Goal: Task Accomplishment & Management: Manage account settings

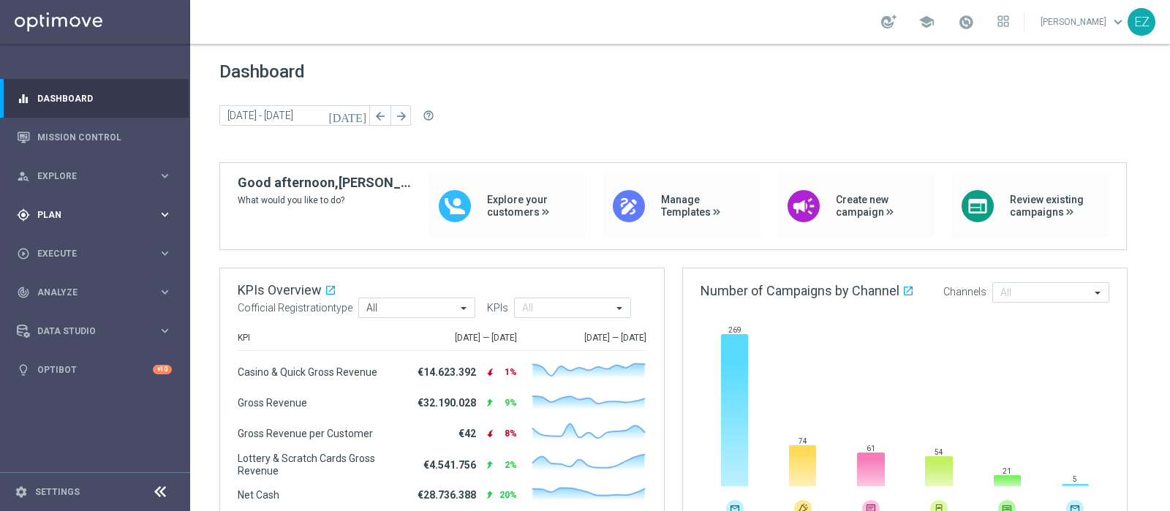
drag, startPoint x: 44, startPoint y: 217, endPoint x: 50, endPoint y: 222, distance: 7.8
click at [44, 217] on span "Plan" at bounding box center [97, 215] width 121 height 9
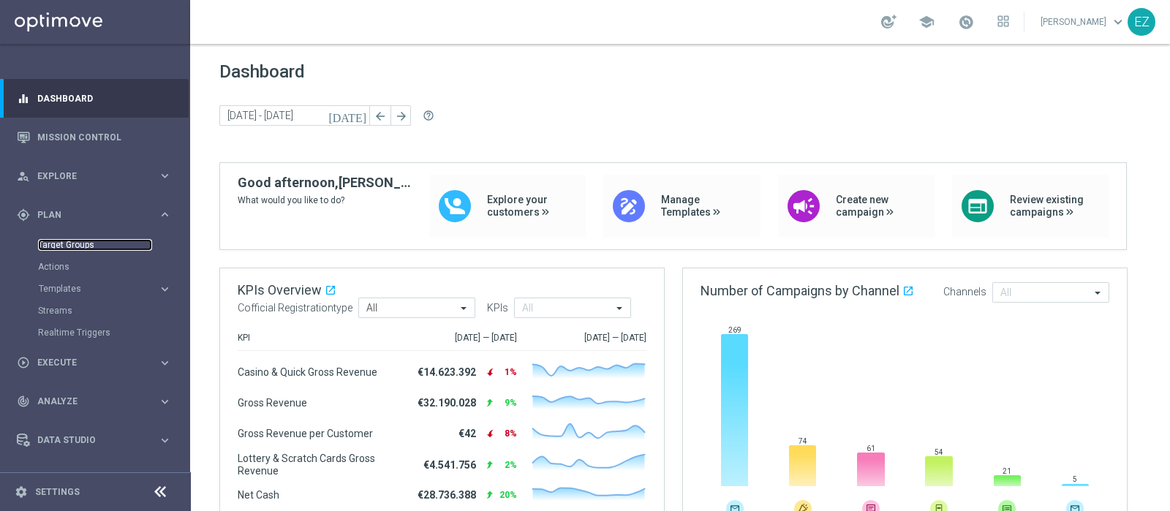
click at [55, 240] on link "Target Groups" at bounding box center [95, 245] width 114 height 12
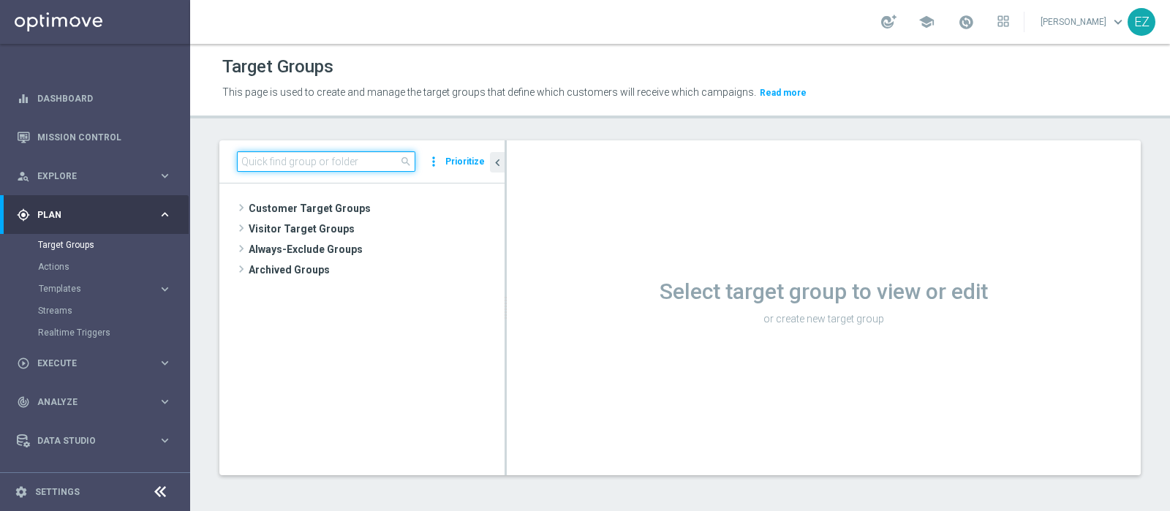
click at [334, 165] on input at bounding box center [326, 161] width 178 height 20
paste input "Optin promo private Lotterie 08 2025"
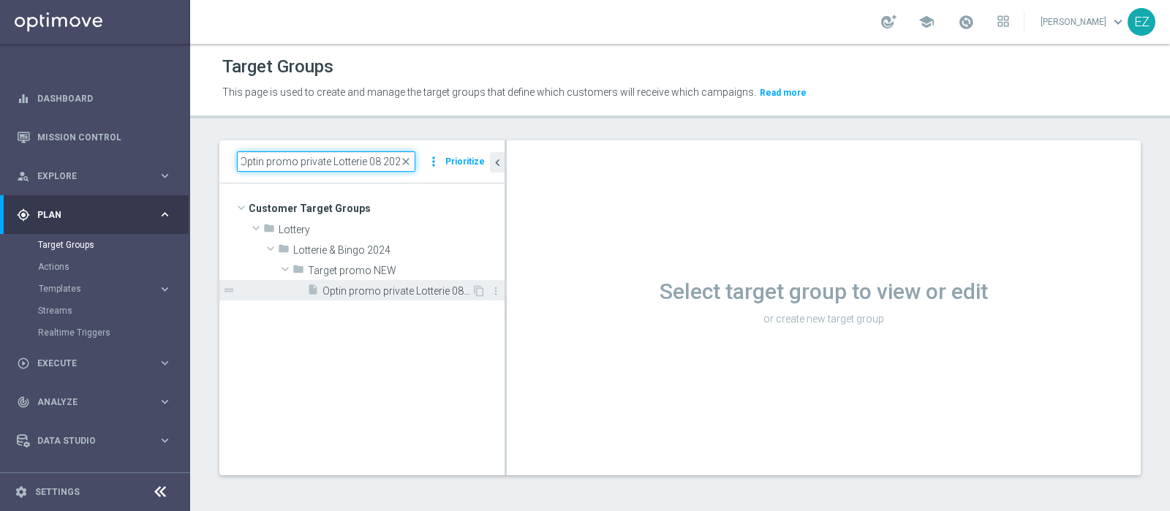
type input "Optin promo private Lotterie 08 2025"
click at [338, 288] on span "Optin promo private Lotterie 08 2025" at bounding box center [397, 291] width 149 height 12
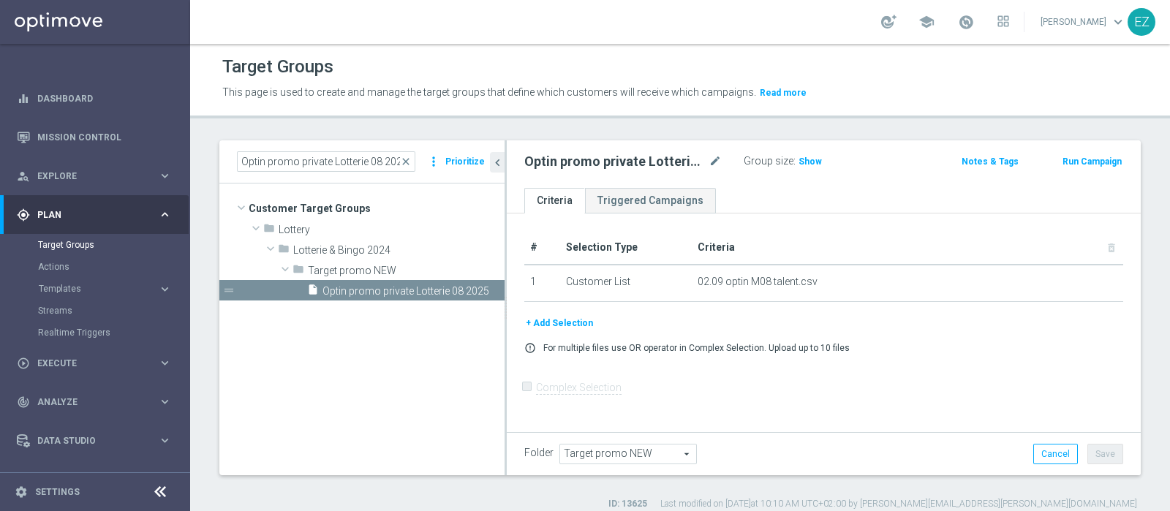
click at [575, 323] on button "+ Add Selection" at bounding box center [559, 323] width 70 height 16
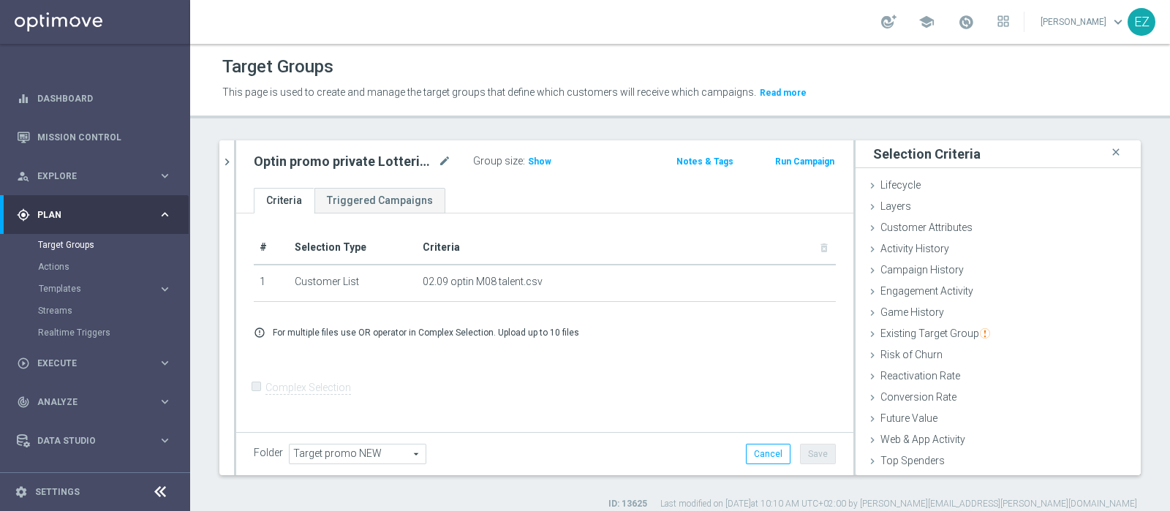
scroll to position [61, 0]
click at [903, 408] on span "Customer List" at bounding box center [913, 463] width 64 height 12
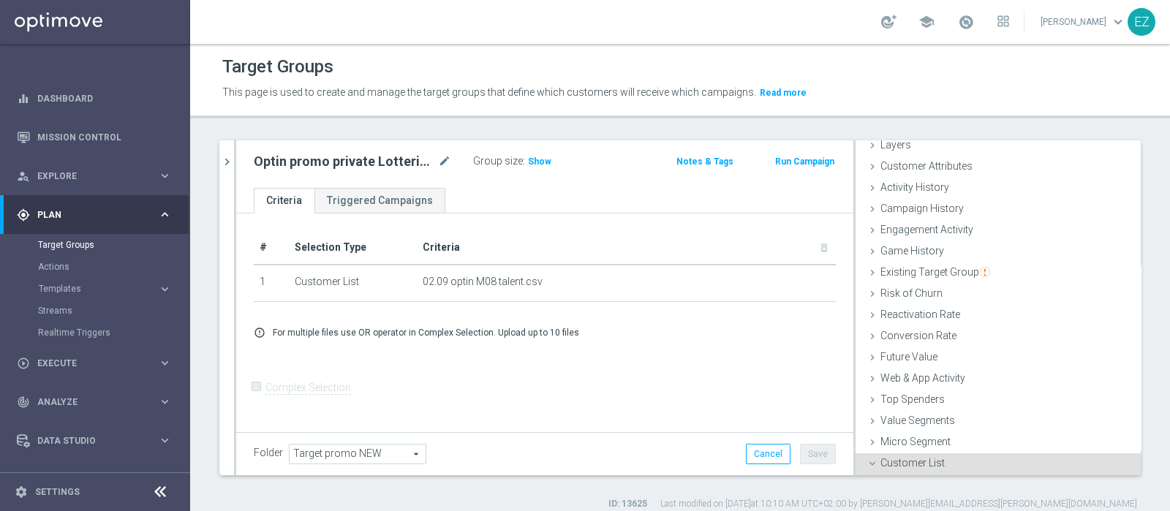
scroll to position [194, 0]
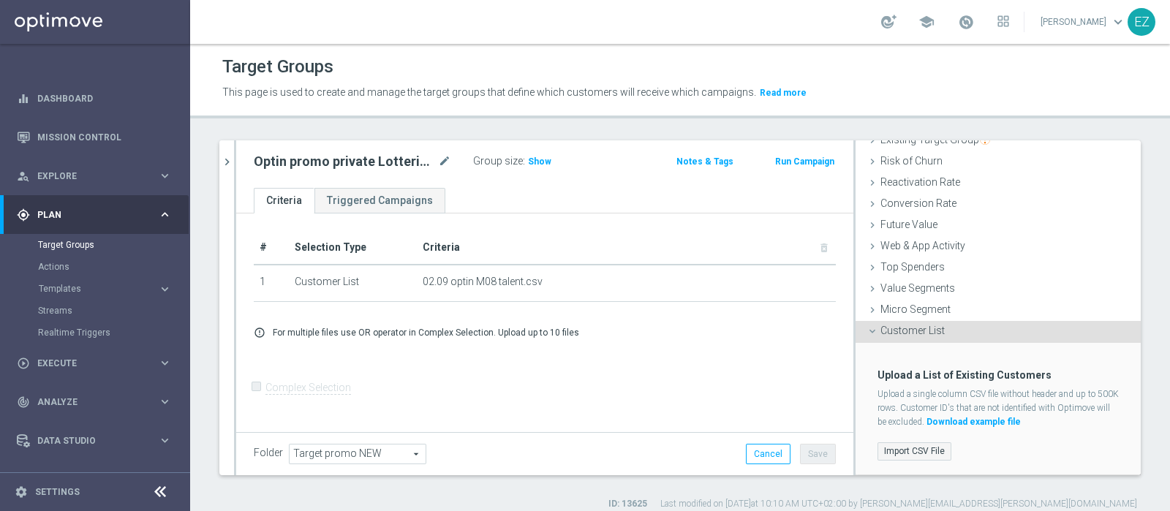
click at [892, 408] on label "Import CSV File" at bounding box center [915, 452] width 74 height 18
click at [0, 0] on input "Import CSV File" at bounding box center [0, 0] width 0 height 0
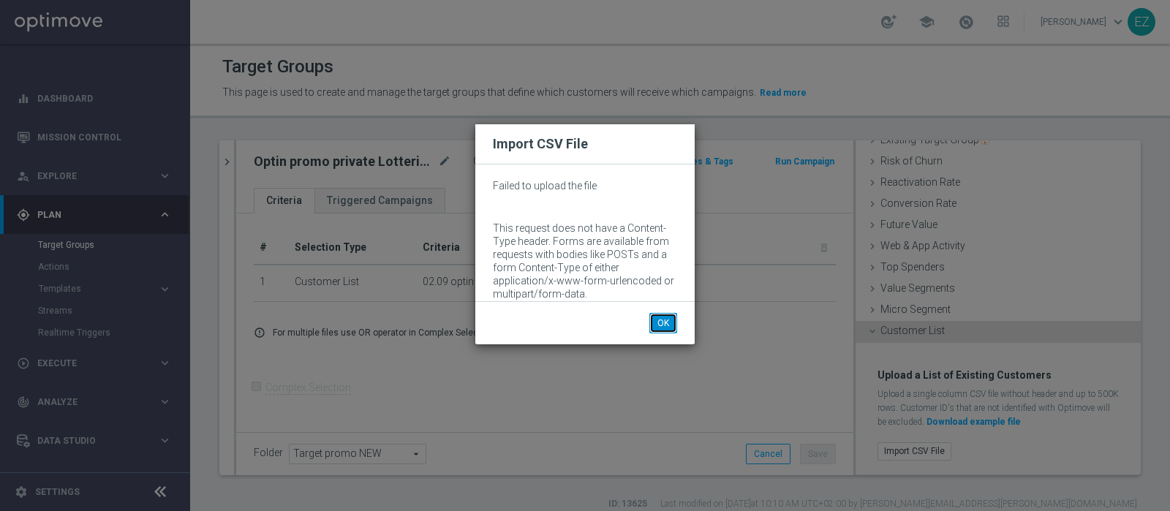
click at [661, 323] on button "OK" at bounding box center [664, 323] width 28 height 20
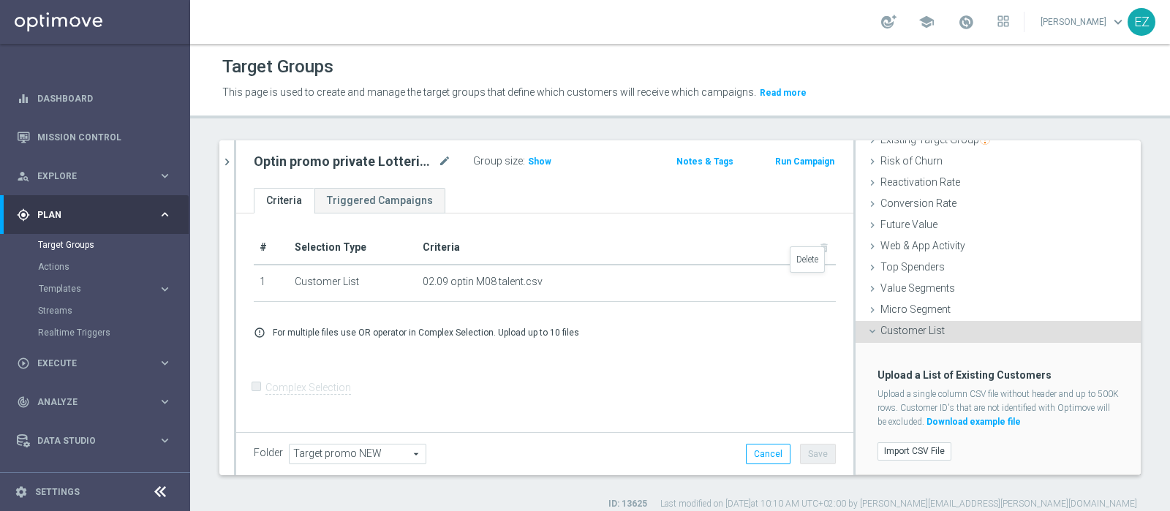
click at [0, 0] on icon "delete_forever" at bounding box center [0, 0] width 0 height 0
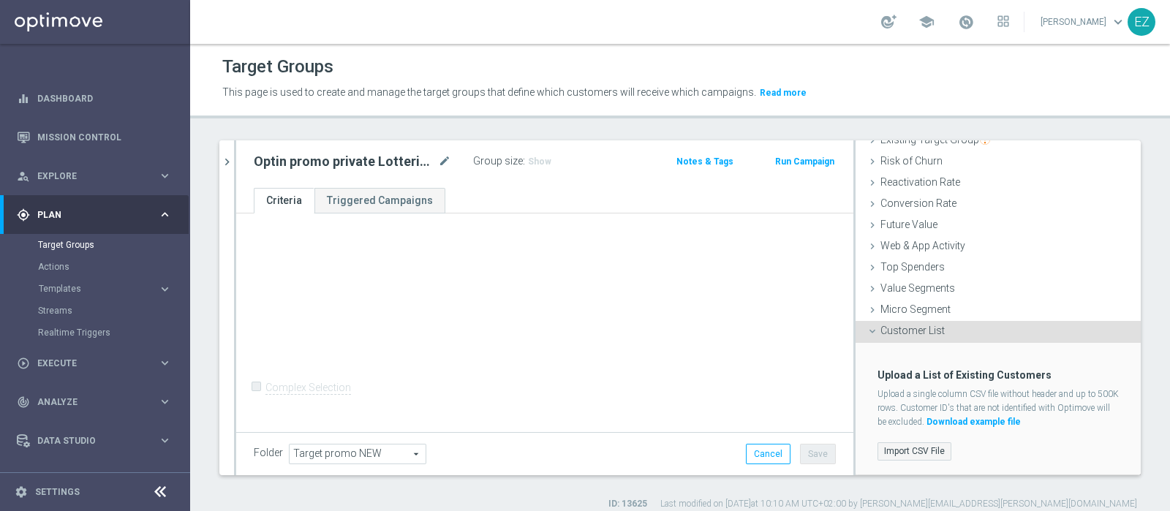
click at [903, 408] on label "Import CSV File" at bounding box center [915, 452] width 74 height 18
click at [0, 0] on input "Import CSV File" at bounding box center [0, 0] width 0 height 0
click at [891, 408] on label "Import CSV File" at bounding box center [915, 452] width 74 height 18
click at [0, 0] on input "Import CSV File" at bounding box center [0, 0] width 0 height 0
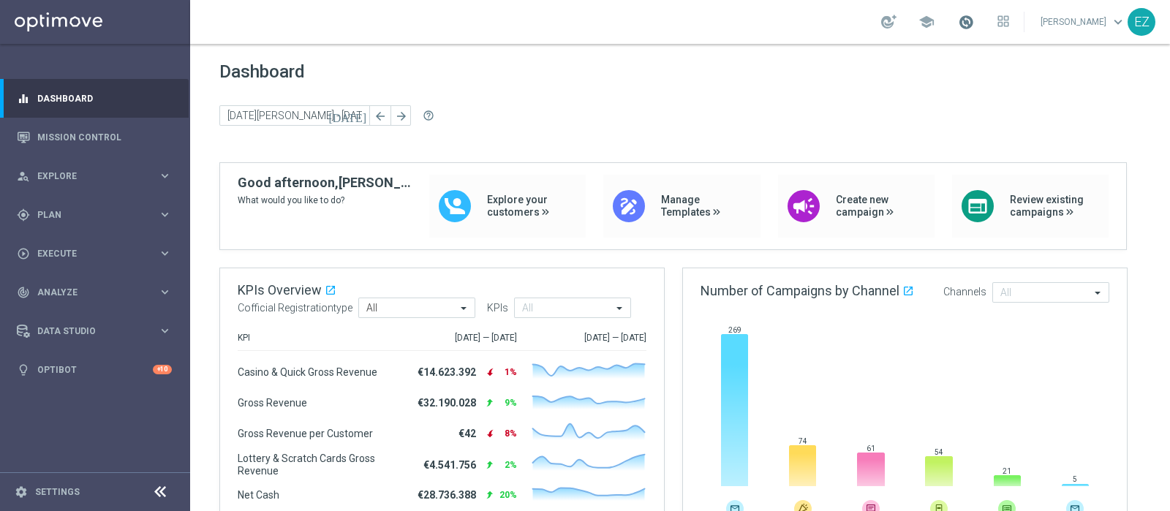
click at [974, 27] on span at bounding box center [966, 22] width 16 height 16
click at [48, 217] on span "Plan" at bounding box center [97, 215] width 121 height 9
click at [50, 243] on link "Target Groups" at bounding box center [95, 245] width 114 height 12
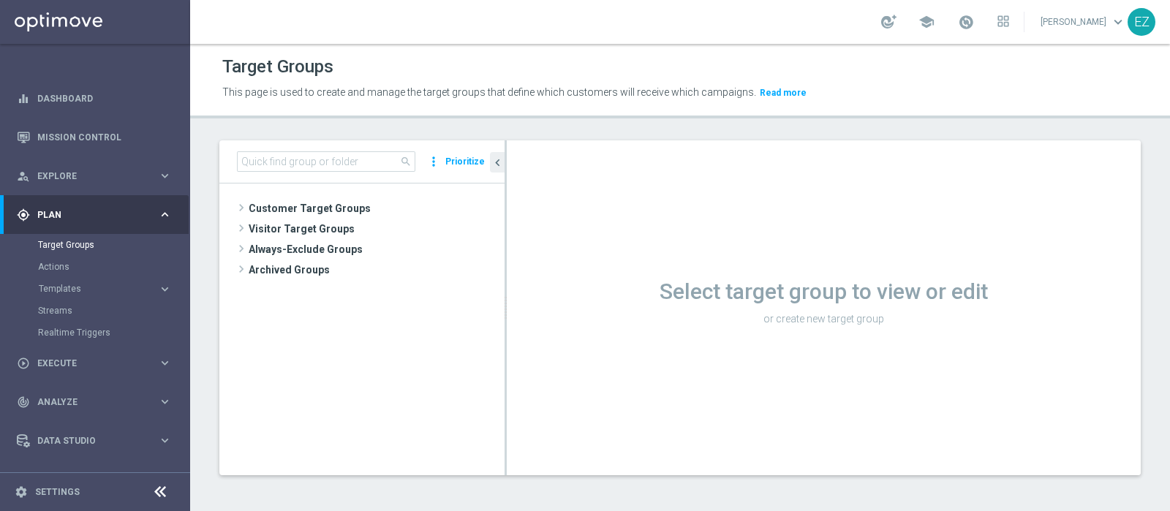
click at [285, 148] on div "search more_vert Prioritize" at bounding box center [361, 161] width 285 height 43
click at [278, 158] on input at bounding box center [326, 161] width 178 height 20
paste input "NEW Active Bingo senza marginalità_CON flag NL"
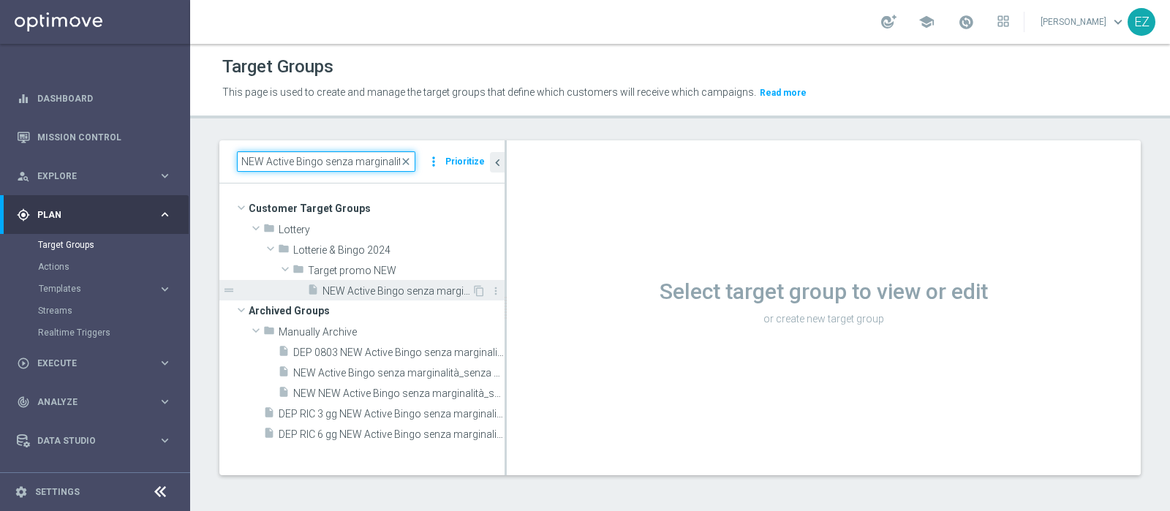
type input "NEW Active Bingo senza marginalit"
click at [424, 293] on span "NEW Active Bingo senza marginalità_CON flag NL" at bounding box center [397, 291] width 149 height 12
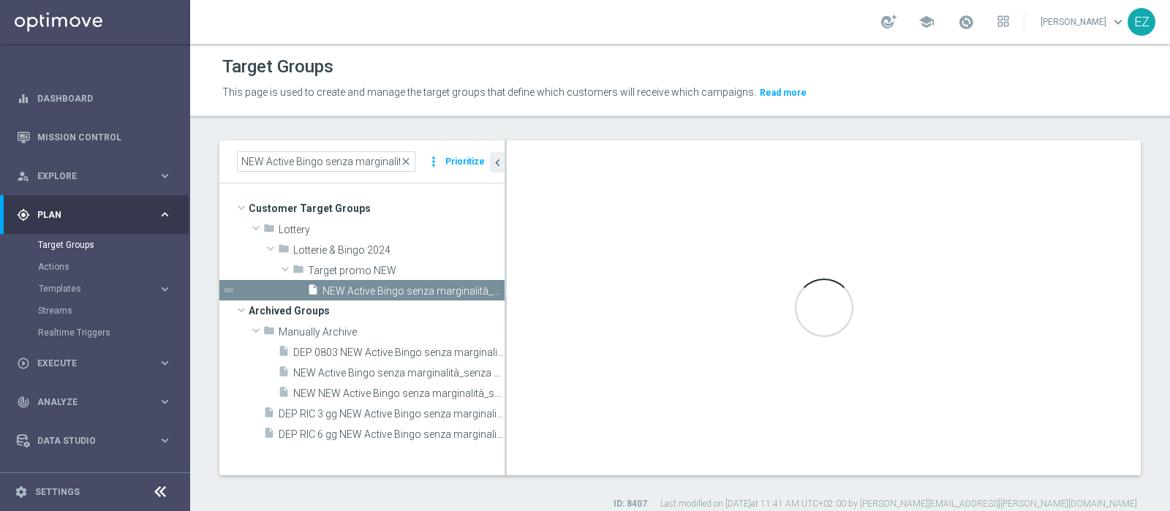
click at [346, 286] on span "NEW Active Bingo senza marginalità_CON flag NL" at bounding box center [414, 291] width 182 height 12
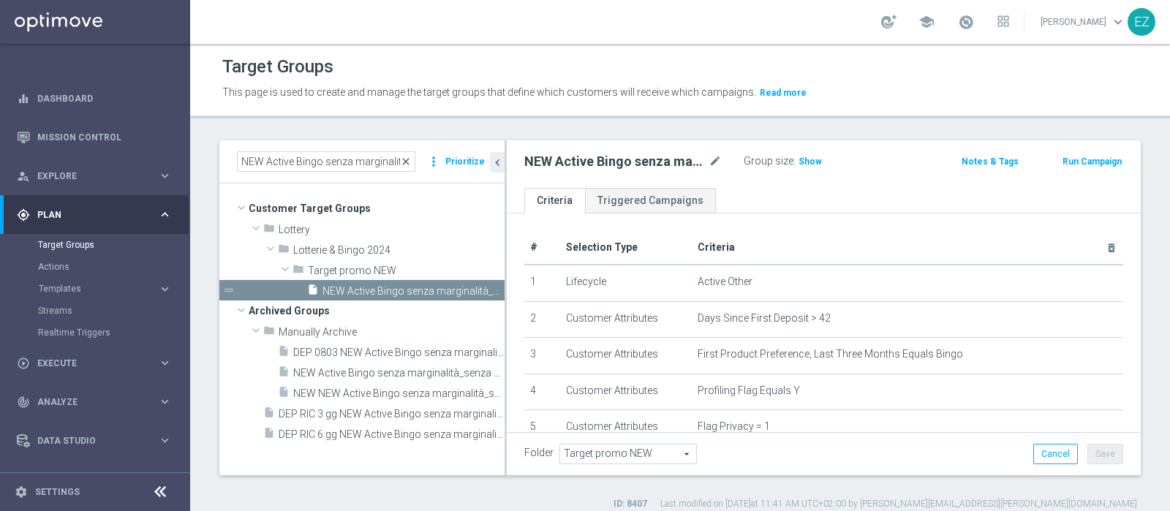
click at [408, 159] on span "close" at bounding box center [406, 162] width 12 height 12
click at [345, 158] on input "NEW Active Bingo senza marginalit" at bounding box center [326, 161] width 178 height 20
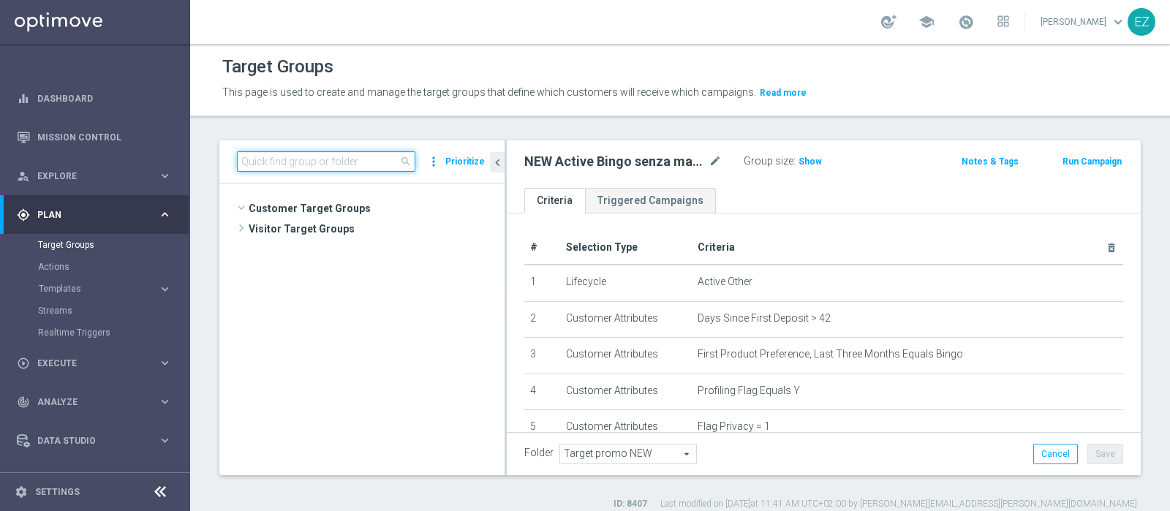
scroll to position [1053, 0]
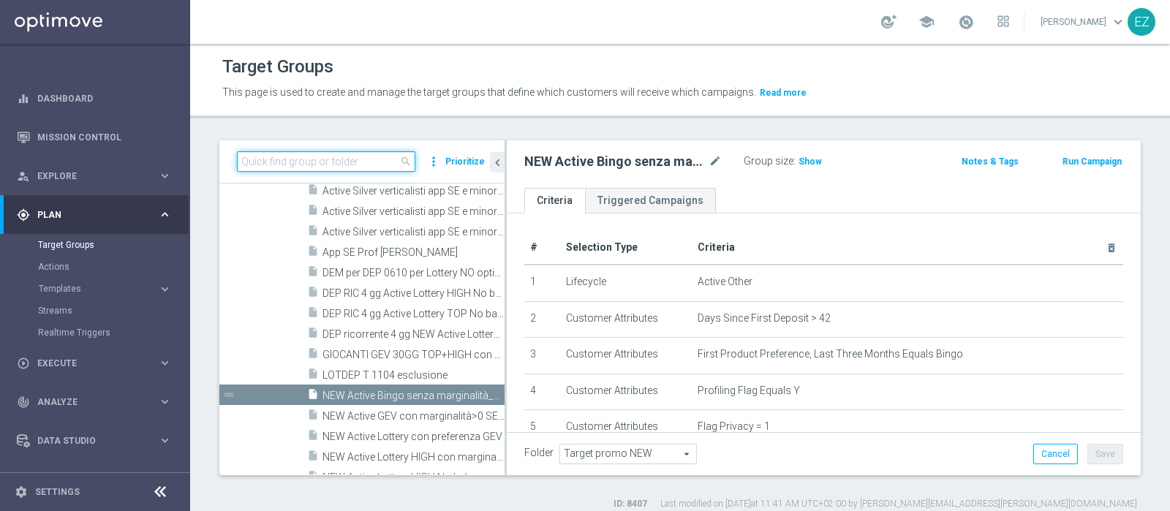
paste input "02.09 Active Lottery non aderenti promo agosto_marginalità>0"
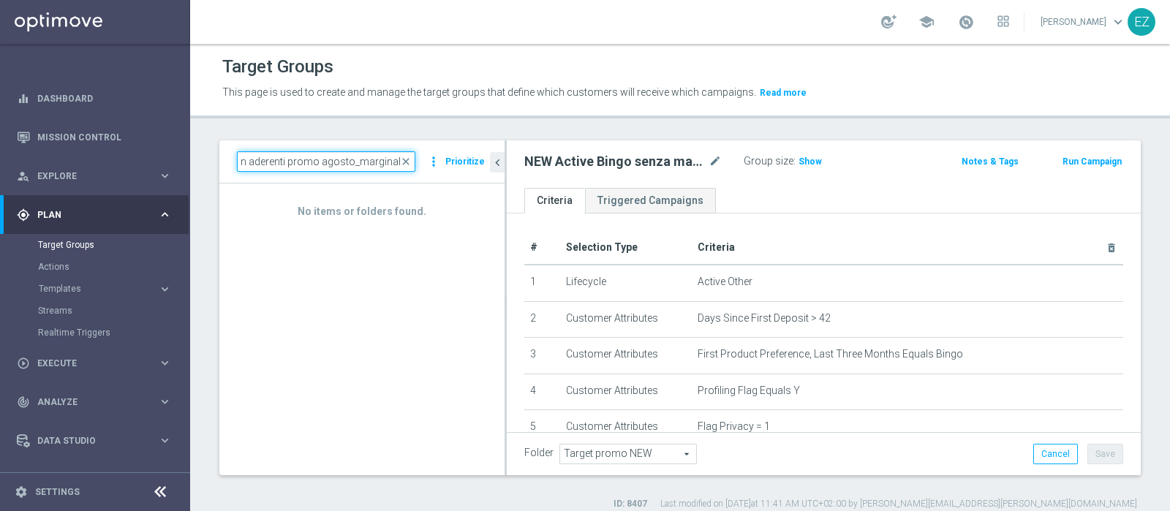
scroll to position [0, 99]
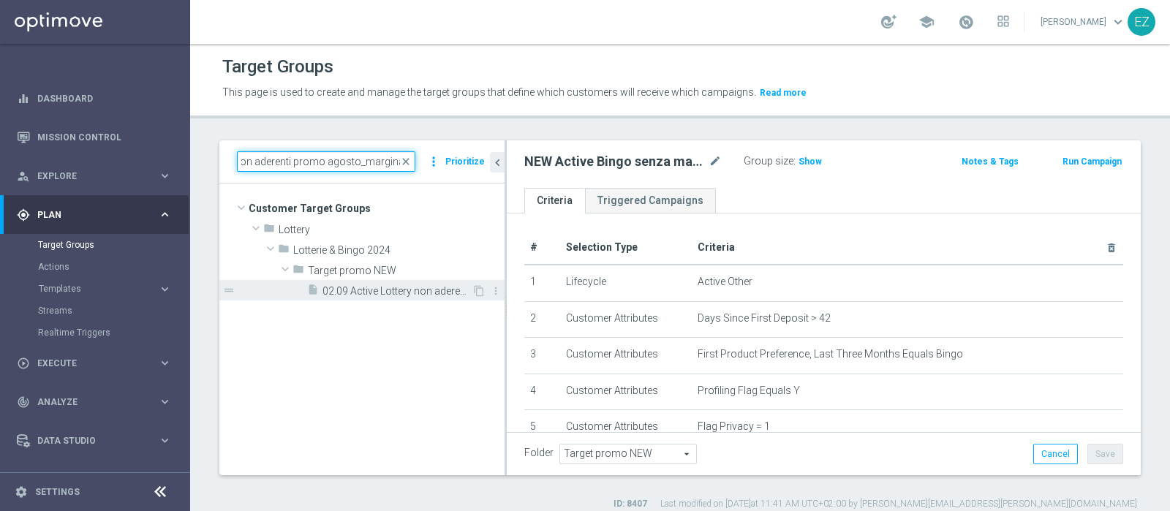
type input "02.09 Active Lottery non aderenti promo agosto_marginalit"
click at [420, 293] on span "02.09 Active Lottery non aderenti promo agosto_marginalità>0" at bounding box center [397, 291] width 149 height 12
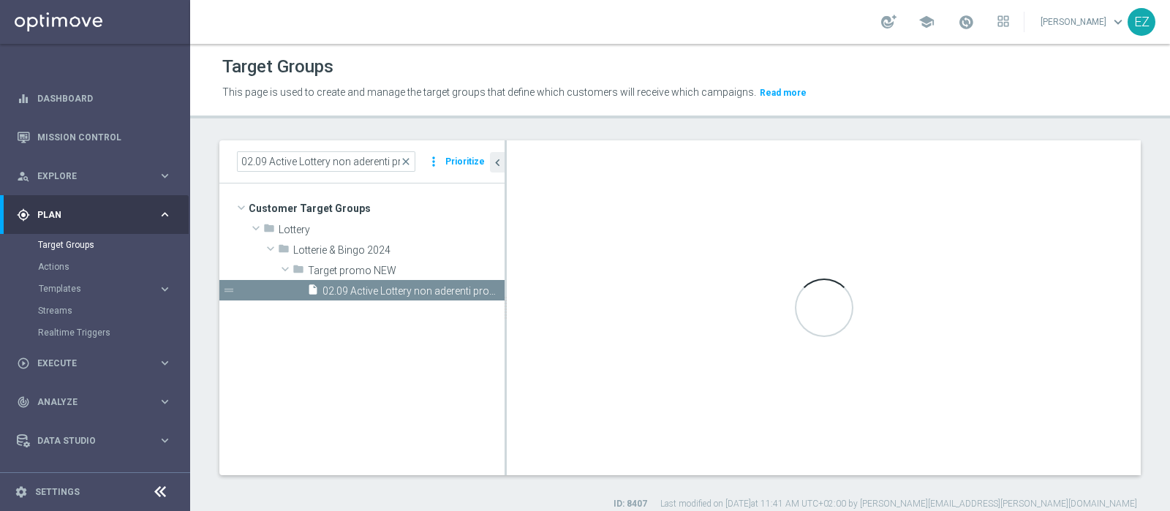
checkbox input "true"
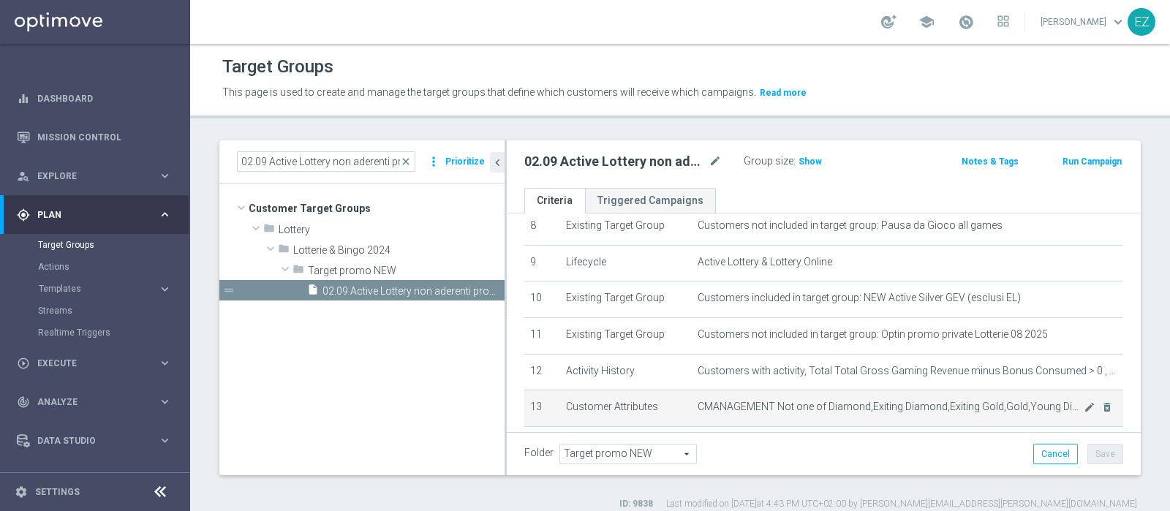
scroll to position [303, 0]
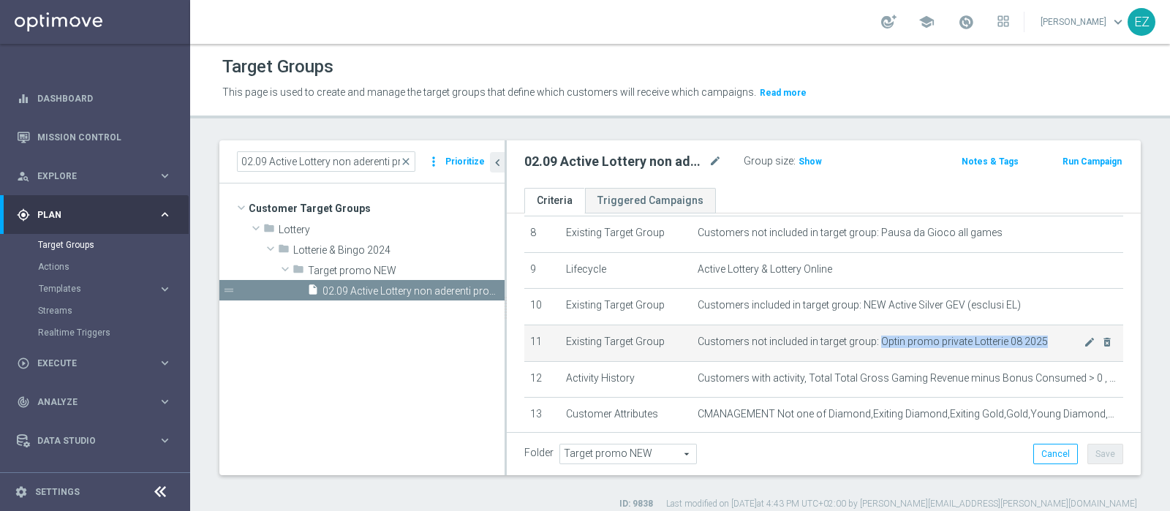
drag, startPoint x: 870, startPoint y: 338, endPoint x: 1031, endPoint y: 331, distance: 161.8
click at [1031, 336] on span "Customers not included in target group: Optin promo private Lotterie 08 2025" at bounding box center [891, 342] width 386 height 12
copy span "Optin promo private Lotterie 08 2025"
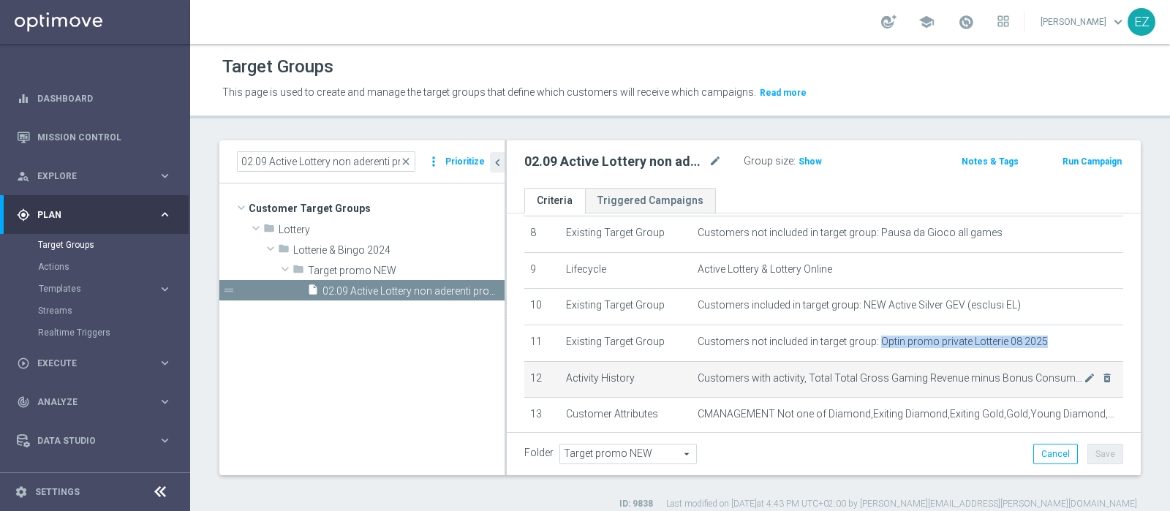
copy span "Optin promo private Lotterie 08 2025"
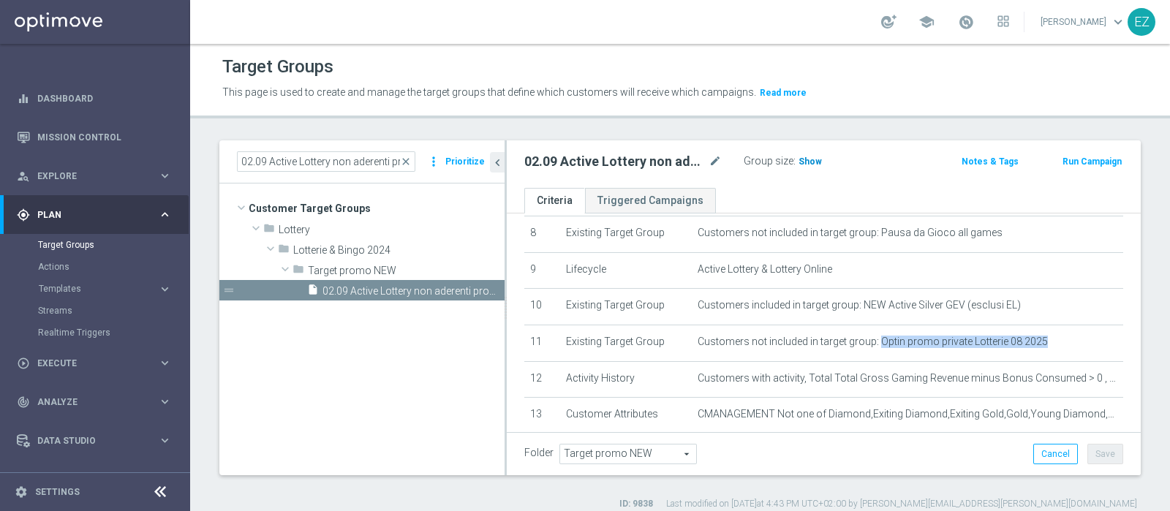
click at [801, 159] on span "Show" at bounding box center [810, 162] width 23 height 10
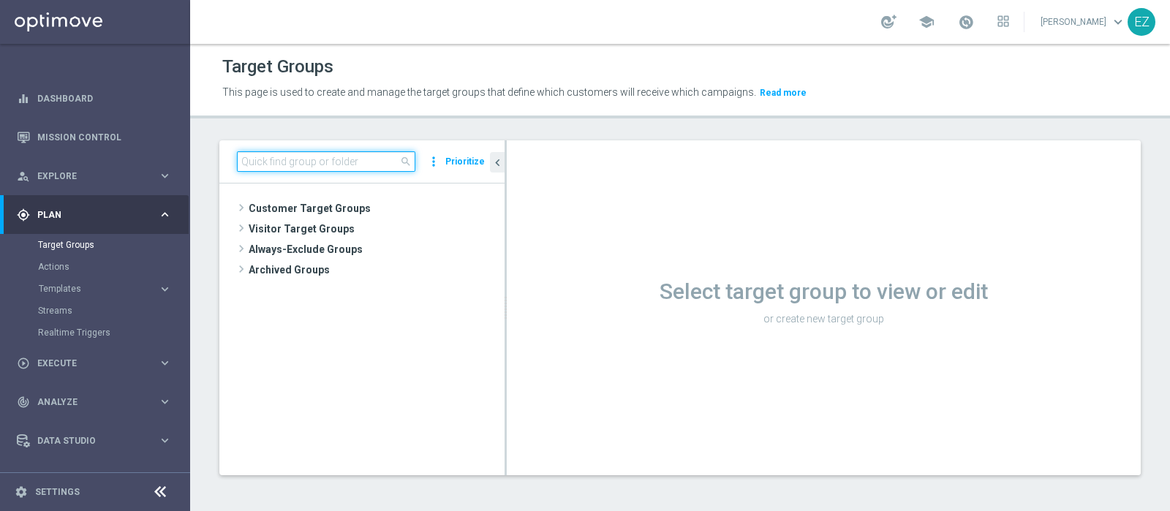
click at [334, 165] on input at bounding box center [326, 161] width 178 height 20
click at [308, 151] on input at bounding box center [326, 161] width 178 height 20
click at [300, 159] on input at bounding box center [326, 161] width 178 height 20
paste input "Optin promo private Lotterie 08 2025"
type input "Optin promo private Lotterie 08 2025"
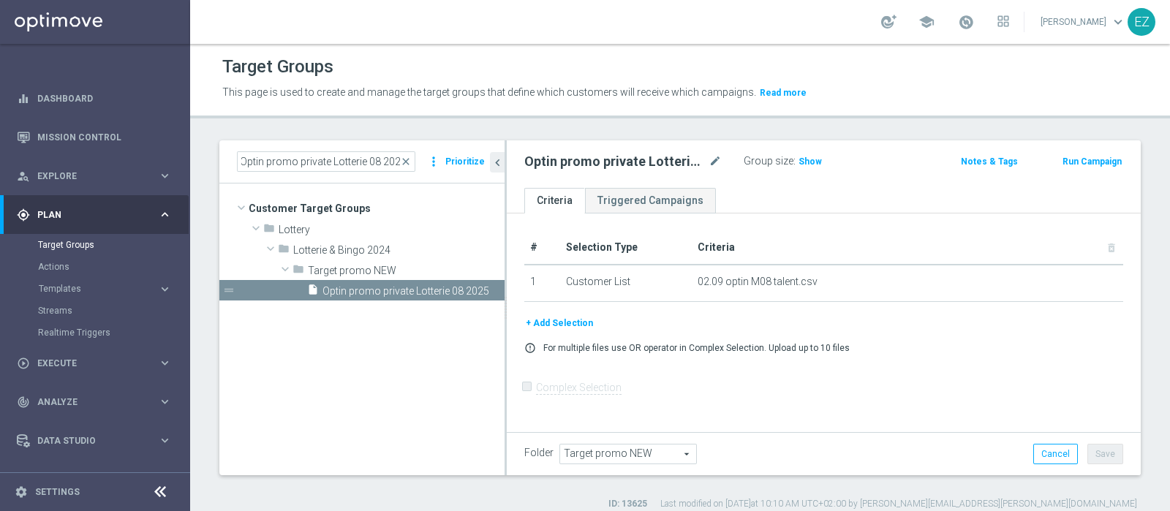
click at [571, 321] on button "+ Add Selection" at bounding box center [559, 323] width 70 height 16
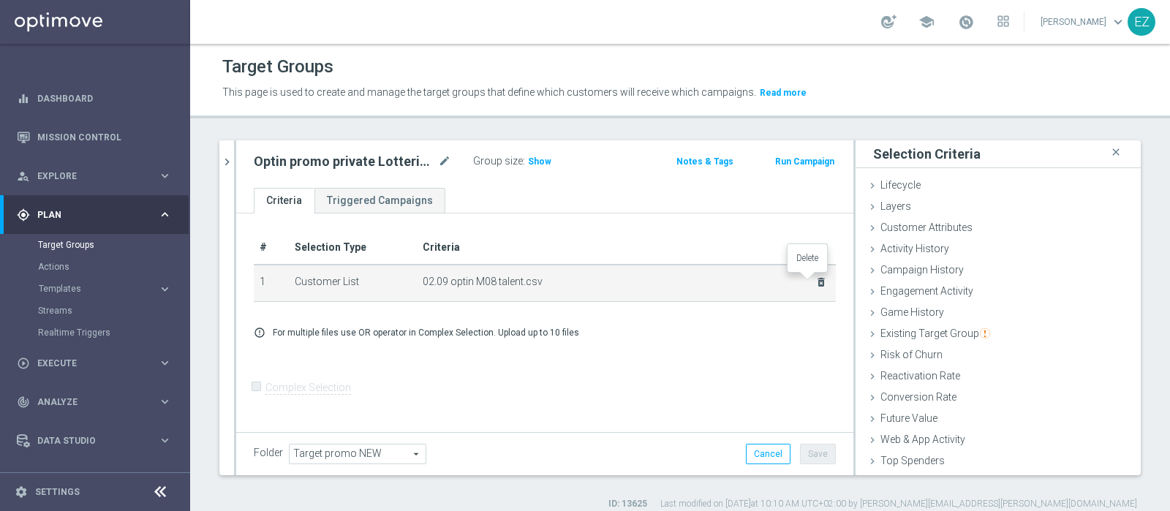
click at [816, 279] on icon "delete_forever" at bounding box center [822, 282] width 12 height 12
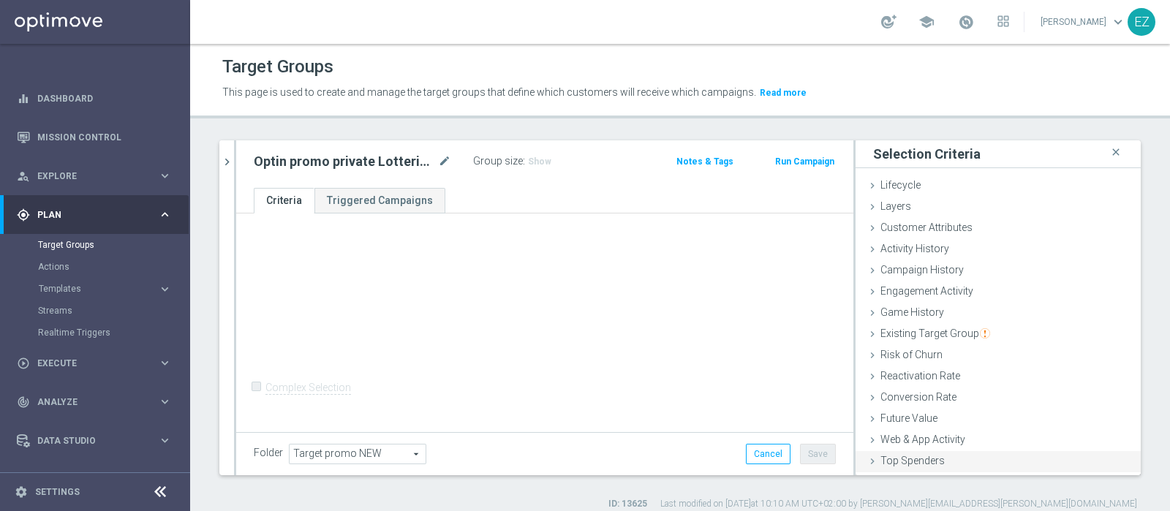
click at [911, 459] on span "Top Spenders" at bounding box center [913, 461] width 64 height 12
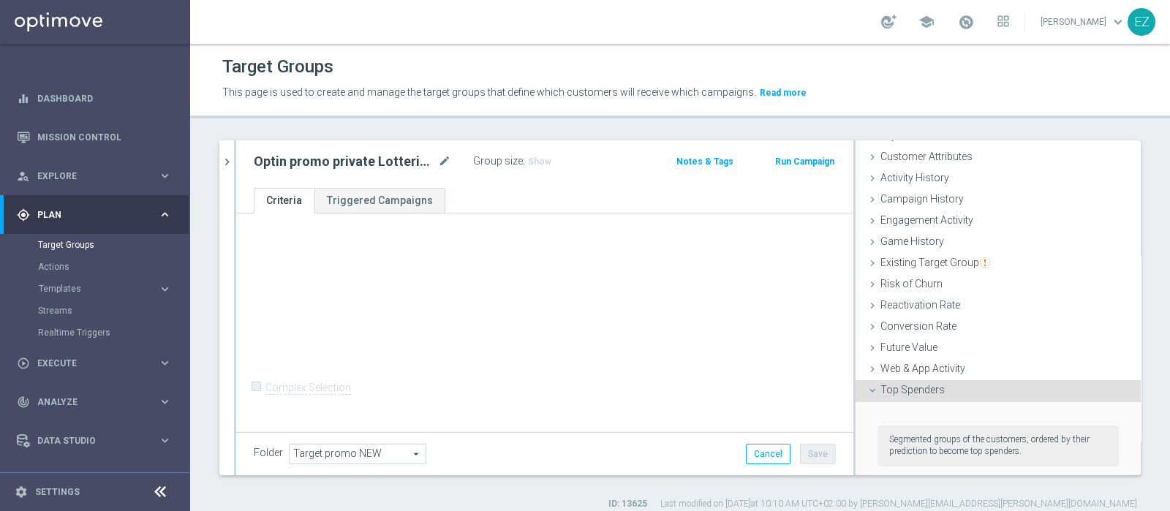
scroll to position [67, 0]
click at [911, 393] on span "Top Spenders" at bounding box center [913, 394] width 64 height 12
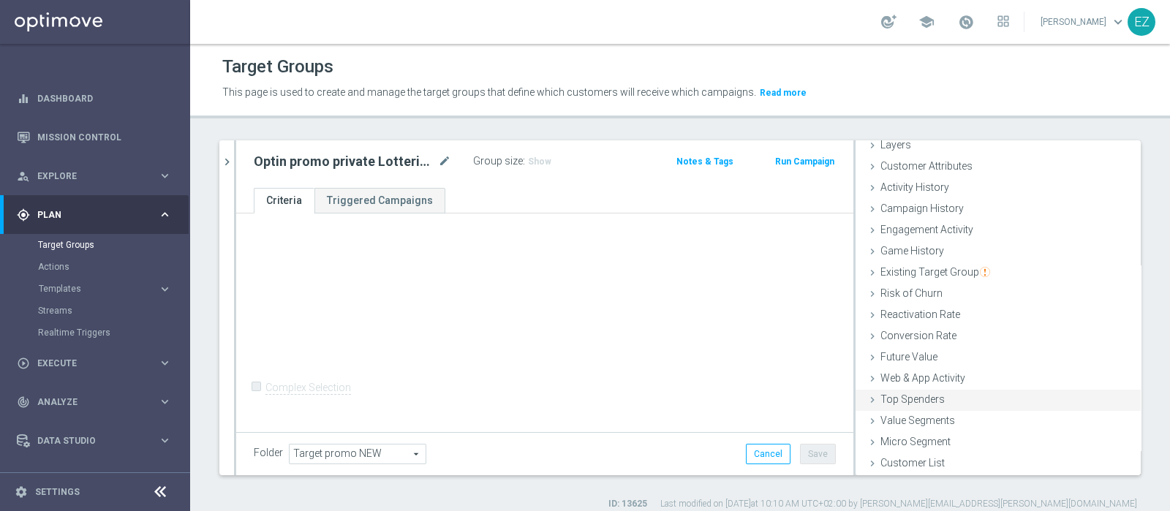
scroll to position [12, 0]
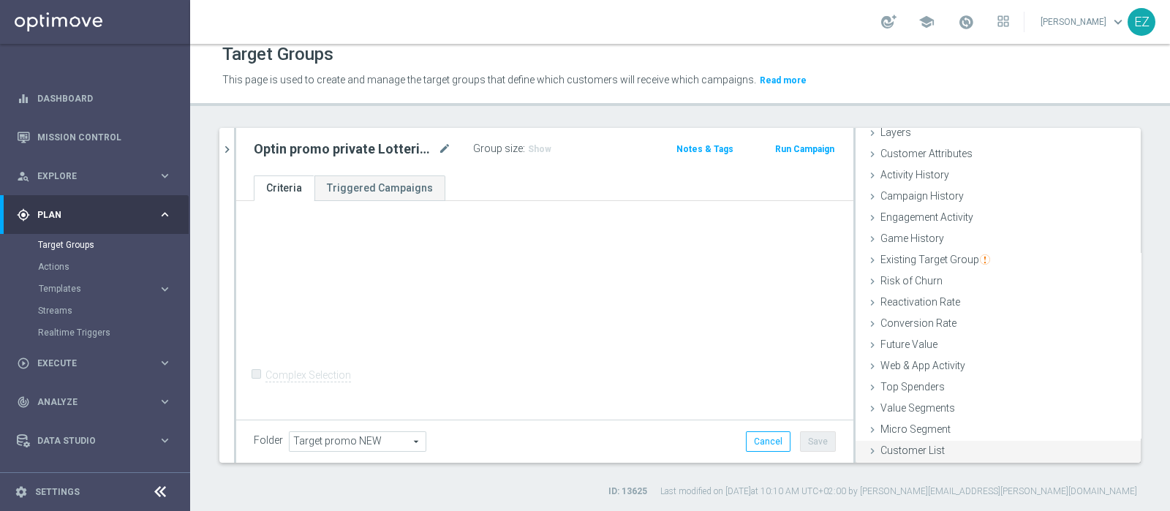
click at [901, 456] on div "Customer List done" at bounding box center [998, 452] width 285 height 22
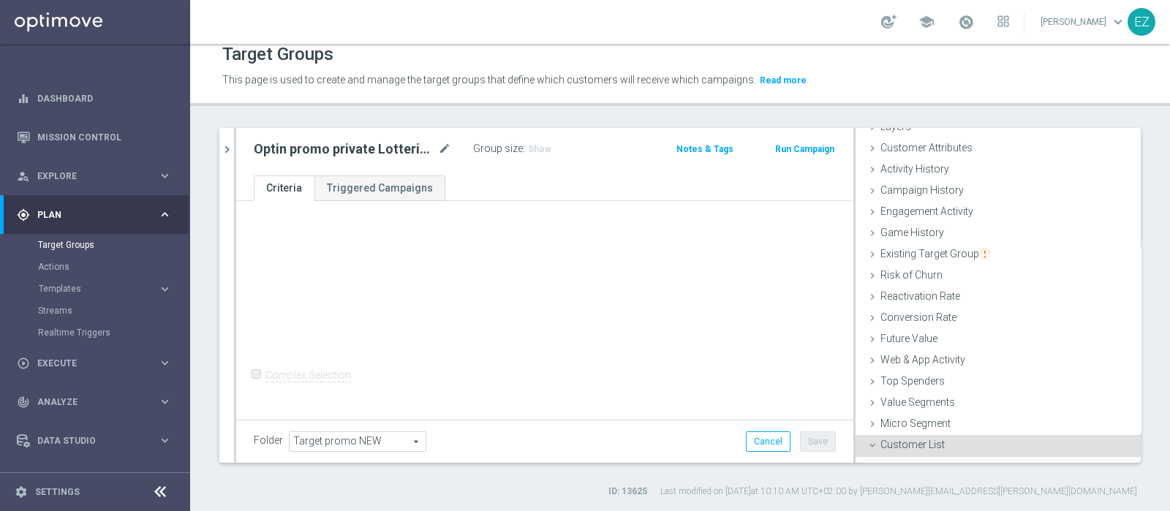
scroll to position [194, 0]
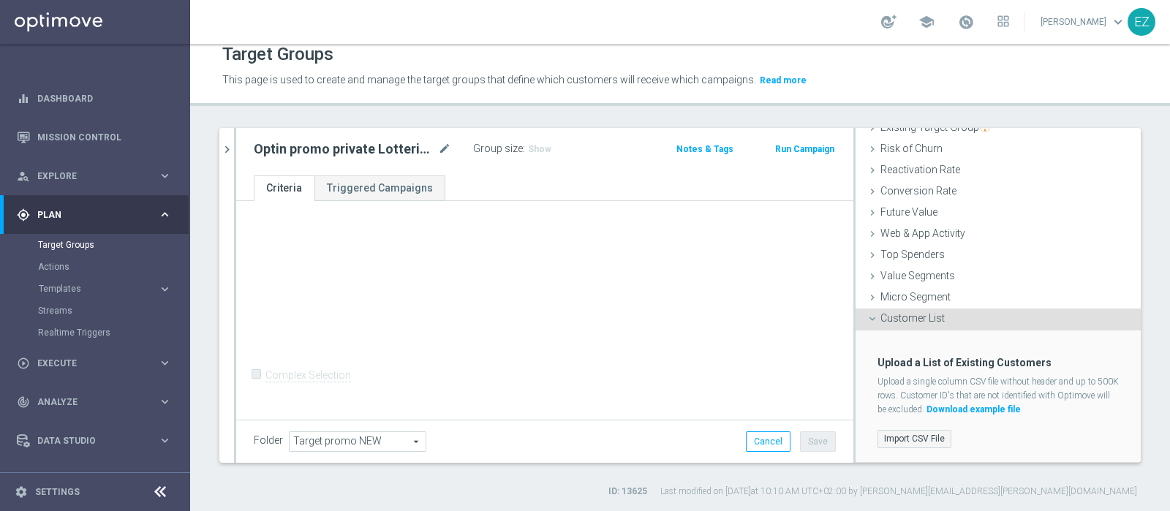
click at [890, 434] on label "Import CSV File" at bounding box center [915, 439] width 74 height 18
click at [0, 0] on input "Import CSV File" at bounding box center [0, 0] width 0 height 0
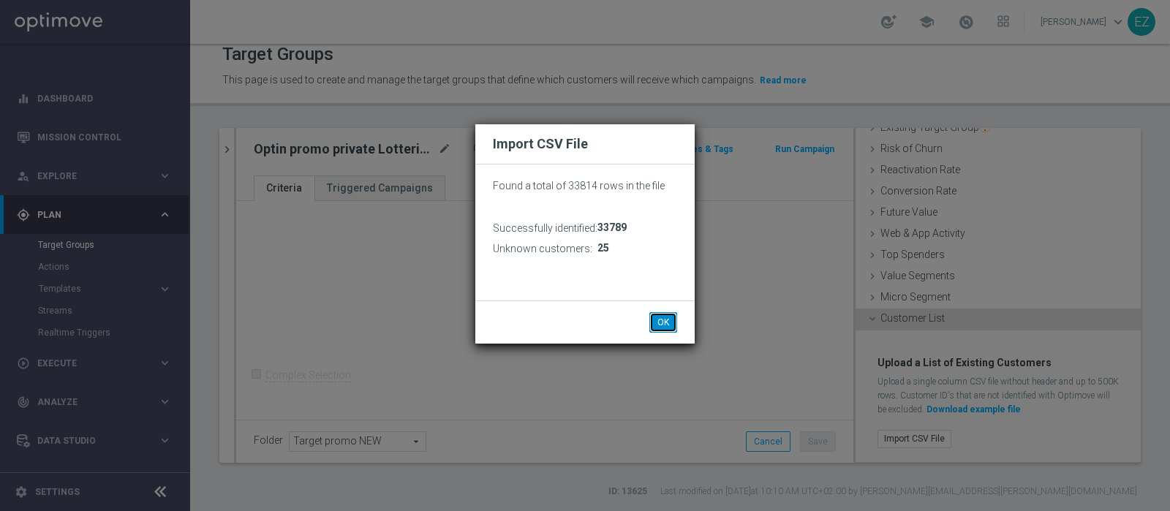
click at [671, 325] on button "OK" at bounding box center [664, 322] width 28 height 20
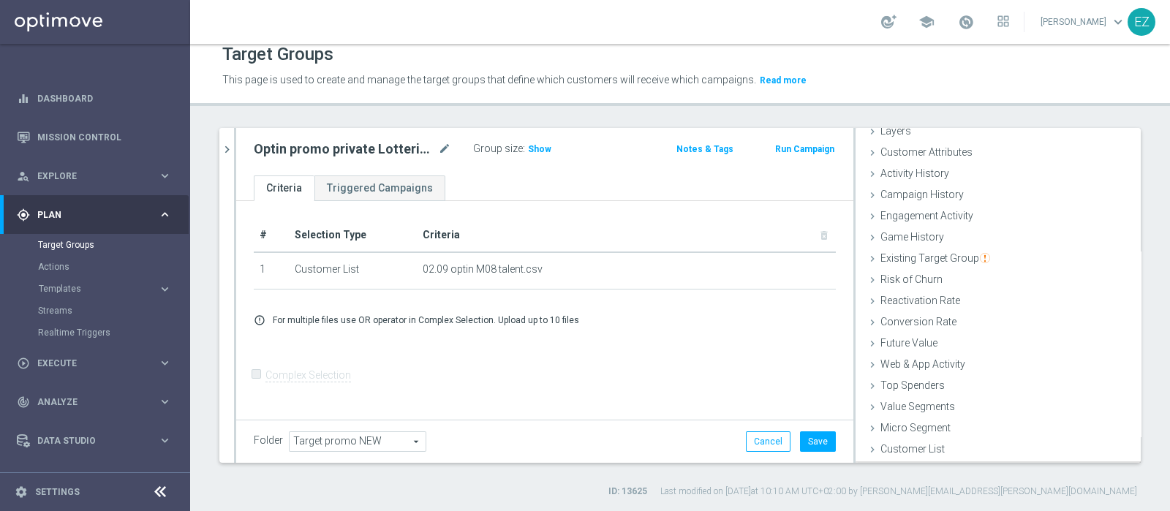
scroll to position [61, 0]
click at [814, 438] on button "Save" at bounding box center [818, 442] width 36 height 20
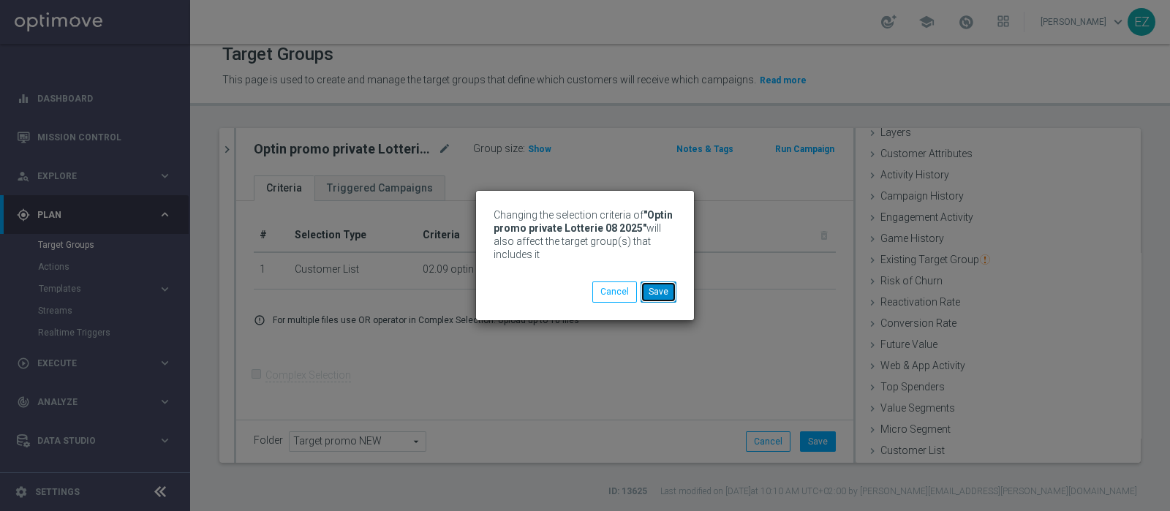
click at [666, 298] on button "Save" at bounding box center [659, 292] width 36 height 20
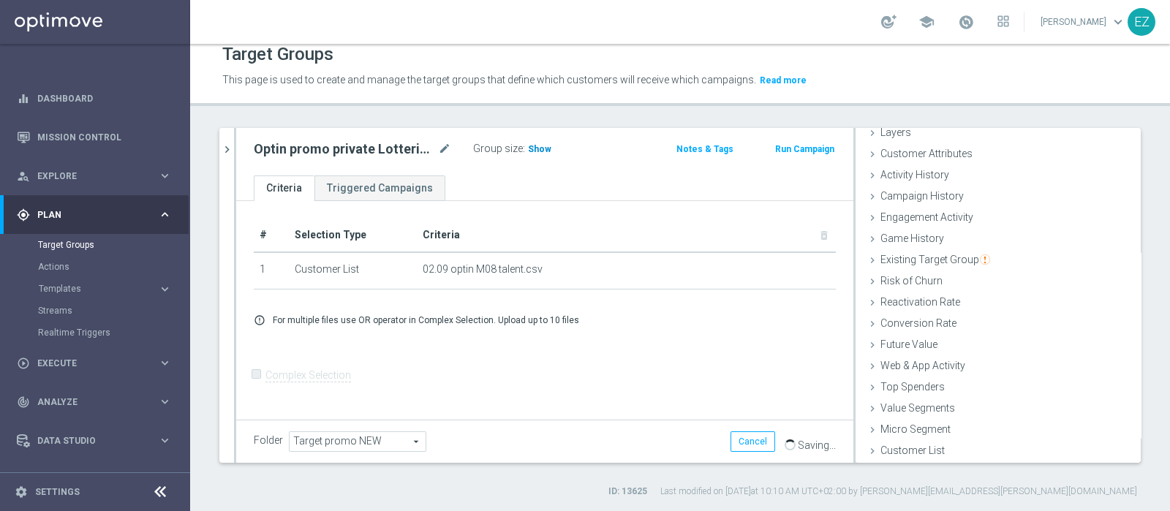
click at [543, 145] on span "Show" at bounding box center [539, 149] width 23 height 10
click at [974, 24] on span at bounding box center [966, 22] width 16 height 16
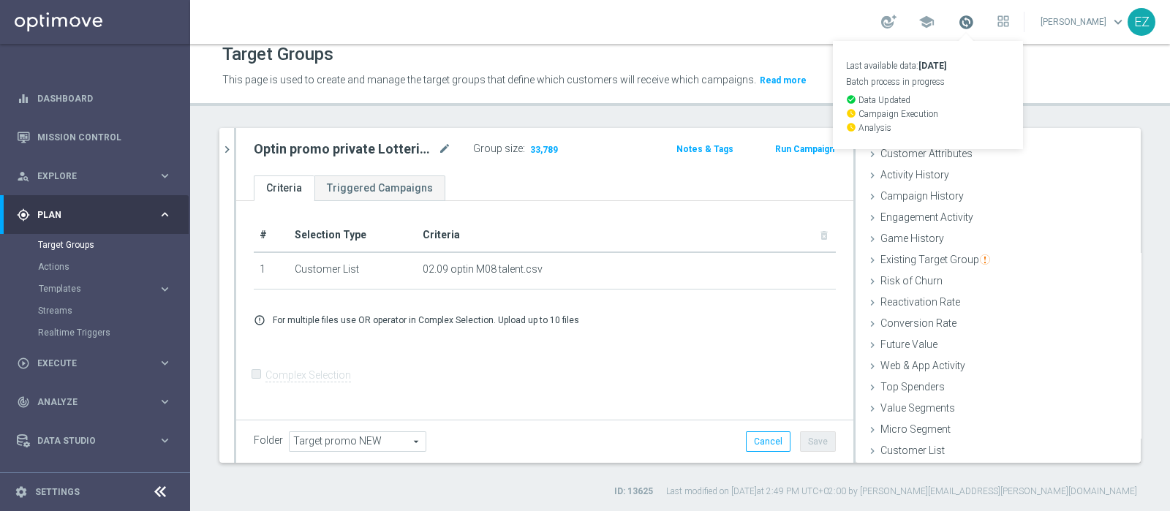
click at [974, 24] on span at bounding box center [966, 22] width 16 height 16
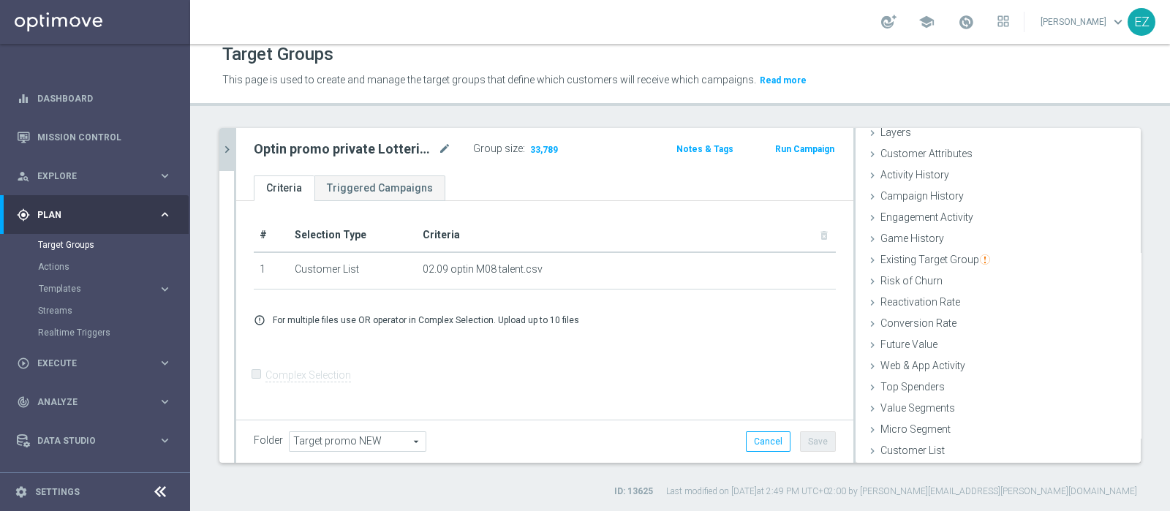
click at [229, 161] on button "chevron_right" at bounding box center [226, 149] width 15 height 43
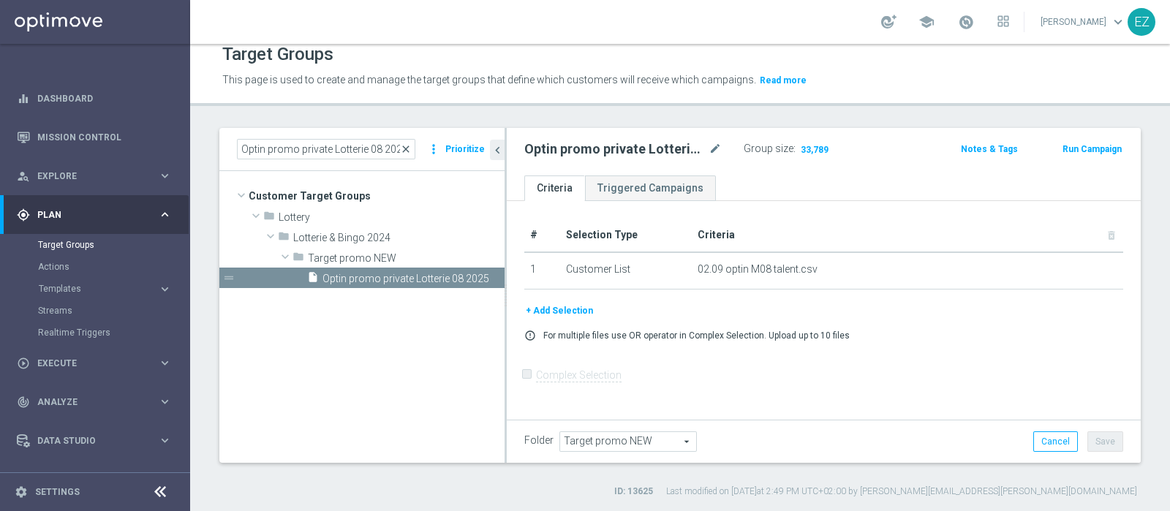
click at [412, 147] on span "close" at bounding box center [406, 149] width 12 height 12
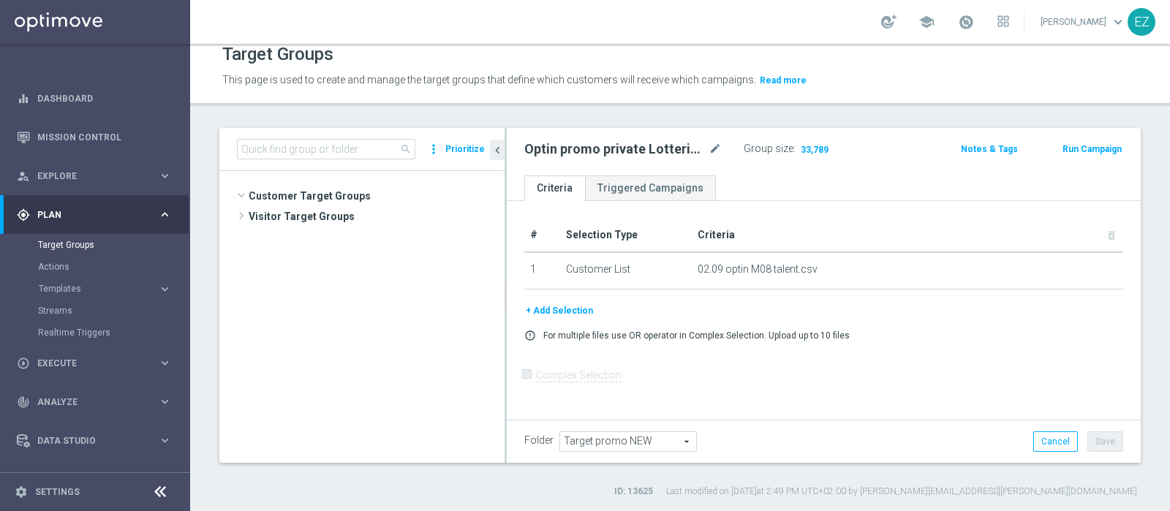
scroll to position [1433, 0]
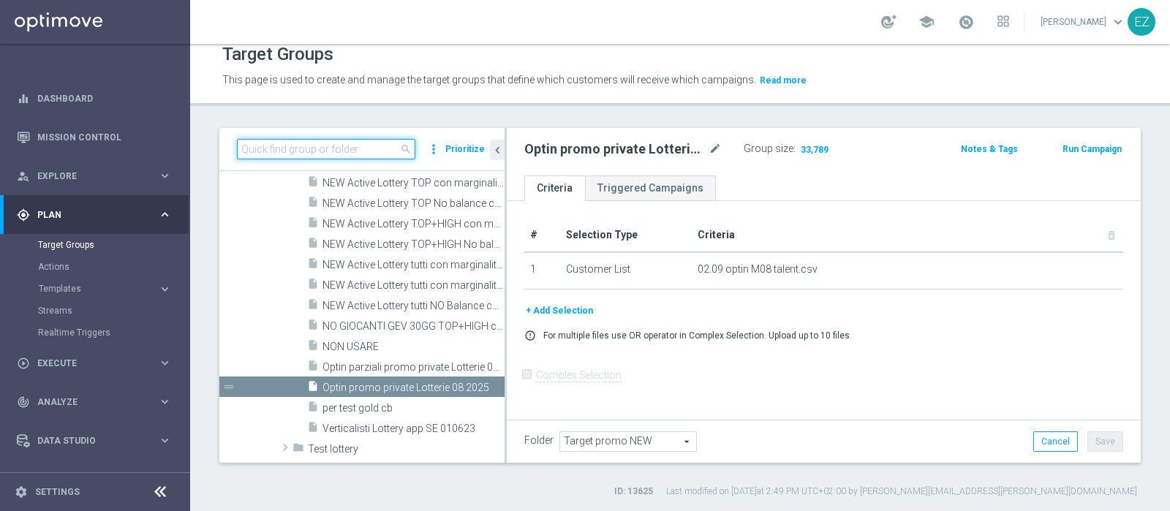
click at [380, 148] on input at bounding box center [326, 149] width 178 height 20
paste input "Active Lottery depositanti mese senza codice_con marginalità positiva_prof Sì N…"
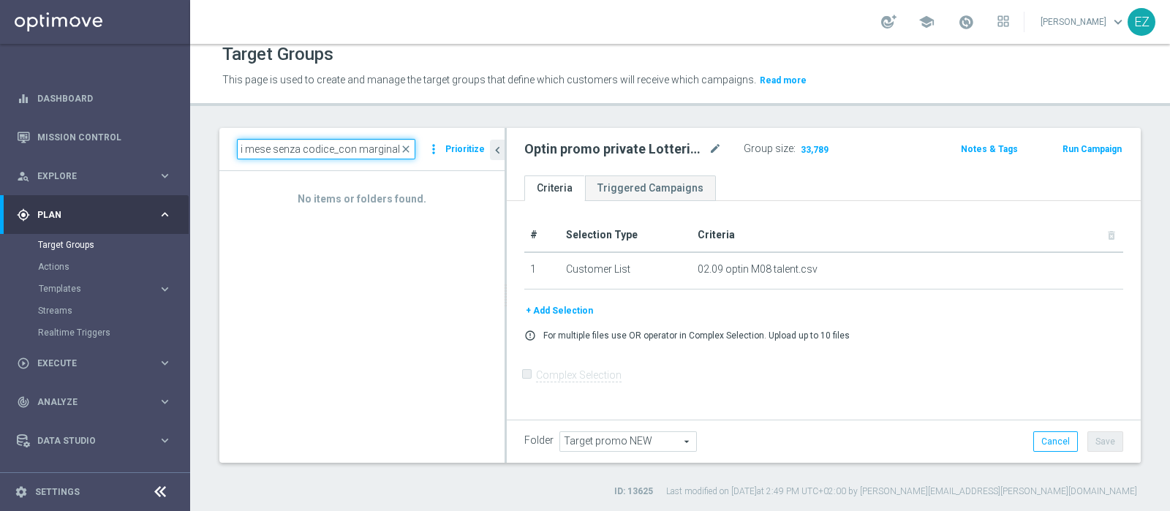
scroll to position [0, 108]
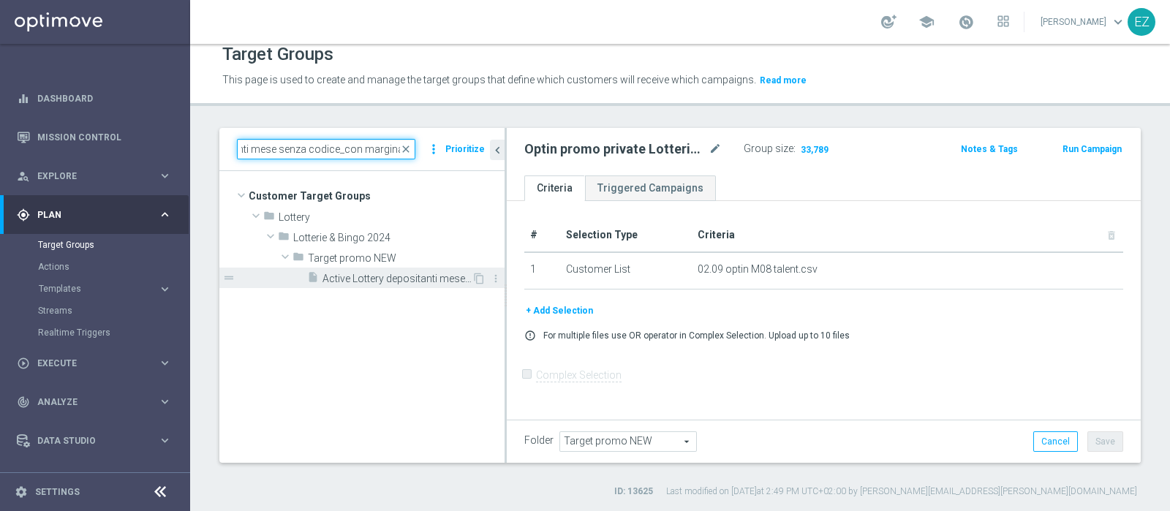
type input "Active Lottery depositanti mese senza codice_con marginalit"
click at [363, 273] on span "Active Lottery depositanti mese senza codice_con marginalità positiva_prof Sì N…" at bounding box center [397, 279] width 149 height 12
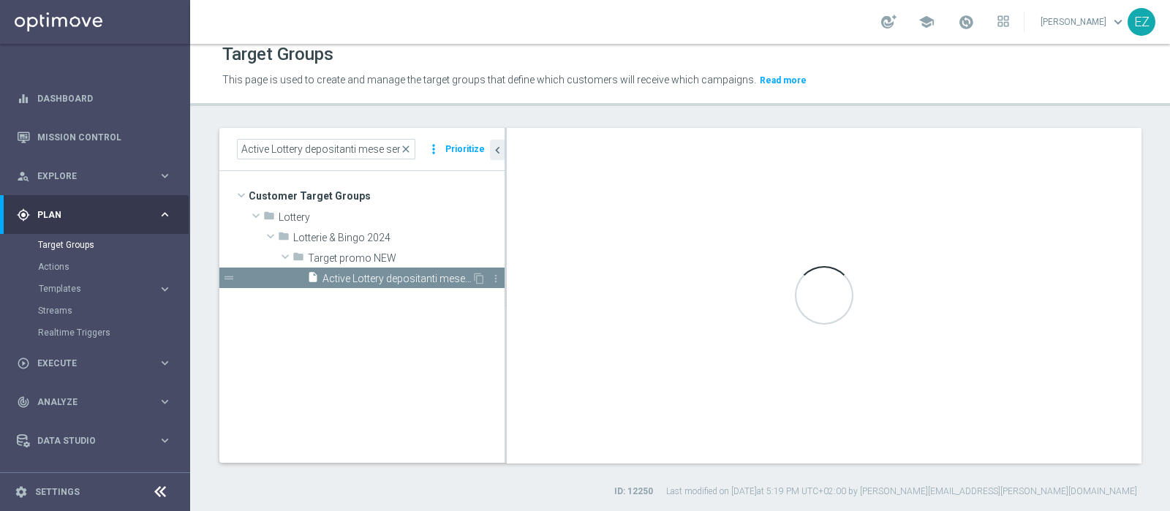
checkbox input "true"
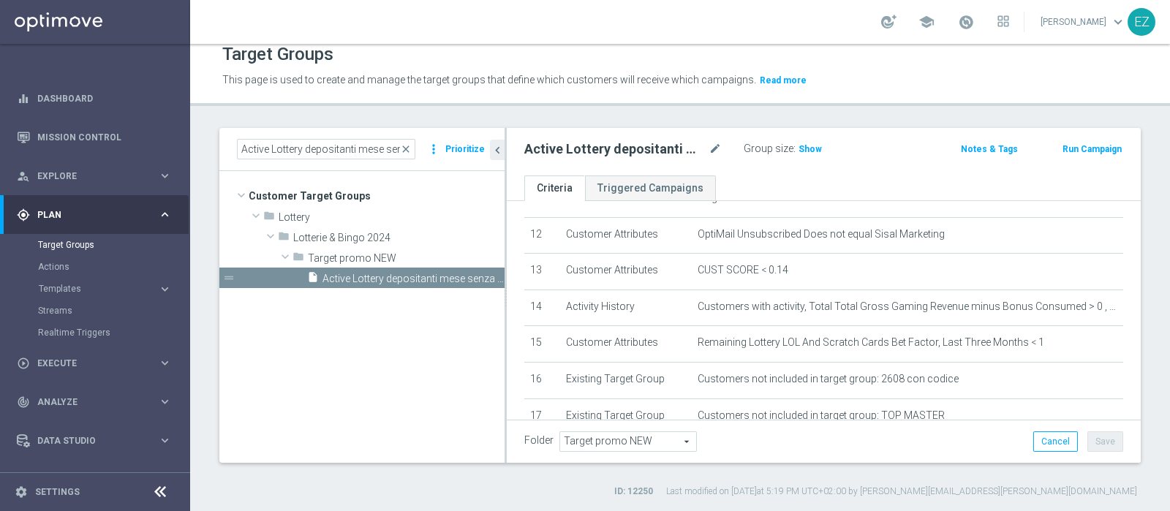
scroll to position [433, 0]
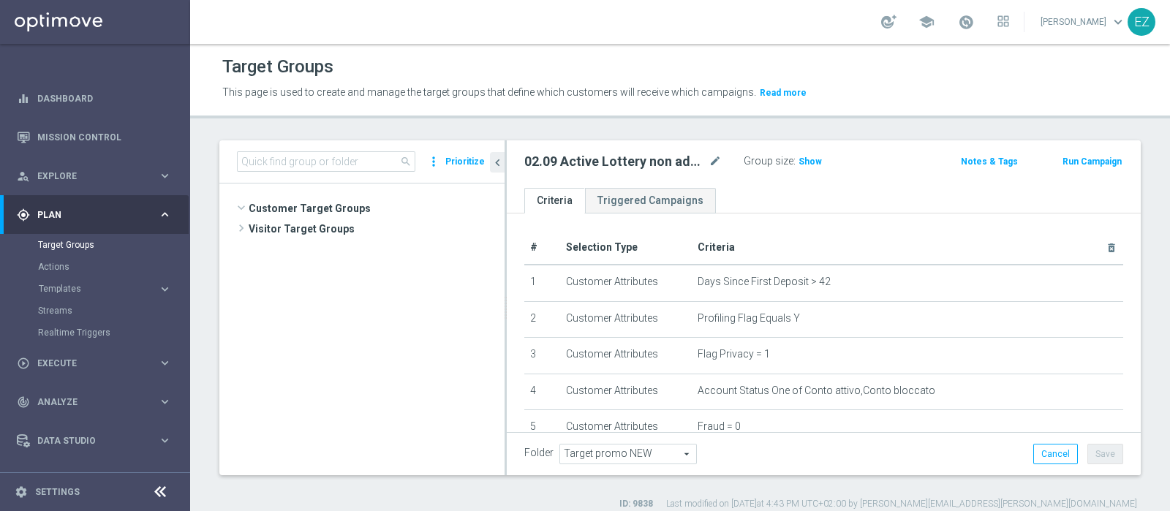
scroll to position [463, 0]
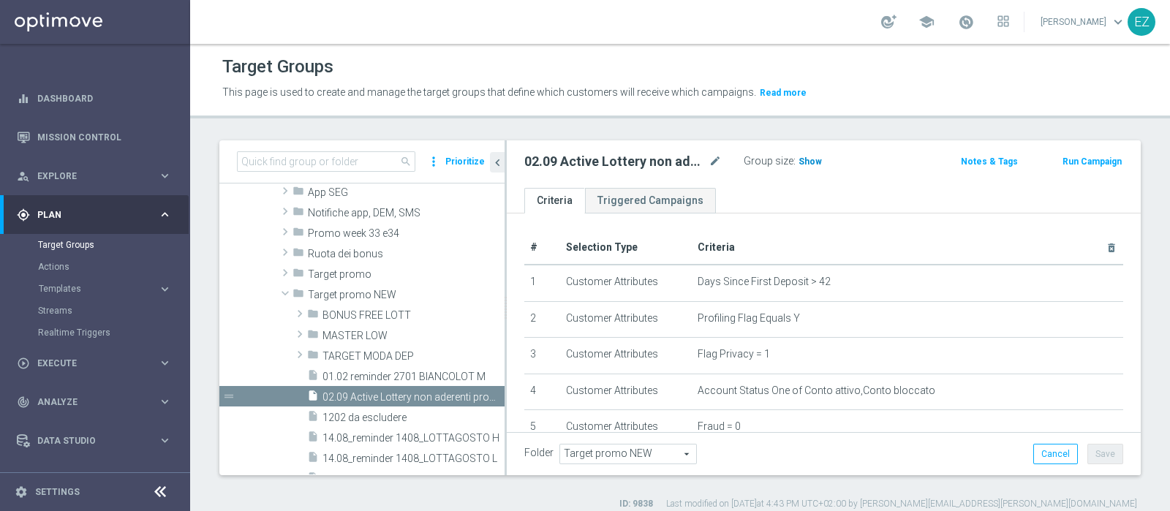
click at [806, 162] on span "Show" at bounding box center [810, 162] width 23 height 10
click at [974, 19] on span at bounding box center [966, 22] width 16 height 16
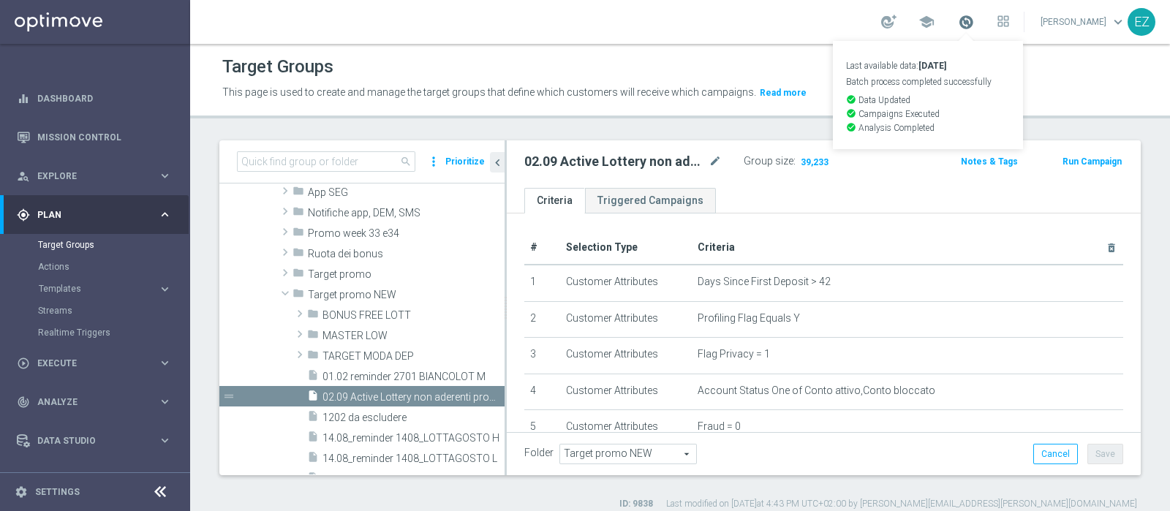
click at [974, 19] on span at bounding box center [966, 22] width 16 height 16
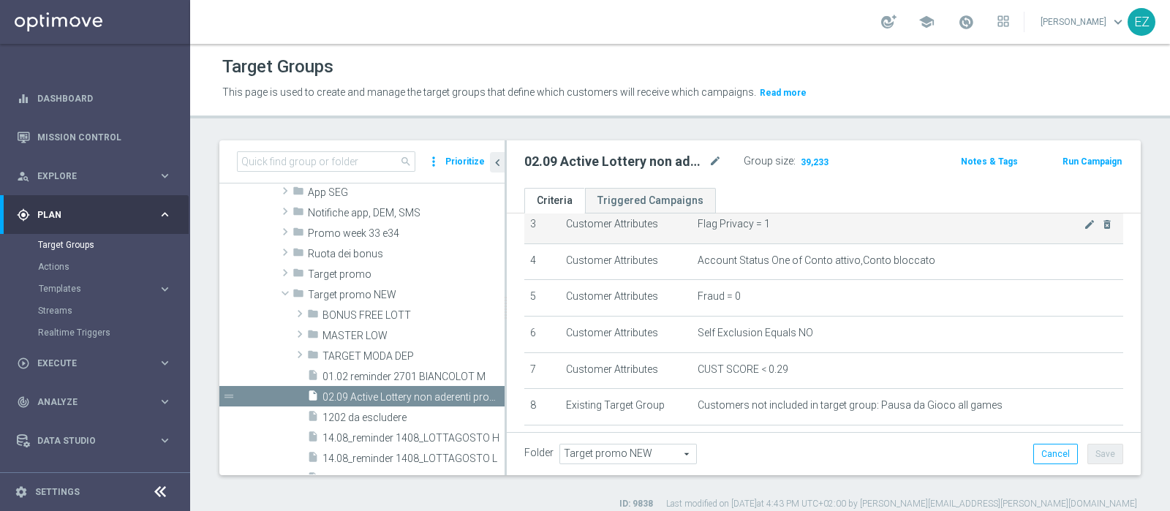
scroll to position [0, 0]
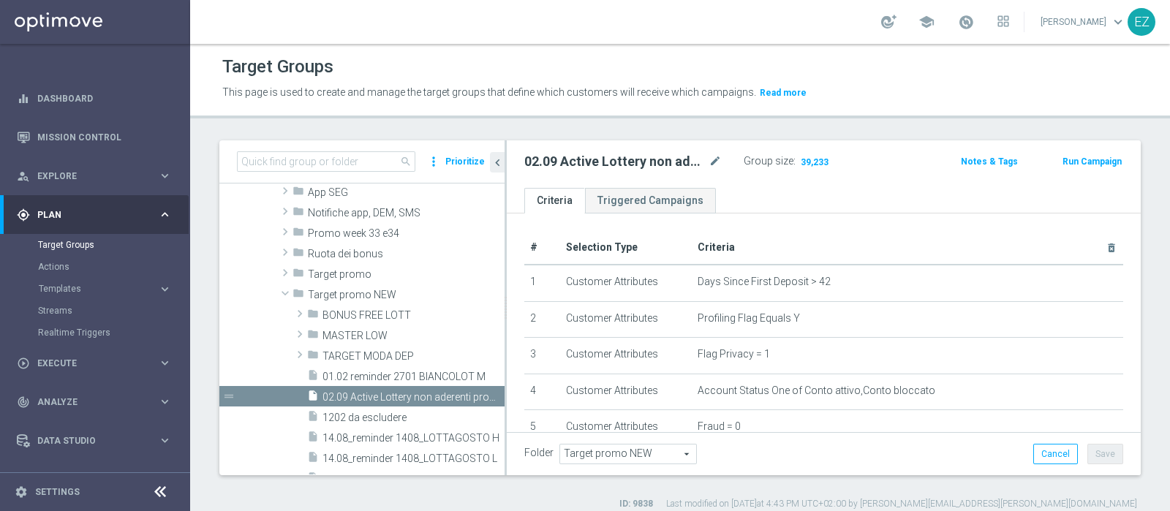
click at [1088, 162] on button "Run Campaign" at bounding box center [1092, 162] width 62 height 16
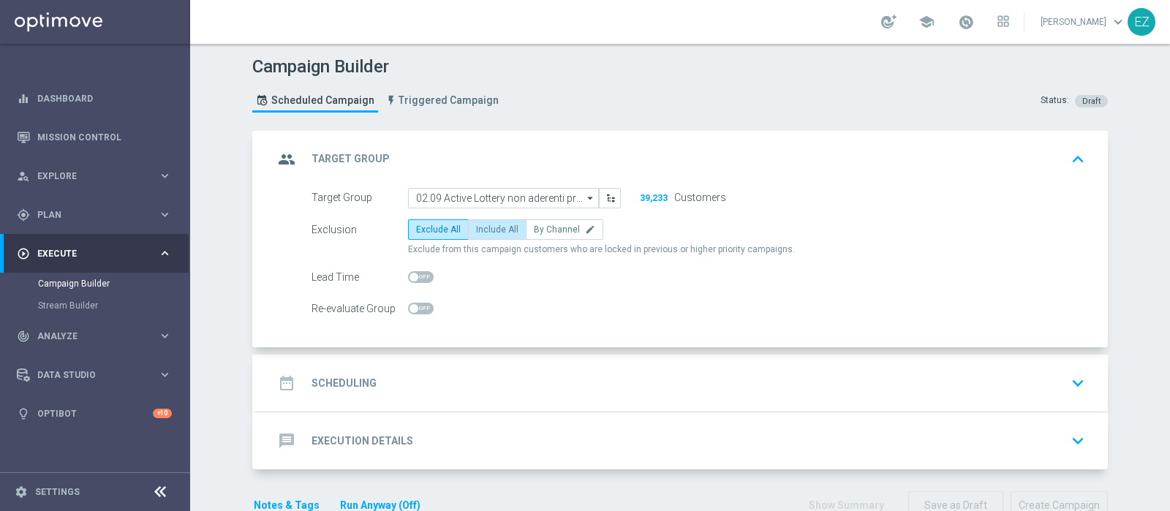
click at [477, 228] on span "Include All" at bounding box center [497, 230] width 42 height 10
click at [477, 228] on input "Include All" at bounding box center [481, 232] width 10 height 10
radio input "true"
click at [371, 382] on div "date_range Scheduling keyboard_arrow_down" at bounding box center [682, 383] width 817 height 28
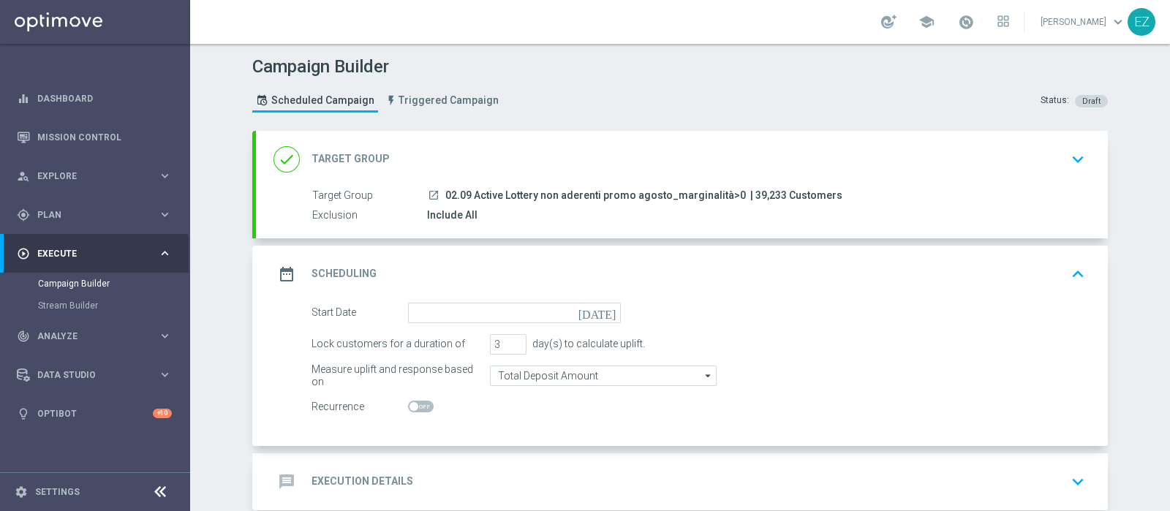
click at [602, 309] on icon "[DATE]" at bounding box center [600, 311] width 43 height 16
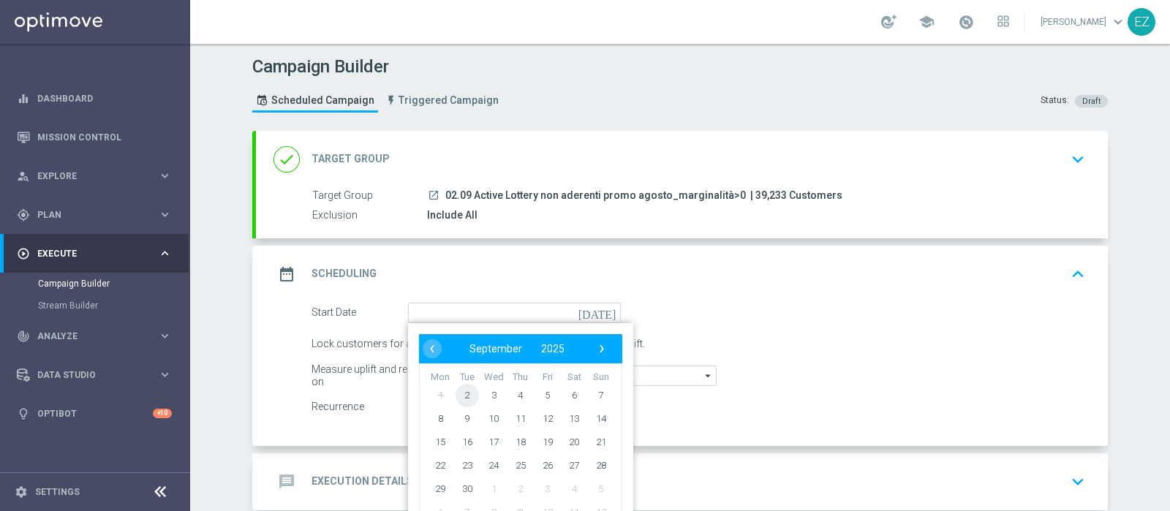
click at [461, 396] on span "2" at bounding box center [467, 394] width 23 height 23
type input "[DATE]"
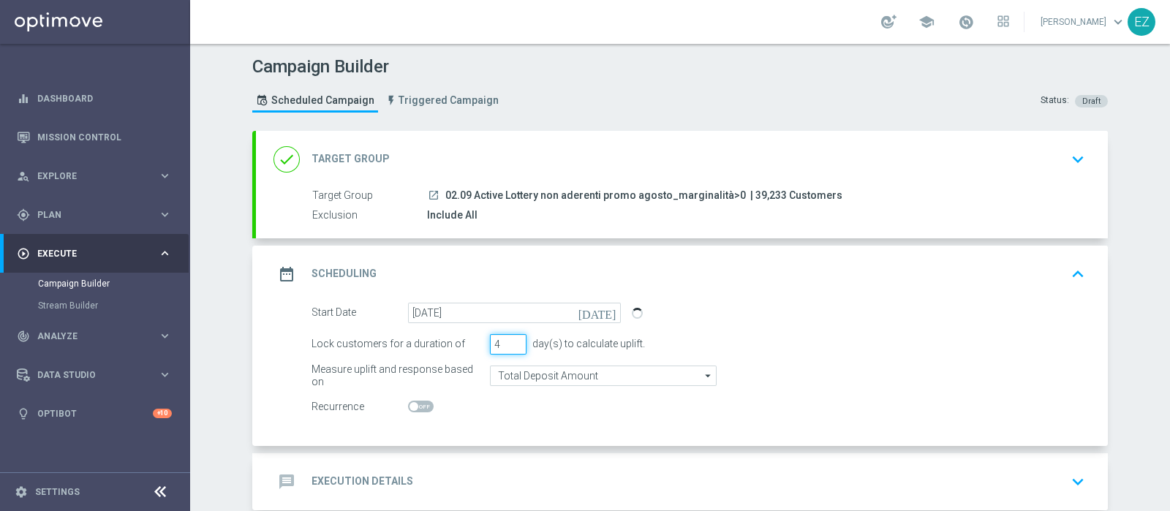
click at [513, 339] on input "4" at bounding box center [508, 344] width 37 height 20
click at [513, 339] on input "5" at bounding box center [508, 344] width 37 height 20
click at [513, 339] on input "6" at bounding box center [508, 344] width 37 height 20
type input "7"
click at [513, 338] on input "7" at bounding box center [508, 344] width 37 height 20
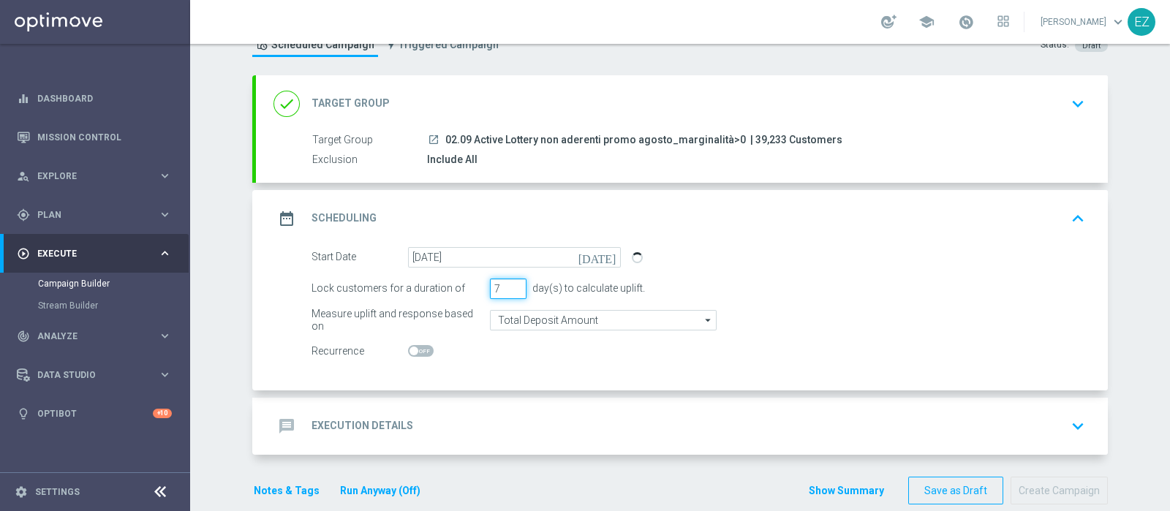
scroll to position [59, 0]
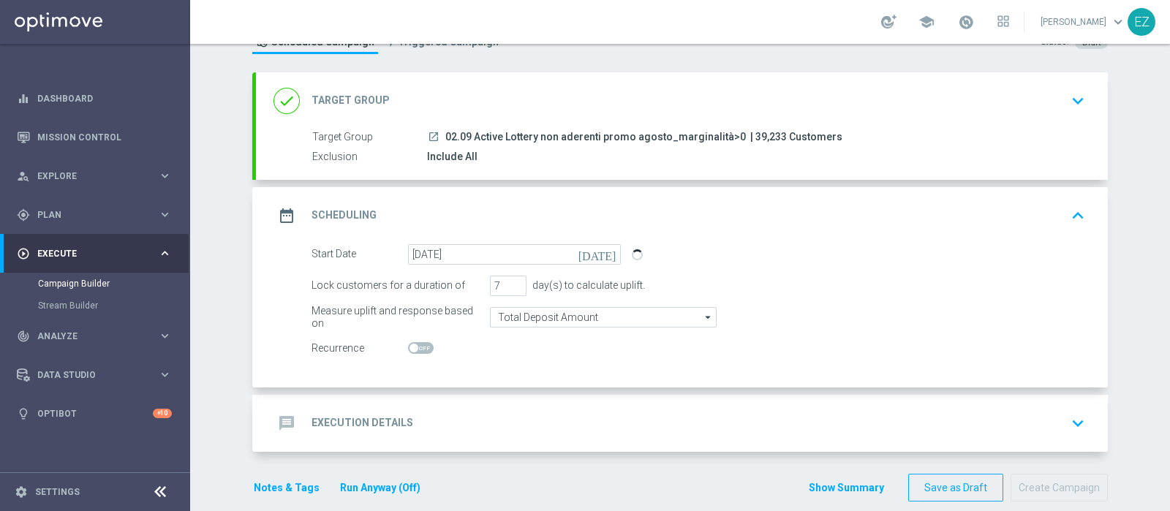
click at [537, 352] on switch at bounding box center [514, 348] width 213 height 12
click at [408, 406] on div "message Execution Details keyboard_arrow_down" at bounding box center [682, 423] width 852 height 57
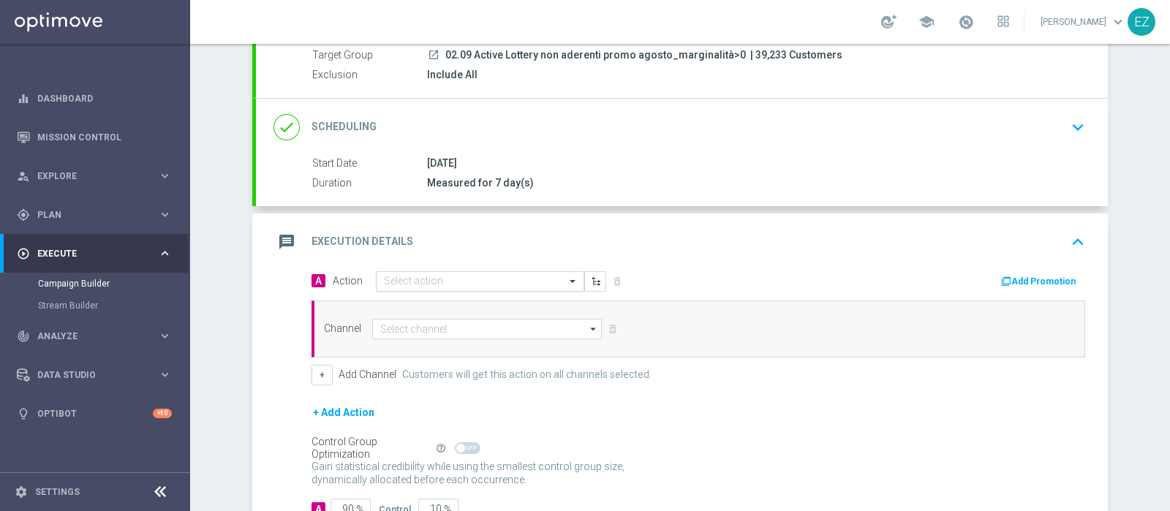
scroll to position [144, 0]
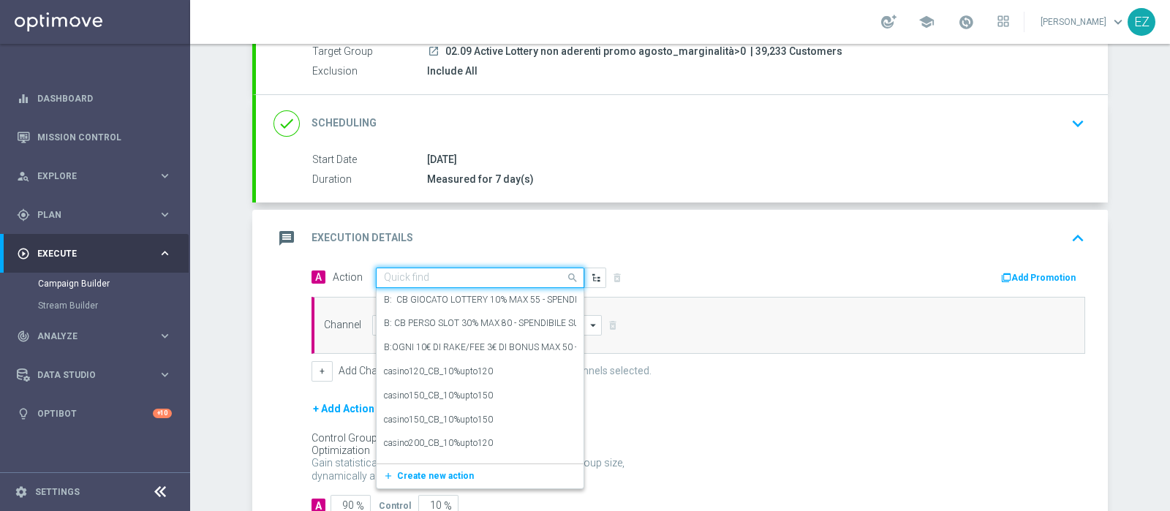
click at [525, 279] on input "text" at bounding box center [465, 278] width 163 height 12
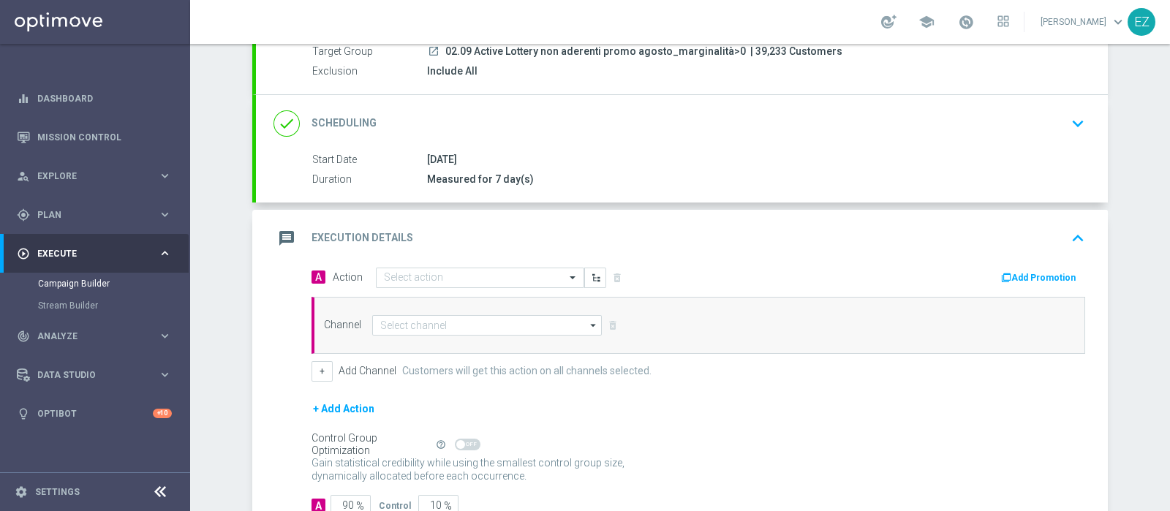
click at [564, 233] on div "message Execution Details keyboard_arrow_up" at bounding box center [682, 239] width 817 height 28
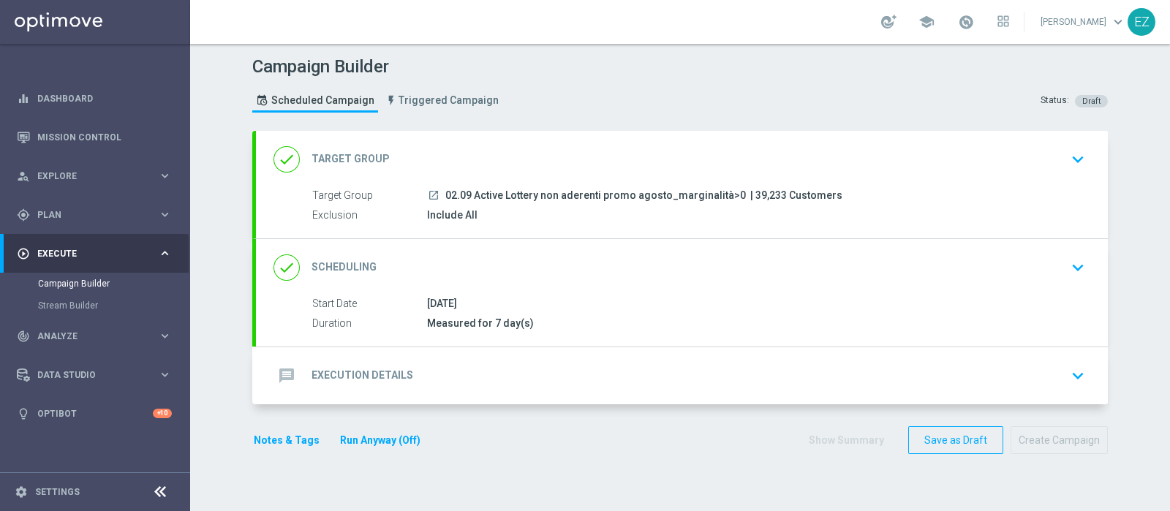
scroll to position [0, 0]
click at [69, 212] on span "Plan" at bounding box center [97, 215] width 121 height 9
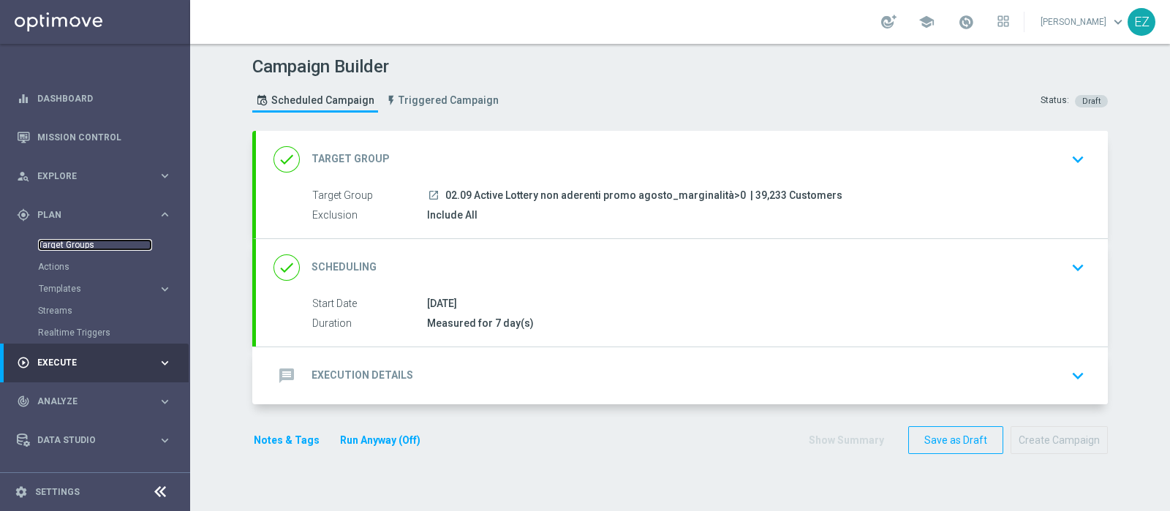
click at [56, 246] on link "Target Groups" at bounding box center [95, 245] width 114 height 12
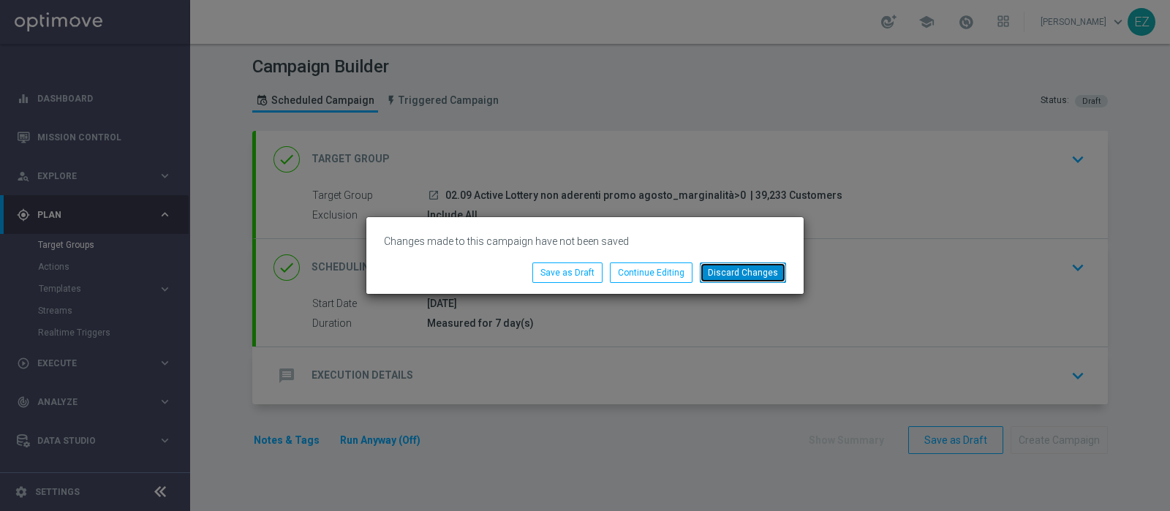
click at [739, 279] on button "Discard Changes" at bounding box center [743, 273] width 86 height 20
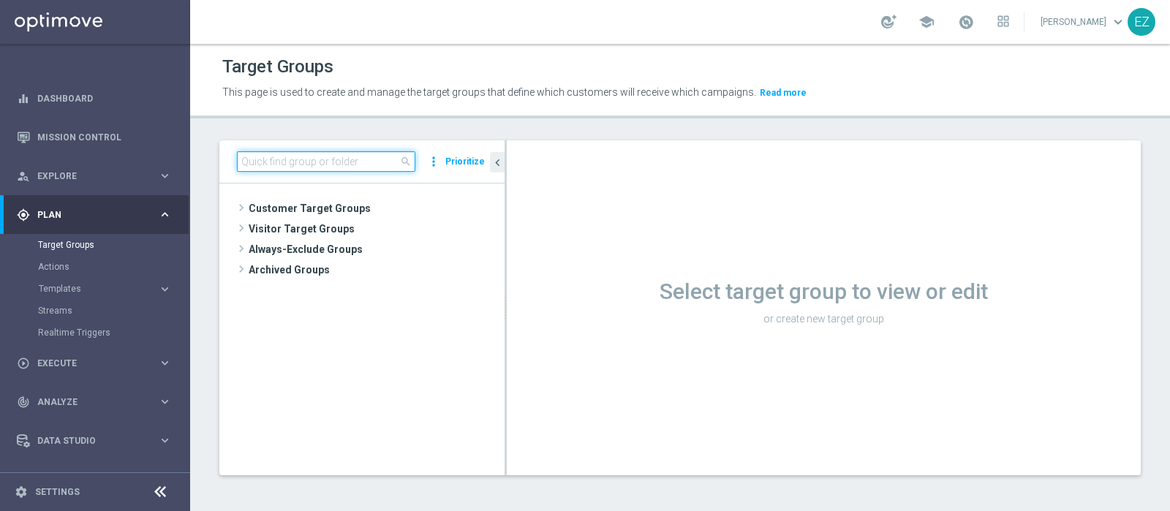
click at [347, 155] on input at bounding box center [326, 161] width 178 height 20
paste input "NO SALDO LOTT MASTER LOW FLAG NL"
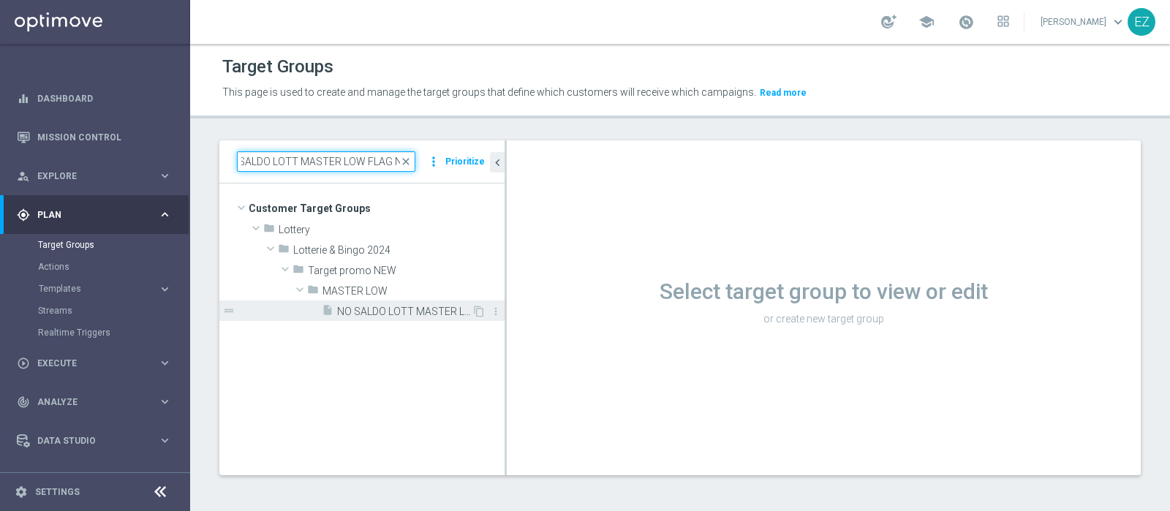
type input "NO SALDO LOTT MASTER LOW FLAG NL"
click at [371, 309] on span "NO SALDO LOTT MASTER LOW FLAG NL" at bounding box center [404, 312] width 135 height 12
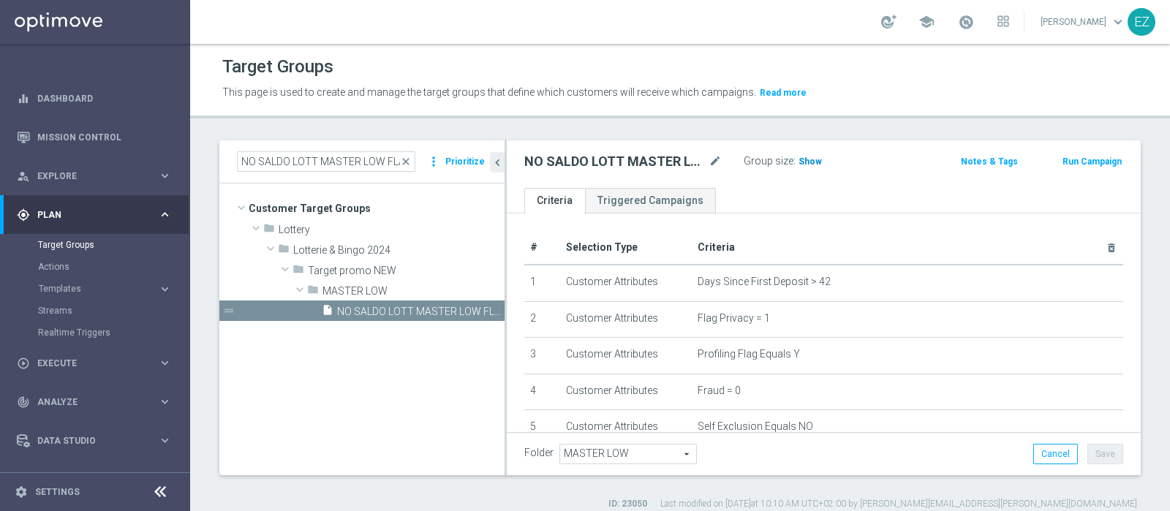
click at [808, 159] on span "Show" at bounding box center [810, 162] width 23 height 10
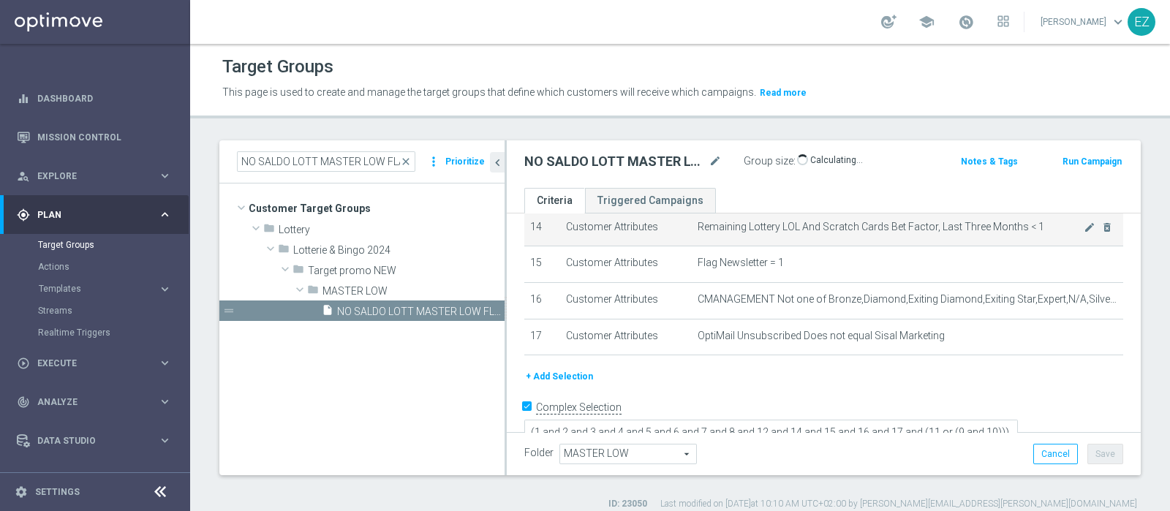
scroll to position [12, 0]
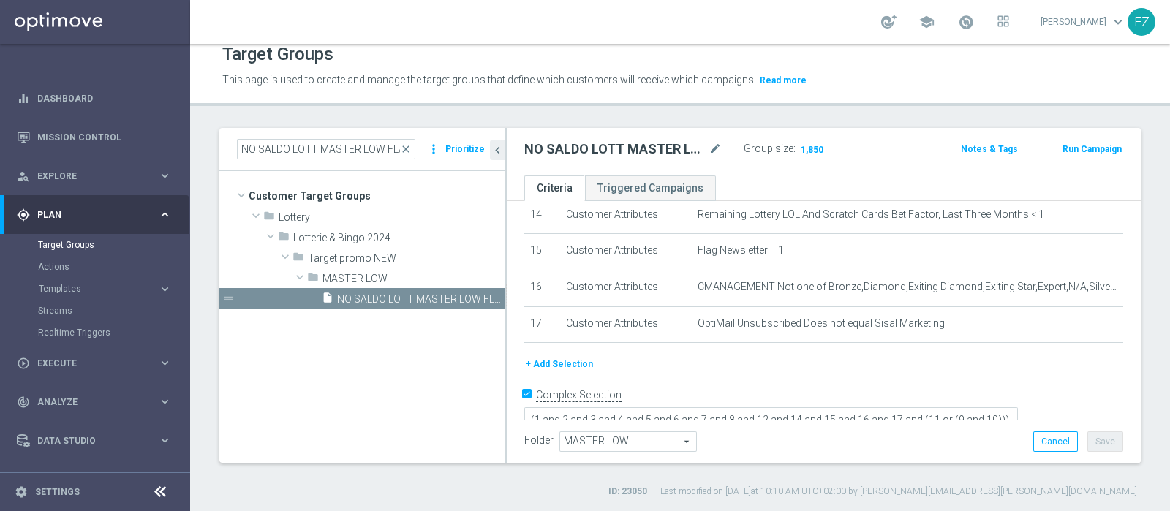
click at [1063, 146] on button "Run Campaign" at bounding box center [1092, 149] width 62 height 16
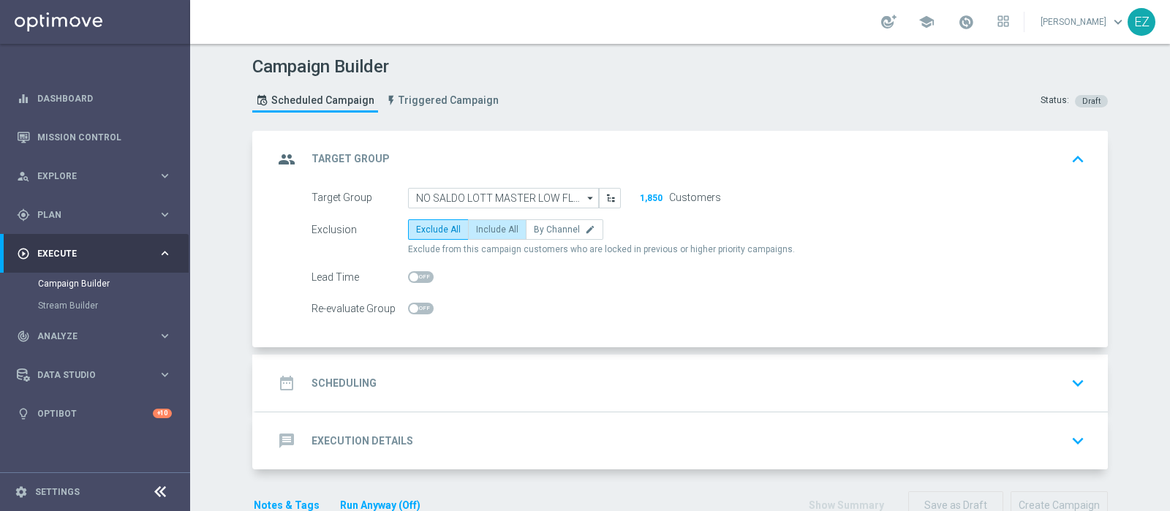
click at [479, 225] on span "Include All" at bounding box center [497, 230] width 42 height 10
click at [479, 227] on input "Include All" at bounding box center [481, 232] width 10 height 10
radio input "true"
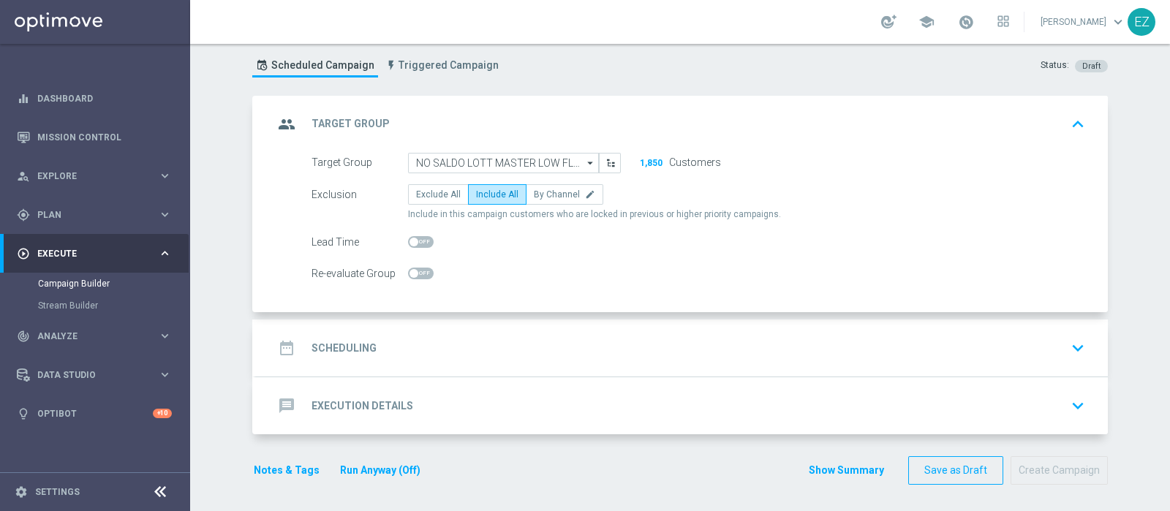
click at [391, 330] on div "date_range Scheduling keyboard_arrow_down" at bounding box center [682, 348] width 852 height 57
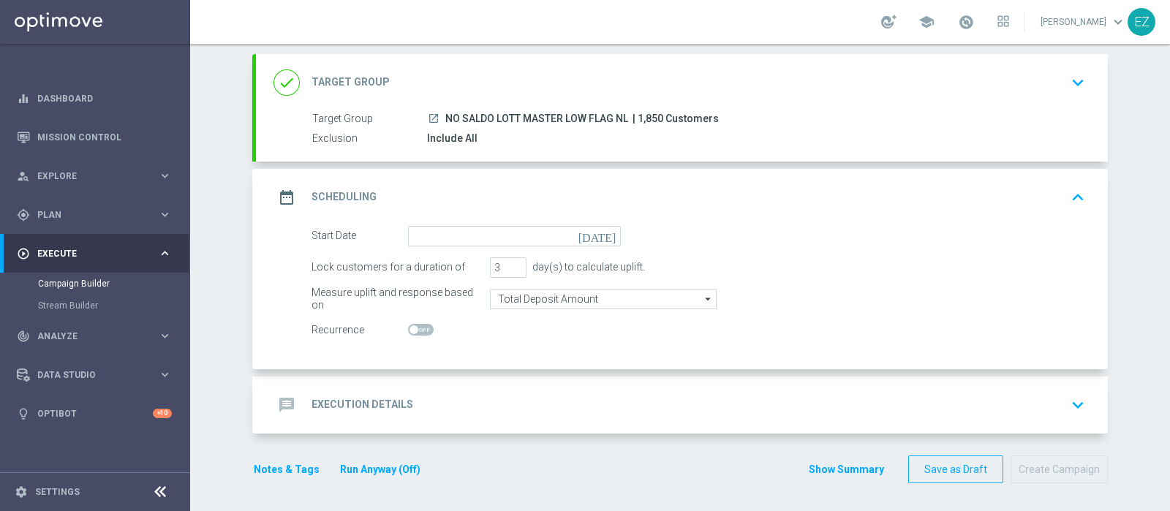
scroll to position [76, 0]
click at [602, 231] on icon "[DATE]" at bounding box center [600, 235] width 43 height 16
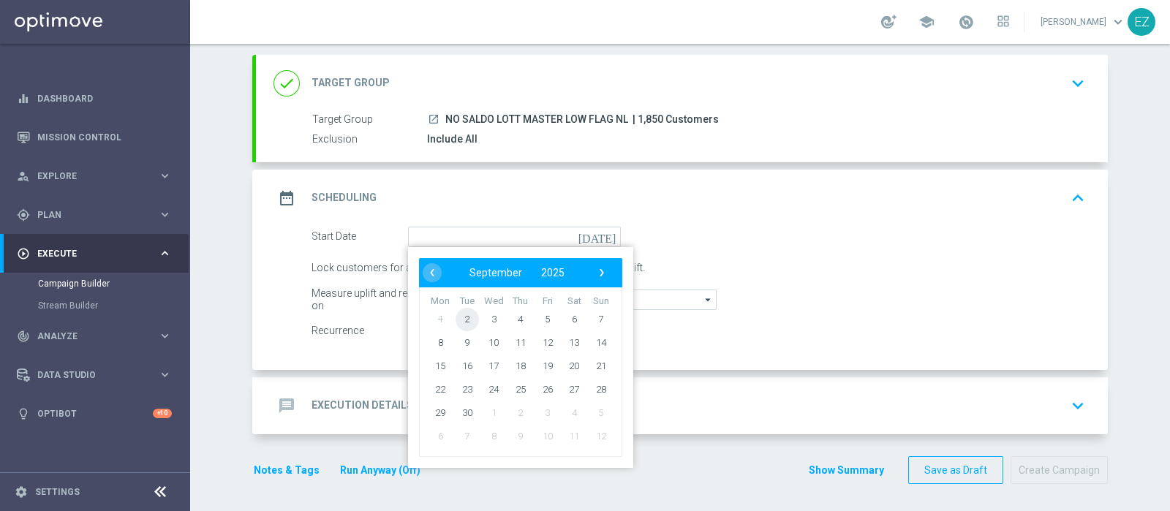
click at [462, 319] on span "2" at bounding box center [467, 318] width 23 height 23
type input "02 Sep 2025"
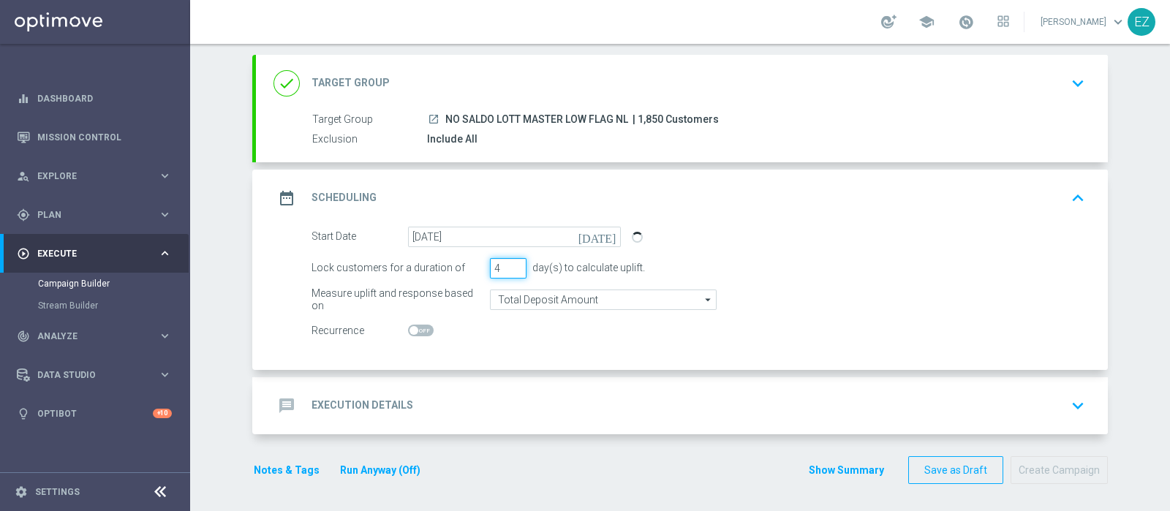
click at [509, 263] on input "4" at bounding box center [508, 268] width 37 height 20
click at [509, 263] on input "5" at bounding box center [508, 268] width 37 height 20
drag, startPoint x: 508, startPoint y: 270, endPoint x: 459, endPoint y: 349, distance: 93.0
type input "4"
click at [508, 270] on input "4" at bounding box center [508, 268] width 37 height 20
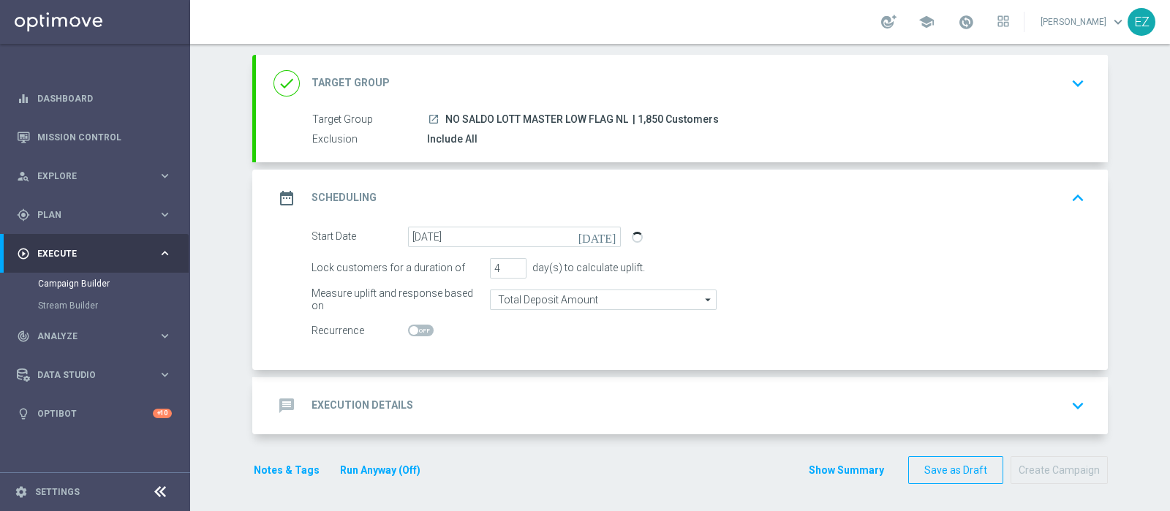
click at [413, 392] on div "message Execution Details keyboard_arrow_down" at bounding box center [682, 406] width 817 height 28
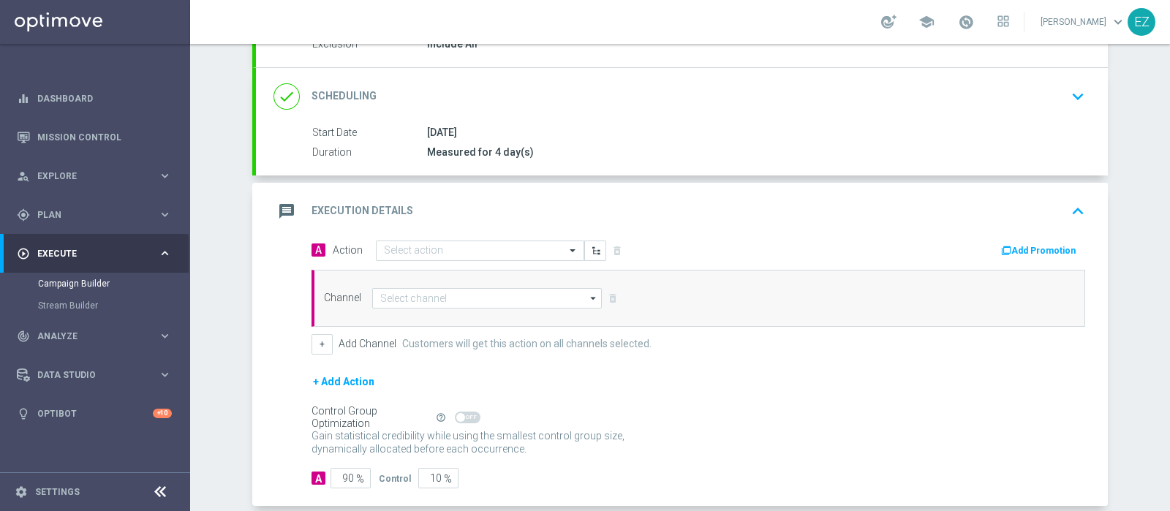
scroll to position [173, 0]
click at [432, 254] on div "Select action" at bounding box center [480, 249] width 208 height 20
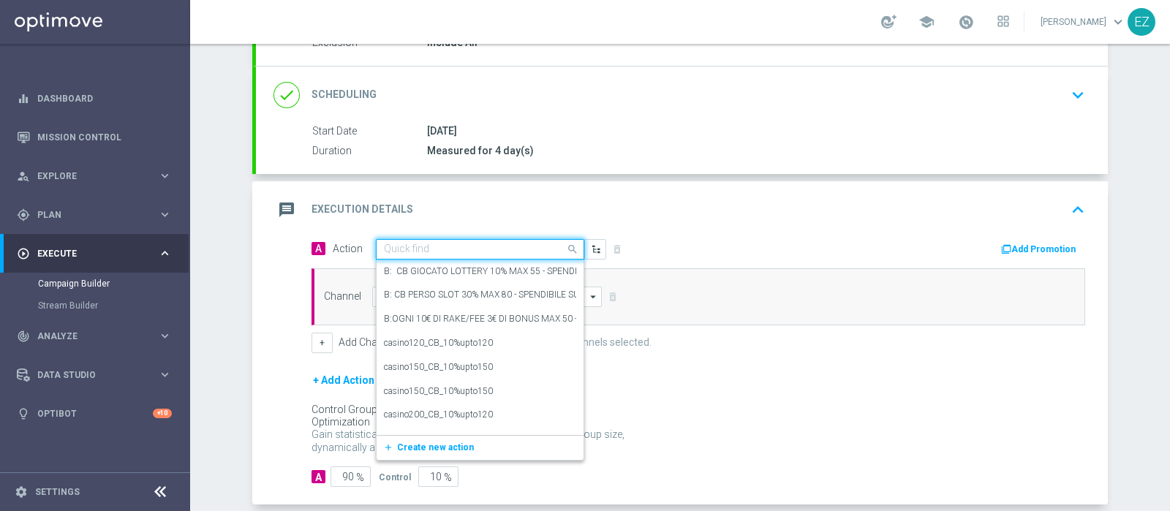
paste input "DEP_100€"
type input "DEP_100€"
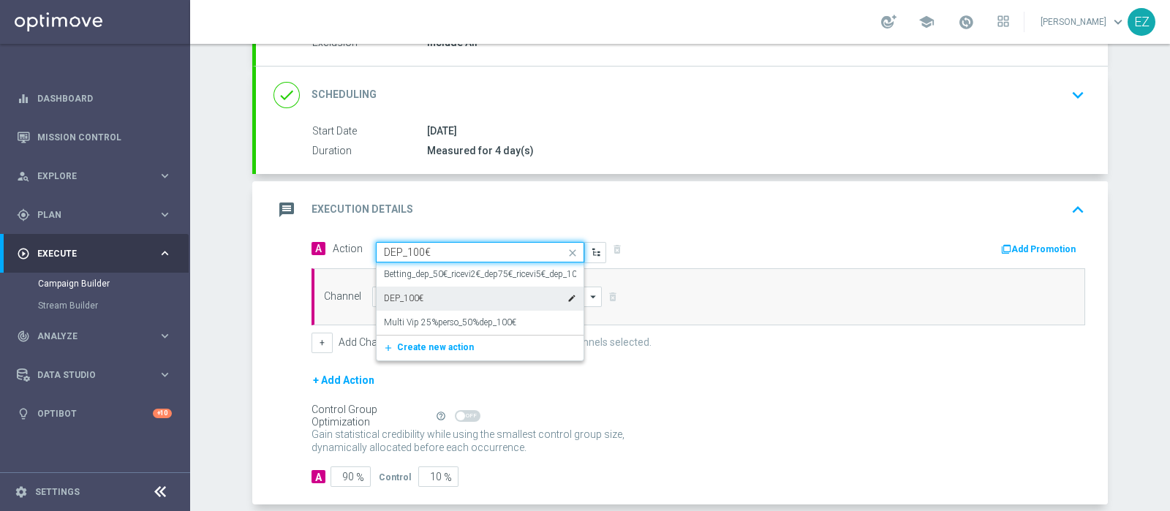
click at [413, 293] on label "DEP_100€" at bounding box center [403, 299] width 39 height 12
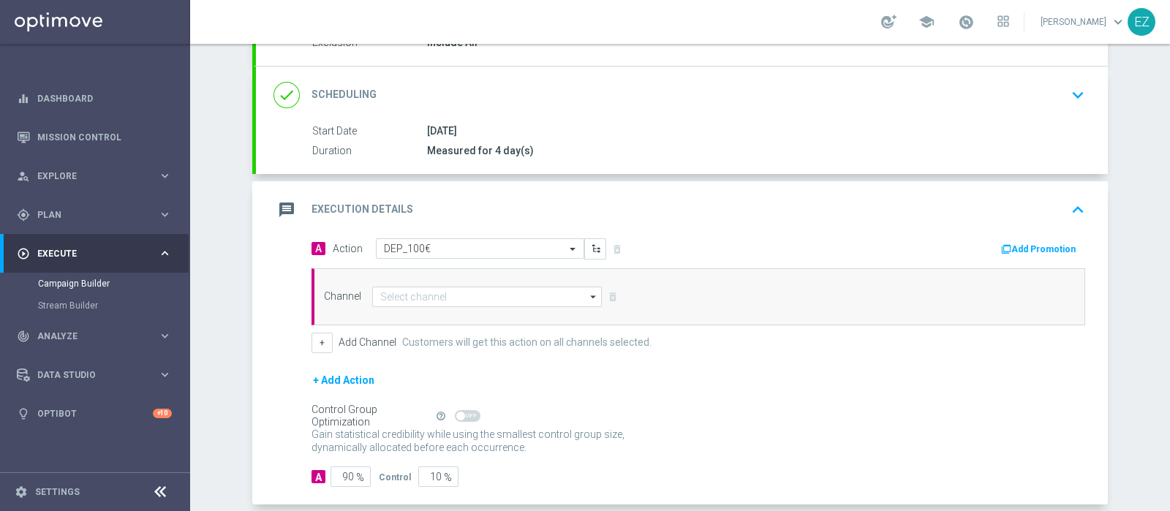
click at [1001, 248] on icon "button" at bounding box center [1006, 249] width 10 height 10
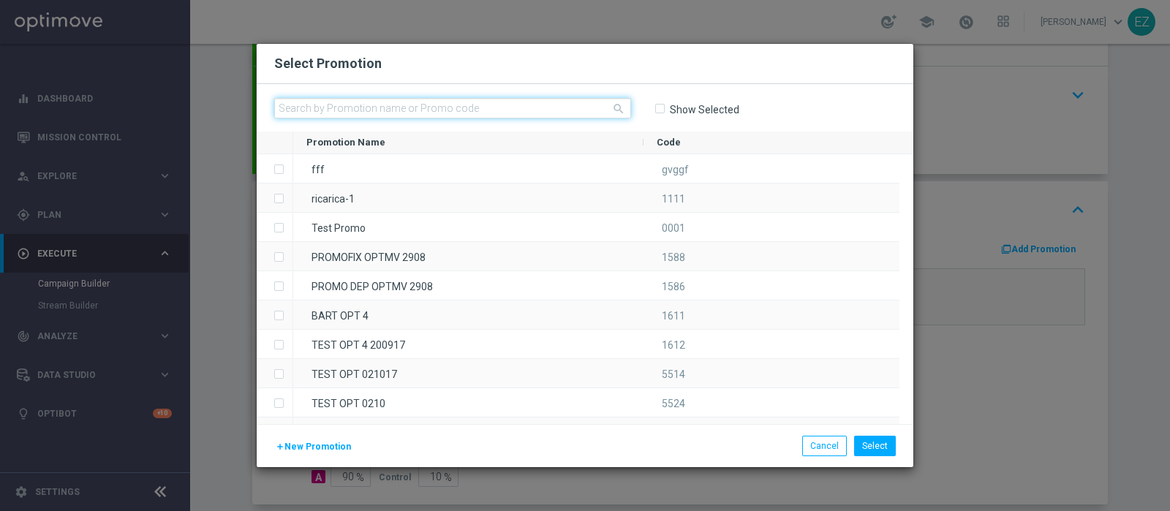
click at [439, 108] on input "text" at bounding box center [452, 108] width 357 height 20
paste input "0209 LOT DEP G"
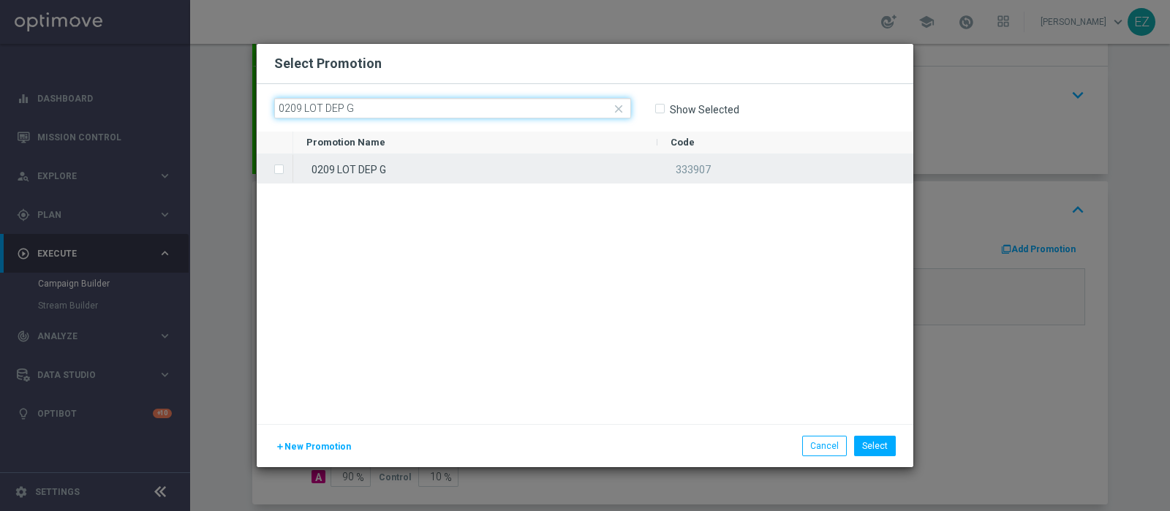
type input "0209 LOT DEP G"
click at [398, 166] on div "0209 LOT DEP G" at bounding box center [475, 168] width 364 height 29
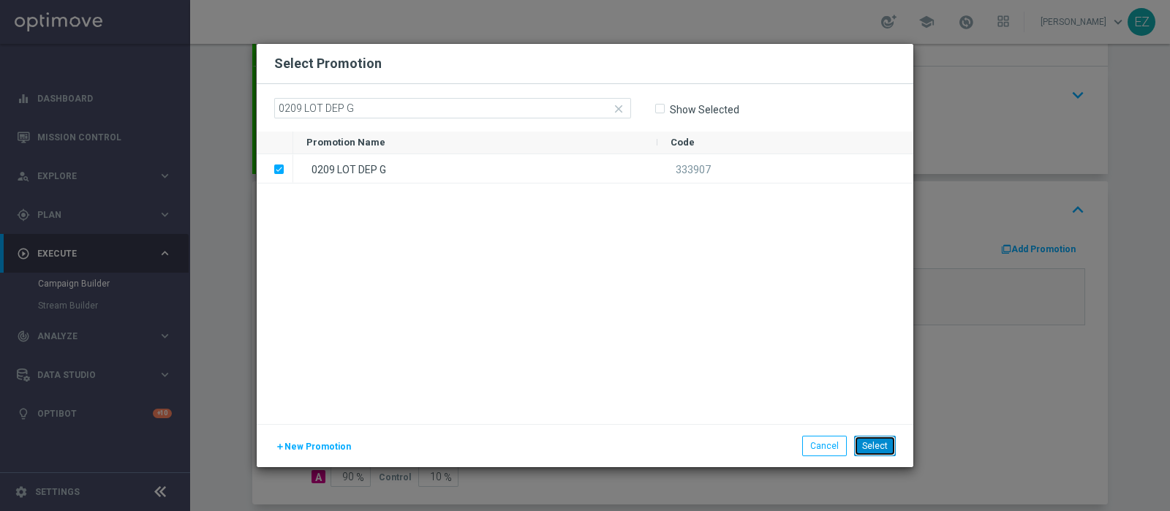
click at [883, 451] on button "Select" at bounding box center [875, 446] width 42 height 20
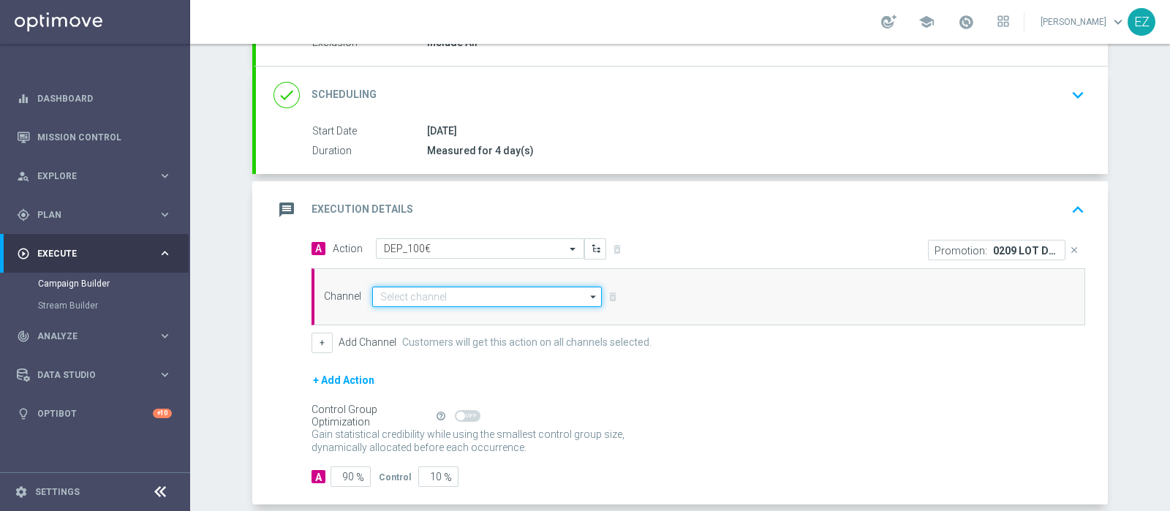
click at [483, 290] on input at bounding box center [487, 297] width 230 height 20
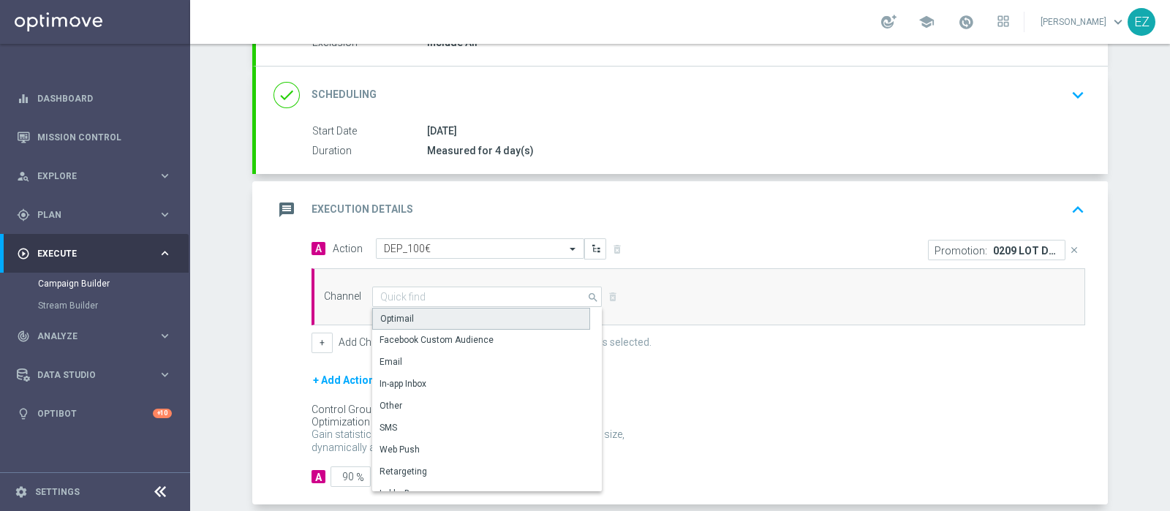
click at [454, 317] on div "Optimail" at bounding box center [481, 319] width 218 height 22
type input "Optimail"
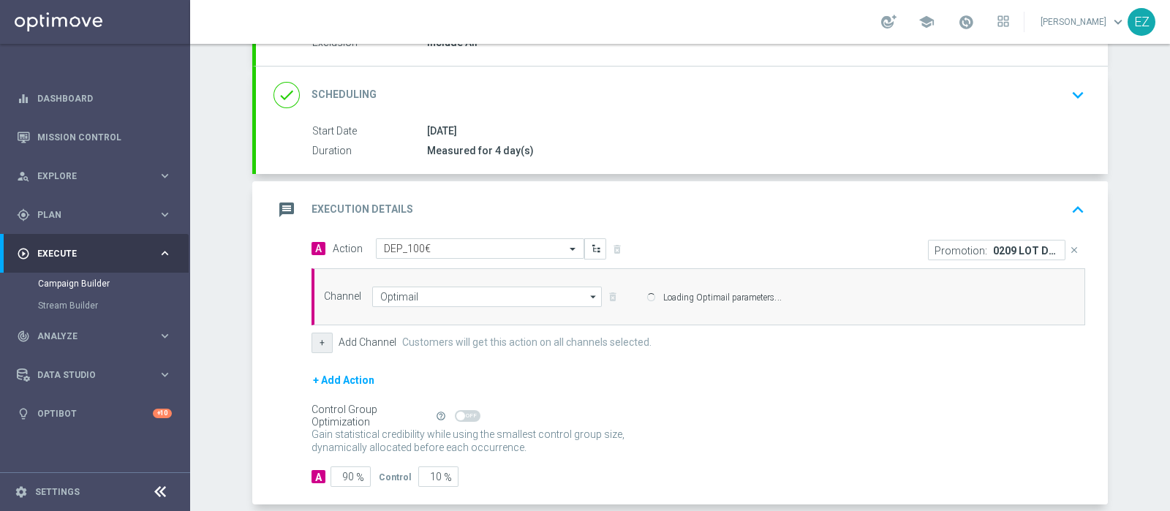
click at [312, 343] on button "+" at bounding box center [322, 343] width 21 height 20
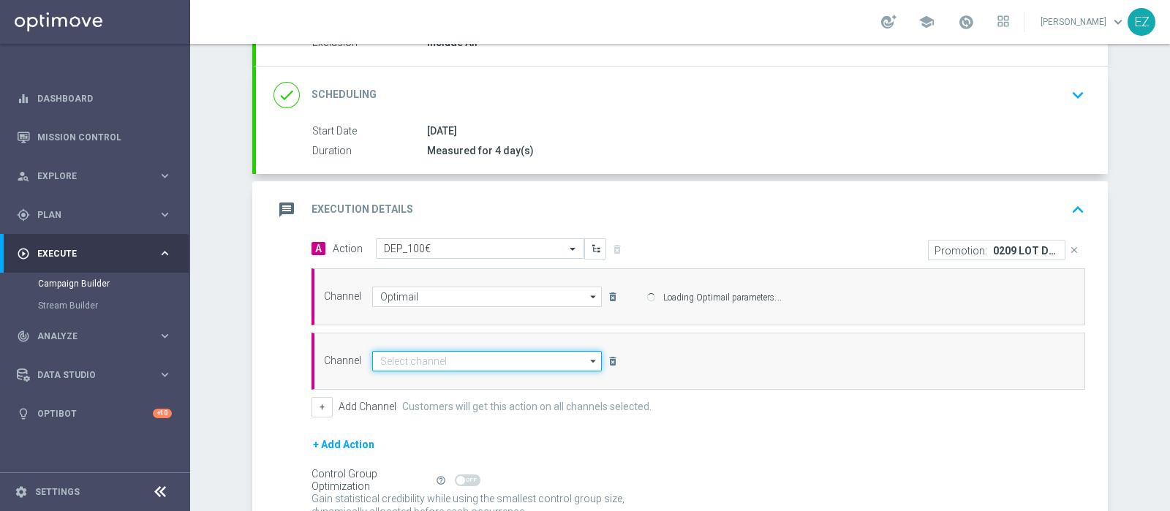
click at [424, 356] on input at bounding box center [487, 361] width 230 height 20
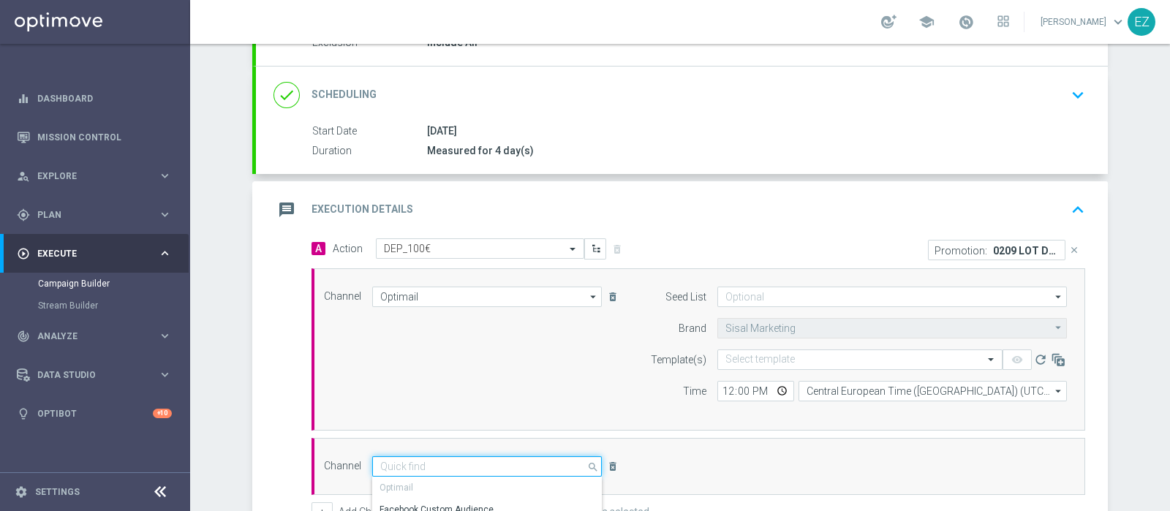
click at [404, 471] on input at bounding box center [487, 466] width 230 height 20
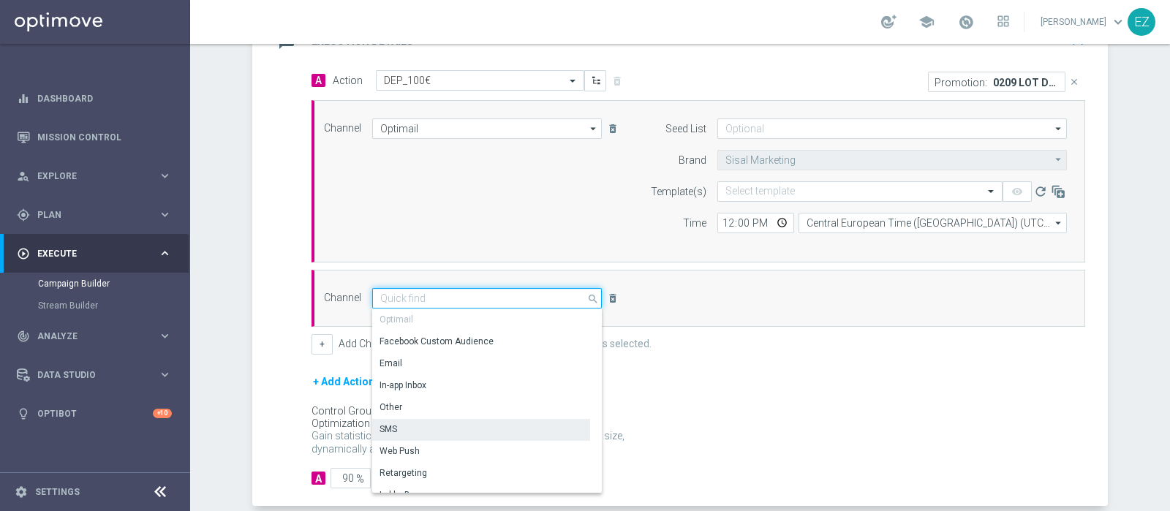
scroll to position [345, 0]
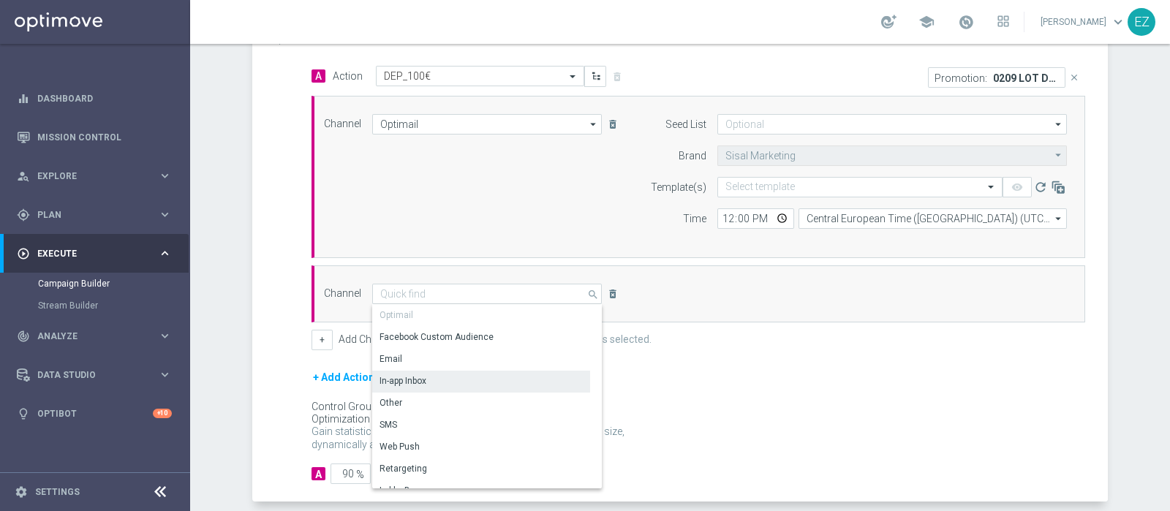
click at [426, 394] on div "Other" at bounding box center [481, 403] width 218 height 20
type input "Other"
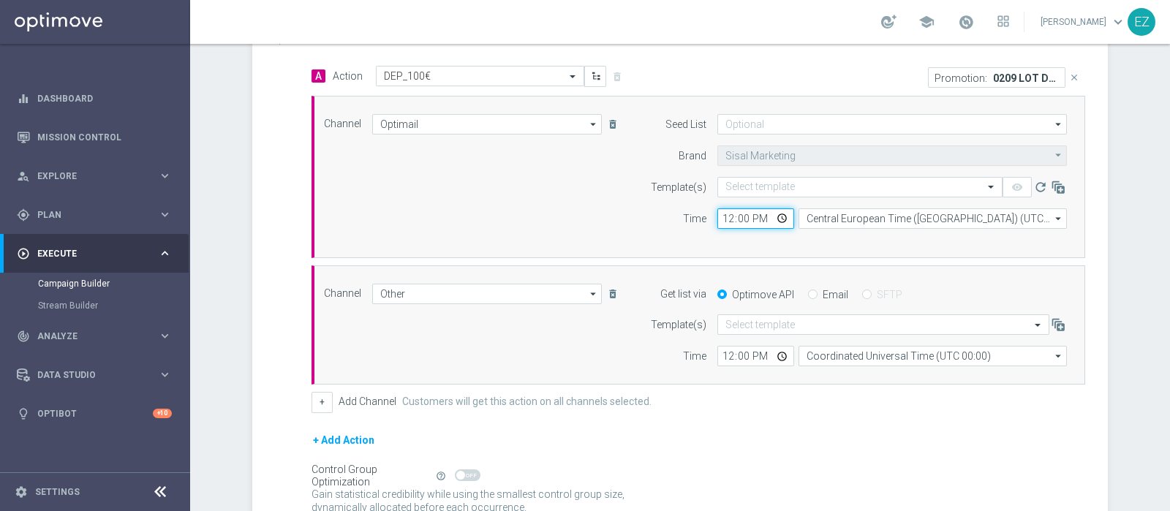
click at [759, 216] on input "12:00" at bounding box center [756, 218] width 77 height 20
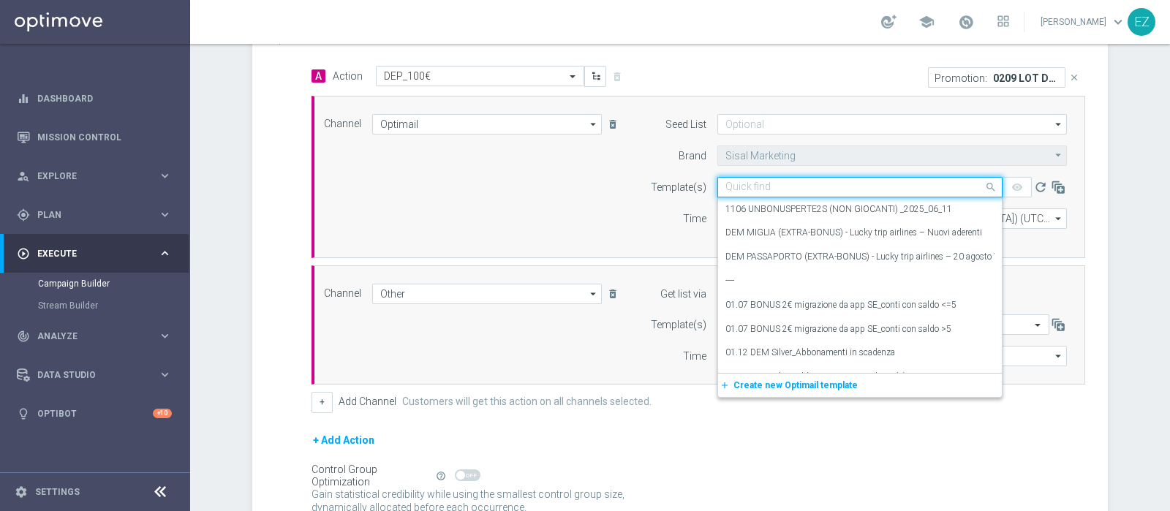
click at [753, 183] on input "text" at bounding box center [846, 187] width 240 height 12
paste input "0209 LOT DEP G"
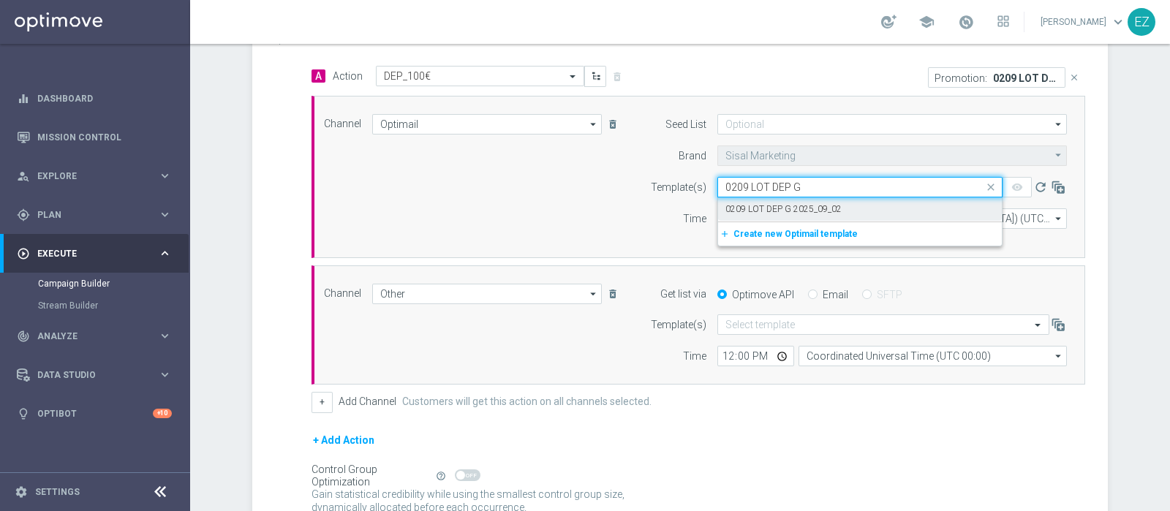
click at [762, 220] on ng-dropdown-panel "0209 LOT DEP G 2025_09_02 add_new Create new Optimail template" at bounding box center [860, 221] width 285 height 49
click at [763, 211] on label "0209 LOT DEP G 2025_09_02" at bounding box center [784, 209] width 116 height 12
type input "0209 LOT DEP G"
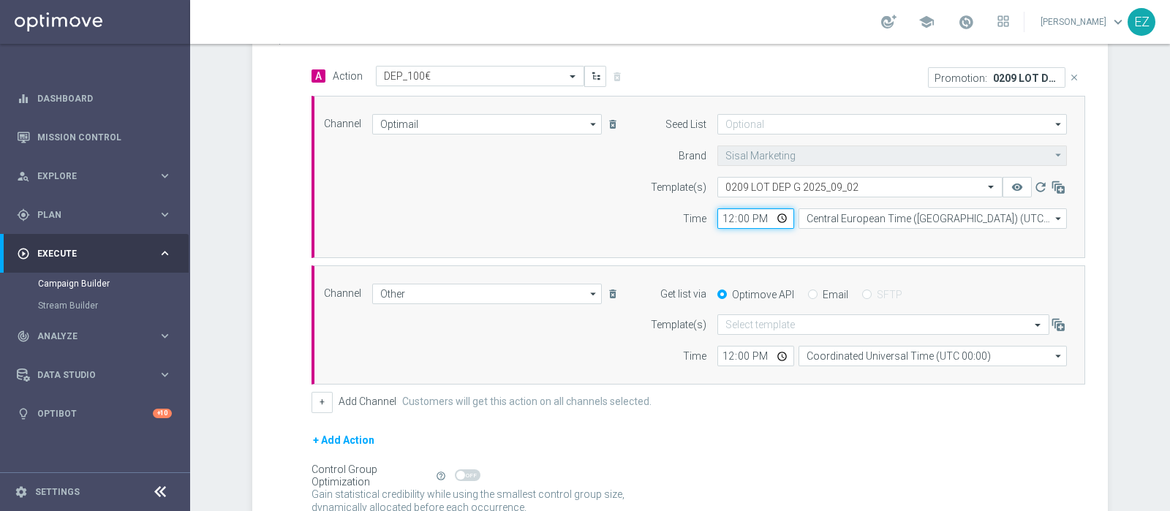
click at [718, 218] on input "12:00" at bounding box center [756, 218] width 77 height 20
type input "16:00"
click at [808, 292] on input "Email" at bounding box center [813, 296] width 10 height 10
radio input "true"
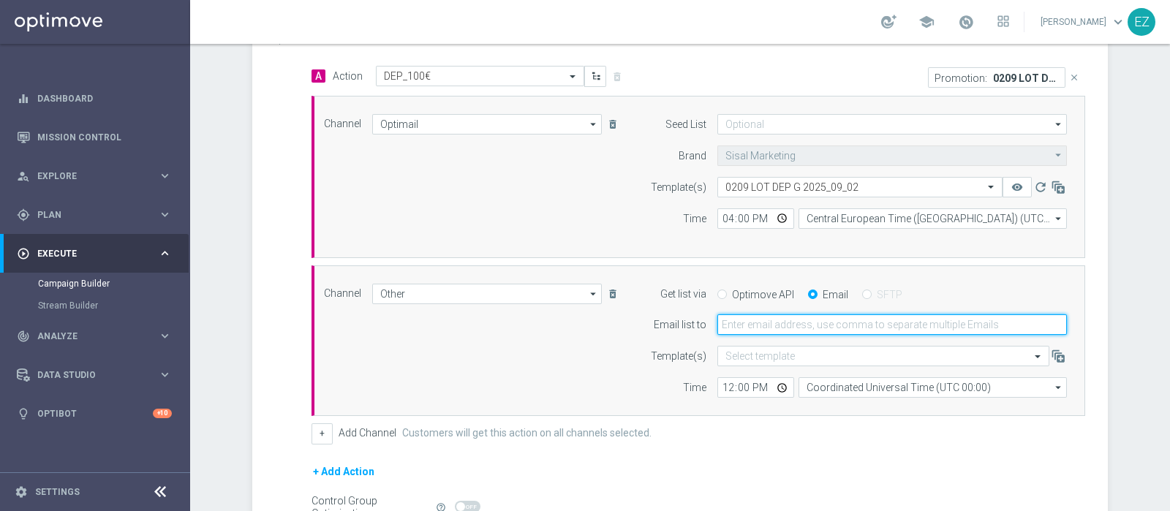
click at [764, 317] on input "email" at bounding box center [893, 325] width 350 height 20
type input "elena.zarbin@sisal.it"
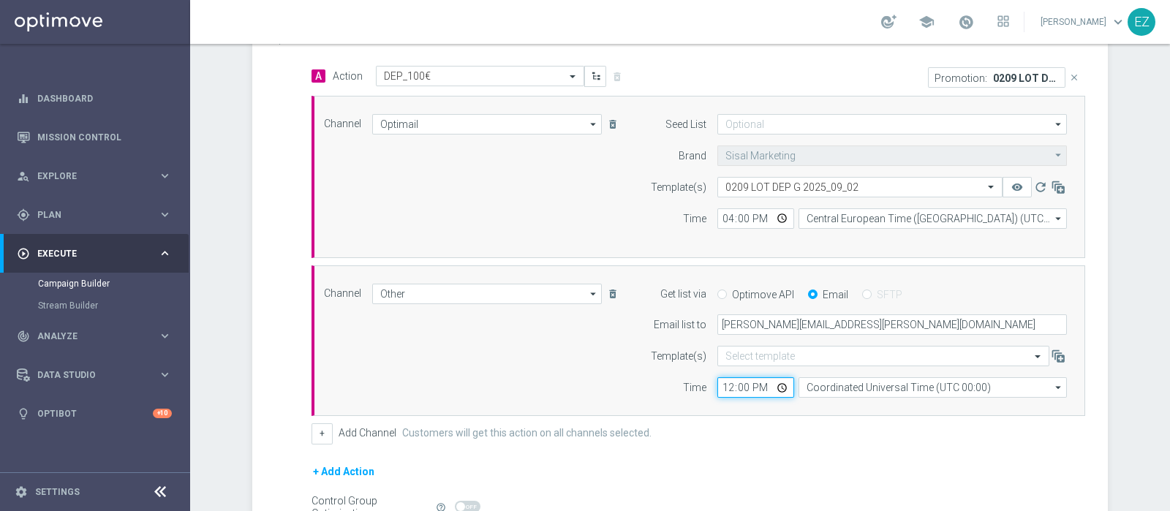
click at [719, 385] on input "12:00" at bounding box center [756, 387] width 77 height 20
type input "16:00"
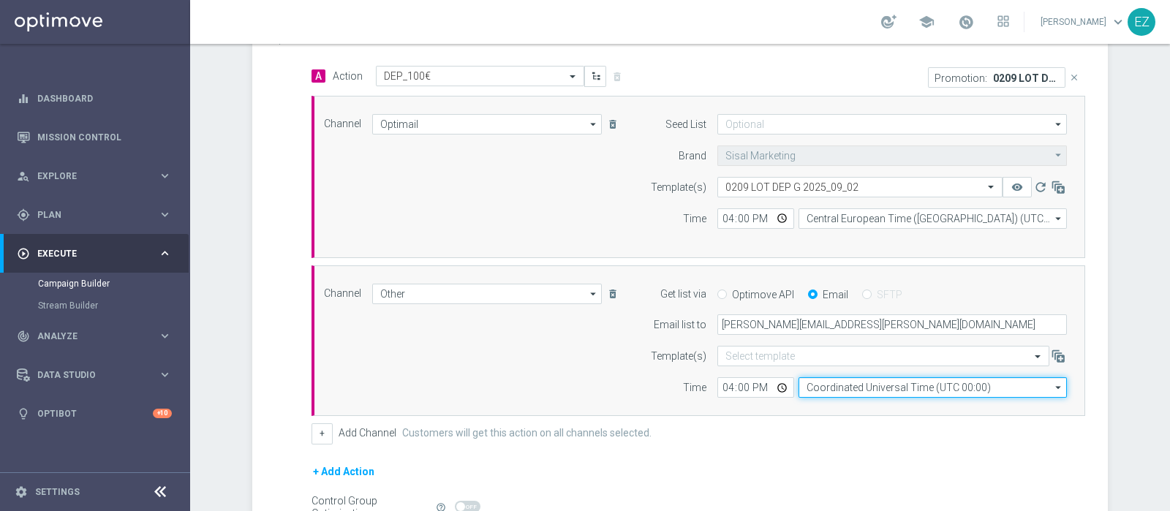
click at [838, 382] on input "Coordinated Universal Time (UTC 00:00)" at bounding box center [933, 387] width 268 height 20
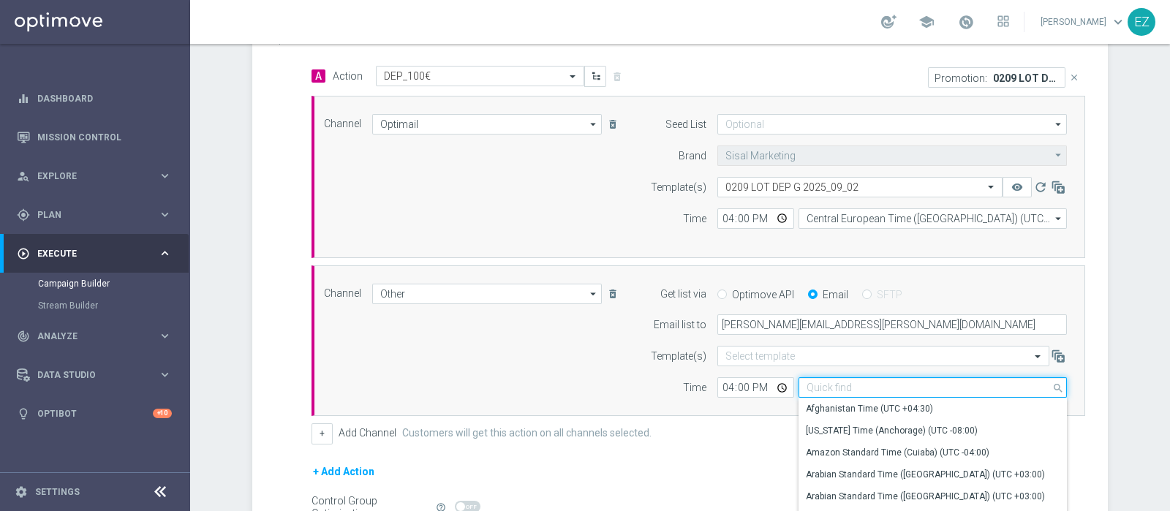
type input "v"
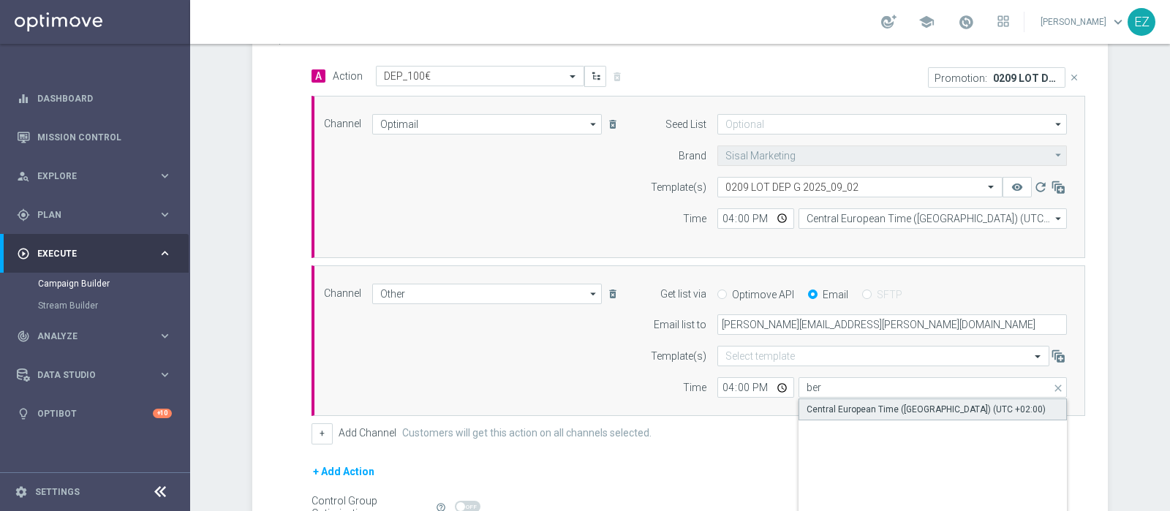
click at [837, 403] on div "Central European Time (Berlin) (UTC +02:00)" at bounding box center [926, 409] width 239 height 13
type input "Central European Time (Berlin) (UTC +02:00)"
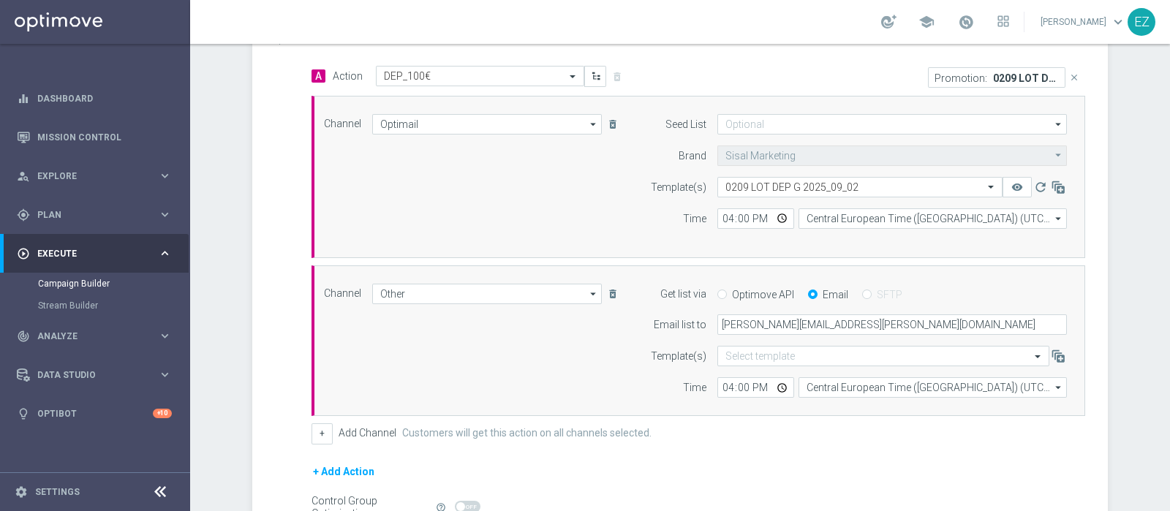
scroll to position [506, 0]
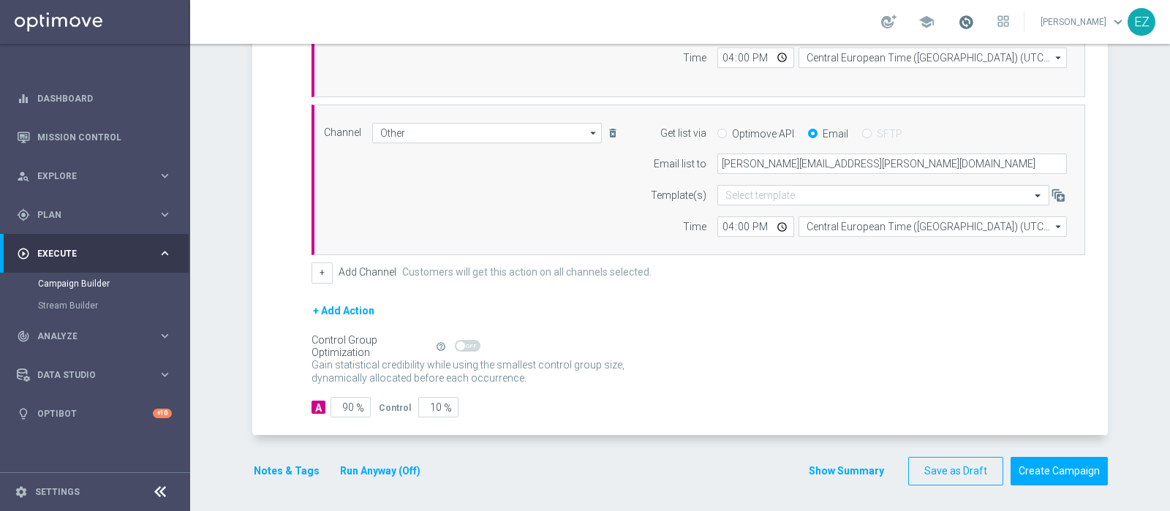
click at [974, 23] on span at bounding box center [966, 22] width 16 height 16
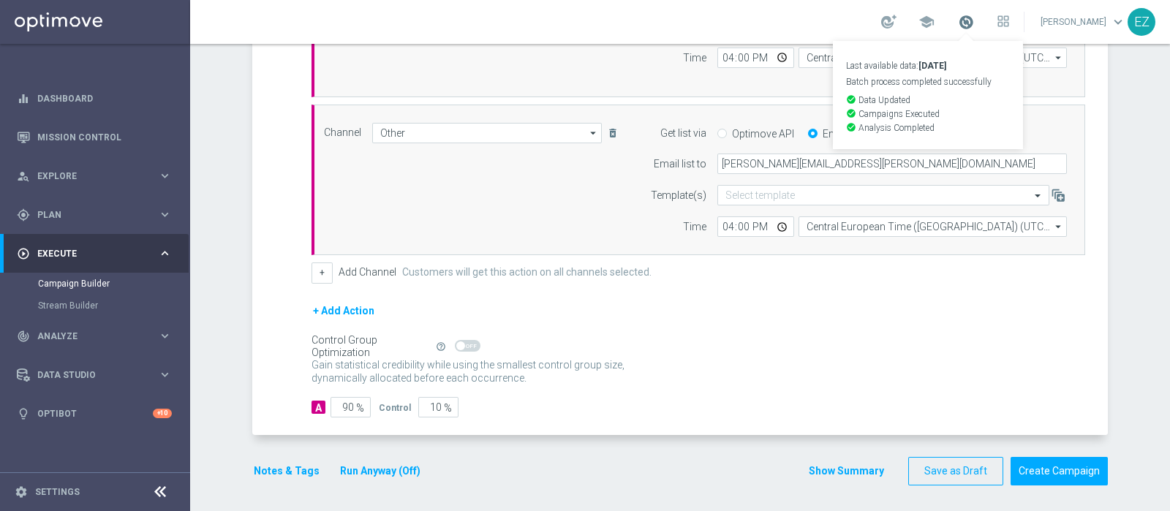
click at [974, 23] on span at bounding box center [966, 22] width 16 height 16
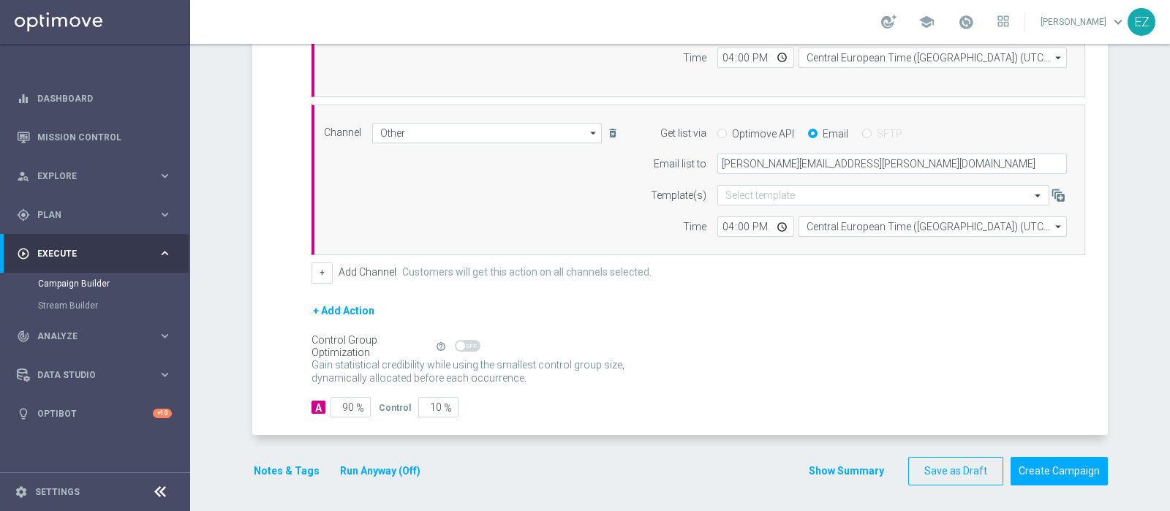
click at [285, 470] on button "Notes & Tags" at bounding box center [286, 471] width 69 height 18
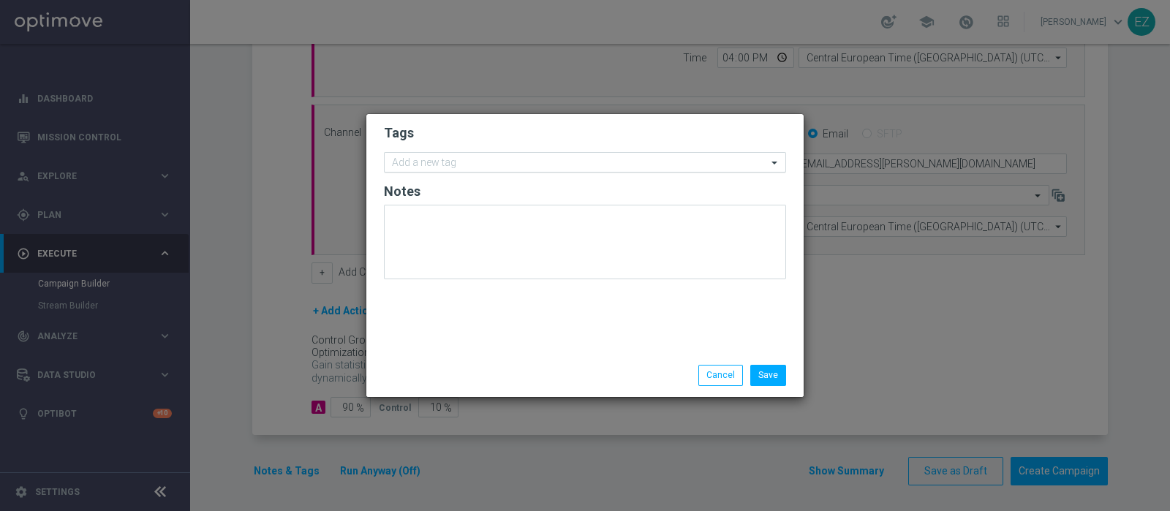
click at [420, 162] on input "text" at bounding box center [579, 163] width 375 height 12
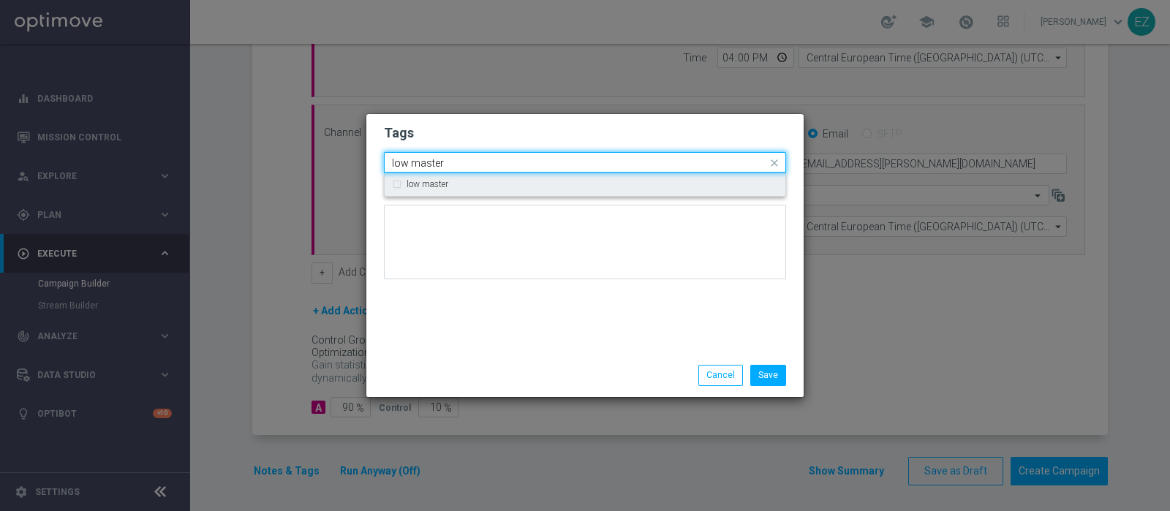
click at [410, 180] on label "low master" at bounding box center [428, 184] width 42 height 9
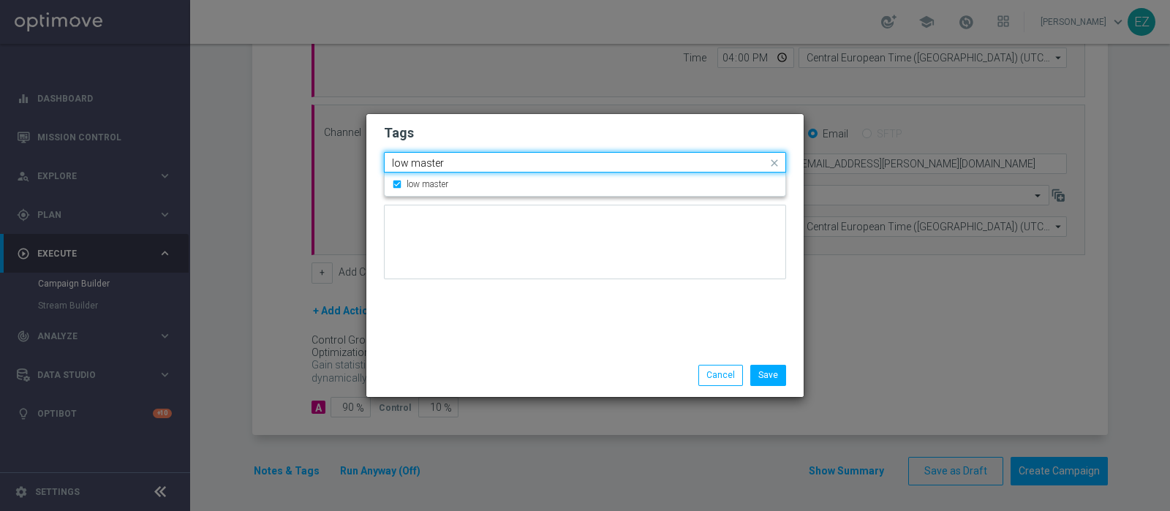
drag, startPoint x: 471, startPoint y: 155, endPoint x: 323, endPoint y: 146, distance: 148.8
click at [323, 146] on modal-container "Tags Quick find × low master low master low master Notes Save Cancel" at bounding box center [585, 255] width 1170 height 511
drag, startPoint x: 451, startPoint y: 162, endPoint x: 346, endPoint y: 162, distance: 105.3
click at [346, 162] on modal-container "Tags Quick find × low master low master low master Notes Save Cancel" at bounding box center [585, 255] width 1170 height 511
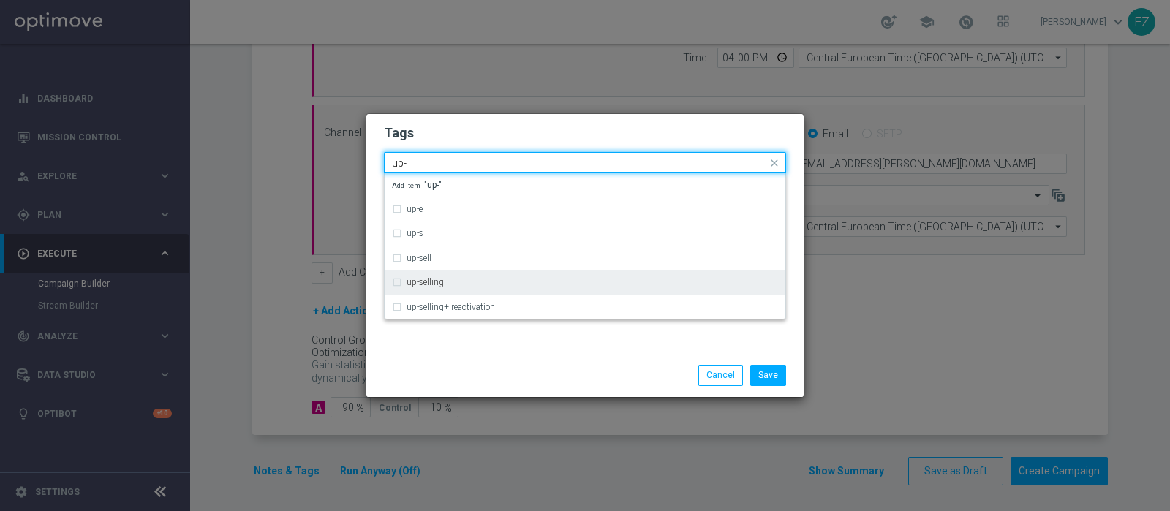
click at [426, 285] on label "up-selling" at bounding box center [425, 282] width 37 height 9
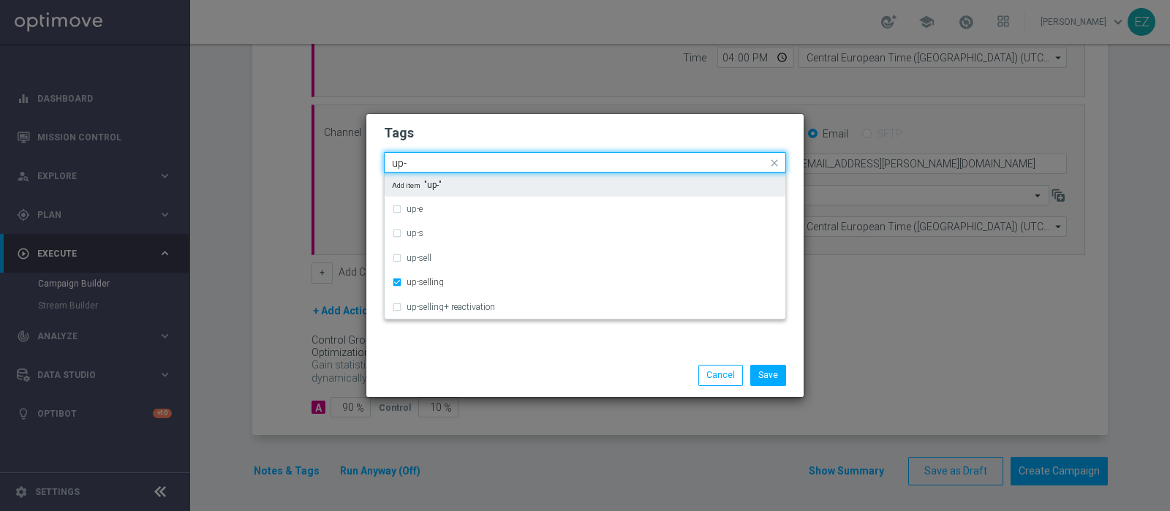
drag, startPoint x: 429, startPoint y: 166, endPoint x: 279, endPoint y: 160, distance: 150.1
click at [279, 160] on modal-container "Tags Quick find × low master × up-selling up- up-e up-s up-sell up-selling up-s…" at bounding box center [585, 255] width 1170 height 511
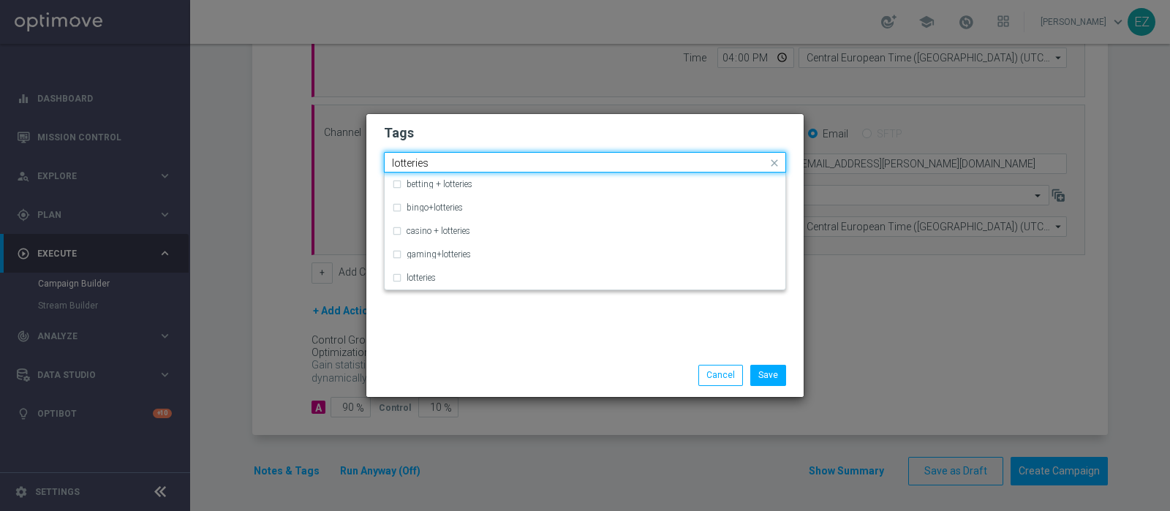
click at [399, 163] on input "lotteries" at bounding box center [579, 163] width 375 height 12
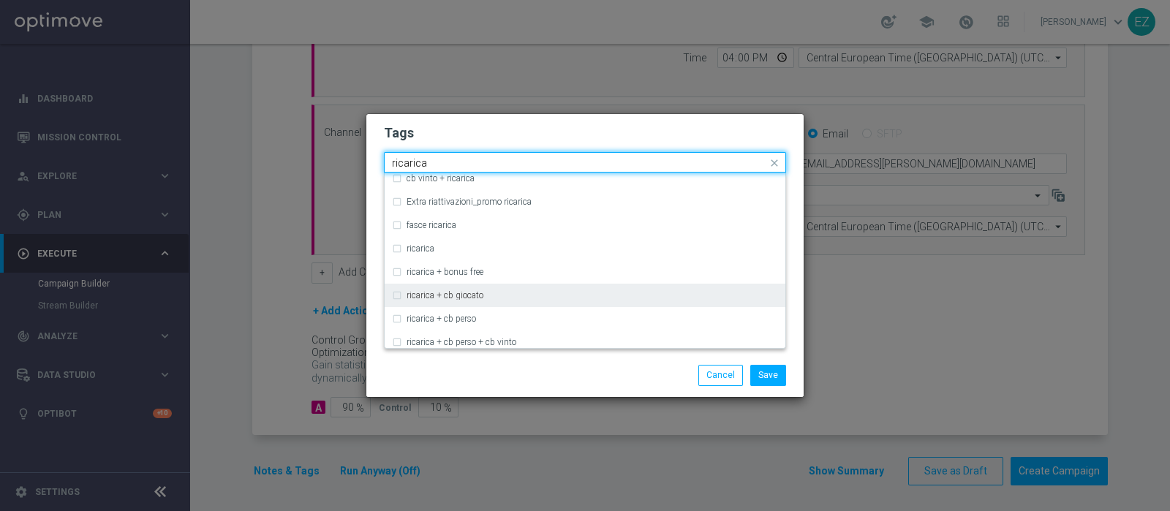
scroll to position [434, 0]
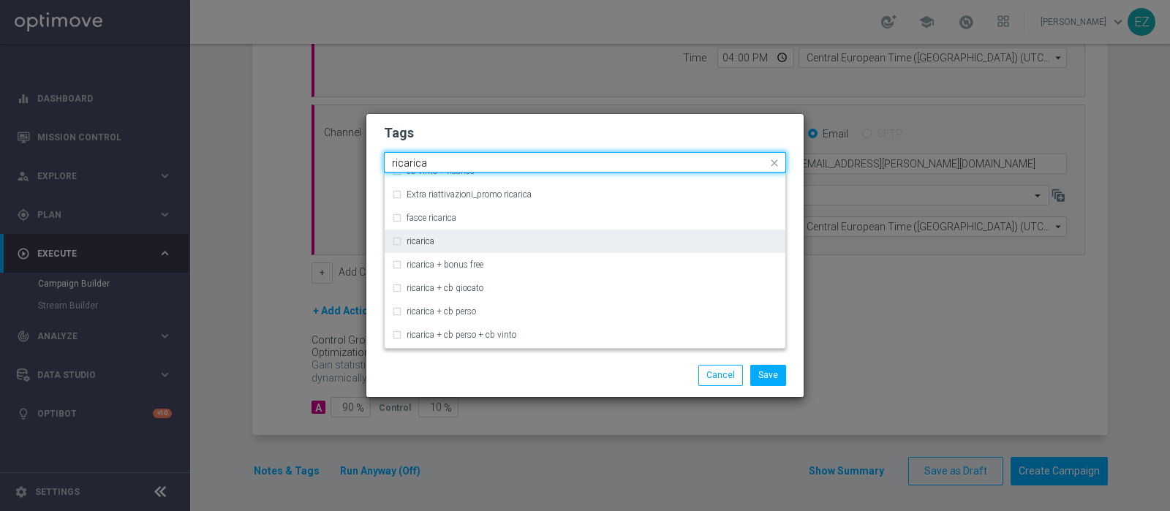
click at [432, 243] on label "ricarica" at bounding box center [421, 241] width 28 height 9
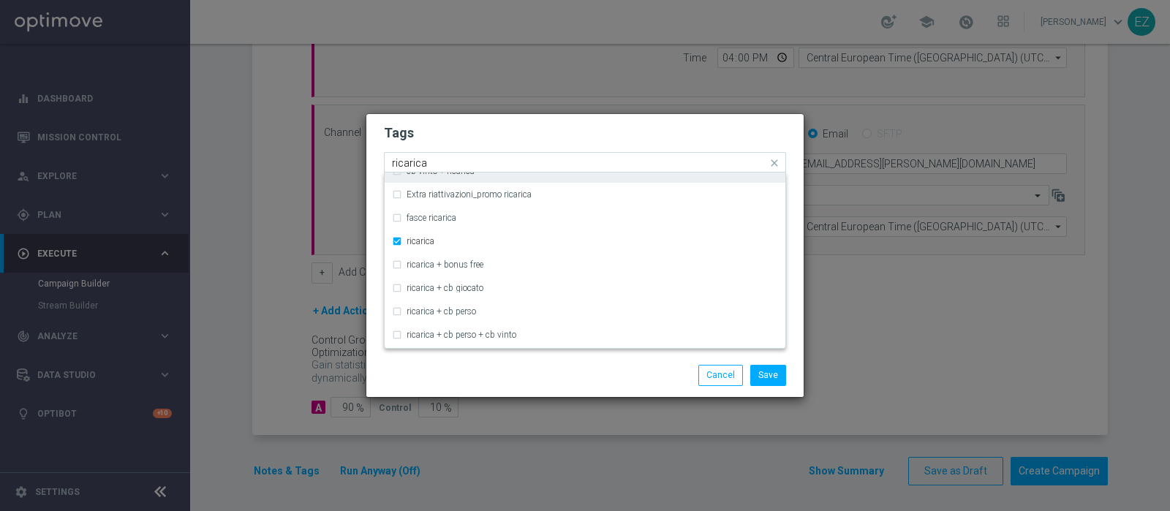
click at [417, 162] on input "ricarica" at bounding box center [579, 163] width 375 height 12
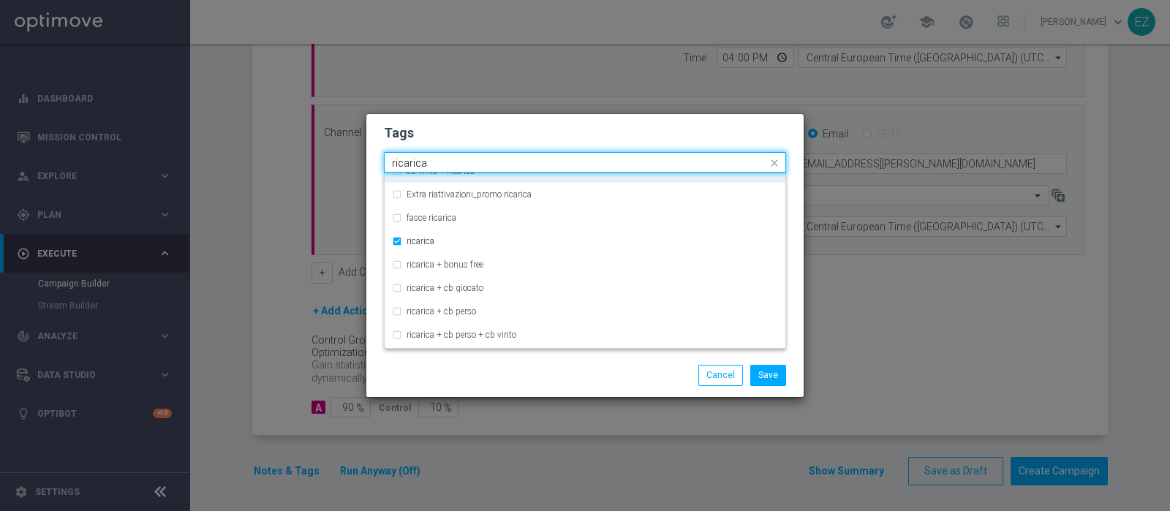
click at [417, 162] on input "ricarica" at bounding box center [579, 163] width 375 height 12
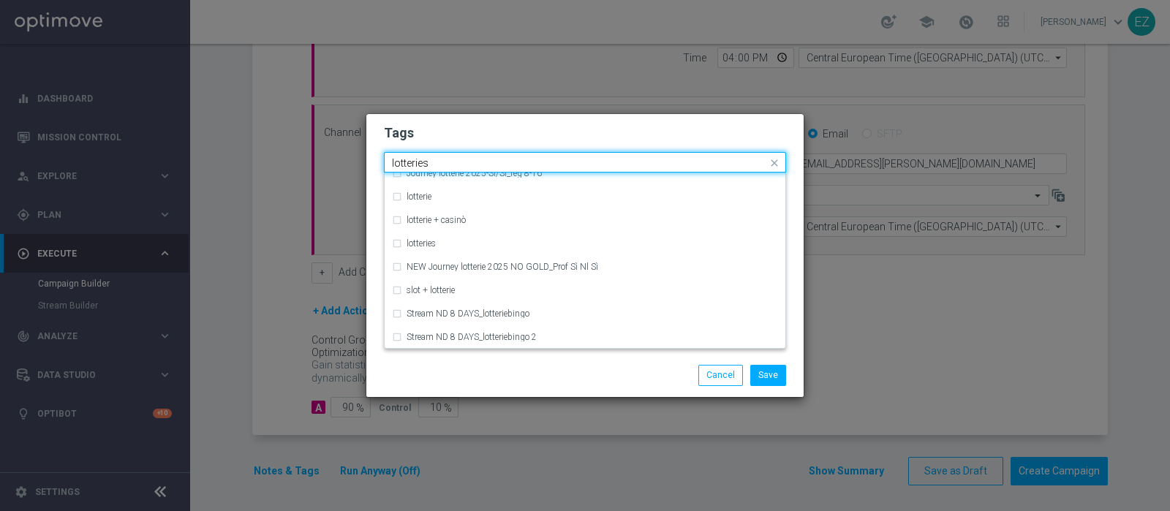
scroll to position [0, 0]
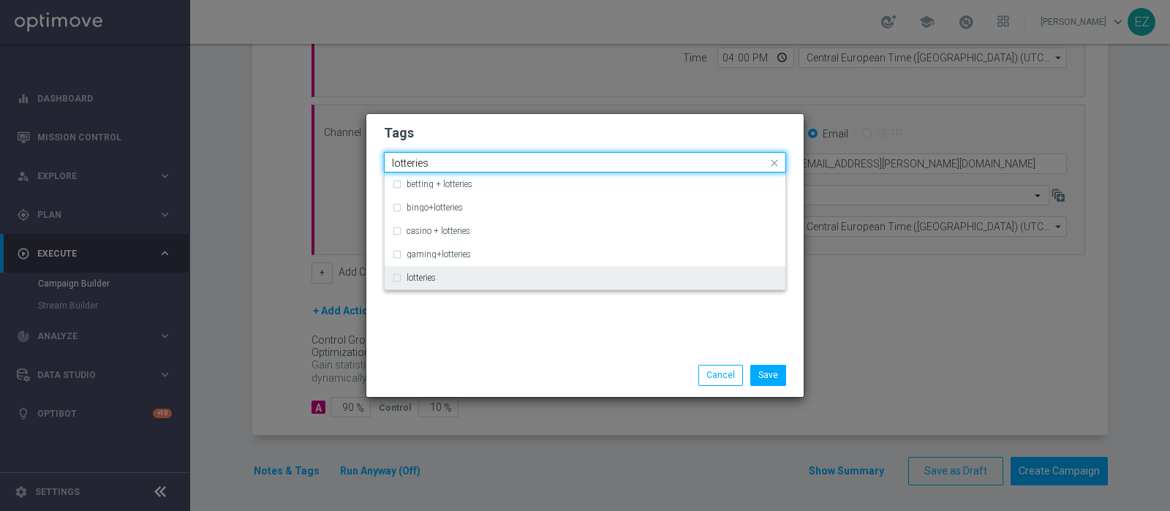
click at [440, 279] on div "lotteries" at bounding box center [593, 278] width 372 height 9
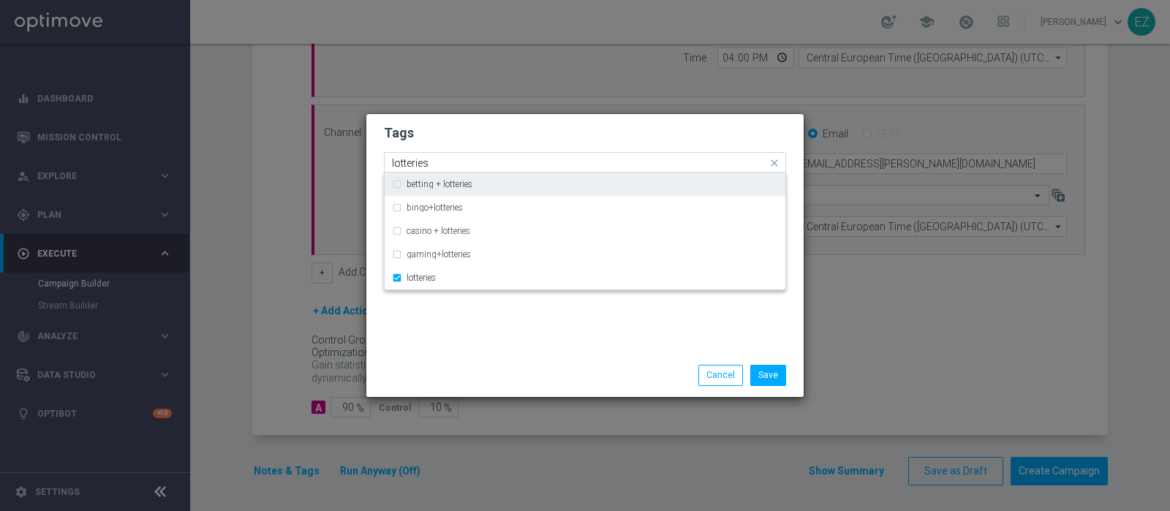
click at [412, 162] on input "lotteries" at bounding box center [579, 163] width 375 height 12
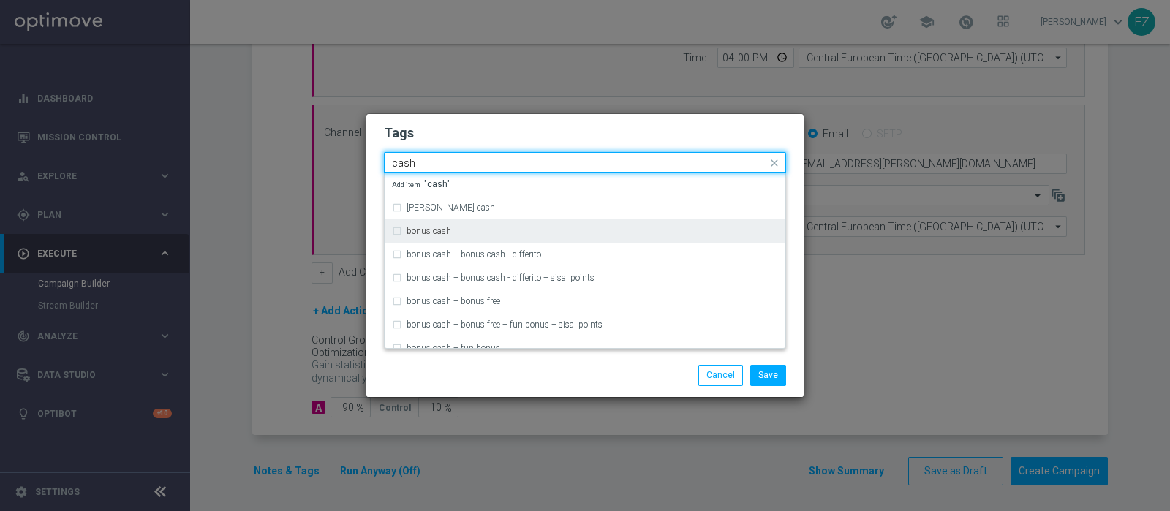
click at [459, 238] on div "bonus cash" at bounding box center [585, 230] width 386 height 23
type input "cash"
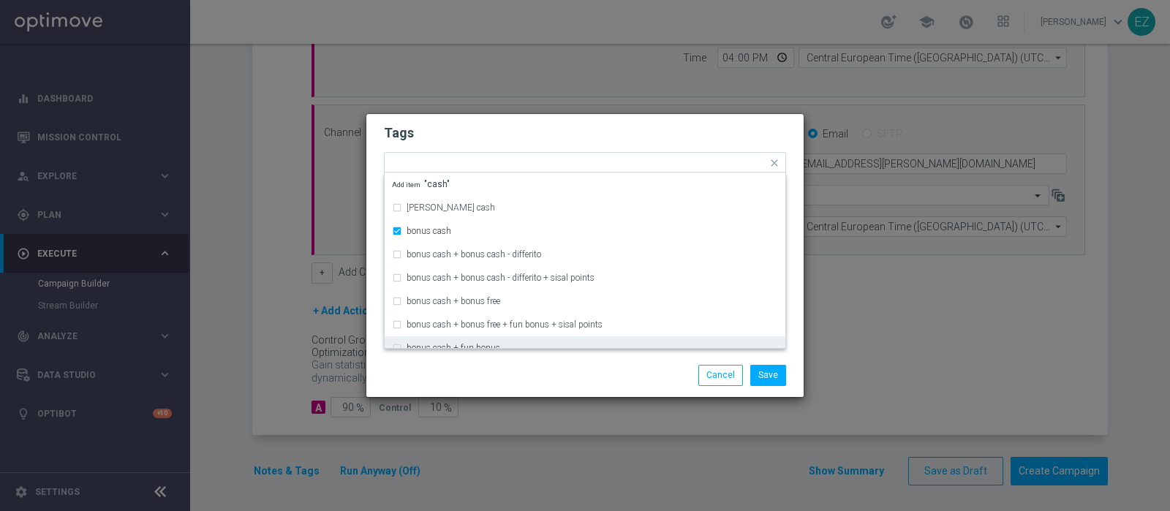
click at [501, 377] on div "Save Cancel" at bounding box center [585, 375] width 424 height 20
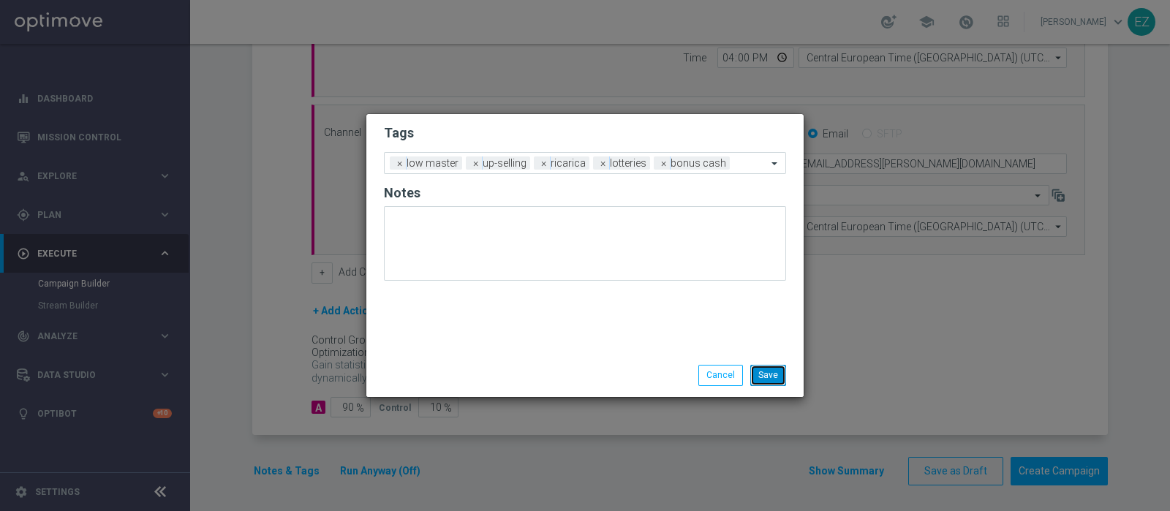
click at [774, 375] on button "Save" at bounding box center [768, 375] width 36 height 20
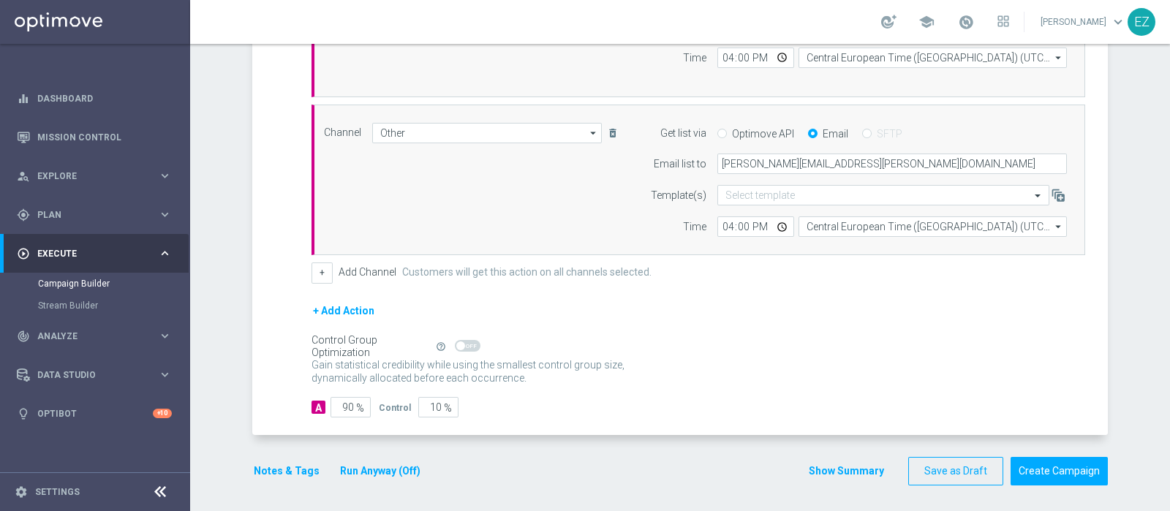
click at [848, 472] on button "Show Summary" at bounding box center [846, 471] width 77 height 17
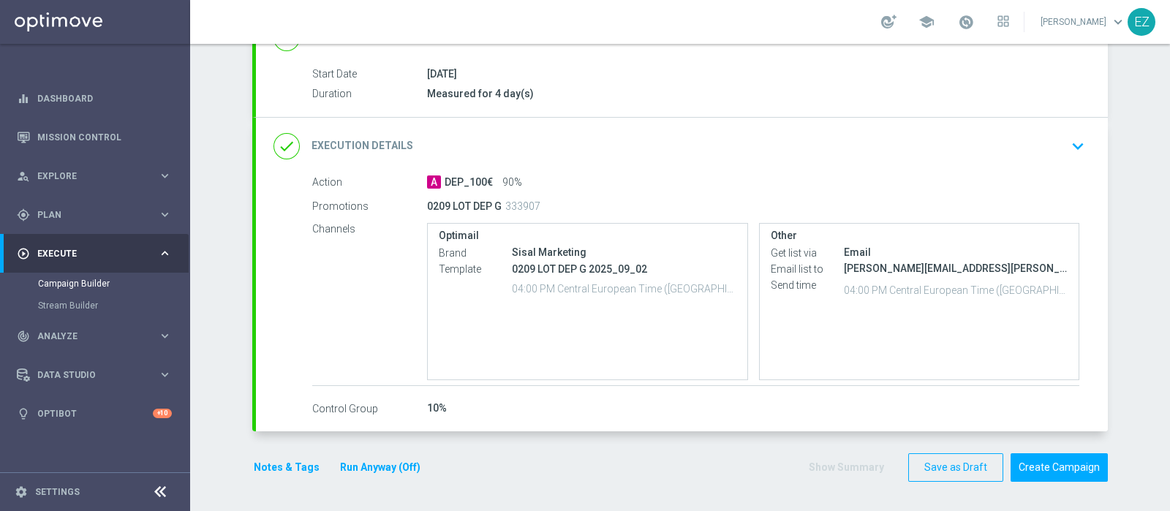
scroll to position [227, 0]
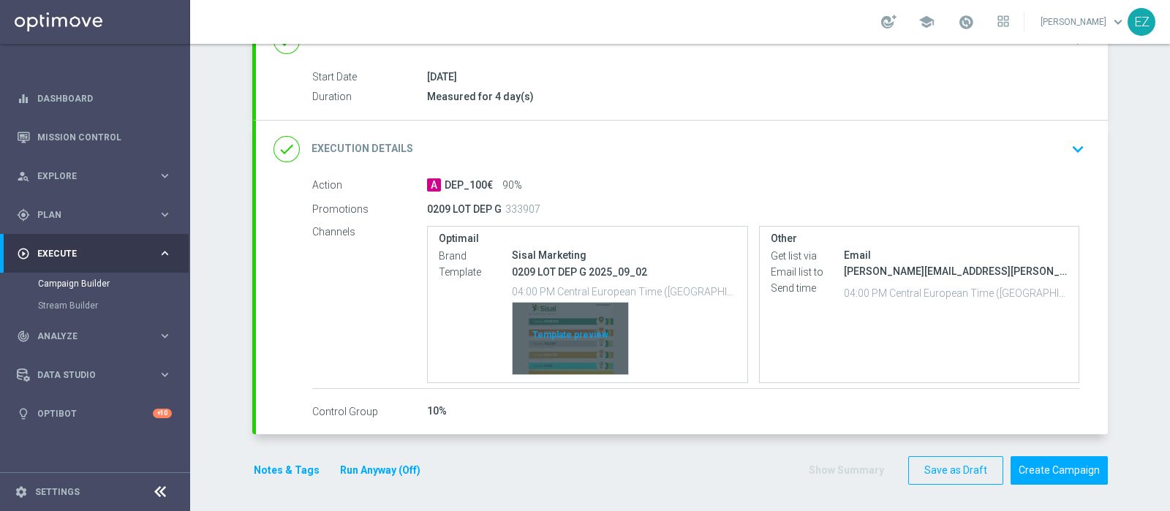
click at [552, 336] on div "Template preview" at bounding box center [571, 339] width 116 height 72
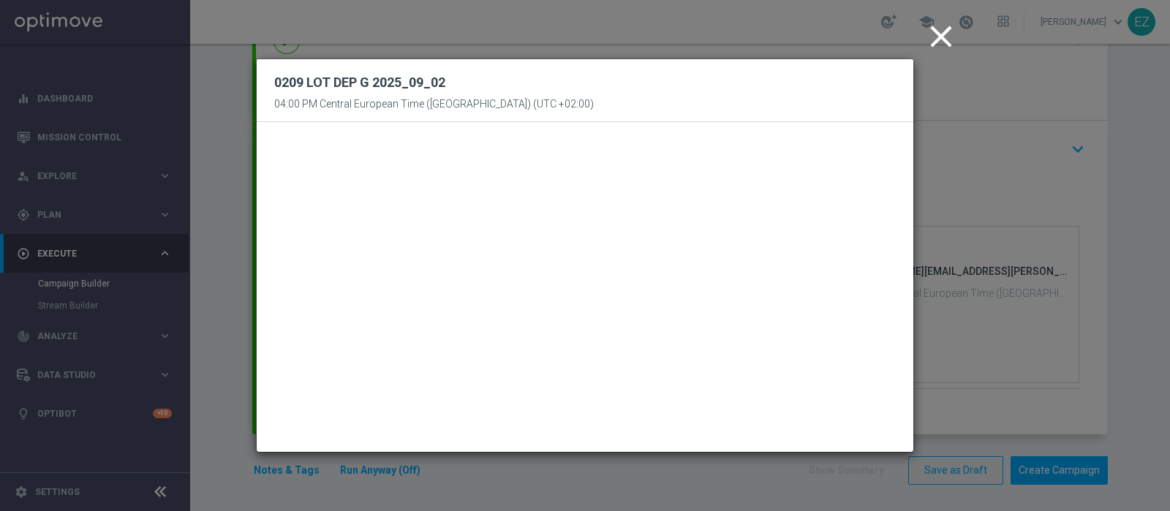
click at [935, 45] on icon "close" at bounding box center [941, 36] width 37 height 37
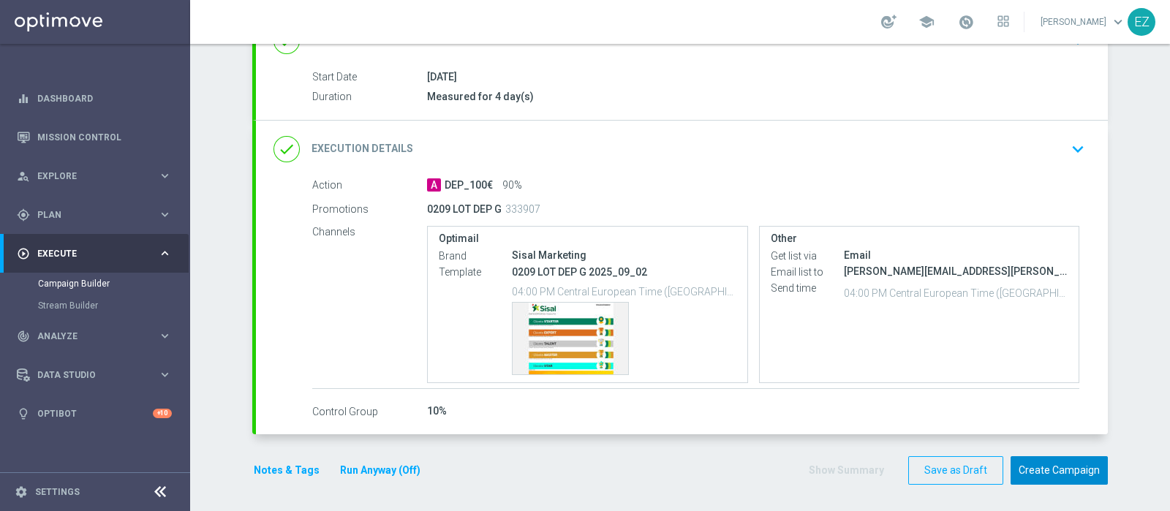
click at [1042, 467] on button "Create Campaign" at bounding box center [1059, 470] width 97 height 29
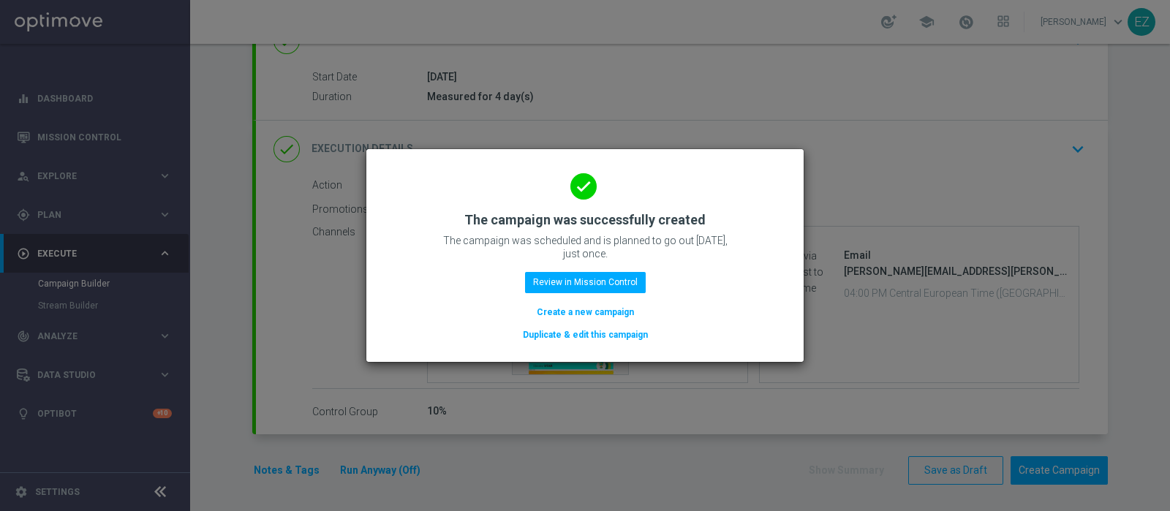
click at [525, 285] on div "done The campaign was successfully created The campaign was scheduled and is pl…" at bounding box center [585, 253] width 402 height 180
click at [540, 278] on button "Review in Mission Control" at bounding box center [585, 282] width 121 height 20
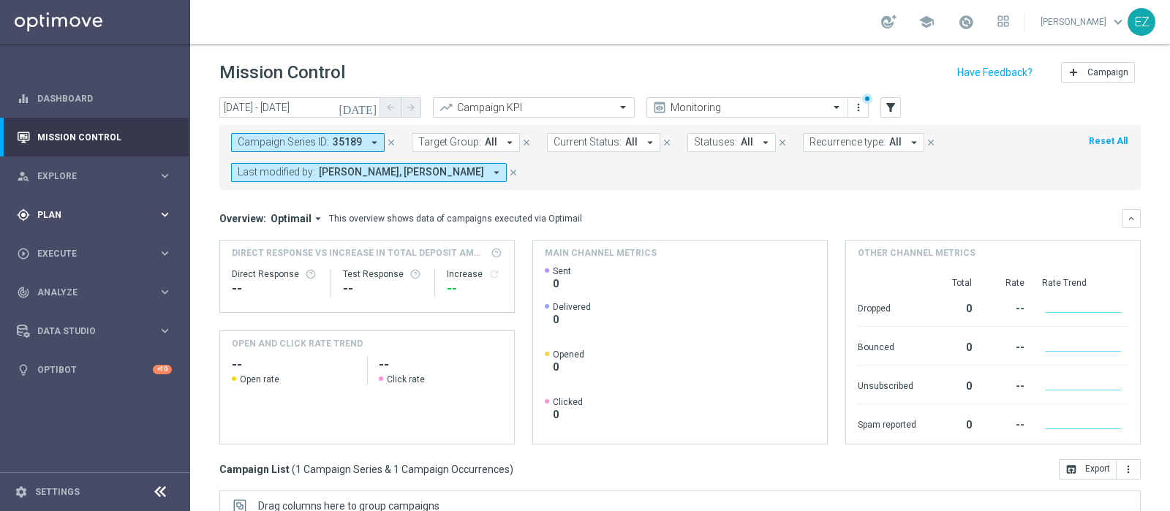
click at [52, 203] on div "gps_fixed Plan keyboard_arrow_right" at bounding box center [94, 214] width 189 height 39
click at [50, 249] on link "Target Groups" at bounding box center [95, 245] width 114 height 12
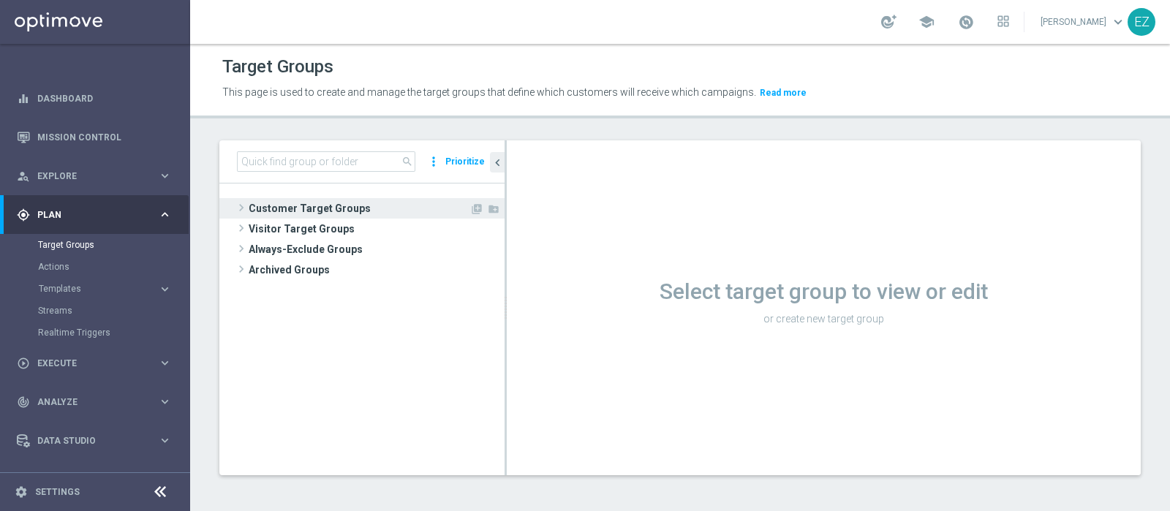
click at [318, 208] on span "Customer Target Groups" at bounding box center [359, 208] width 221 height 20
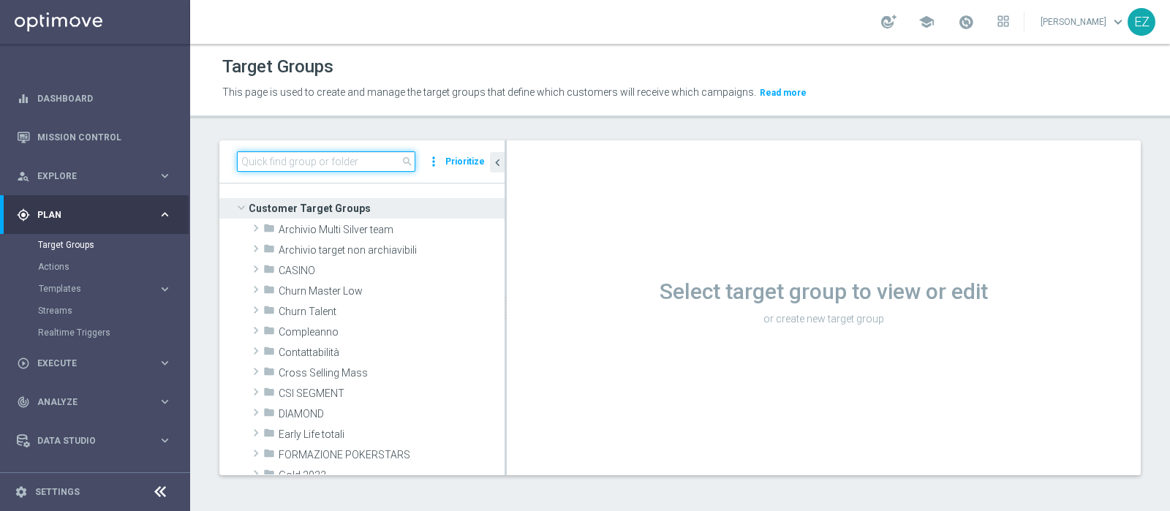
click at [361, 162] on input at bounding box center [326, 161] width 178 height 20
paste input "02.09 Active Lottery non aderenti promo agosto_marginalità>0"
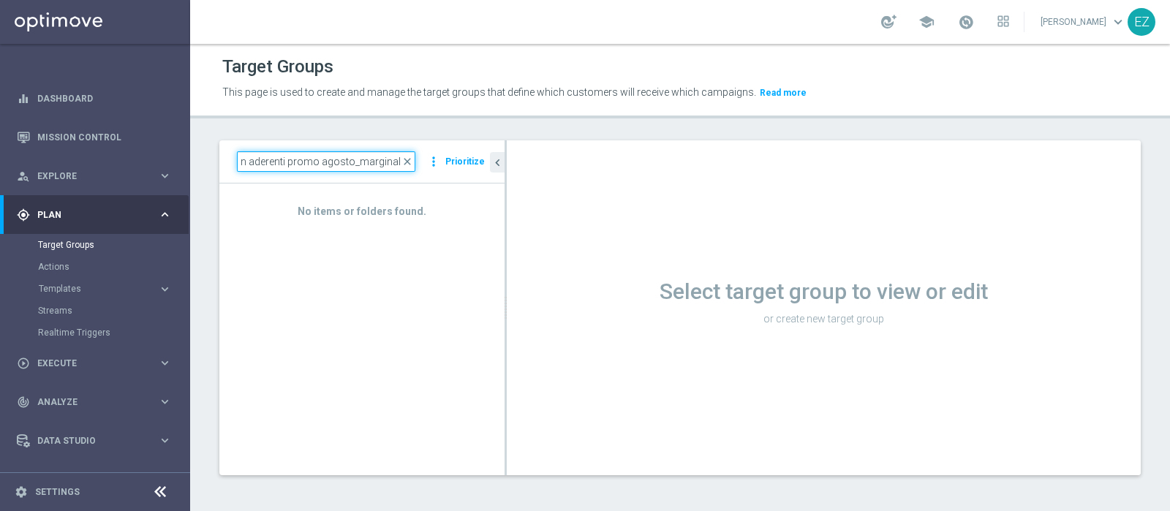
scroll to position [0, 99]
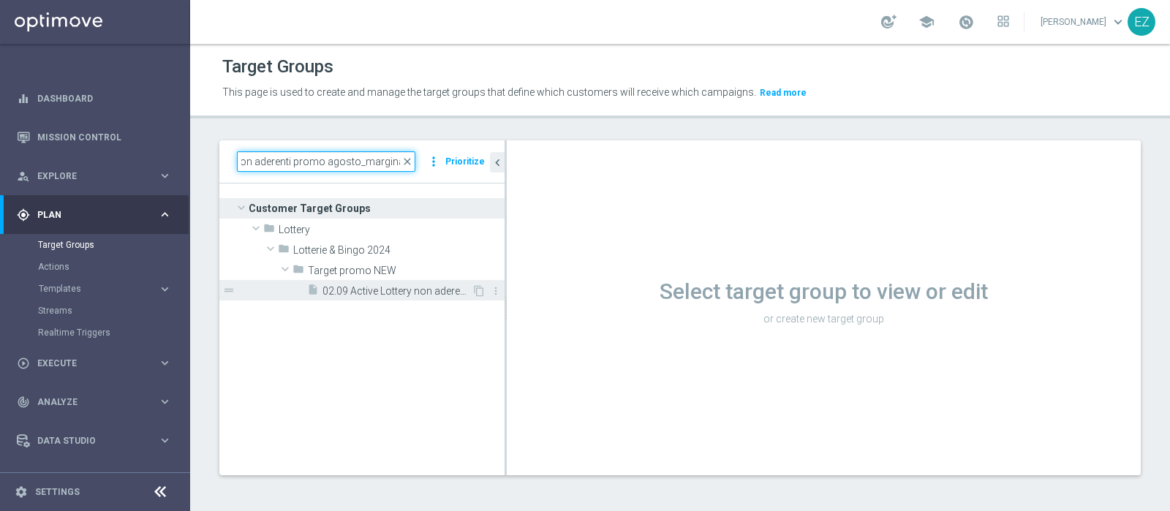
type input "02.09 Active Lottery non aderenti promo agosto_marginalit"
click at [366, 287] on span "02.09 Active Lottery non aderenti promo agosto_marginalità>0" at bounding box center [397, 291] width 149 height 12
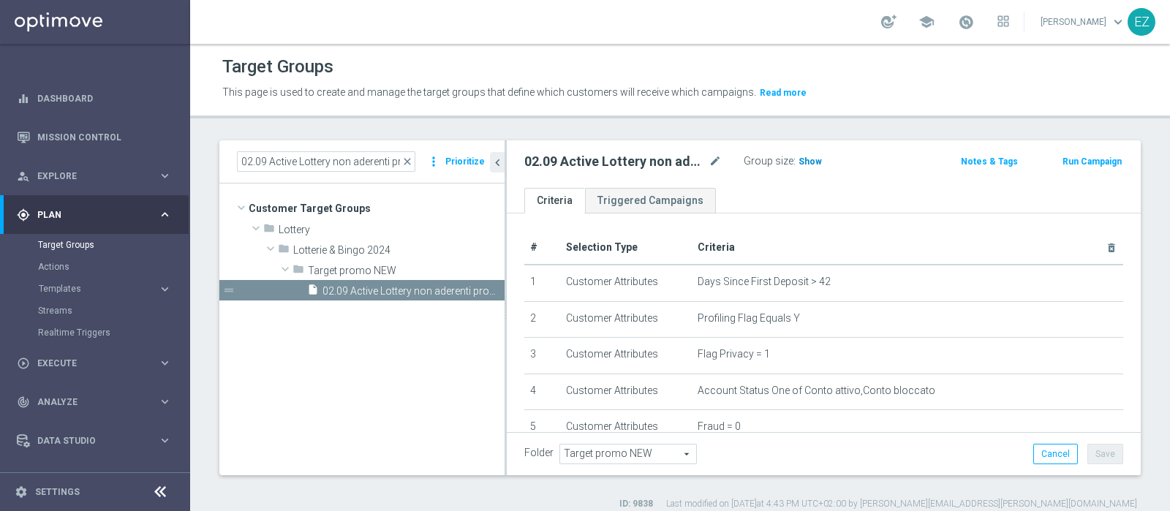
click at [813, 157] on span "Show" at bounding box center [810, 162] width 23 height 10
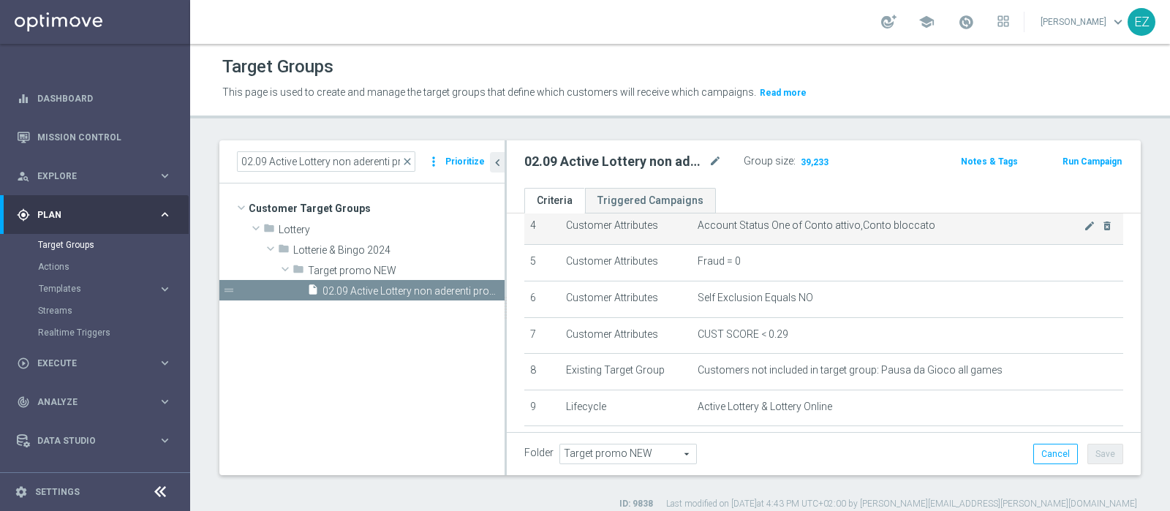
scroll to position [186, 0]
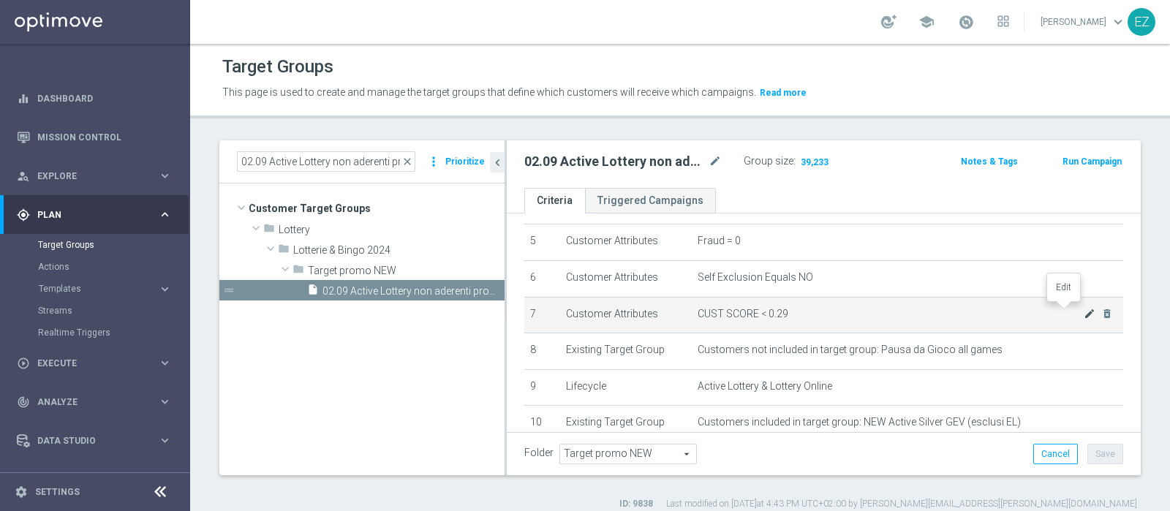
click at [1084, 309] on icon "mode_edit" at bounding box center [1090, 314] width 12 height 12
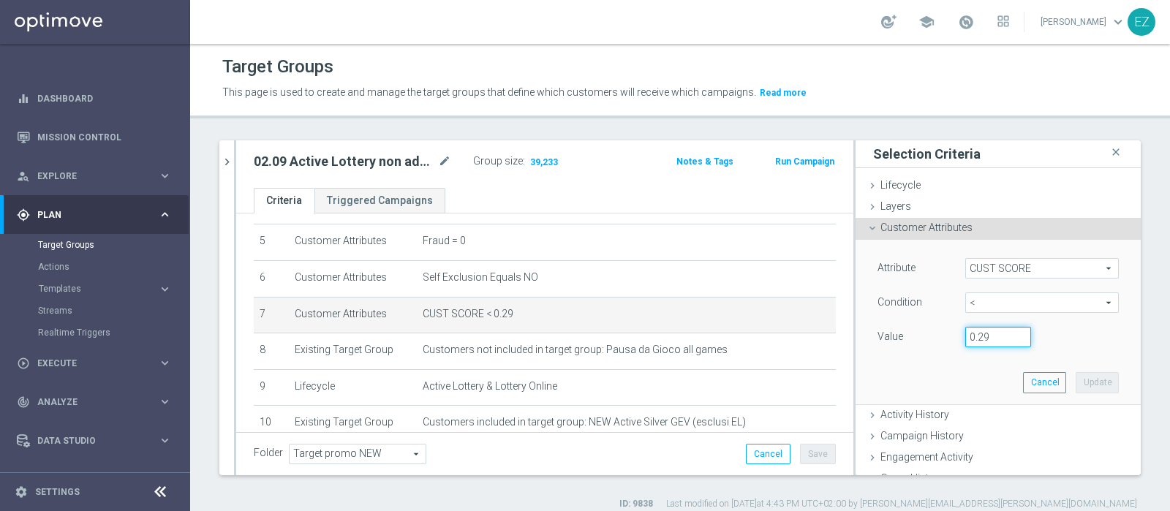
click at [977, 336] on input "0.29" at bounding box center [999, 337] width 66 height 20
type input "0.14"
click at [1076, 379] on button "Update" at bounding box center [1097, 382] width 43 height 20
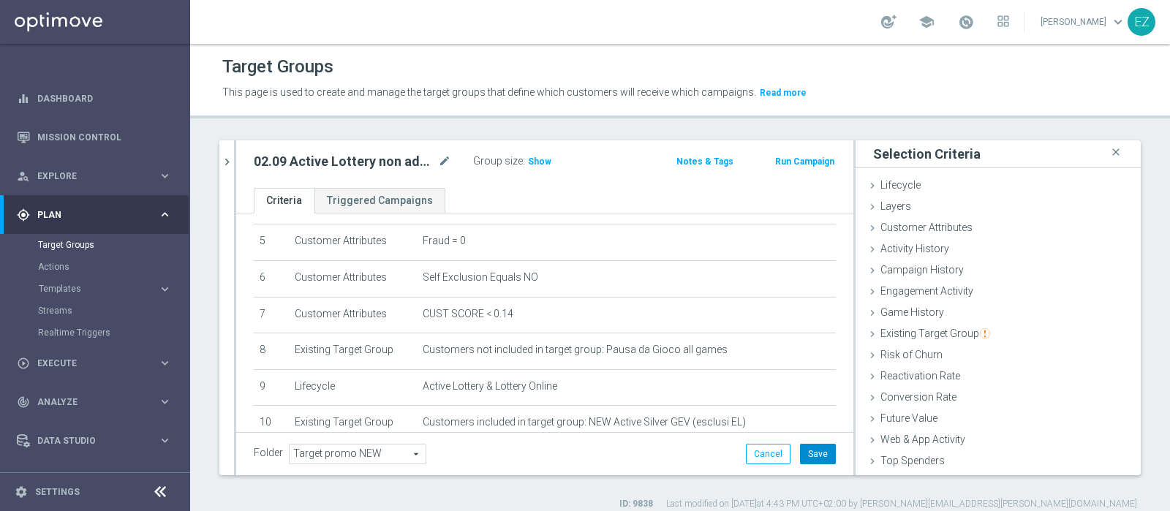
click at [805, 456] on button "Save" at bounding box center [818, 454] width 36 height 20
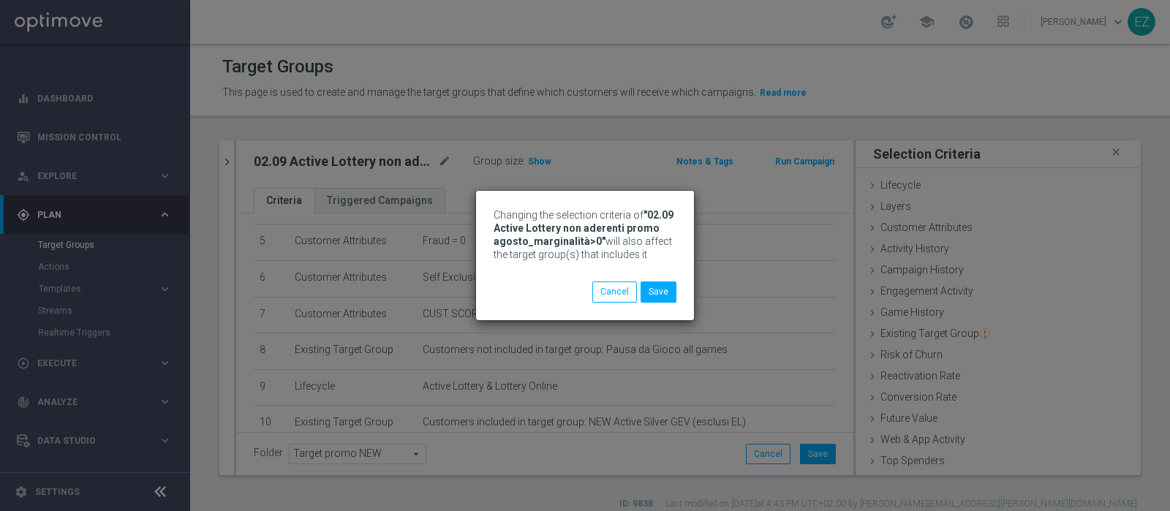
click at [1042, 146] on div "Changing the selection criteria of "02.09 Active Lottery non aderenti promo ago…" at bounding box center [585, 255] width 1170 height 511
click at [666, 290] on button "Save" at bounding box center [659, 292] width 36 height 20
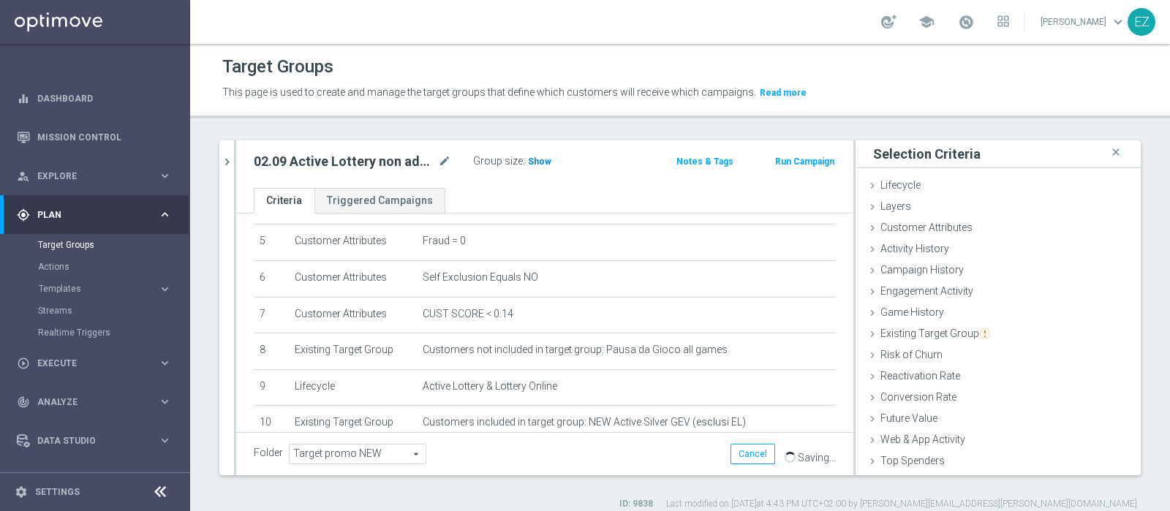
click at [537, 162] on span "Show" at bounding box center [539, 162] width 23 height 10
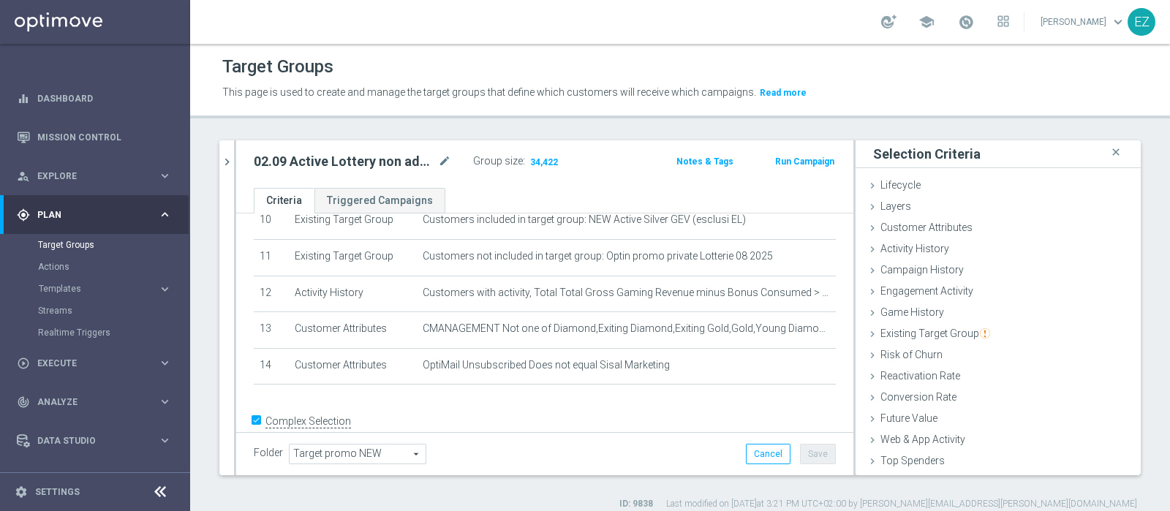
scroll to position [403, 0]
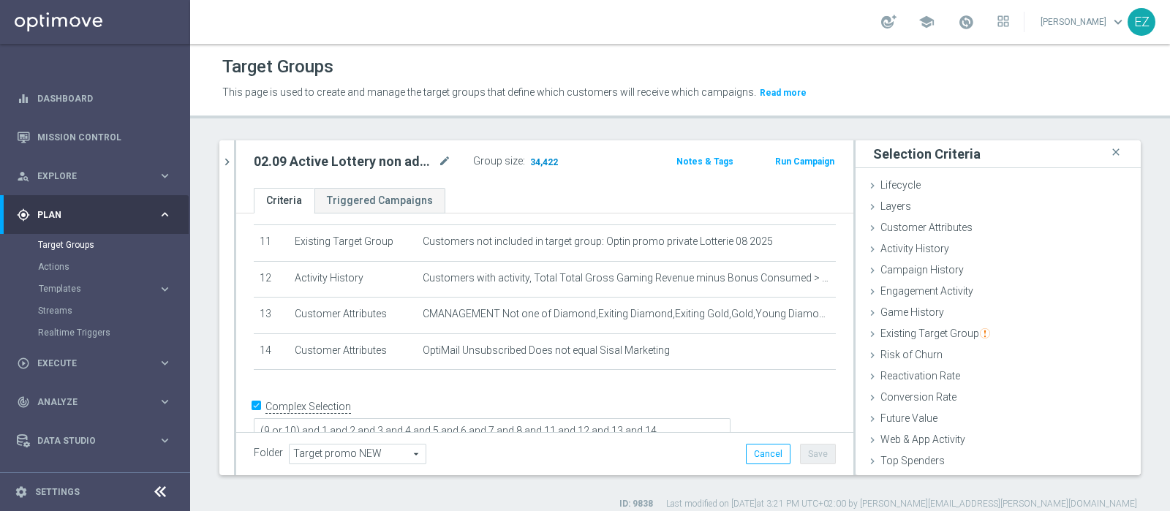
click at [548, 157] on span "34,422" at bounding box center [544, 164] width 31 height 14
click at [799, 166] on button "Run Campaign" at bounding box center [805, 162] width 62 height 16
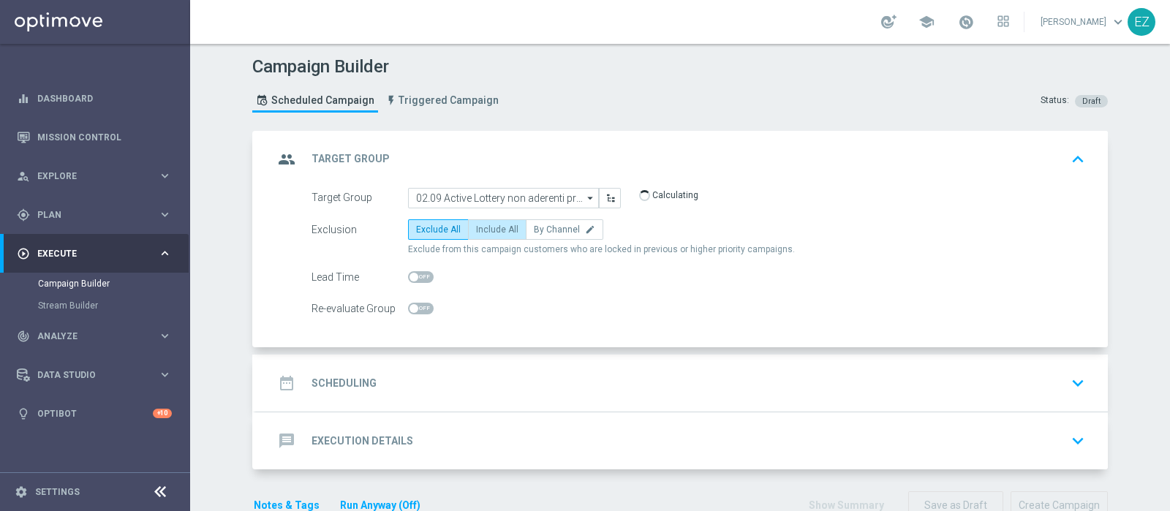
click at [508, 227] on label "Include All" at bounding box center [497, 229] width 59 height 20
click at [486, 227] on input "Include All" at bounding box center [481, 232] width 10 height 10
radio input "true"
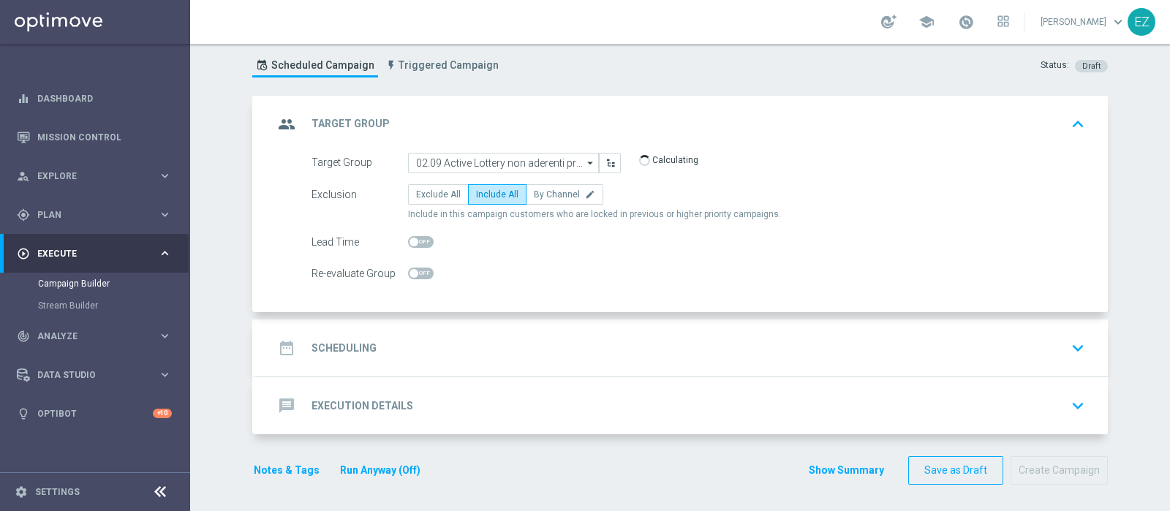
click at [346, 337] on div "date_range Scheduling" at bounding box center [325, 348] width 103 height 26
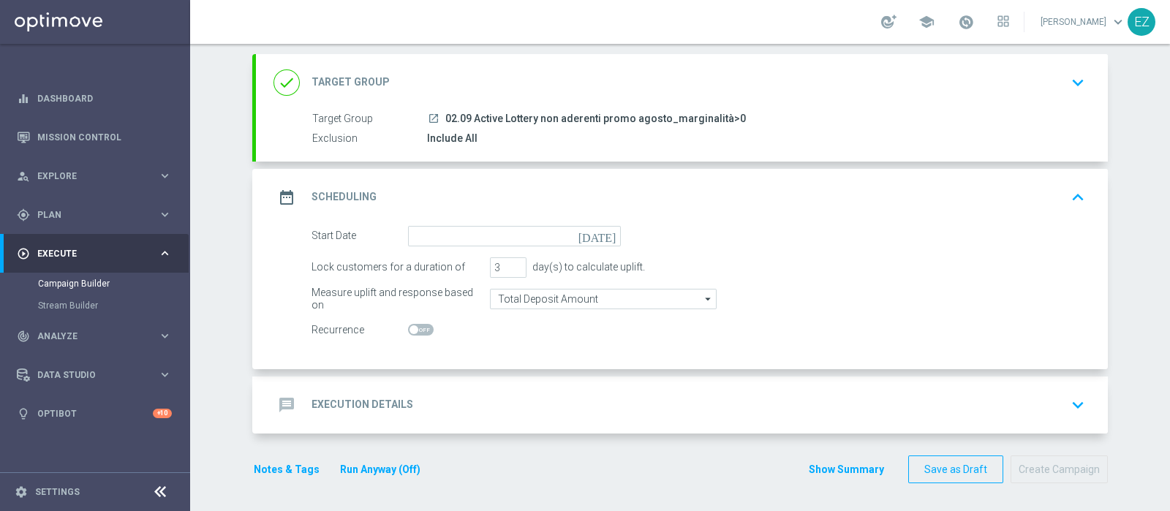
scroll to position [76, 0]
click at [603, 233] on icon "today" at bounding box center [600, 235] width 43 height 16
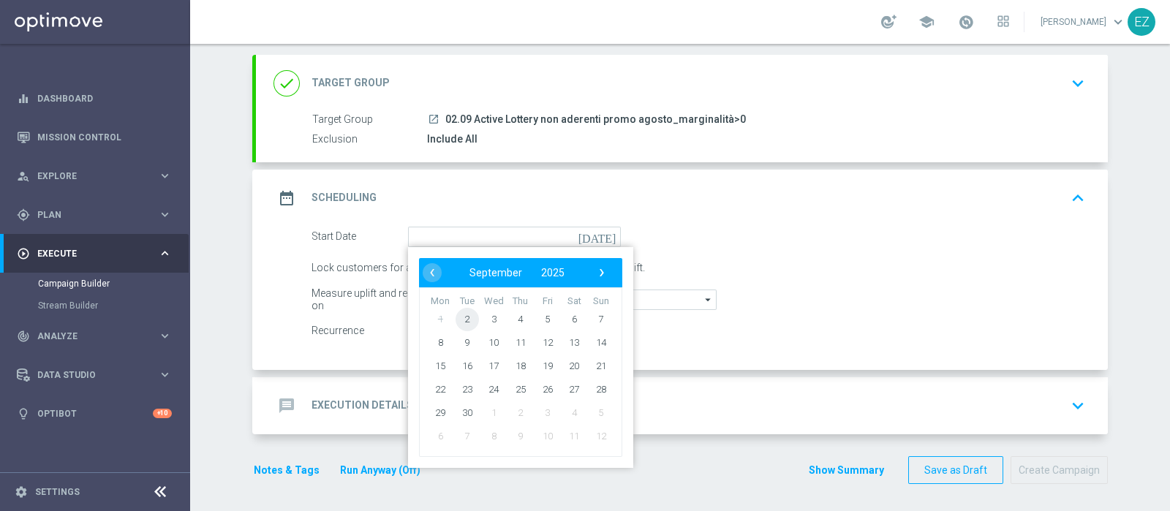
click at [461, 316] on span "2" at bounding box center [467, 318] width 23 height 23
type input "02 Sep 2025"
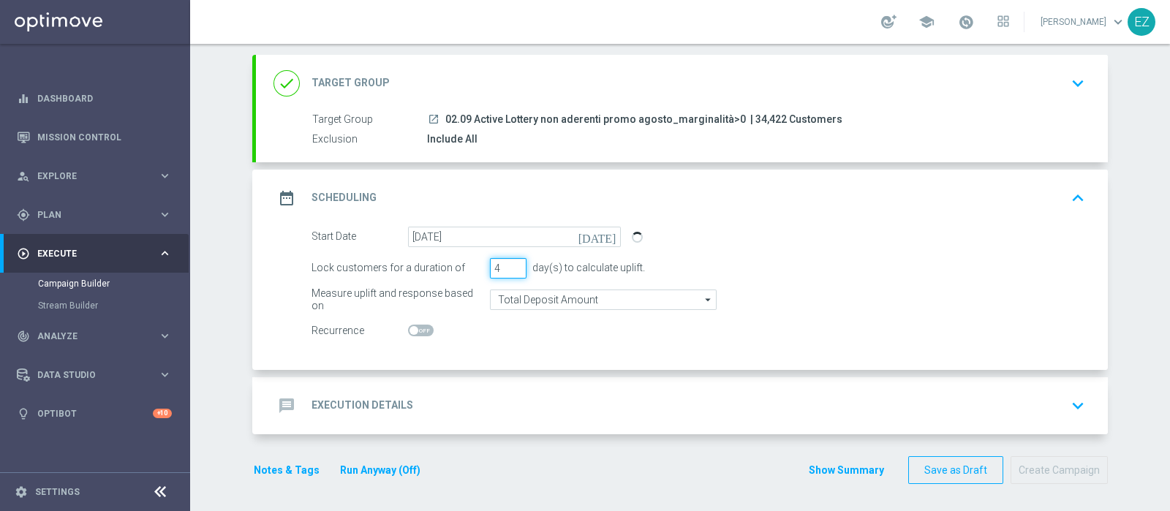
click at [508, 263] on input "4" at bounding box center [508, 268] width 37 height 20
click at [508, 263] on input "5" at bounding box center [508, 268] width 37 height 20
click at [508, 263] on input "6" at bounding box center [508, 268] width 37 height 20
type input "7"
click at [508, 263] on input "7" at bounding box center [508, 268] width 37 height 20
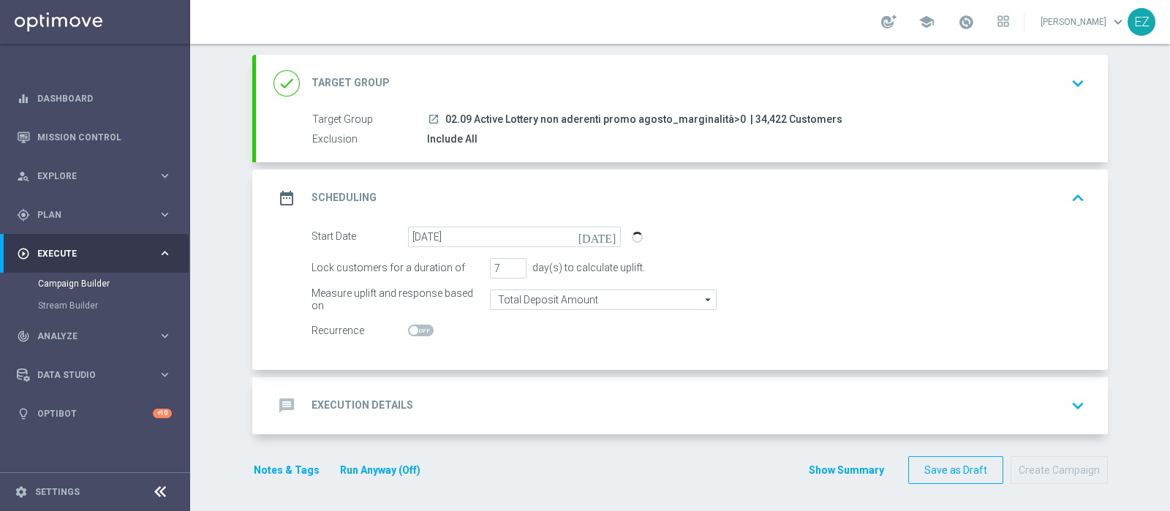
click at [391, 393] on div "message Execution Details" at bounding box center [344, 406] width 140 height 26
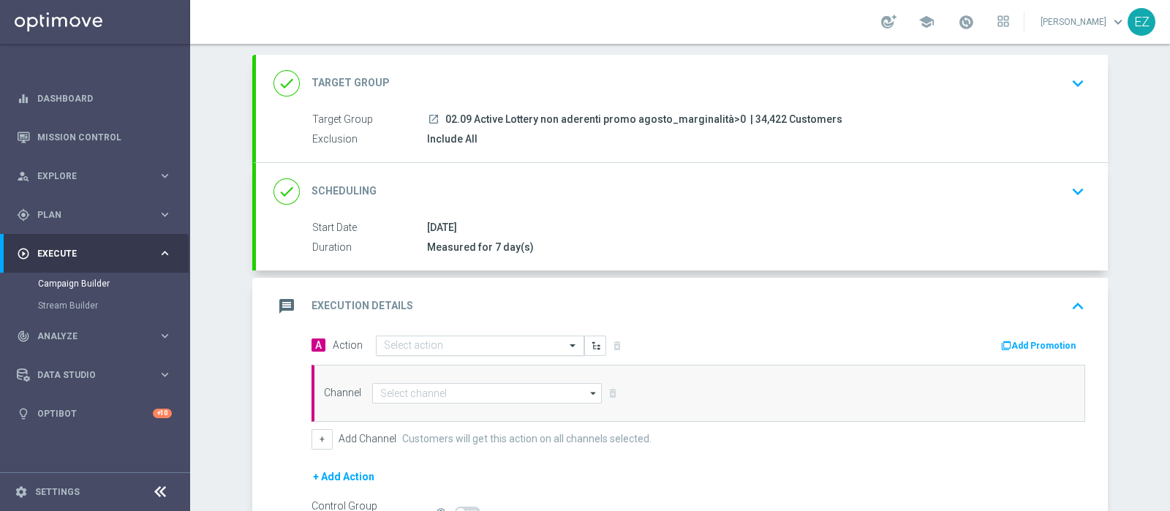
click at [450, 340] on input "text" at bounding box center [465, 346] width 163 height 12
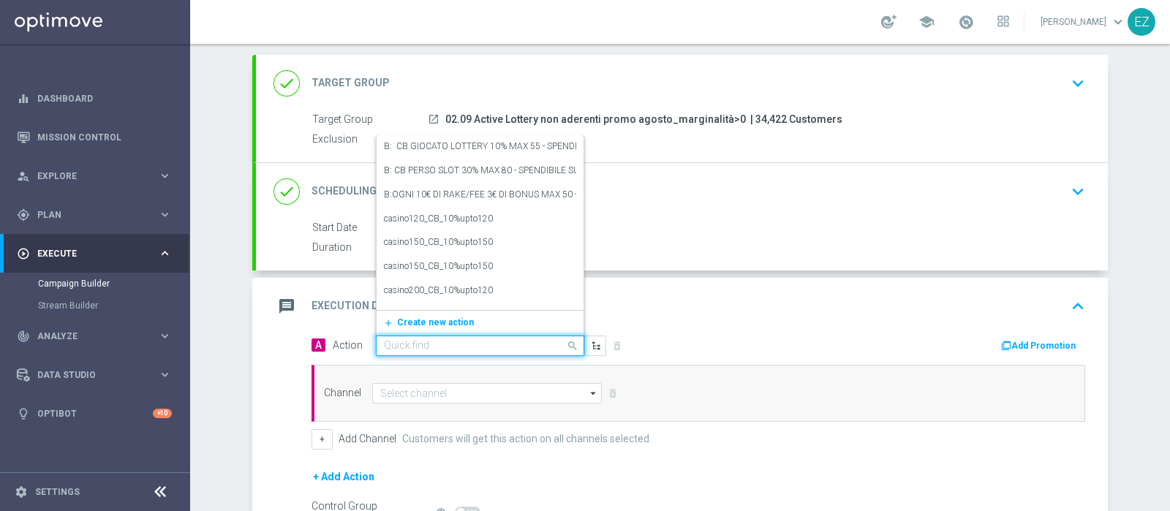
paste input "Doppia promo Non aderenti_DEP + Optin bonus"
type input "Doppia promo Non aderenti_DEP + Optin bonus"
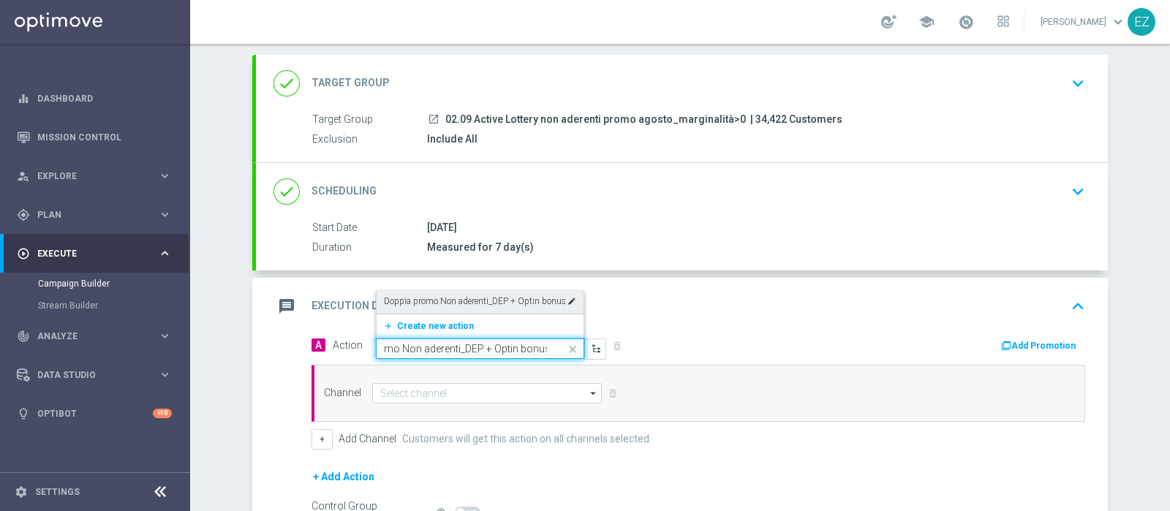
click at [464, 304] on label "Doppia promo Non aderenti_DEP + Optin bonus" at bounding box center [475, 302] width 182 height 12
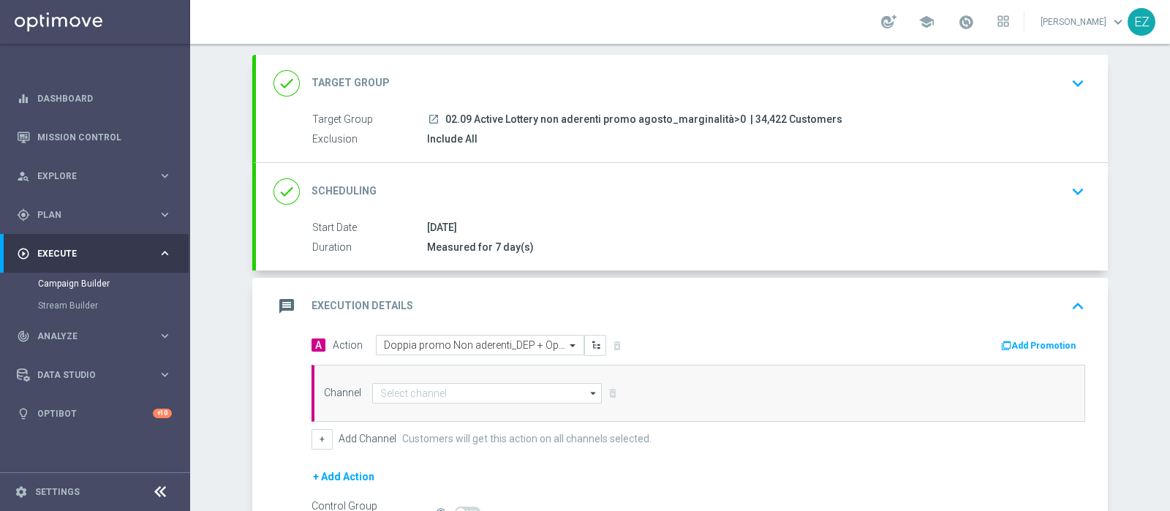
scroll to position [0, 0]
click at [1028, 341] on button "Add Promotion" at bounding box center [1040, 346] width 81 height 16
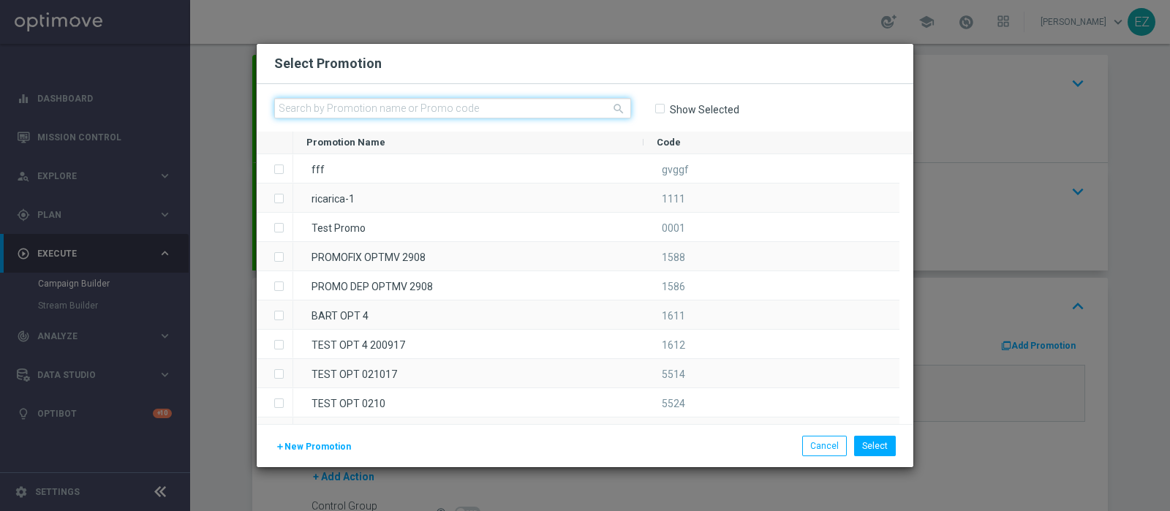
click at [500, 104] on input "text" at bounding box center [452, 108] width 357 height 20
paste input "0209 LOT DEP NA"
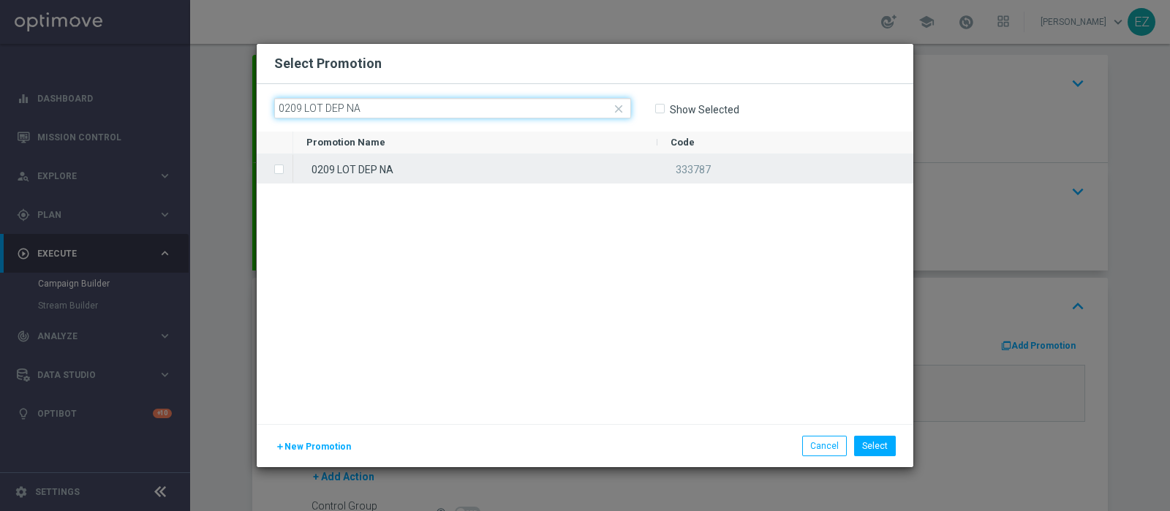
type input "0209 LOT DEP NA"
click at [432, 168] on div "0209 LOT DEP NA" at bounding box center [475, 168] width 364 height 29
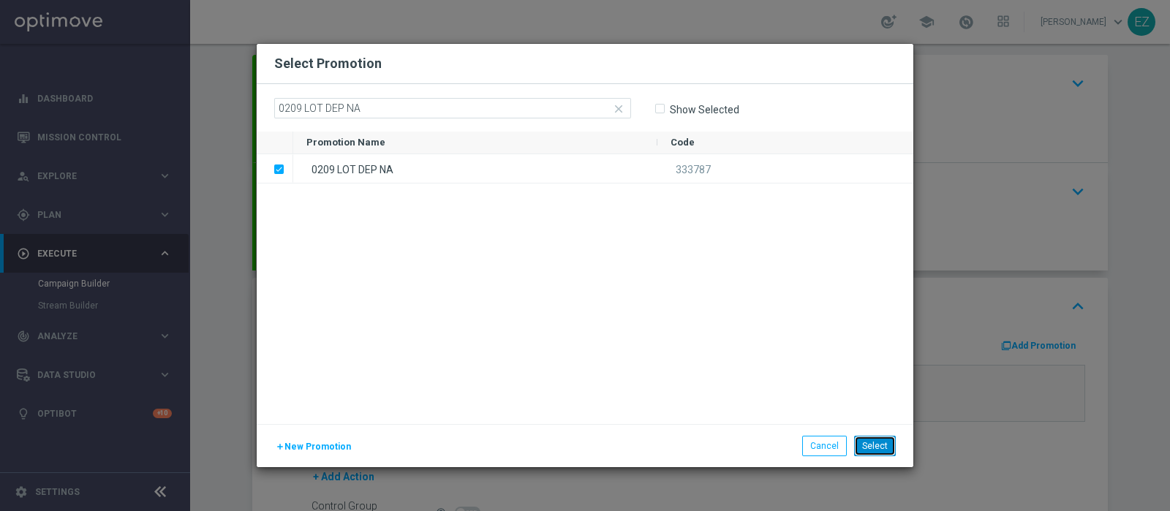
click at [883, 448] on button "Select" at bounding box center [875, 446] width 42 height 20
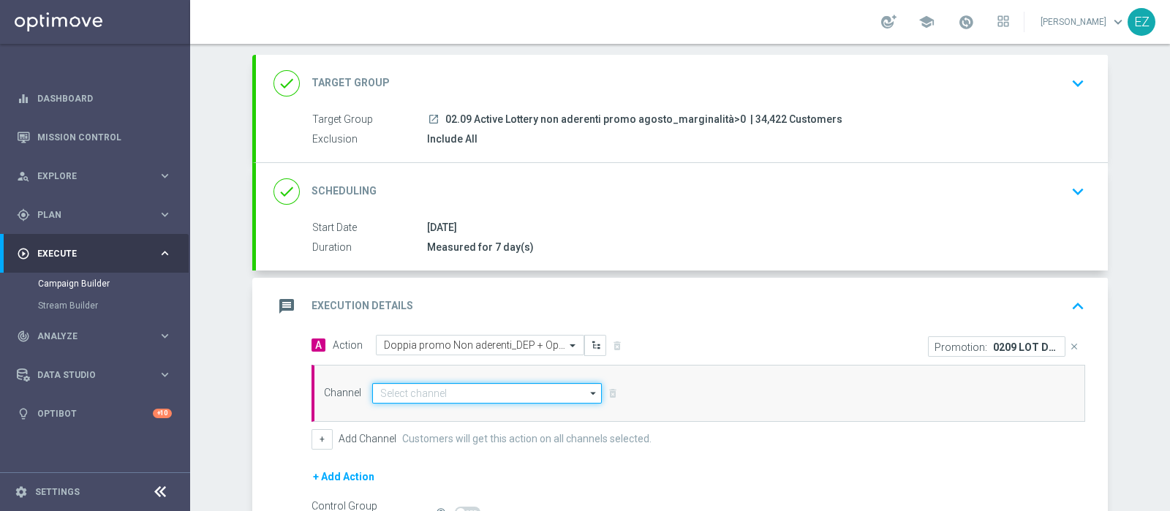
click at [418, 391] on input at bounding box center [487, 393] width 230 height 20
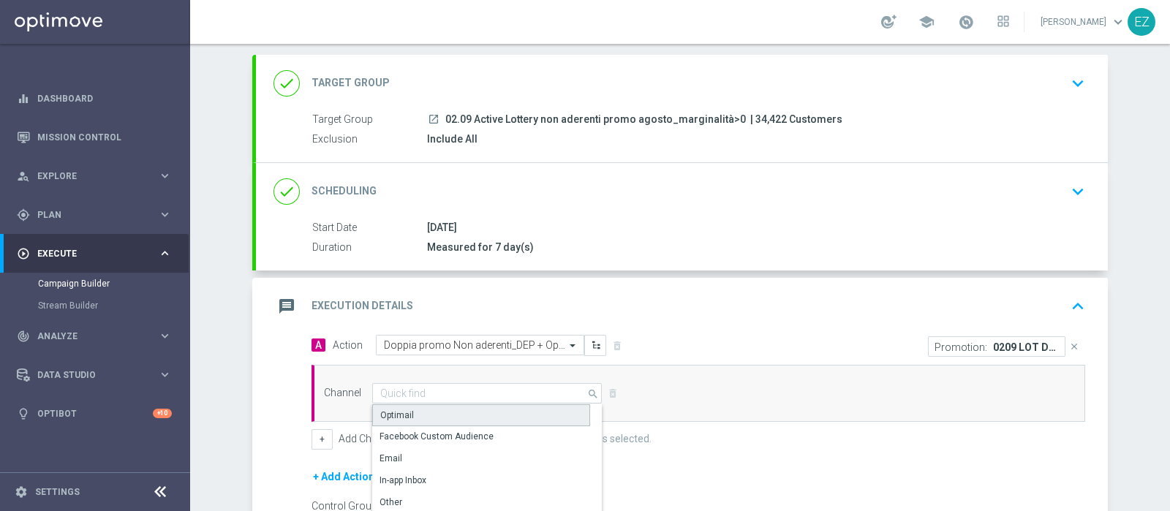
click at [417, 409] on div "Optimail" at bounding box center [481, 416] width 218 height 22
type input "Optimail"
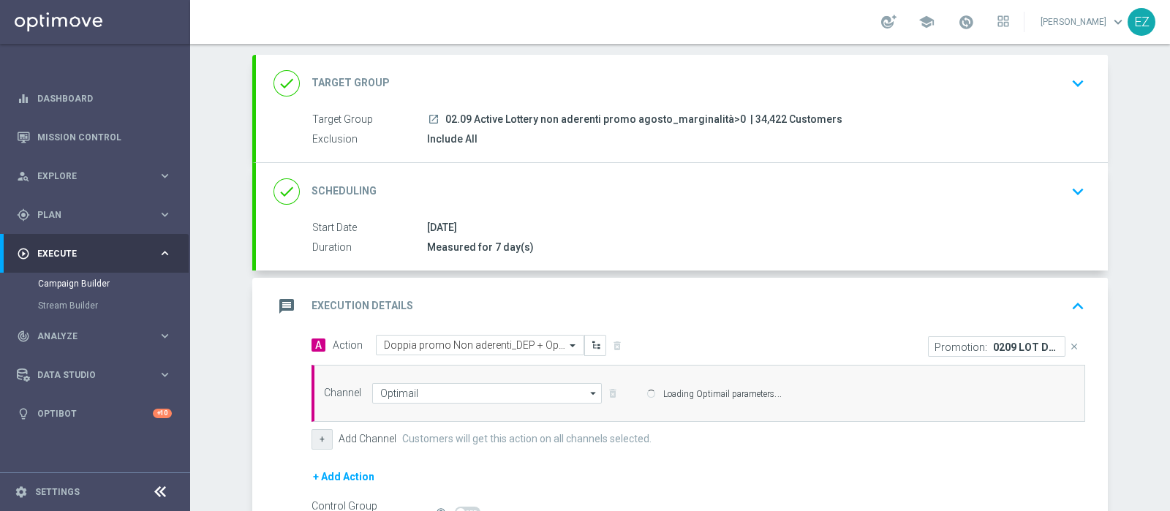
click at [317, 434] on button "+" at bounding box center [322, 439] width 21 height 20
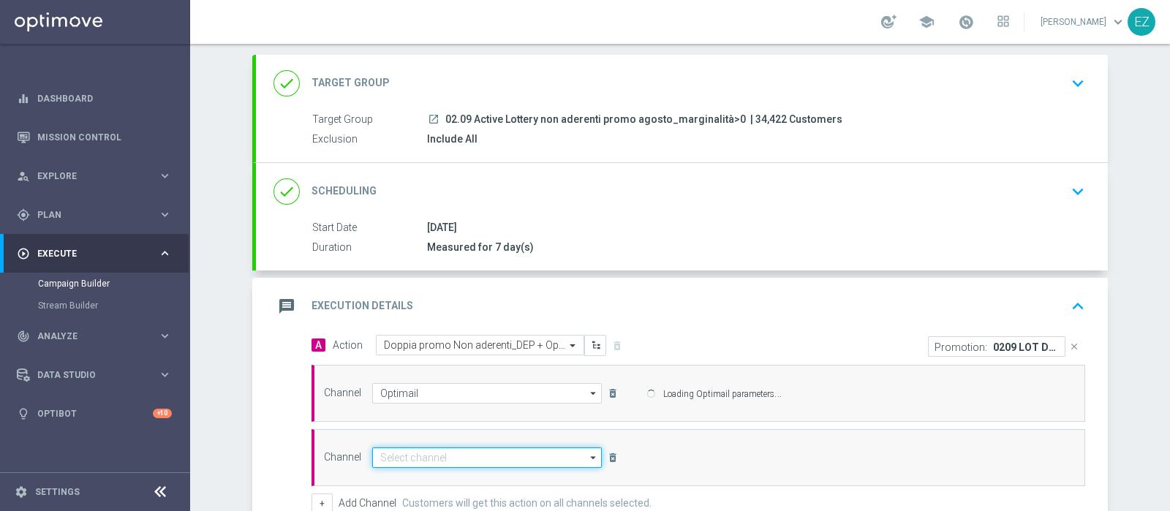
click at [402, 451] on input at bounding box center [487, 458] width 230 height 20
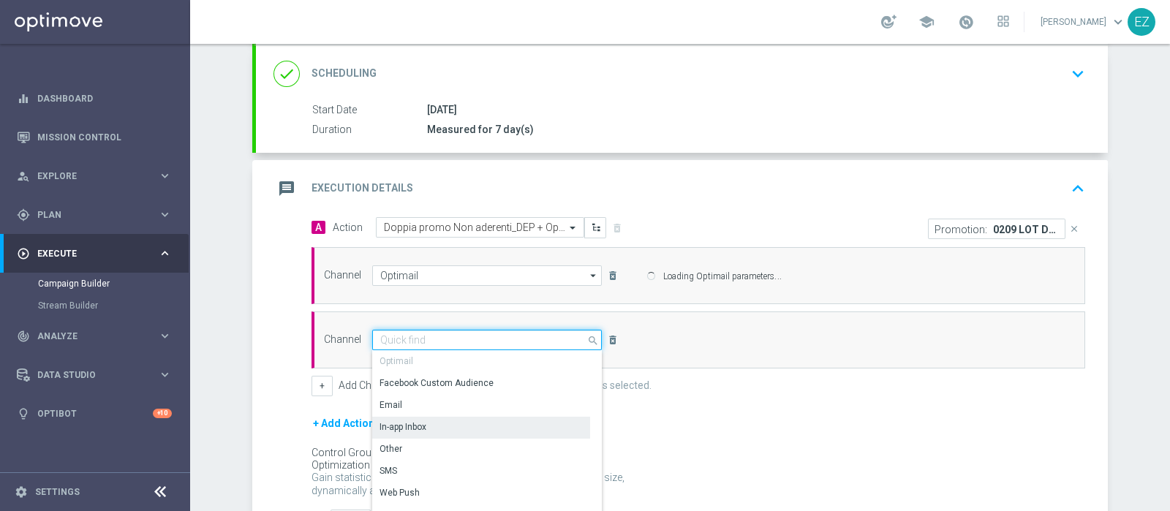
scroll to position [195, 0]
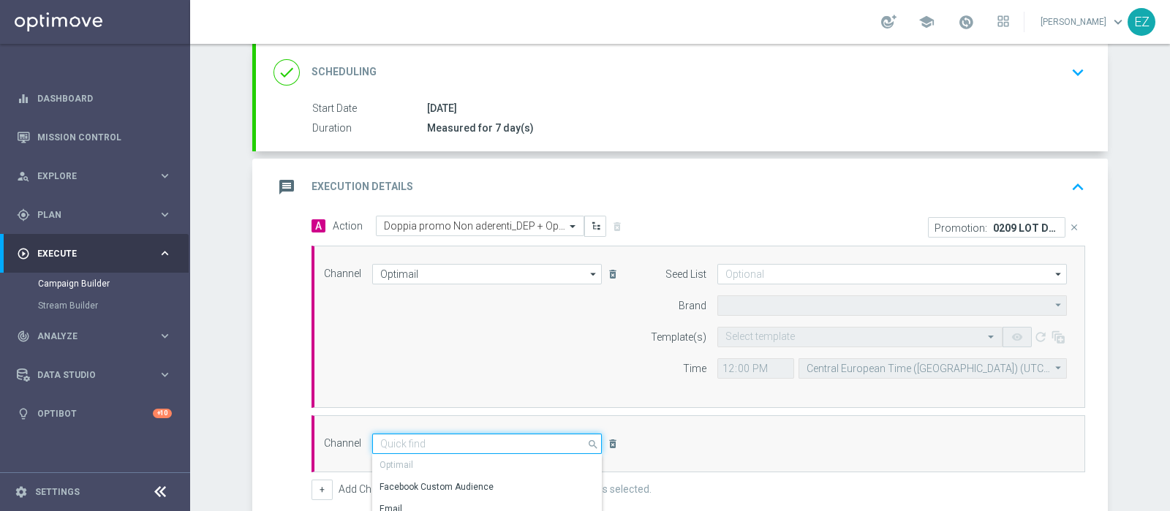
type input "Sisal Marketing"
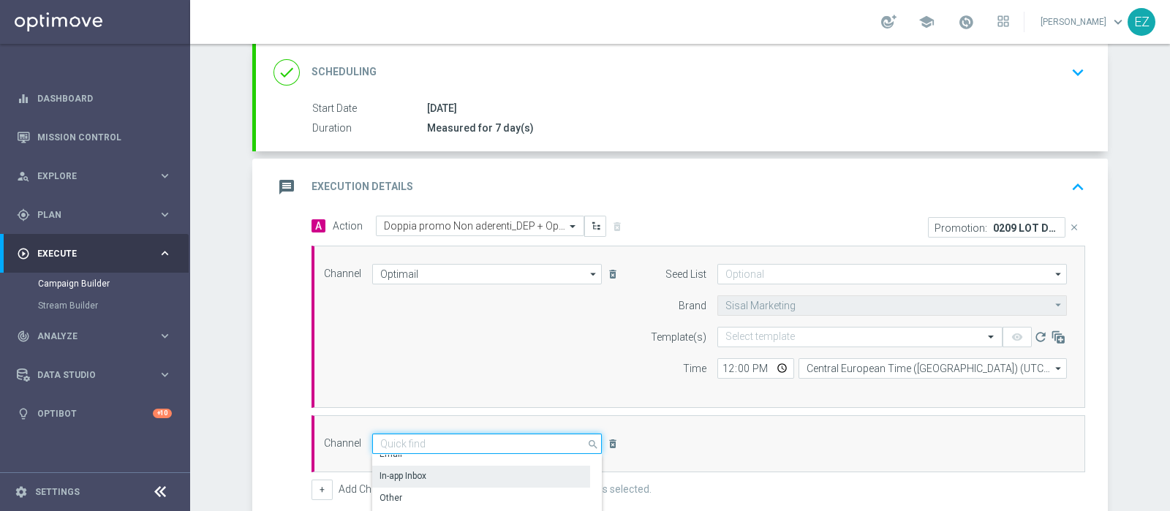
scroll to position [59, 0]
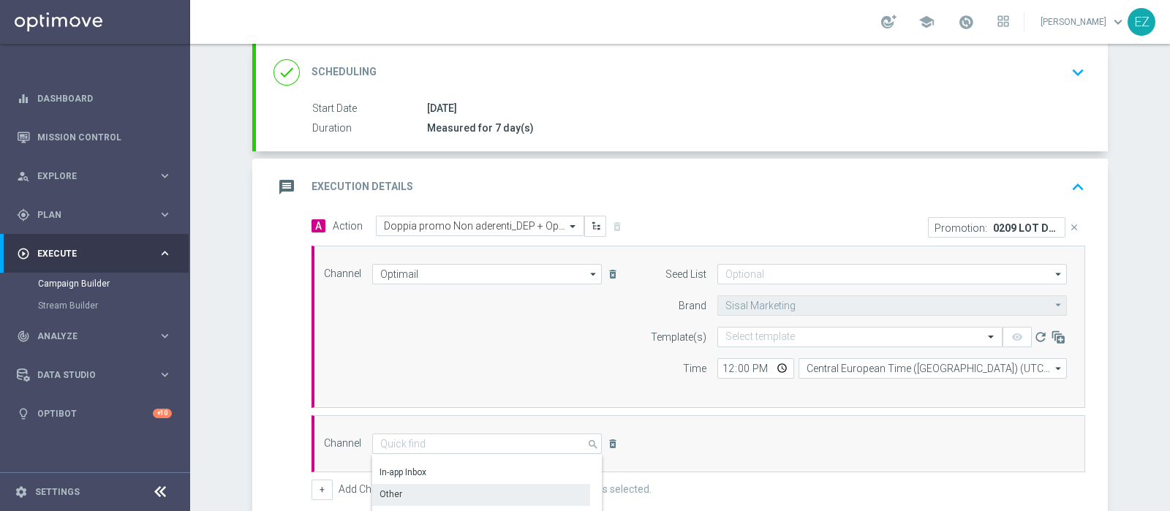
click at [388, 488] on div "Other" at bounding box center [391, 494] width 23 height 13
type input "Other"
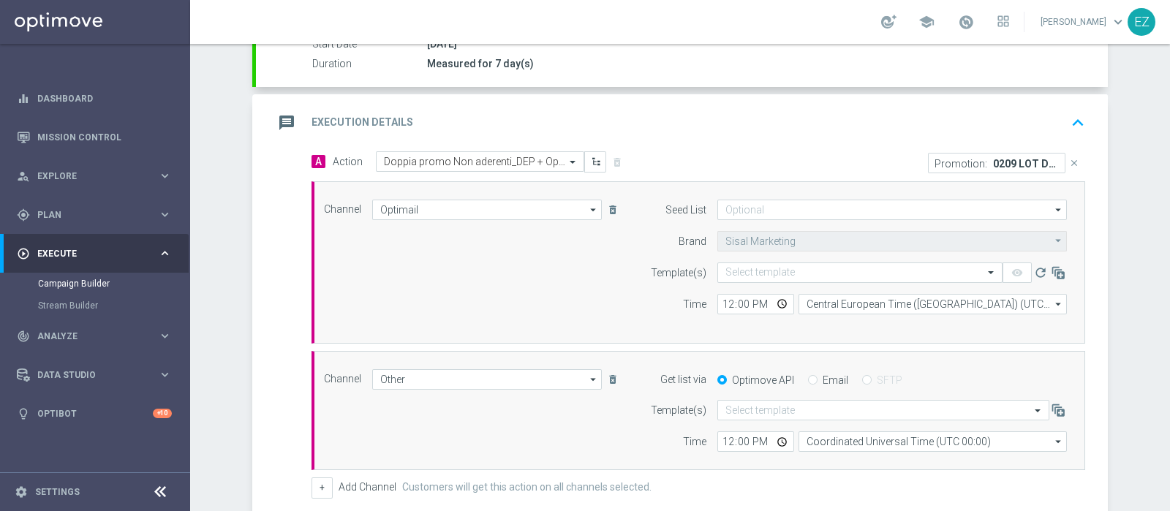
scroll to position [261, 0]
click at [806, 268] on input "text" at bounding box center [846, 272] width 240 height 12
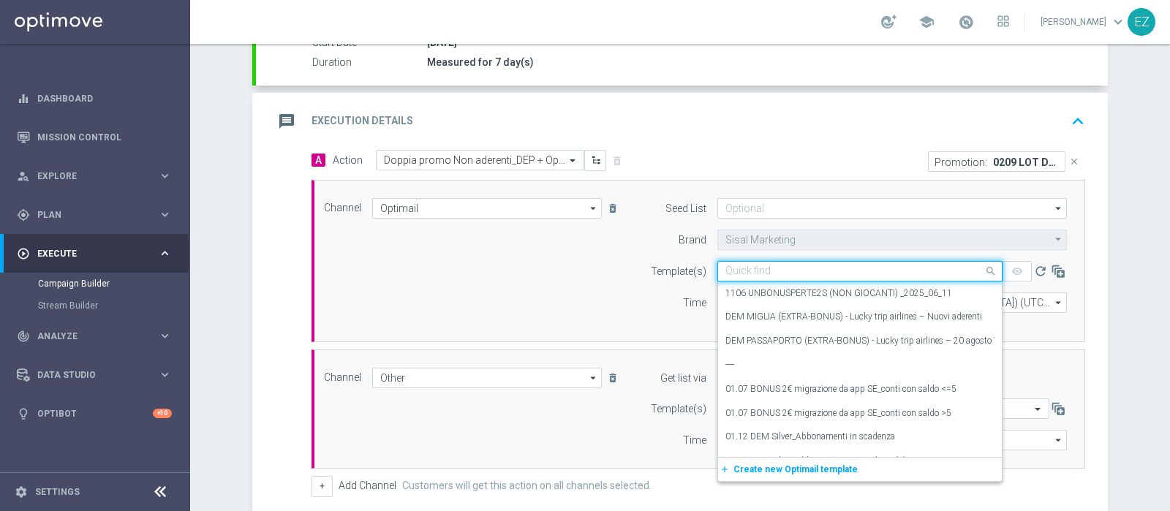
paste input "0209 DOPPIOBONUS NA"
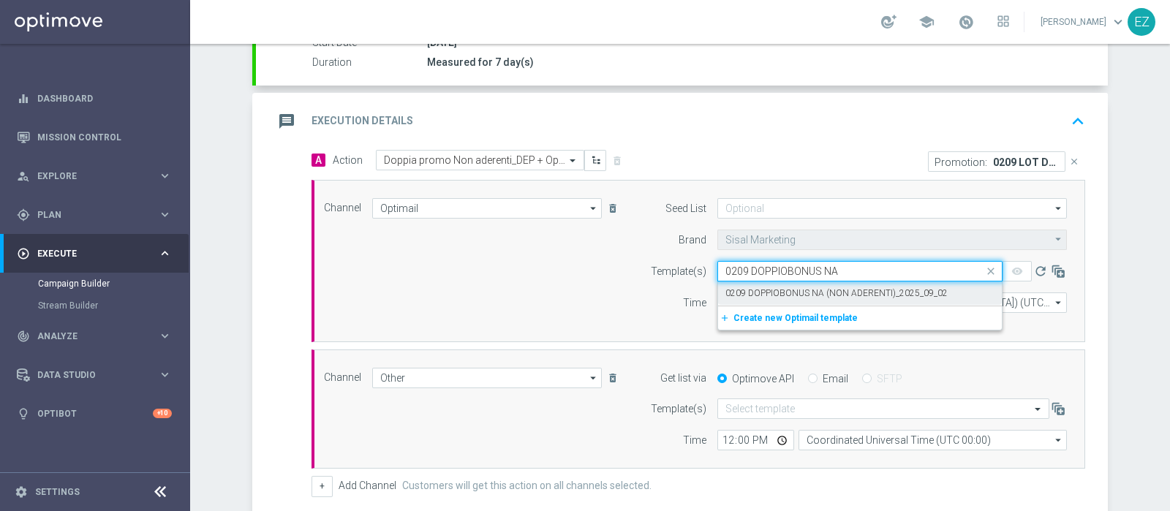
click at [775, 288] on label "0209 DOPPIOBONUS NA (NON ADERENTI)_2025_09_02" at bounding box center [837, 293] width 222 height 12
type input "0209 DOPPIOBONUS NA"
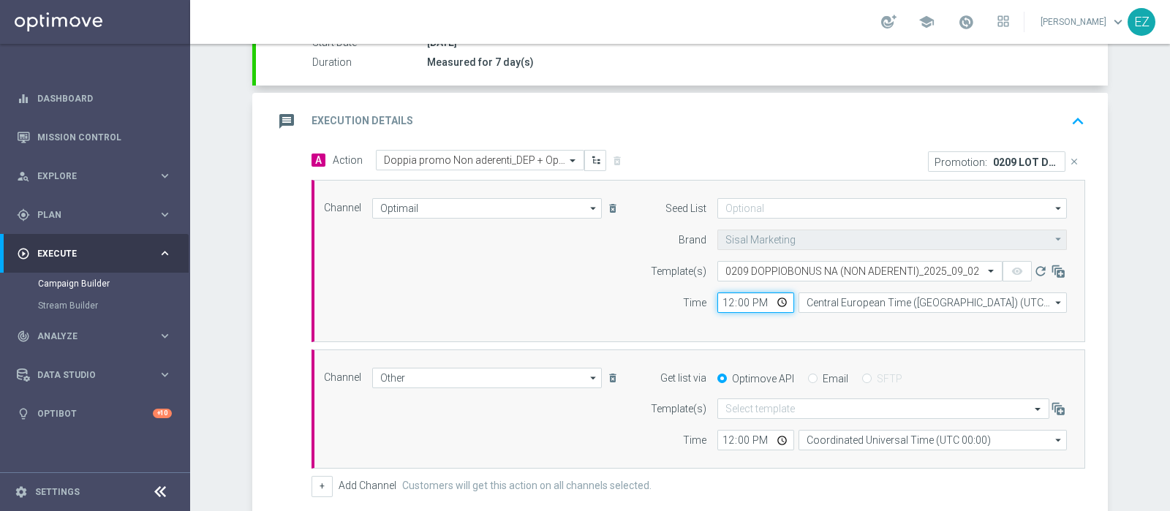
click at [720, 301] on input "12:00" at bounding box center [756, 303] width 77 height 20
type input "16:30"
click at [808, 375] on input "Email" at bounding box center [813, 380] width 10 height 10
radio input "true"
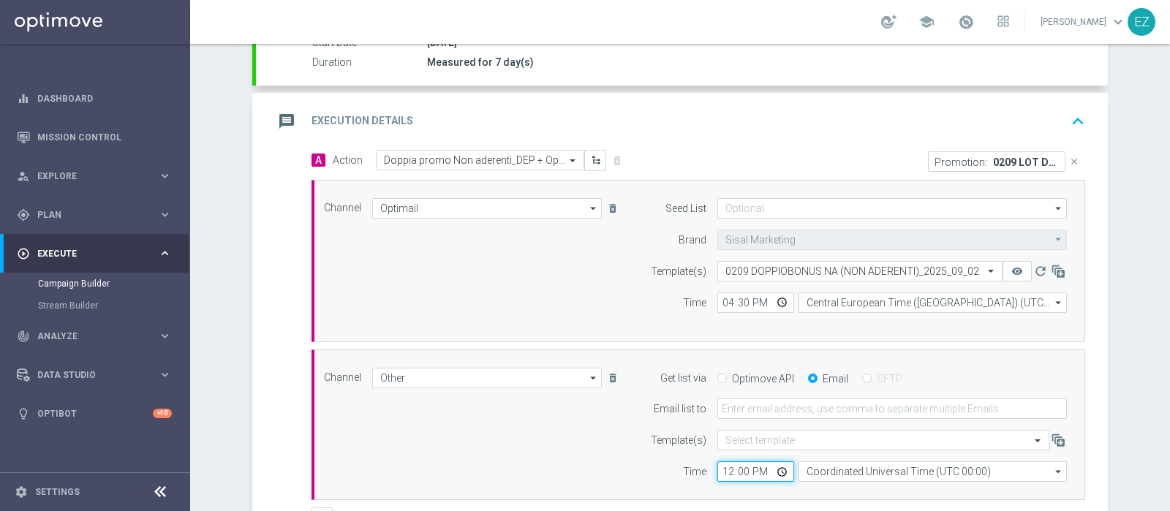
click at [719, 466] on input "12:00" at bounding box center [756, 472] width 77 height 20
type input "16:00"
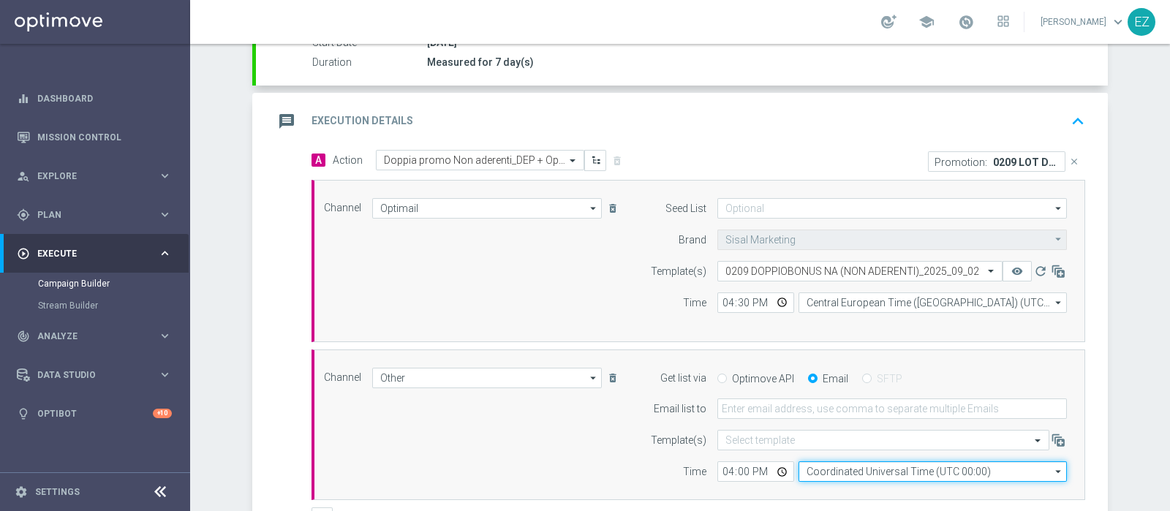
click at [893, 464] on input "Coordinated Universal Time (UTC 00:00)" at bounding box center [933, 472] width 268 height 20
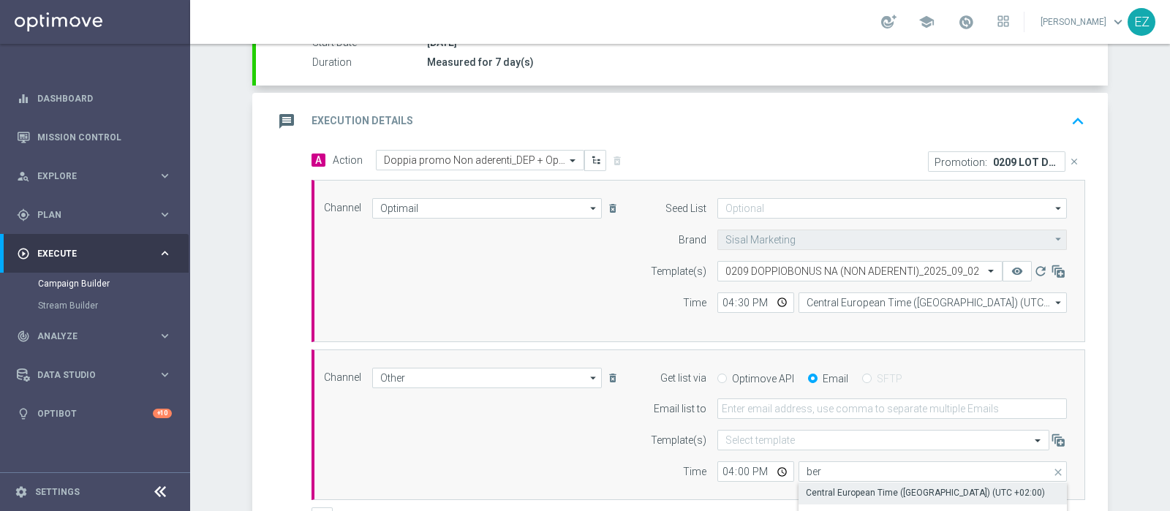
click at [887, 487] on div "Central European Time (Berlin) (UTC +02:00)" at bounding box center [925, 492] width 239 height 13
type input "Central European Time (Berlin) (UTC +02:00)"
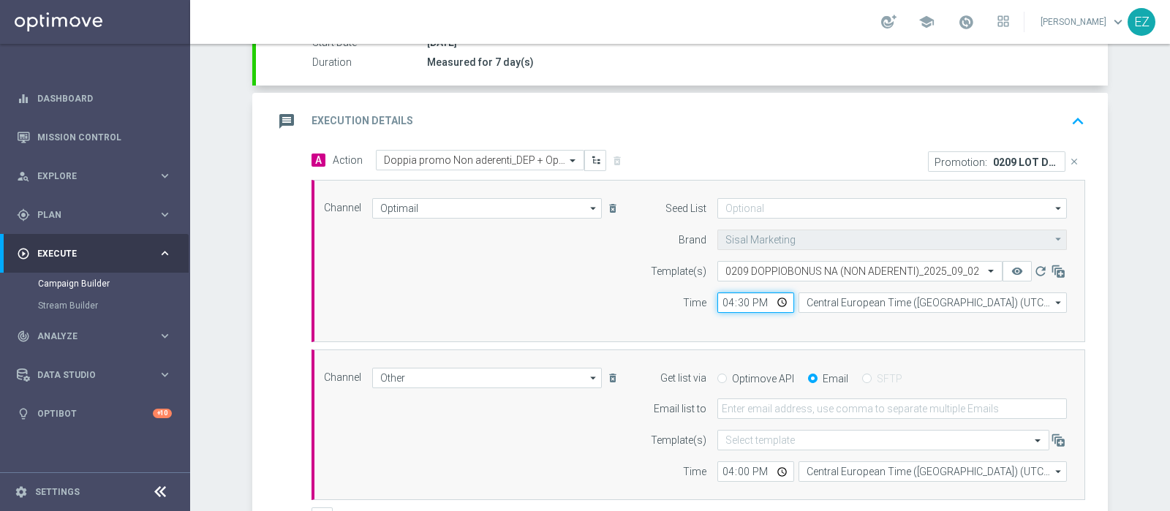
click at [723, 301] on input "16:30" at bounding box center [756, 303] width 77 height 20
type input "17:00"
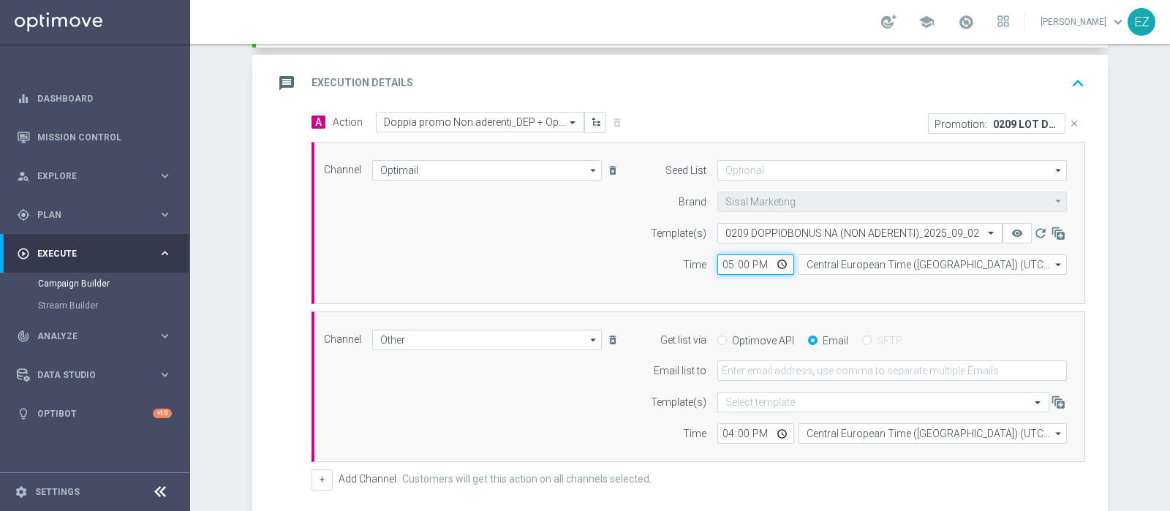
scroll to position [301, 0]
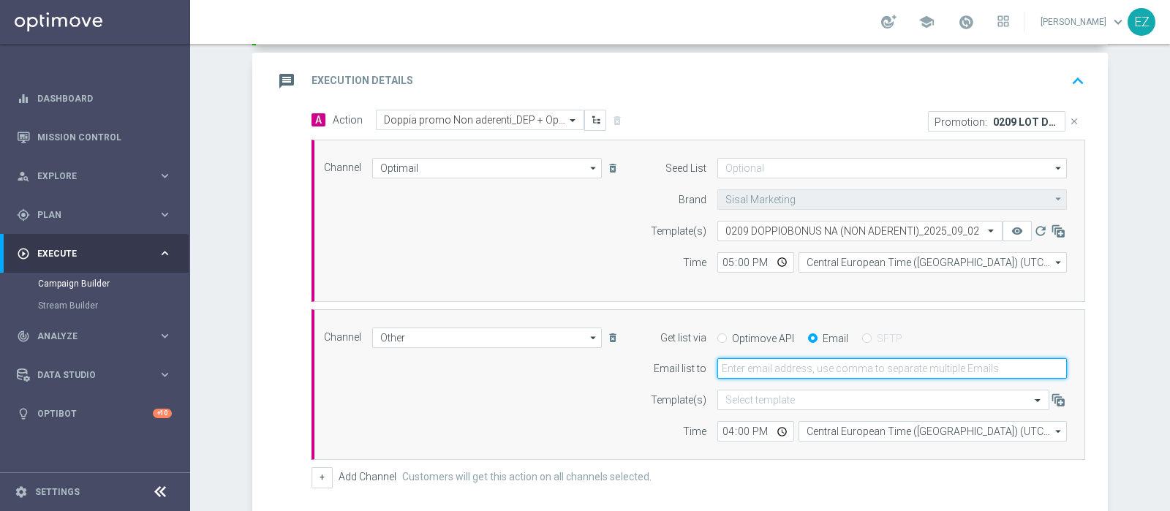
click at [775, 365] on input "email" at bounding box center [893, 368] width 350 height 20
type input "elena.zarbin@sisal.it"
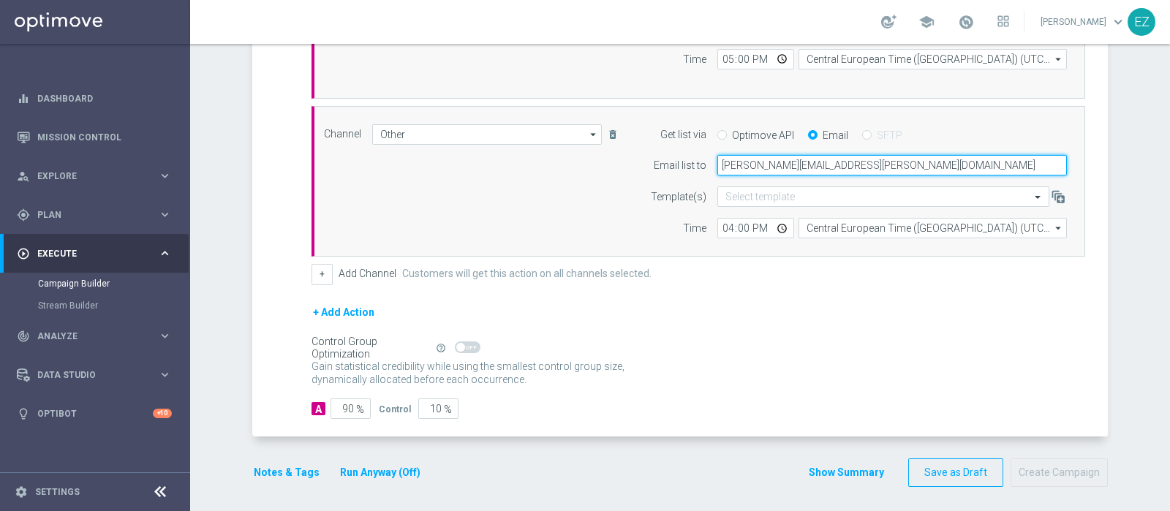
scroll to position [506, 0]
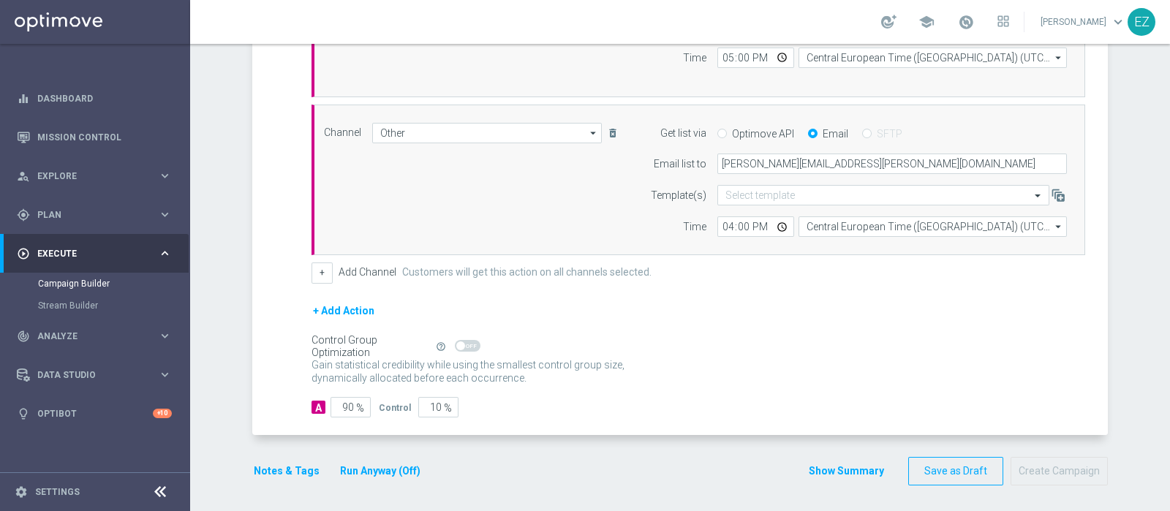
click at [296, 470] on button "Notes & Tags" at bounding box center [286, 471] width 69 height 18
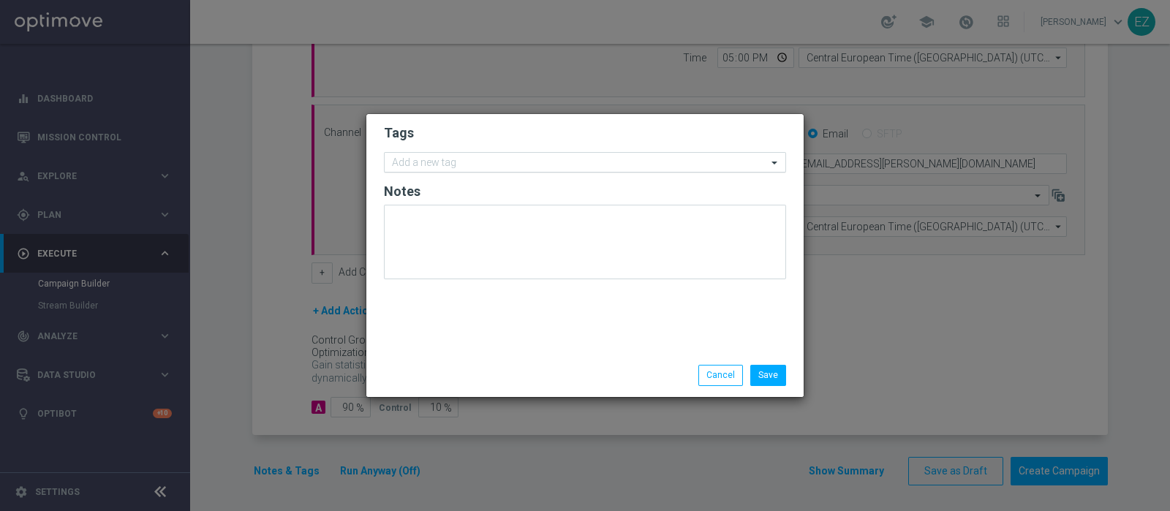
click at [439, 157] on input "text" at bounding box center [579, 163] width 375 height 12
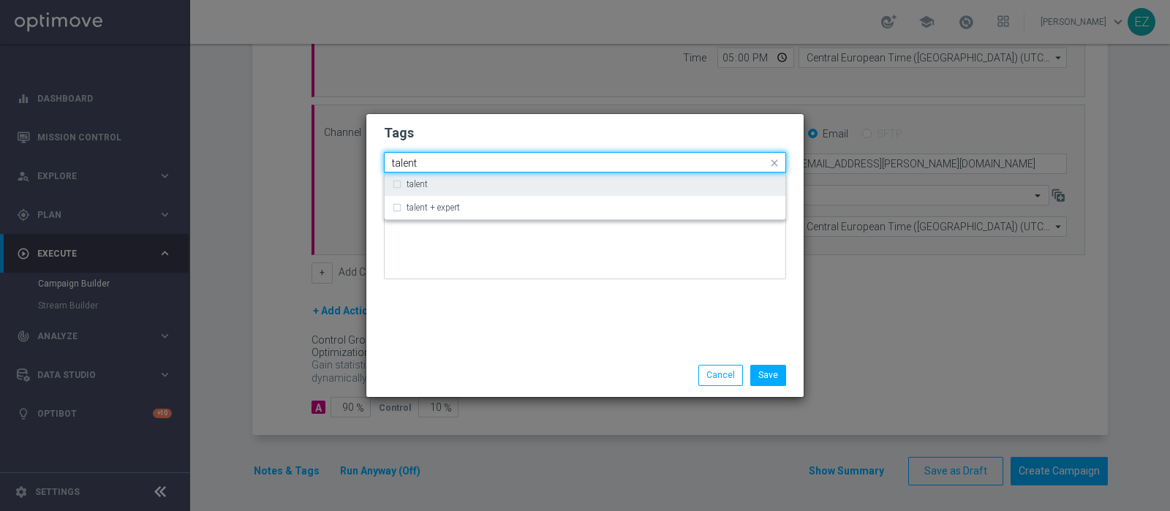
click at [417, 182] on label "talent" at bounding box center [417, 184] width 21 height 9
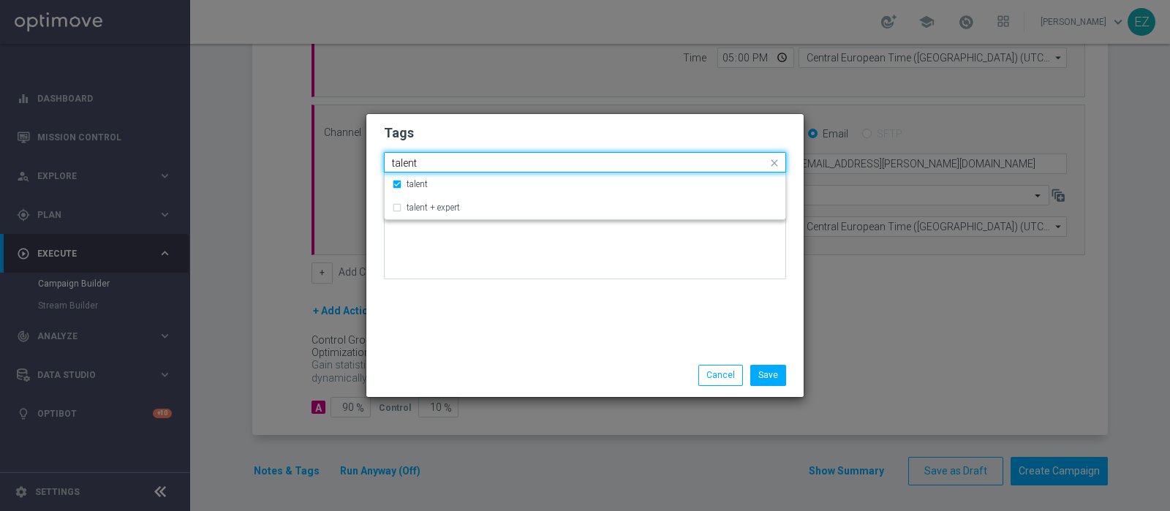
click at [402, 161] on input "talent" at bounding box center [579, 163] width 375 height 12
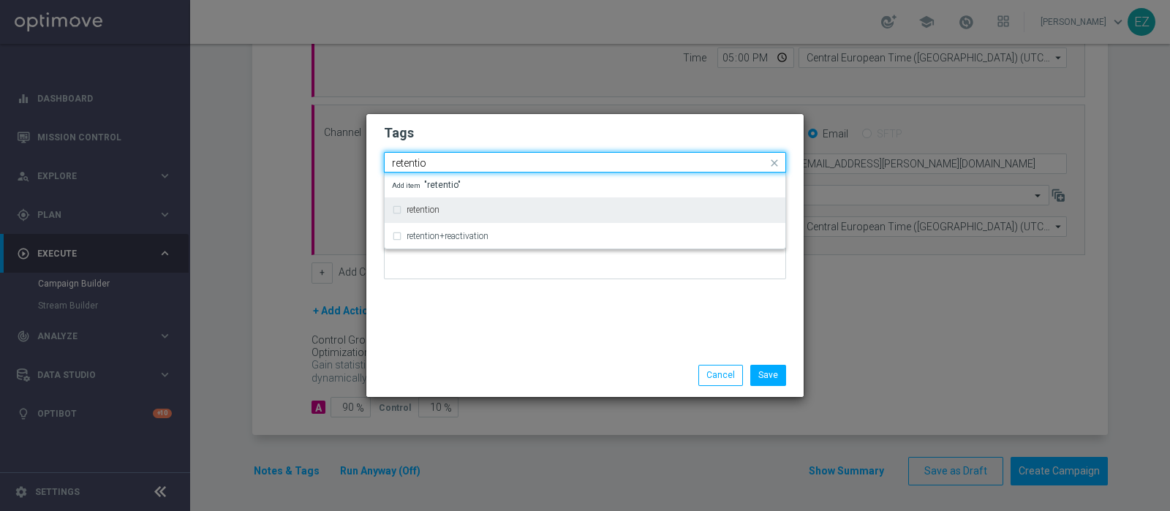
click at [428, 208] on label "retention" at bounding box center [423, 210] width 33 height 9
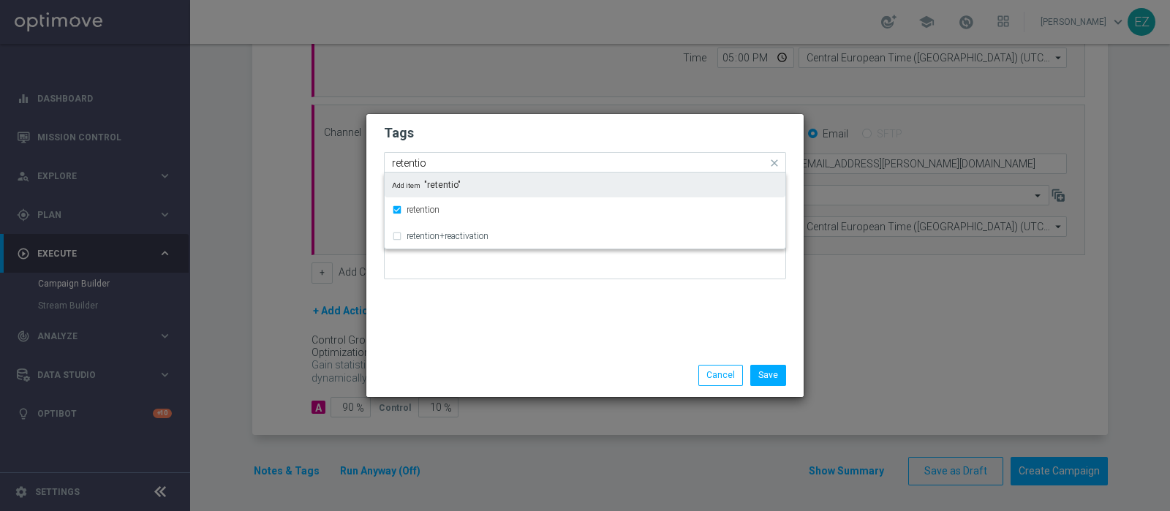
click at [410, 166] on input "retentio" at bounding box center [579, 163] width 375 height 12
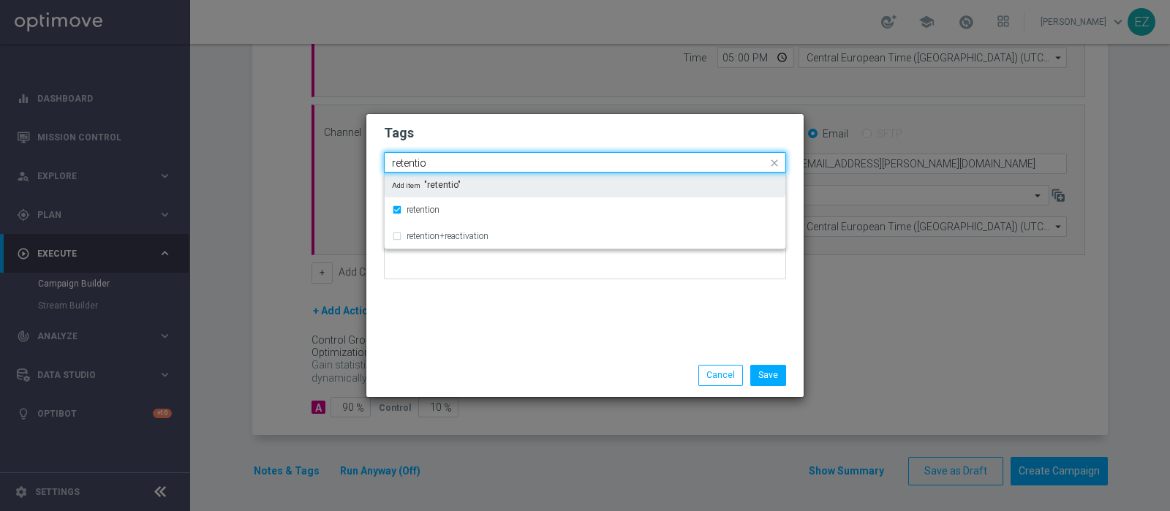
click at [410, 166] on input "retentio" at bounding box center [579, 163] width 375 height 12
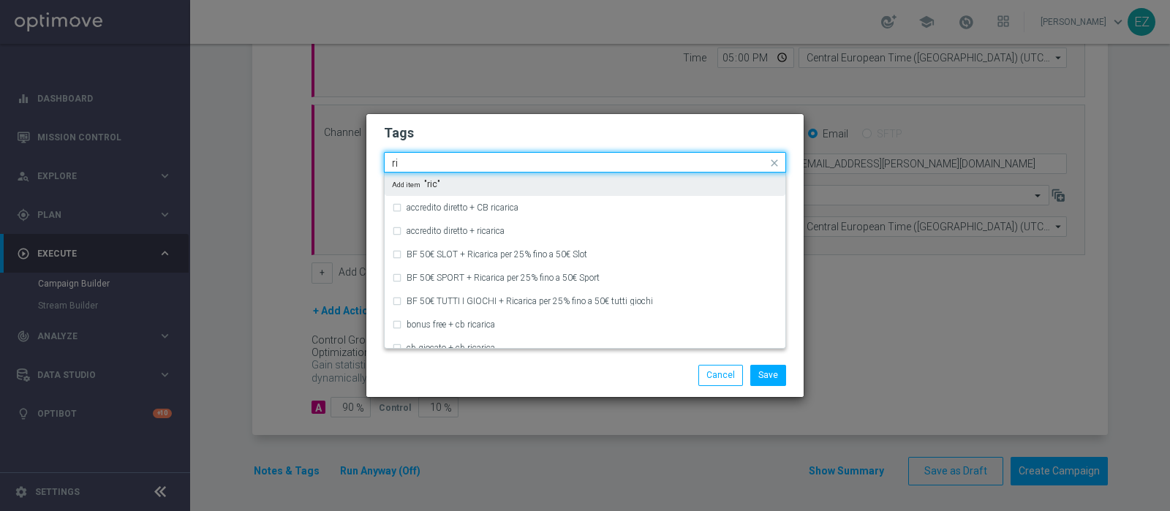
type input "r"
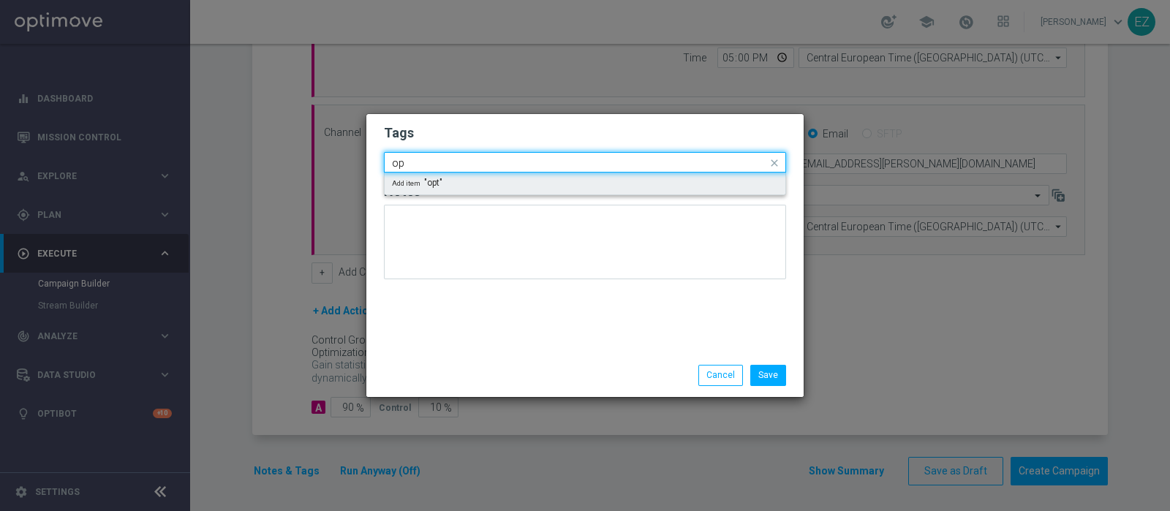
type input "o"
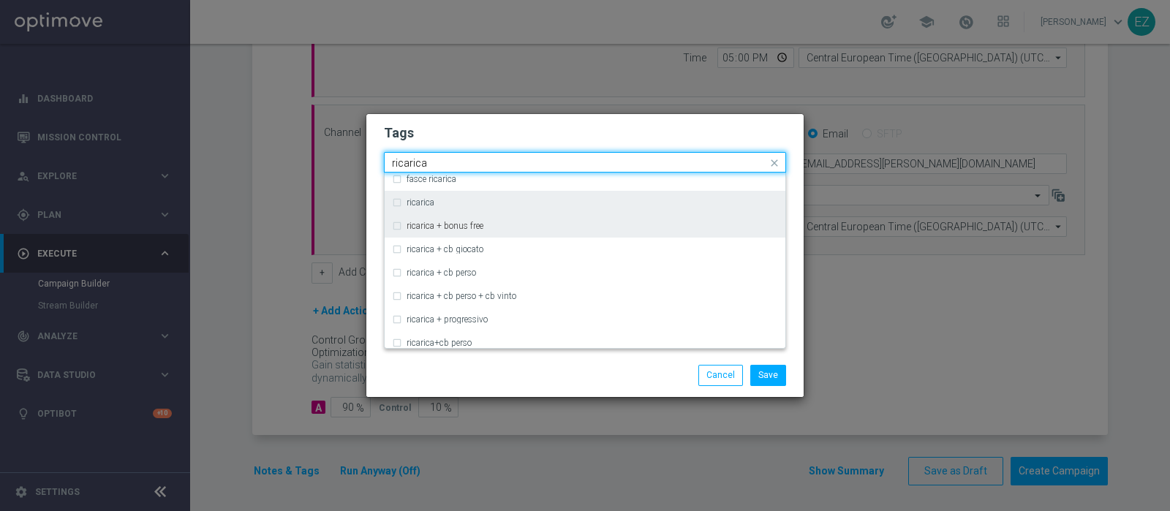
scroll to position [473, 0]
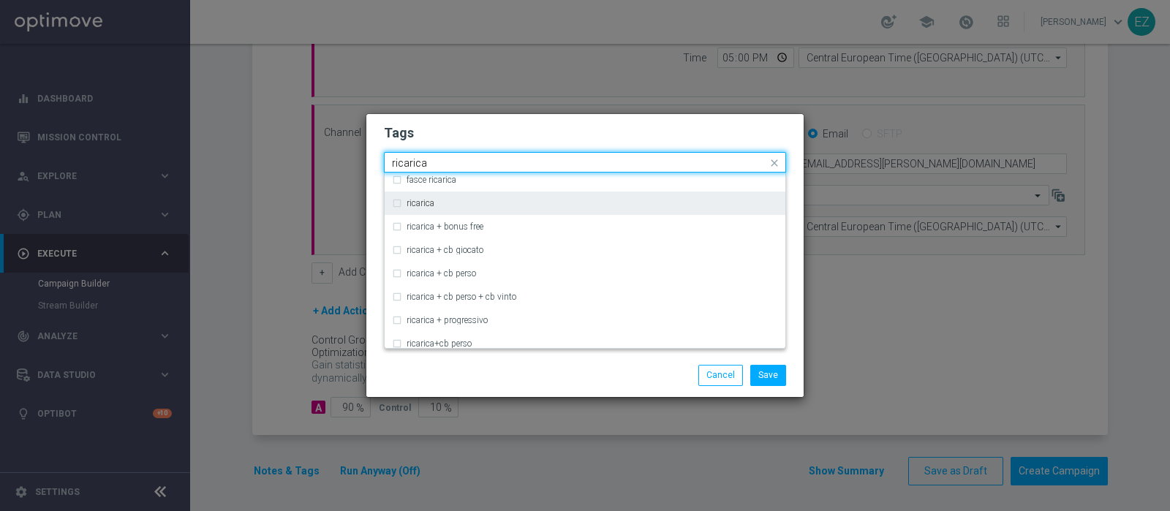
click at [439, 206] on div "ricarica" at bounding box center [593, 203] width 372 height 9
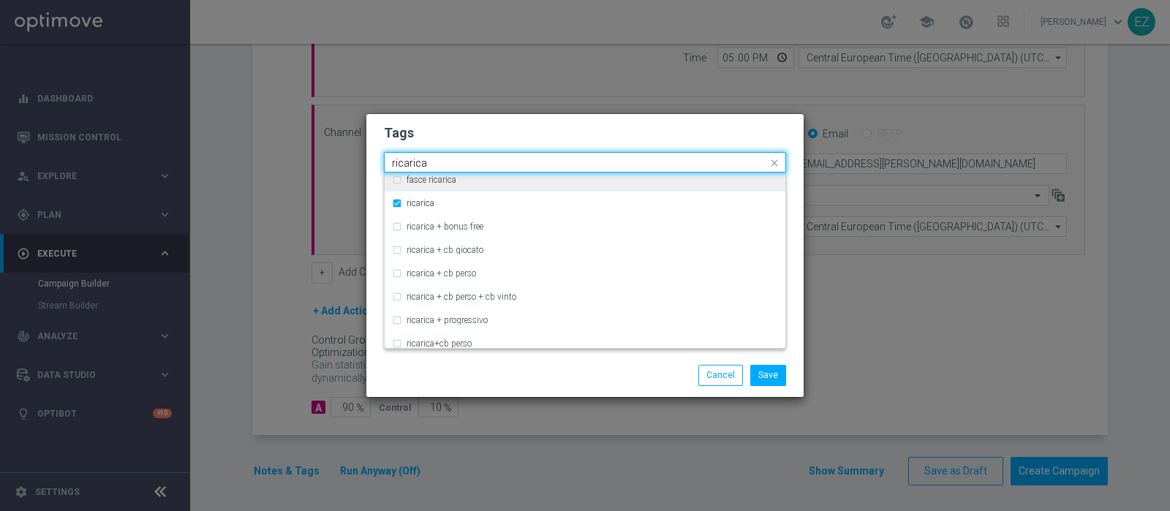
click at [412, 166] on input "ricarica" at bounding box center [579, 163] width 375 height 12
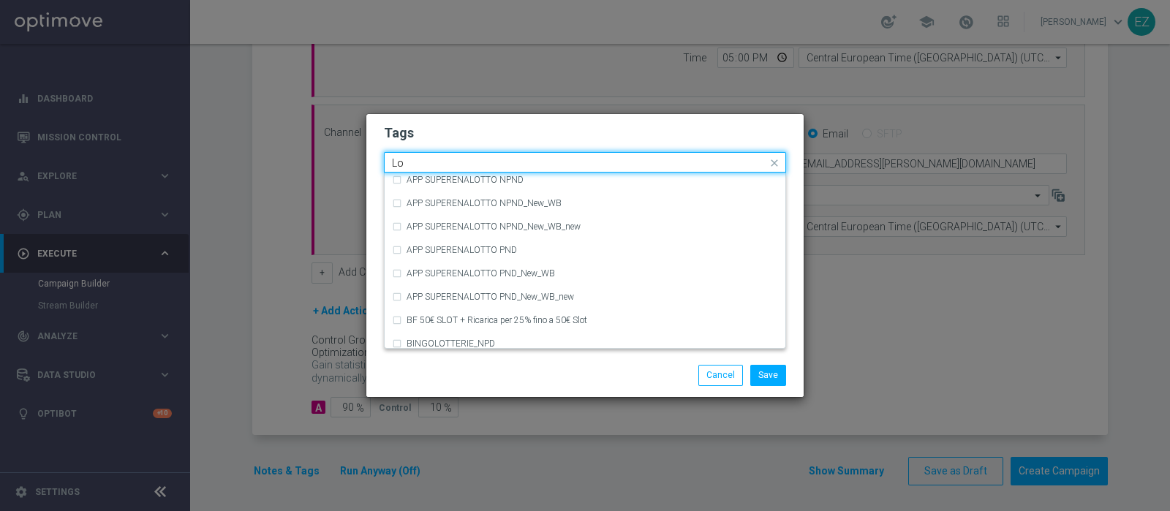
scroll to position [205, 0]
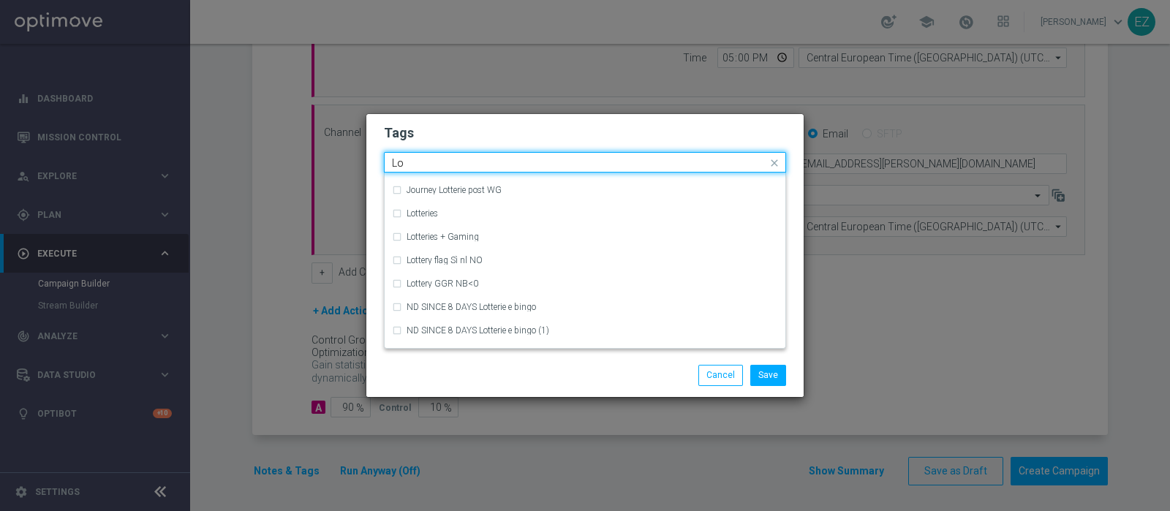
type input "L"
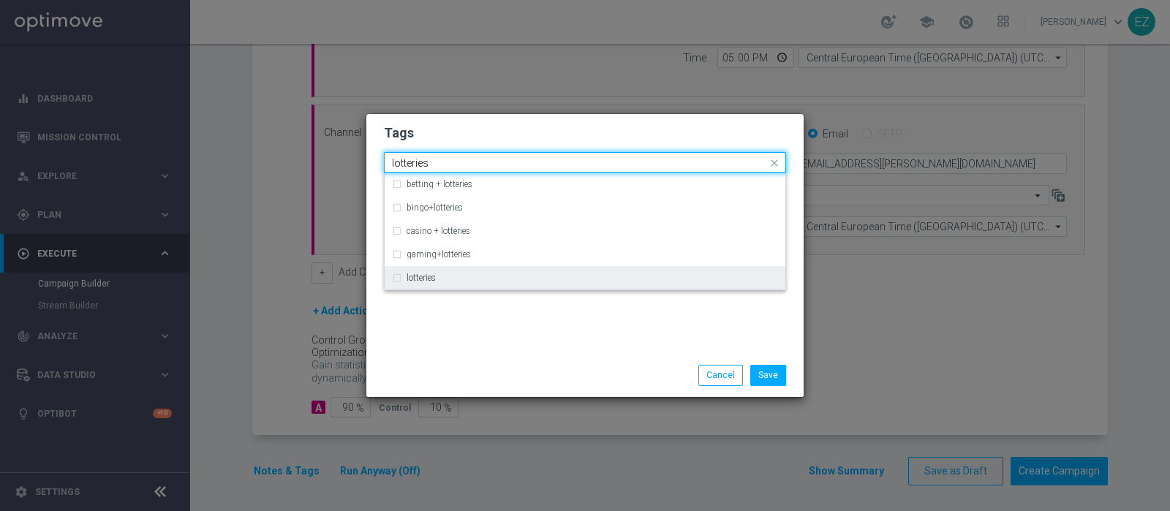
click at [415, 282] on label "lotteries" at bounding box center [421, 278] width 29 height 9
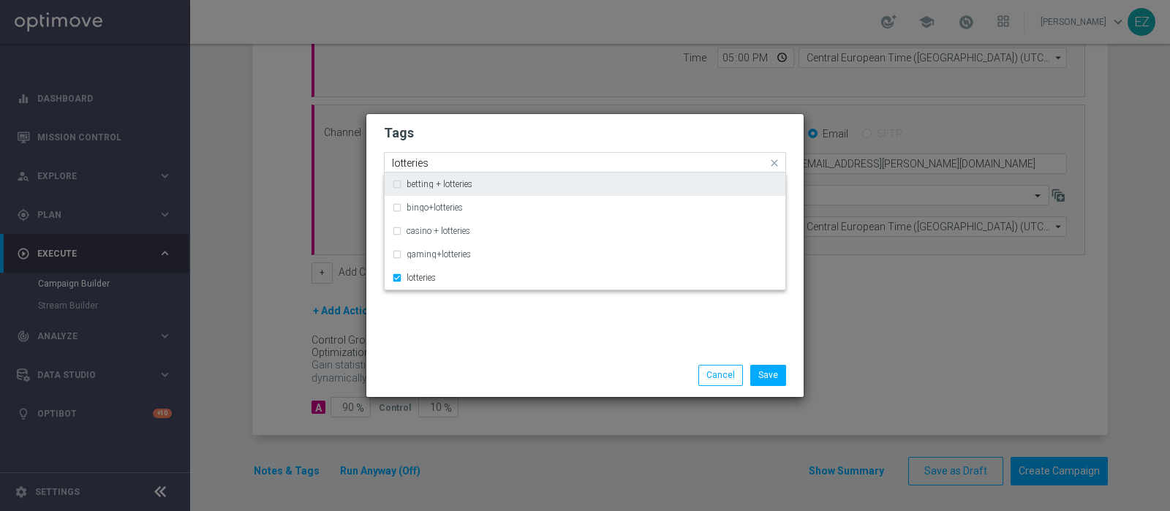
click at [413, 167] on input "lotteries" at bounding box center [579, 163] width 375 height 12
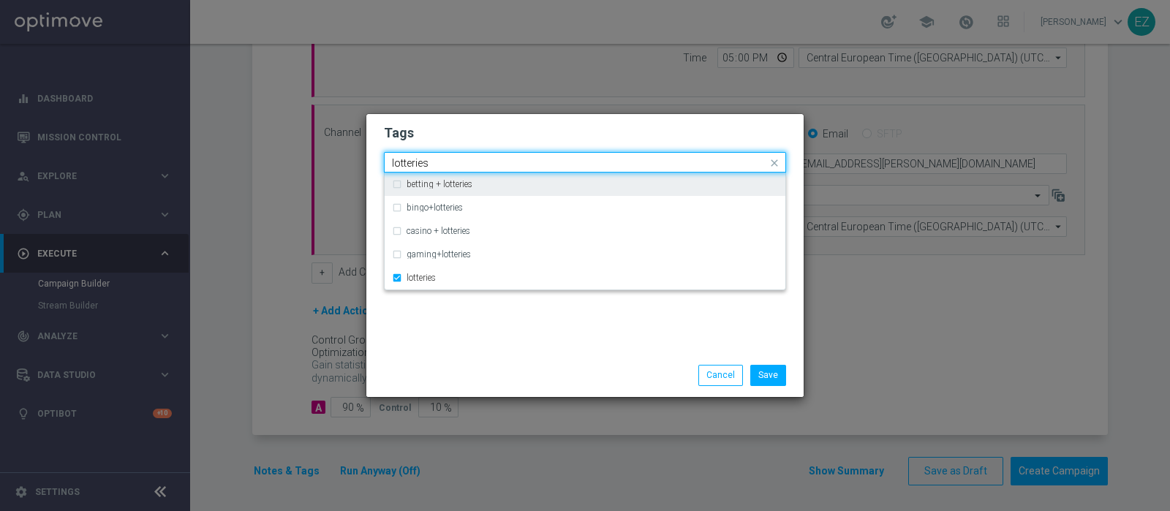
click at [413, 167] on input "lotteries" at bounding box center [579, 163] width 375 height 12
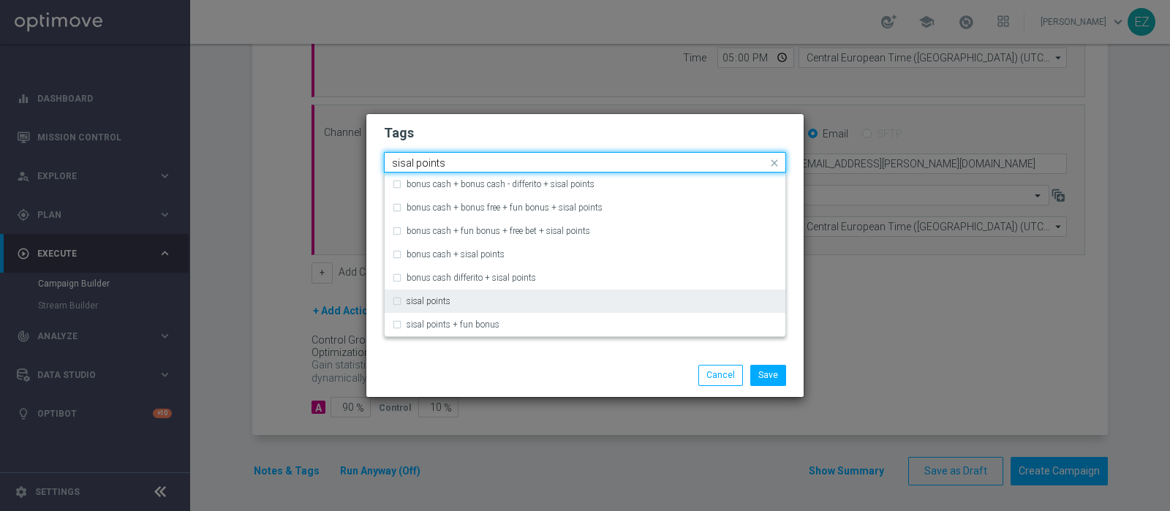
click at [478, 299] on div "sisal points" at bounding box center [593, 301] width 372 height 9
type input "sisal points"
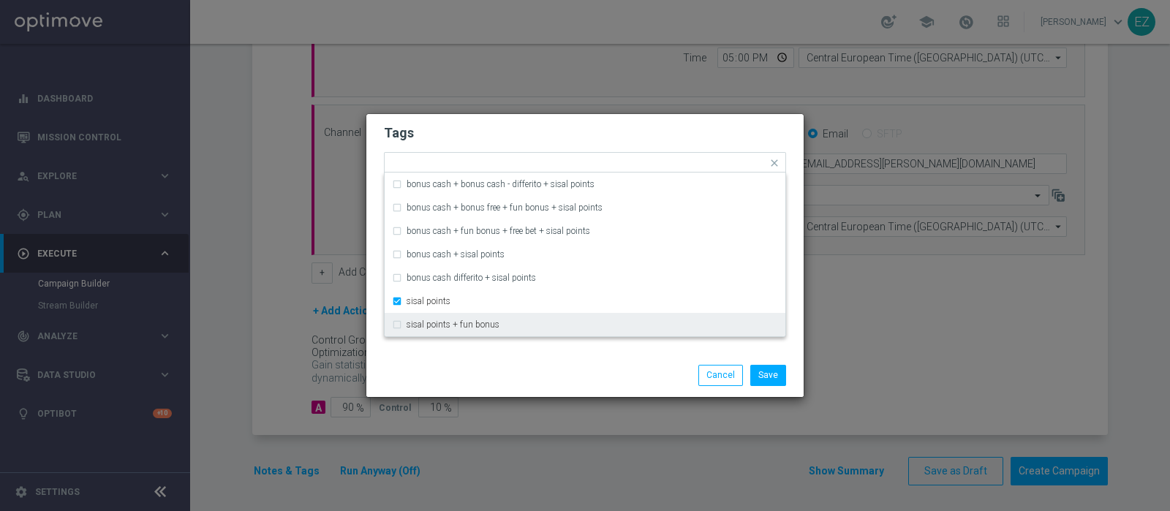
click at [529, 355] on div "Save Cancel" at bounding box center [584, 375] width 437 height 42
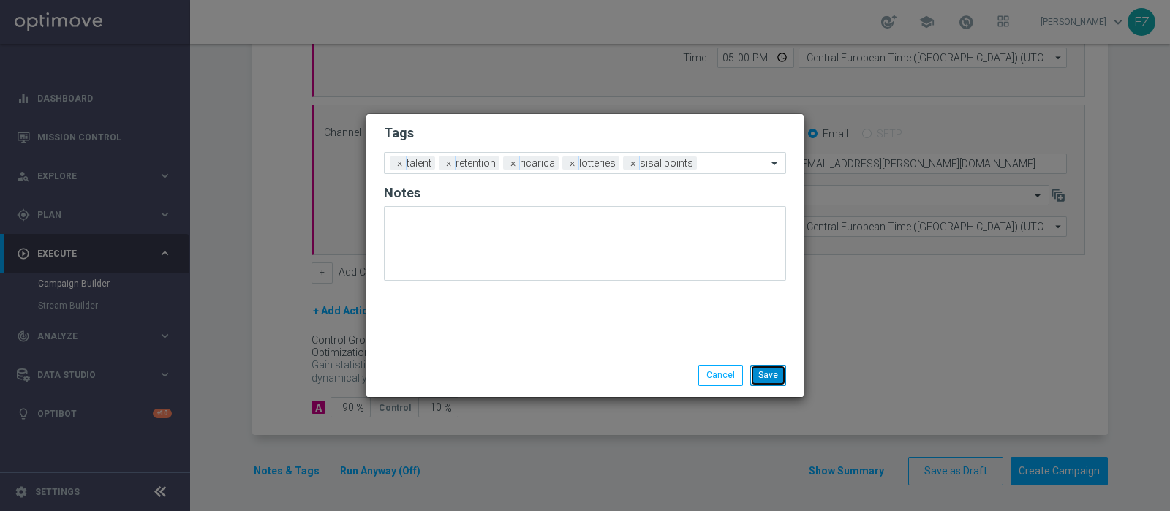
click at [779, 371] on button "Save" at bounding box center [768, 375] width 36 height 20
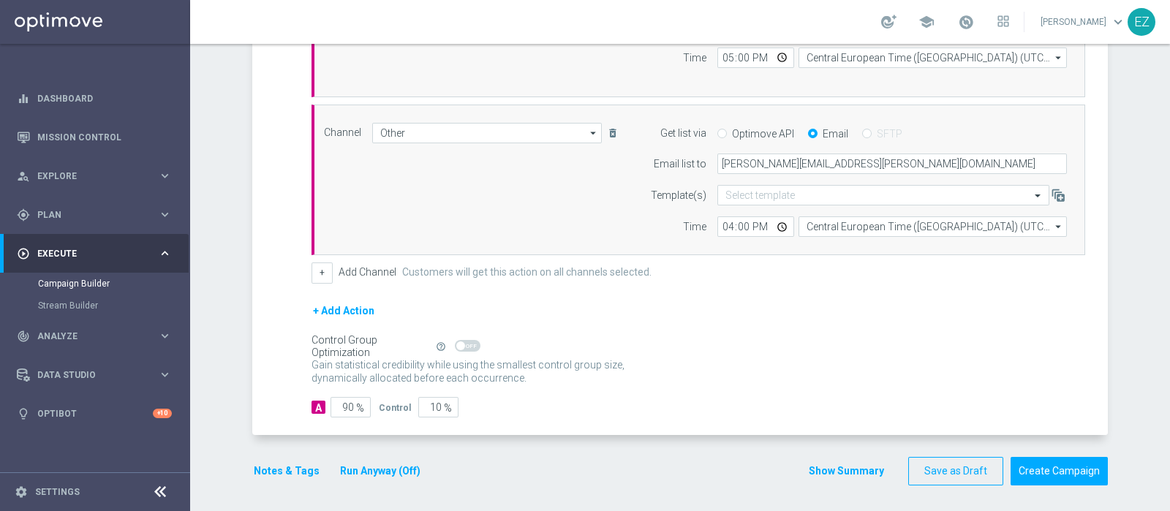
click at [866, 465] on button "Show Summary" at bounding box center [846, 471] width 77 height 17
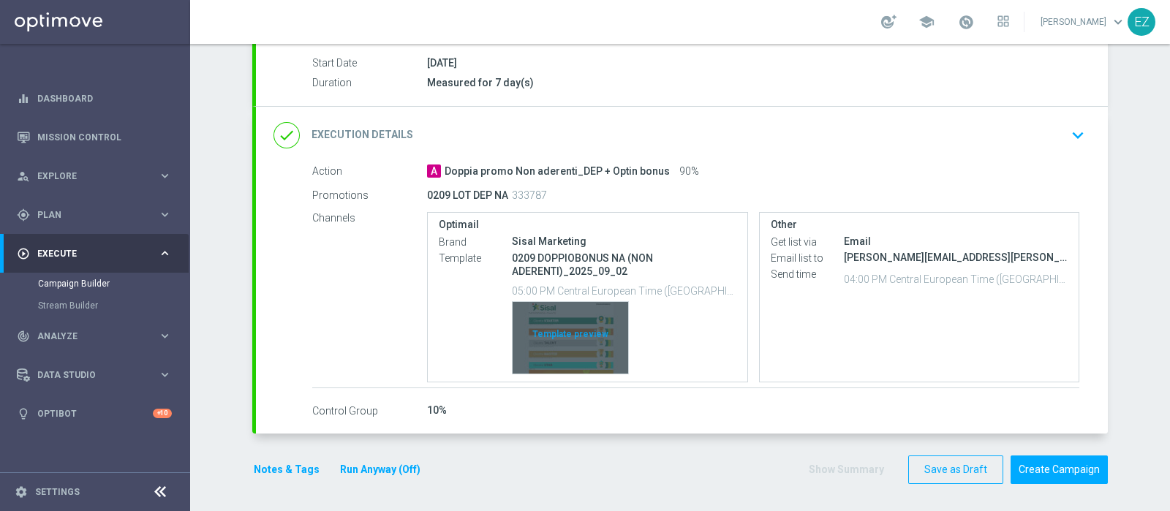
scroll to position [240, 0]
click at [571, 331] on div "Template preview" at bounding box center [571, 339] width 116 height 72
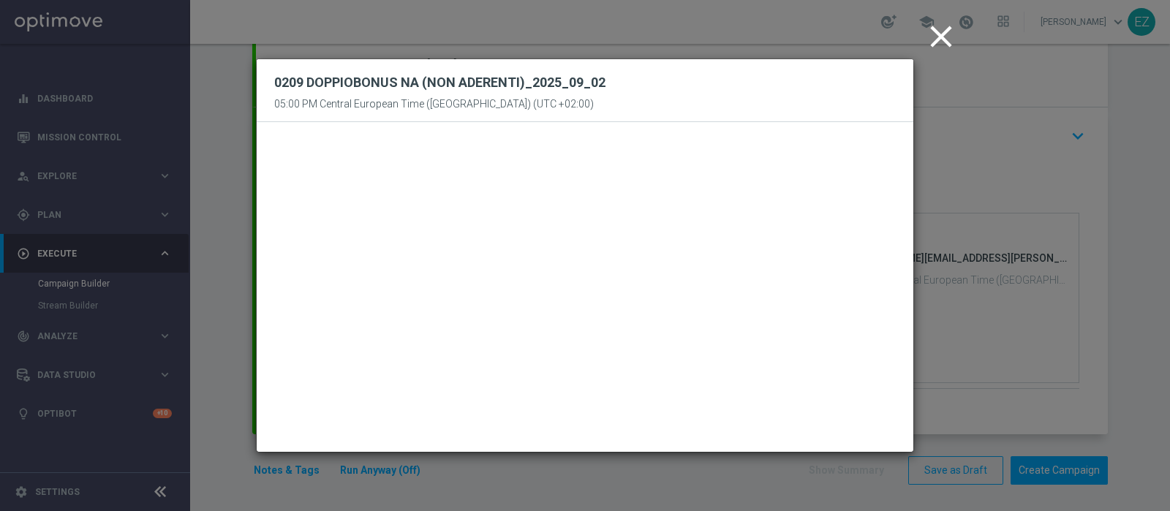
click at [946, 38] on icon "close" at bounding box center [941, 36] width 37 height 37
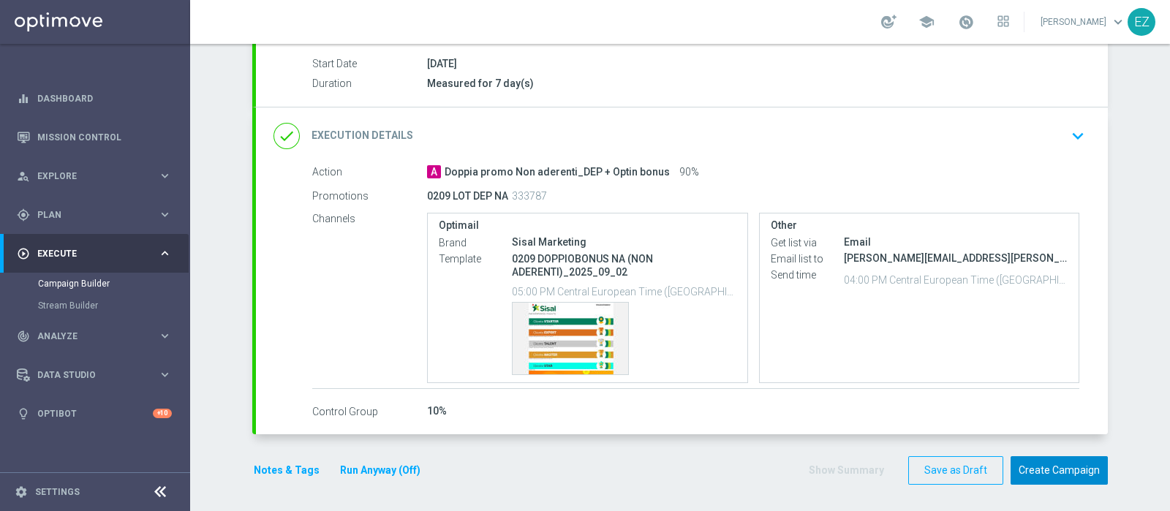
click at [1059, 475] on button "Create Campaign" at bounding box center [1059, 470] width 97 height 29
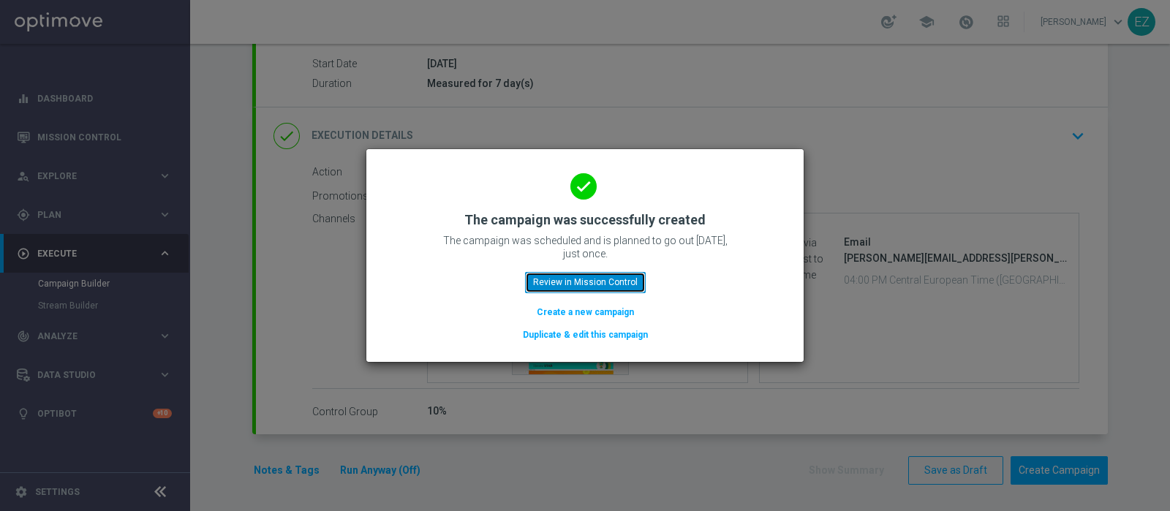
click at [562, 276] on button "Review in Mission Control" at bounding box center [585, 282] width 121 height 20
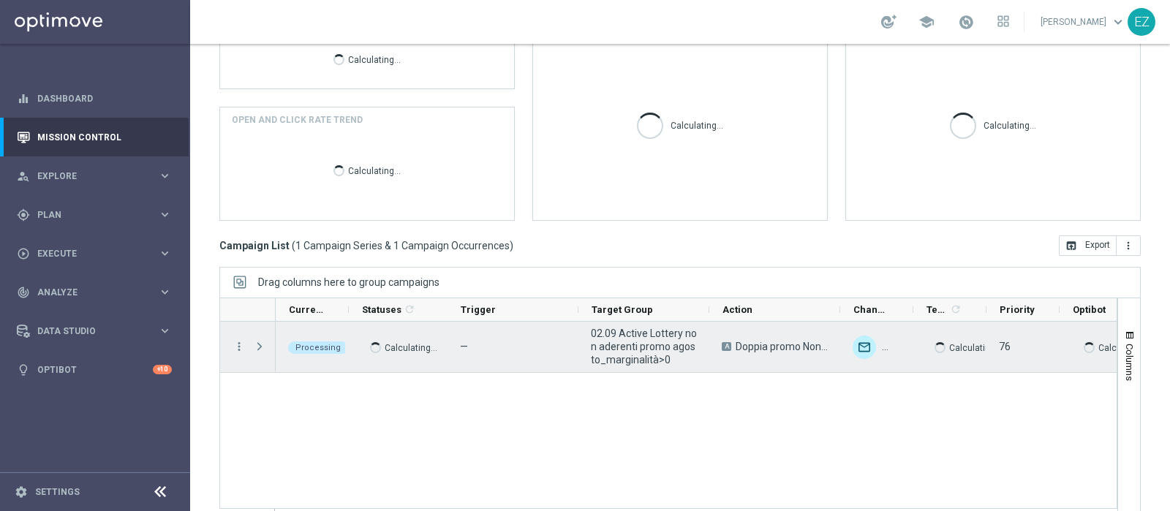
scroll to position [249, 0]
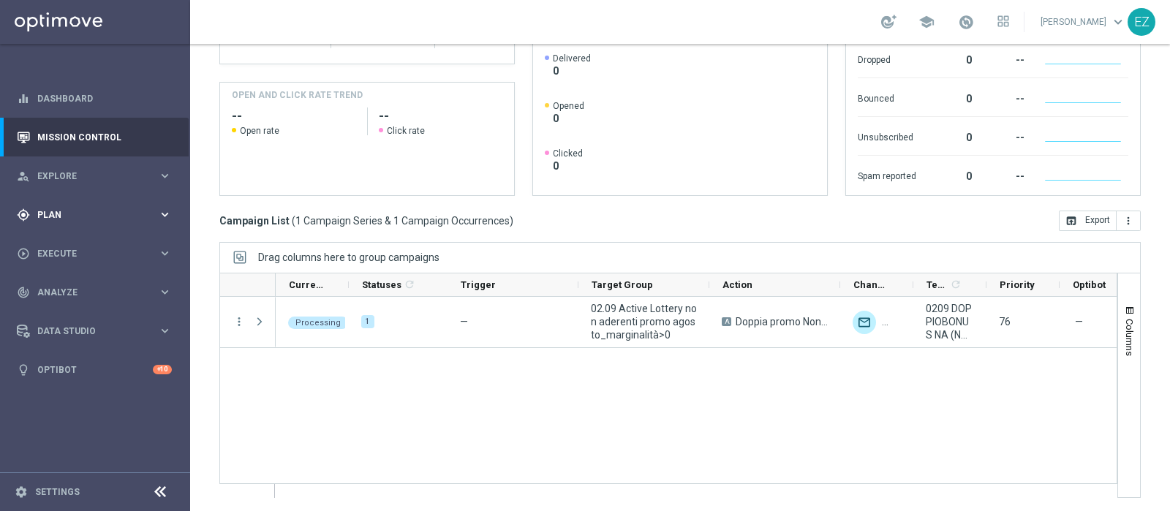
click at [66, 217] on span "Plan" at bounding box center [97, 215] width 121 height 9
click at [67, 241] on link "Target Groups" at bounding box center [95, 245] width 114 height 12
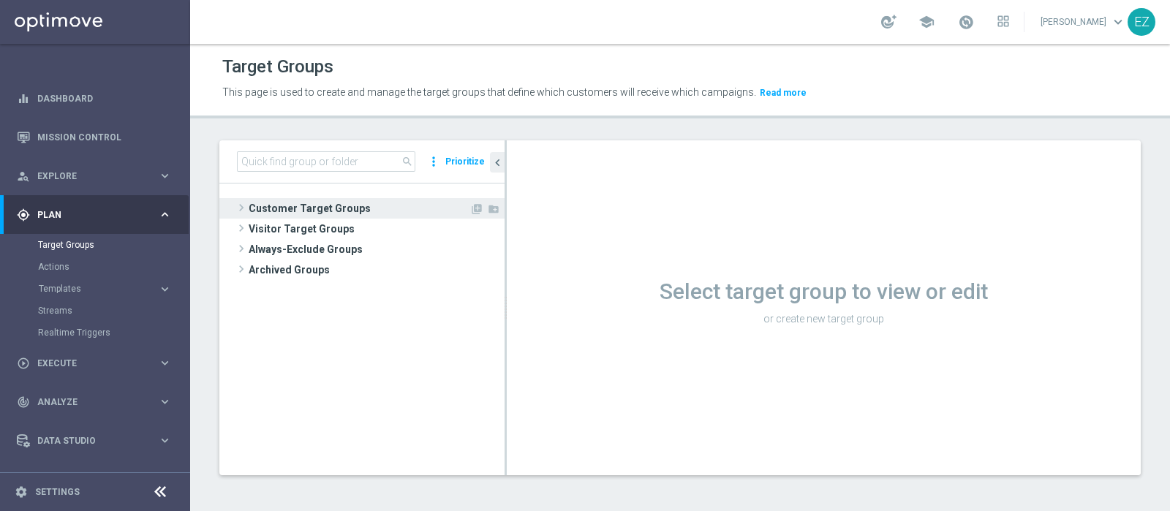
click at [266, 209] on span "Customer Target Groups" at bounding box center [359, 208] width 221 height 20
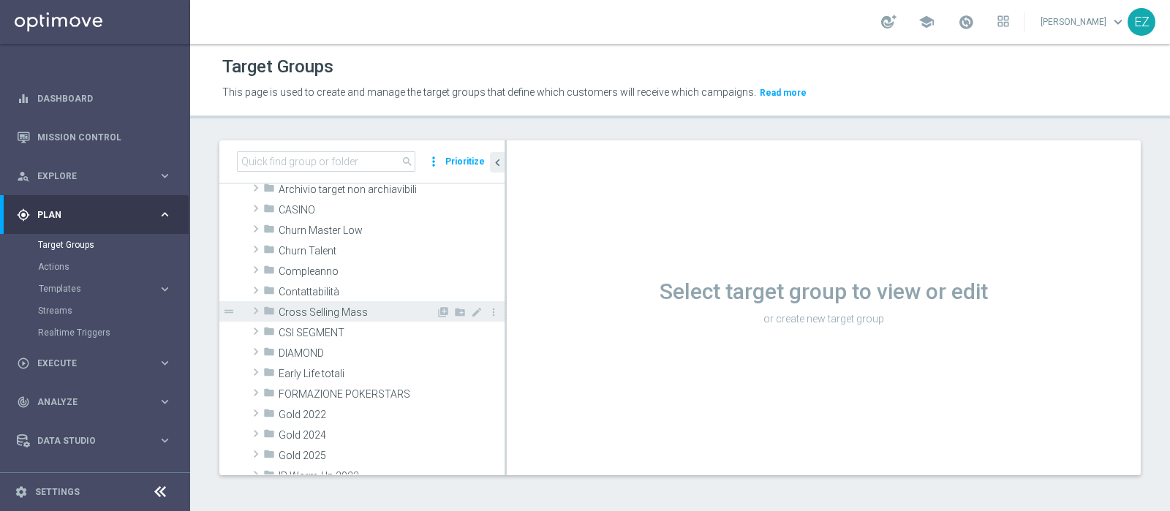
scroll to position [121, 0]
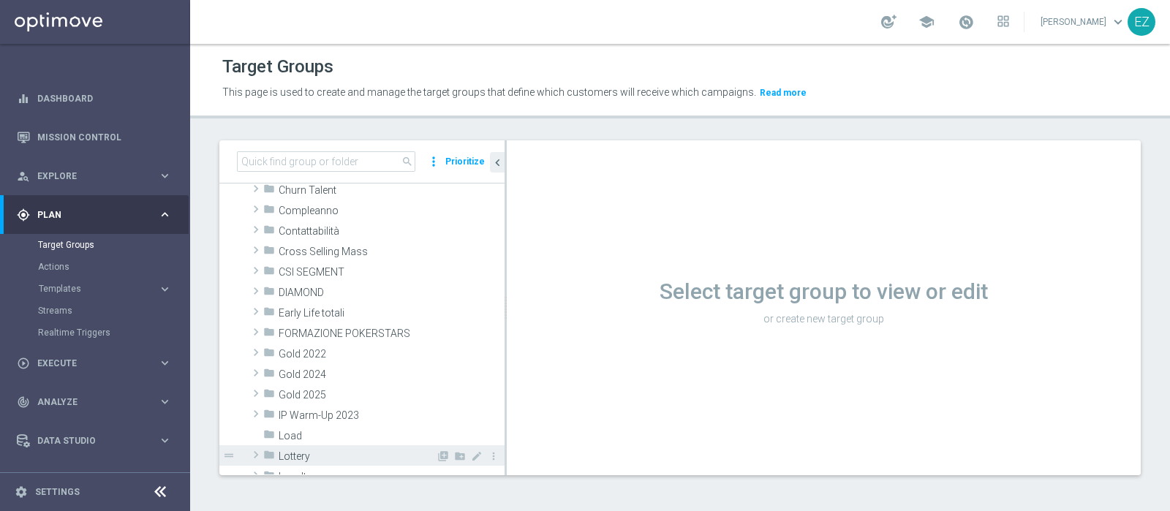
click at [311, 451] on span "Lottery" at bounding box center [357, 457] width 157 height 12
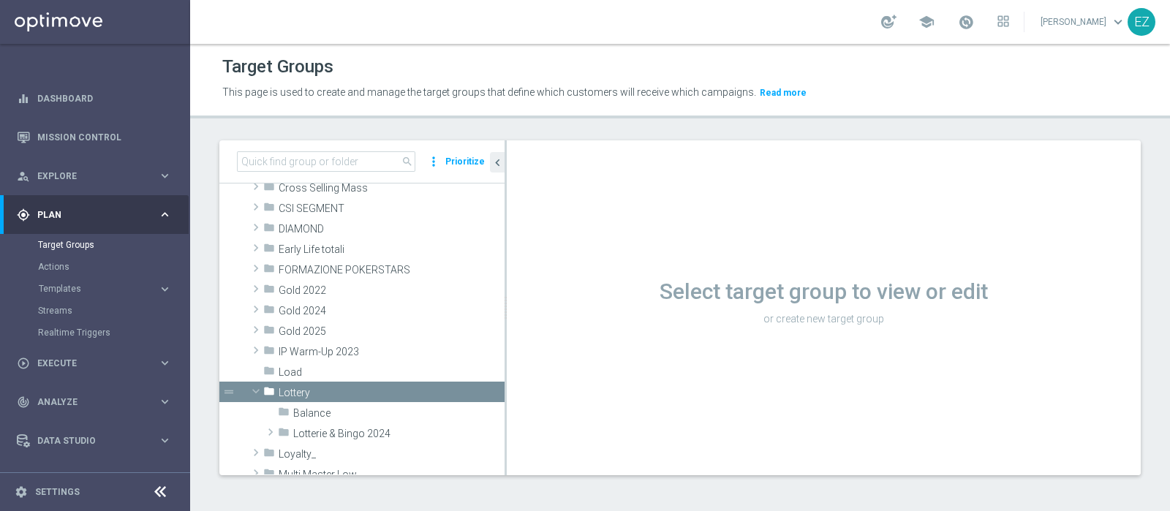
scroll to position [304, 0]
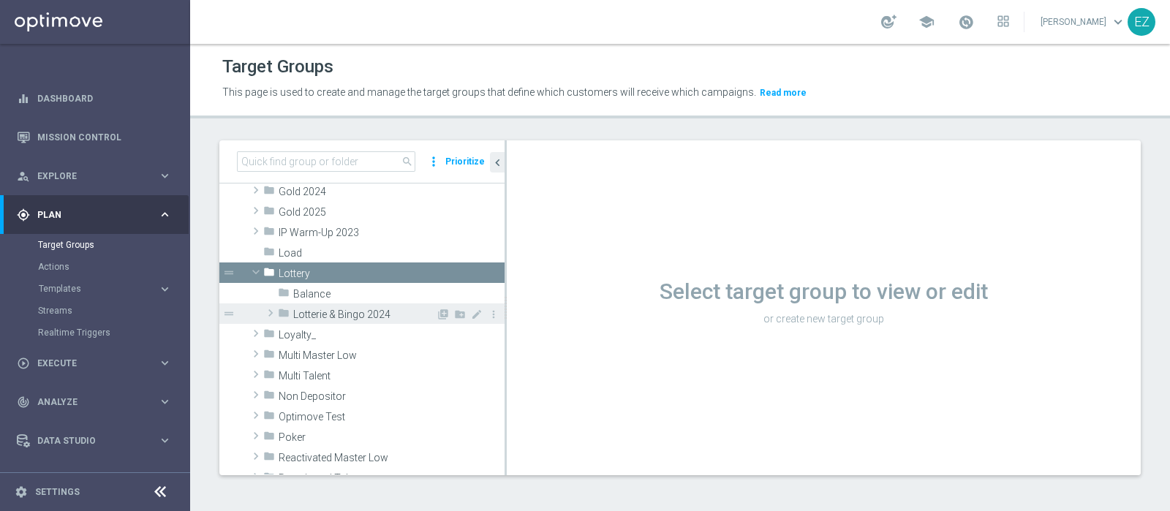
click at [351, 317] on span "Lotterie & Bingo 2024" at bounding box center [364, 315] width 143 height 12
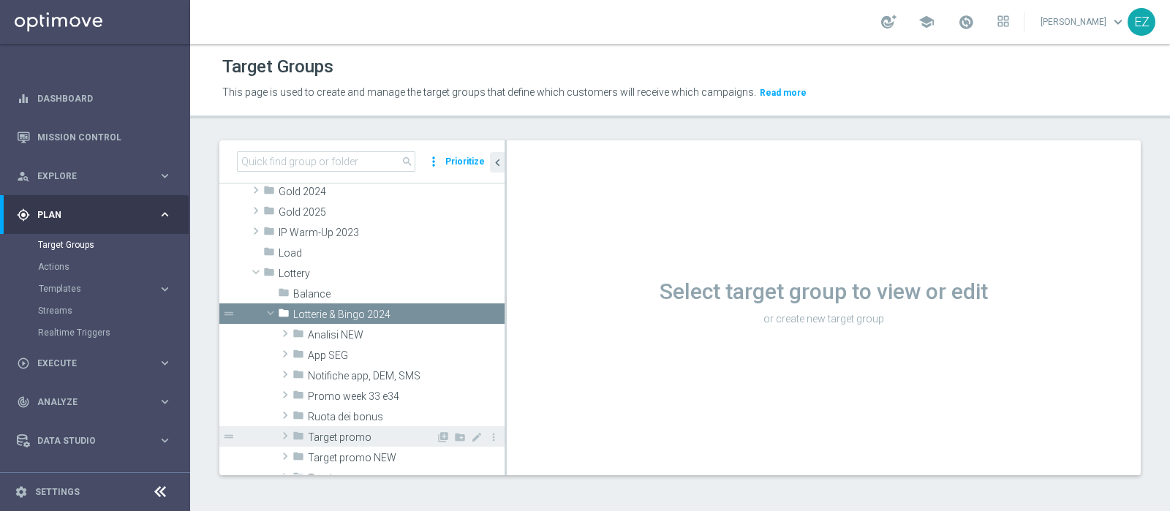
scroll to position [365, 0]
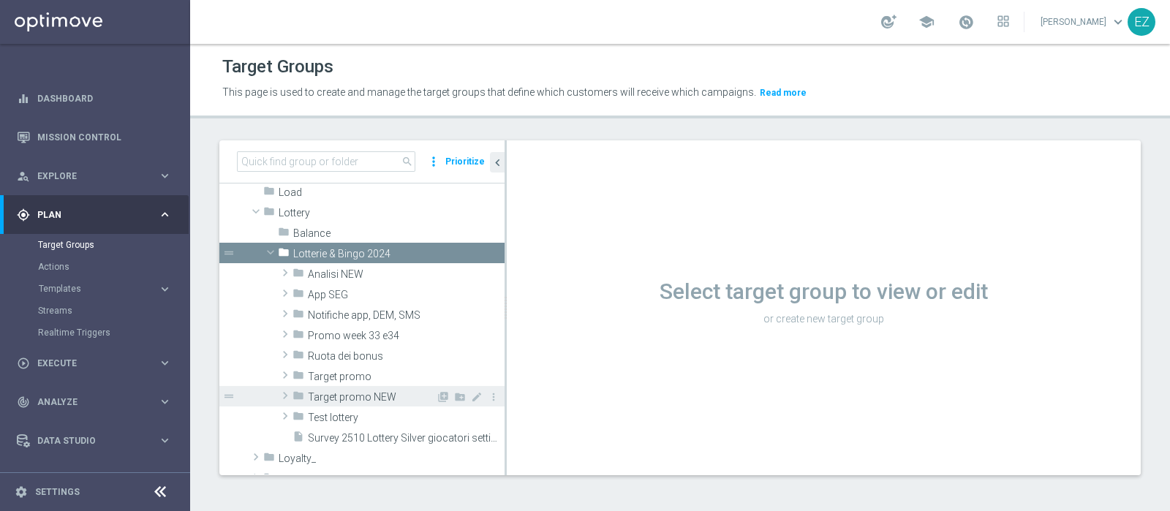
click at [358, 398] on span "Target promo NEW" at bounding box center [372, 397] width 128 height 12
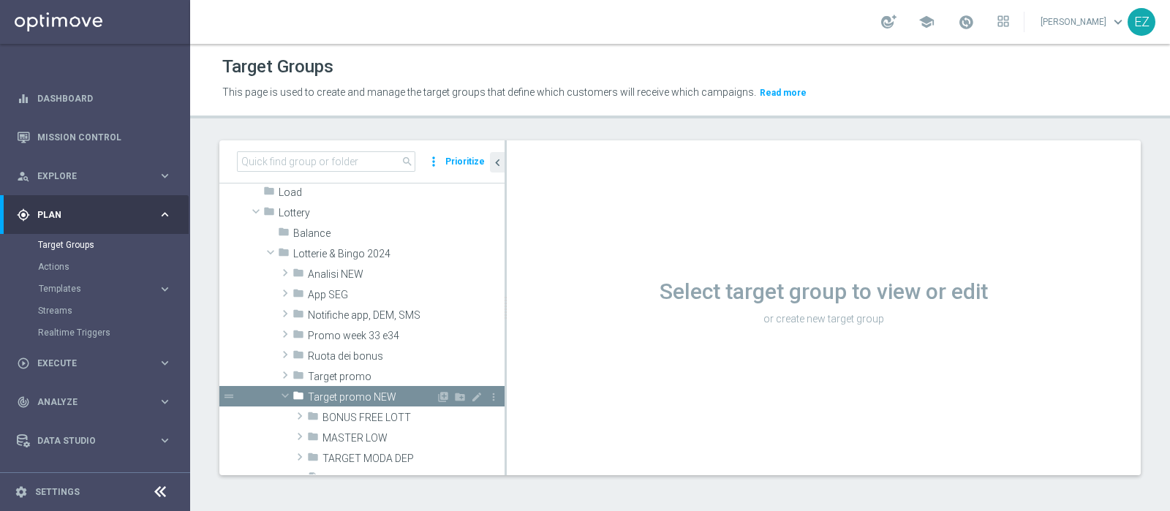
scroll to position [426, 0]
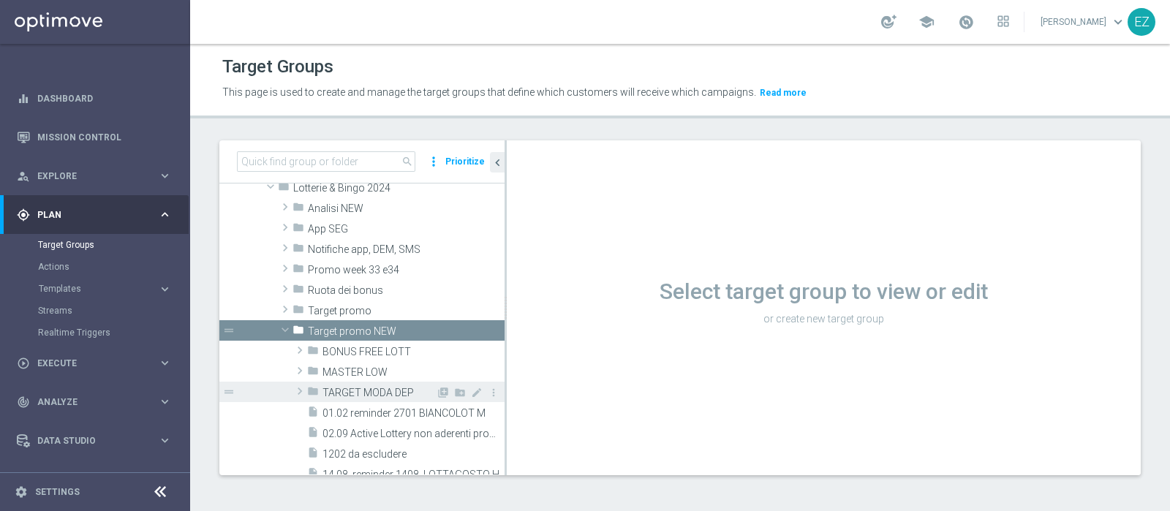
click at [358, 397] on span "TARGET MODA DEP" at bounding box center [379, 393] width 113 height 12
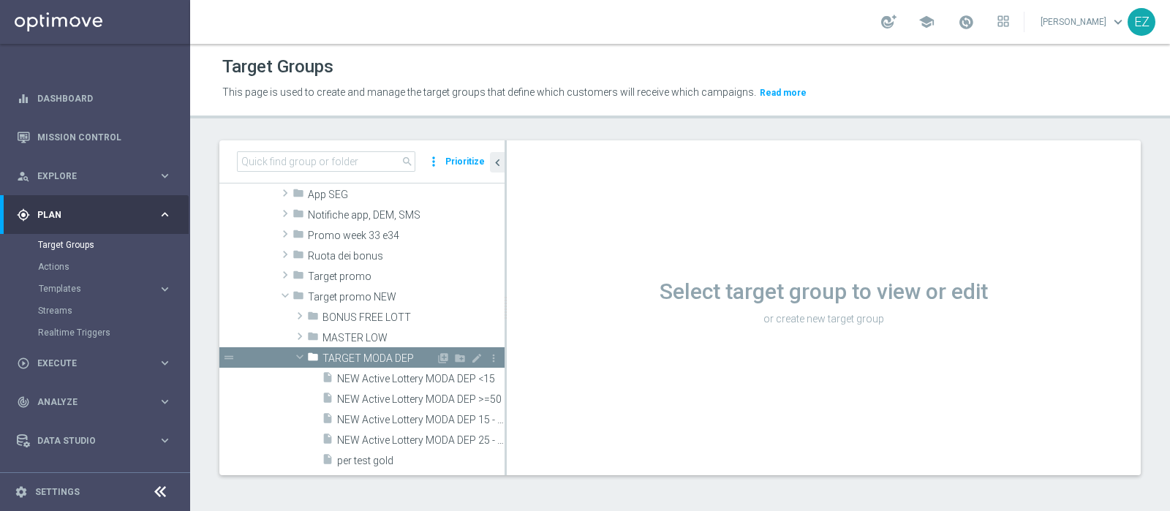
scroll to position [487, 0]
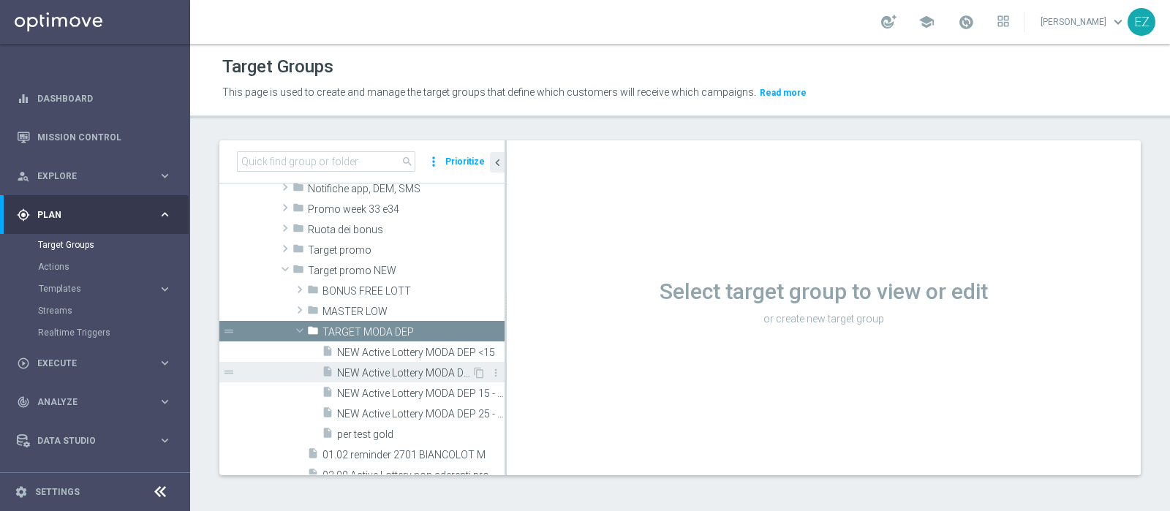
click at [386, 364] on div "insert_drive_file NEW Active Lottery MODA DEP >=50" at bounding box center [397, 372] width 150 height 20
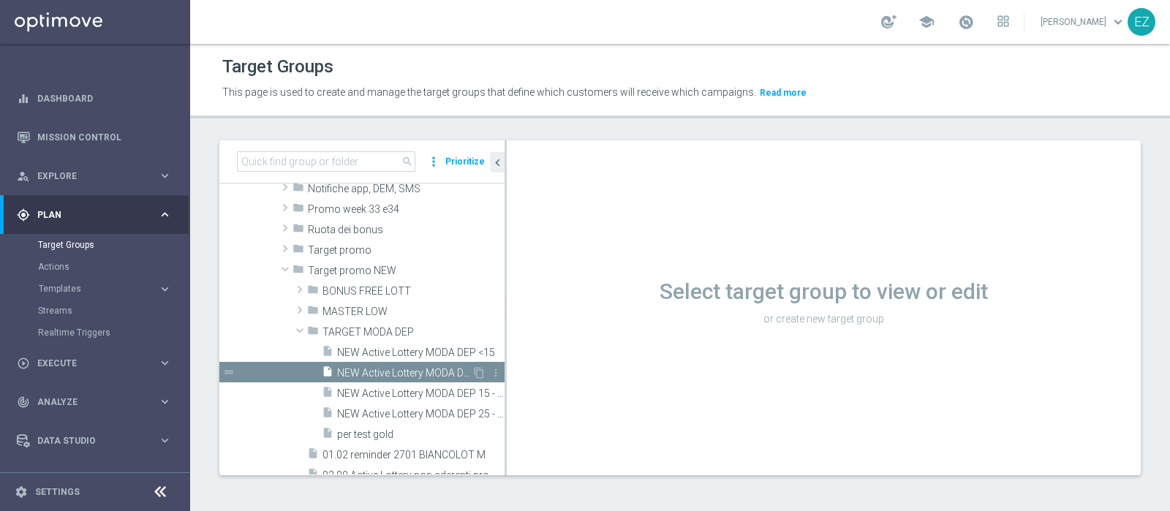
click at [388, 367] on span "NEW Active Lottery MODA DEP >=50" at bounding box center [404, 373] width 135 height 12
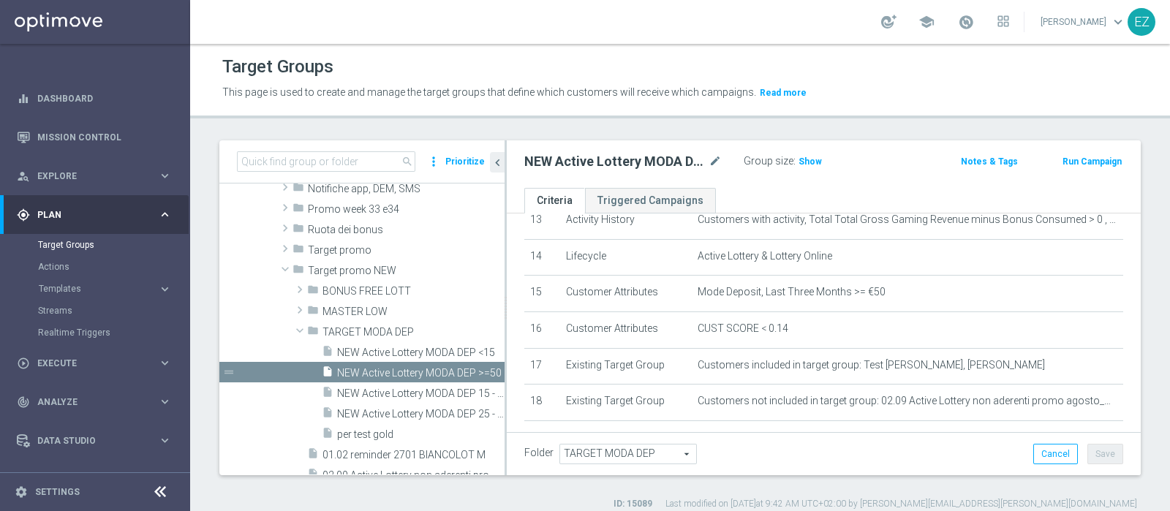
scroll to position [562, 0]
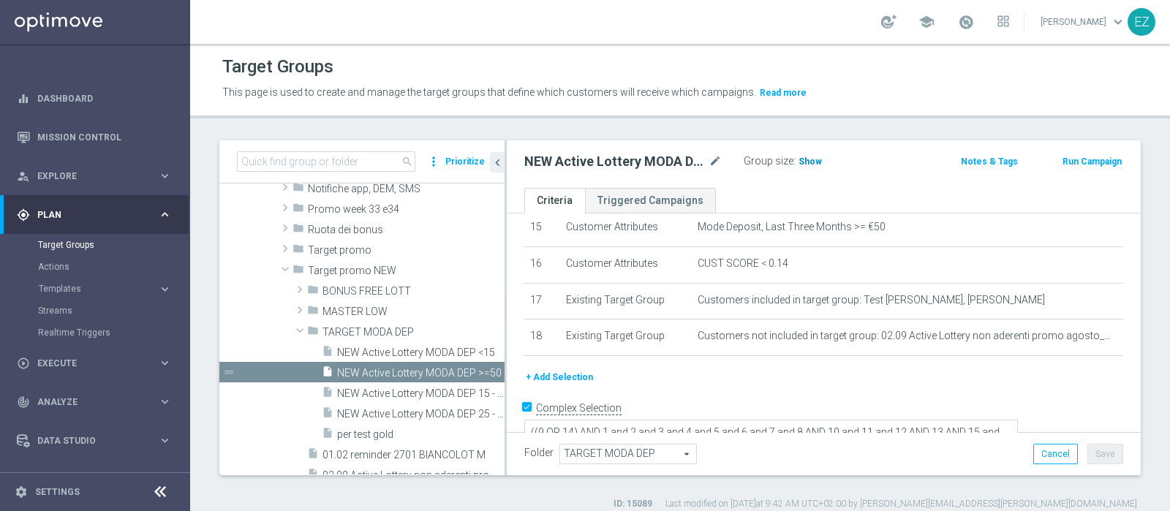
click at [805, 158] on span "Show" at bounding box center [810, 162] width 23 height 10
click at [1084, 157] on button "Run Campaign" at bounding box center [1092, 162] width 62 height 16
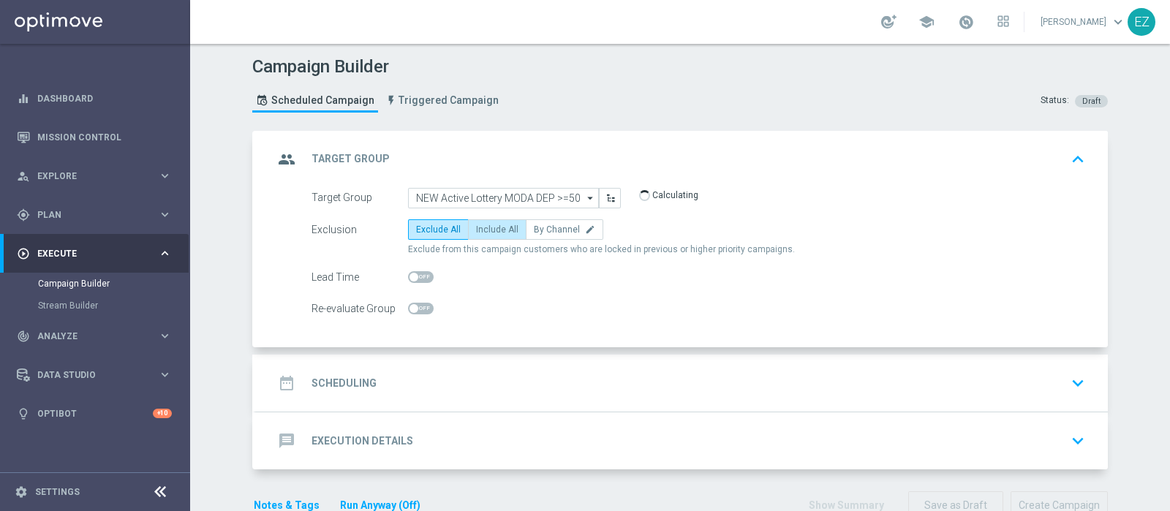
click at [481, 231] on span "Include All" at bounding box center [497, 230] width 42 height 10
click at [481, 231] on input "Include All" at bounding box center [481, 232] width 10 height 10
radio input "true"
click at [328, 383] on h2 "Scheduling" at bounding box center [344, 384] width 65 height 14
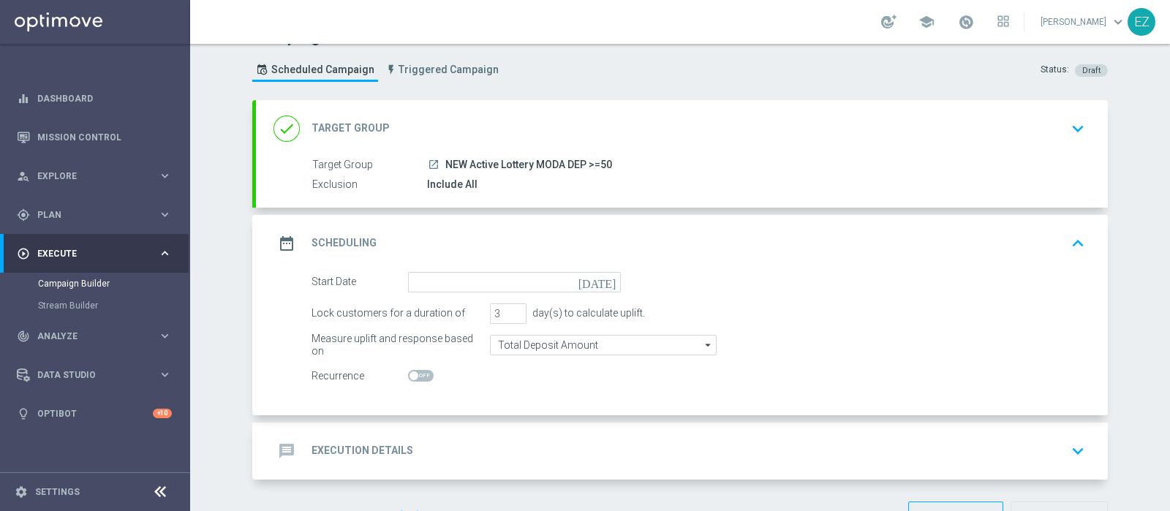
scroll to position [61, 0]
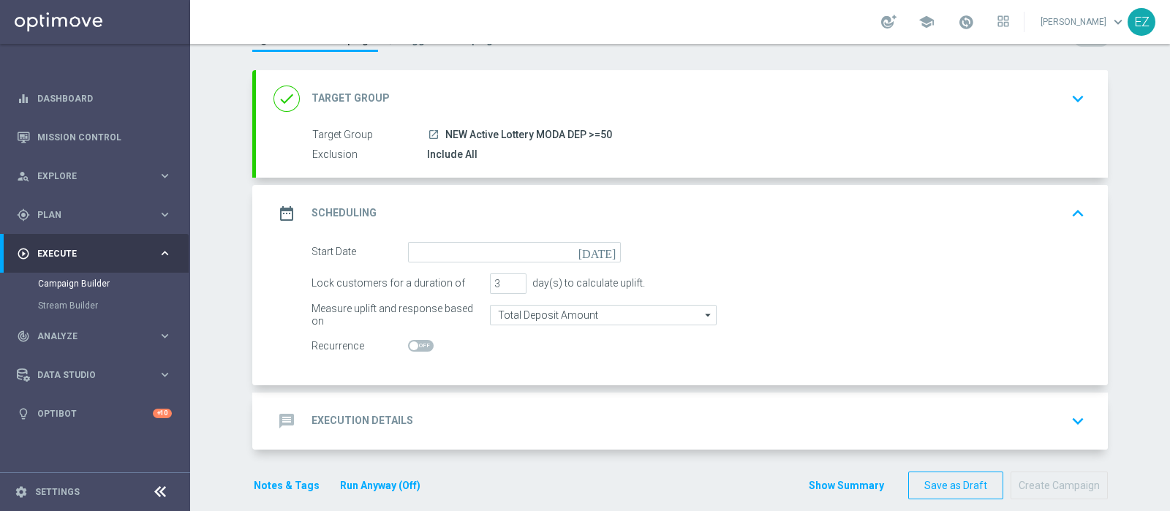
click at [602, 249] on icon "today" at bounding box center [600, 250] width 43 height 16
type input "02 Sep 2025"
click at [505, 279] on input "4" at bounding box center [508, 284] width 37 height 20
type input "5"
click at [505, 279] on input "5" at bounding box center [508, 284] width 37 height 20
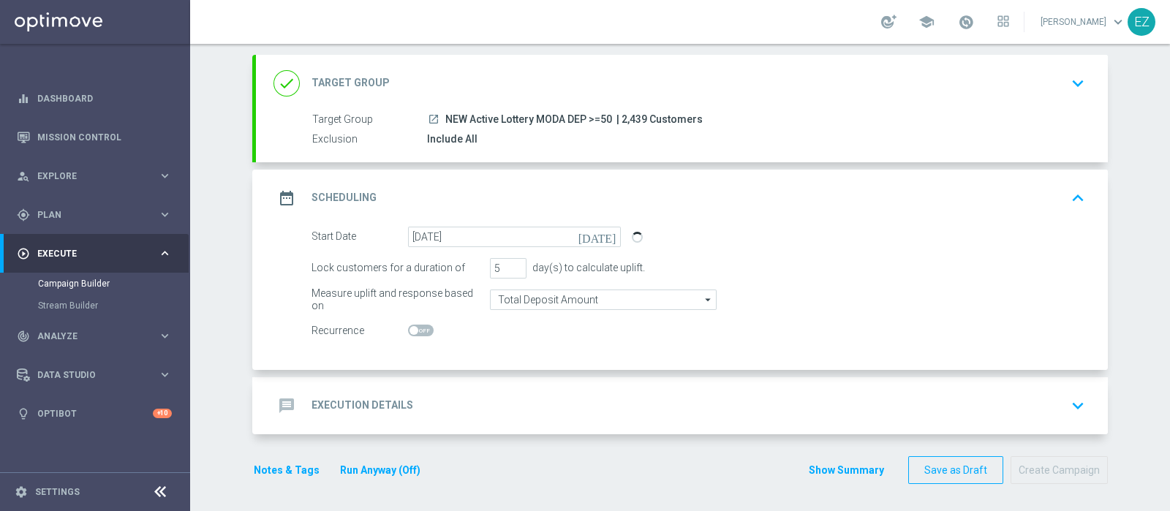
click at [348, 401] on h2 "Execution Details" at bounding box center [363, 406] width 102 height 14
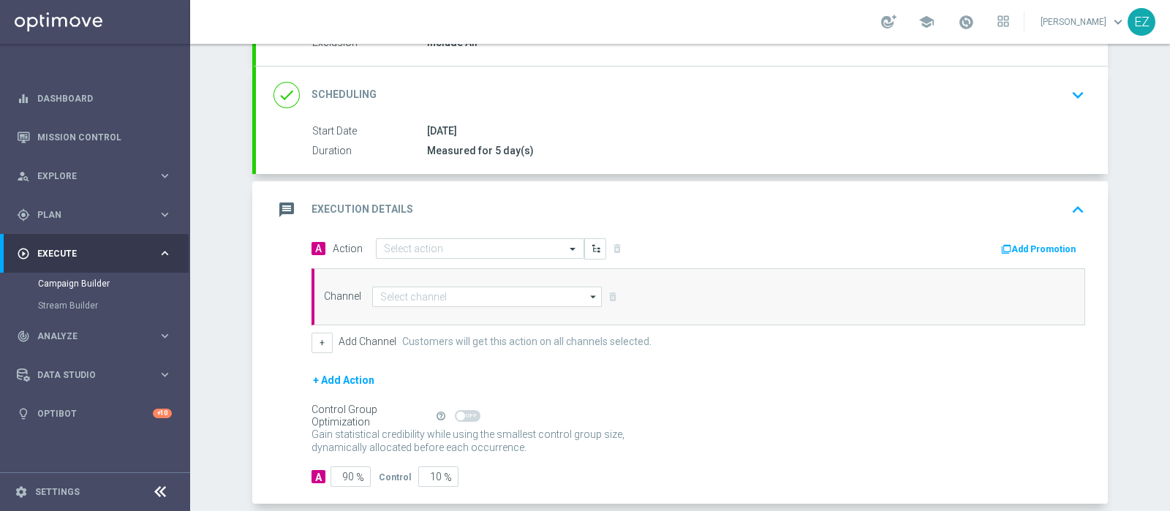
scroll to position [173, 0]
click at [463, 243] on input "text" at bounding box center [465, 249] width 163 height 12
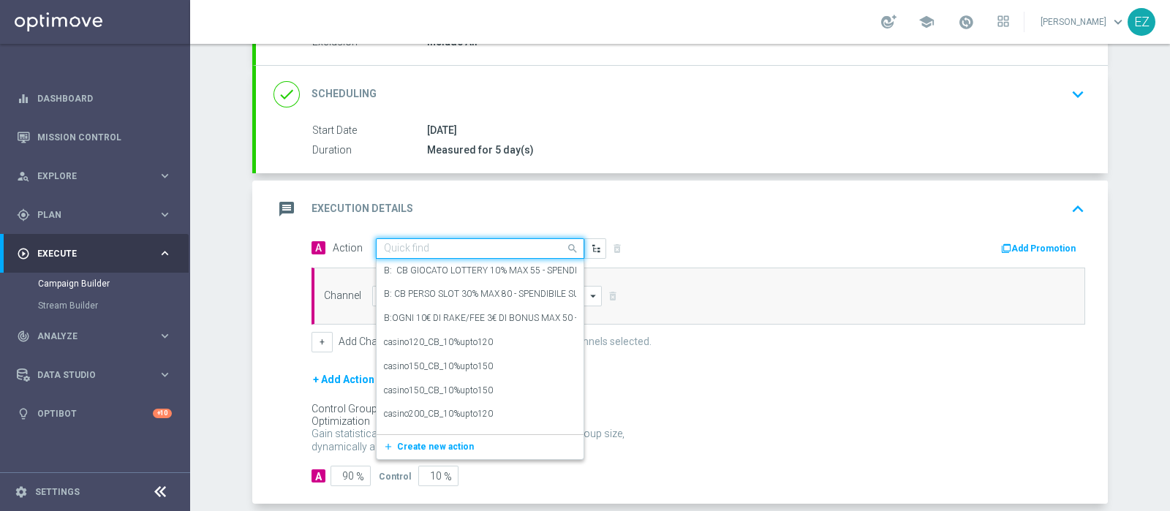
paste input "DEP_50€"
type input "DEP_50€"
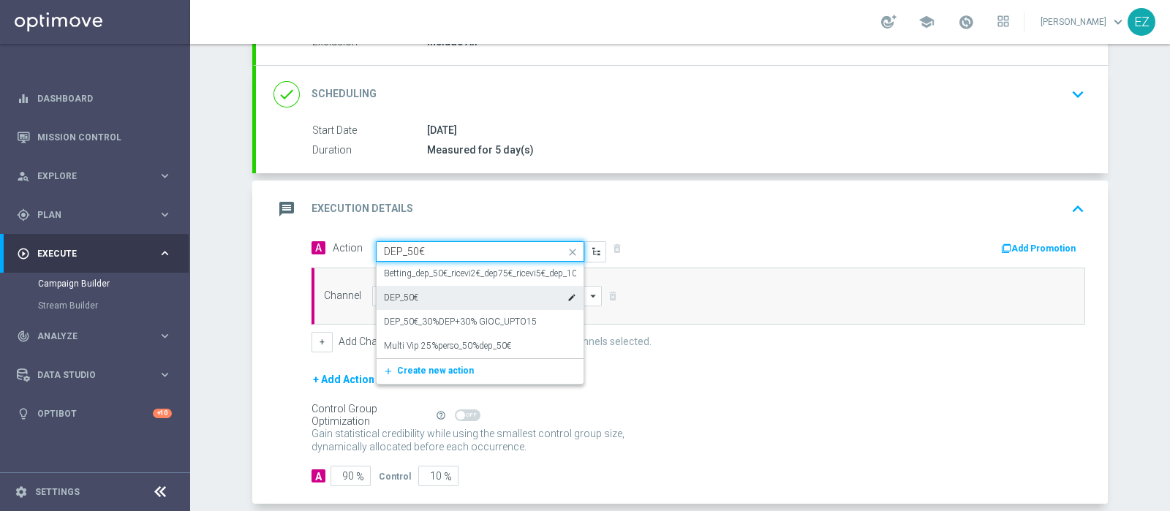
click at [452, 295] on div "DEP_50€ edit" at bounding box center [480, 298] width 192 height 24
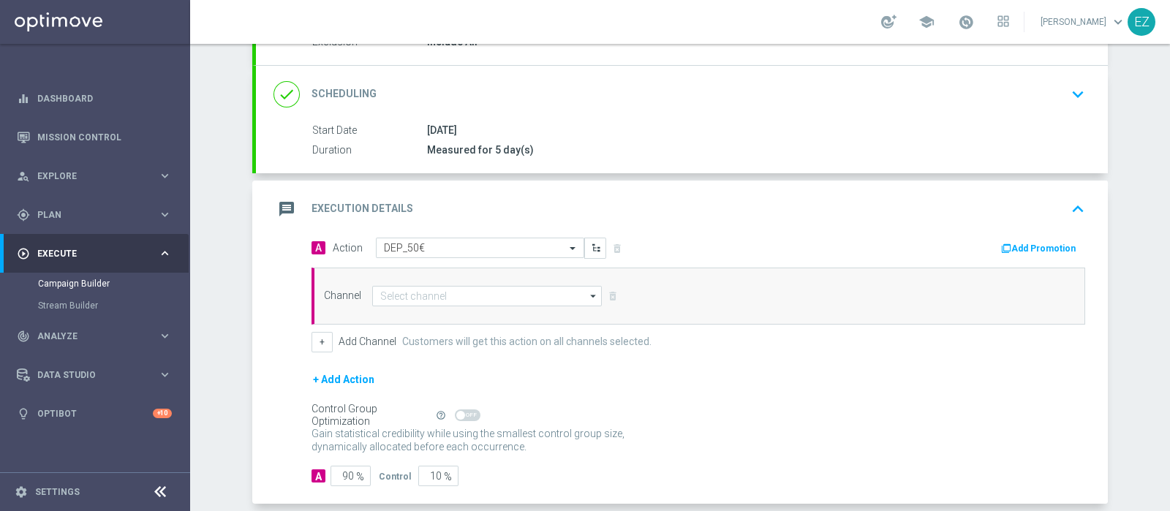
click at [1006, 247] on icon "button" at bounding box center [1006, 249] width 10 height 10
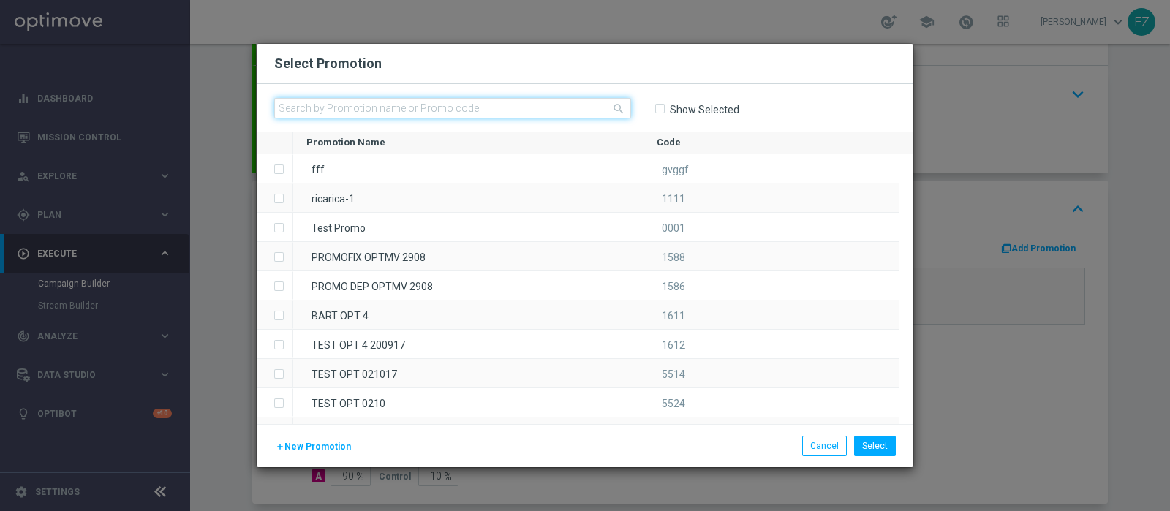
click at [486, 102] on input "text" at bounding box center [452, 108] width 357 height 20
paste input "0209 LOT DEP T"
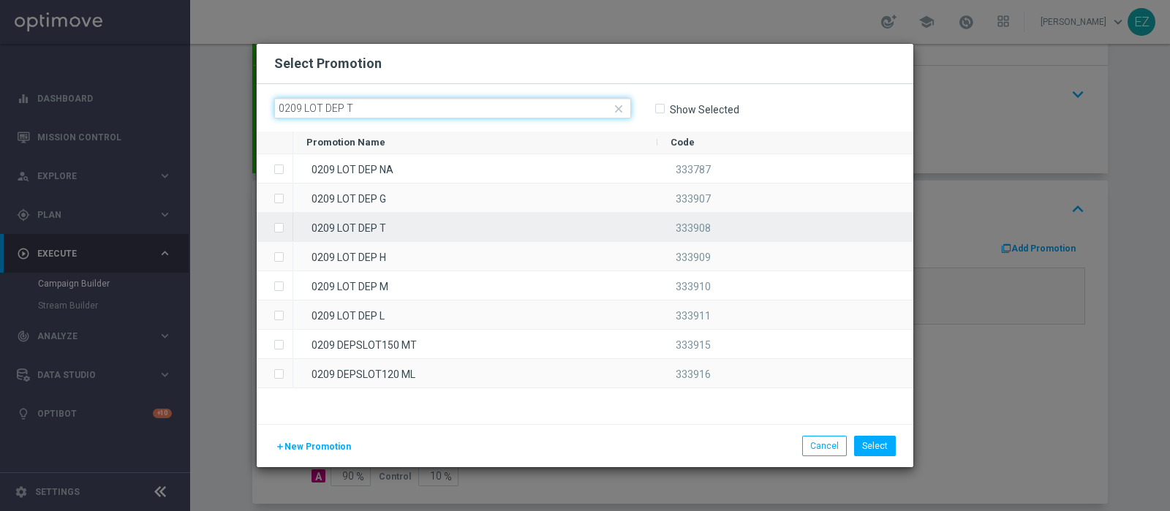
type input "0209 LOT DEP T"
click at [415, 224] on div "0209 LOT DEP T" at bounding box center [475, 227] width 364 height 29
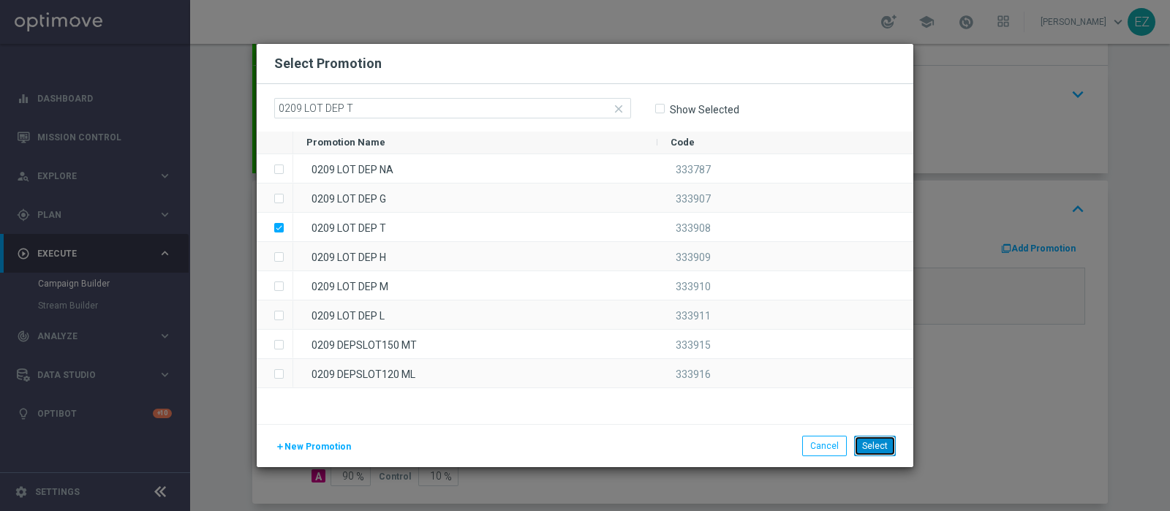
click at [874, 445] on button "Select" at bounding box center [875, 446] width 42 height 20
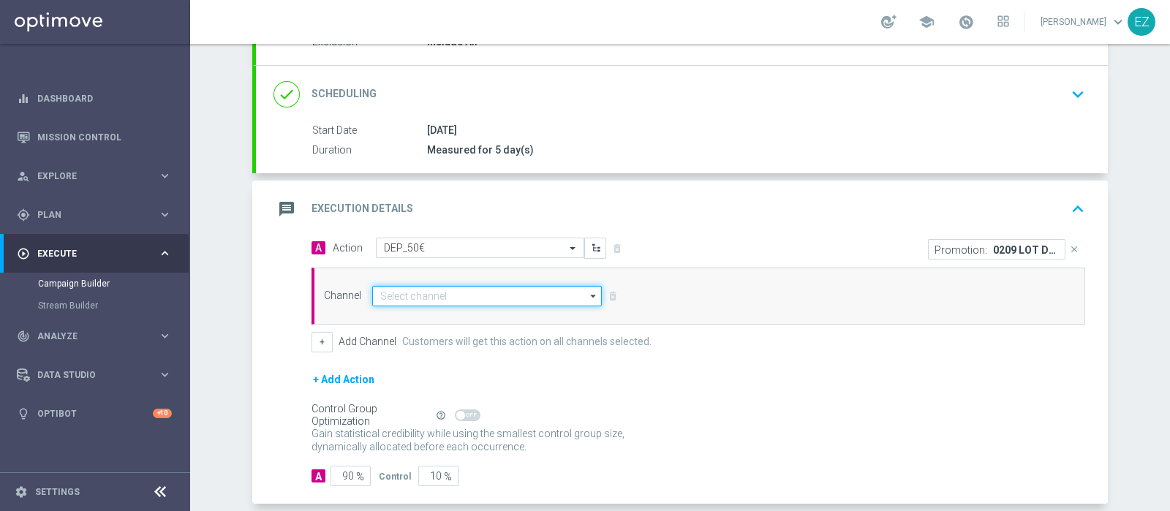
click at [445, 296] on input at bounding box center [487, 296] width 230 height 20
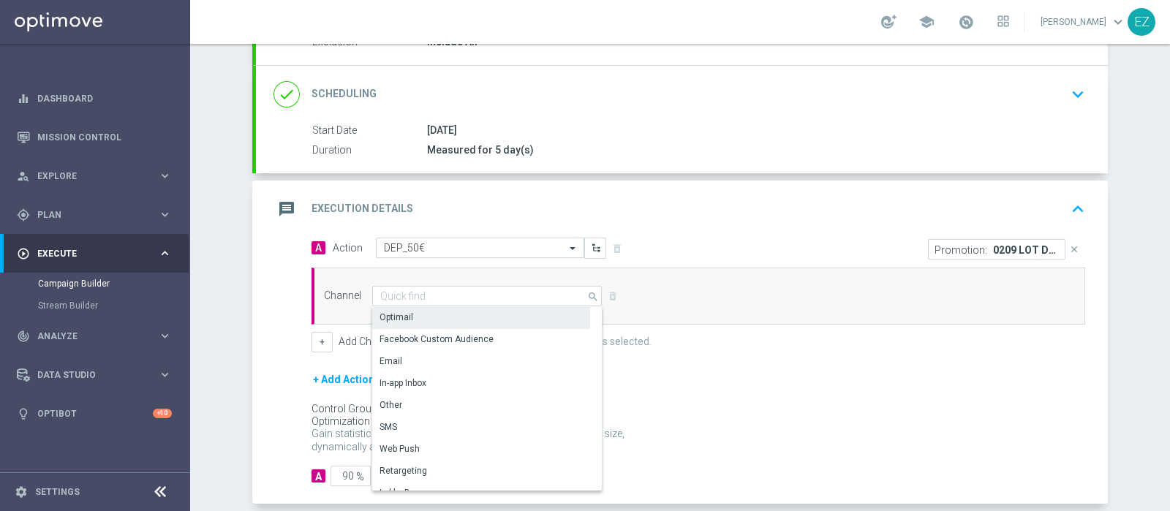
click at [437, 315] on div "Optimail" at bounding box center [481, 317] width 218 height 20
type input "Optimail"
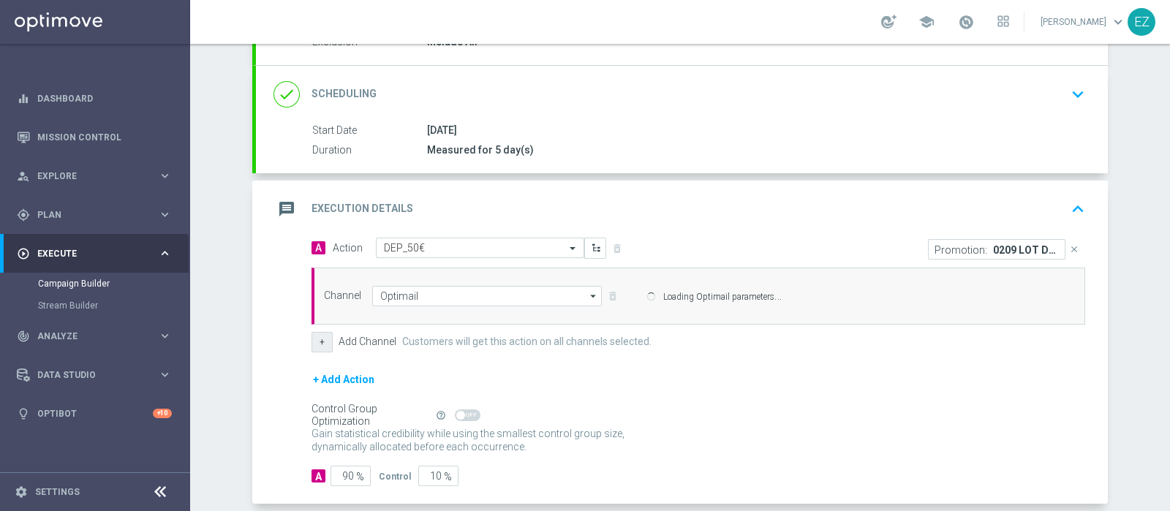
click at [314, 339] on button "+" at bounding box center [322, 342] width 21 height 20
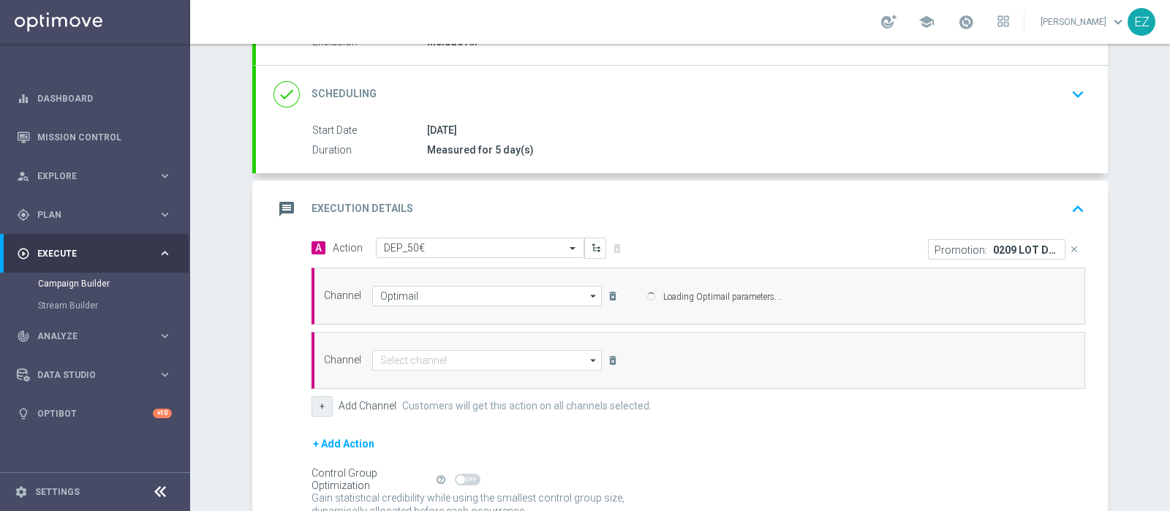
scroll to position [306, 0]
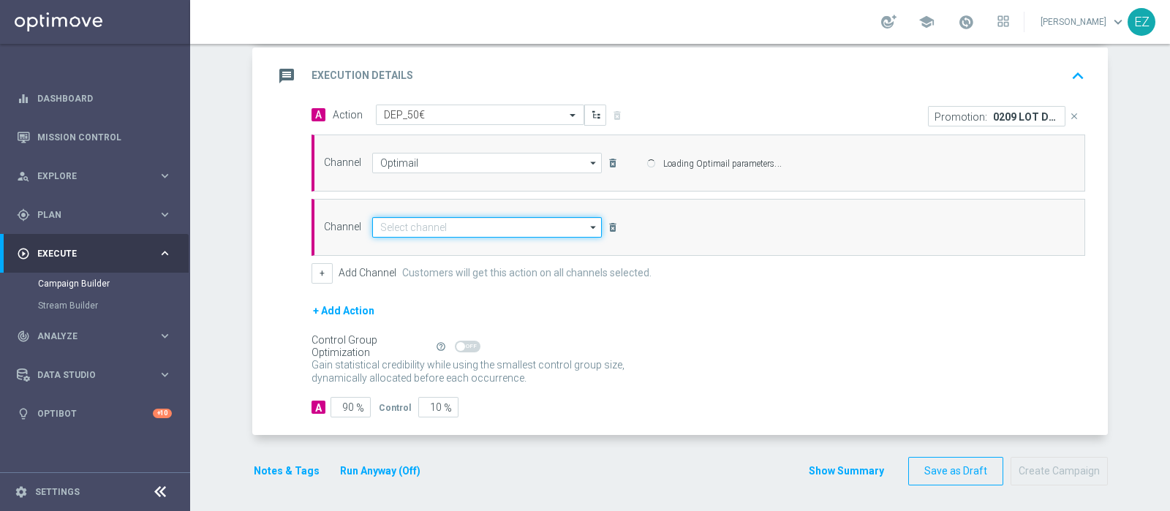
click at [492, 227] on input at bounding box center [487, 227] width 230 height 20
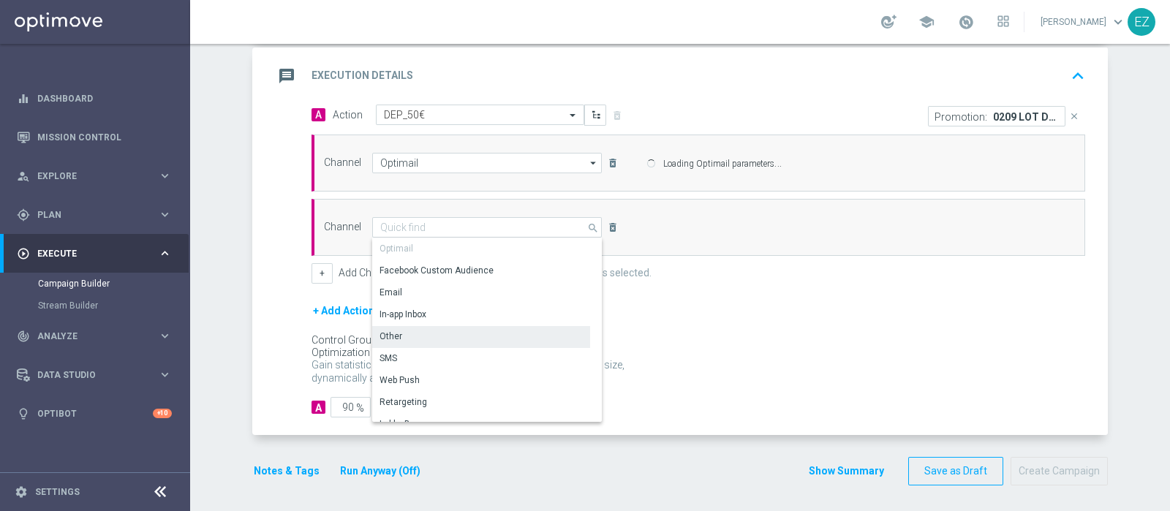
click at [478, 330] on div "Other" at bounding box center [481, 336] width 218 height 20
type input "Other"
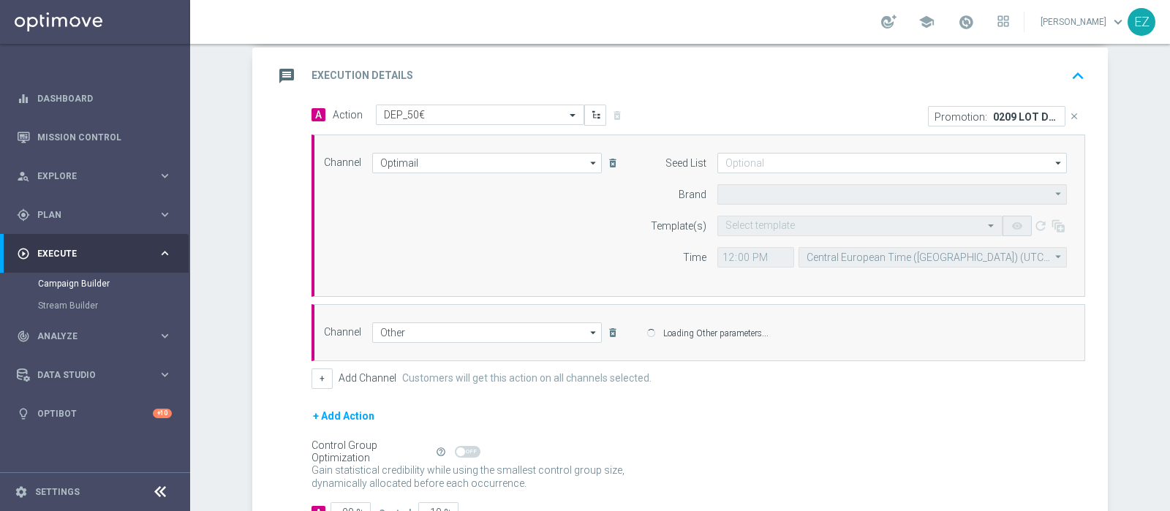
type input "Sisal Marketing"
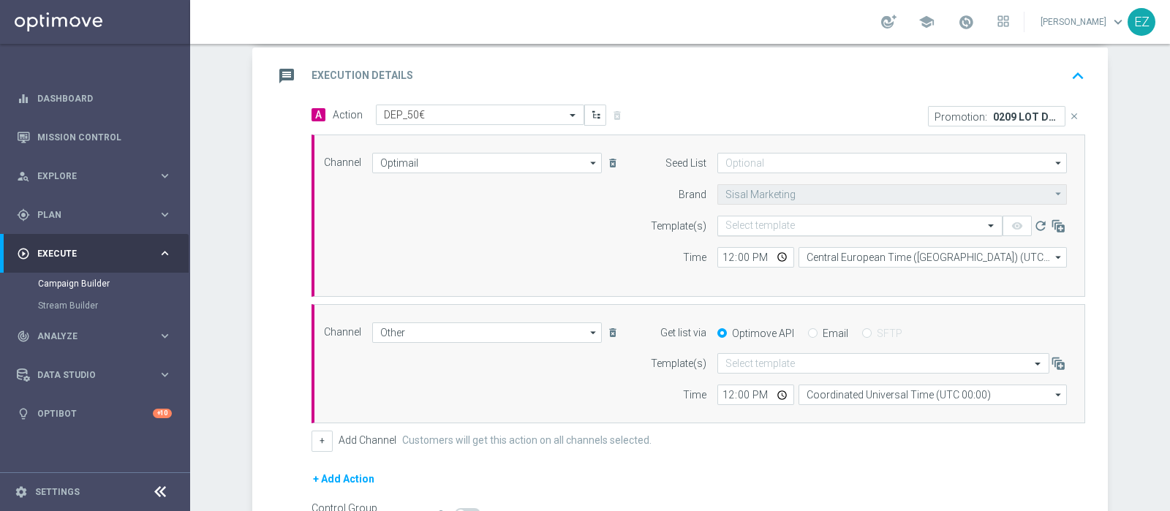
click at [807, 220] on input "text" at bounding box center [846, 226] width 240 height 12
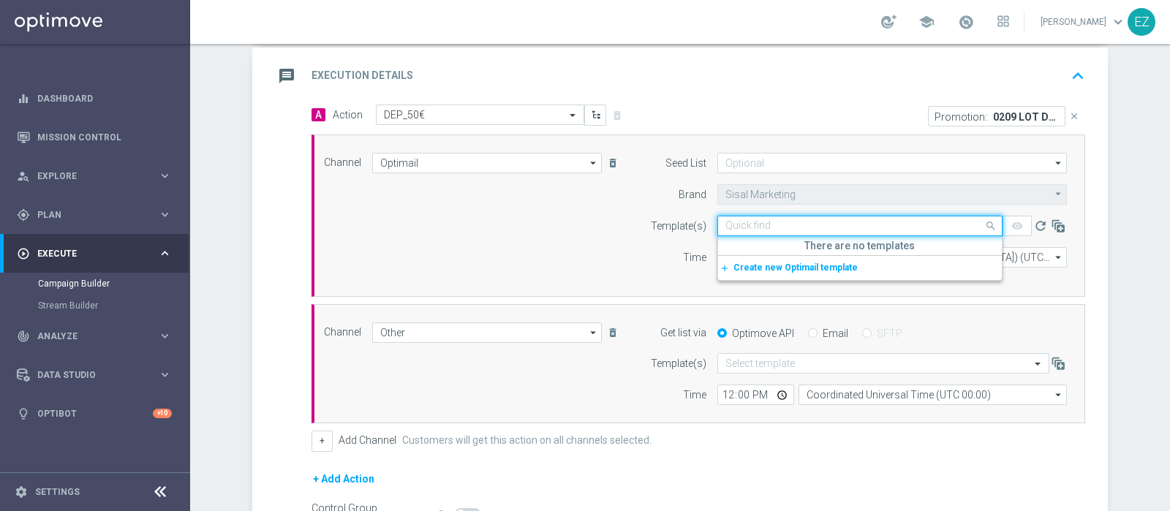
paste input "0209 LOT DEP T"
click at [806, 246] on label "0209 LOT DEP T_2025_09_02" at bounding box center [784, 248] width 116 height 12
type input "0209 LOT DEP T"
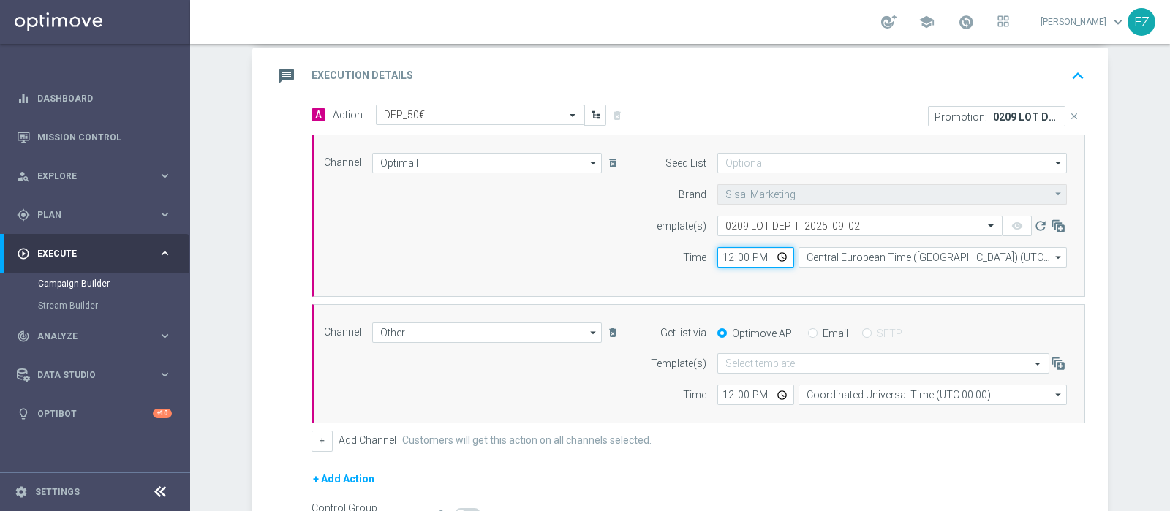
click at [722, 255] on input "12:00" at bounding box center [756, 257] width 77 height 20
type input "16:30"
click at [808, 331] on input "Email" at bounding box center [813, 335] width 10 height 10
radio input "true"
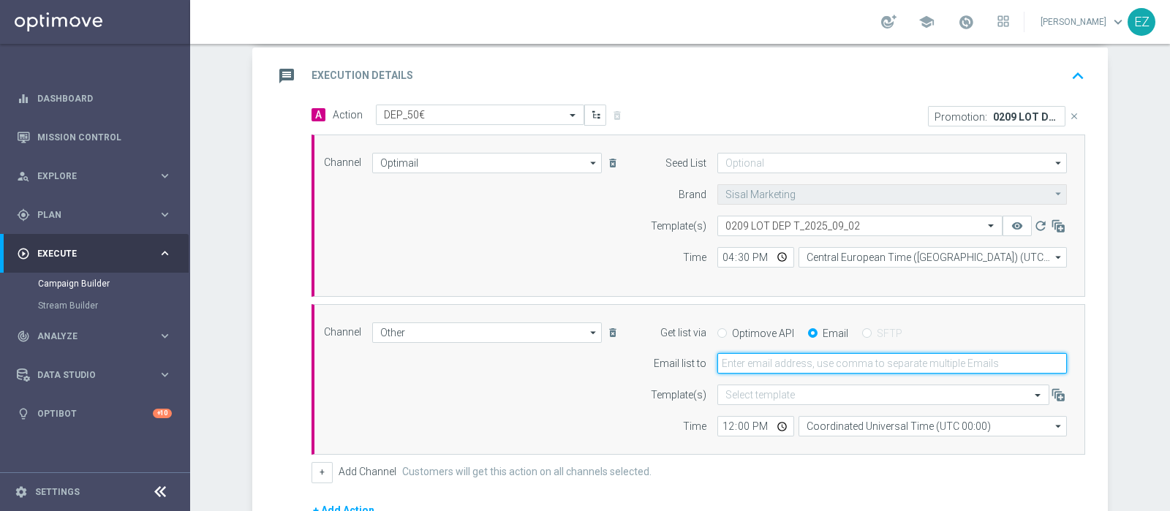
click at [753, 353] on input "email" at bounding box center [893, 363] width 350 height 20
type input "elena.zarbin@sisal.it"
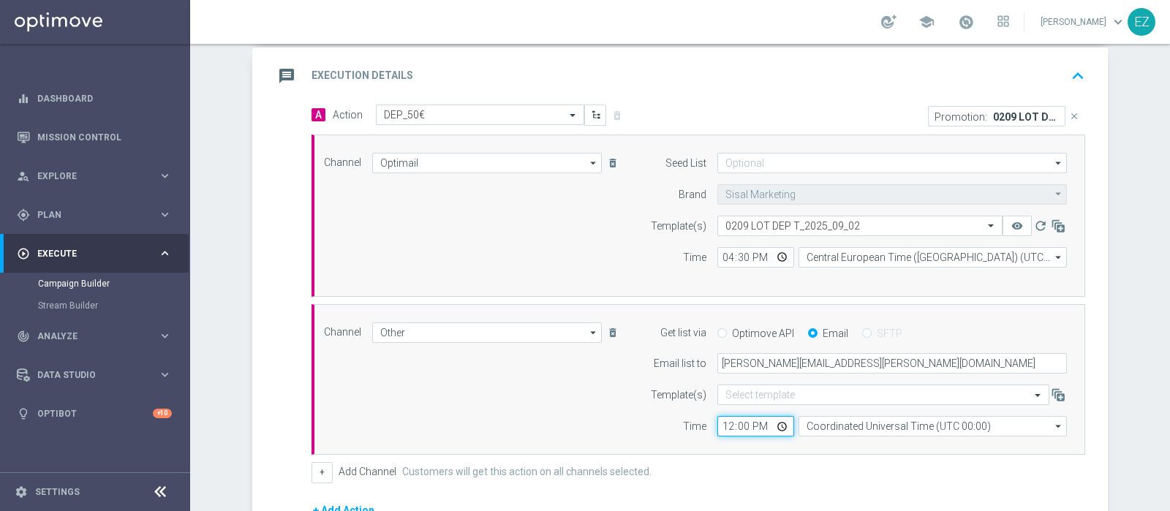
click at [724, 424] on input "12:00" at bounding box center [756, 426] width 77 height 20
type input "16:00"
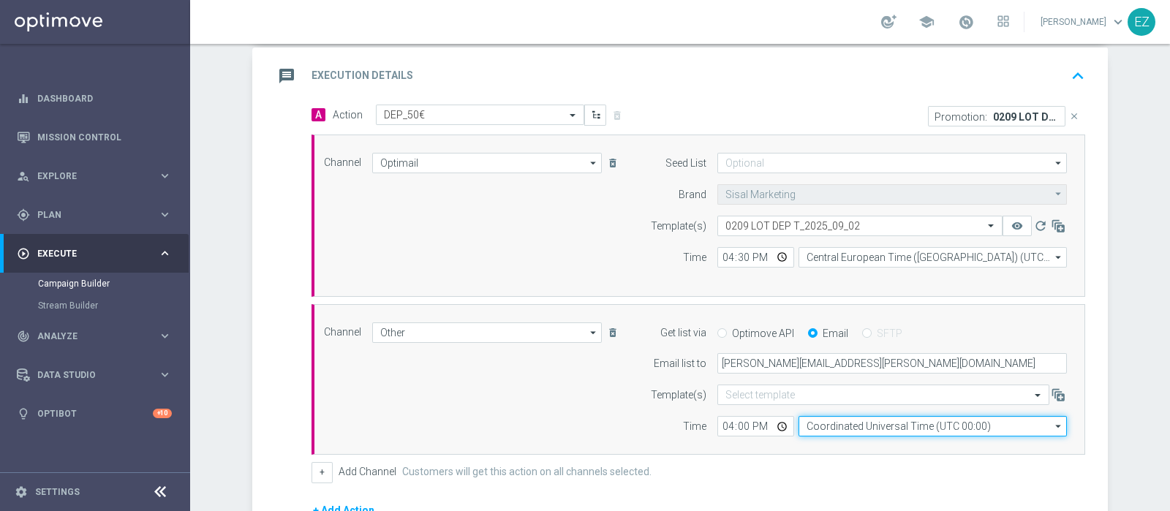
click at [881, 429] on input "Coordinated Universal Time (UTC 00:00)" at bounding box center [933, 426] width 268 height 20
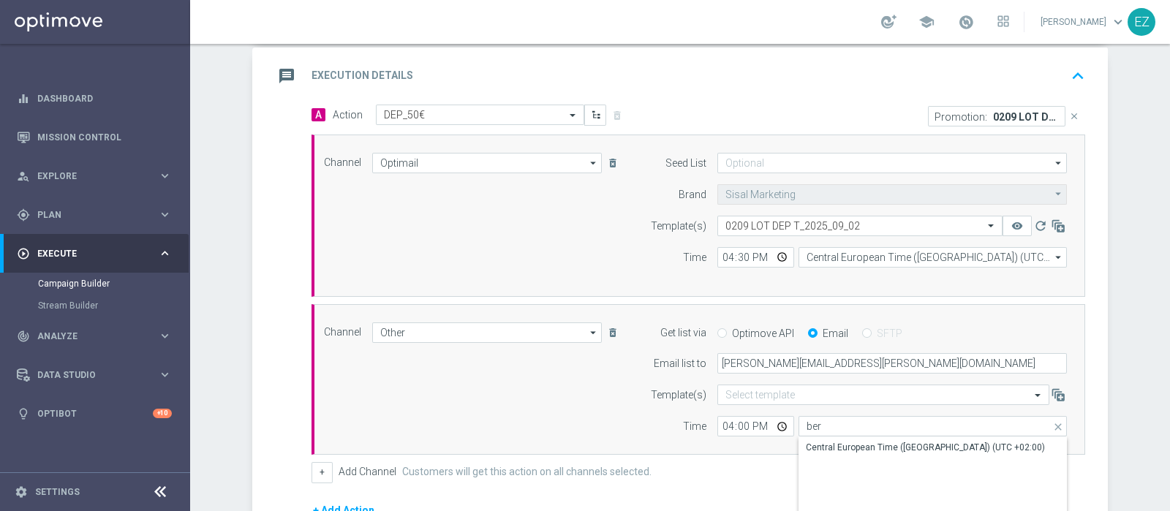
click at [877, 442] on div "Central European Time (Berlin) (UTC +02:00)" at bounding box center [925, 447] width 239 height 13
type input "Central European Time (Berlin) (UTC +02:00)"
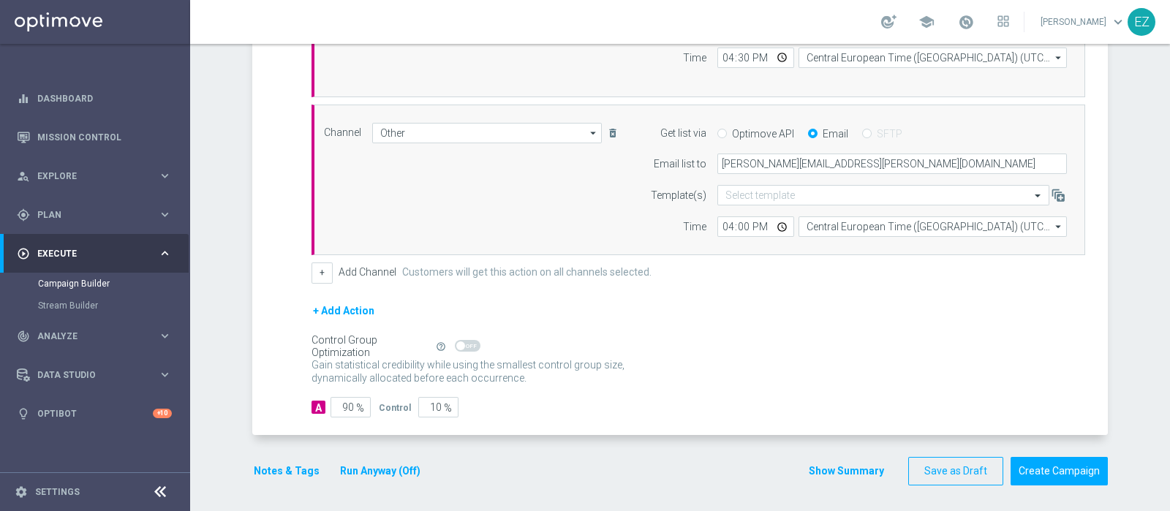
click at [289, 470] on button "Notes & Tags" at bounding box center [286, 471] width 69 height 18
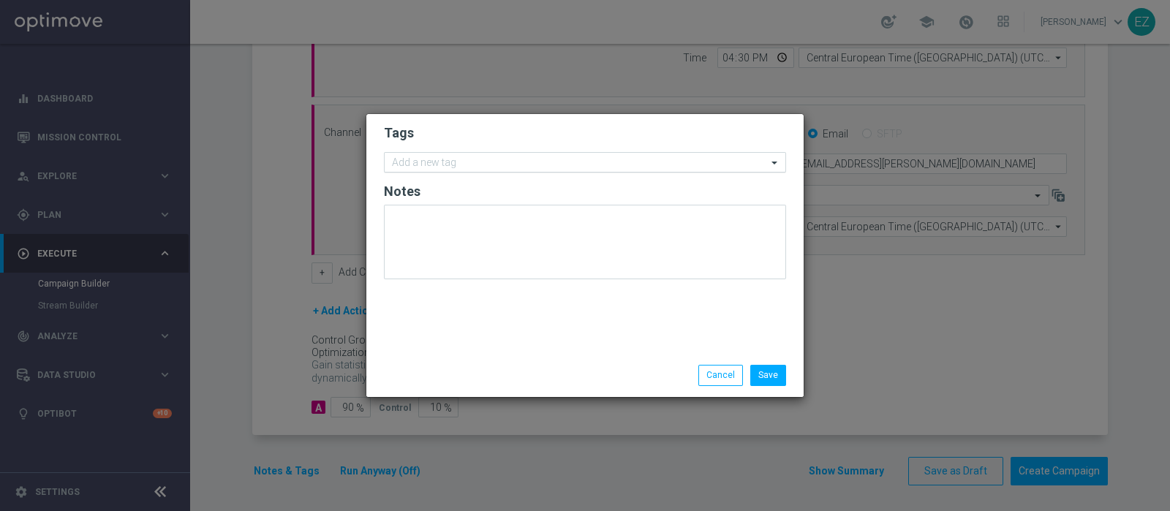
click at [465, 159] on input "text" at bounding box center [579, 163] width 375 height 12
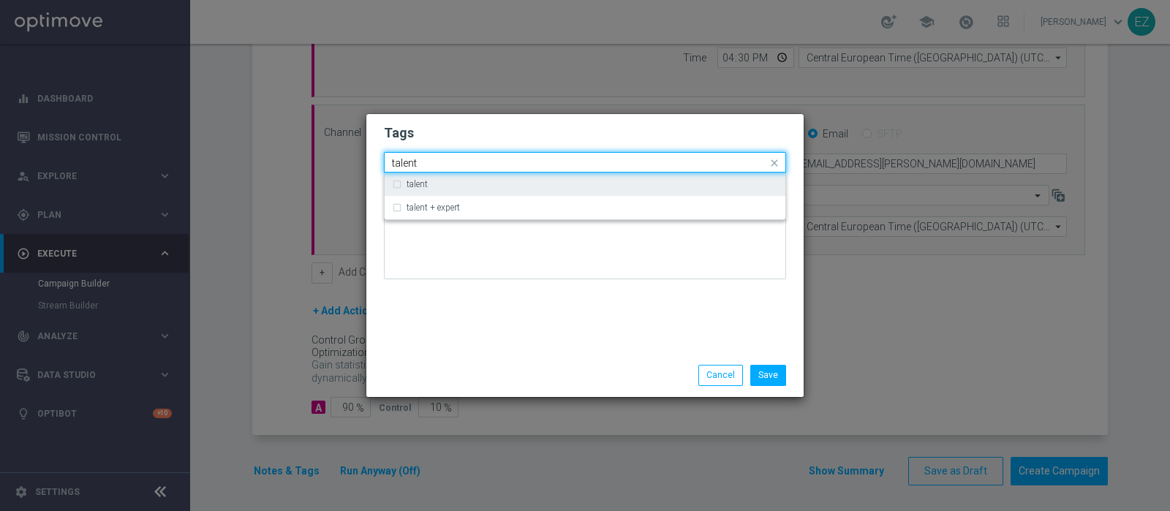
click at [419, 178] on div "talent" at bounding box center [585, 184] width 386 height 23
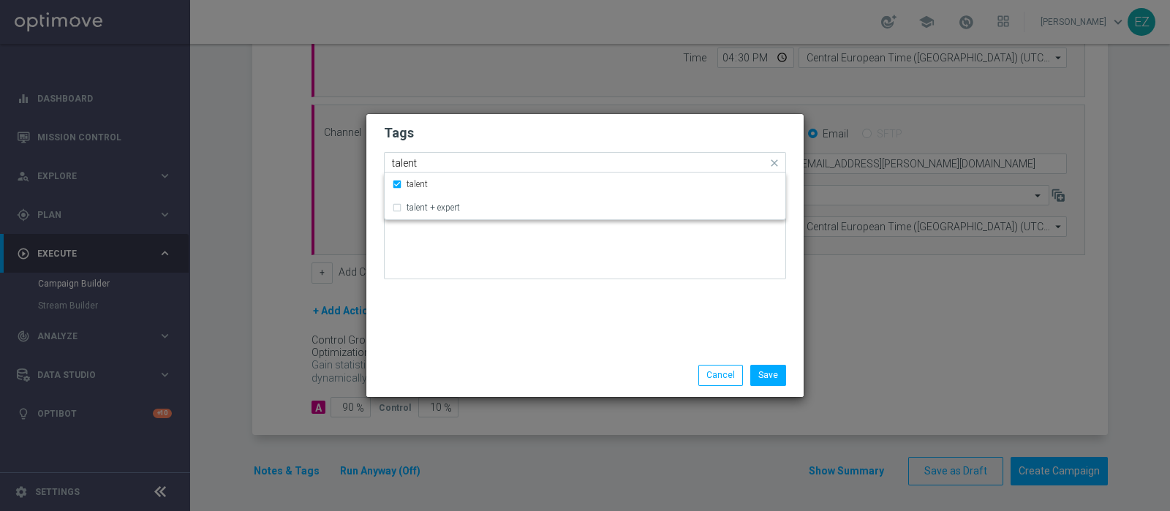
click at [408, 167] on input "talent" at bounding box center [579, 163] width 375 height 12
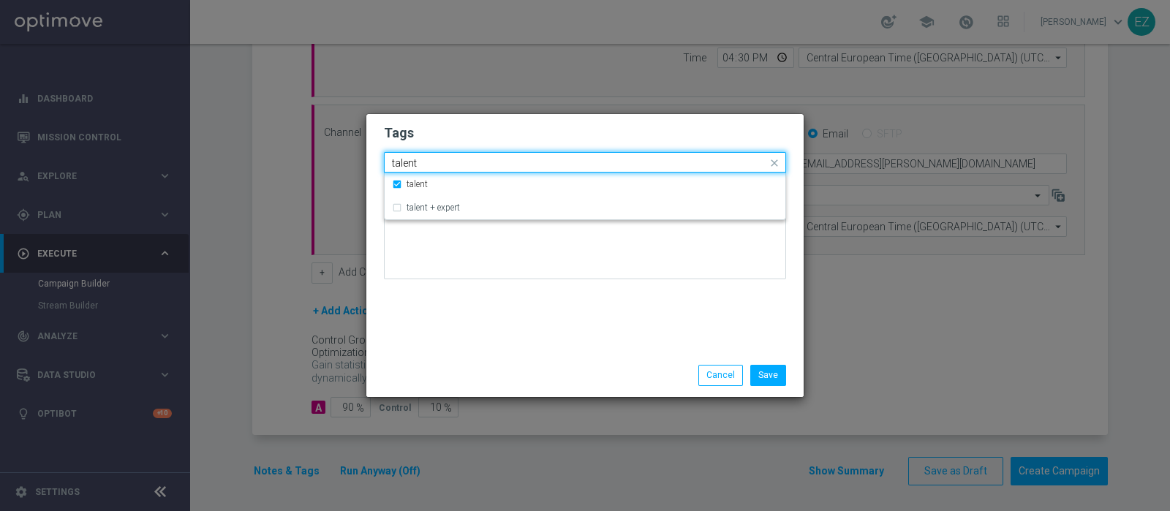
click at [408, 167] on input "talent" at bounding box center [579, 163] width 375 height 12
type input "i"
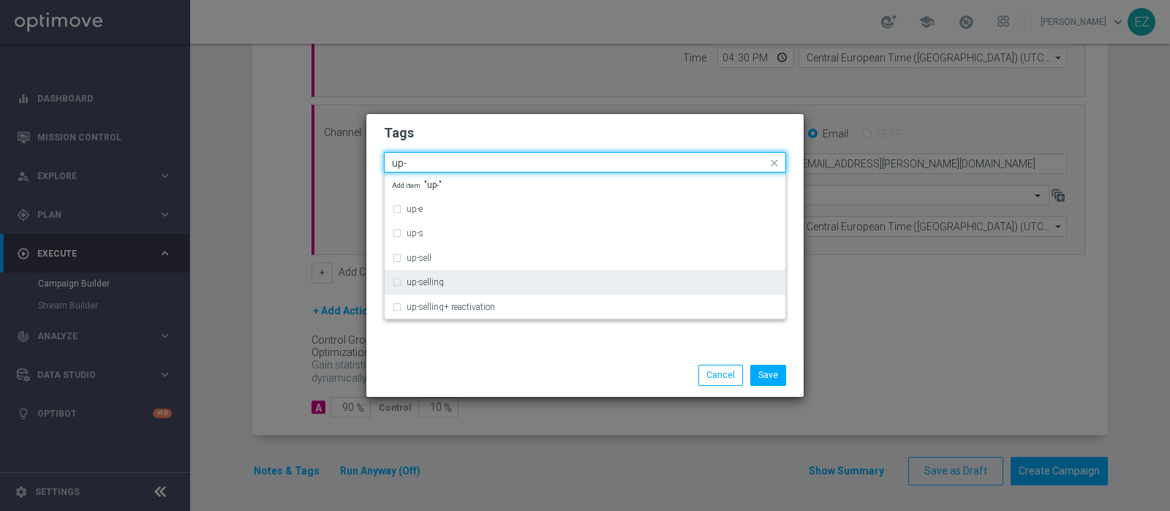
click at [421, 282] on label "up-selling" at bounding box center [425, 282] width 37 height 9
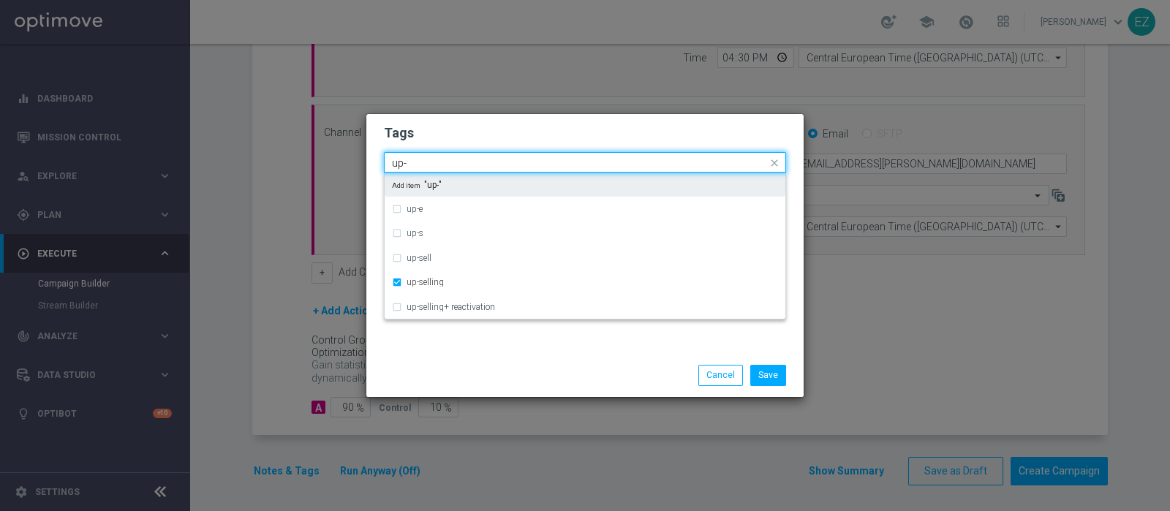
drag, startPoint x: 427, startPoint y: 161, endPoint x: 282, endPoint y: 165, distance: 144.9
click at [282, 165] on modal-container "Tags Quick find × talent × up-selling up- up-e up-s up-sell up-selling up-selli…" at bounding box center [585, 255] width 1170 height 511
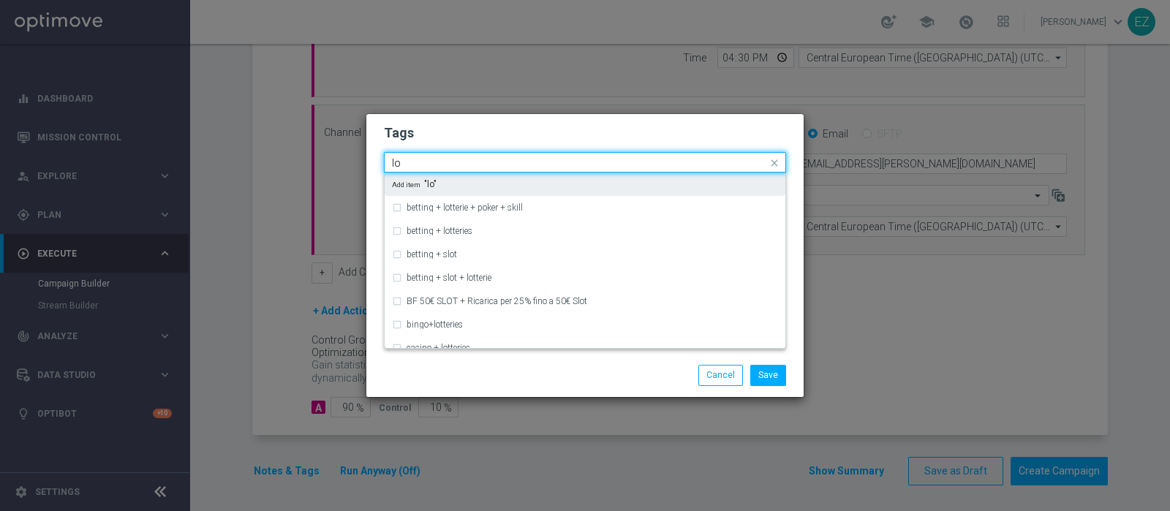
type input "l"
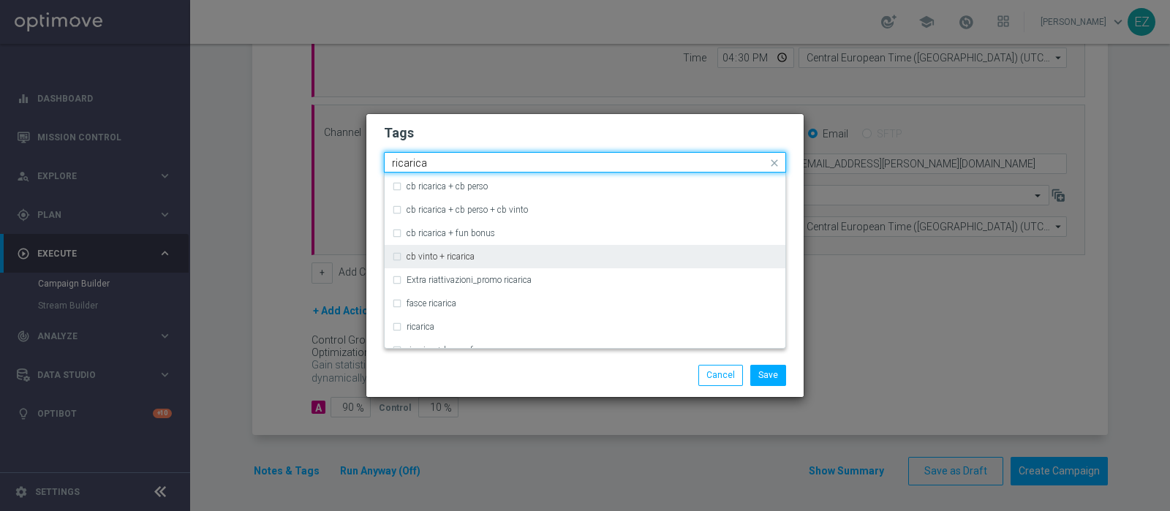
scroll to position [356, 0]
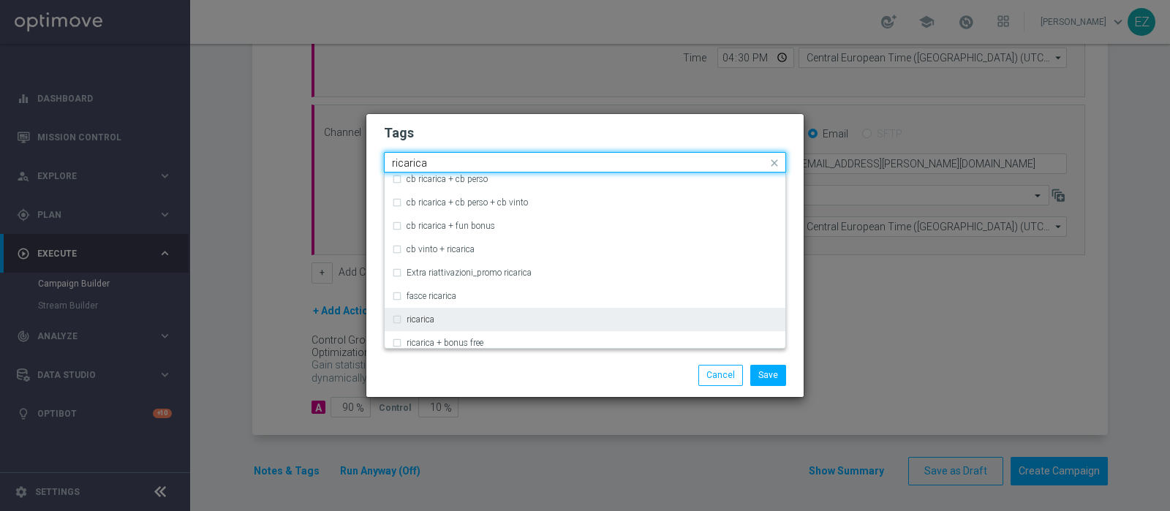
click at [410, 329] on div "ricarica" at bounding box center [585, 319] width 386 height 23
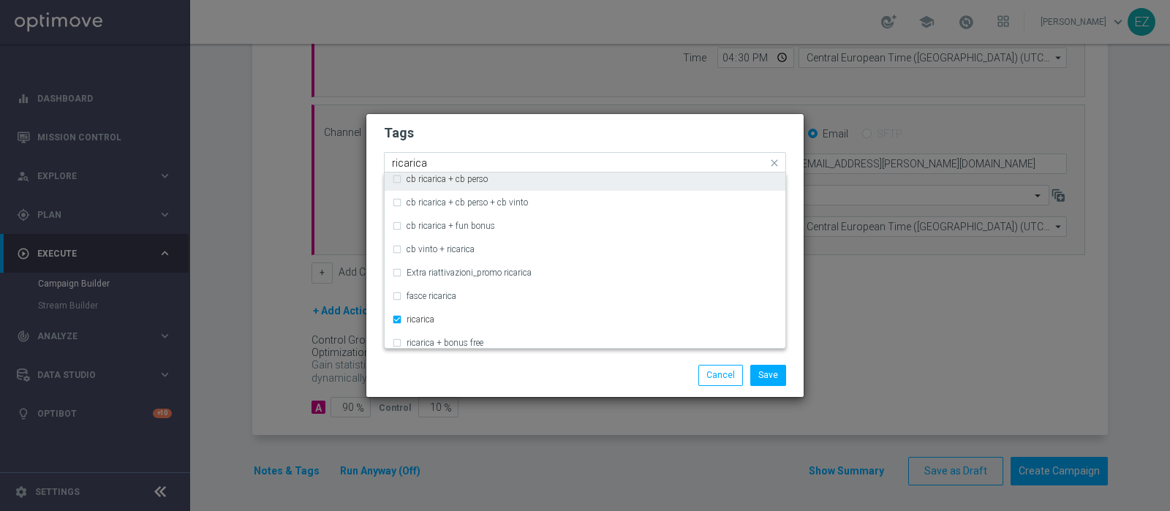
click at [410, 161] on input "ricarica" at bounding box center [579, 163] width 375 height 12
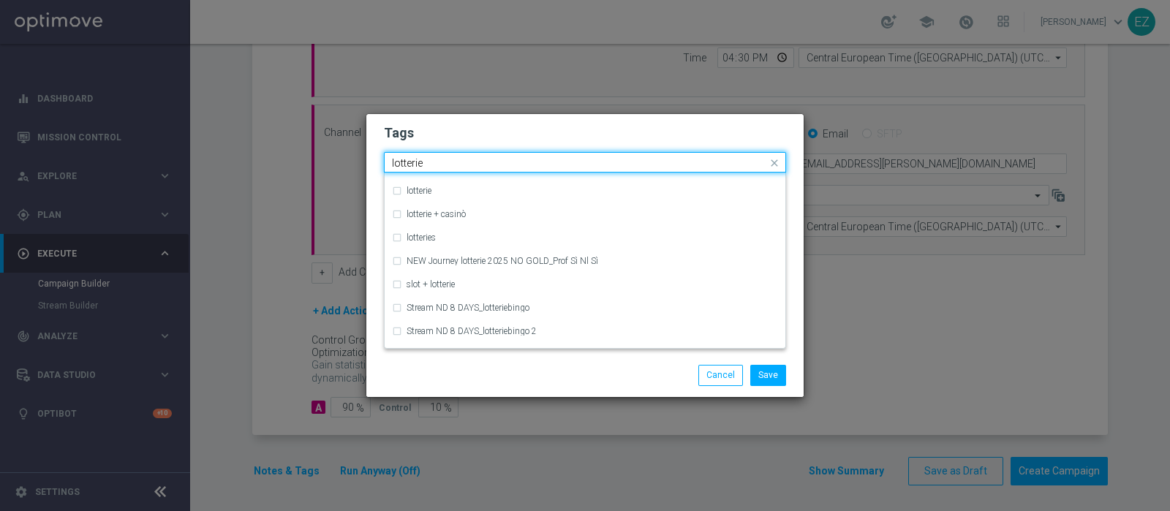
scroll to position [245, 0]
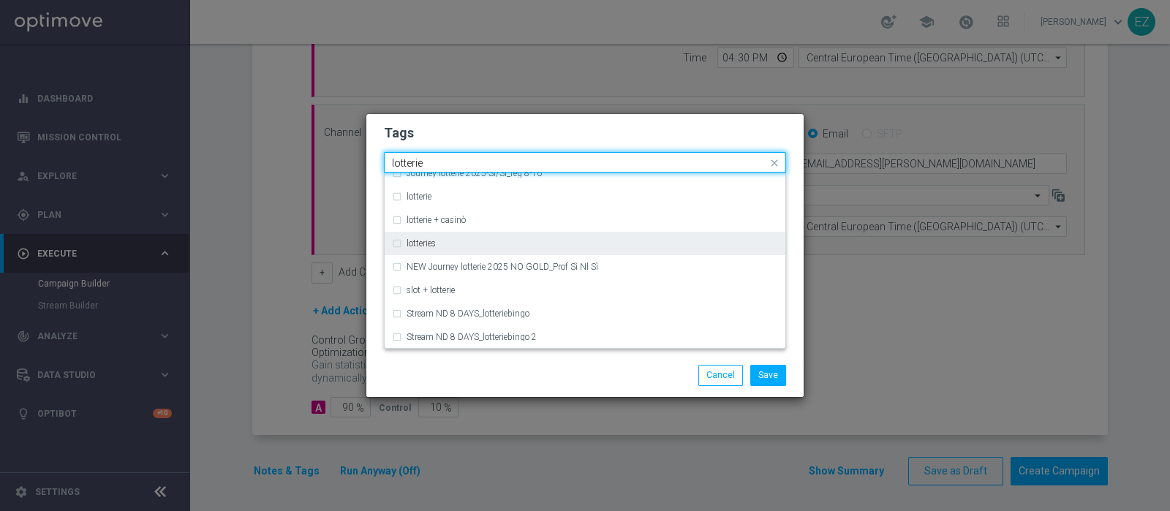
click at [435, 244] on label "lotteries" at bounding box center [421, 243] width 29 height 9
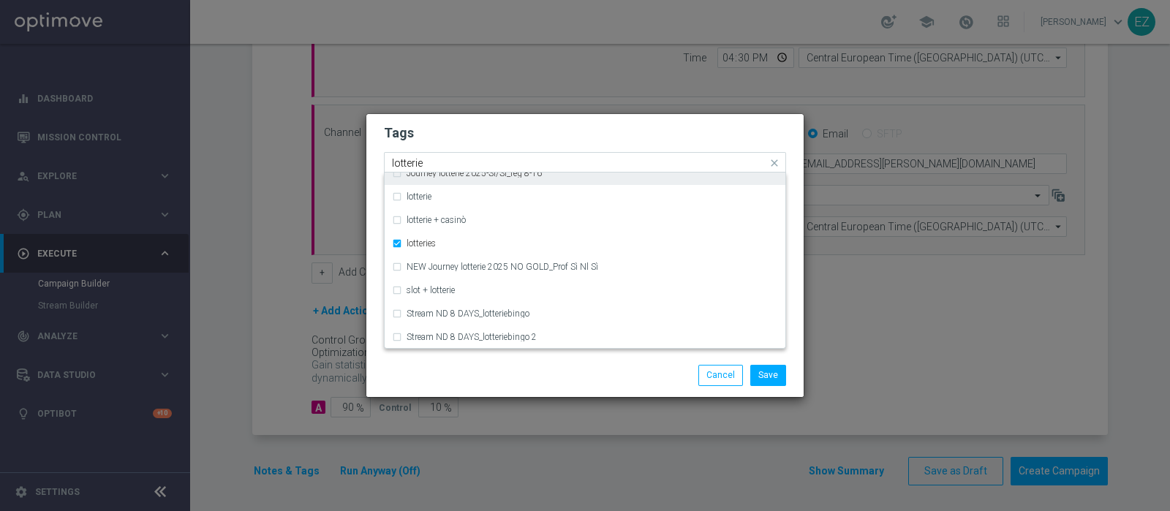
click at [409, 166] on input "lotterie" at bounding box center [579, 163] width 375 height 12
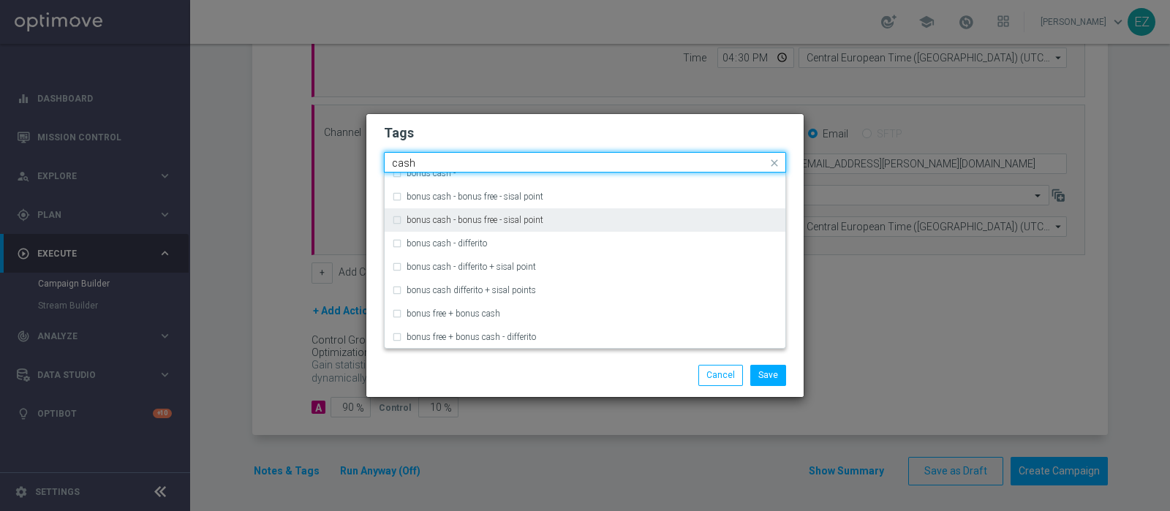
scroll to position [0, 0]
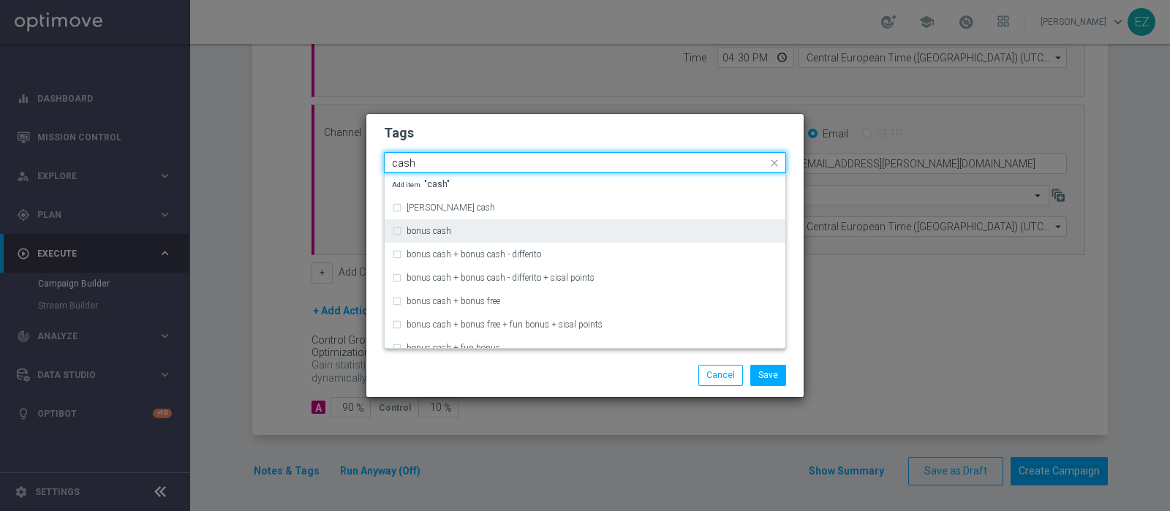
click at [439, 222] on div "bonus cash" at bounding box center [585, 230] width 386 height 23
type input "cash"
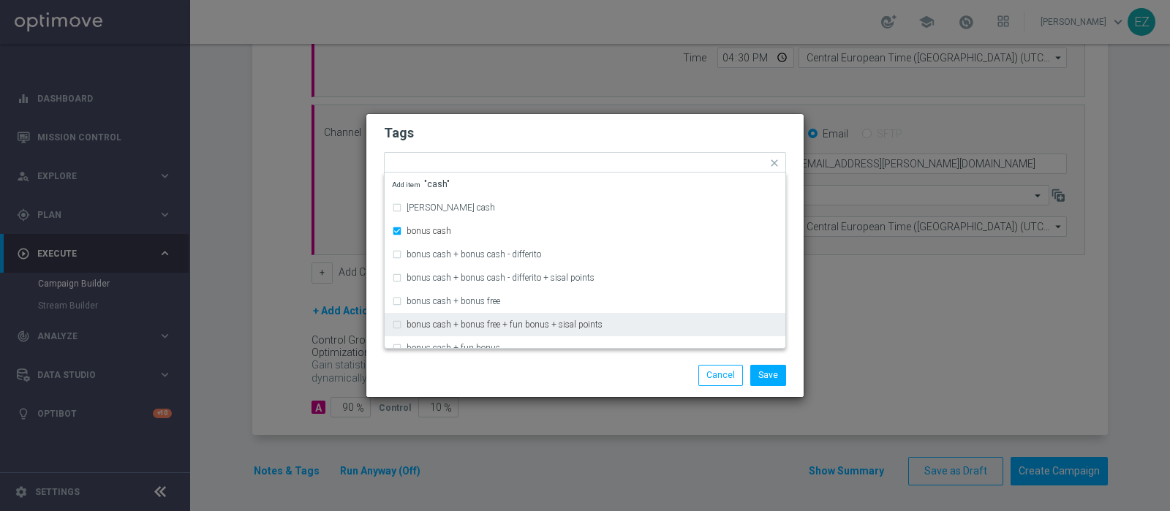
click at [571, 393] on div "Save Cancel" at bounding box center [584, 375] width 437 height 42
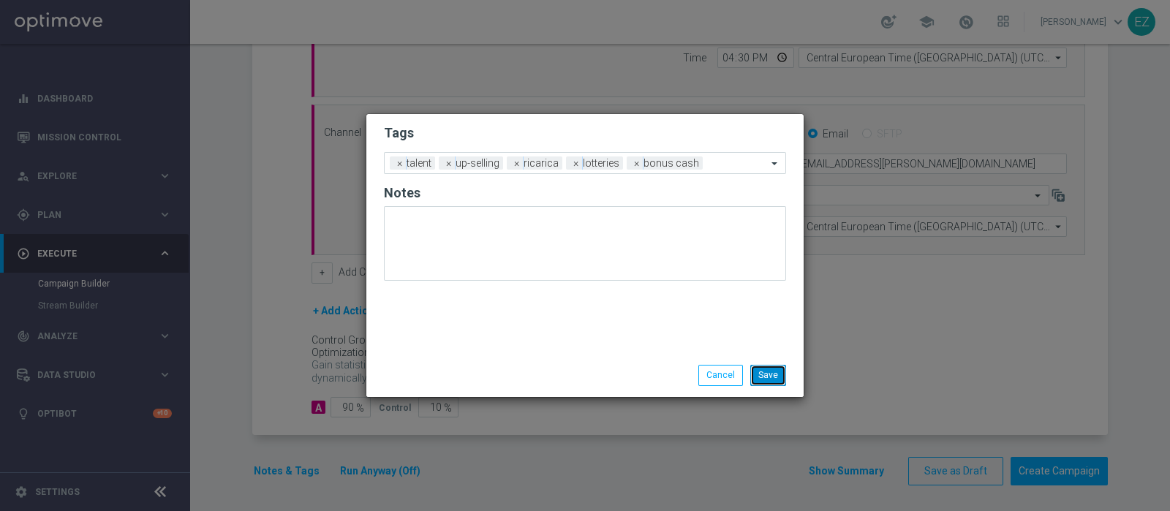
click at [759, 378] on button "Save" at bounding box center [768, 375] width 36 height 20
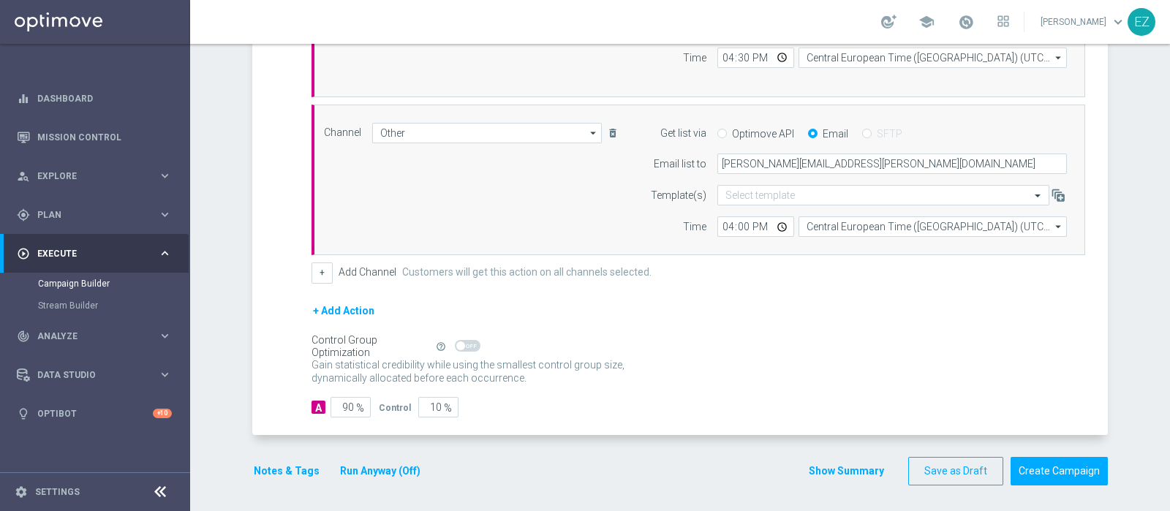
click at [816, 467] on button "Show Summary" at bounding box center [846, 471] width 77 height 17
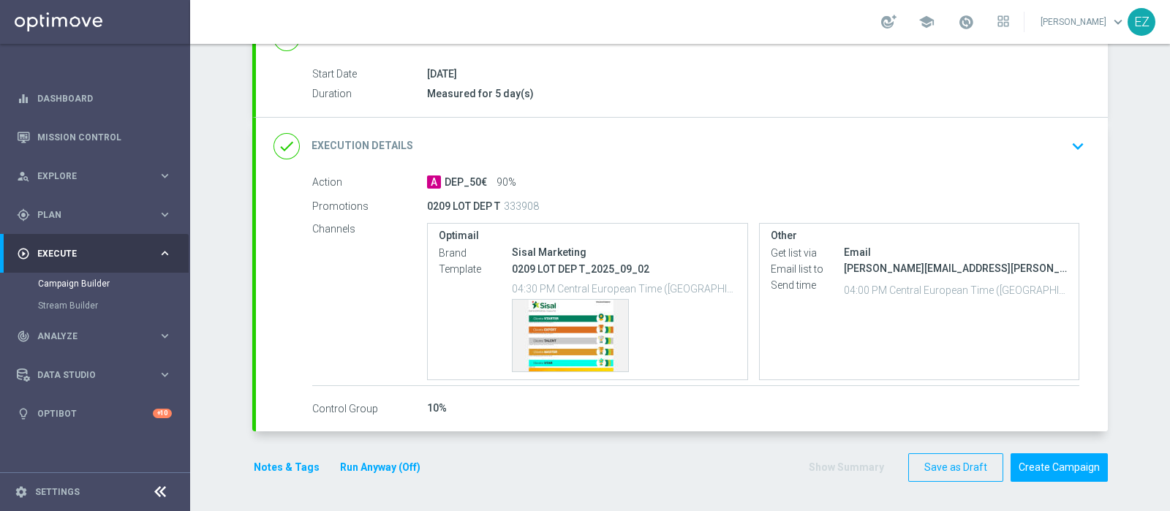
scroll to position [227, 0]
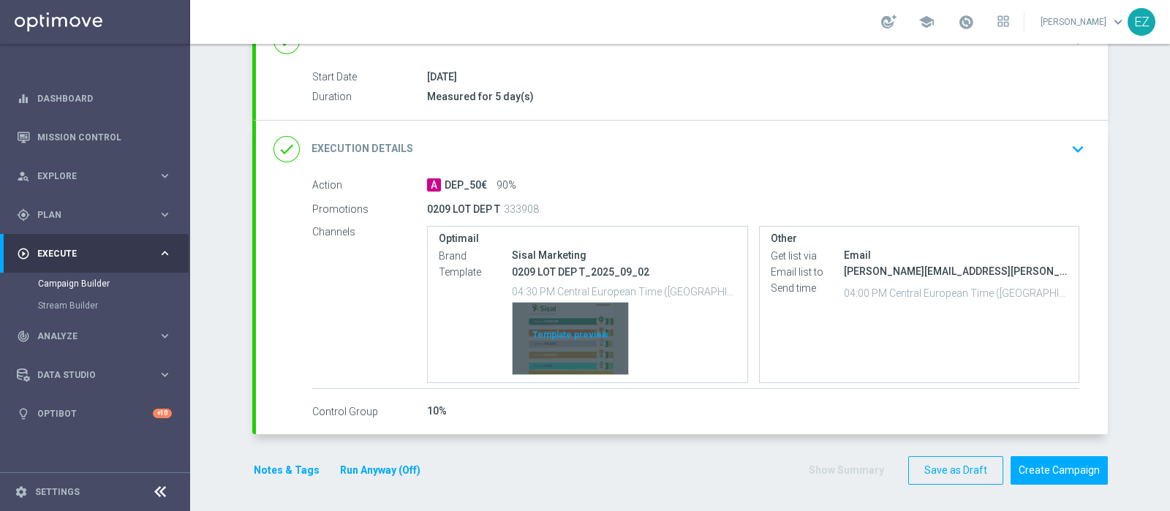
click at [554, 360] on div "Template preview" at bounding box center [571, 339] width 116 height 72
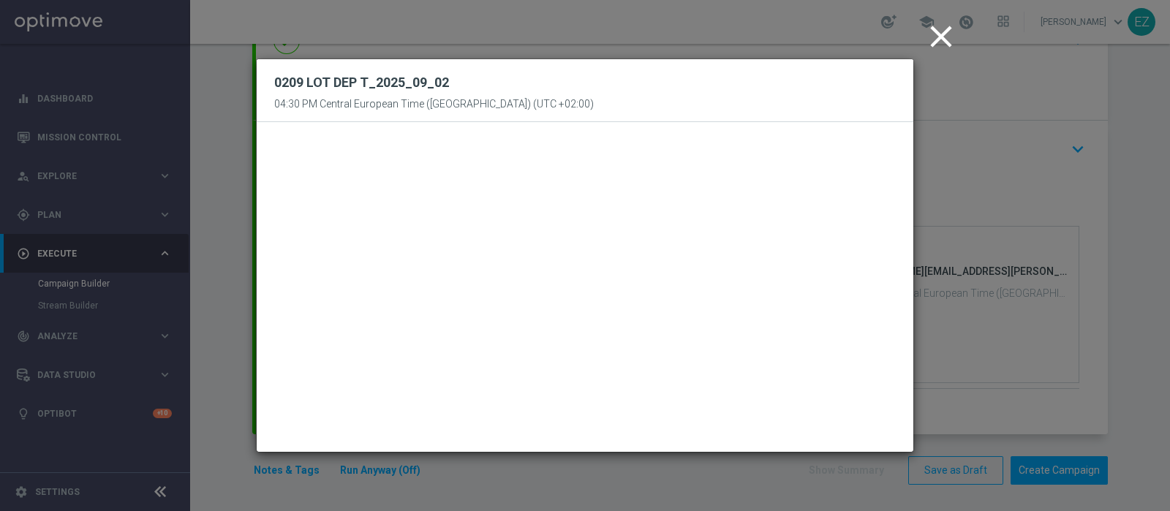
click at [933, 42] on icon "close" at bounding box center [941, 36] width 37 height 37
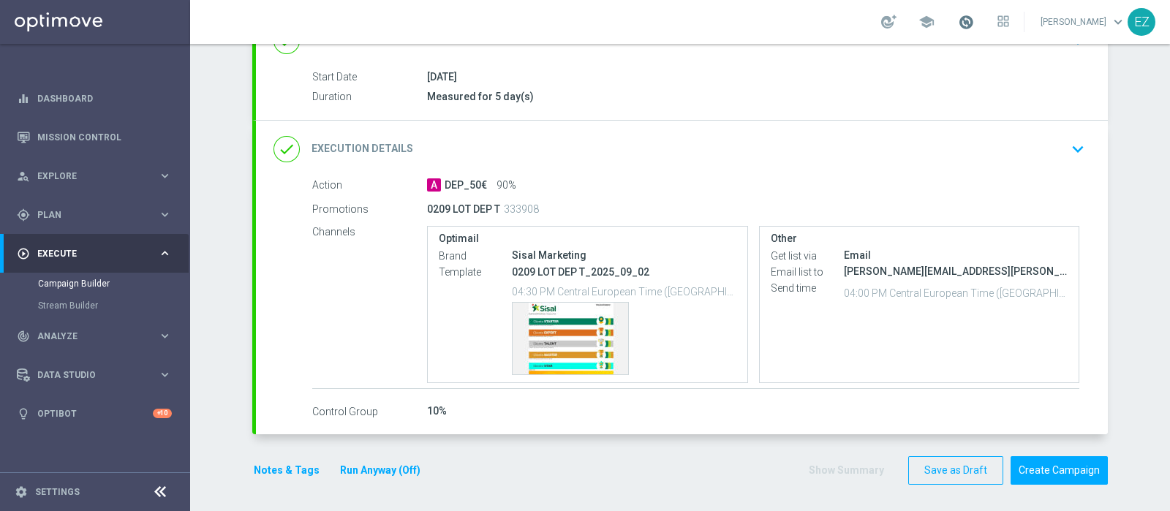
click at [974, 22] on span at bounding box center [966, 22] width 16 height 16
click at [1058, 464] on button "Create Campaign" at bounding box center [1059, 470] width 97 height 29
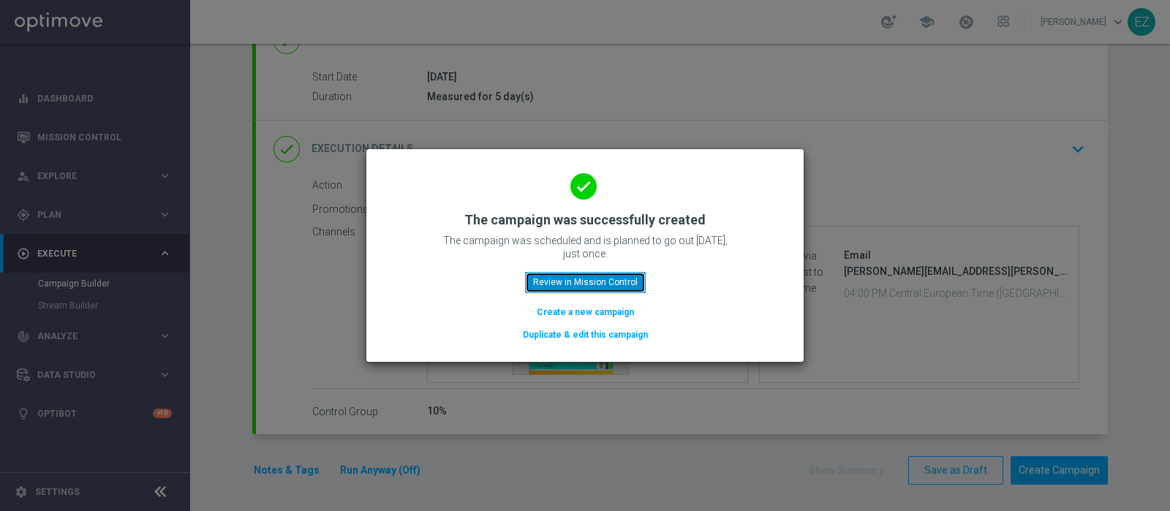
click at [578, 286] on button "Review in Mission Control" at bounding box center [585, 282] width 121 height 20
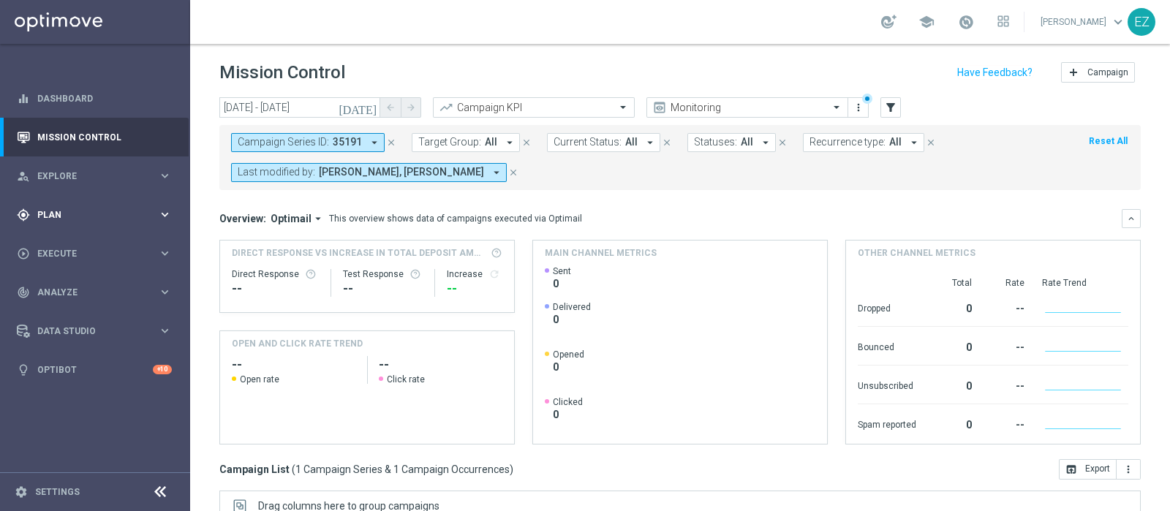
click at [42, 217] on span "Plan" at bounding box center [97, 215] width 121 height 9
click at [71, 245] on link "Target Groups" at bounding box center [95, 245] width 114 height 12
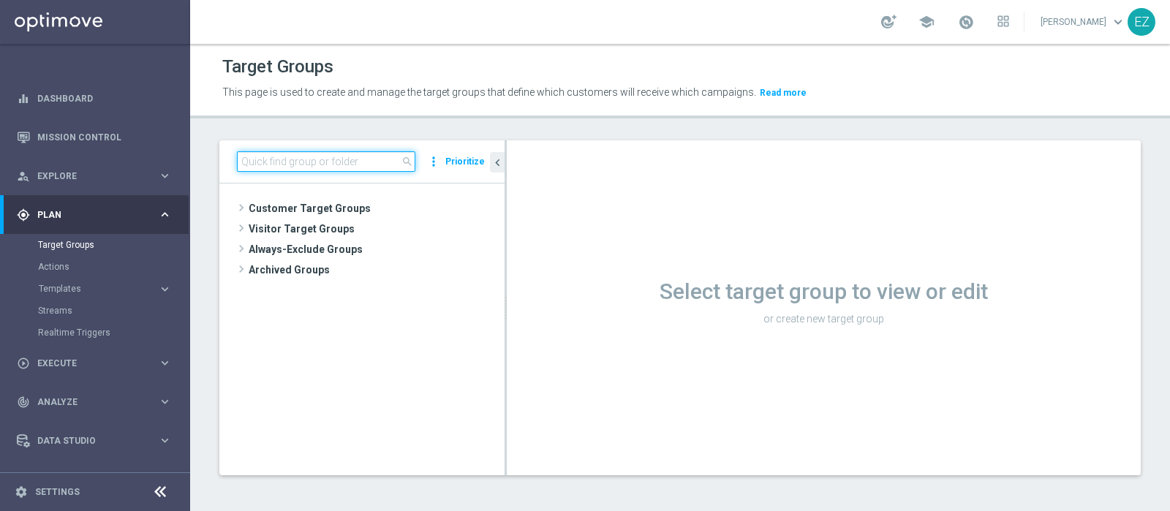
click at [377, 161] on input at bounding box center [326, 161] width 178 height 20
paste input "NEW Active Lottery MODA DEP 25 - <50"
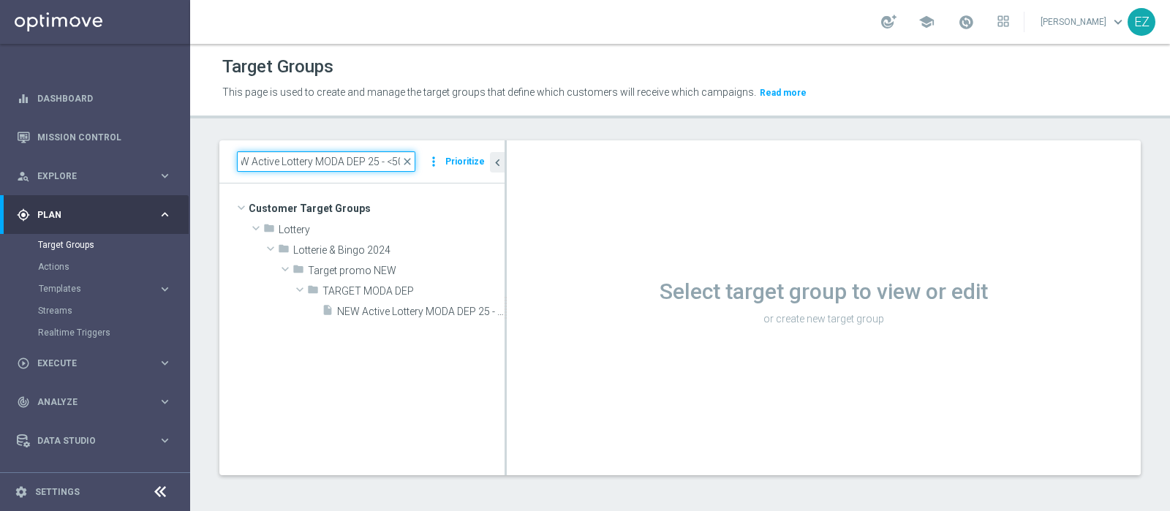
type input "NEW Active Lottery MODA DEP 25 - <50"
click at [404, 323] on tree-viewport "Customer Target Groups library_add create_new_folder folder" at bounding box center [361, 329] width 285 height 291
click at [411, 309] on span "NEW Active Lottery MODA DEP 25 - <50" at bounding box center [404, 312] width 135 height 12
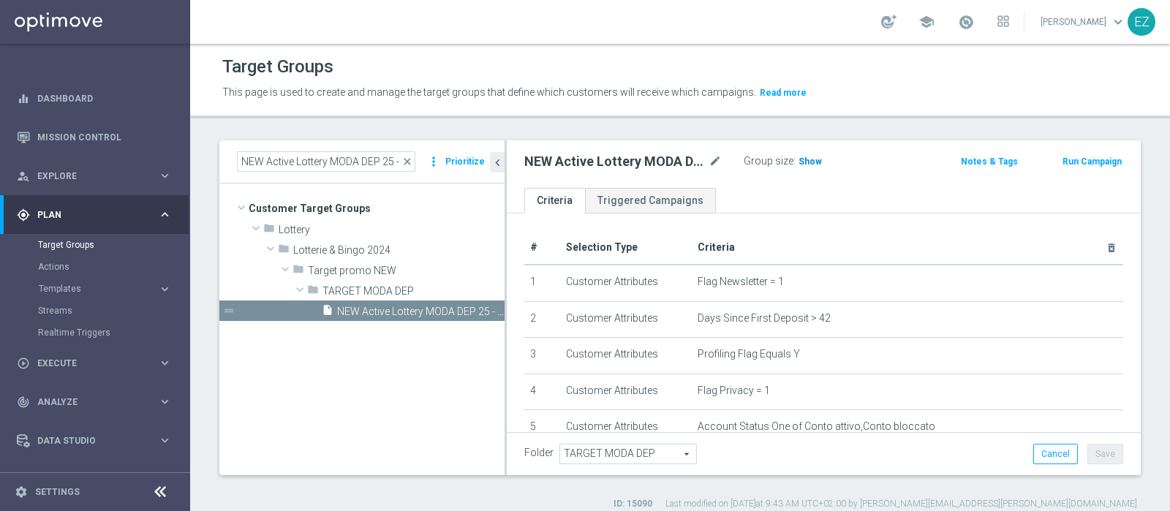
click at [804, 157] on span "Show" at bounding box center [810, 162] width 23 height 10
click at [1097, 166] on button "Run Campaign" at bounding box center [1092, 162] width 62 height 16
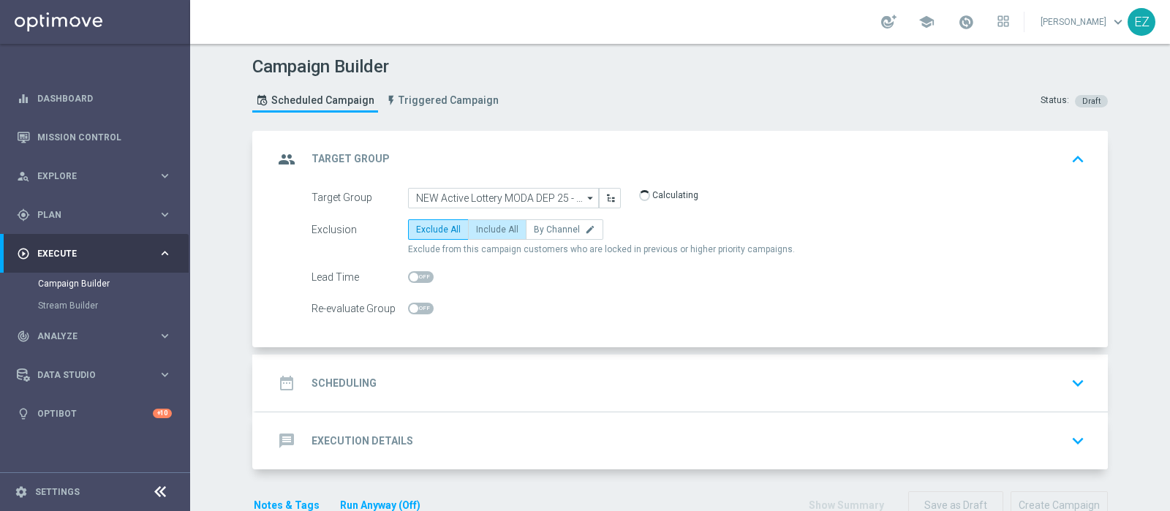
click at [483, 225] on span "Include All" at bounding box center [497, 230] width 42 height 10
click at [483, 227] on input "Include All" at bounding box center [481, 232] width 10 height 10
radio input "true"
click at [360, 389] on div "date_range Scheduling" at bounding box center [325, 383] width 103 height 26
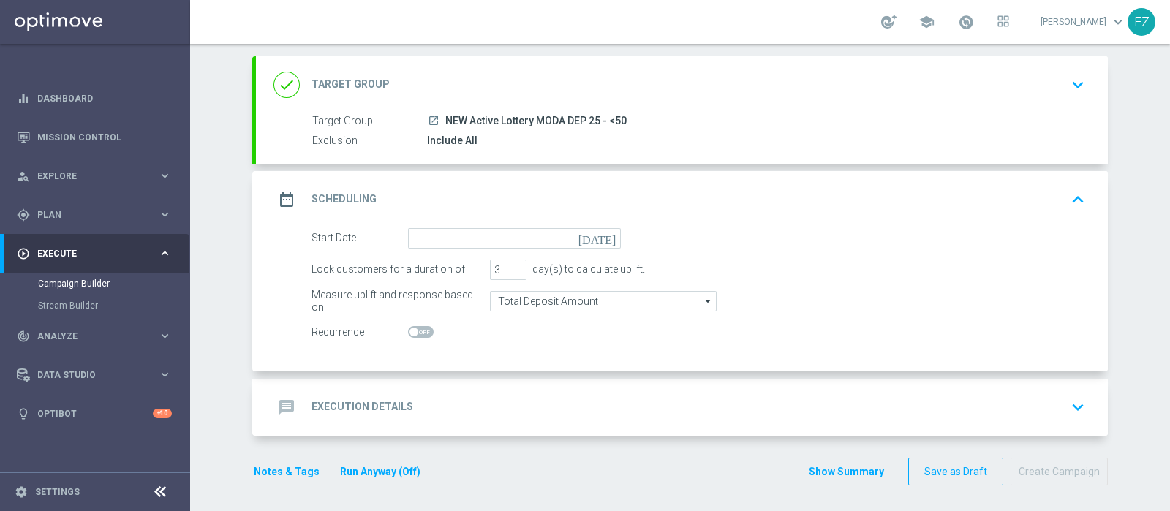
scroll to position [76, 0]
click at [594, 238] on input at bounding box center [514, 237] width 213 height 20
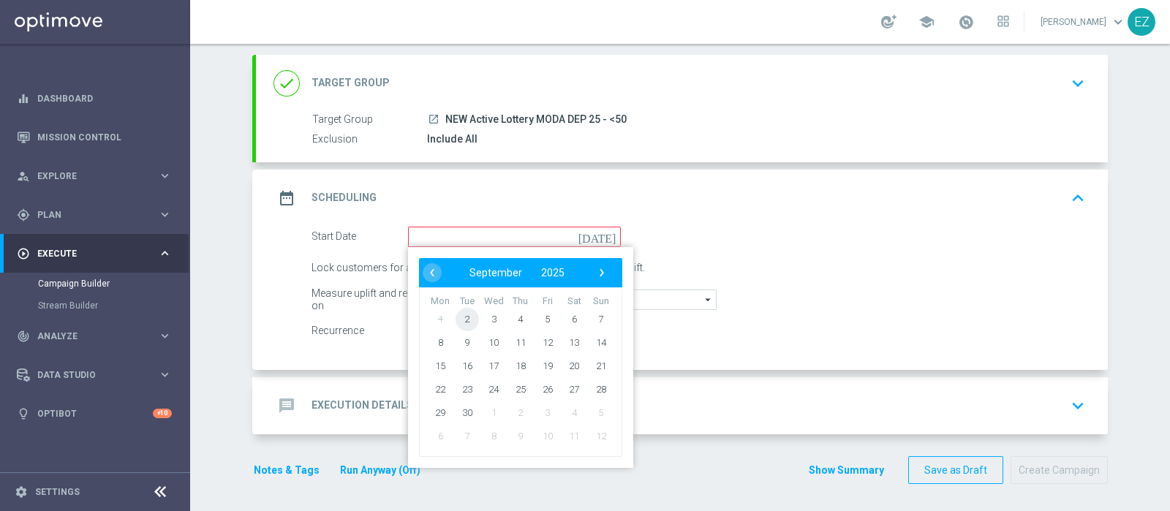
click at [462, 318] on span "2" at bounding box center [467, 318] width 23 height 23
type input "02 Sep 2025"
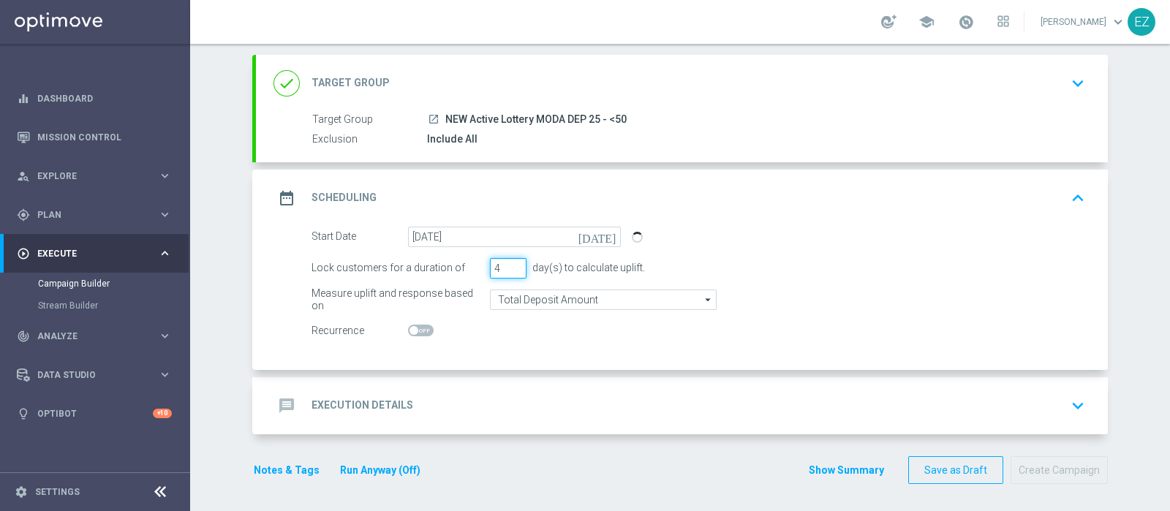
click at [511, 262] on input "4" at bounding box center [508, 268] width 37 height 20
type input "5"
click at [511, 262] on input "5" at bounding box center [508, 268] width 37 height 20
click at [346, 400] on h2 "Execution Details" at bounding box center [363, 406] width 102 height 14
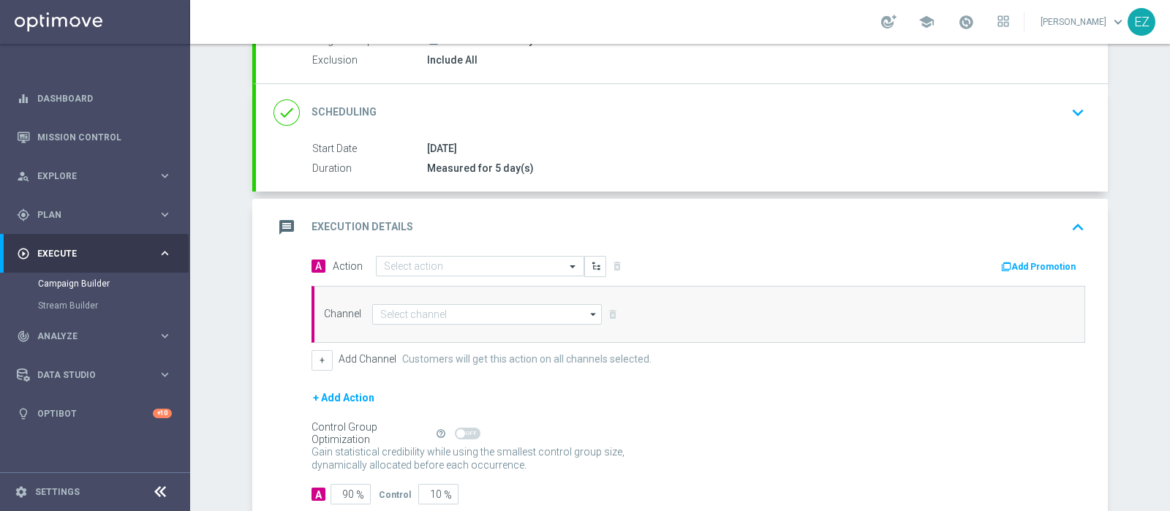
scroll to position [157, 0]
click at [463, 268] on input "text" at bounding box center [465, 266] width 163 height 12
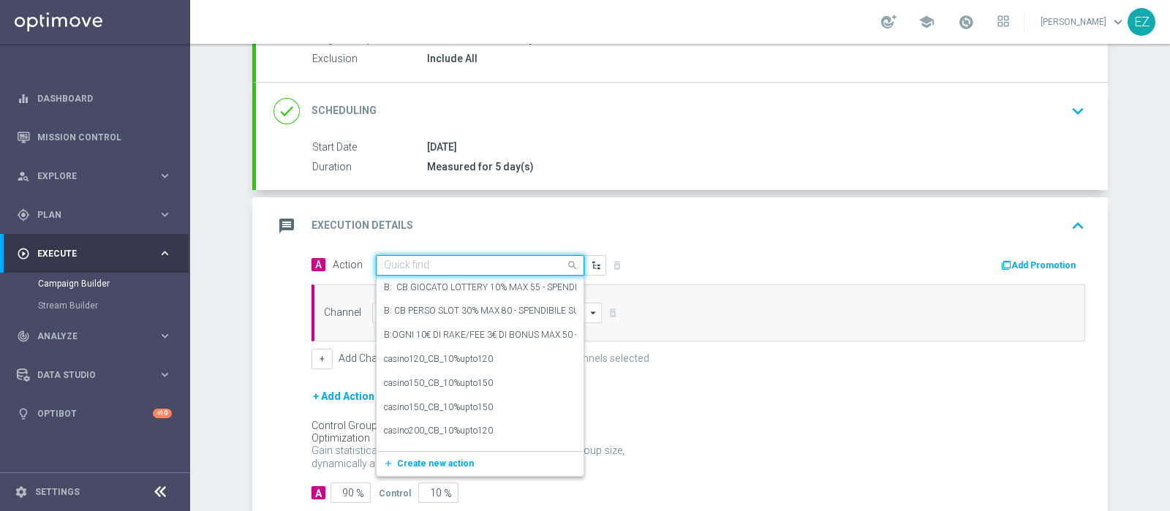
paste input "DEP_20€"
type input "DEP_20€"
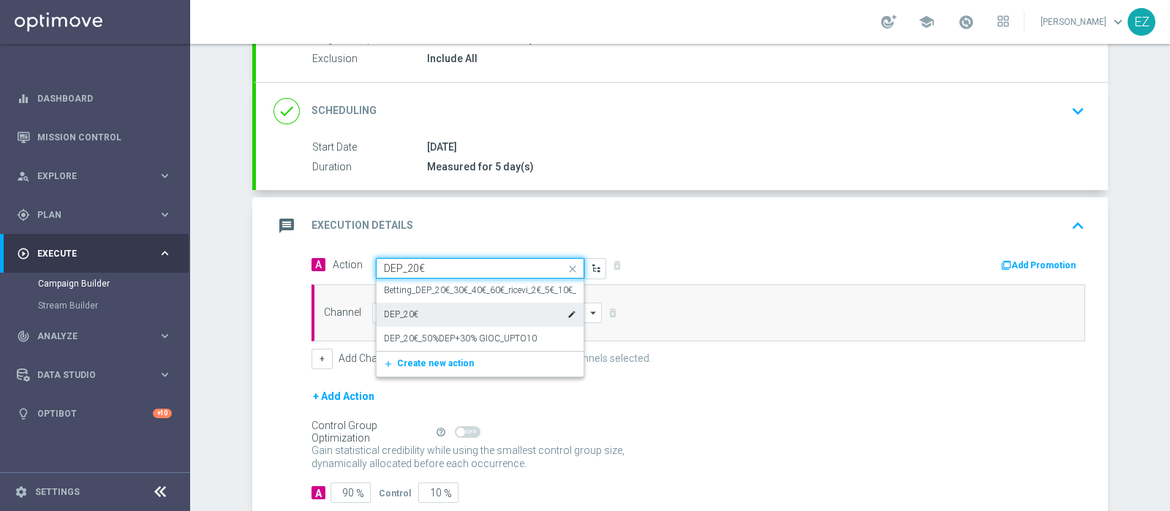
click at [454, 313] on div "DEP_20€ edit" at bounding box center [480, 315] width 192 height 24
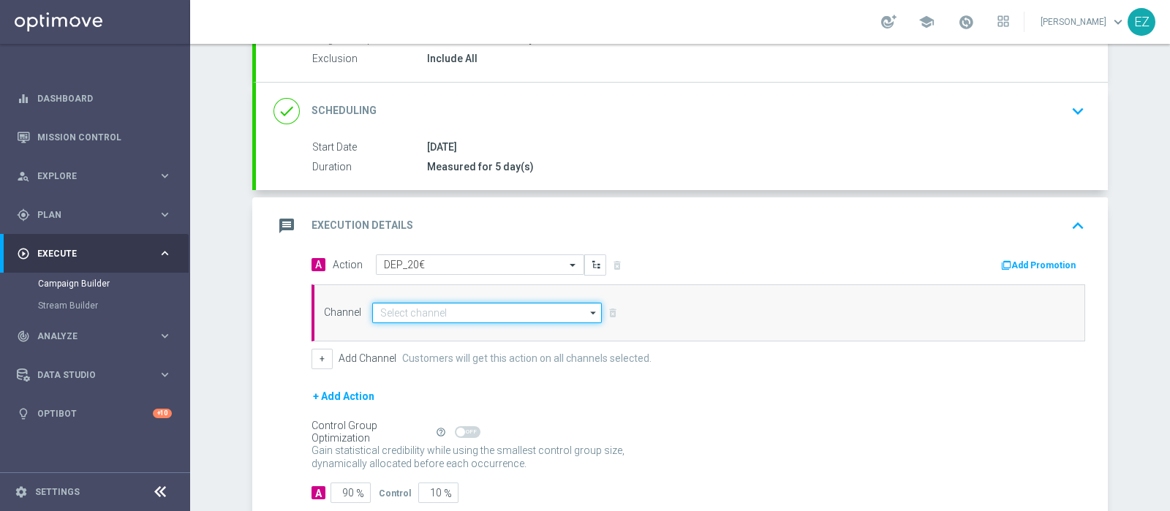
click at [450, 310] on input at bounding box center [487, 313] width 230 height 20
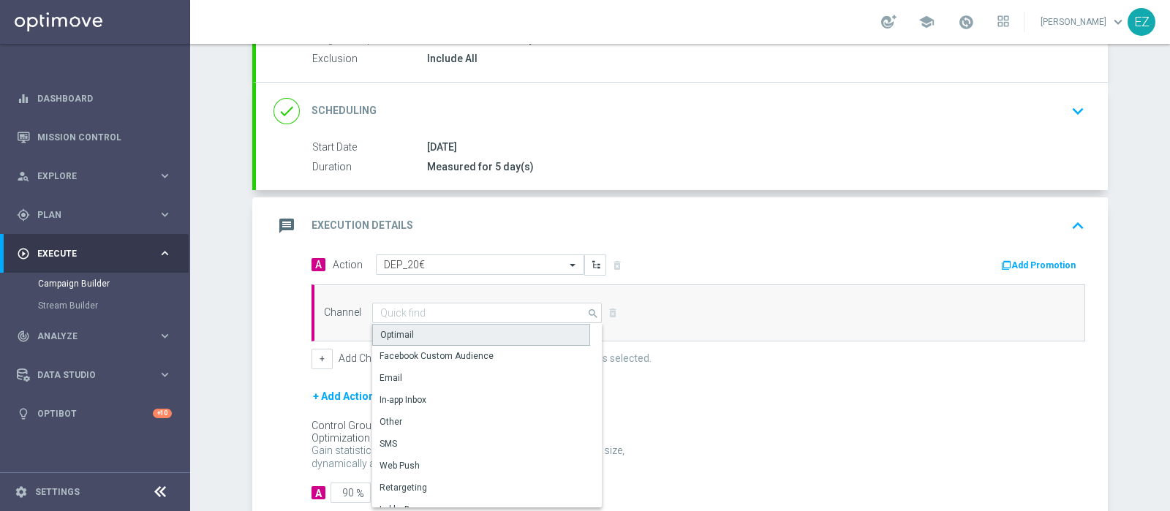
click at [435, 329] on div "Optimail" at bounding box center [481, 335] width 218 height 22
type input "Optimail"
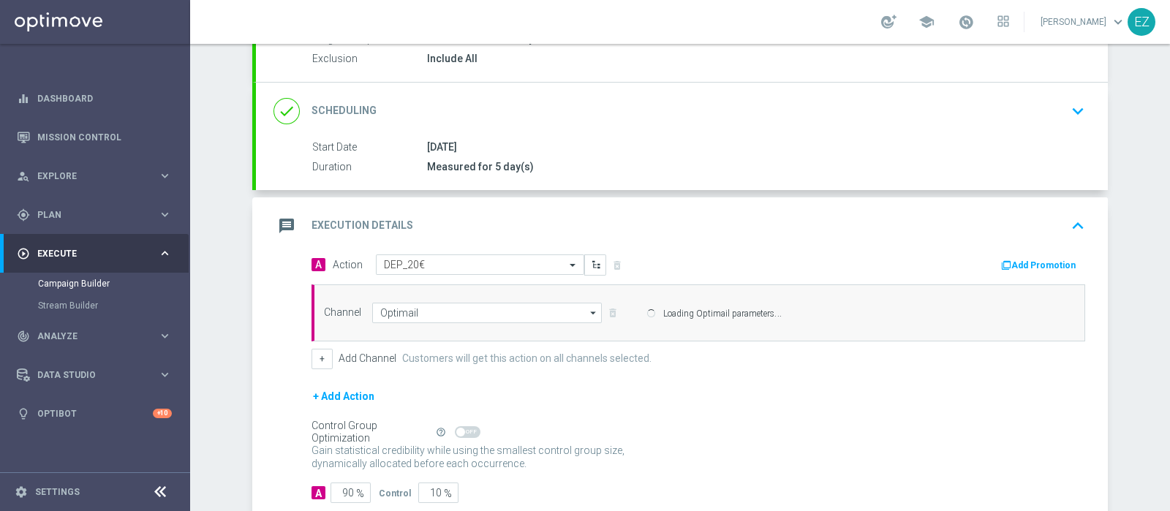
click at [1044, 262] on button "Add Promotion" at bounding box center [1040, 265] width 81 height 16
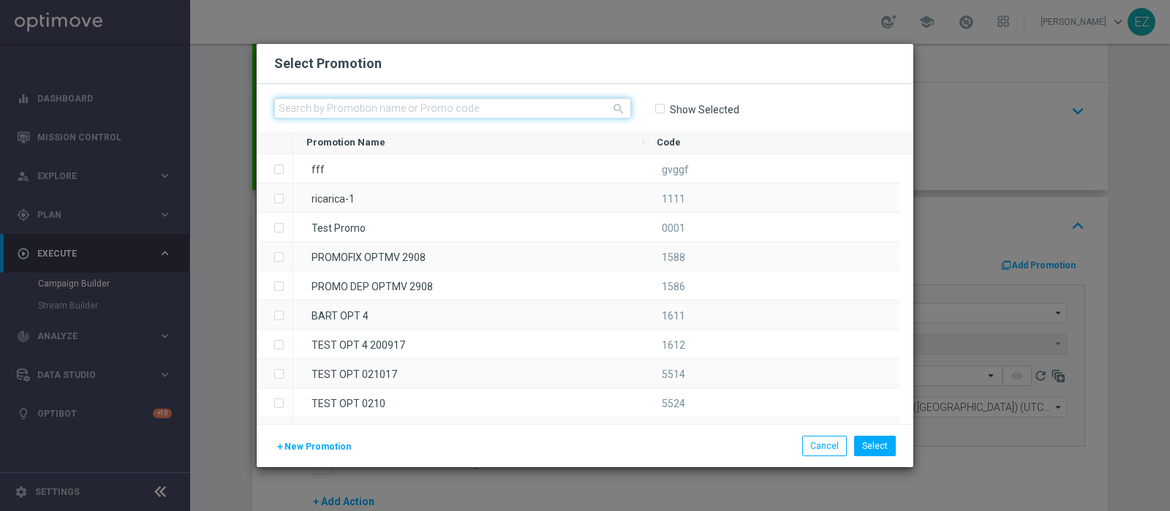
click at [503, 112] on input "text" at bounding box center [452, 108] width 357 height 20
paste input "0209 LOT DEP H"
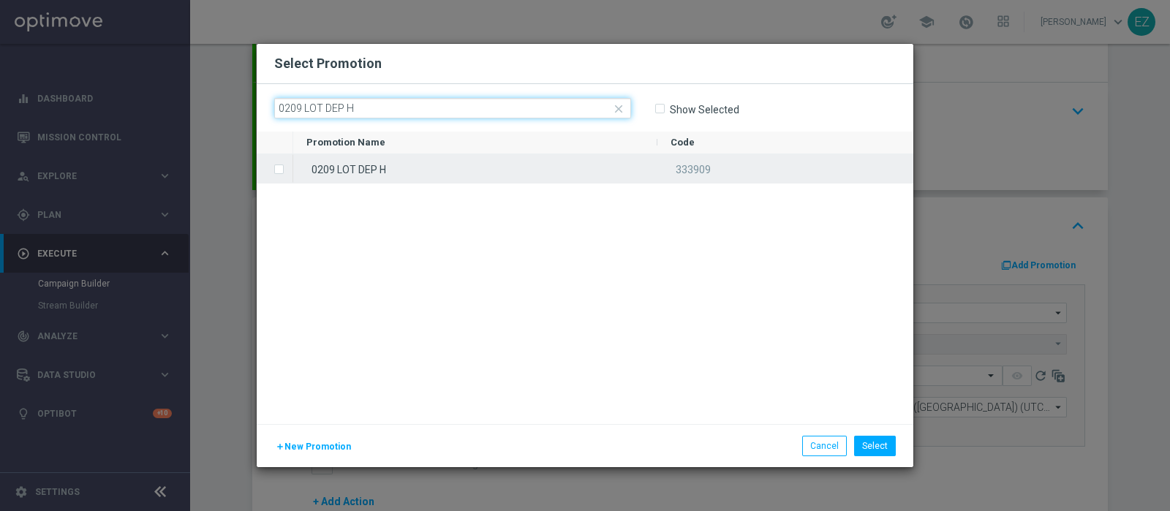
type input "0209 LOT DEP H"
click at [454, 171] on div "0209 LOT DEP H" at bounding box center [475, 168] width 364 height 29
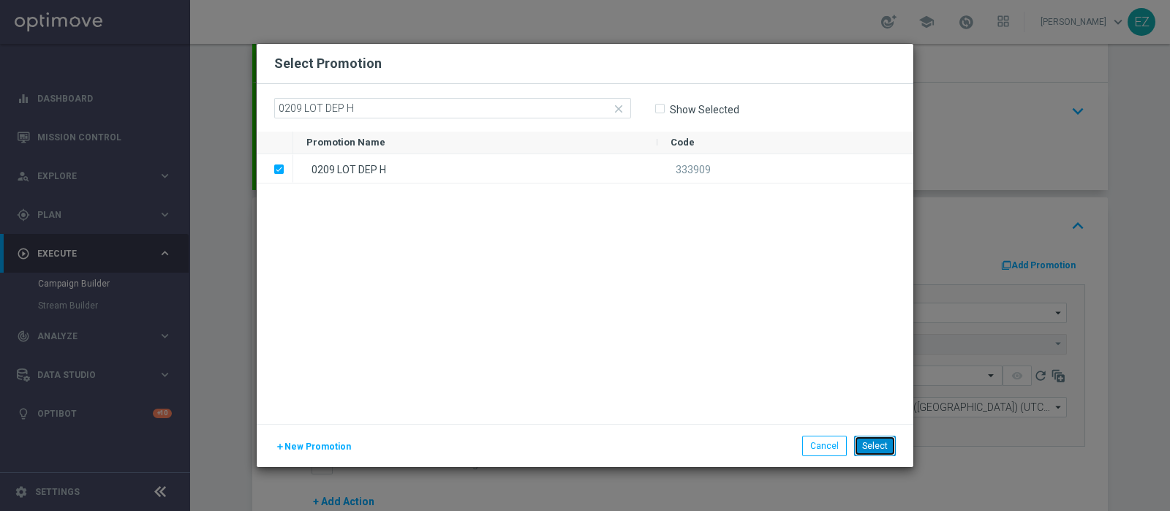
click at [884, 447] on button "Select" at bounding box center [875, 446] width 42 height 20
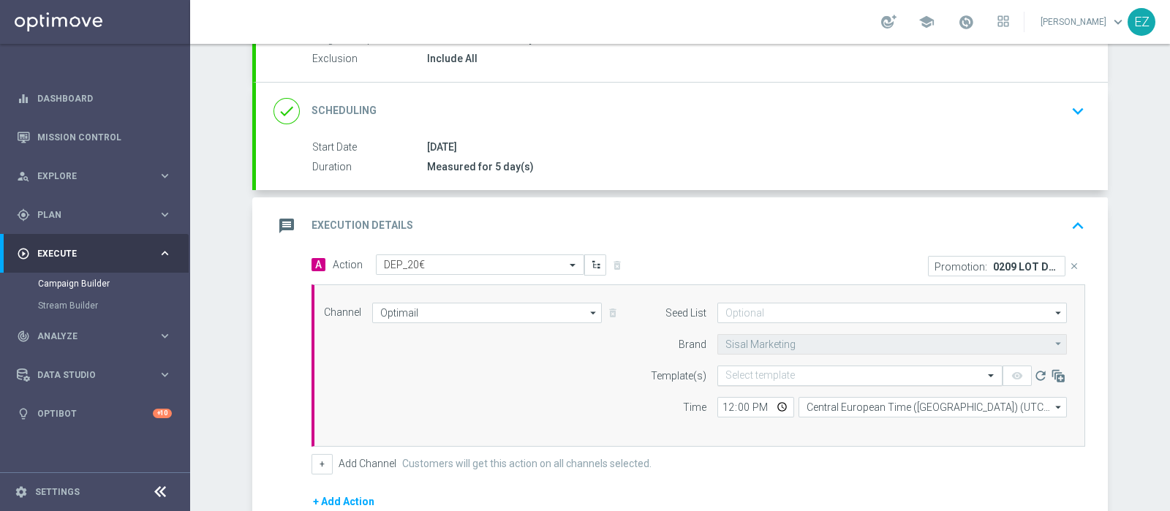
click at [742, 371] on input "text" at bounding box center [846, 376] width 240 height 12
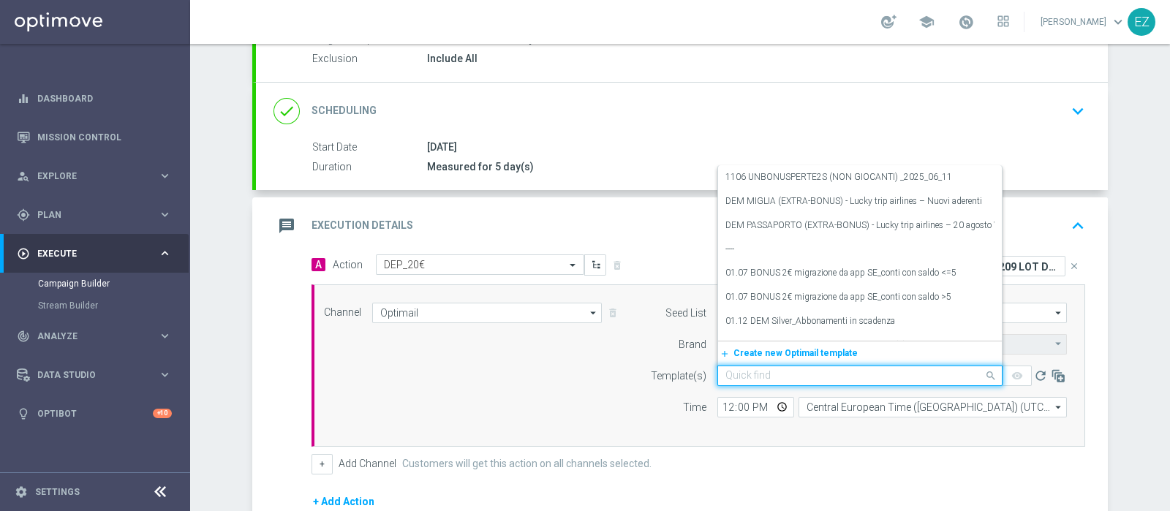
paste input "0209 LOT DEP H"
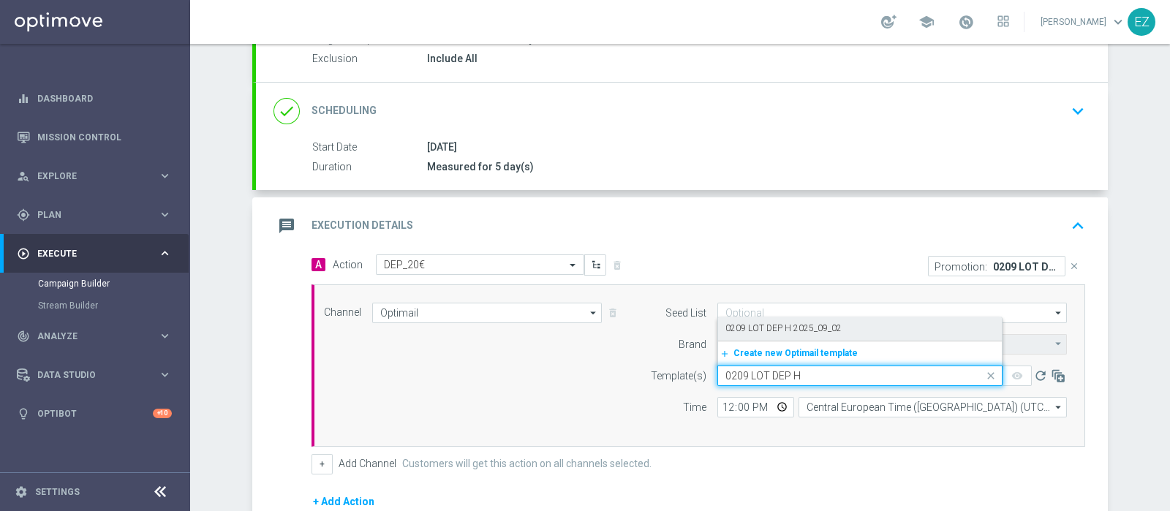
click at [779, 325] on label "0209 LOT DEP H 2025_09_02" at bounding box center [784, 329] width 116 height 12
type input "0209 LOT DEP H"
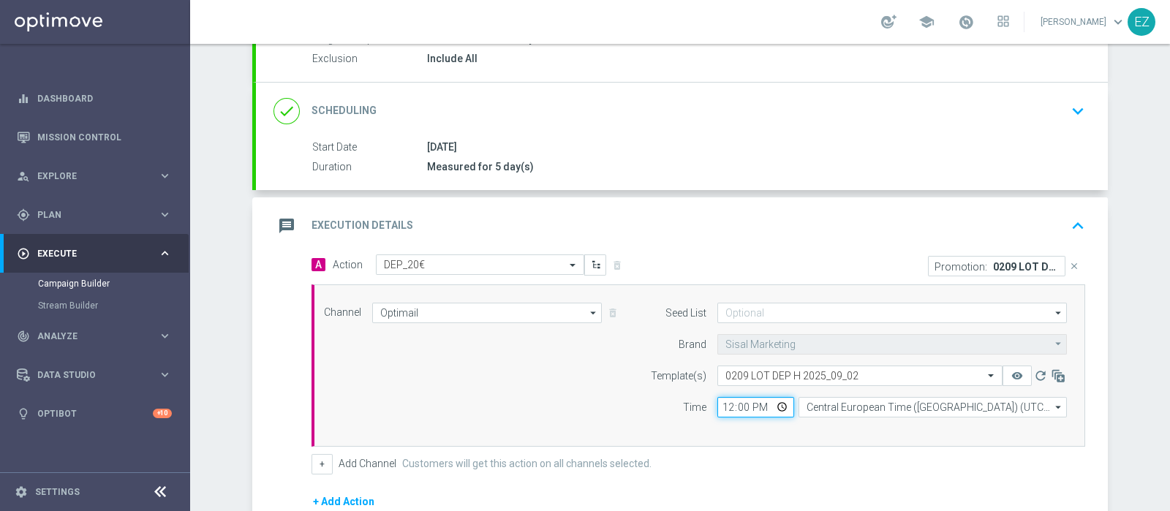
click at [728, 412] on input "12:00" at bounding box center [756, 407] width 77 height 20
type input "16:30"
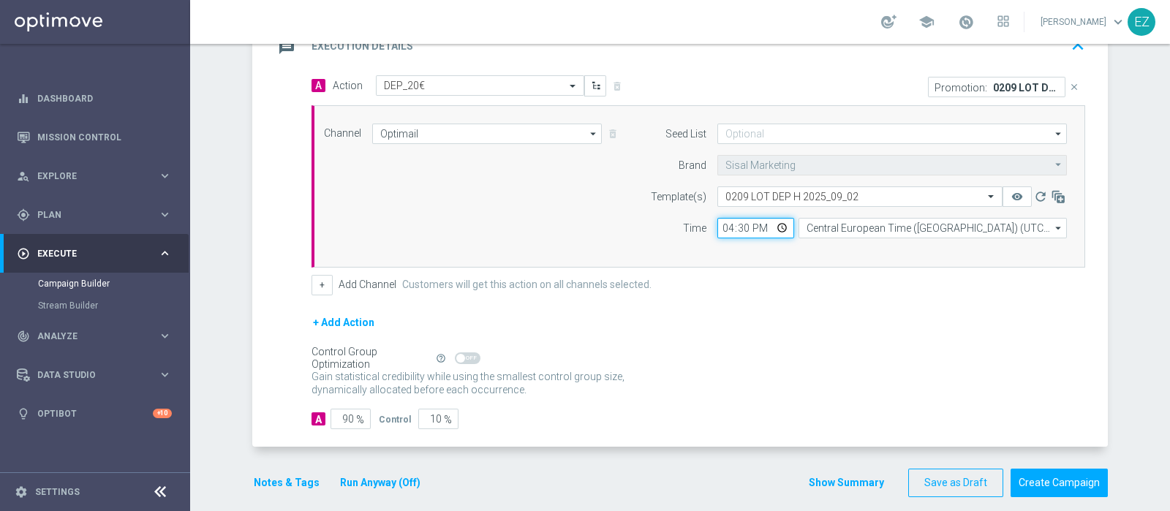
scroll to position [341, 0]
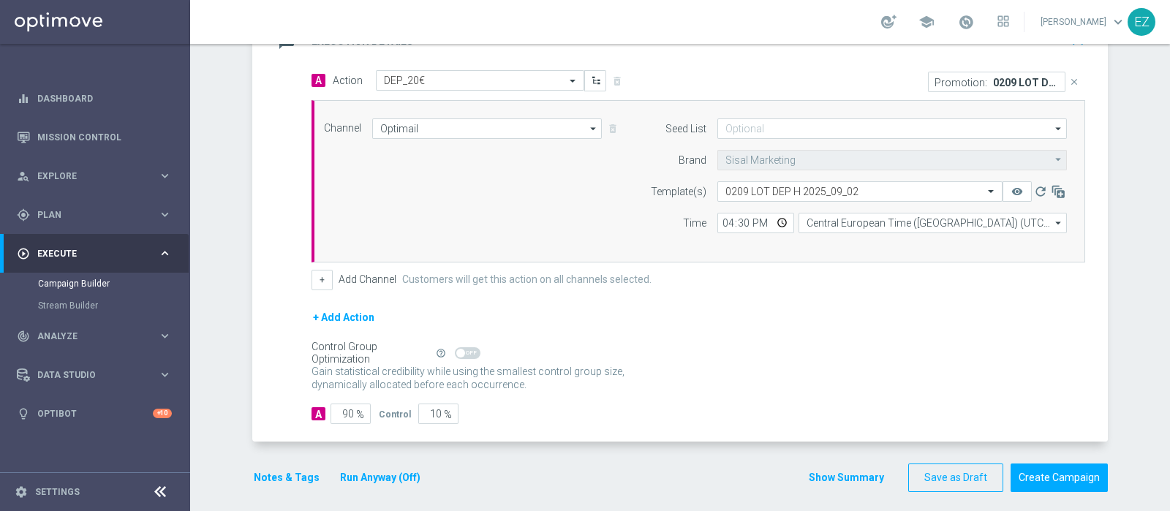
click at [302, 272] on div "A Action Select action DEP_20€ delete_forever Promotion: 0209 LOT DEP H close C…" at bounding box center [699, 180] width 796 height 220
click at [312, 276] on button "+" at bounding box center [322, 280] width 21 height 20
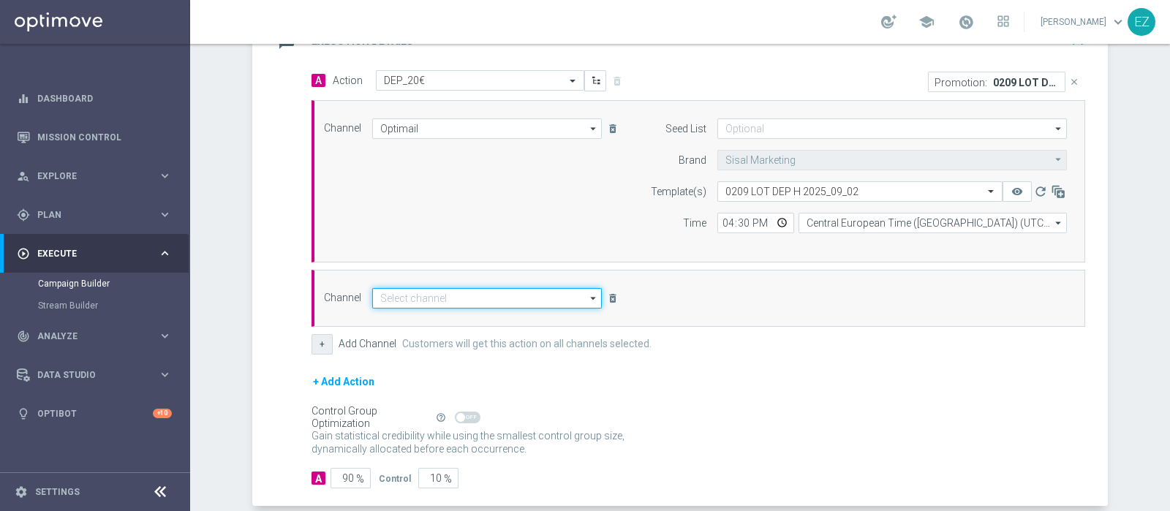
click at [388, 291] on input at bounding box center [487, 298] width 230 height 20
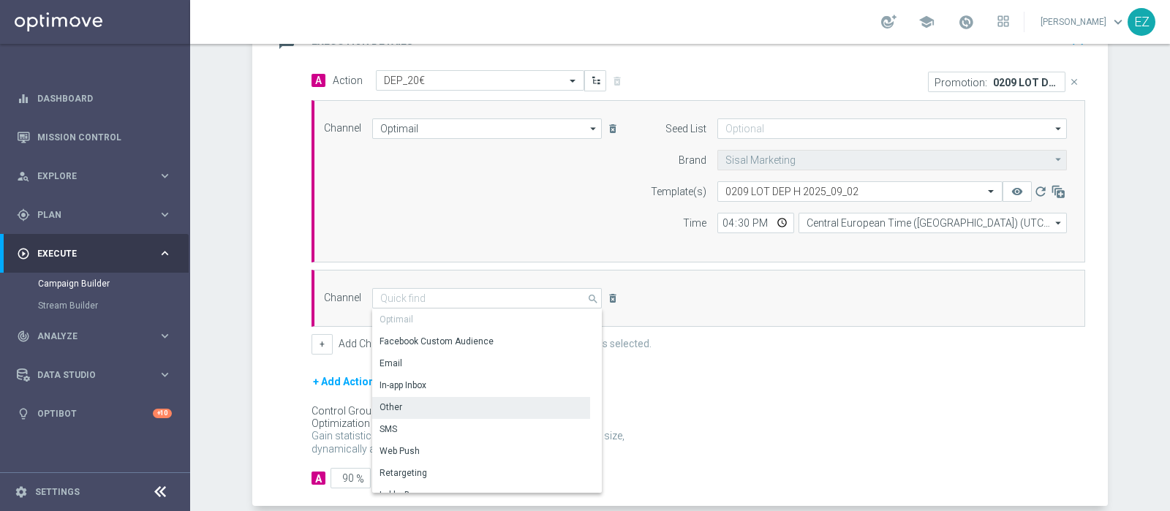
click at [406, 400] on div "Other" at bounding box center [481, 407] width 218 height 20
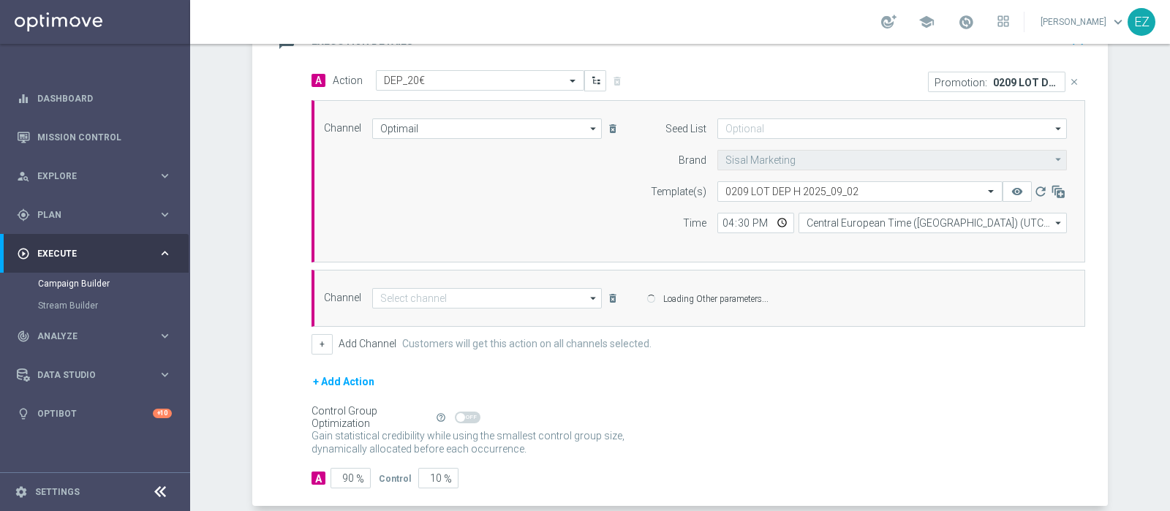
type input "Other"
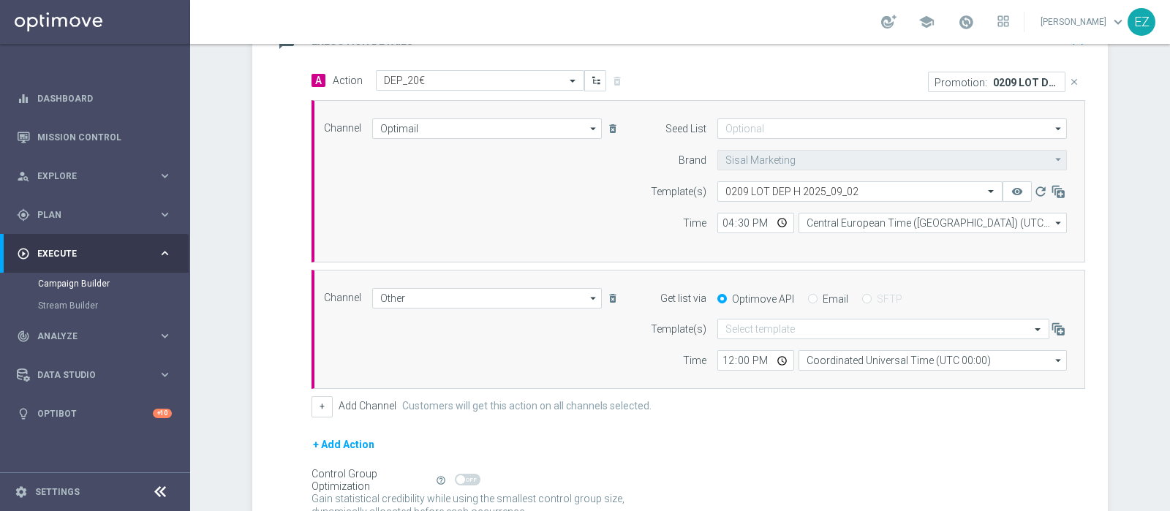
click at [808, 296] on input "Email" at bounding box center [813, 301] width 10 height 10
radio input "true"
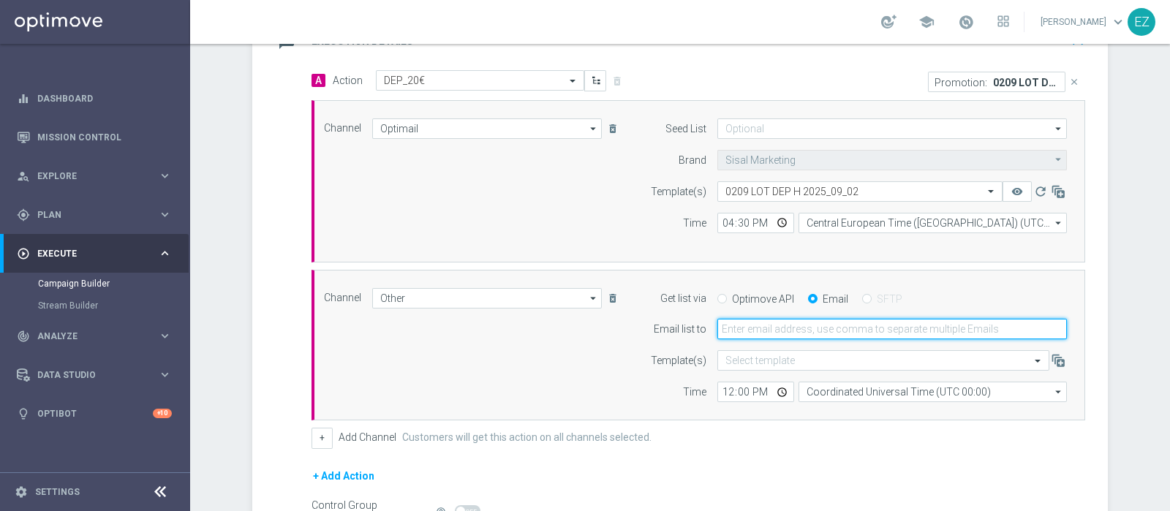
click at [743, 323] on input "email" at bounding box center [893, 329] width 350 height 20
type input "elena.zarbin@sisal.it"
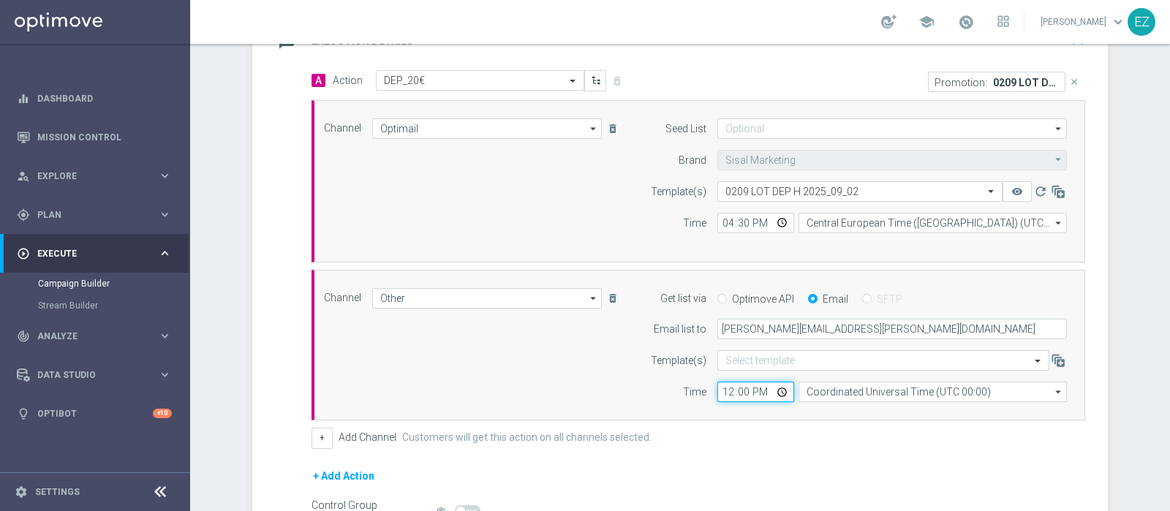
click at [726, 388] on input "12:00" at bounding box center [756, 392] width 77 height 20
type input "16:00"
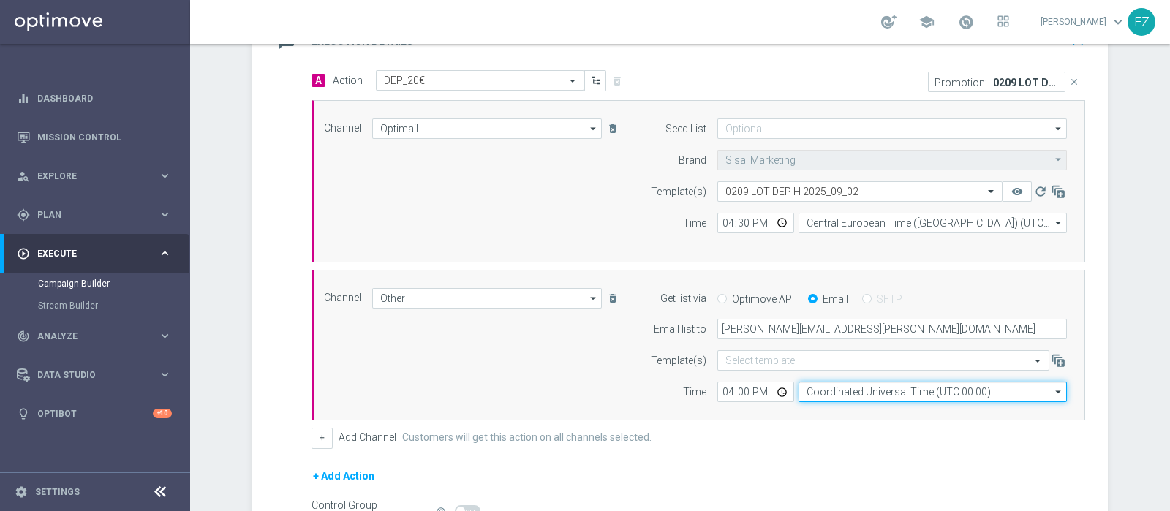
click at [863, 388] on input "Coordinated Universal Time (UTC 00:00)" at bounding box center [933, 392] width 268 height 20
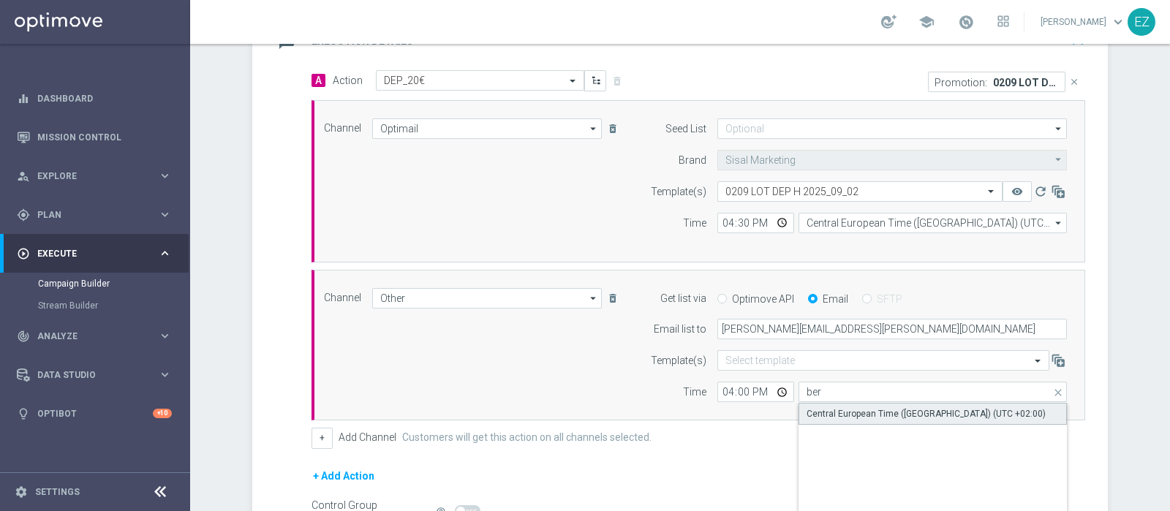
click at [867, 407] on div "Central European Time (Berlin) (UTC +02:00)" at bounding box center [926, 413] width 239 height 13
type input "Central European Time (Berlin) (UTC +02:00)"
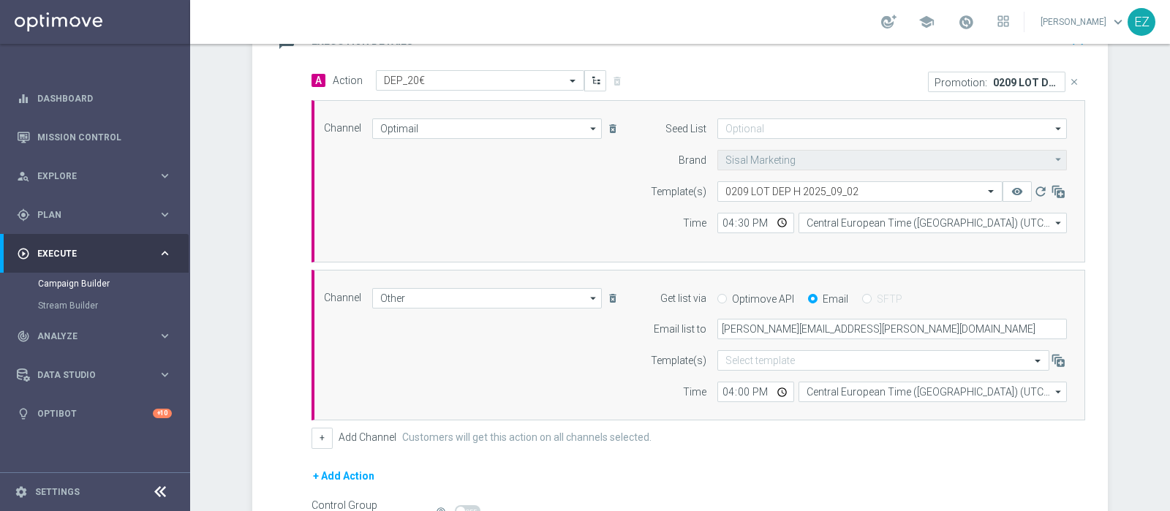
scroll to position [506, 0]
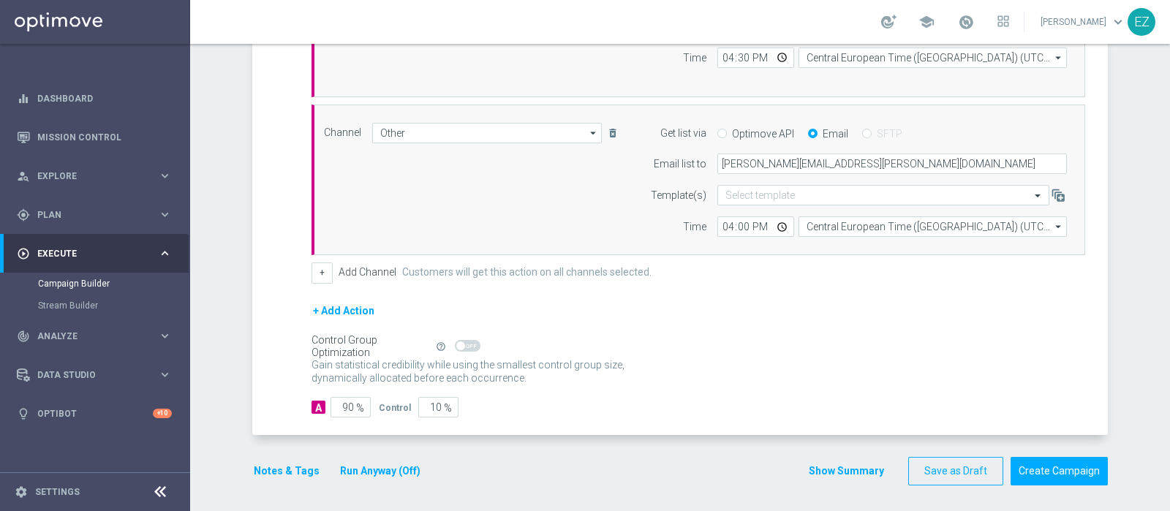
click at [303, 475] on button "Notes & Tags" at bounding box center [286, 471] width 69 height 18
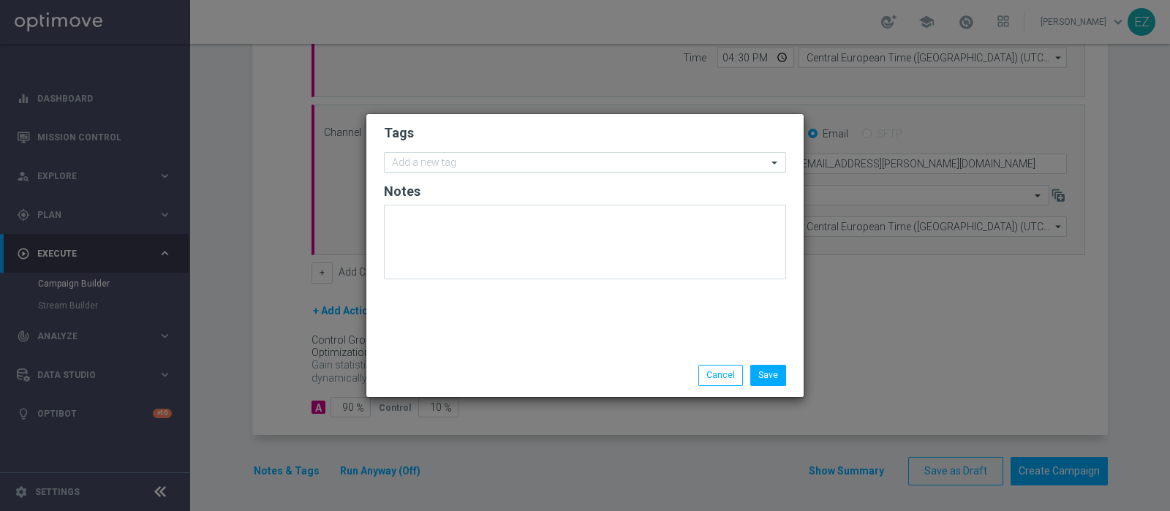
click at [511, 168] on input "text" at bounding box center [579, 163] width 375 height 12
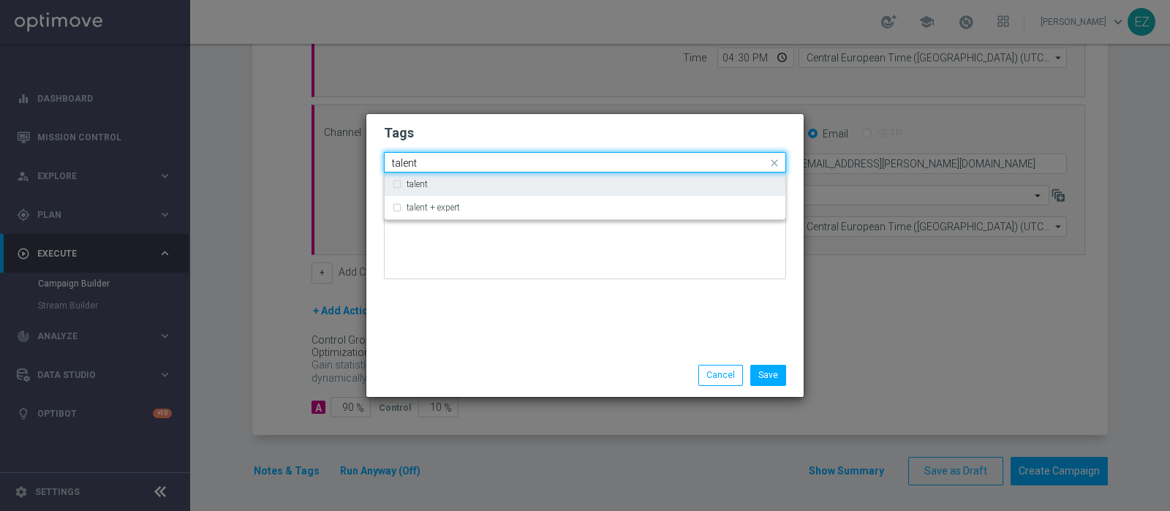
click at [470, 184] on div "talent" at bounding box center [593, 184] width 372 height 9
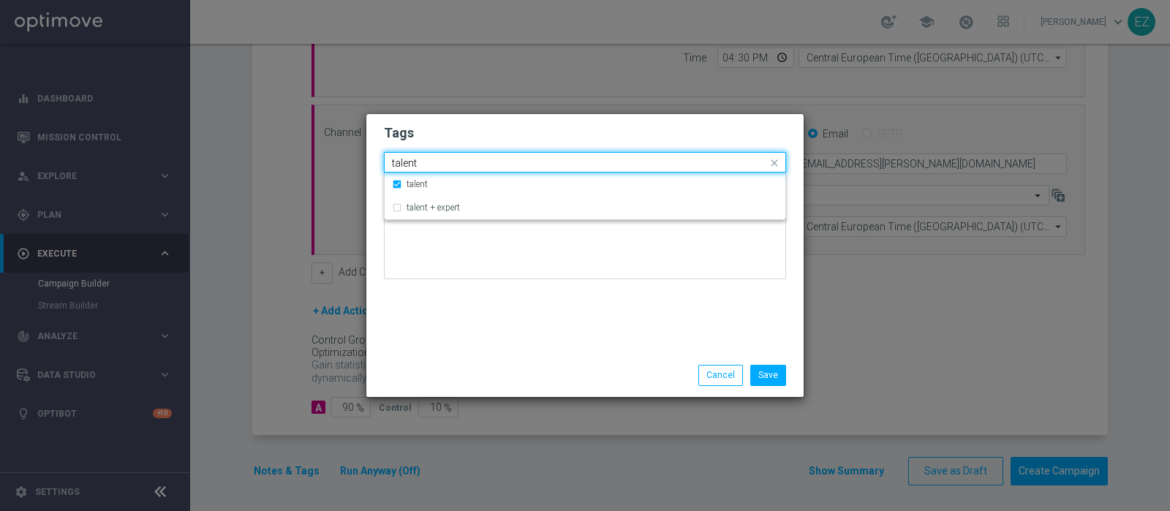
drag, startPoint x: 467, startPoint y: 162, endPoint x: 329, endPoint y: 165, distance: 138.3
click at [329, 165] on modal-container "Tags Quick find × talent talent talent talent + expert Notes Save Cancel" at bounding box center [585, 255] width 1170 height 511
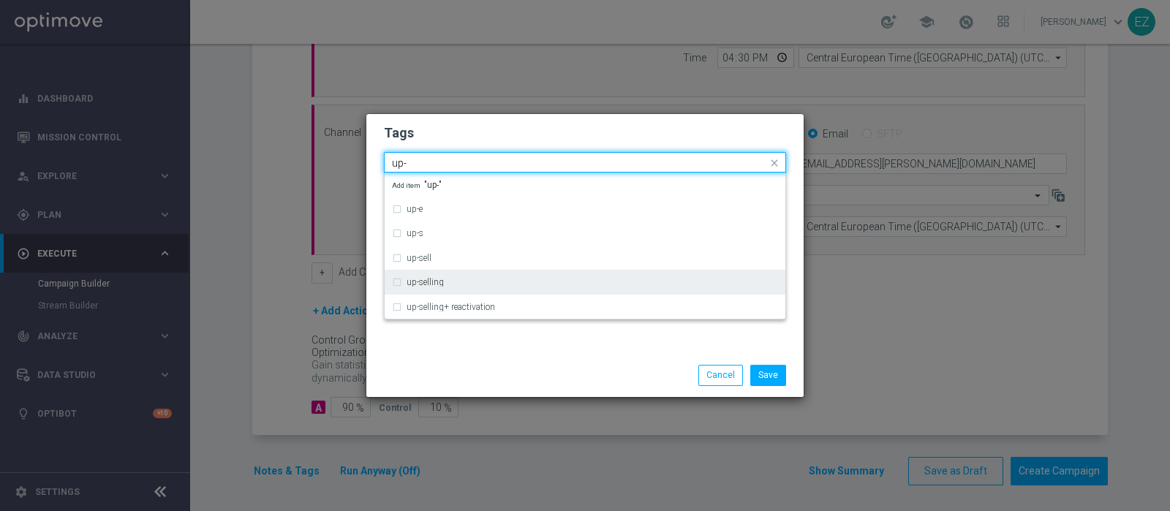
click at [418, 273] on div "up-selling" at bounding box center [585, 282] width 386 height 23
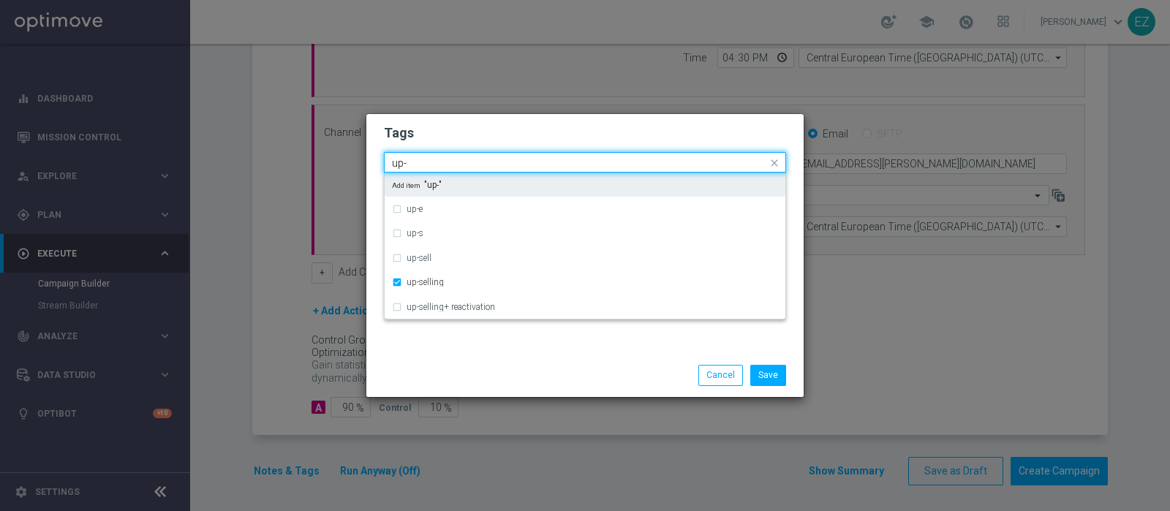
drag, startPoint x: 424, startPoint y: 166, endPoint x: 294, endPoint y: 152, distance: 130.9
click at [294, 152] on modal-container "Tags Quick find × talent × up-selling up- up-e up-s up-sell up-selling up-selli…" at bounding box center [585, 255] width 1170 height 511
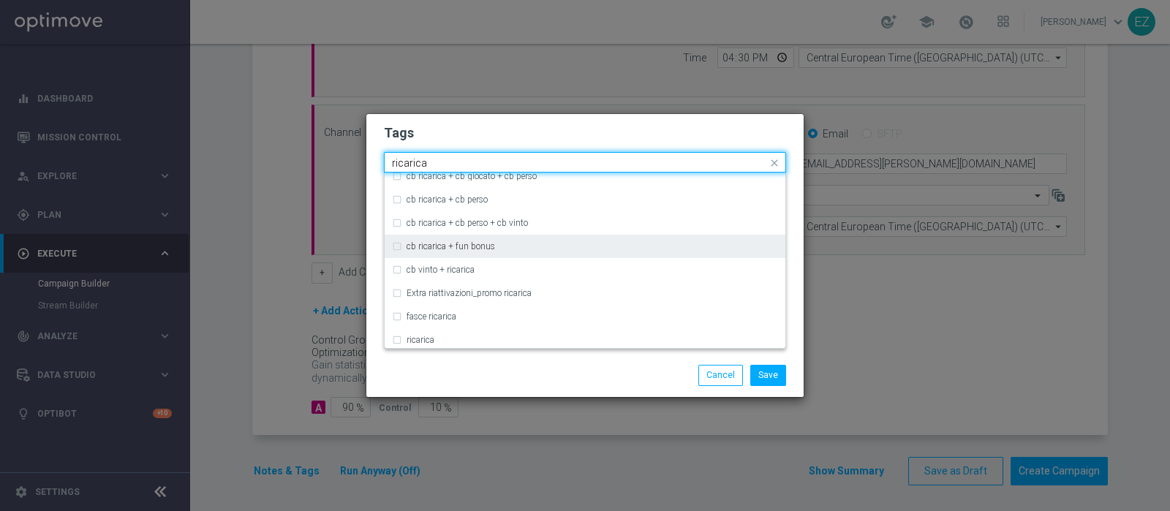
scroll to position [342, 0]
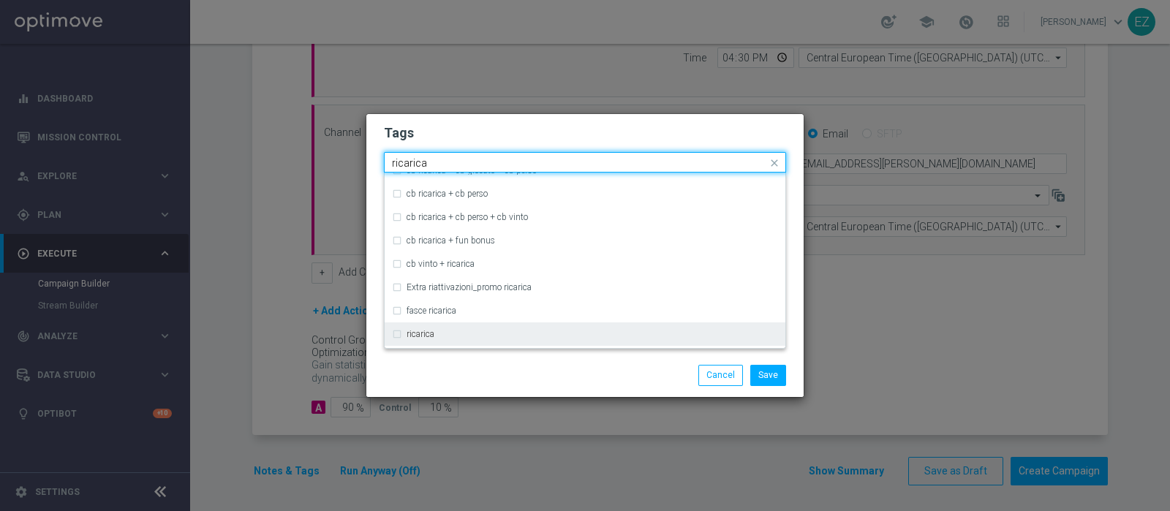
click at [413, 333] on label "ricarica" at bounding box center [421, 334] width 28 height 9
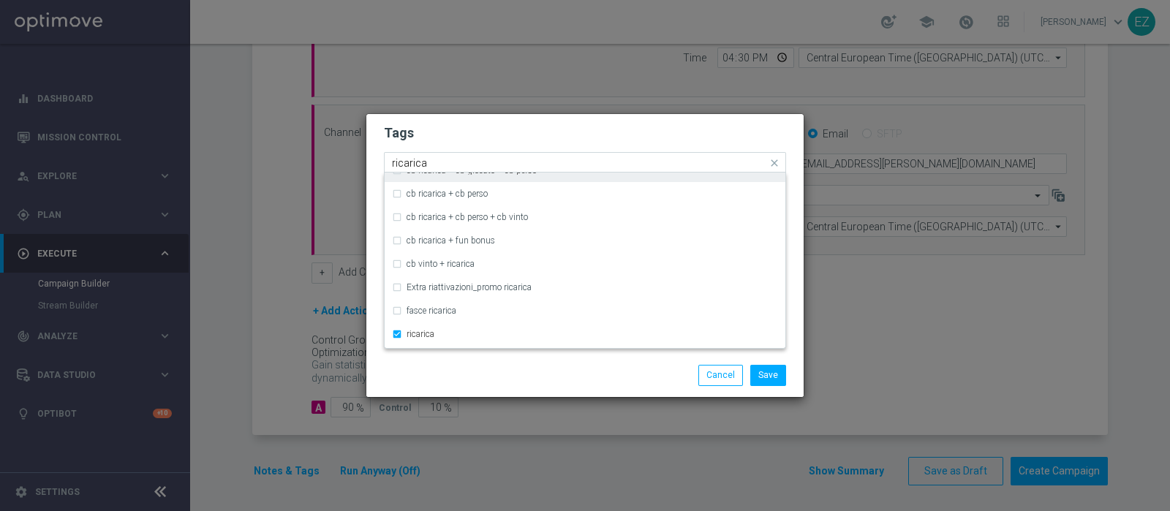
click at [413, 157] on input "ricarica" at bounding box center [579, 163] width 375 height 12
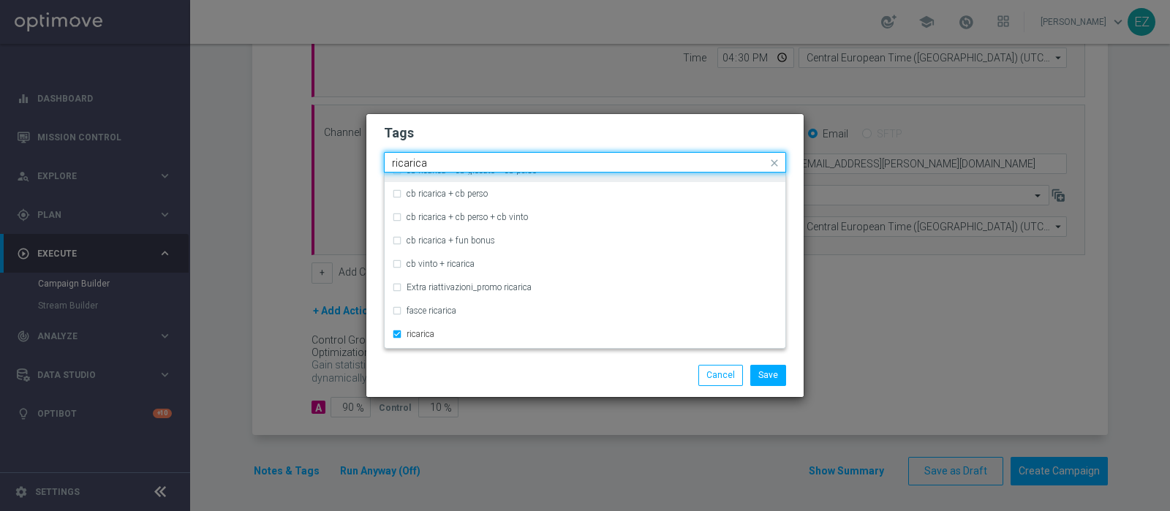
click at [413, 157] on input "ricarica" at bounding box center [579, 163] width 375 height 12
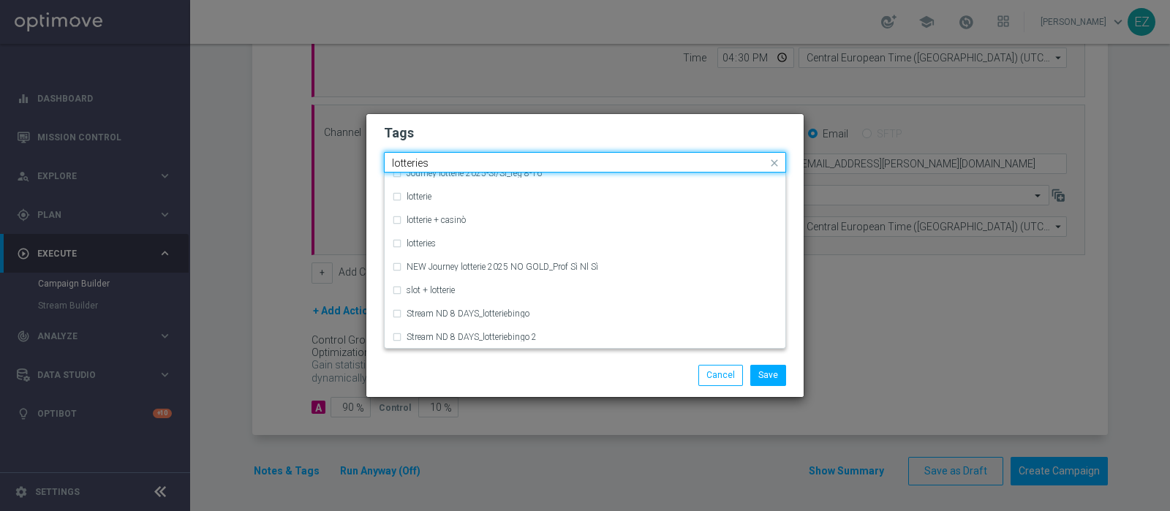
scroll to position [0, 0]
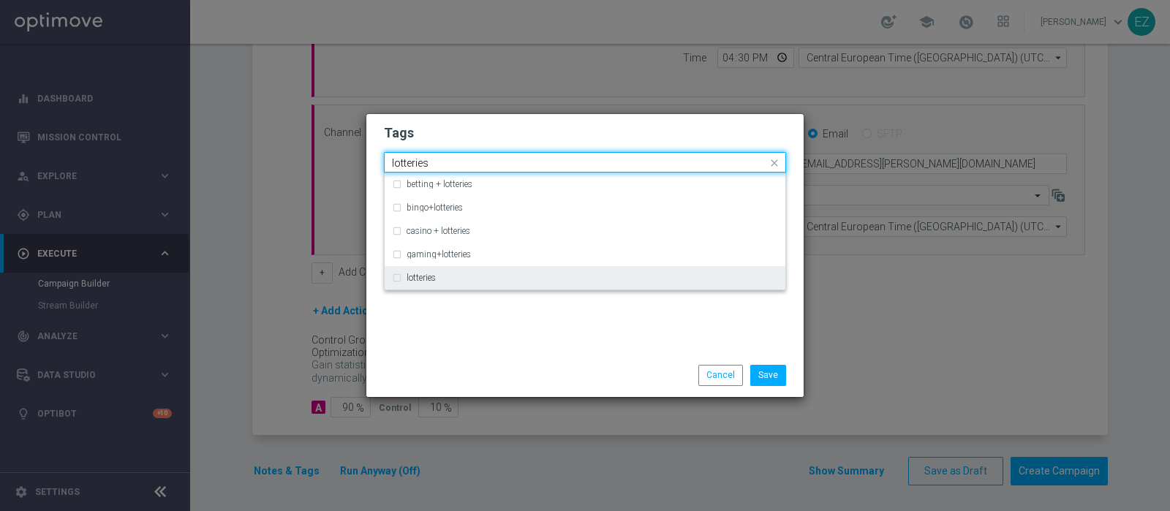
click at [428, 279] on label "lotteries" at bounding box center [421, 278] width 29 height 9
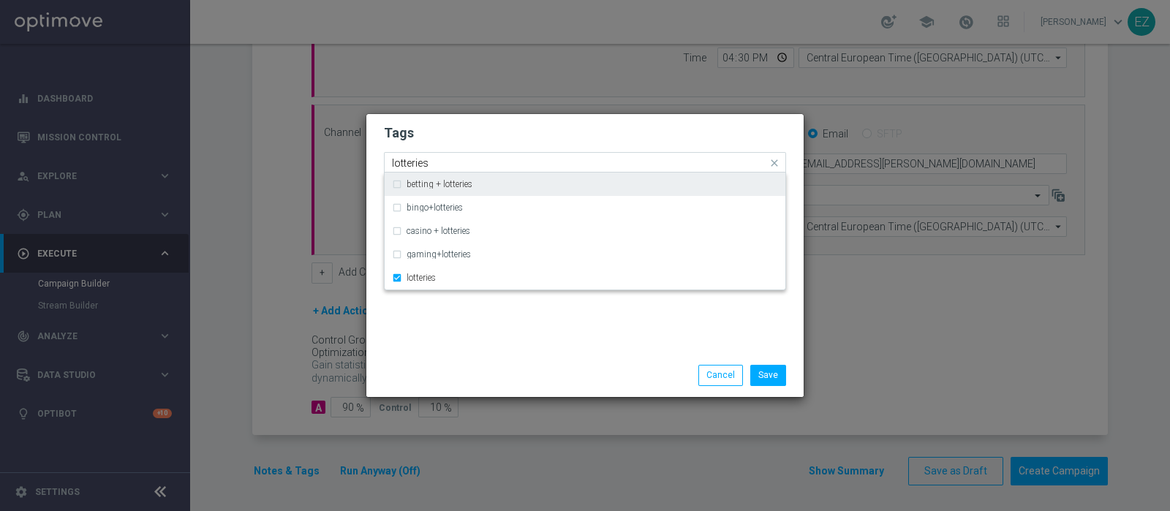
click at [413, 160] on input "lotteries" at bounding box center [579, 163] width 375 height 12
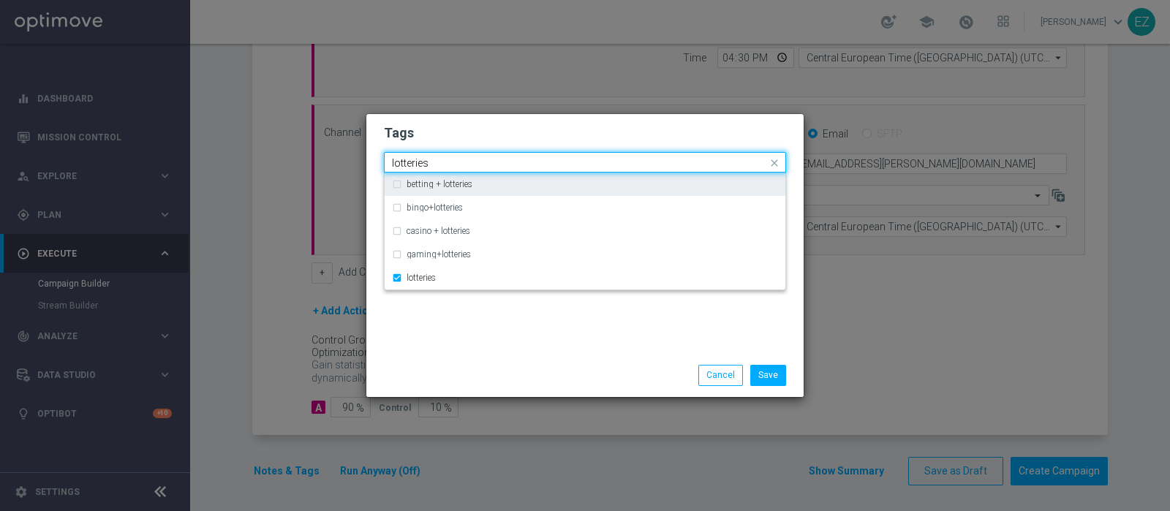
click at [413, 160] on input "lotteries" at bounding box center [579, 163] width 375 height 12
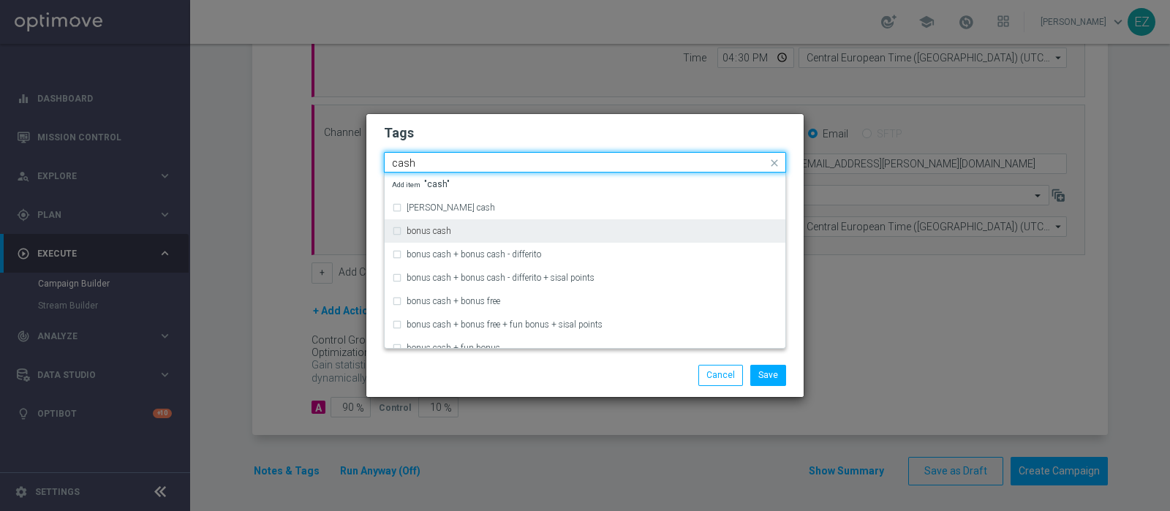
click at [439, 235] on label "bonus cash" at bounding box center [429, 231] width 45 height 9
type input "cash"
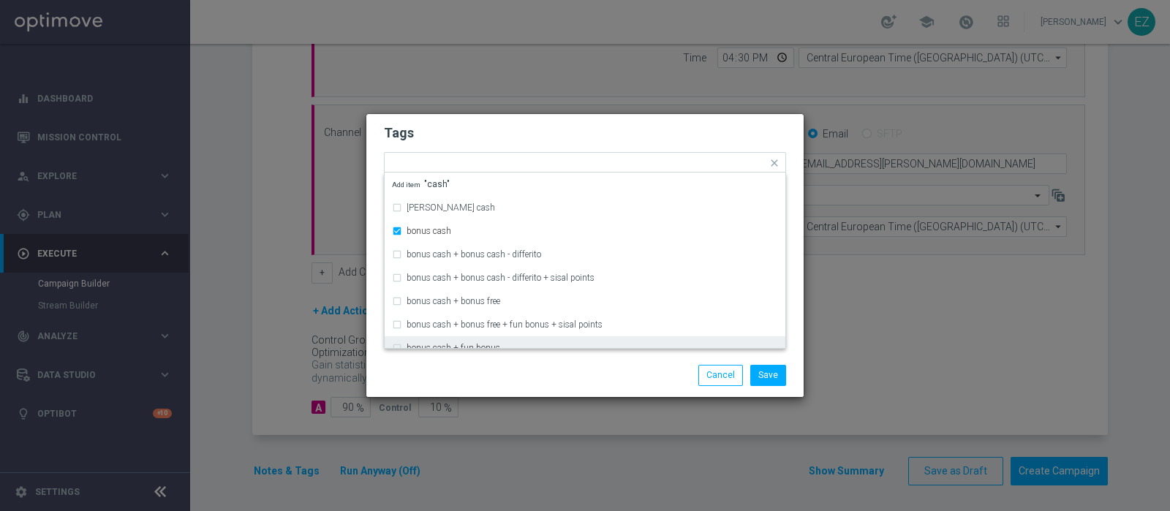
click at [508, 381] on div "Save Cancel" at bounding box center [585, 375] width 424 height 20
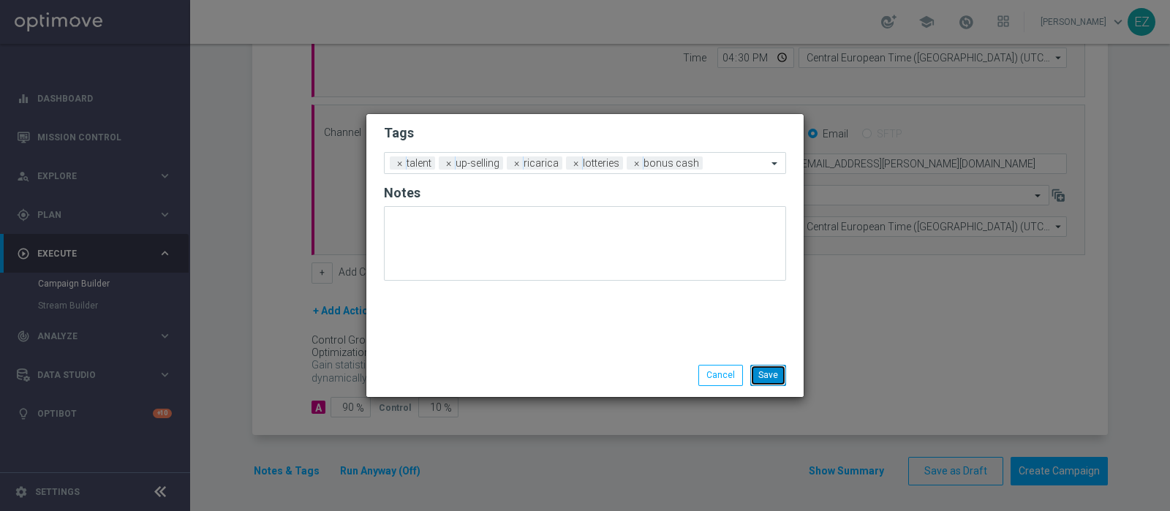
click at [764, 372] on button "Save" at bounding box center [768, 375] width 36 height 20
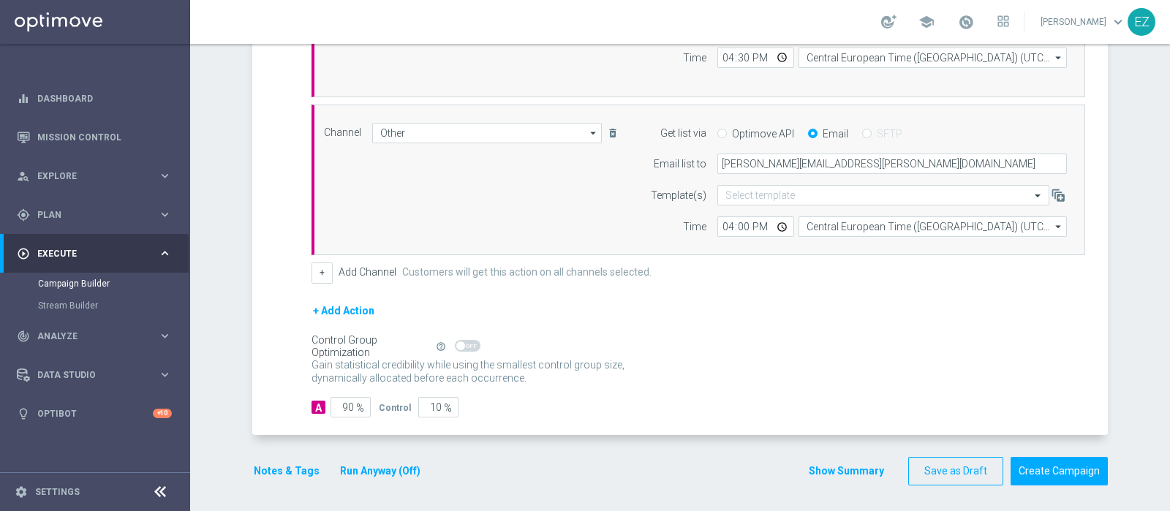
click at [830, 476] on div "Show Summary Save as Draft Create Campaign" at bounding box center [958, 471] width 300 height 29
click at [831, 473] on button "Show Summary" at bounding box center [846, 471] width 77 height 17
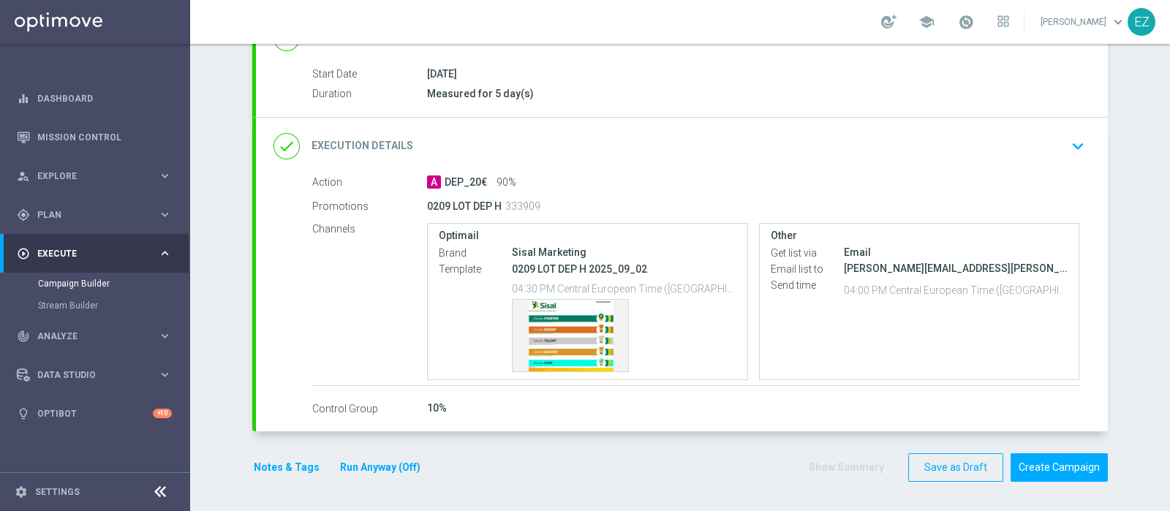
scroll to position [227, 0]
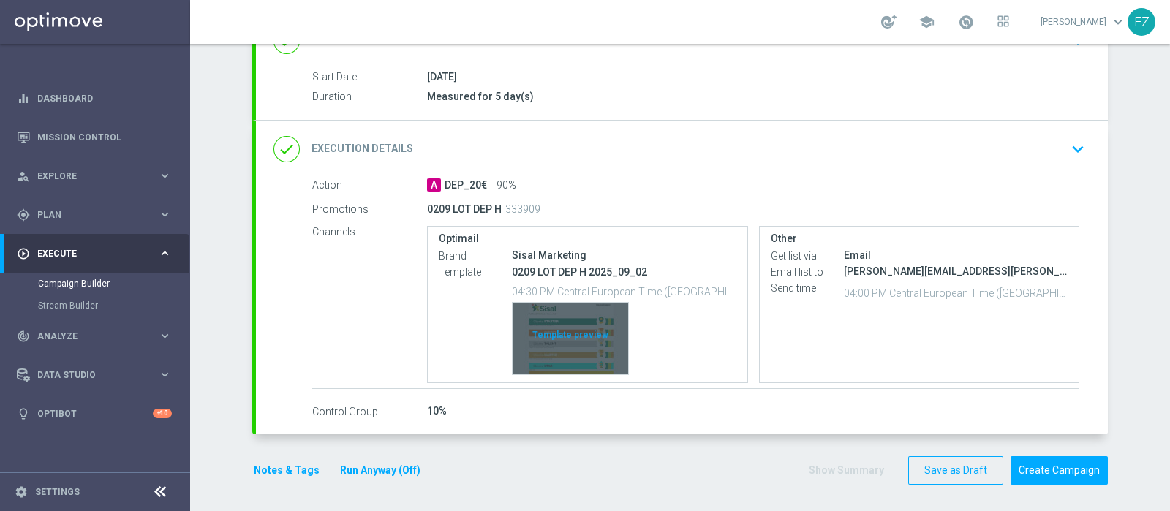
click at [551, 355] on div "Template preview" at bounding box center [571, 339] width 116 height 72
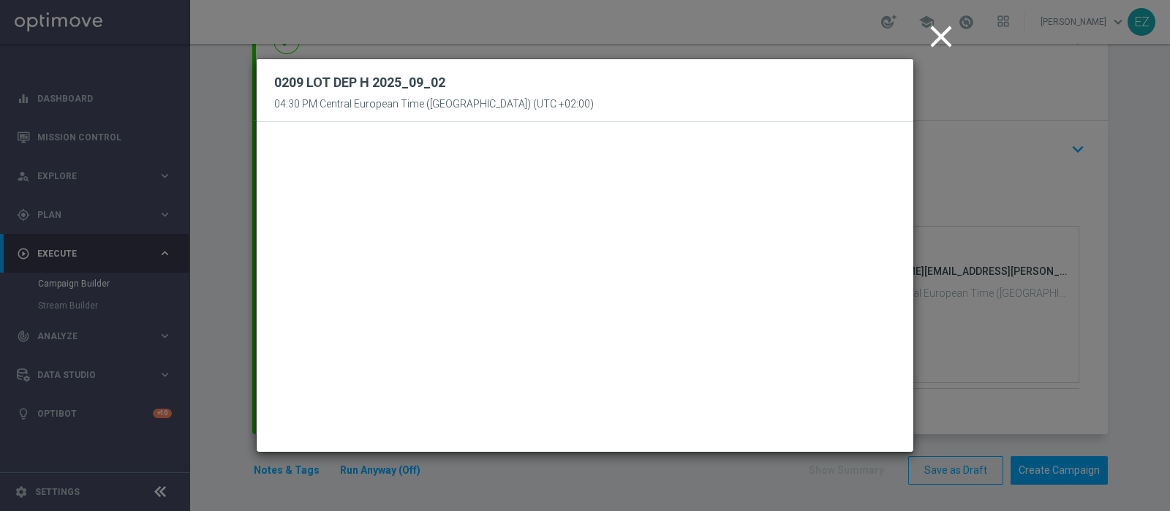
click at [944, 39] on icon "close" at bounding box center [941, 36] width 37 height 37
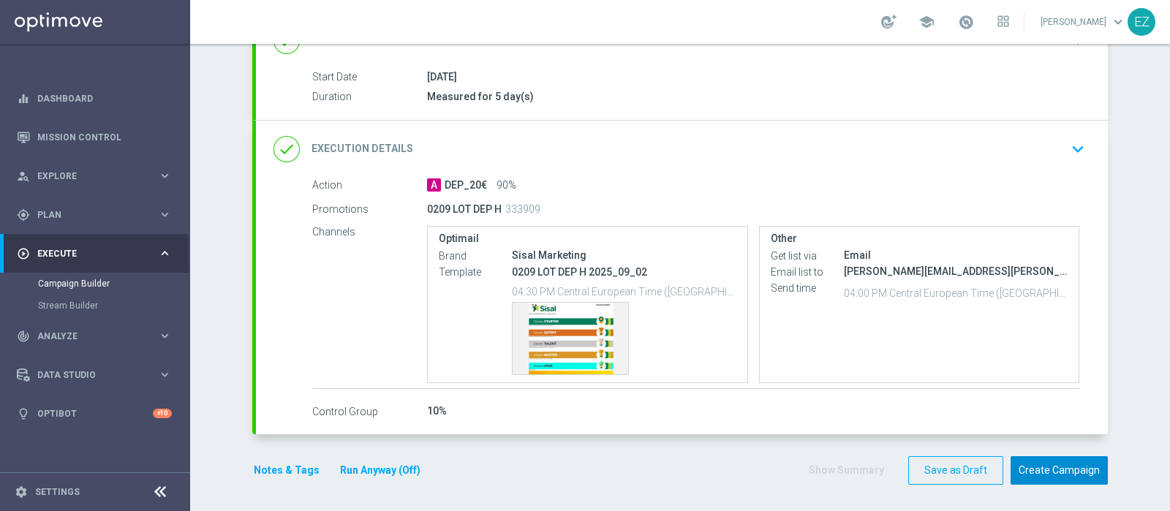
click at [1045, 472] on button "Create Campaign" at bounding box center [1059, 470] width 97 height 29
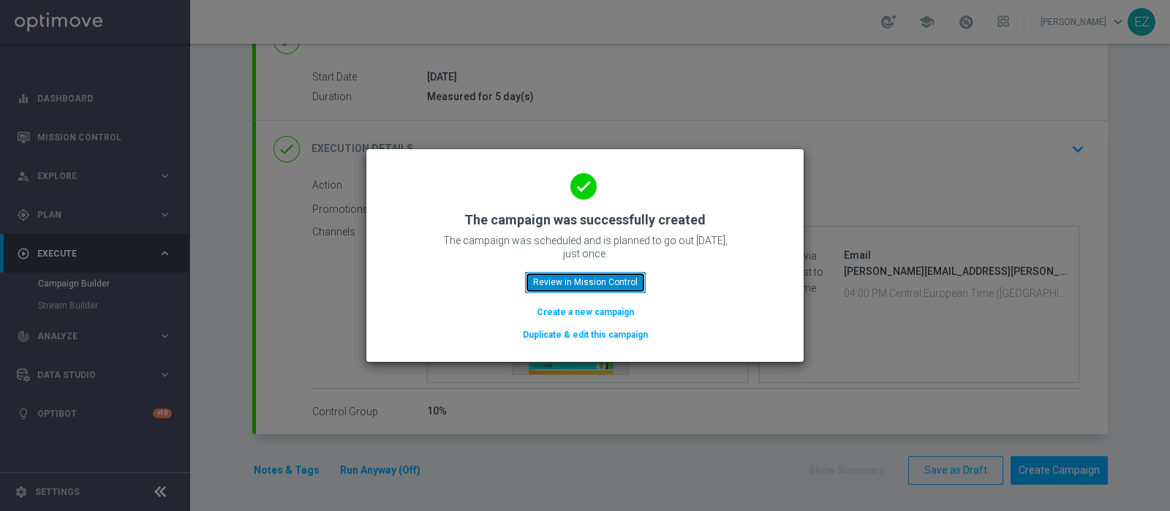
click at [578, 287] on button "Review in Mission Control" at bounding box center [585, 282] width 121 height 20
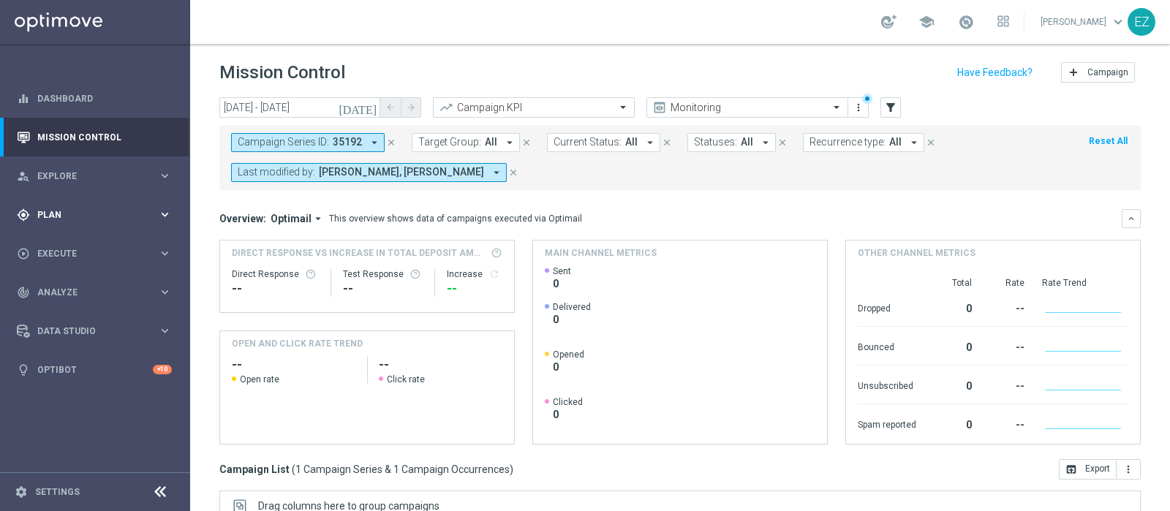
click at [49, 218] on span "Plan" at bounding box center [97, 215] width 121 height 9
click at [61, 244] on link "Target Groups" at bounding box center [95, 245] width 114 height 12
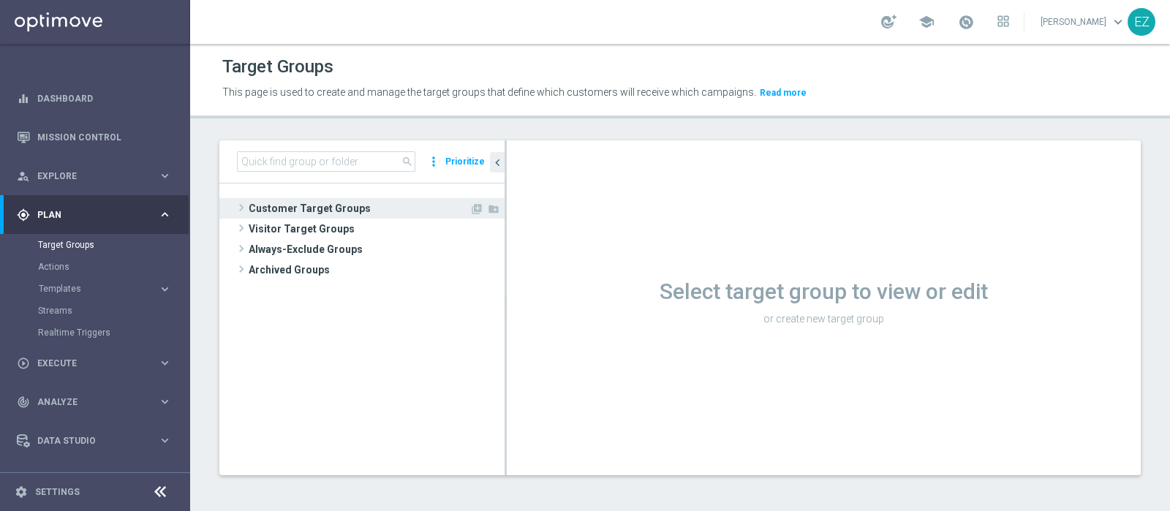
click at [349, 204] on span "Customer Target Groups" at bounding box center [359, 208] width 221 height 20
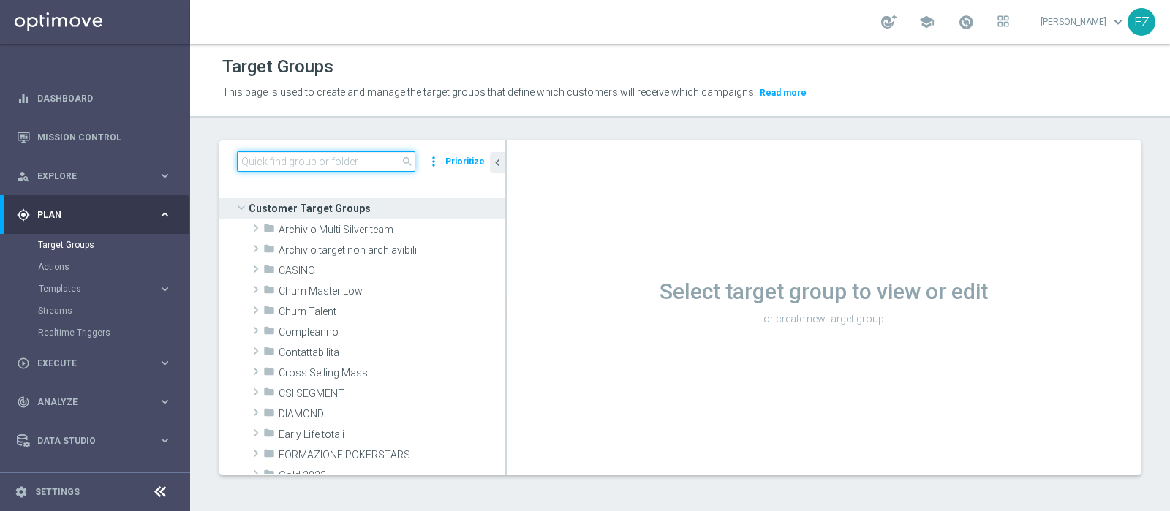
click at [342, 156] on input at bounding box center [326, 161] width 178 height 20
paste input "NEW Active Lottery MODA DEP 15 - <25"
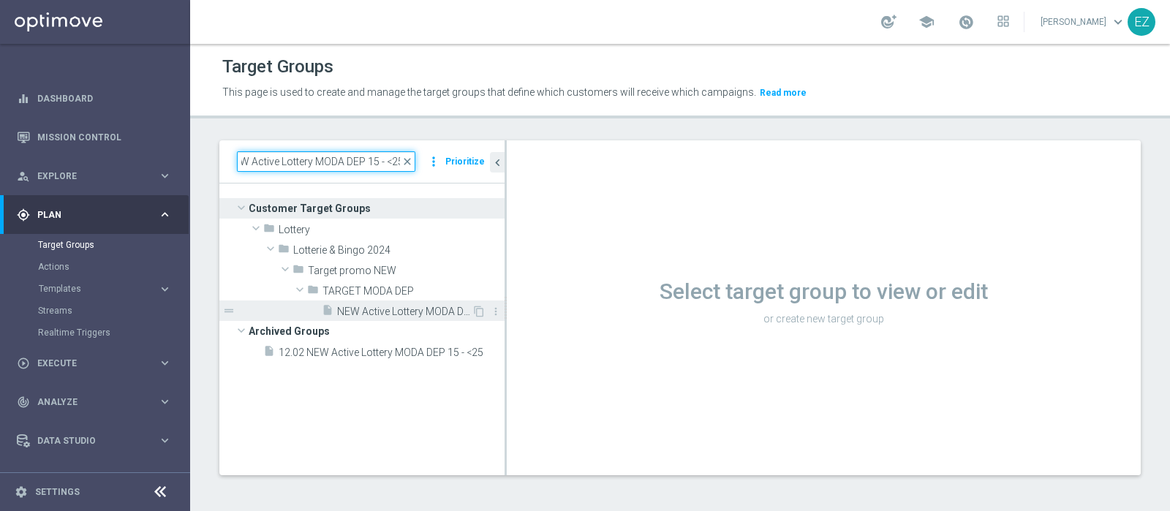
type input "NEW Active Lottery MODA DEP 15 - <25"
click at [388, 309] on span "NEW Active Lottery MODA DEP 15 - <25" at bounding box center [404, 312] width 135 height 12
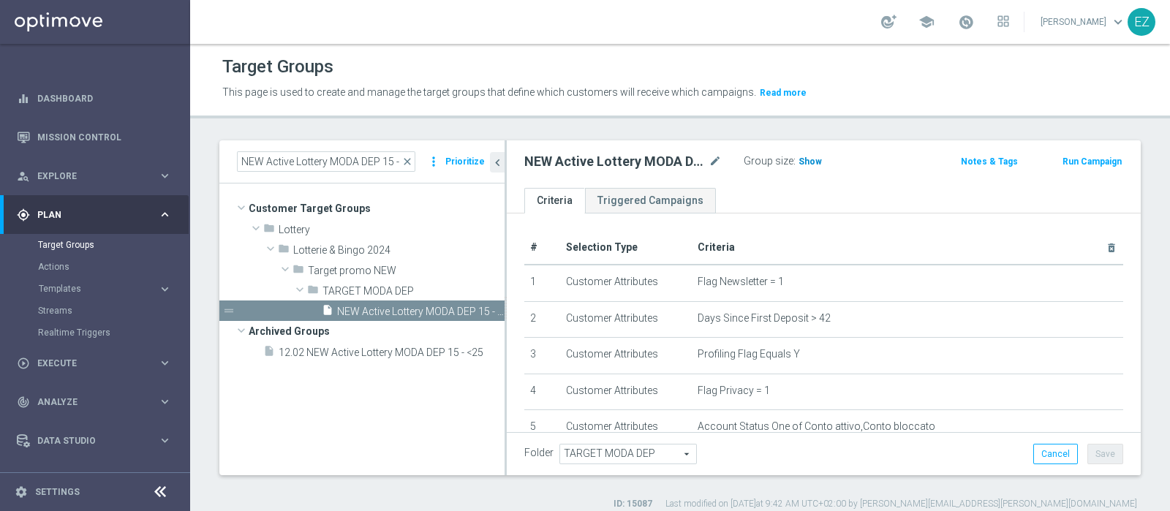
click at [799, 159] on span "Show" at bounding box center [810, 162] width 23 height 10
click at [1068, 158] on button "Run Campaign" at bounding box center [1092, 162] width 62 height 16
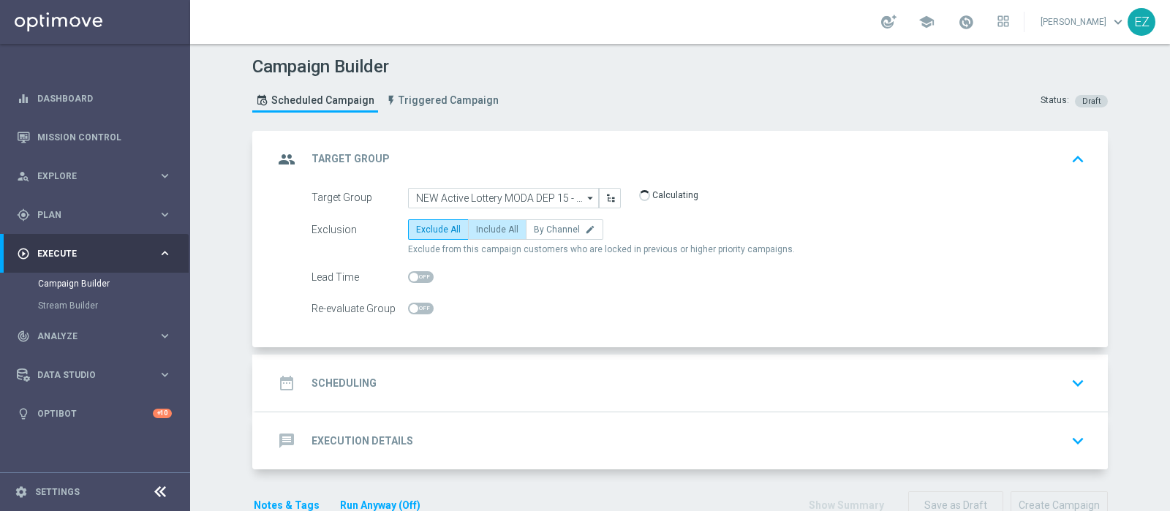
click at [494, 221] on label "Include All" at bounding box center [497, 229] width 59 height 20
click at [486, 227] on input "Include All" at bounding box center [481, 232] width 10 height 10
radio input "true"
click at [336, 388] on div "date_range Scheduling" at bounding box center [325, 383] width 103 height 26
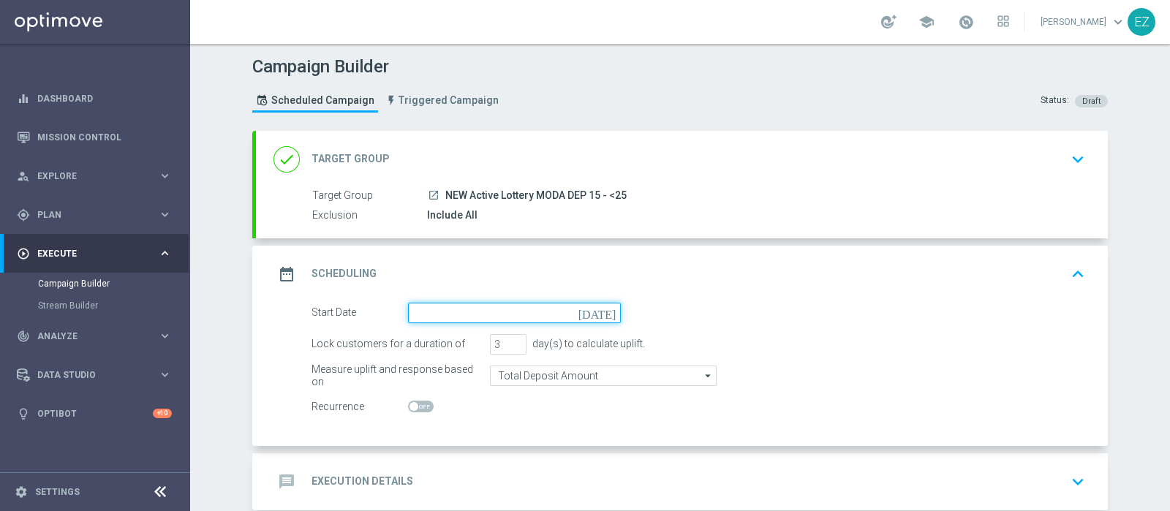
click at [606, 317] on input at bounding box center [514, 313] width 213 height 20
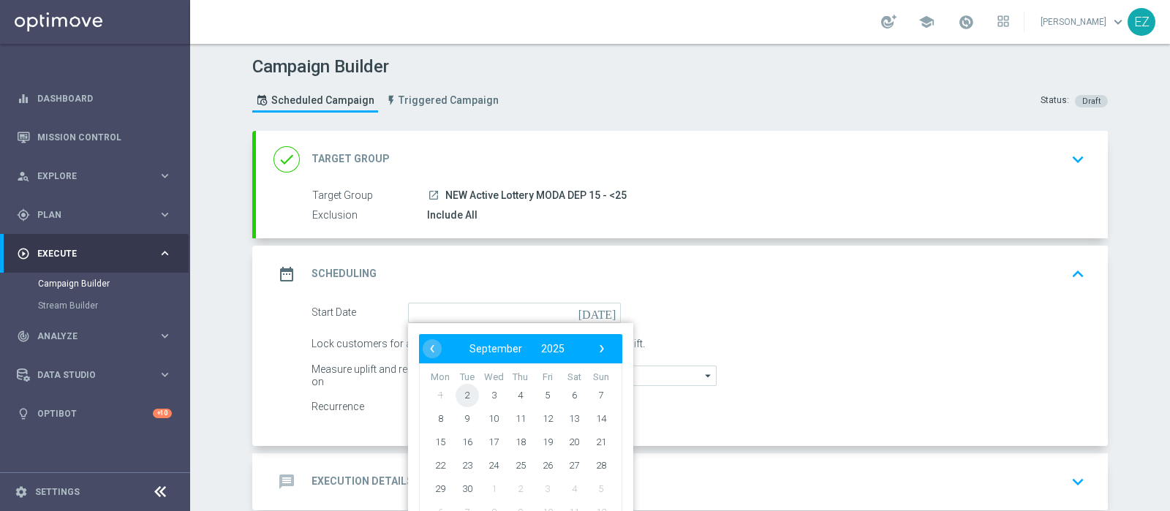
click at [456, 394] on span "2" at bounding box center [467, 394] width 23 height 23
type input "02 Sep 2025"
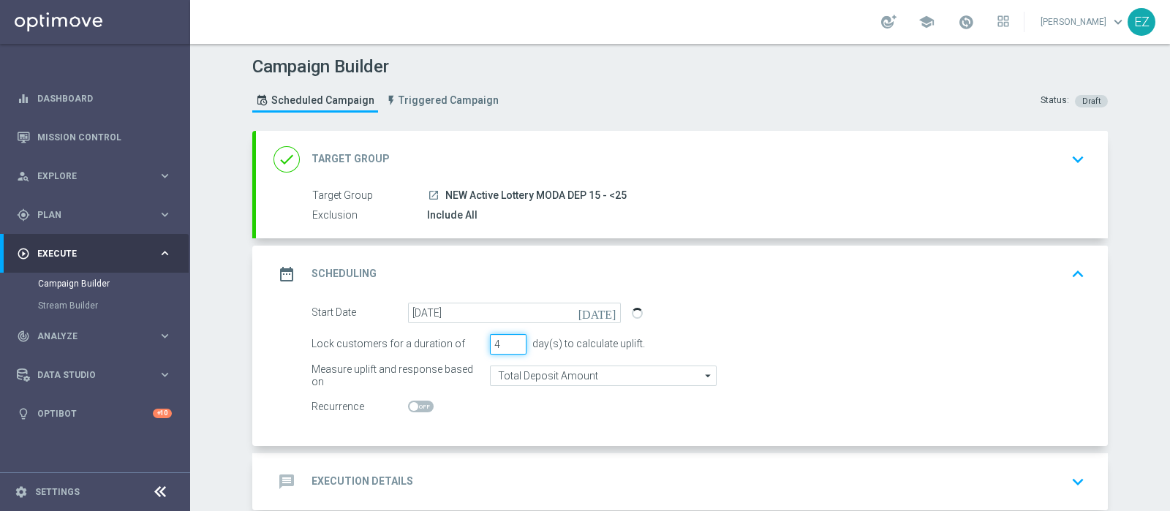
click at [511, 340] on input "4" at bounding box center [508, 344] width 37 height 20
type input "5"
click at [511, 340] on input "5" at bounding box center [508, 344] width 37 height 20
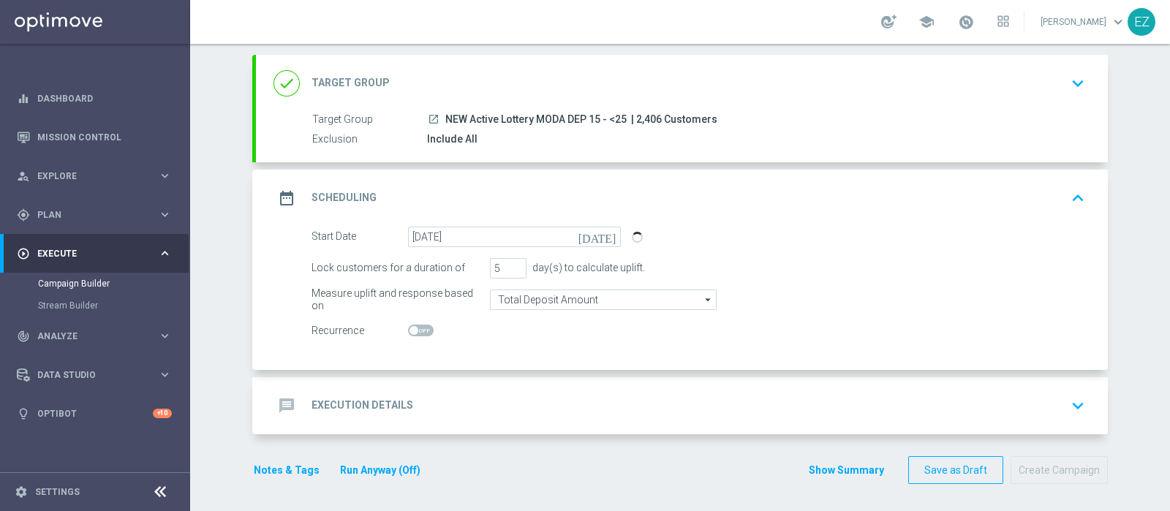
click at [342, 404] on h2 "Execution Details" at bounding box center [363, 406] width 102 height 14
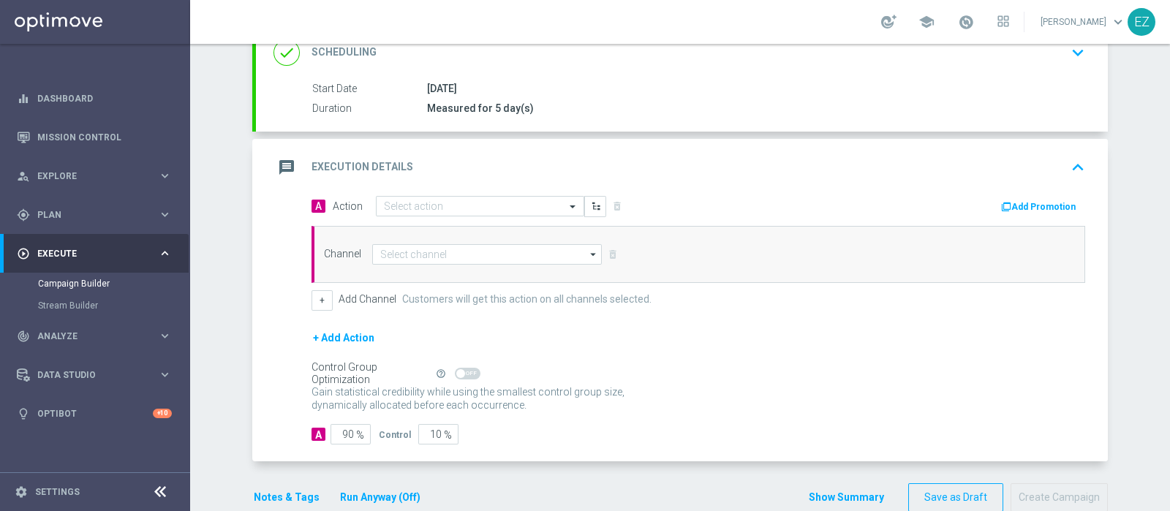
scroll to position [239, 0]
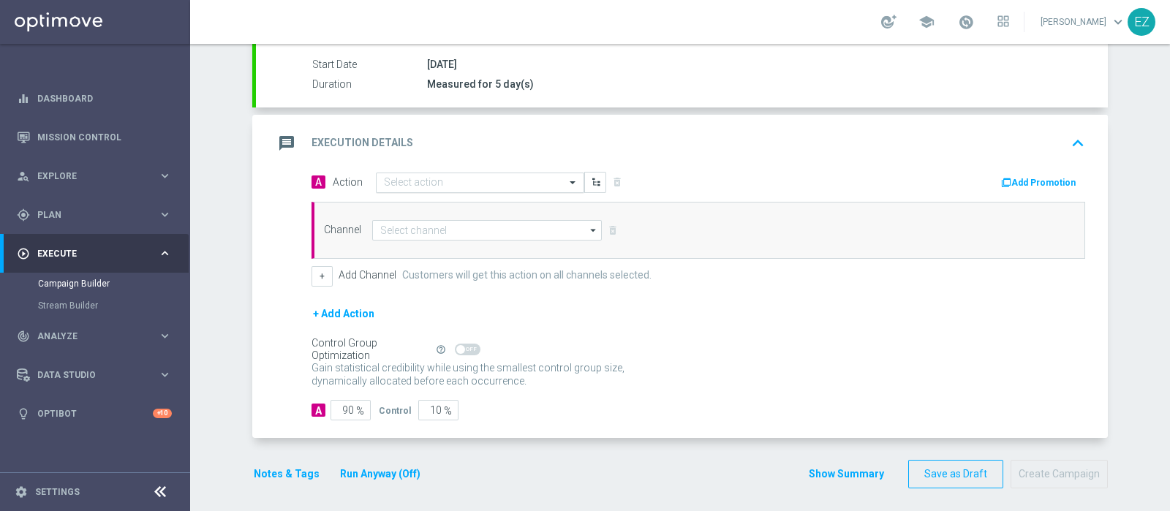
click at [492, 184] on input "text" at bounding box center [465, 183] width 163 height 12
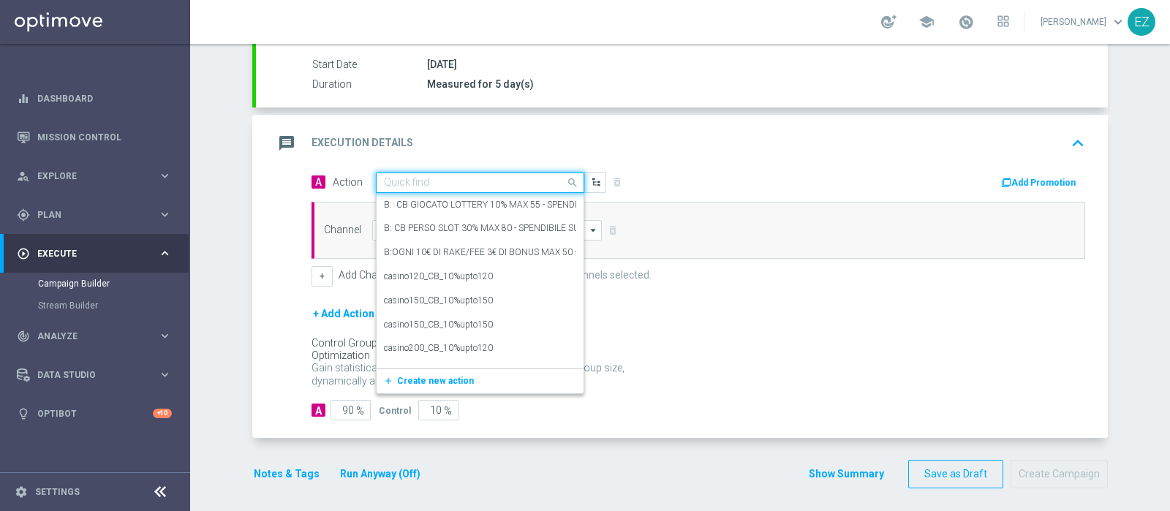
paste input "DEP_20€"
type input "DEP_20€"
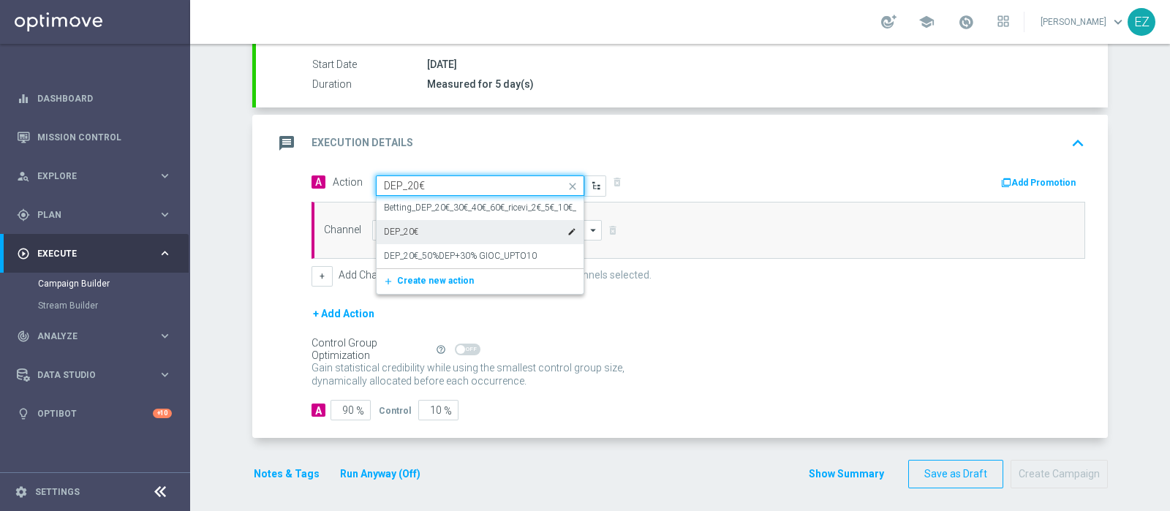
click at [418, 225] on div "DEP_20€ edit" at bounding box center [480, 232] width 192 height 24
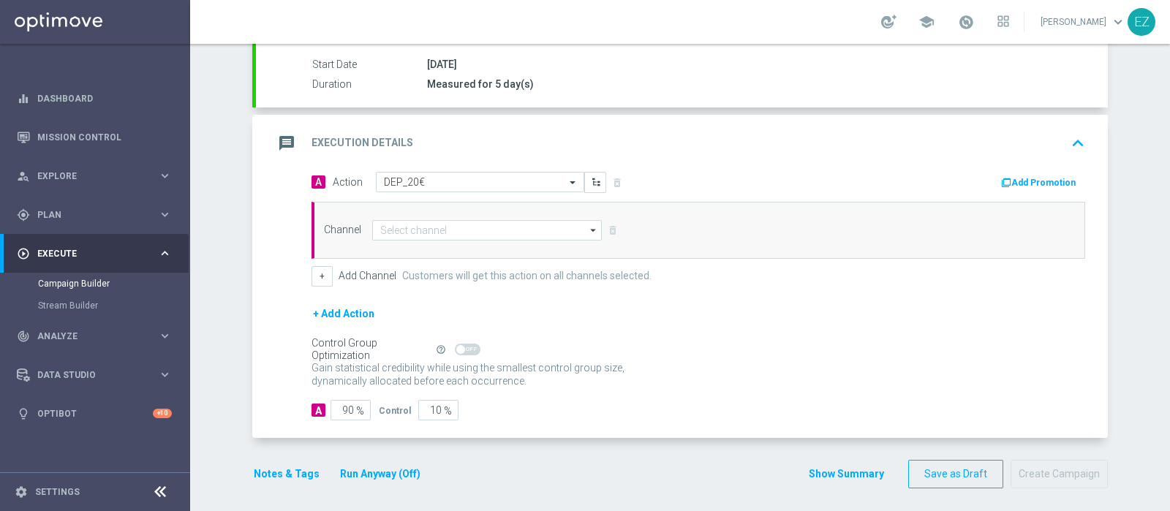
click at [1015, 179] on button "Add Promotion" at bounding box center [1040, 183] width 81 height 16
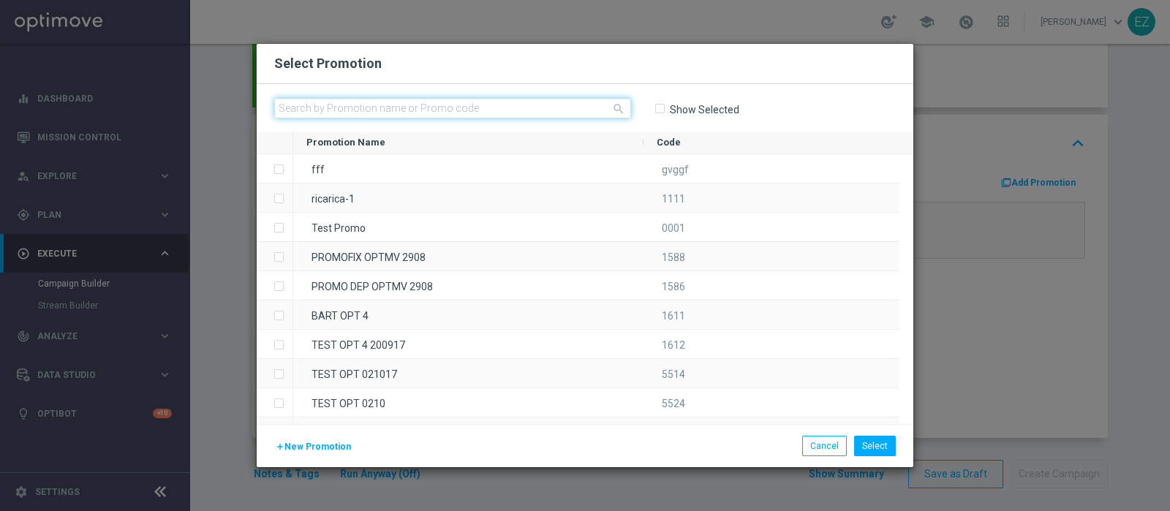
click at [519, 108] on input "text" at bounding box center [452, 108] width 357 height 20
paste input "0209 LOT DEP M"
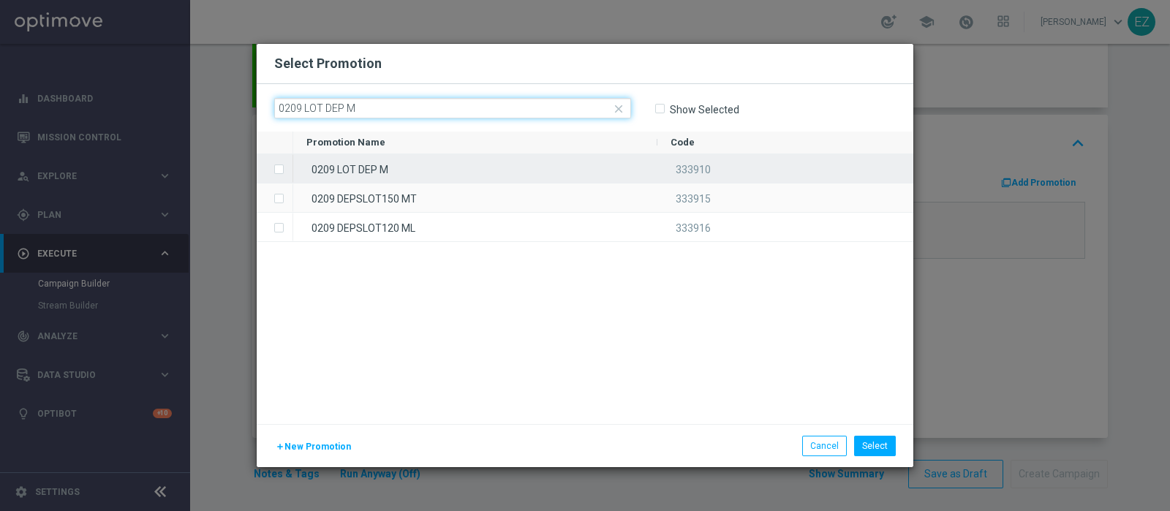
type input "0209 LOT DEP M"
click at [396, 162] on div "0209 LOT DEP M" at bounding box center [475, 168] width 364 height 29
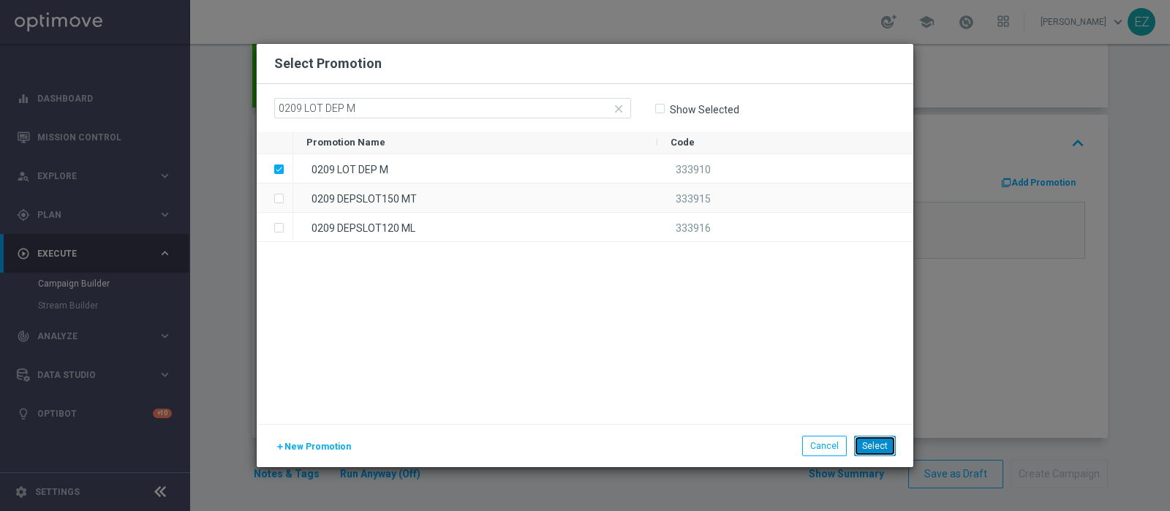
click at [866, 451] on button "Select" at bounding box center [875, 446] width 42 height 20
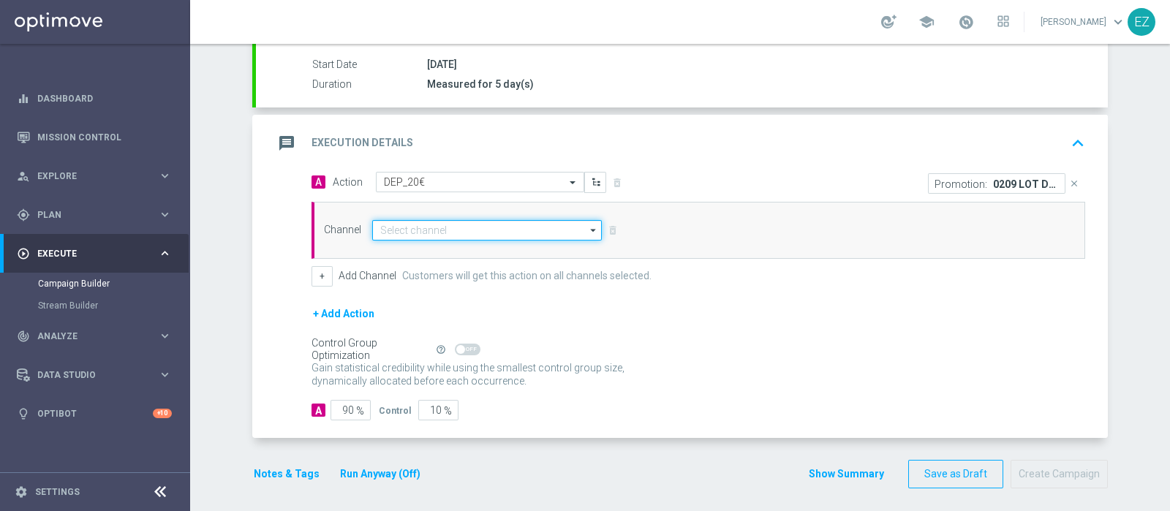
click at [435, 227] on input at bounding box center [487, 230] width 230 height 20
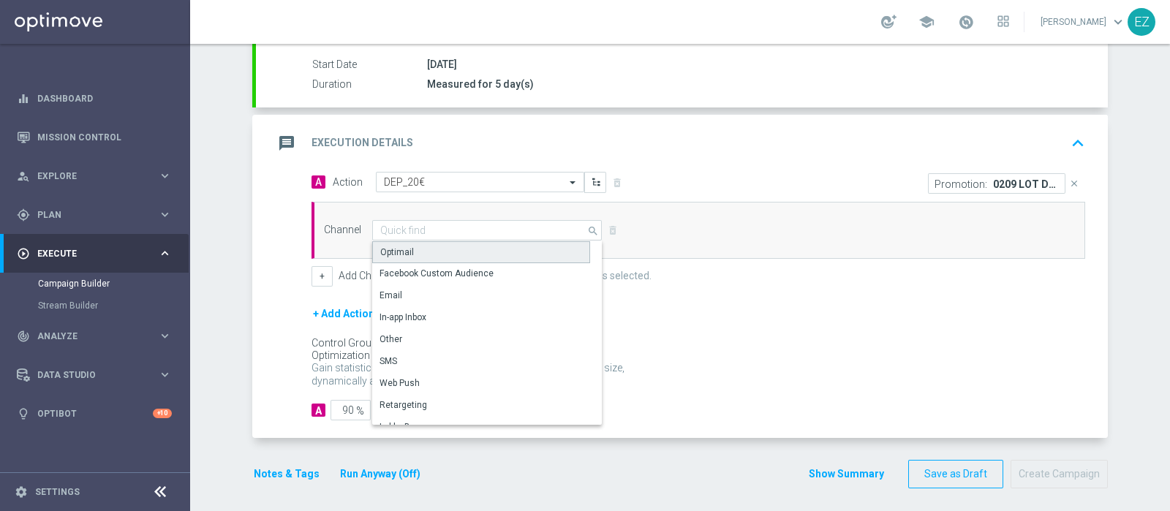
click at [435, 244] on div "Optimail" at bounding box center [481, 252] width 218 height 22
type input "Optimail"
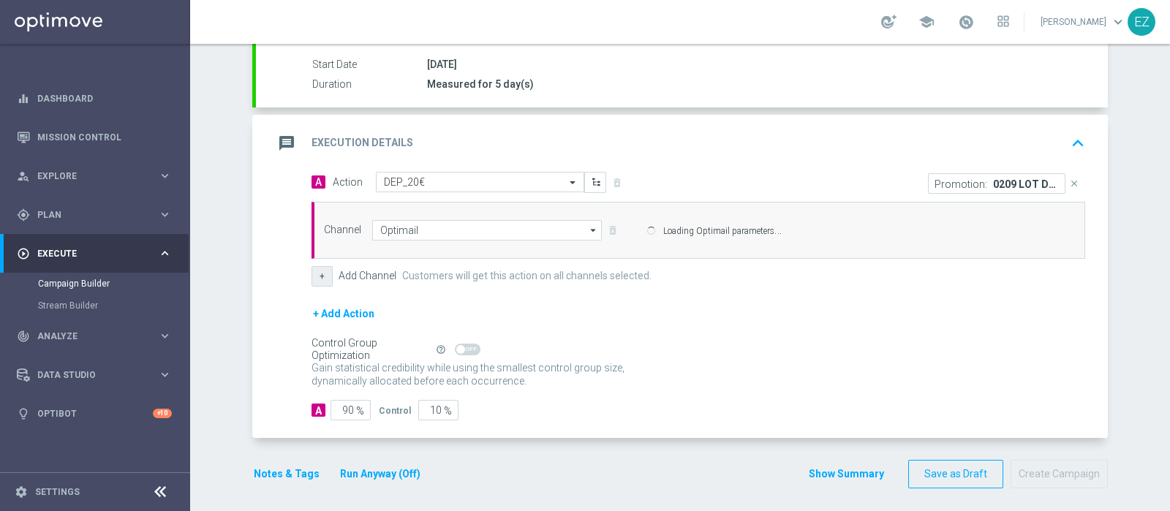
click at [312, 272] on button "+" at bounding box center [322, 276] width 21 height 20
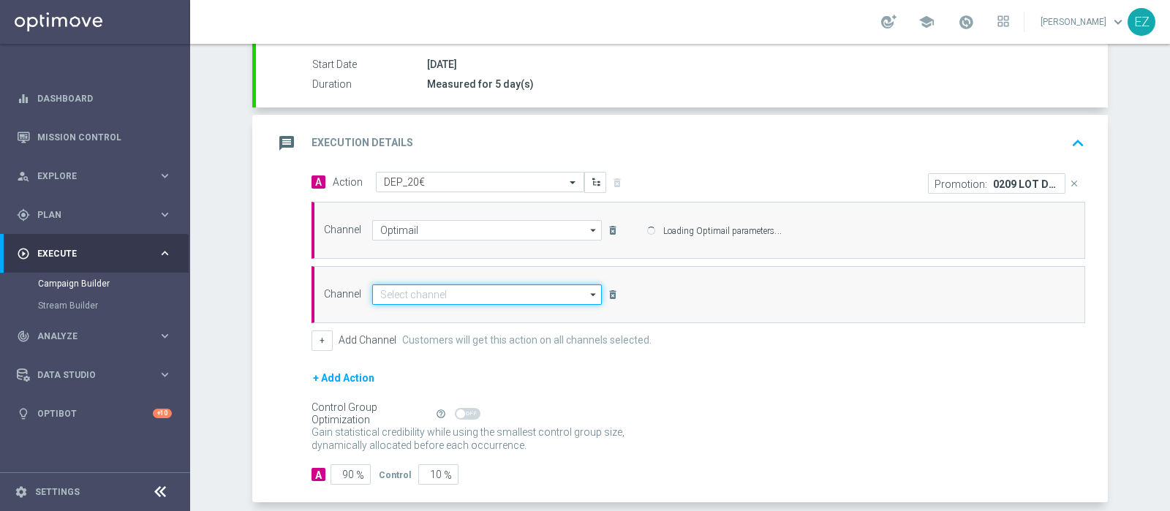
click at [432, 292] on input at bounding box center [487, 295] width 230 height 20
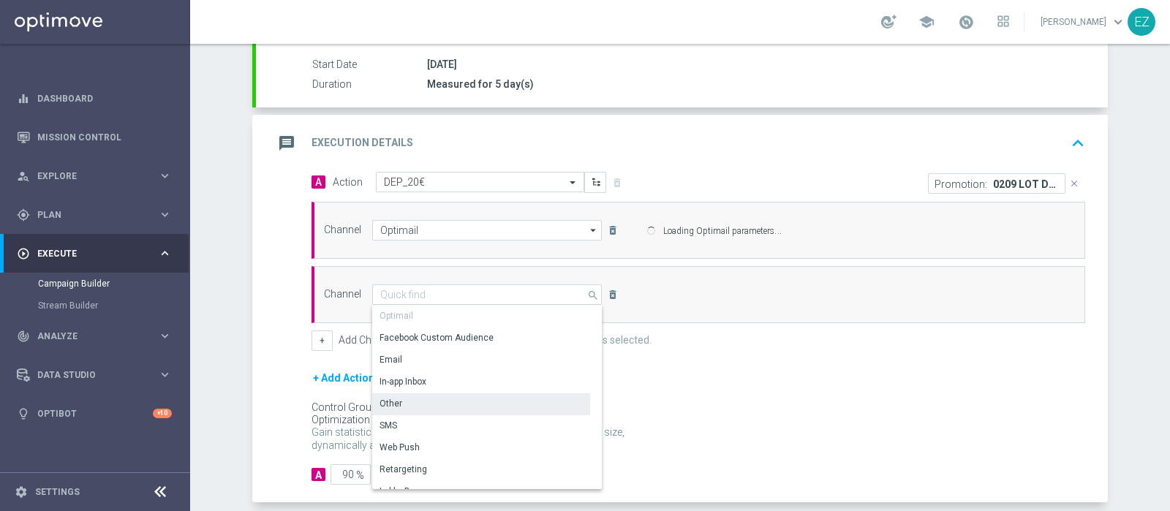
click at [419, 403] on div "Other" at bounding box center [481, 404] width 218 height 20
type input "Other"
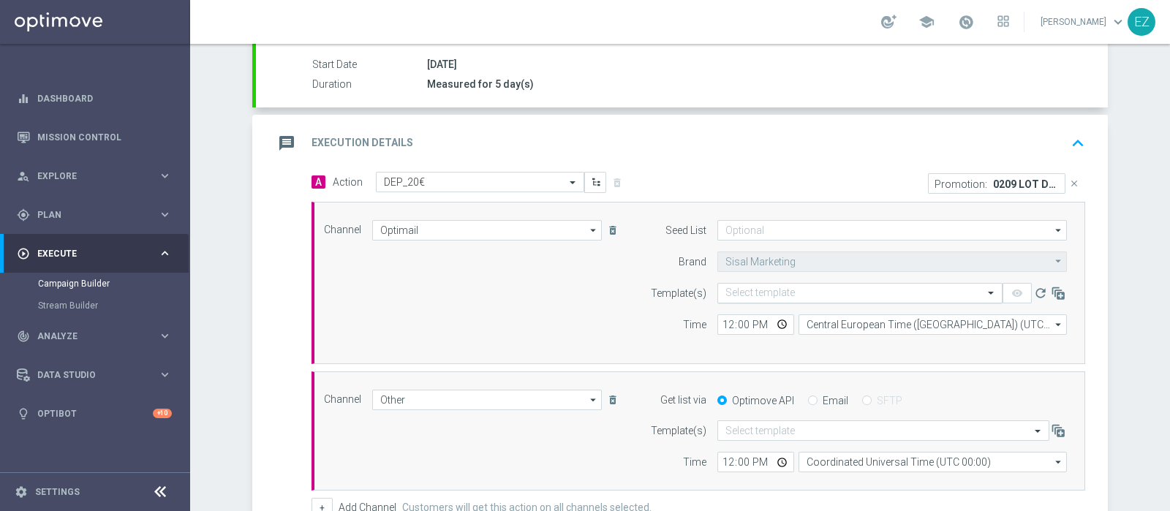
click at [809, 287] on input "text" at bounding box center [846, 293] width 240 height 12
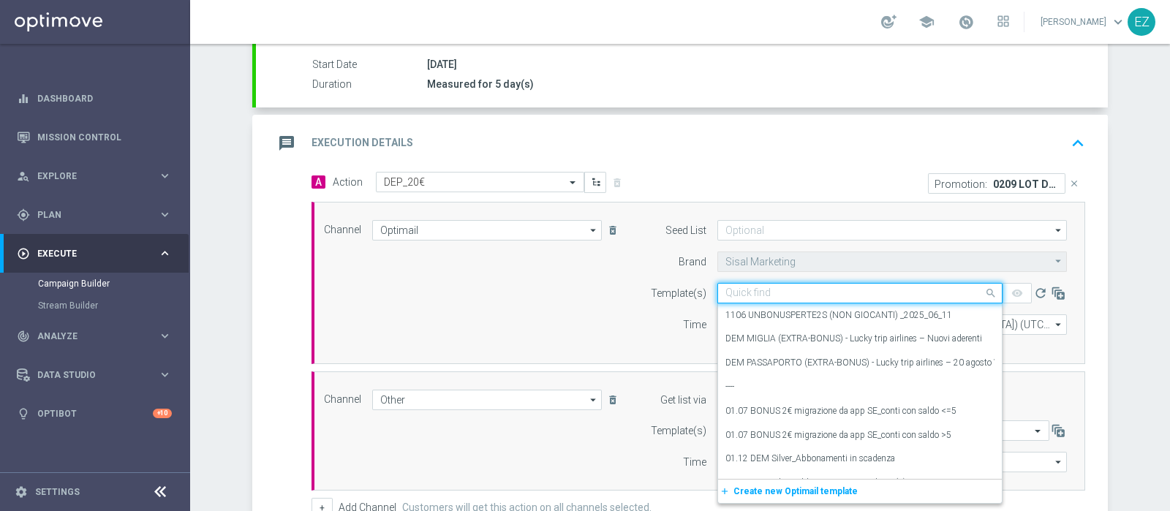
paste input "0209 LOT DEP M"
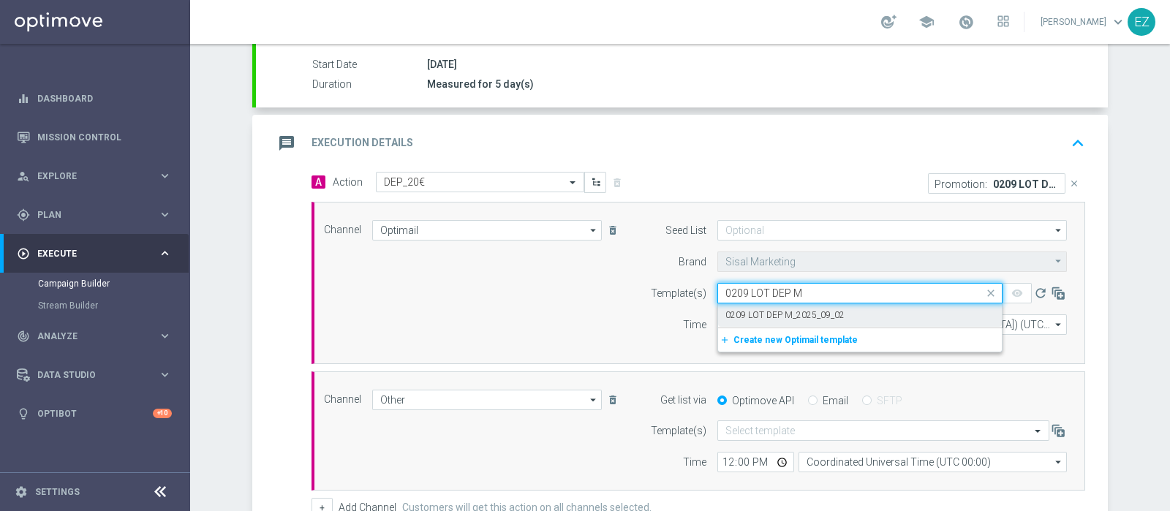
click at [776, 309] on label "0209 LOT DEP M_2025_09_02" at bounding box center [785, 315] width 119 height 12
type input "0209 LOT DEP M"
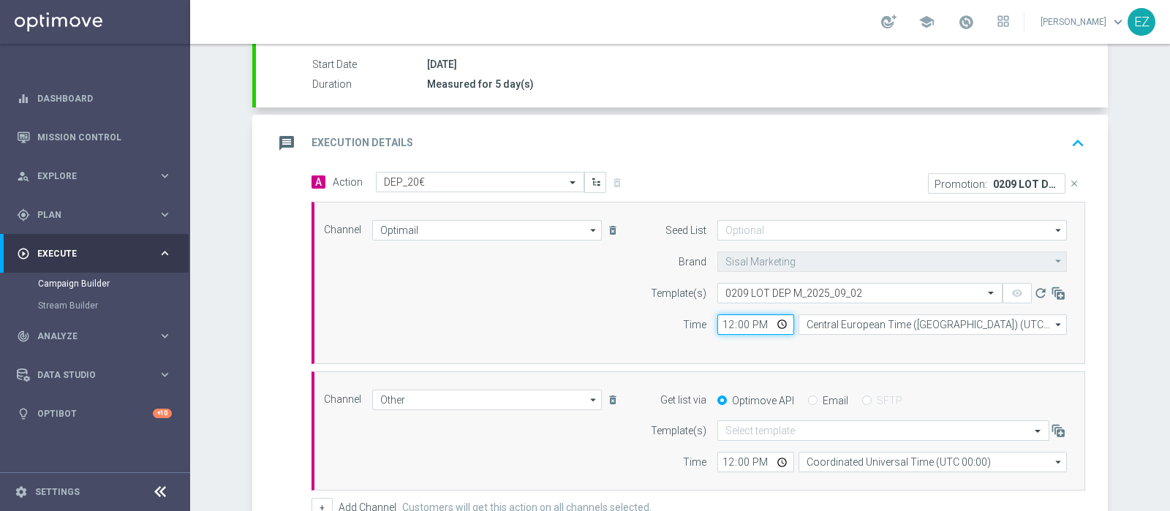
click at [718, 323] on input "12:00" at bounding box center [756, 325] width 77 height 20
type input "17:00"
click at [808, 397] on input "Email" at bounding box center [813, 402] width 10 height 10
radio input "true"
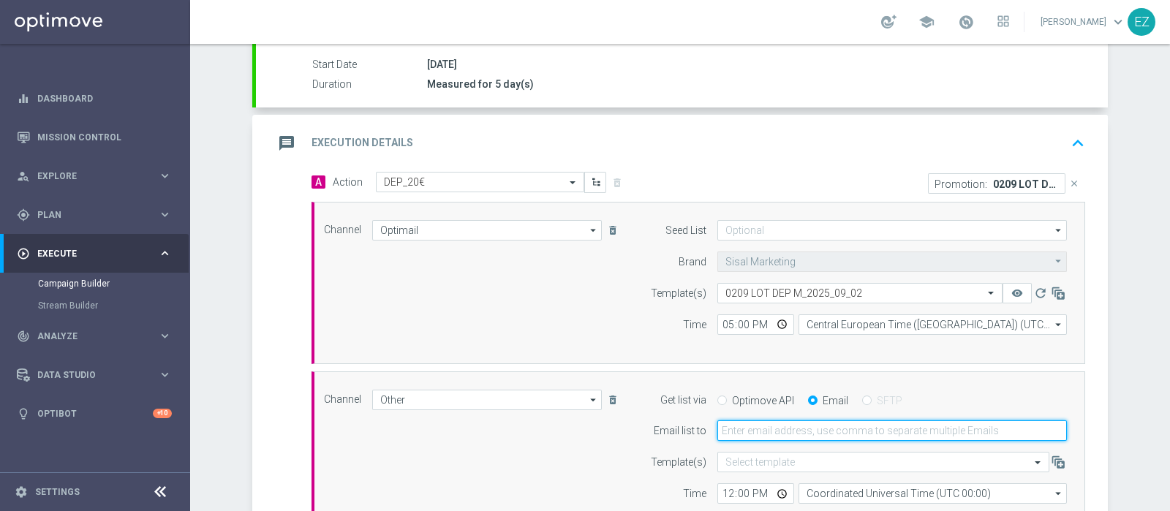
click at [756, 427] on input "email" at bounding box center [893, 431] width 350 height 20
type input "elena.zarbin@sisal.it"
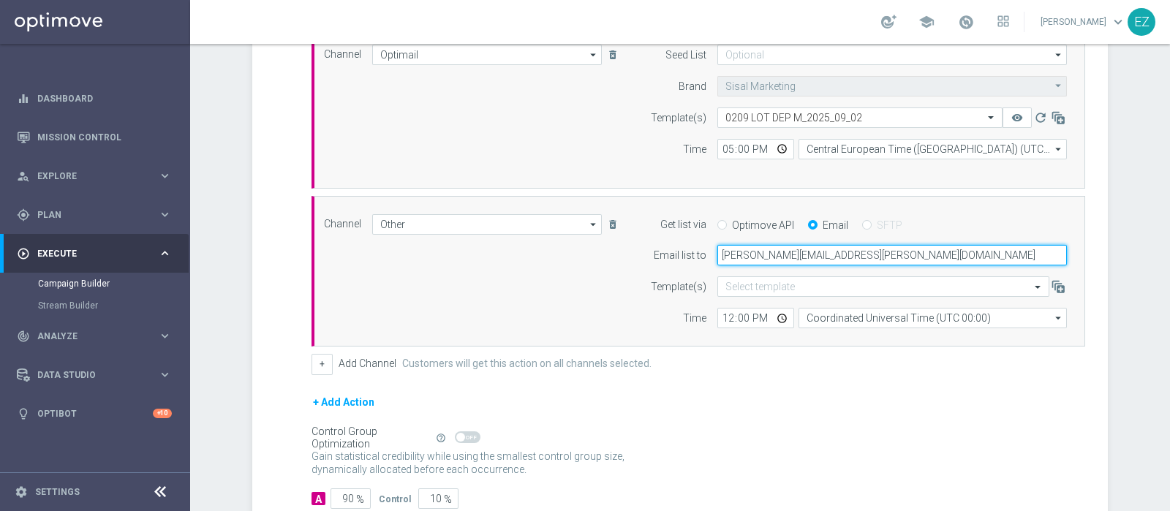
scroll to position [429, 0]
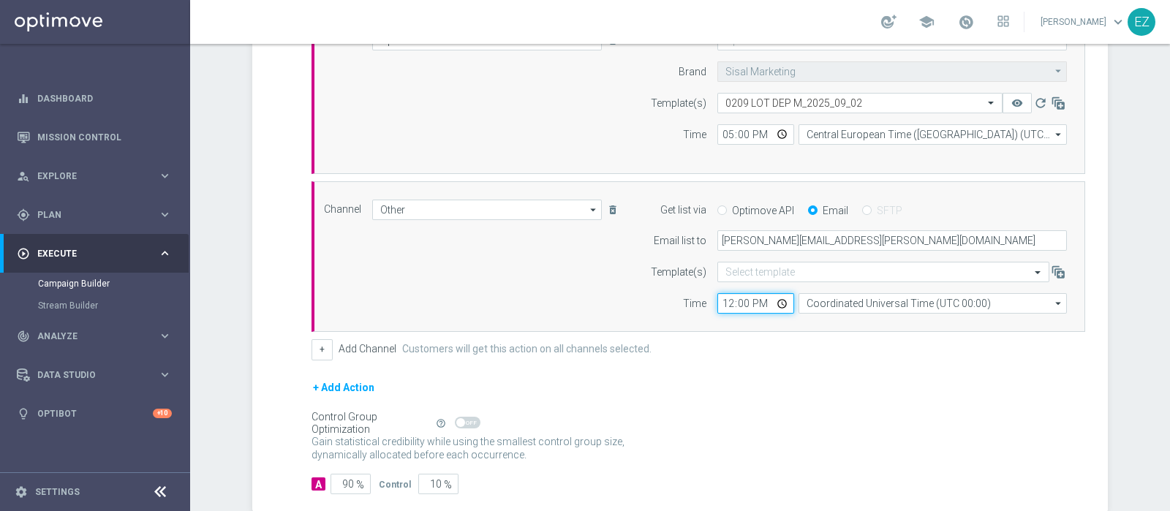
click at [718, 304] on input "12:00" at bounding box center [756, 303] width 77 height 20
type input "16:30"
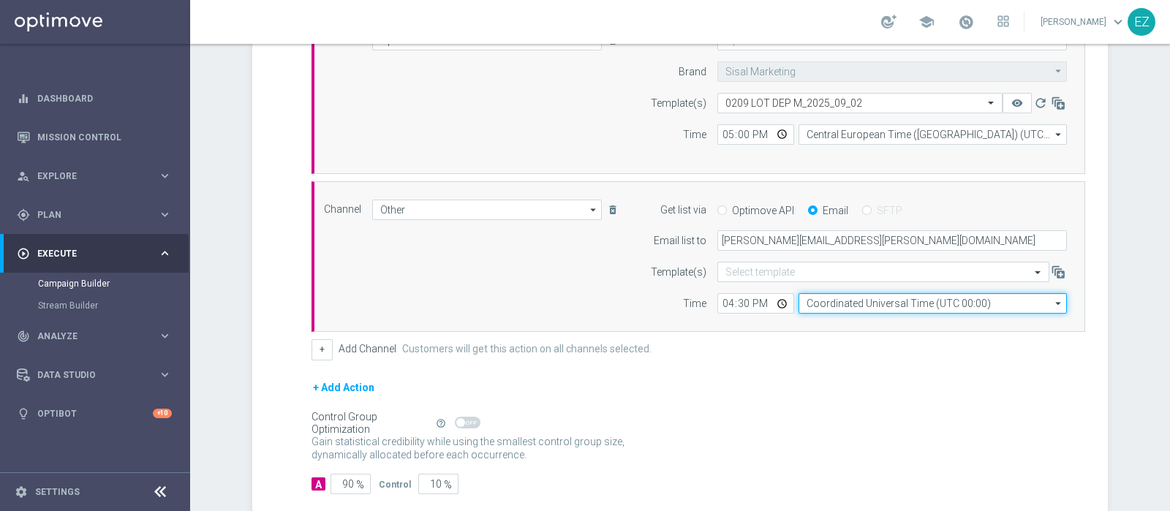
click at [820, 298] on input "Coordinated Universal Time (UTC 00:00)" at bounding box center [933, 303] width 268 height 20
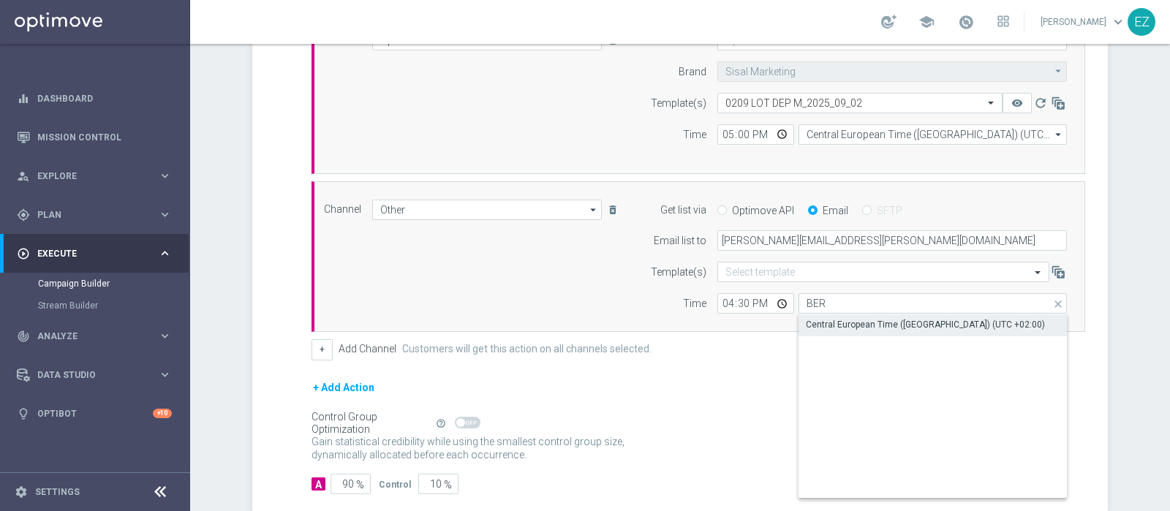
click at [829, 326] on div "Central European Time (Berlin) (UTC +02:00)" at bounding box center [925, 324] width 239 height 13
type input "Central European Time (Berlin) (UTC +02:00)"
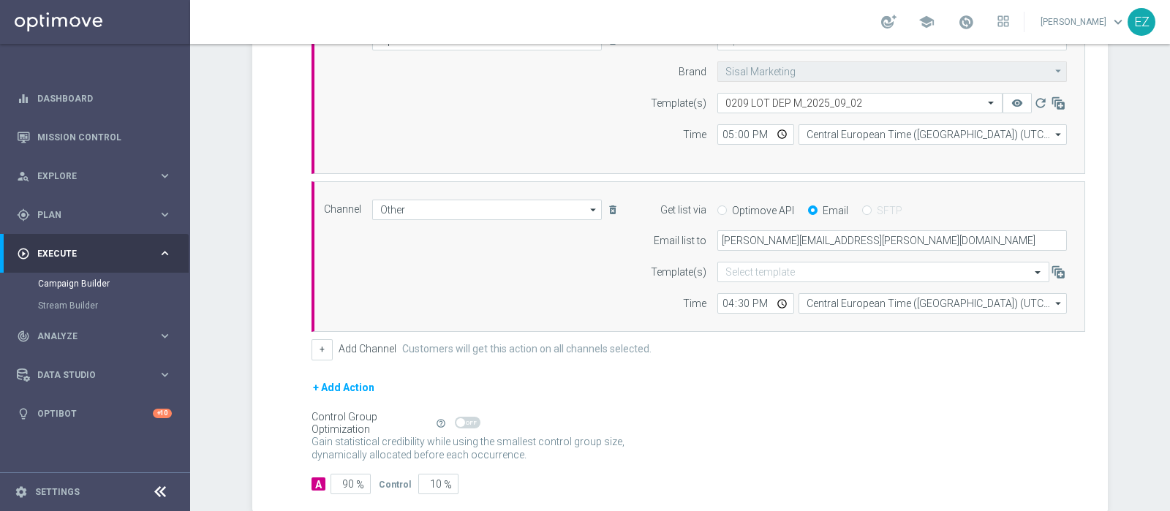
scroll to position [506, 0]
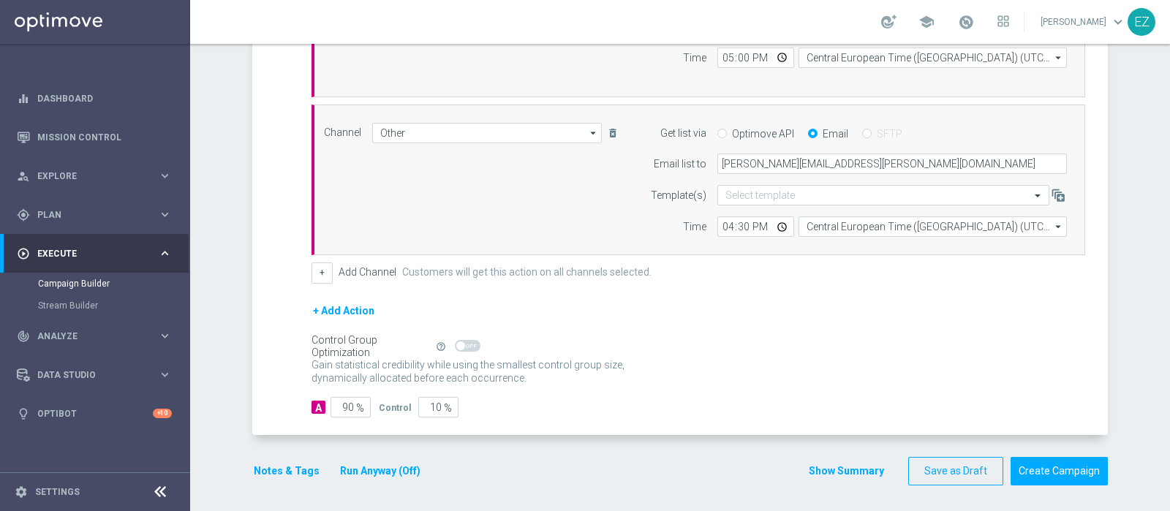
click at [289, 467] on button "Notes & Tags" at bounding box center [286, 471] width 69 height 18
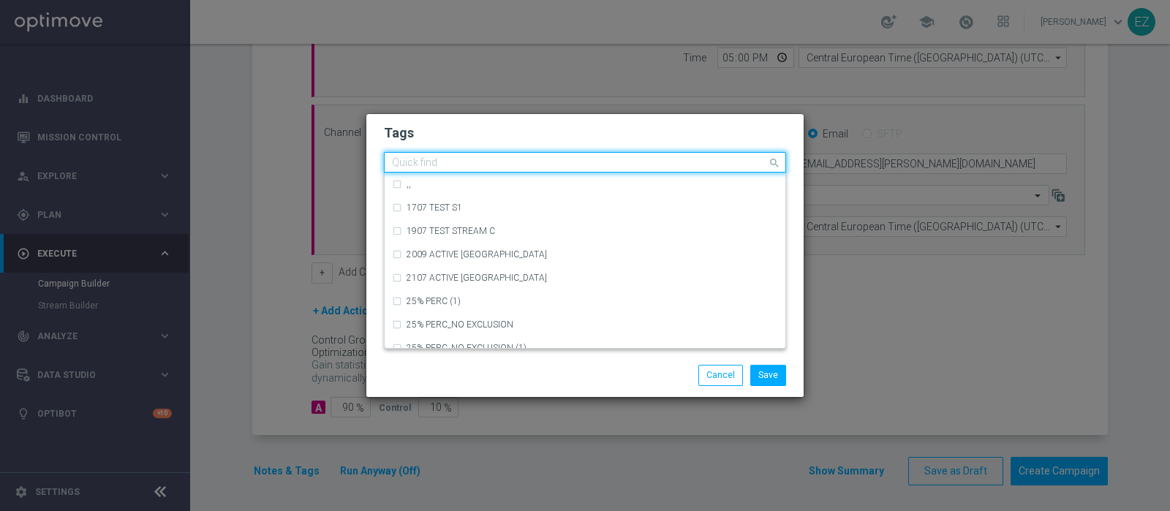
click at [480, 162] on input "text" at bounding box center [579, 163] width 375 height 12
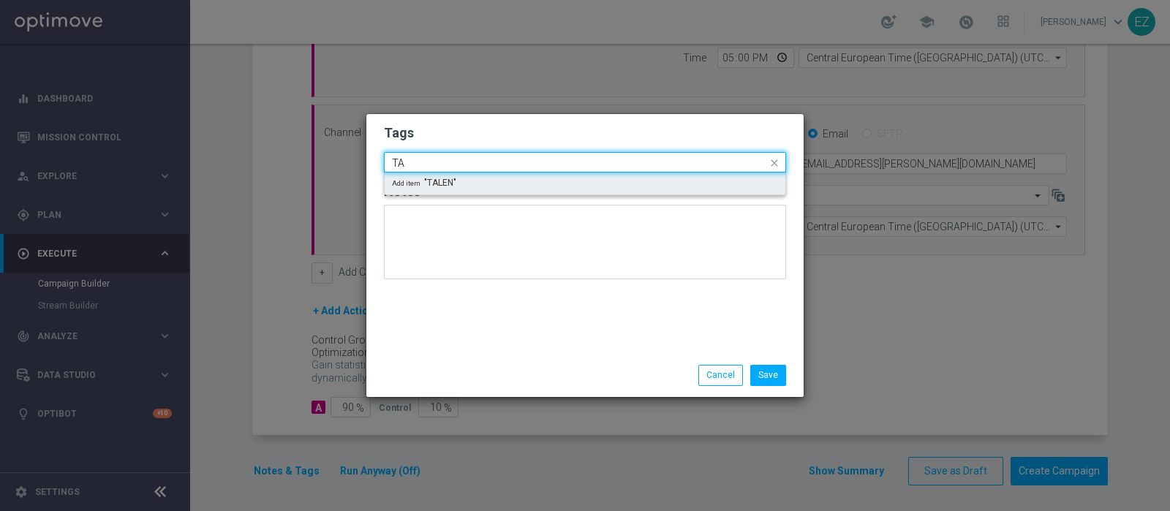
type input "T"
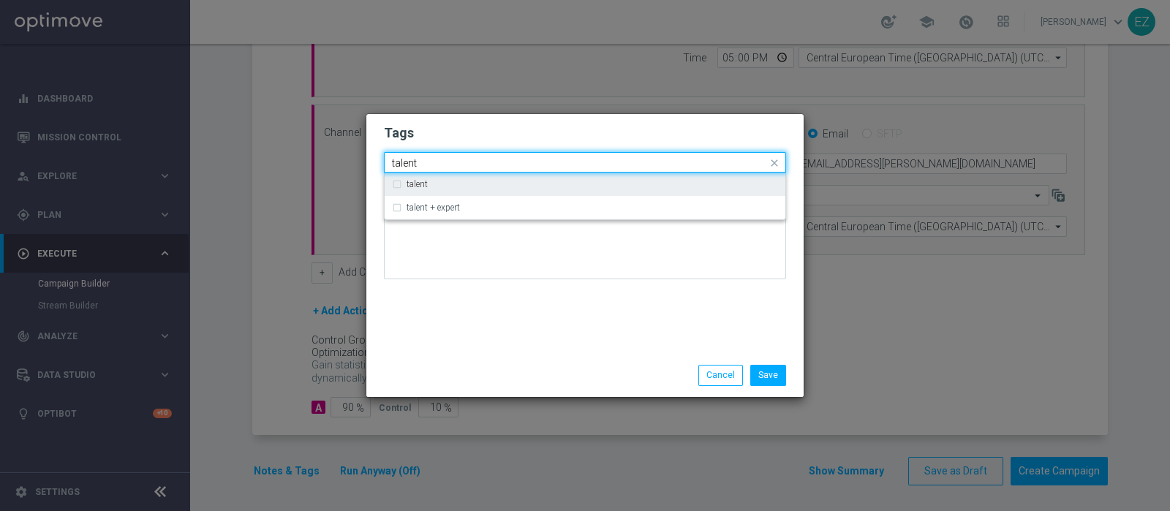
click at [421, 178] on div "talent" at bounding box center [585, 184] width 386 height 23
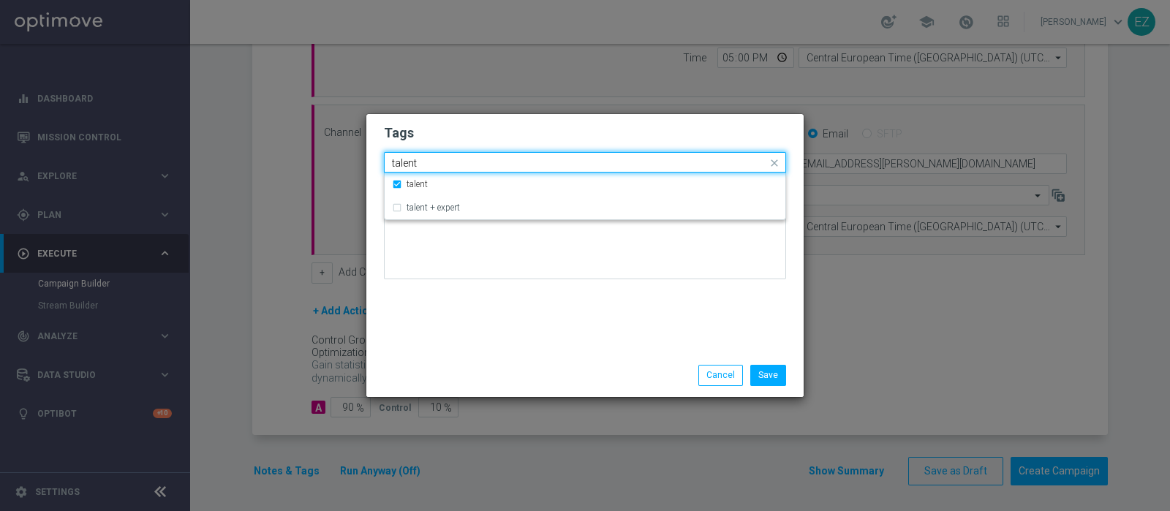
click at [401, 164] on input "talent" at bounding box center [579, 163] width 375 height 12
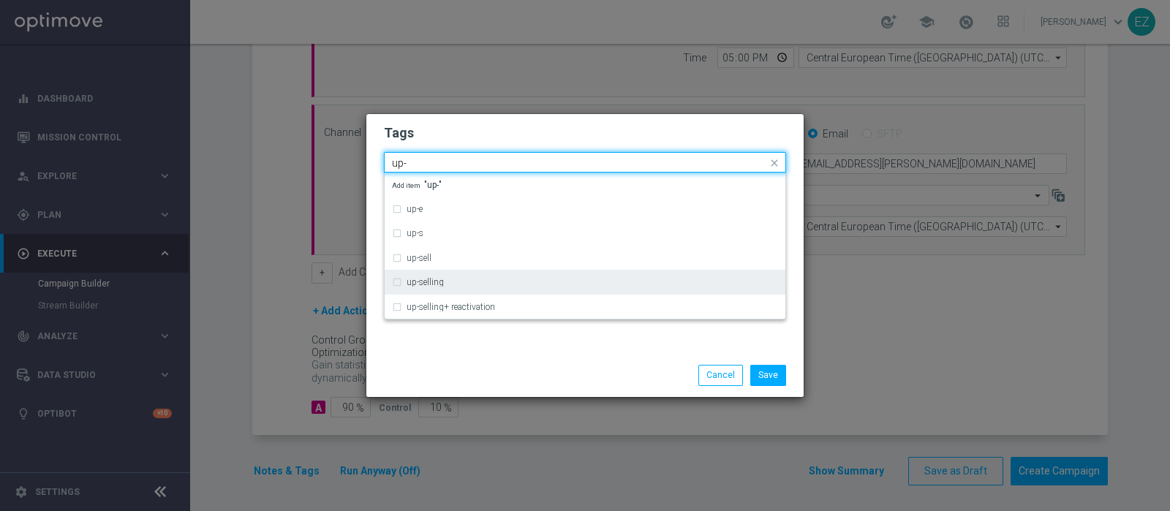
click at [432, 282] on label "up-selling" at bounding box center [425, 282] width 37 height 9
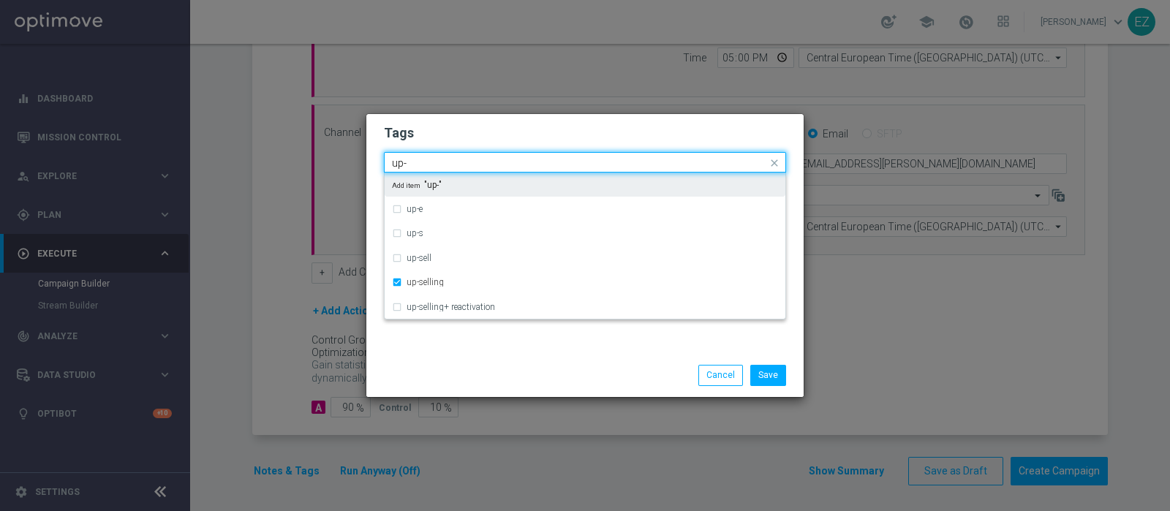
drag, startPoint x: 426, startPoint y: 157, endPoint x: 339, endPoint y: 160, distance: 87.1
click at [339, 160] on modal-container "Tags Quick find × talent × up-selling up- up-e up-s up-sell up-selling up-selli…" at bounding box center [585, 255] width 1170 height 511
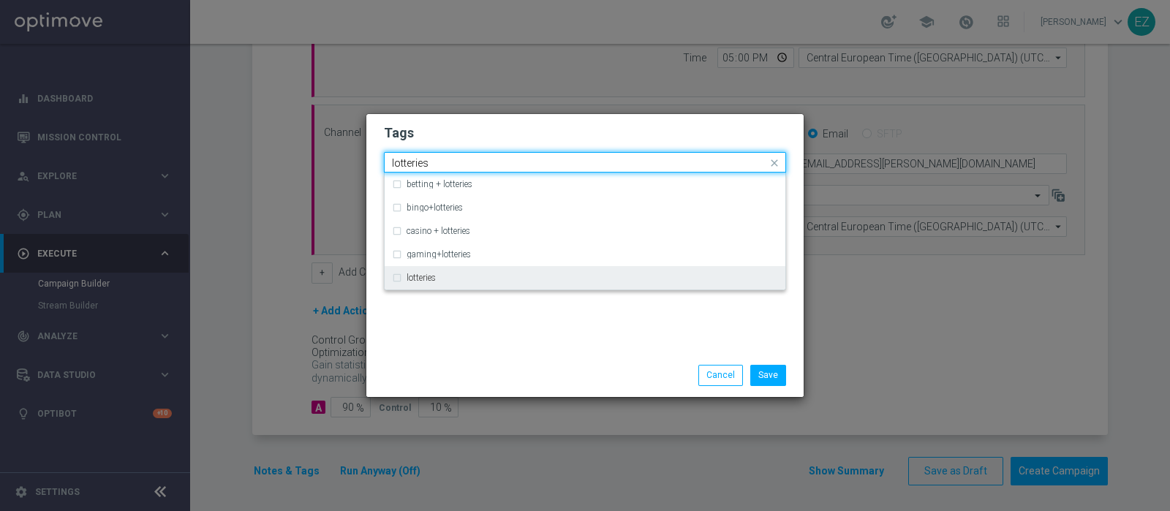
click at [427, 282] on label "lotteries" at bounding box center [421, 278] width 29 height 9
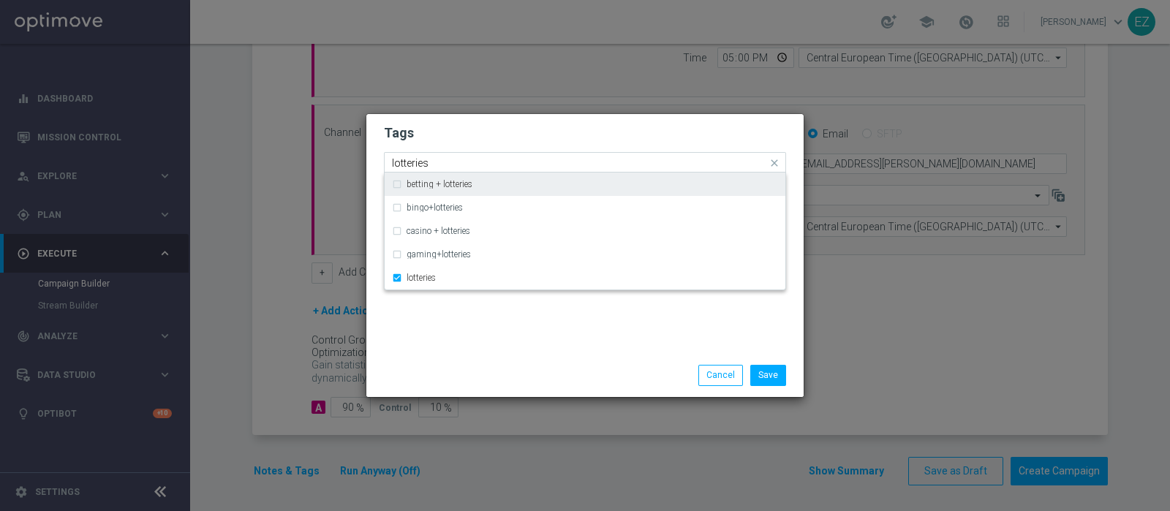
click at [409, 170] on input "lotteries" at bounding box center [579, 163] width 375 height 12
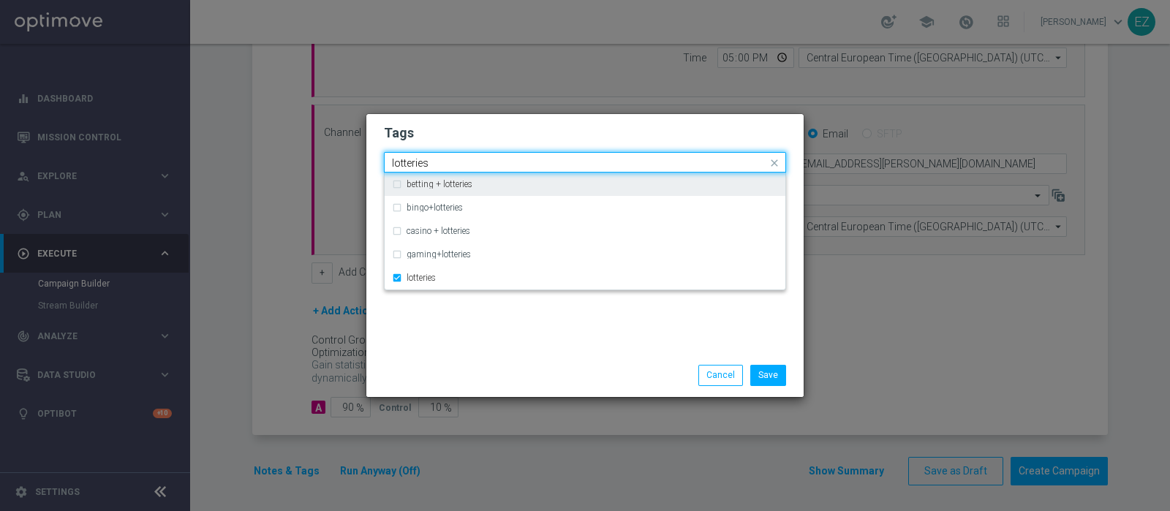
click at [409, 170] on input "lotteries" at bounding box center [579, 163] width 375 height 12
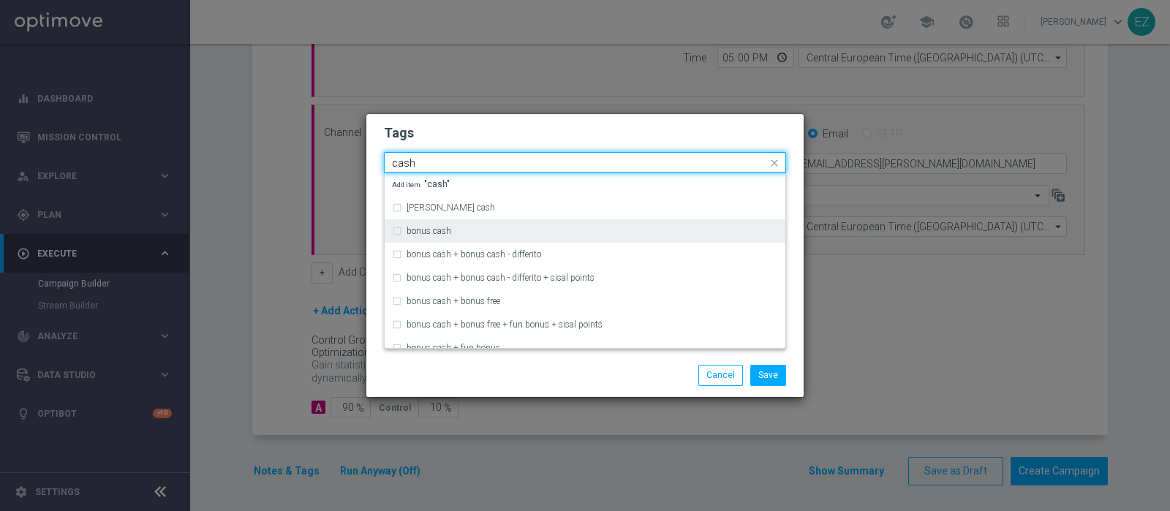
click at [438, 232] on label "bonus cash" at bounding box center [429, 231] width 45 height 9
type input "cash"
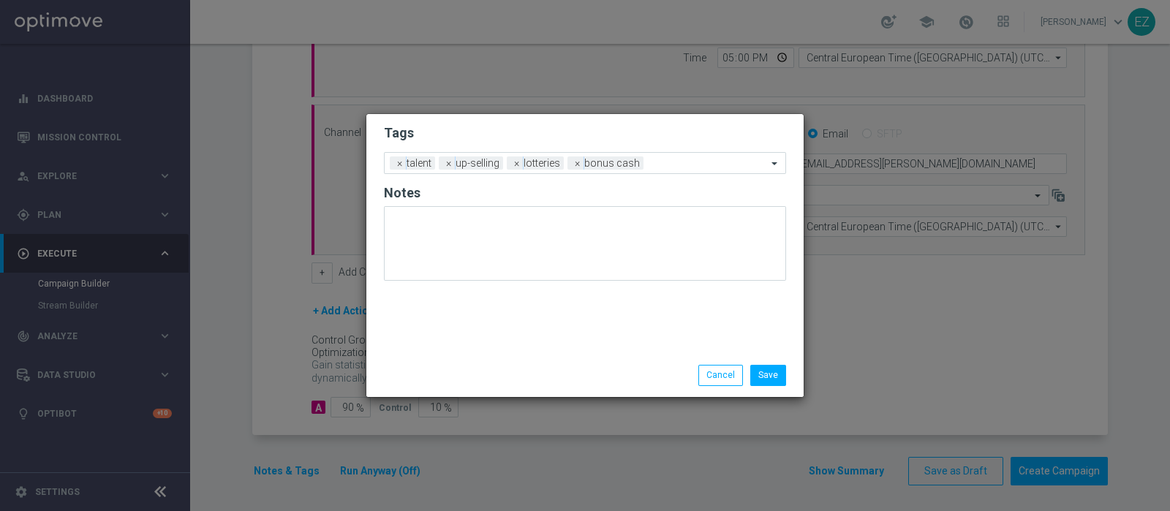
click at [571, 387] on div "Save Cancel" at bounding box center [584, 375] width 437 height 42
click at [512, 162] on span "×" at bounding box center [517, 163] width 13 height 13
click at [511, 163] on span "×" at bounding box center [517, 163] width 13 height 13
click at [511, 163] on input "text" at bounding box center [638, 164] width 258 height 12
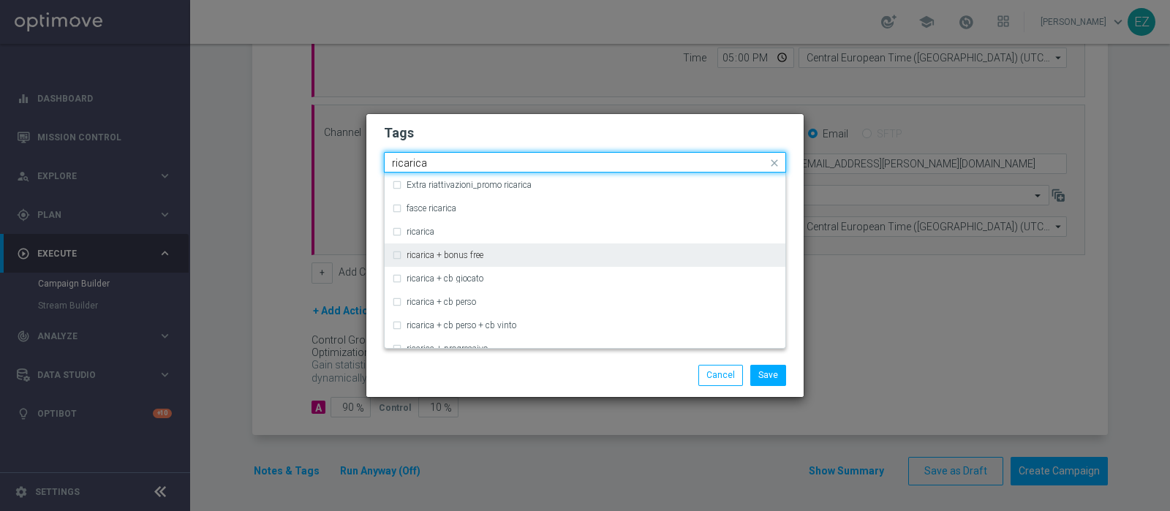
scroll to position [443, 0]
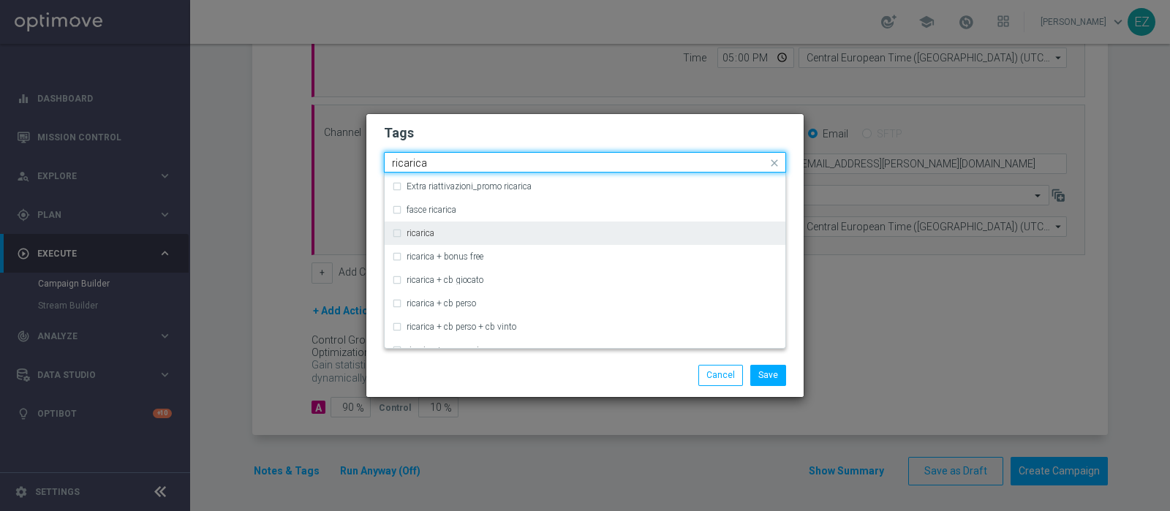
click at [414, 232] on label "ricarica" at bounding box center [421, 233] width 28 height 9
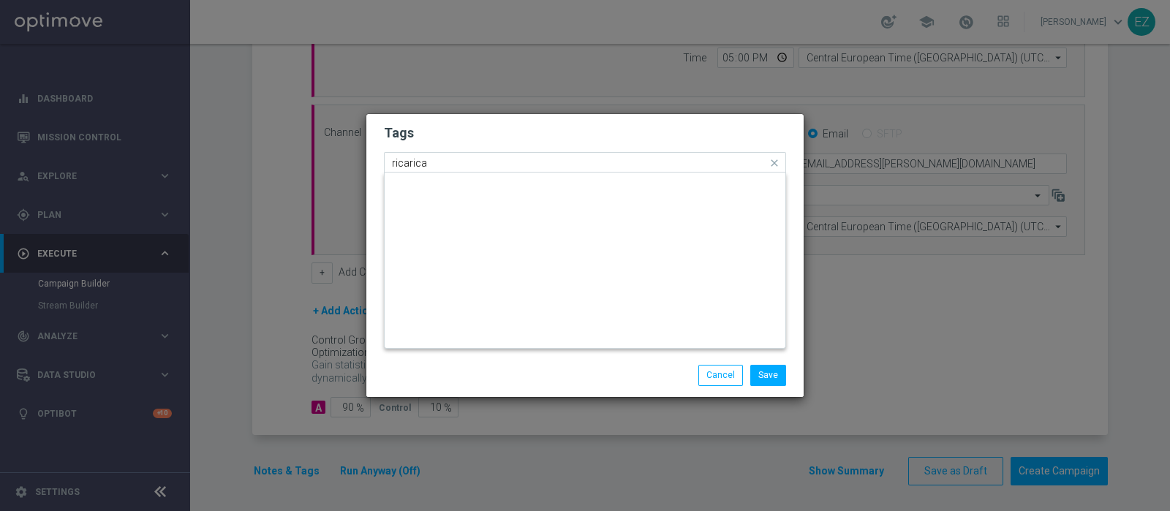
scroll to position [0, 0]
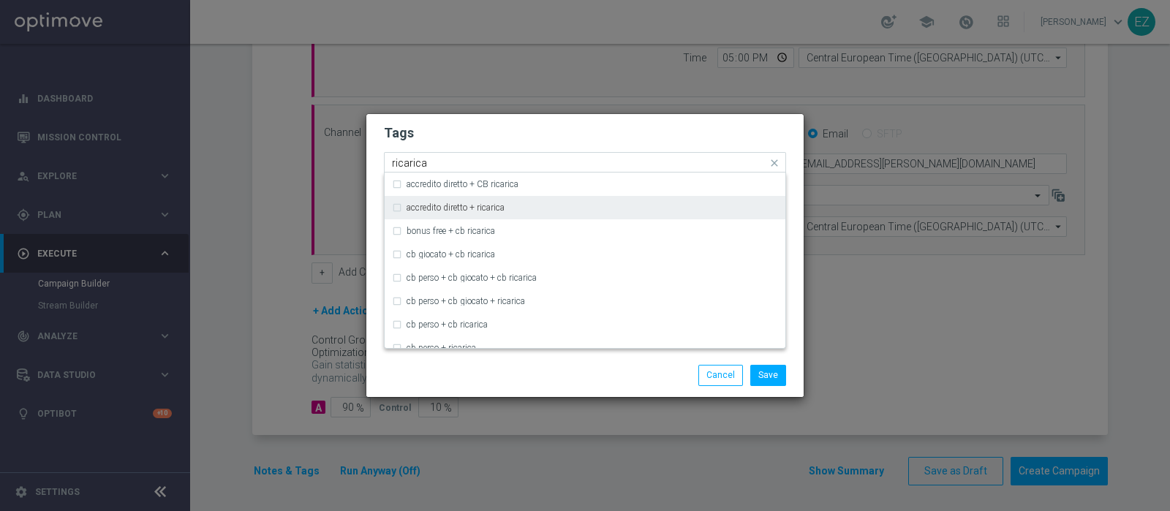
click at [406, 170] on div "ricarica" at bounding box center [578, 164] width 377 height 15
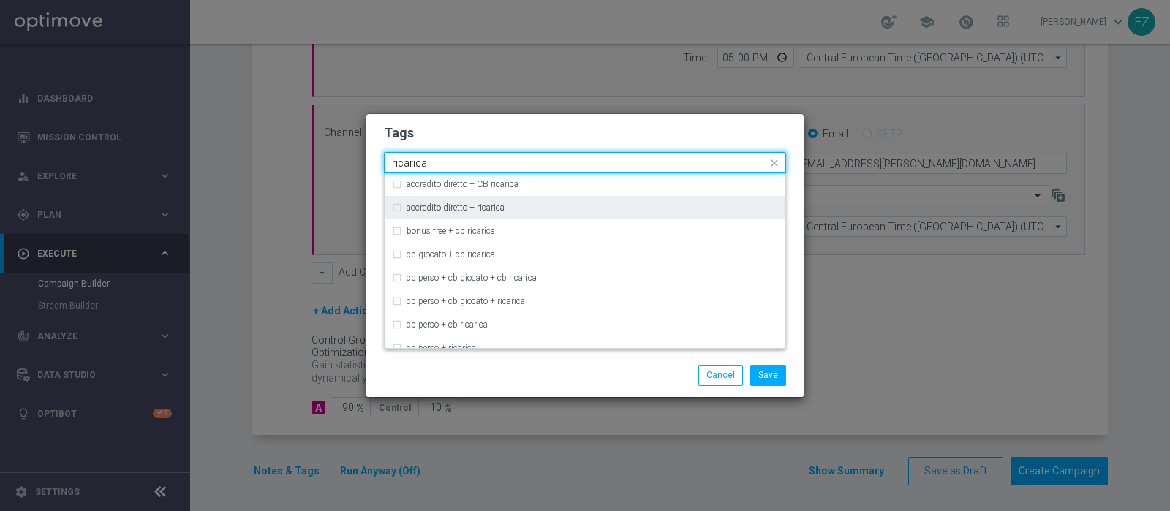
click at [406, 170] on div "ricarica" at bounding box center [578, 164] width 377 height 15
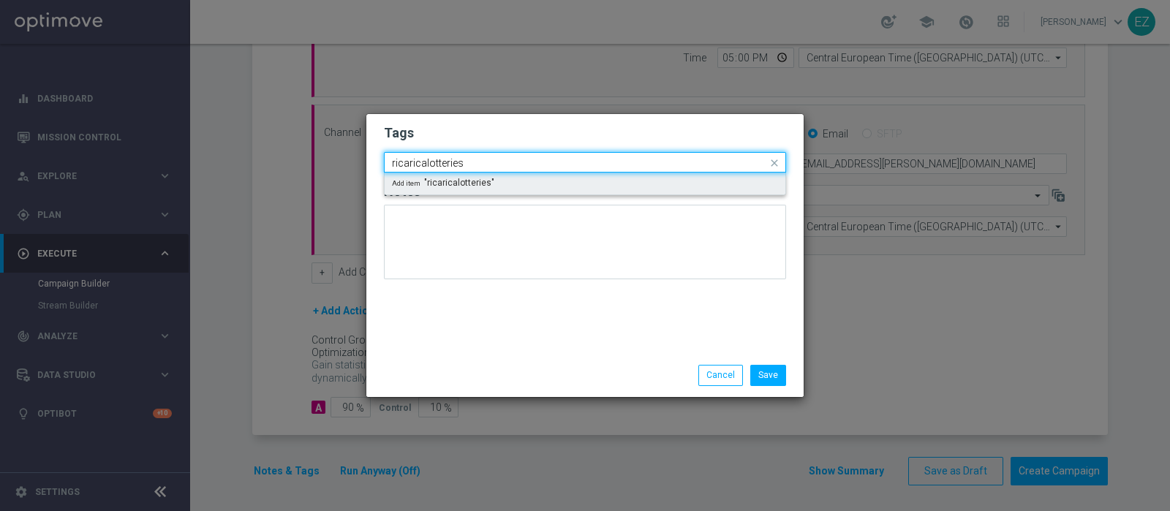
drag, startPoint x: 424, startPoint y: 165, endPoint x: 351, endPoint y: 159, distance: 72.7
click at [351, 159] on modal-container "Tags Quick find × talent × up-selling × ricarica ricaricalotteries Add item "ri…" at bounding box center [585, 255] width 1170 height 511
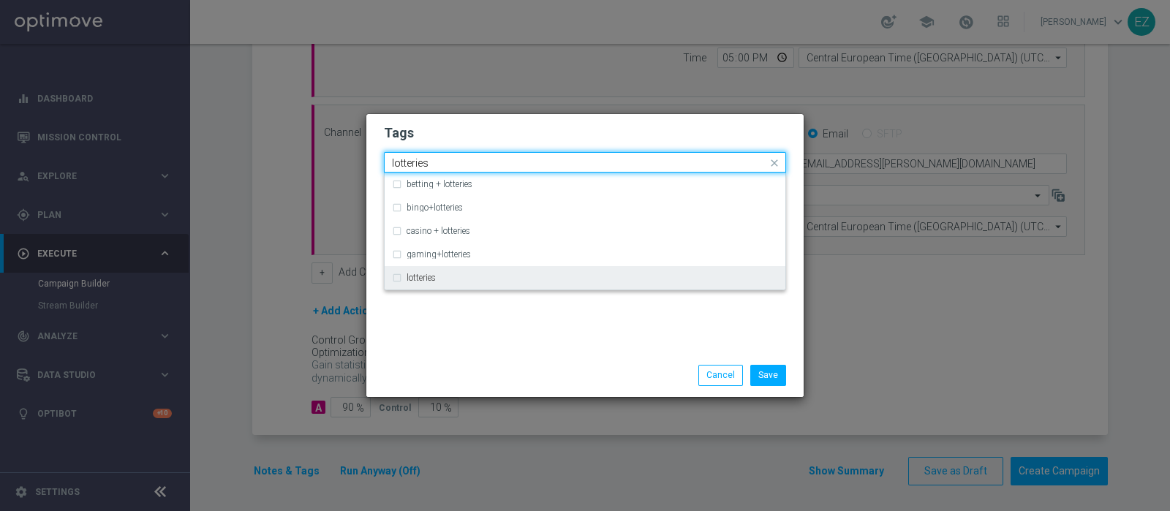
click at [428, 276] on label "lotteries" at bounding box center [421, 278] width 29 height 9
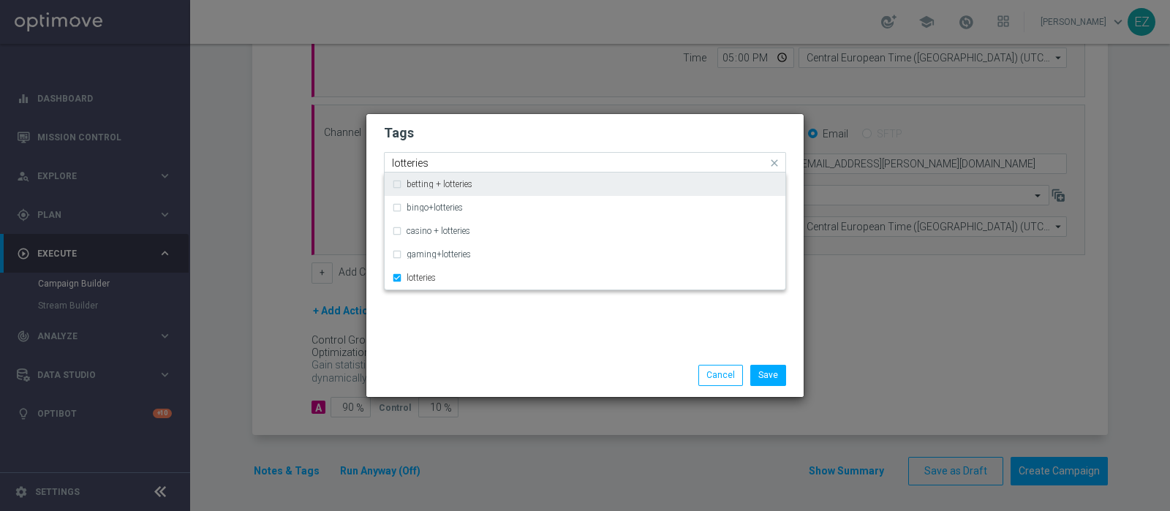
click at [404, 177] on div "betting + lotteries" at bounding box center [585, 184] width 386 height 23
click at [404, 186] on div "betting + lotteries" at bounding box center [585, 184] width 386 height 23
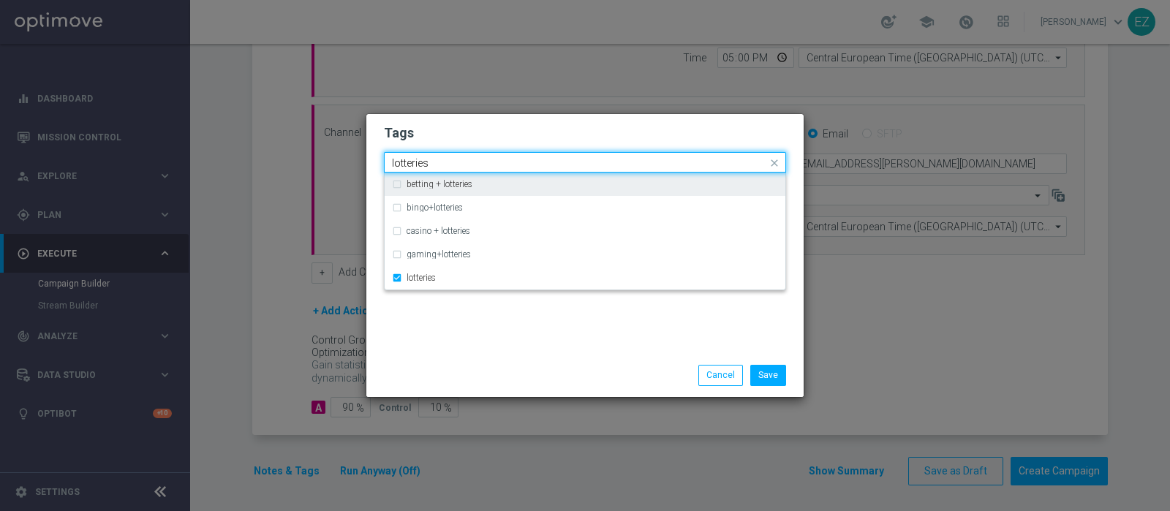
click at [413, 159] on input "lotteries" at bounding box center [579, 163] width 375 height 12
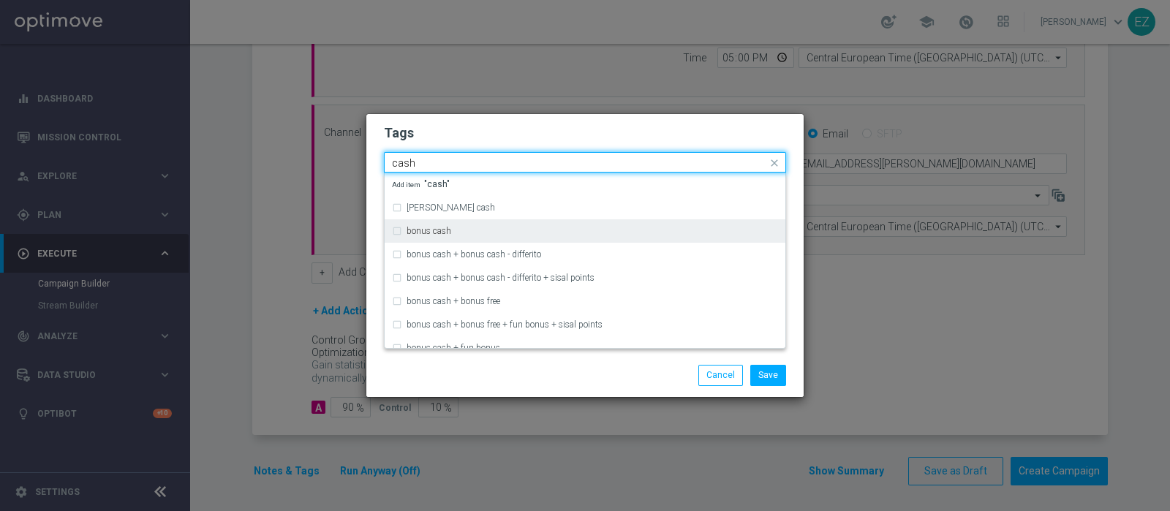
click at [424, 225] on div "bonus cash" at bounding box center [585, 230] width 386 height 23
type input "cash"
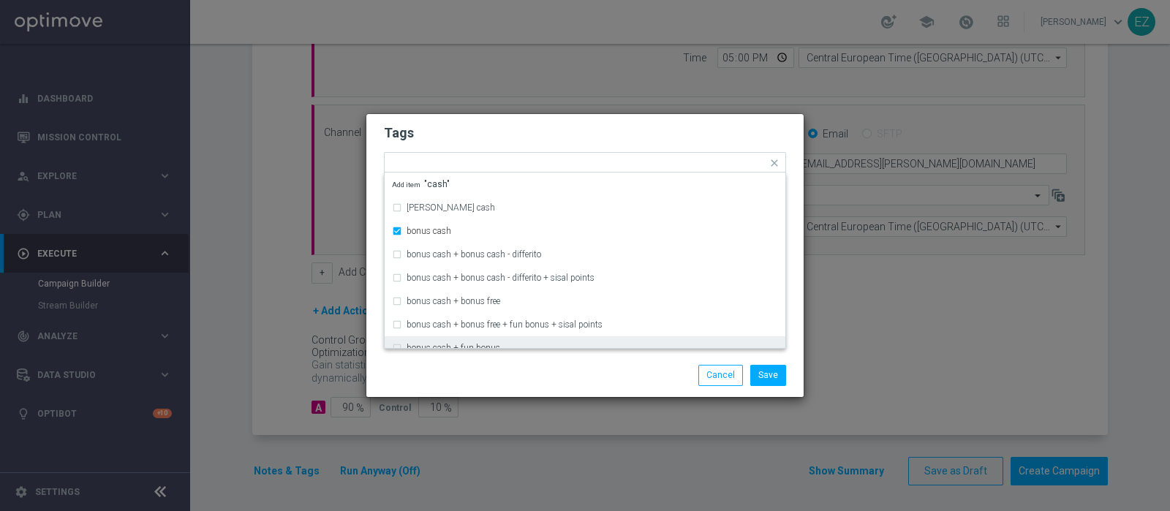
click at [571, 364] on div "Save Cancel" at bounding box center [584, 375] width 437 height 42
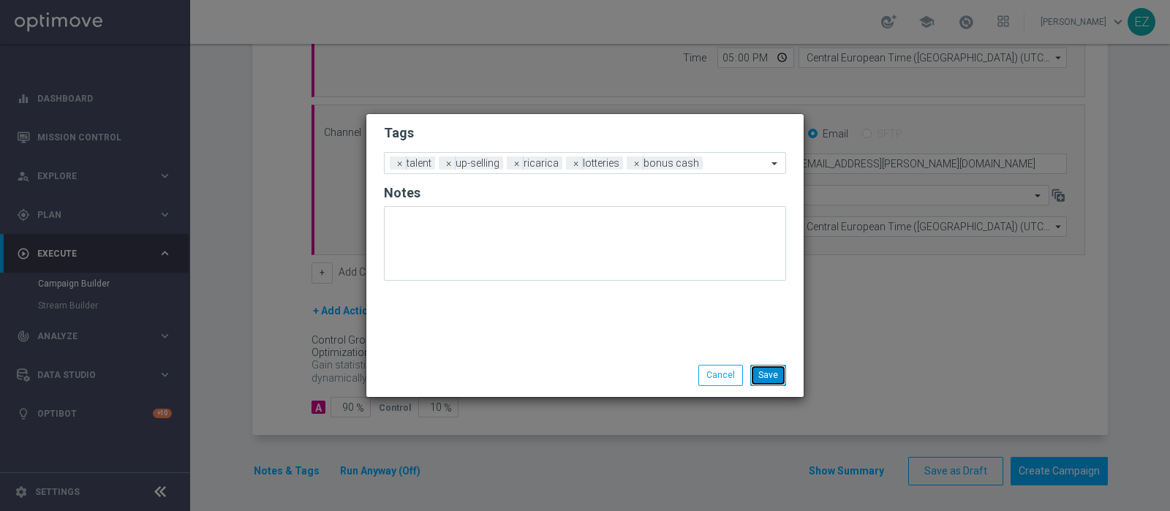
click at [782, 371] on button "Save" at bounding box center [768, 375] width 36 height 20
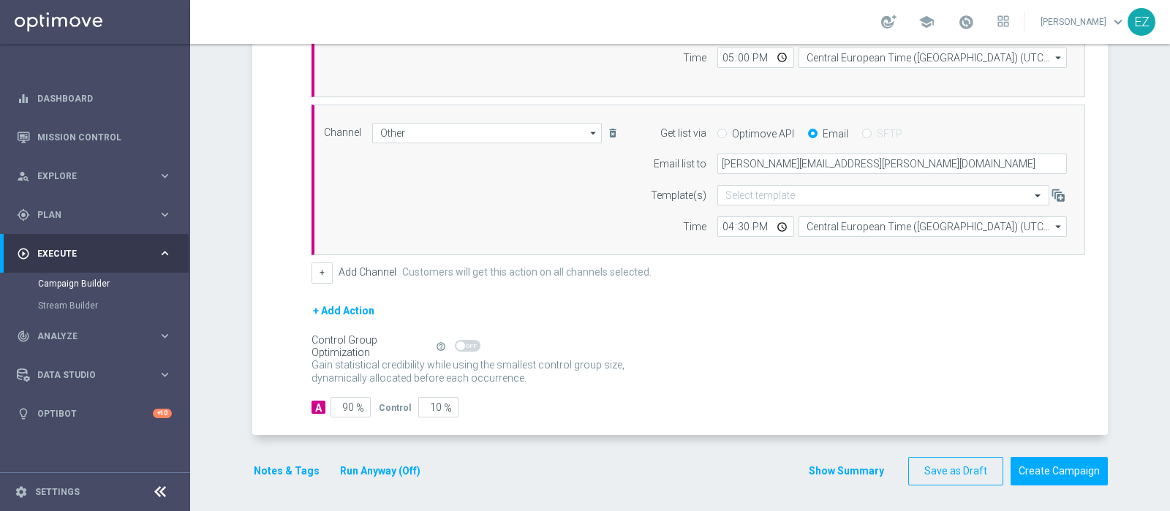
click at [838, 469] on button "Show Summary" at bounding box center [846, 471] width 77 height 17
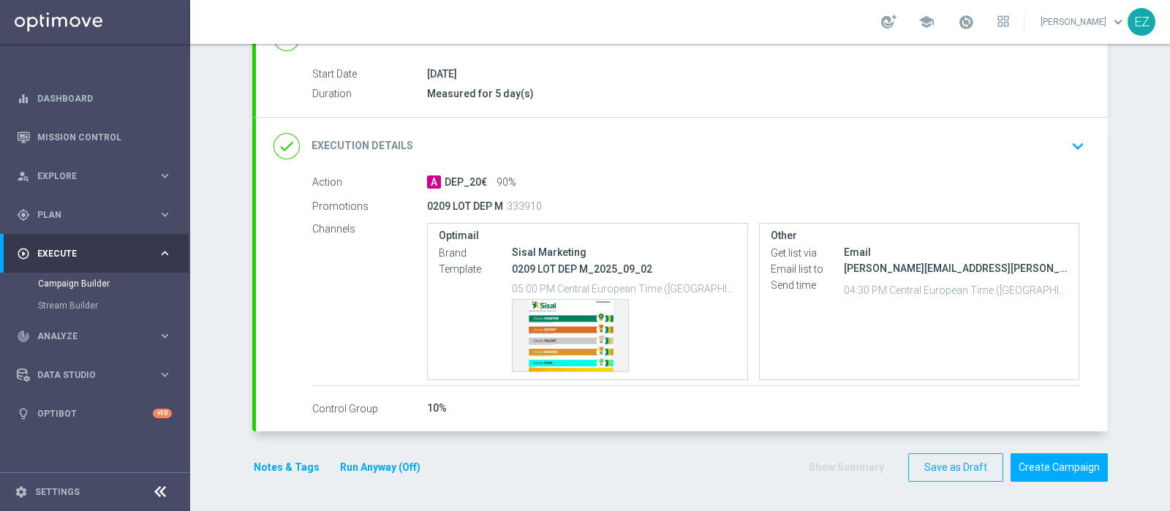
scroll to position [227, 0]
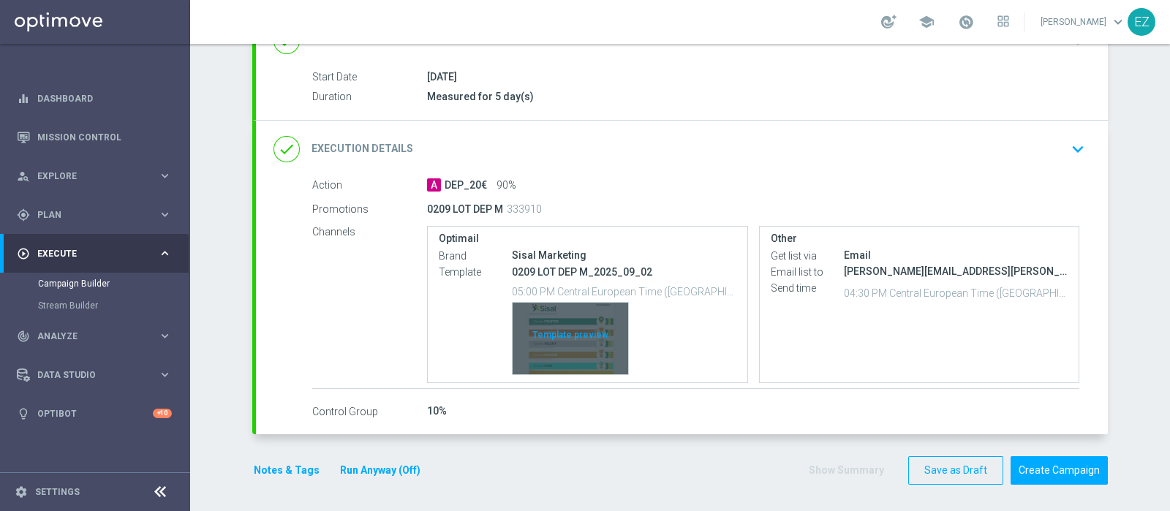
click at [549, 339] on div "Template preview" at bounding box center [571, 339] width 116 height 72
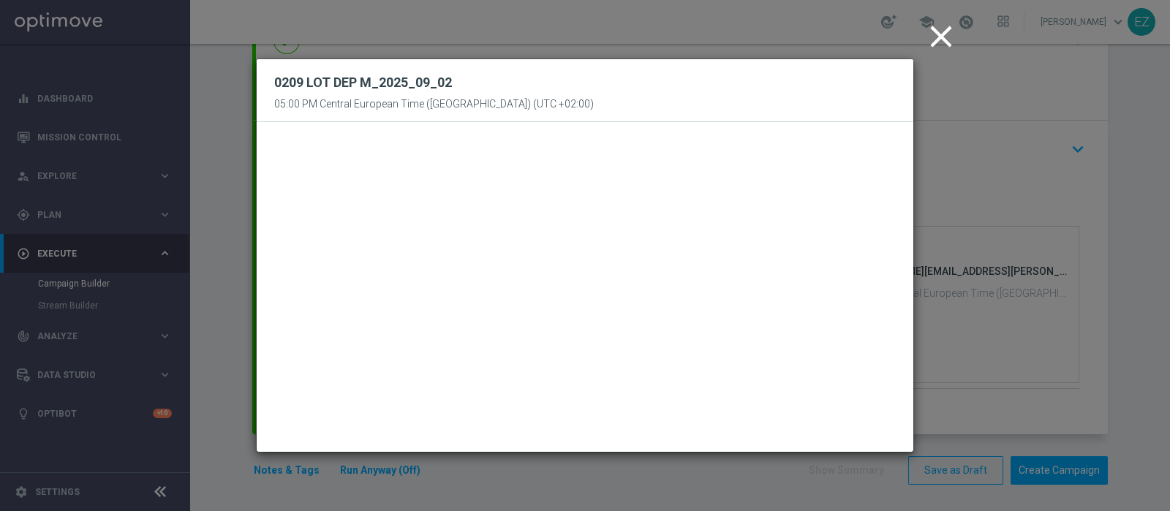
click at [936, 42] on icon "close" at bounding box center [941, 36] width 37 height 37
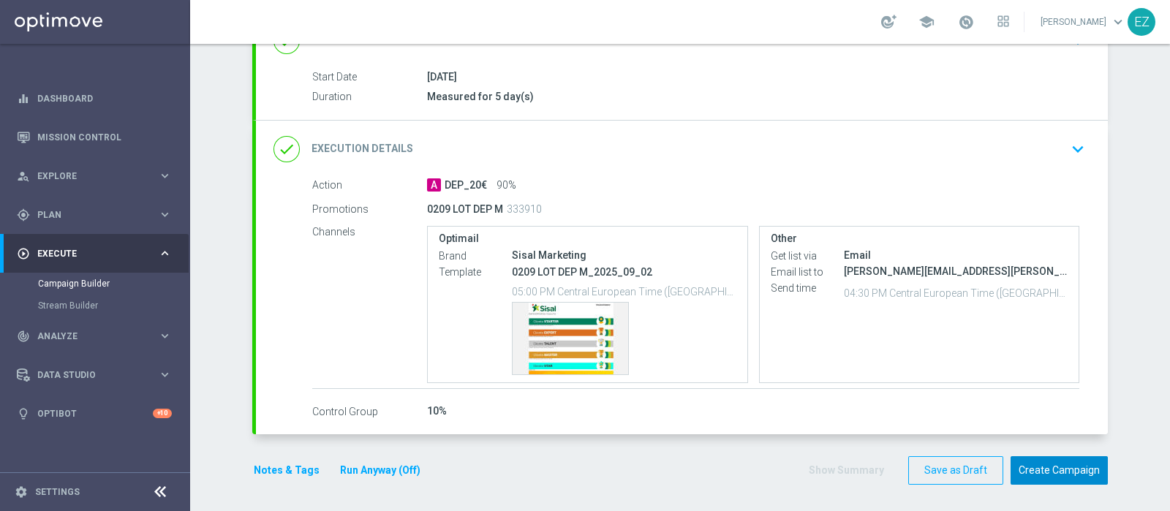
click at [1067, 475] on button "Create Campaign" at bounding box center [1059, 470] width 97 height 29
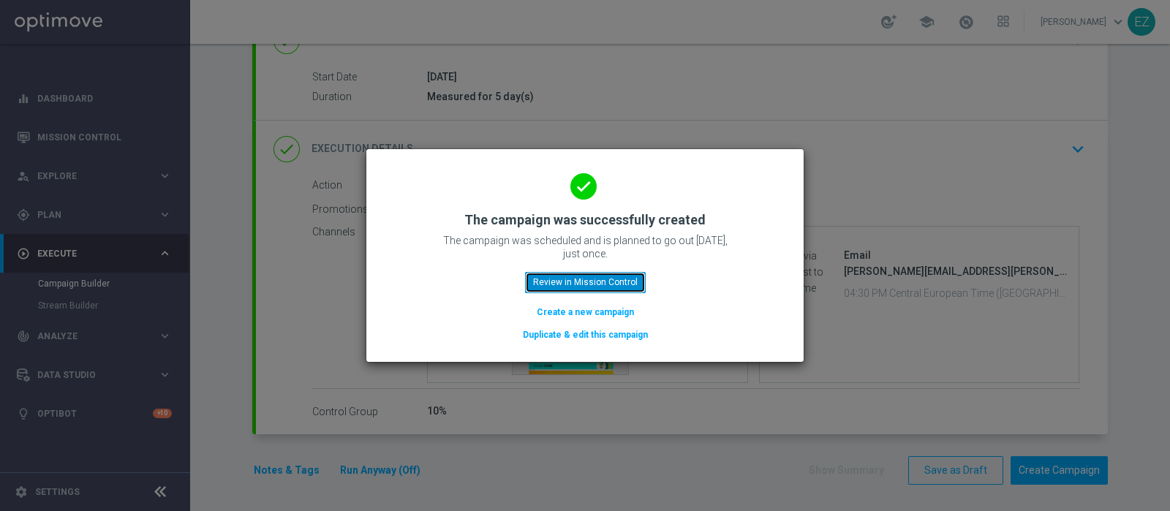
click at [561, 285] on button "Review in Mission Control" at bounding box center [585, 282] width 121 height 20
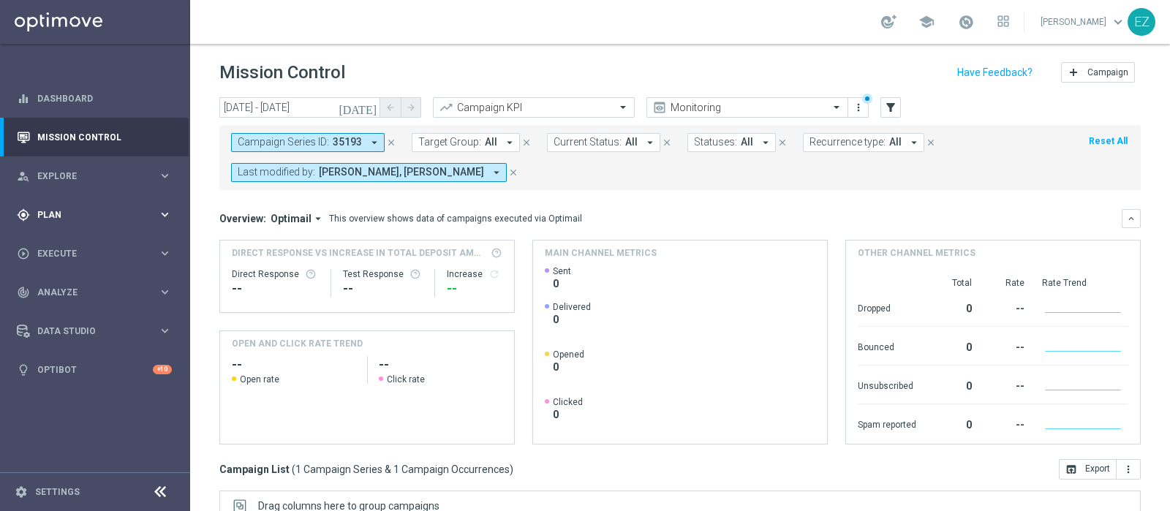
click at [73, 214] on span "Plan" at bounding box center [97, 215] width 121 height 9
click at [59, 244] on link "Target Groups" at bounding box center [95, 245] width 114 height 12
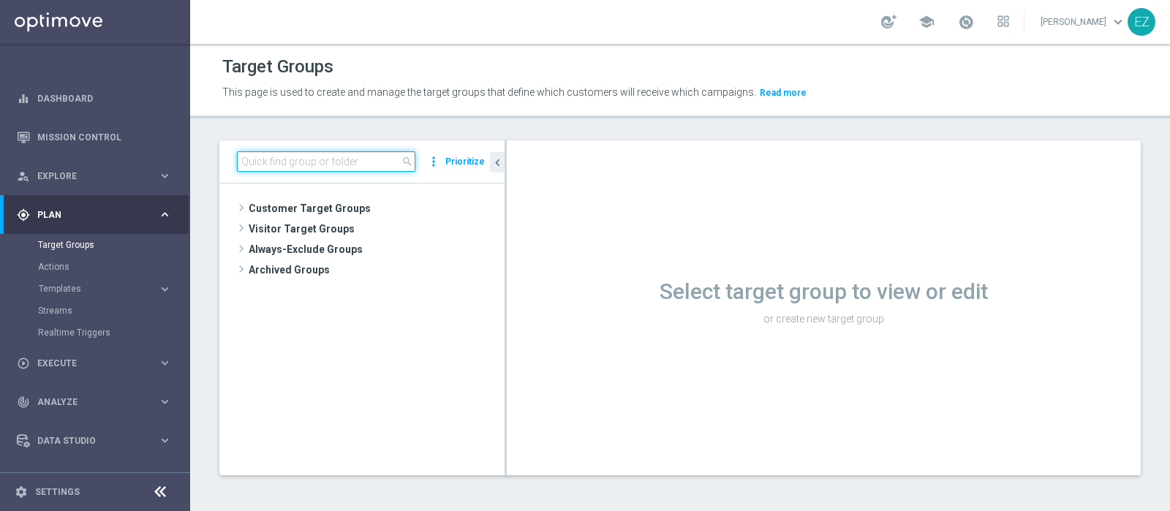
click at [260, 157] on input at bounding box center [326, 161] width 178 height 20
paste input "NEW Active Lottery MODA DEP <15"
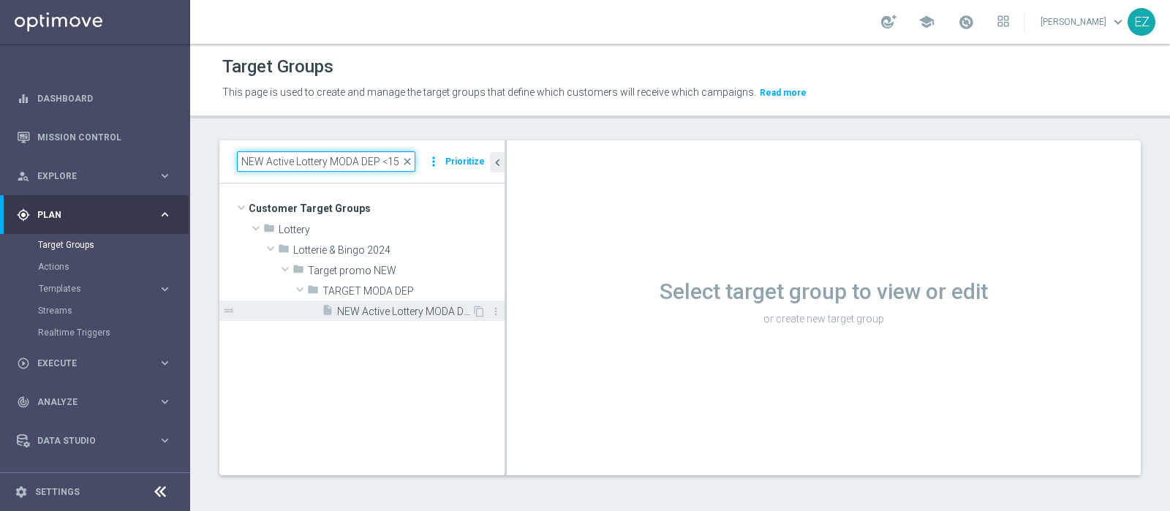
type input "NEW Active Lottery MODA DEP <15"
click at [368, 306] on span "NEW Active Lottery MODA DEP <15" at bounding box center [404, 312] width 135 height 12
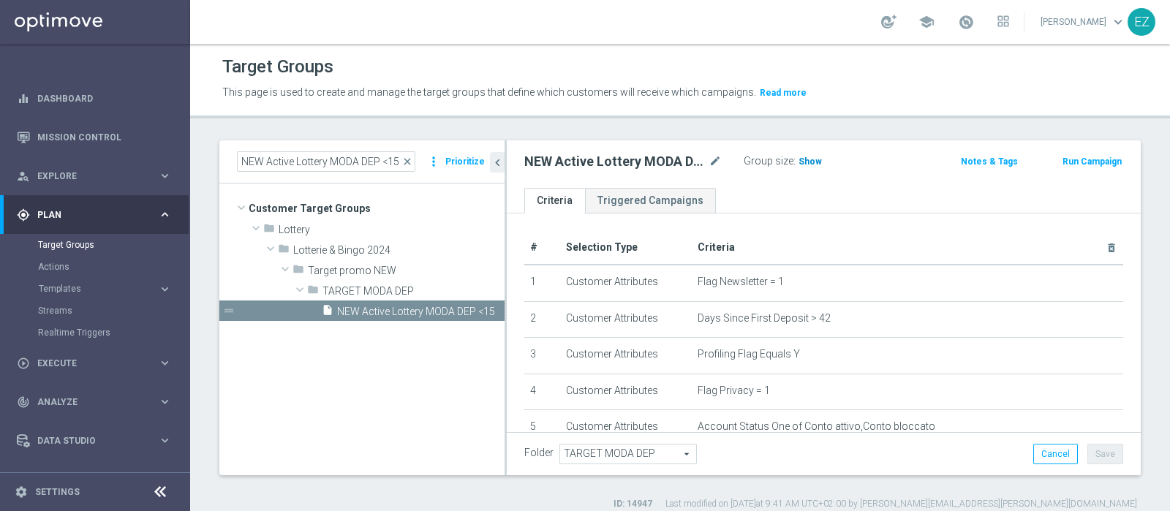
click at [802, 157] on span "Show" at bounding box center [810, 162] width 23 height 10
click at [1063, 156] on button "Run Campaign" at bounding box center [1092, 162] width 62 height 16
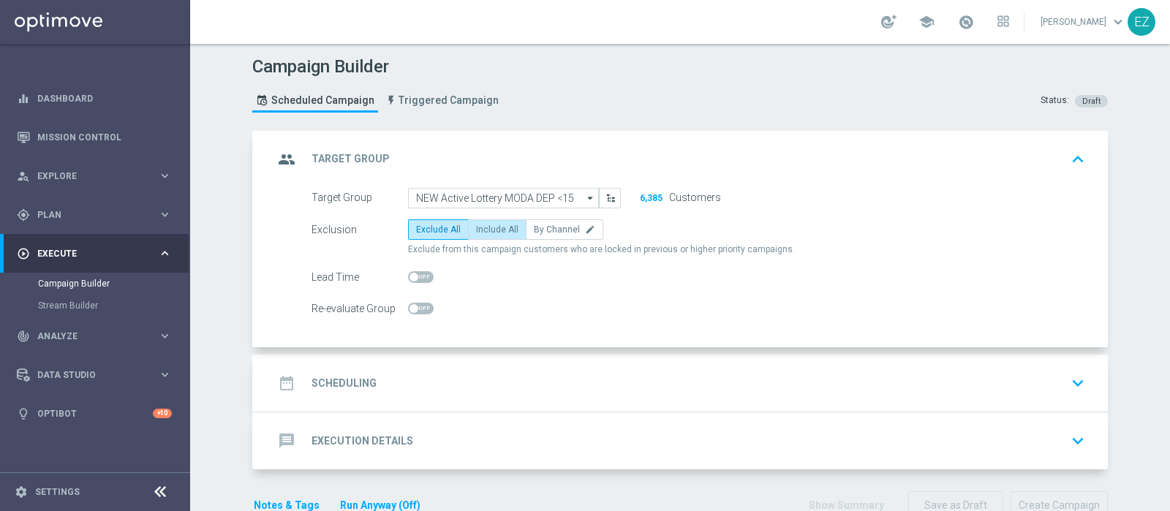
click at [481, 234] on label "Include All" at bounding box center [497, 229] width 59 height 20
click at [481, 234] on input "Include All" at bounding box center [481, 232] width 10 height 10
radio input "true"
click at [366, 358] on div "date_range Scheduling keyboard_arrow_down" at bounding box center [682, 383] width 852 height 57
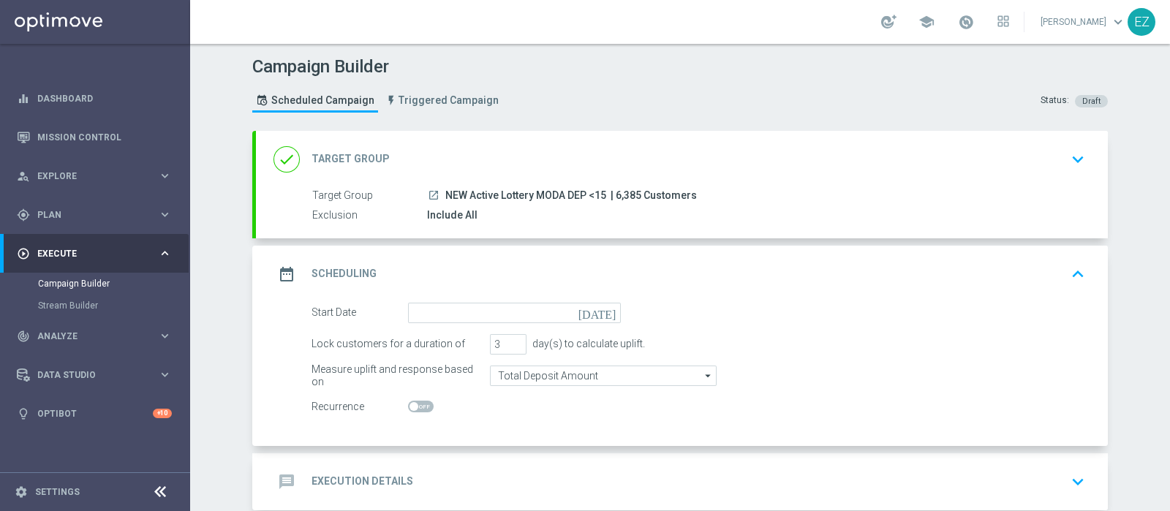
click at [603, 315] on icon "today" at bounding box center [600, 311] width 43 height 16
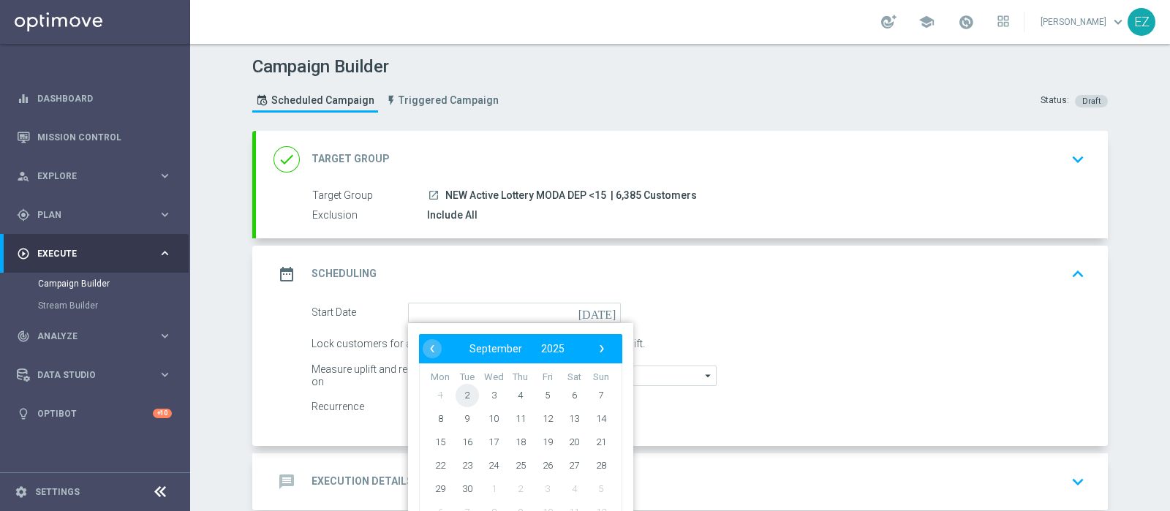
click at [459, 394] on span "2" at bounding box center [467, 394] width 23 height 23
type input "02 Sep 2025"
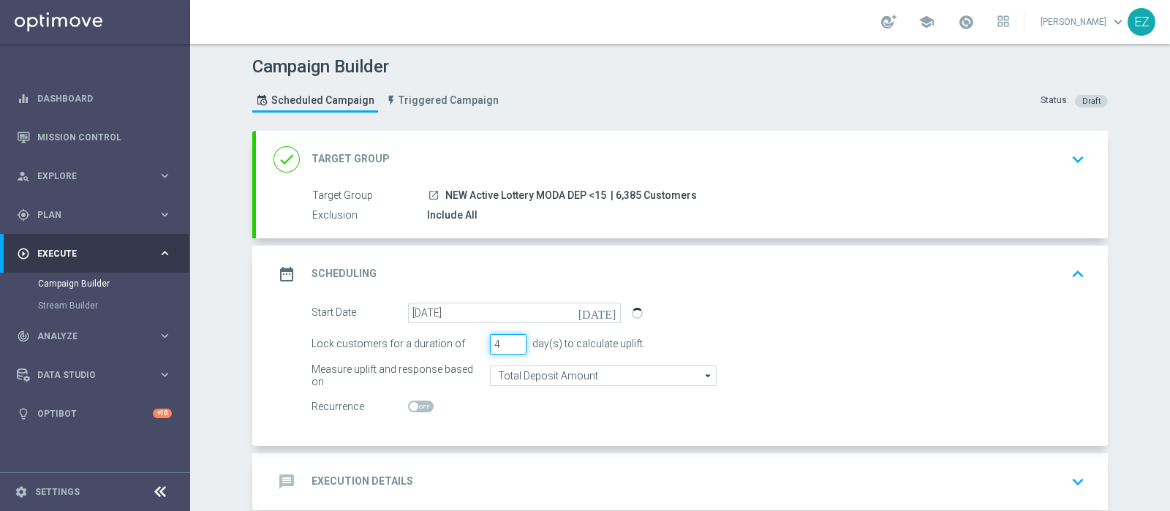
click at [508, 339] on input "4" at bounding box center [508, 344] width 37 height 20
type input "5"
click at [508, 339] on input "5" at bounding box center [508, 344] width 37 height 20
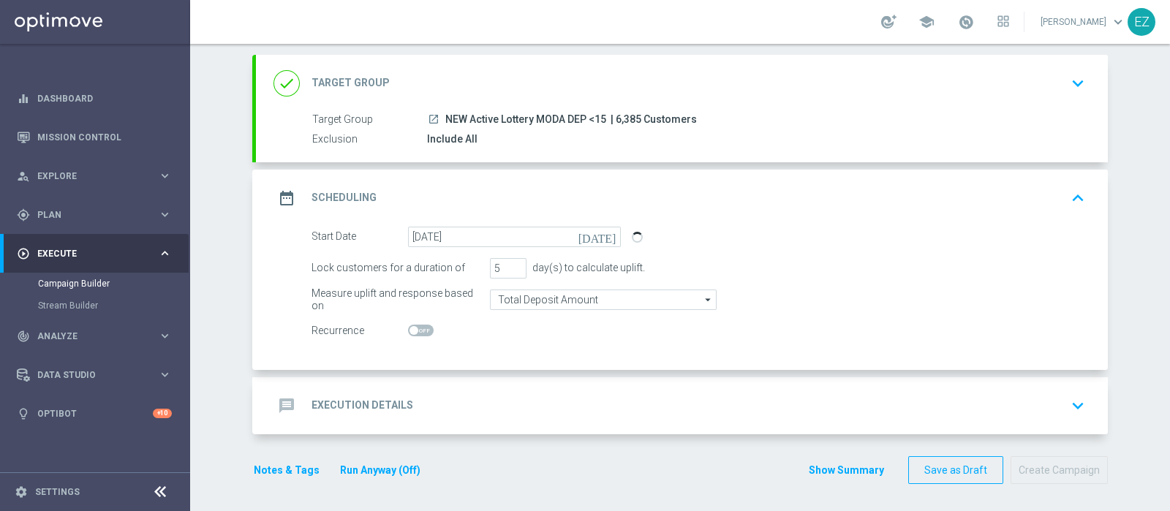
click at [370, 406] on h2 "Execution Details" at bounding box center [363, 406] width 102 height 14
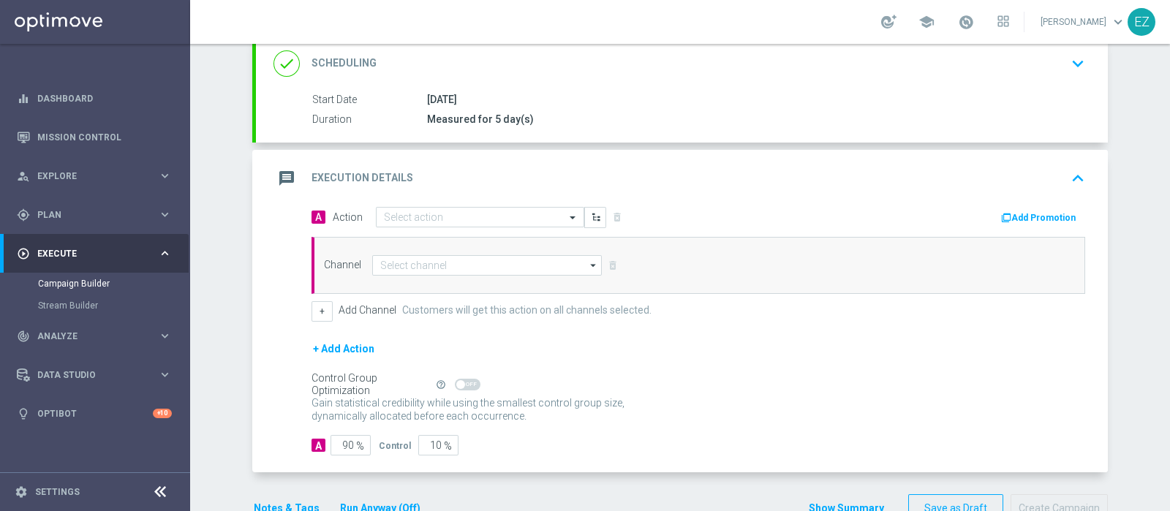
scroll to position [205, 0]
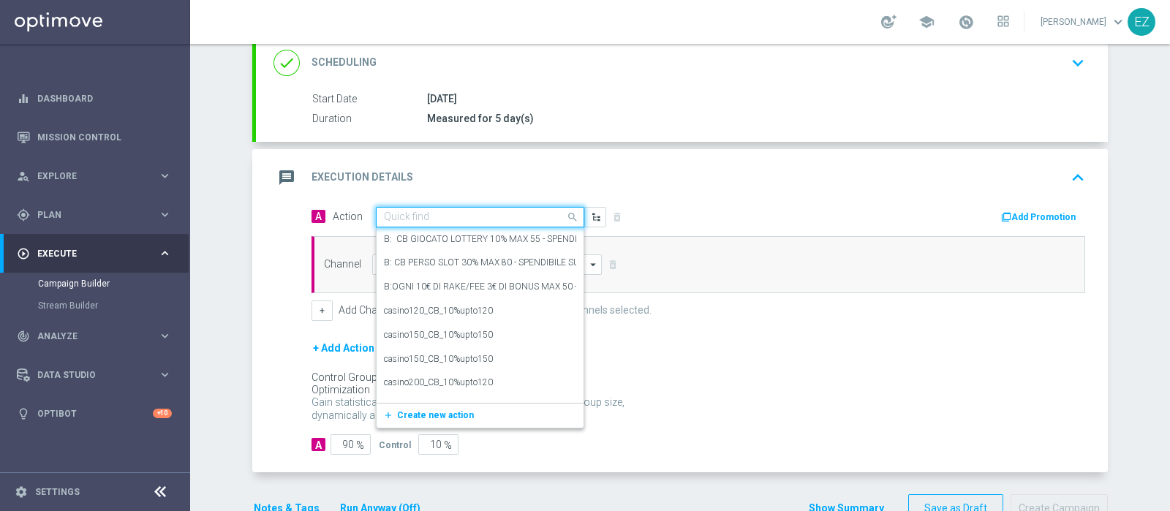
click at [436, 211] on input "text" at bounding box center [465, 217] width 163 height 12
paste input "DEP_20€"
type input "DEP_20€"
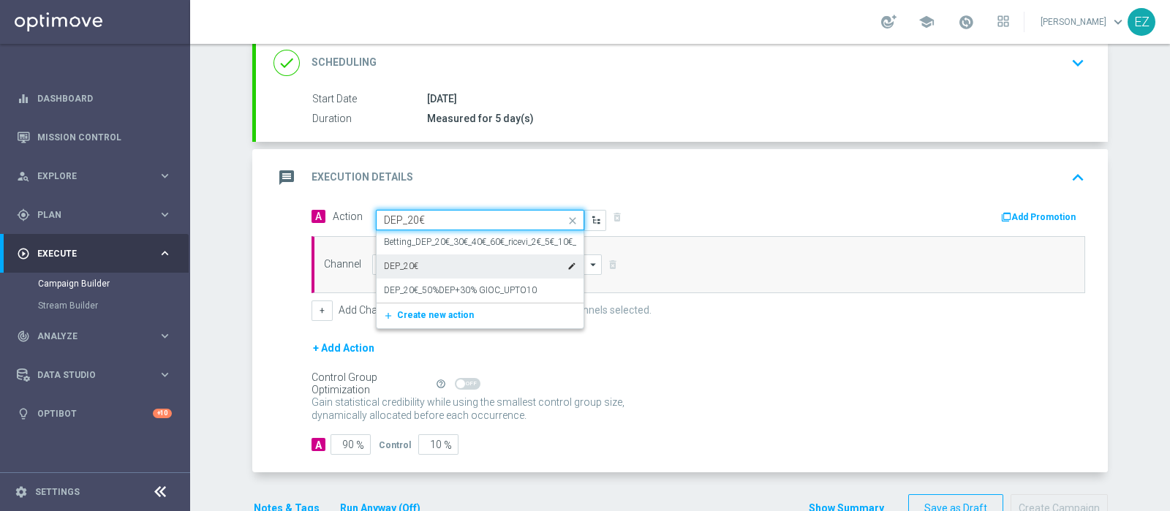
click at [418, 260] on div "DEP_20€ edit" at bounding box center [480, 267] width 192 height 24
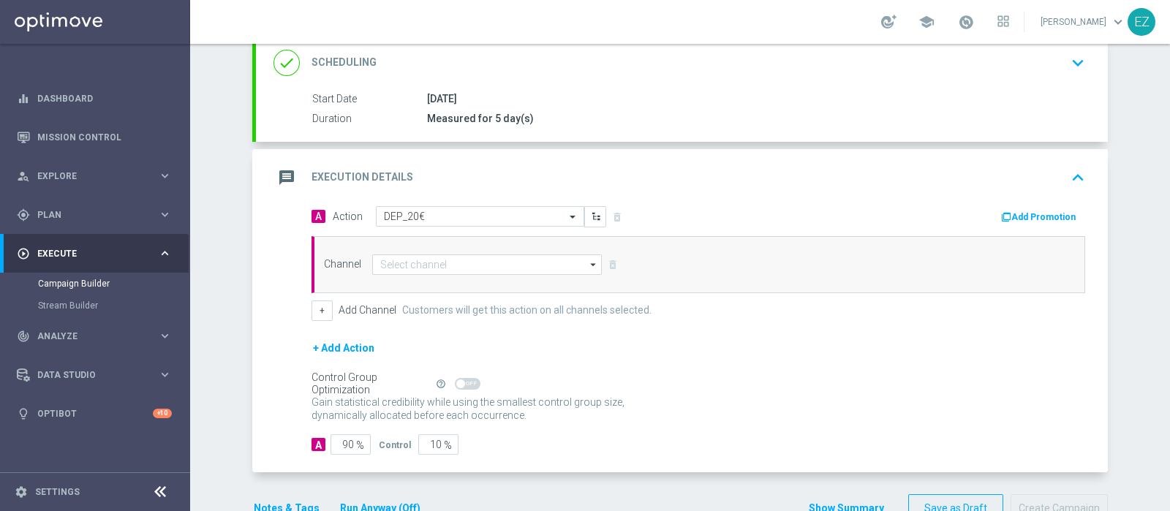
click at [1000, 221] on button "Add Promotion" at bounding box center [1040, 217] width 81 height 16
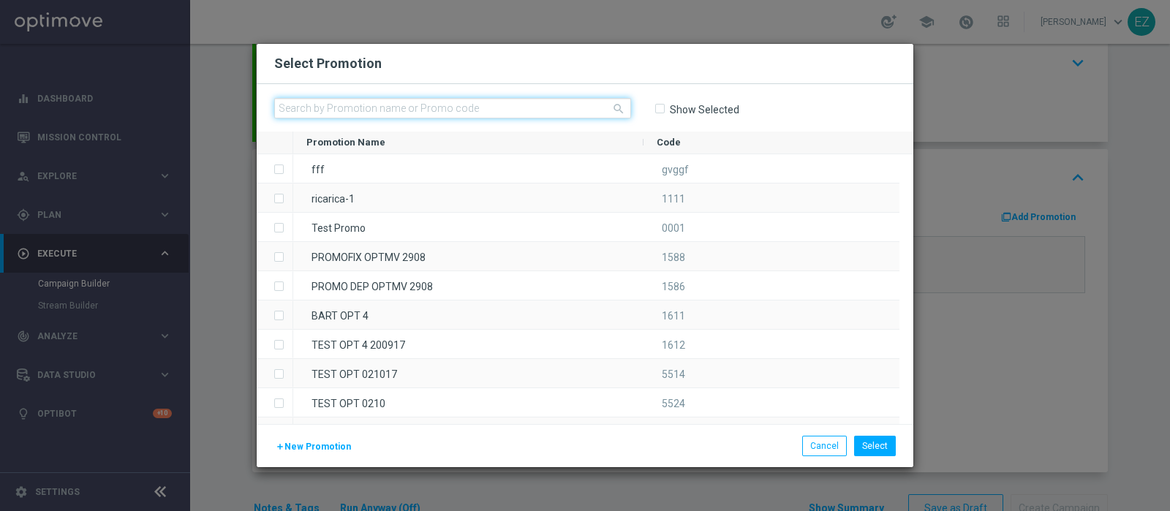
click at [501, 102] on input "text" at bounding box center [452, 108] width 357 height 20
paste input "0209 LOT DEP L"
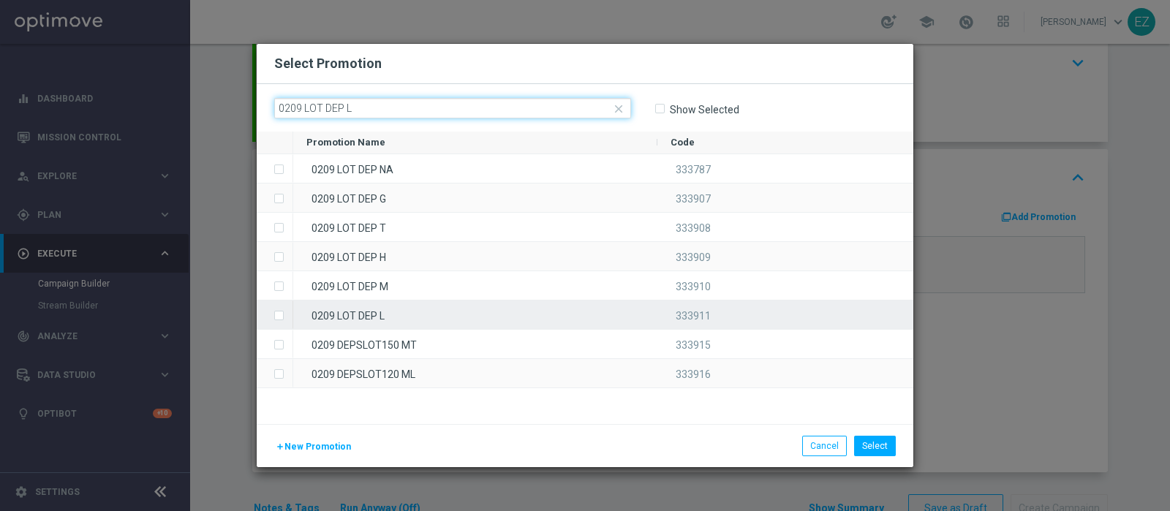
type input "0209 LOT DEP L"
click at [379, 316] on div "0209 LOT DEP L" at bounding box center [475, 315] width 364 height 29
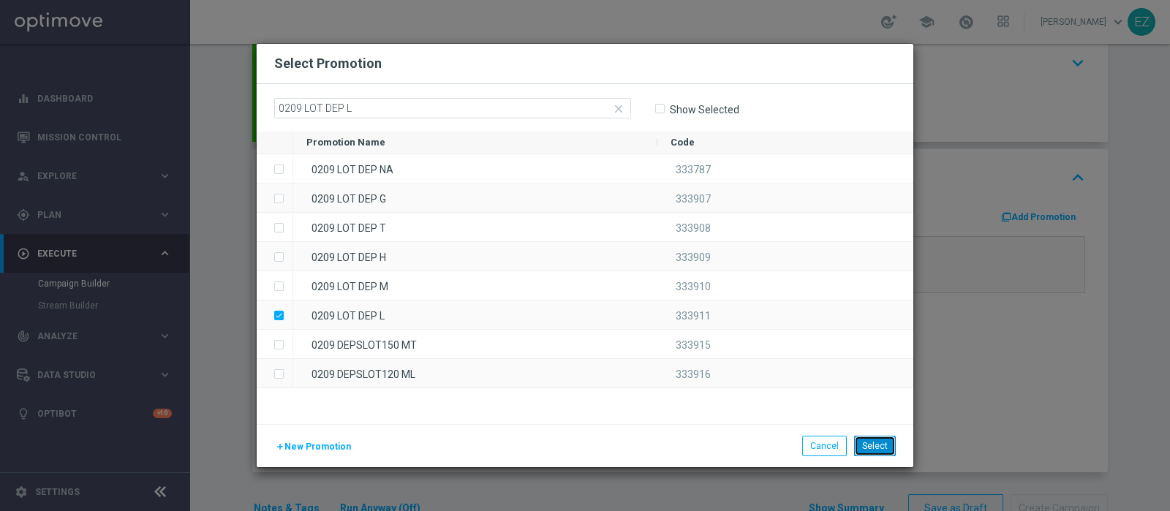
click at [875, 455] on button "Select" at bounding box center [875, 446] width 42 height 20
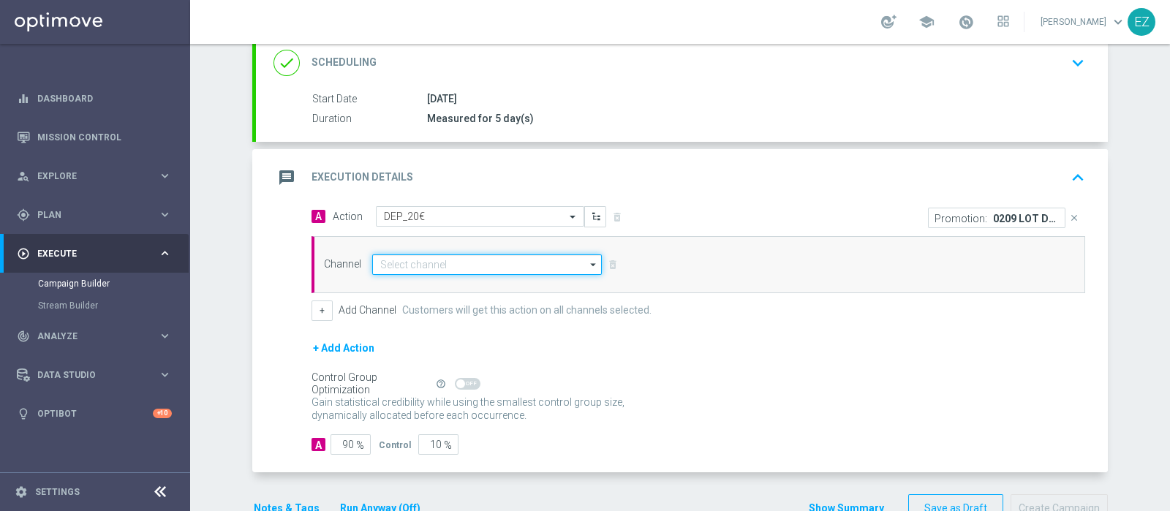
click at [475, 268] on input at bounding box center [487, 265] width 230 height 20
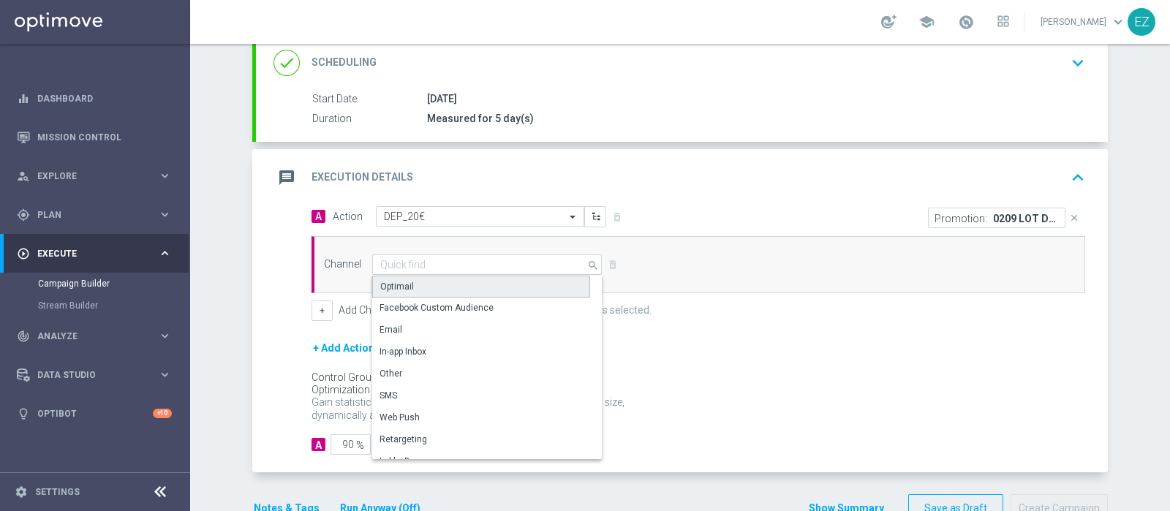
click at [462, 277] on div "Optimail" at bounding box center [481, 287] width 218 height 22
type input "Optimail"
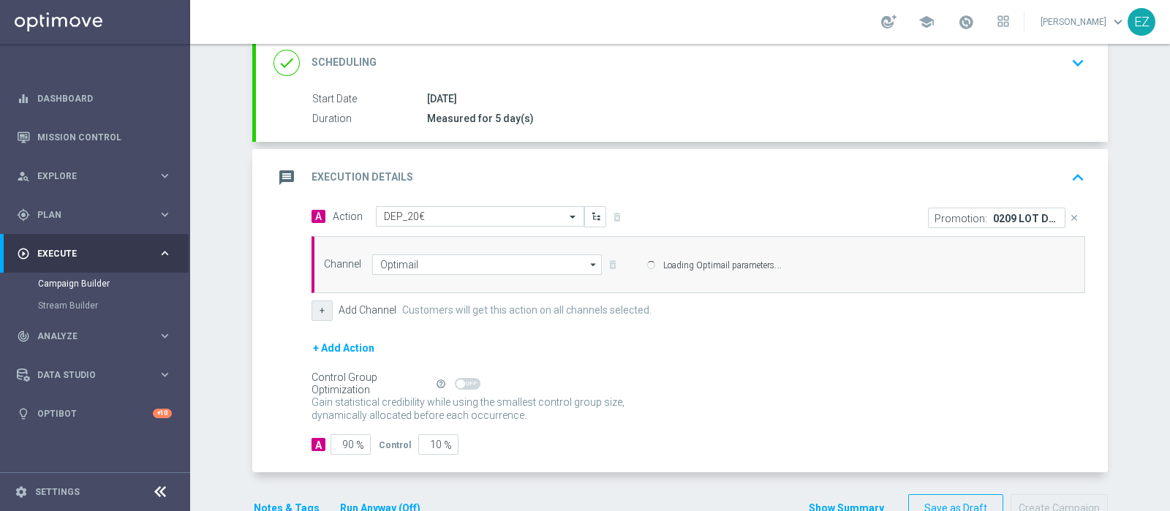
click at [319, 309] on button "+" at bounding box center [322, 311] width 21 height 20
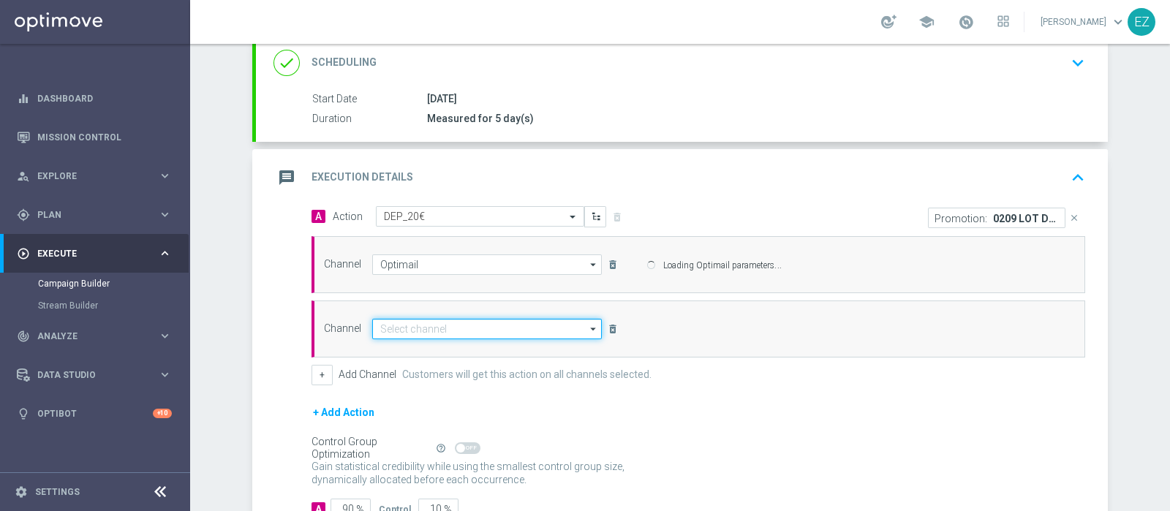
click at [424, 320] on input at bounding box center [487, 329] width 230 height 20
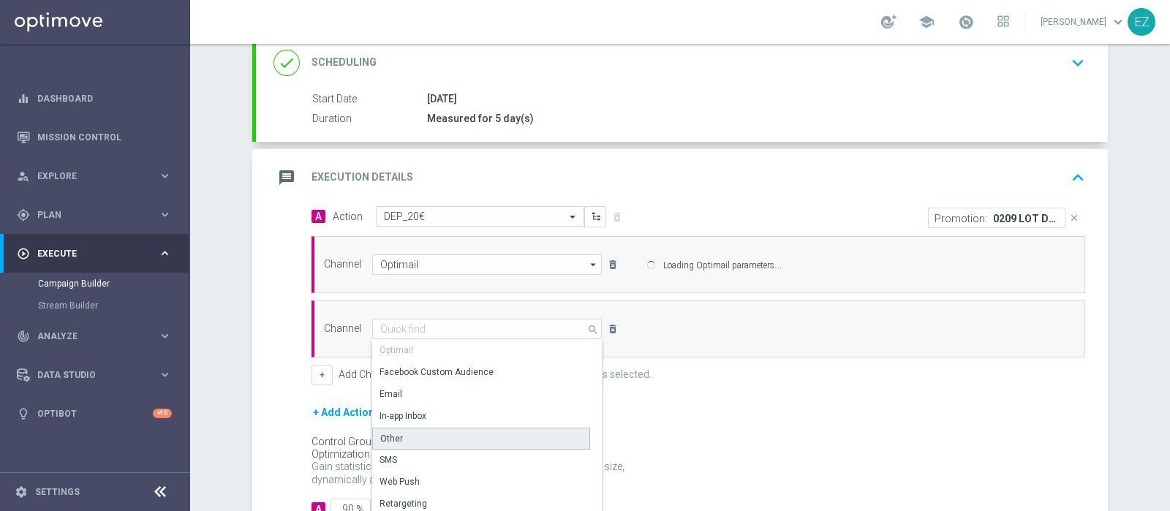
click at [414, 339] on div "search Drag here to set row groups Drag here to set column labels Show Selected…" at bounding box center [487, 329] width 230 height 20
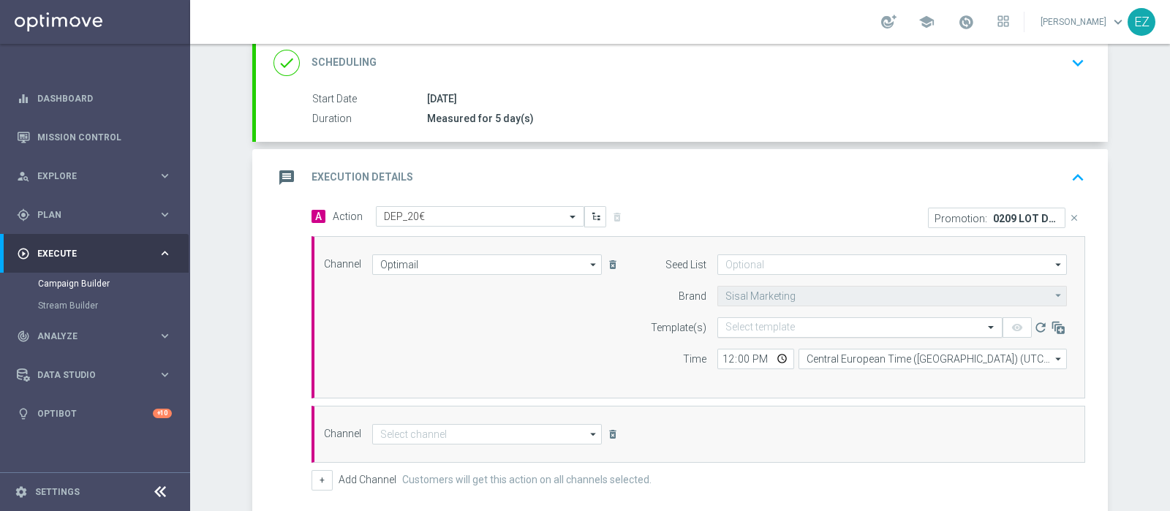
click at [743, 322] on input "text" at bounding box center [846, 328] width 240 height 12
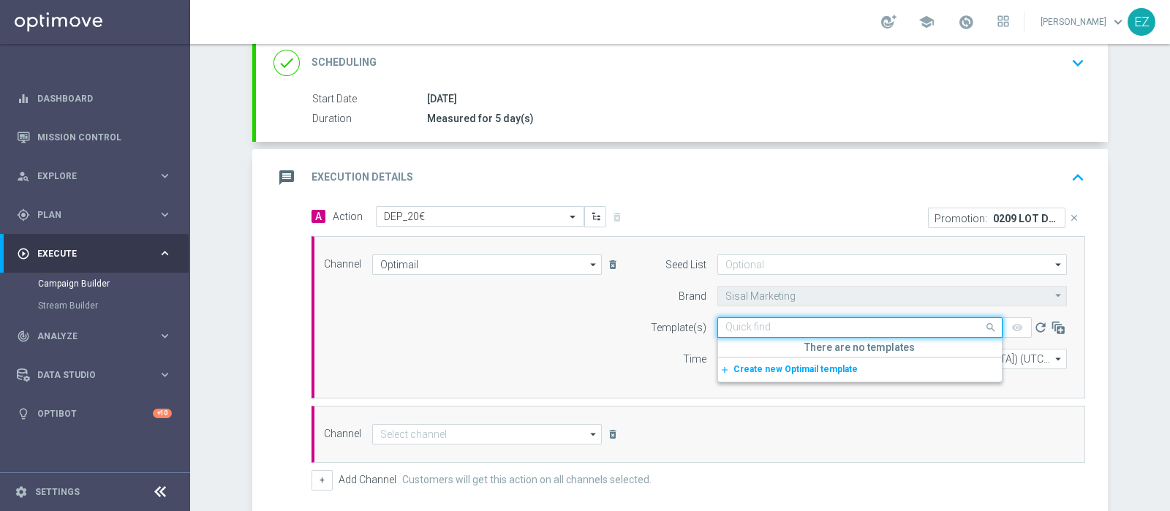
paste input "0209 LOT DEP L"
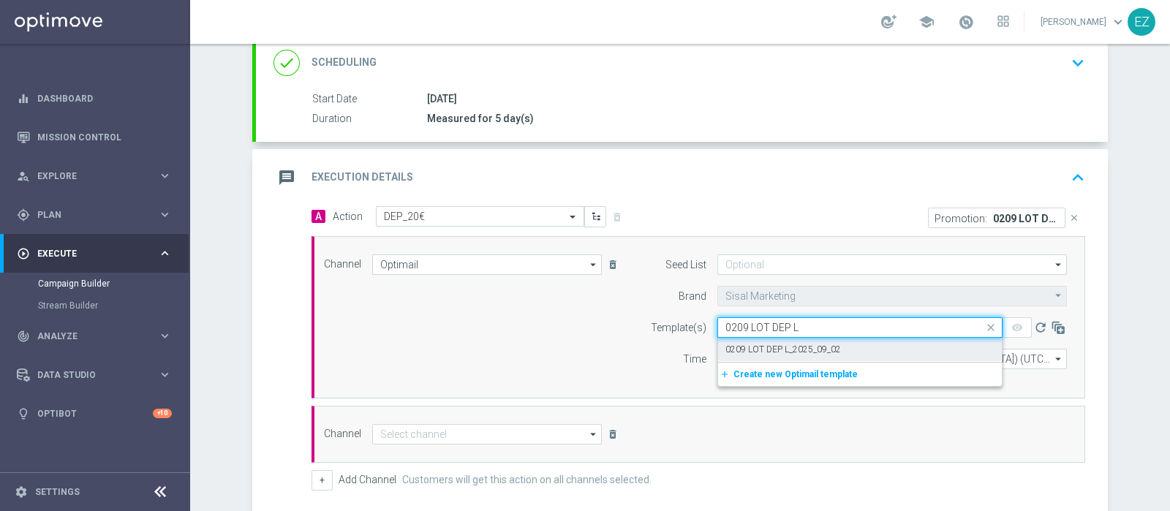
click at [767, 351] on label "0209 LOT DEP L_2025_09_02" at bounding box center [784, 350] width 116 height 12
type input "0209 LOT DEP L"
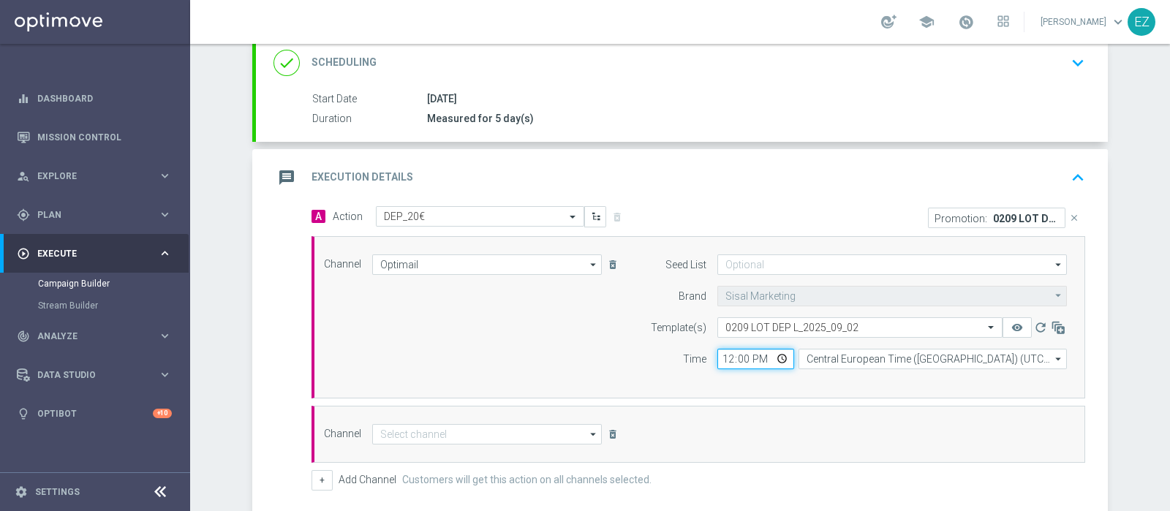
click at [718, 359] on input "12:00" at bounding box center [756, 359] width 77 height 20
type input "17:00"
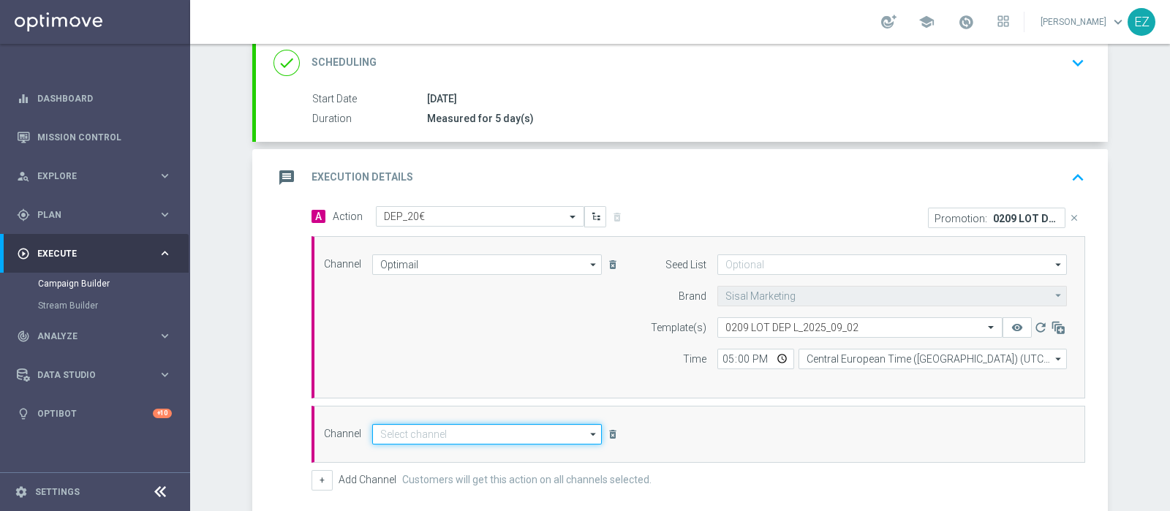
click at [518, 426] on input at bounding box center [487, 434] width 230 height 20
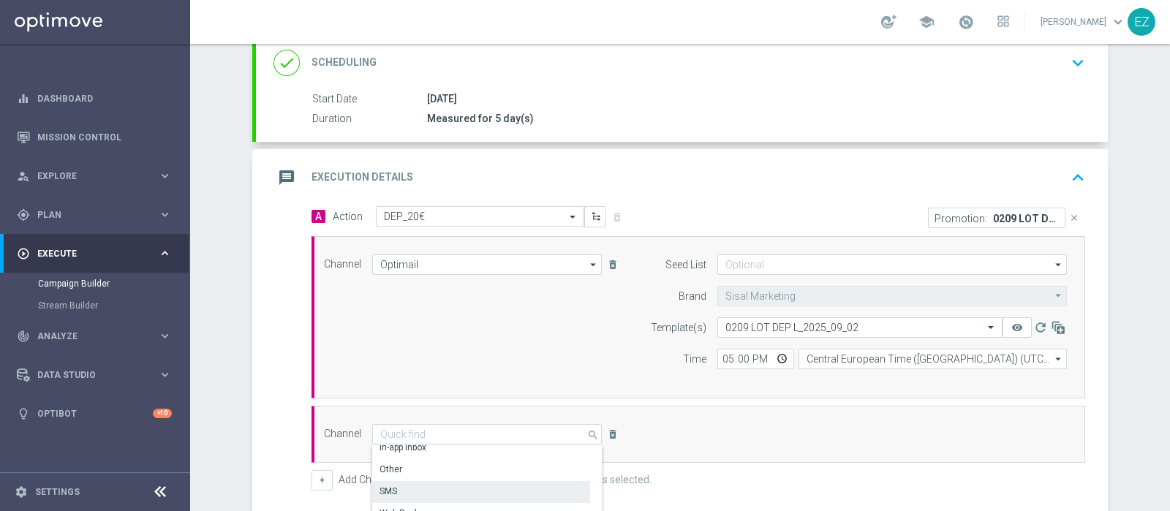
click at [443, 473] on div "Other" at bounding box center [481, 469] width 218 height 20
type input "Other"
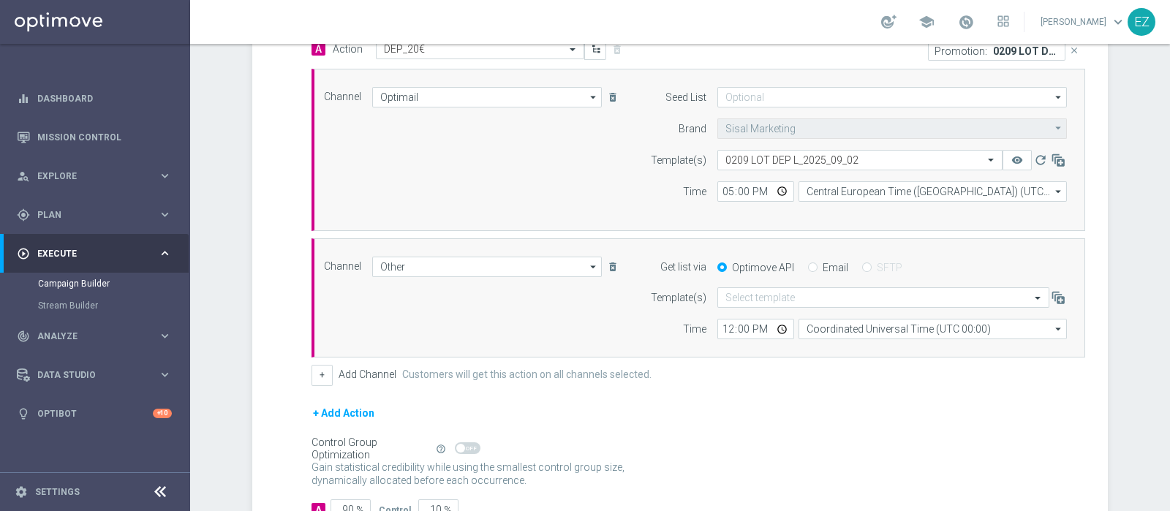
scroll to position [372, 0]
click at [808, 266] on input "Email" at bounding box center [813, 269] width 10 height 10
radio input "true"
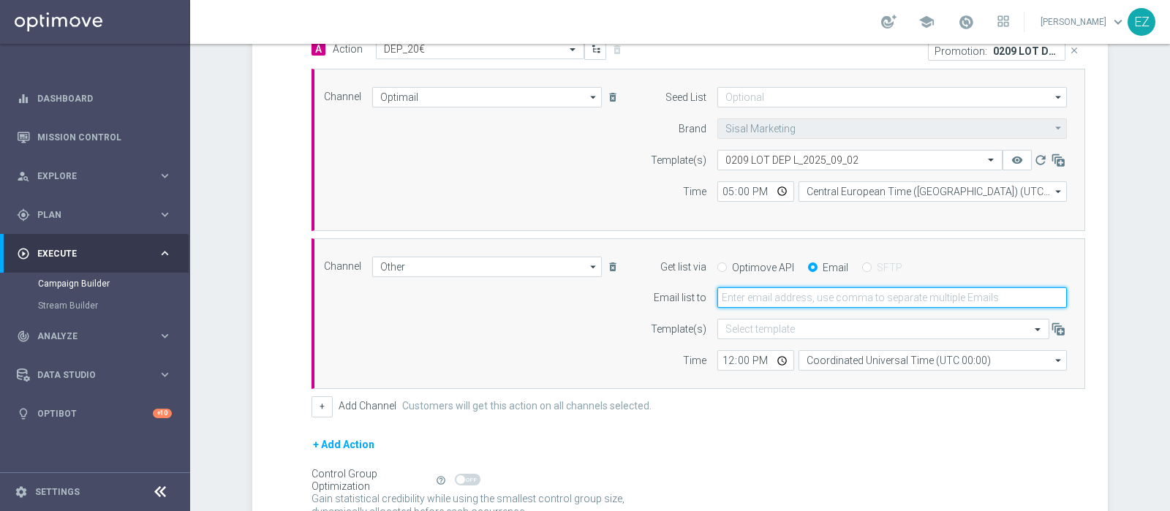
click at [799, 301] on input "email" at bounding box center [893, 297] width 350 height 20
type input "elena.zarbin@sisal.it"
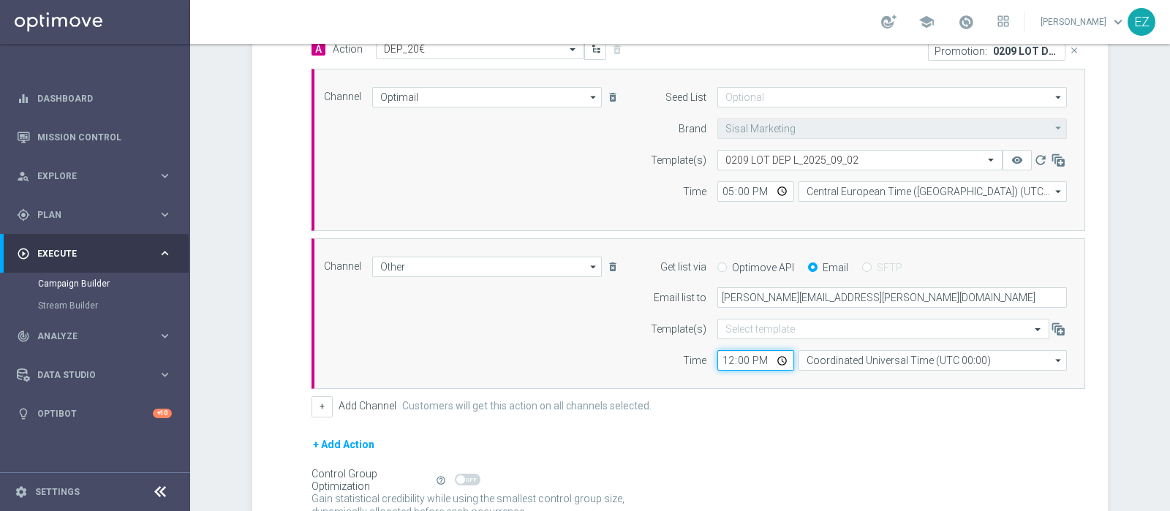
click at [720, 357] on input "12:00" at bounding box center [756, 360] width 77 height 20
type input "17:00"
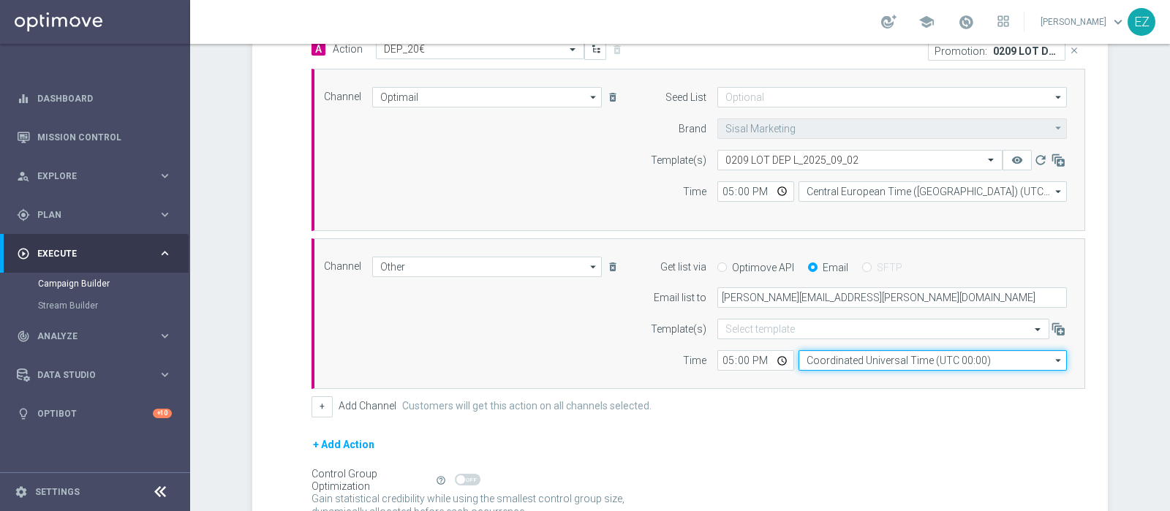
click at [876, 360] on input "Coordinated Universal Time (UTC 00:00)" at bounding box center [933, 360] width 268 height 20
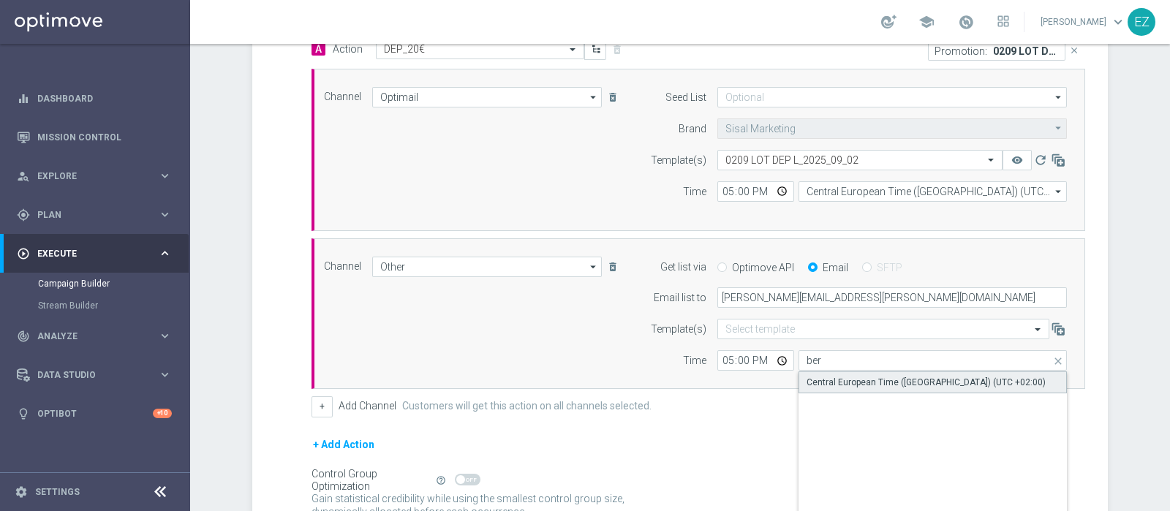
click at [880, 385] on div "Central European Time (Berlin) (UTC +02:00)" at bounding box center [926, 382] width 239 height 13
type input "Central European Time (Berlin) (UTC +02:00)"
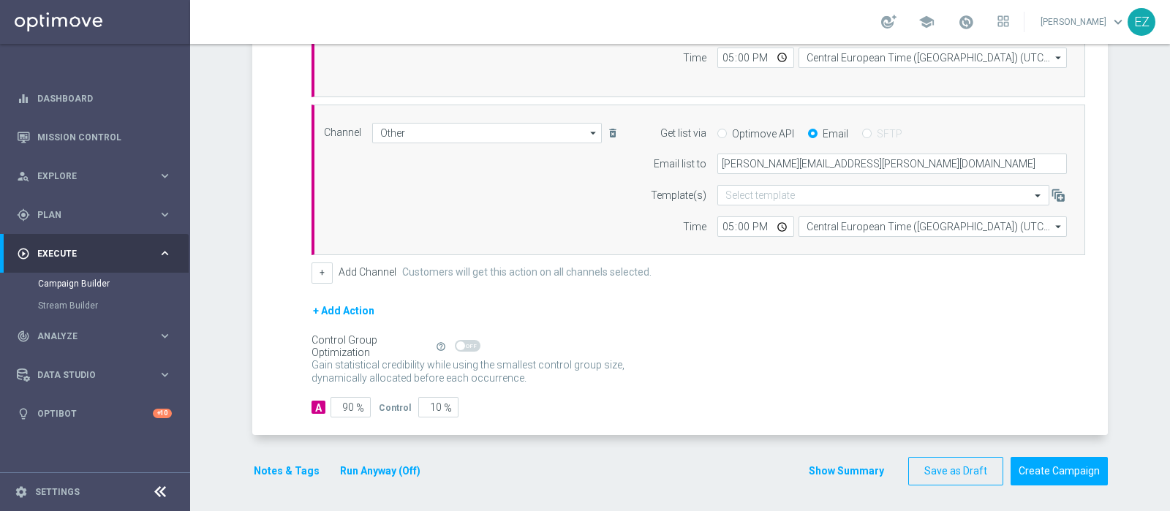
click at [300, 472] on button "Notes & Tags" at bounding box center [286, 471] width 69 height 18
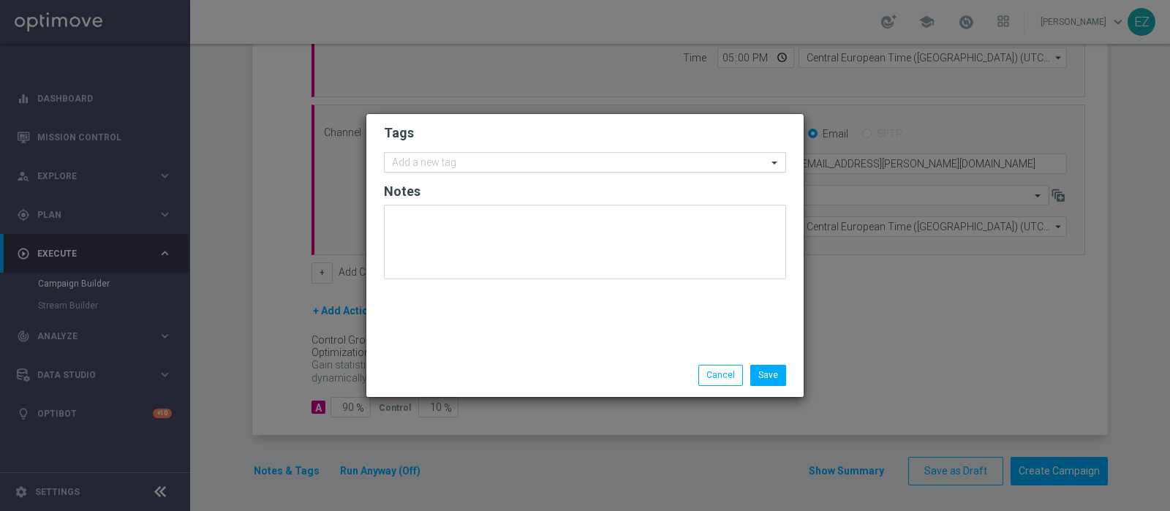
click at [466, 159] on input "text" at bounding box center [579, 163] width 375 height 12
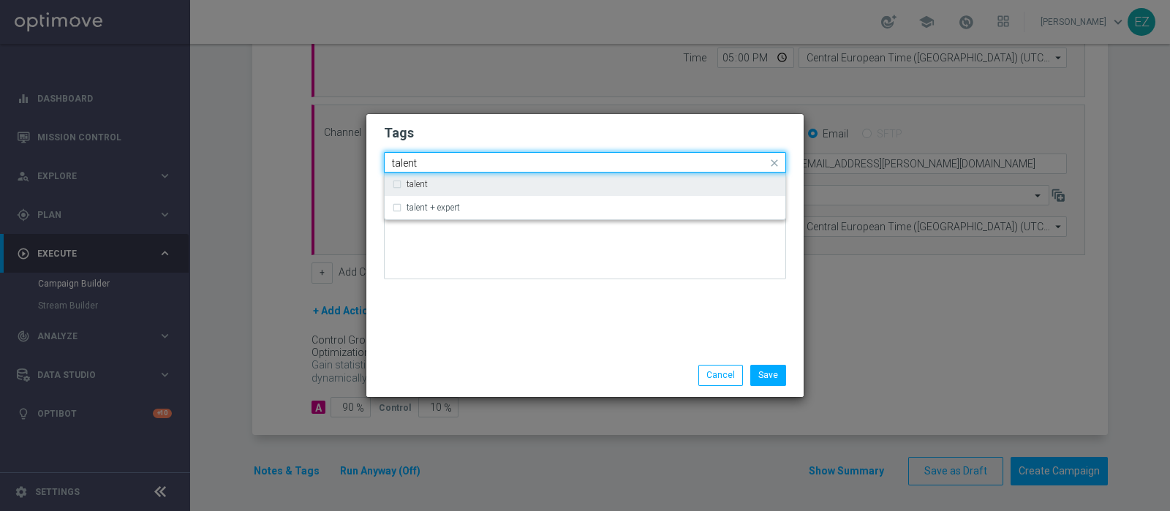
click at [415, 184] on label "talent" at bounding box center [417, 184] width 21 height 9
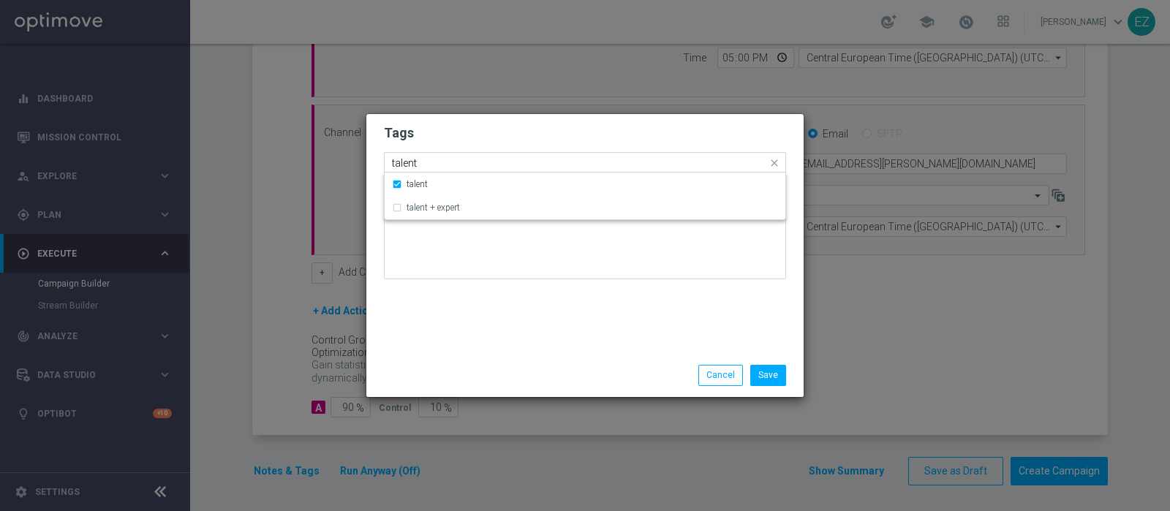
click at [406, 162] on input "talent" at bounding box center [579, 163] width 375 height 12
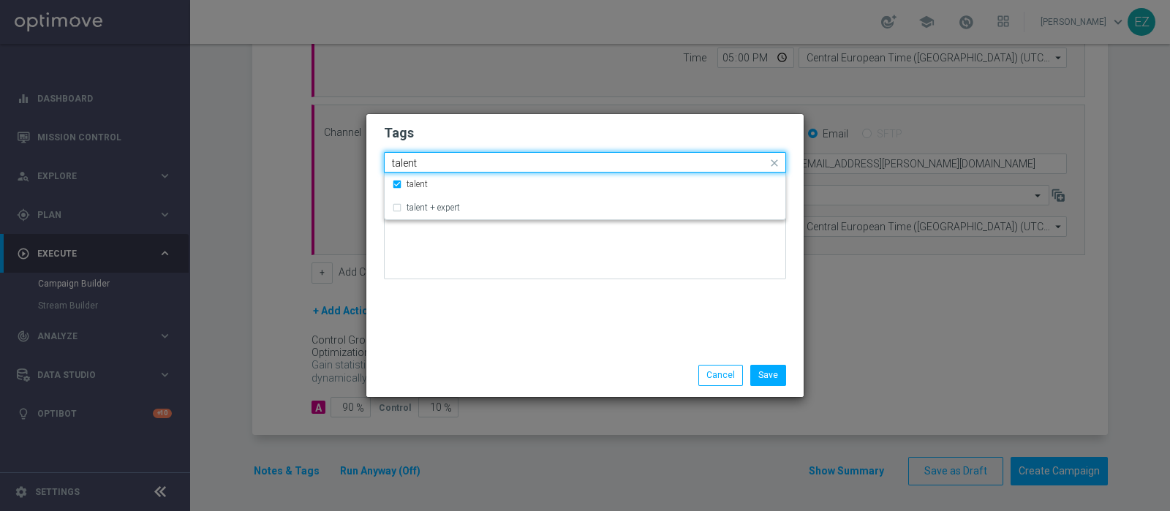
click at [406, 162] on input "talent" at bounding box center [579, 163] width 375 height 12
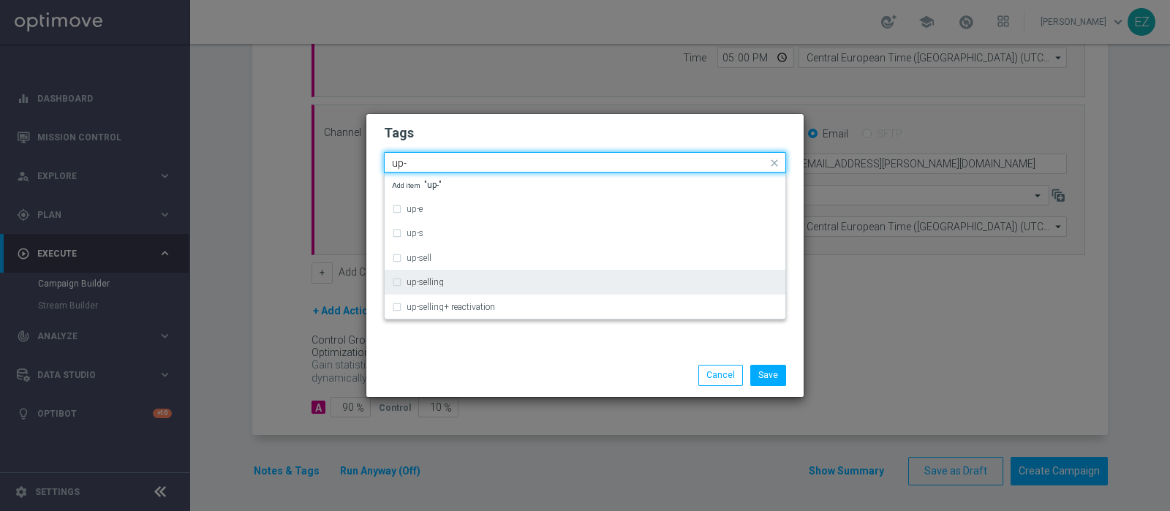
click at [429, 283] on label "up-selling" at bounding box center [425, 282] width 37 height 9
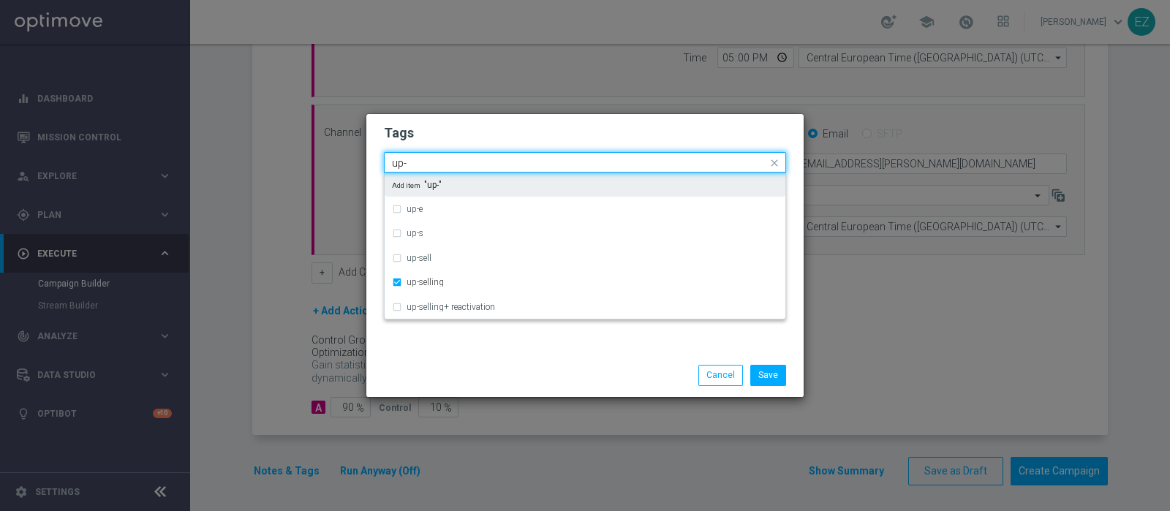
drag, startPoint x: 424, startPoint y: 162, endPoint x: 311, endPoint y: 162, distance: 113.4
click at [311, 162] on modal-container "Tags Quick find × talent × up-selling up- up-e up-s up-sell up-selling up-selli…" at bounding box center [585, 255] width 1170 height 511
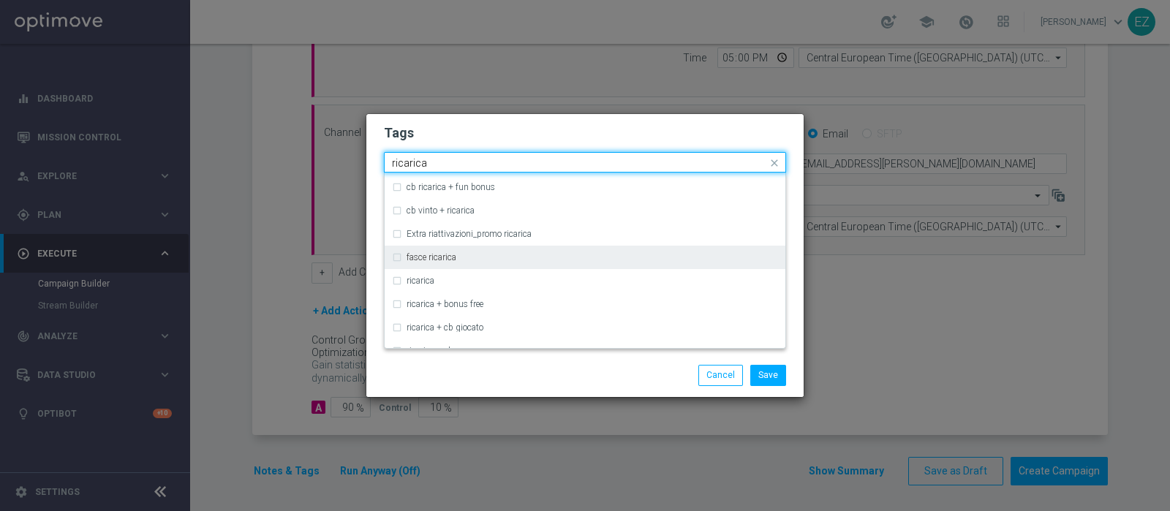
scroll to position [396, 0]
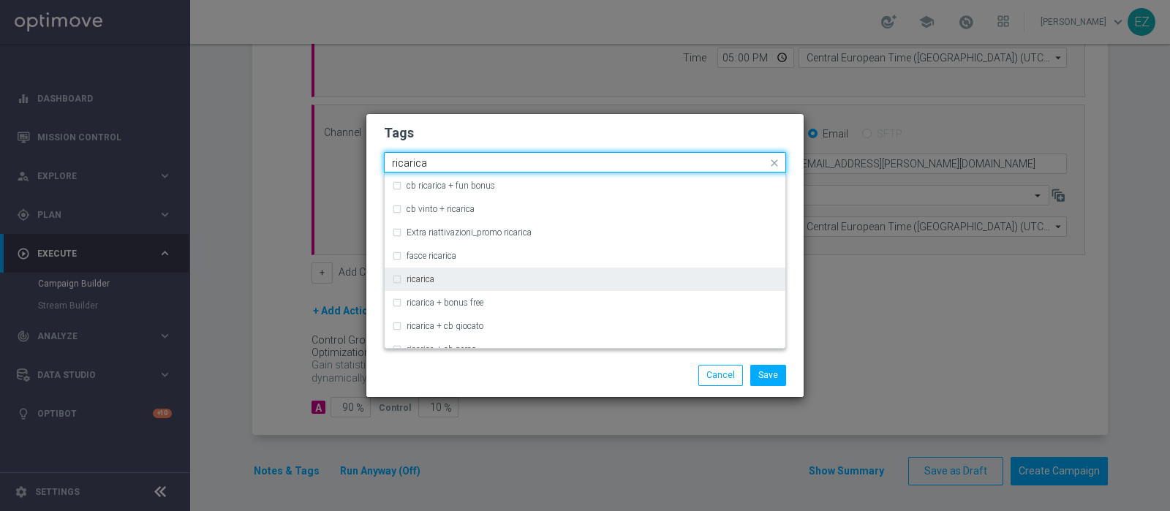
click at [428, 279] on label "ricarica" at bounding box center [421, 279] width 28 height 9
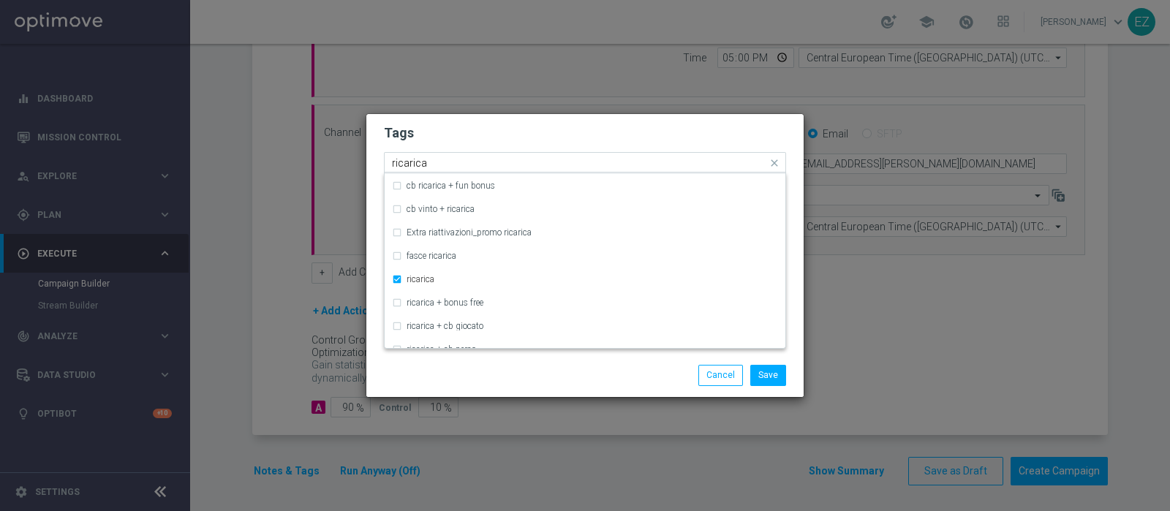
click at [413, 165] on input "ricarica" at bounding box center [579, 163] width 375 height 12
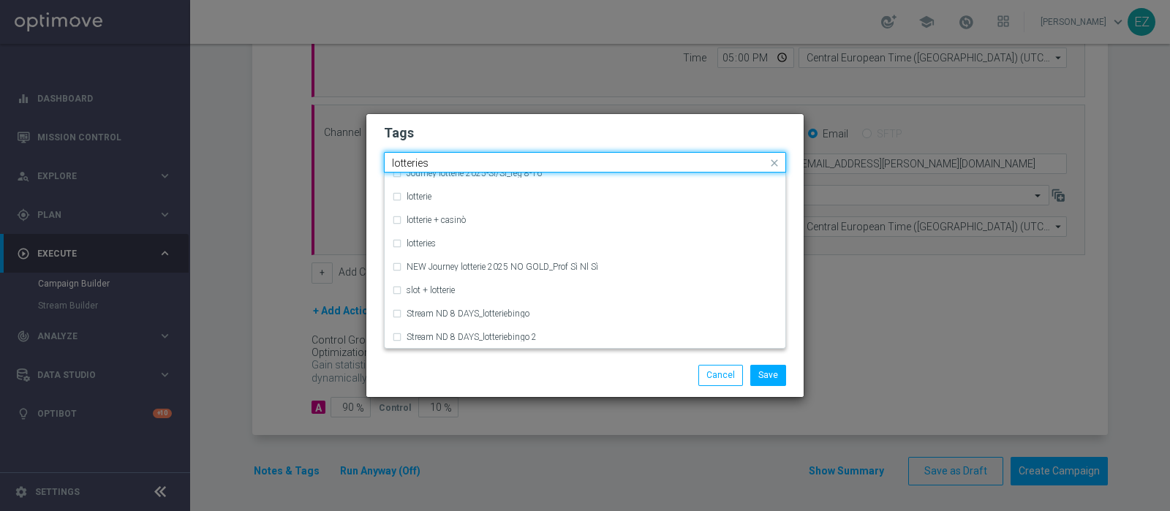
scroll to position [0, 0]
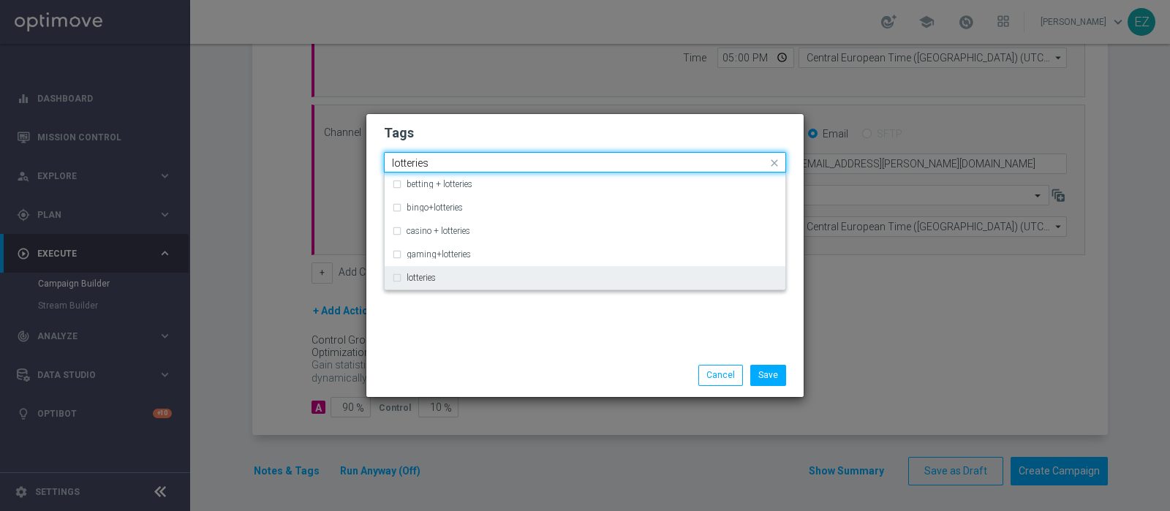
click at [428, 287] on div "lotteries" at bounding box center [585, 277] width 386 height 23
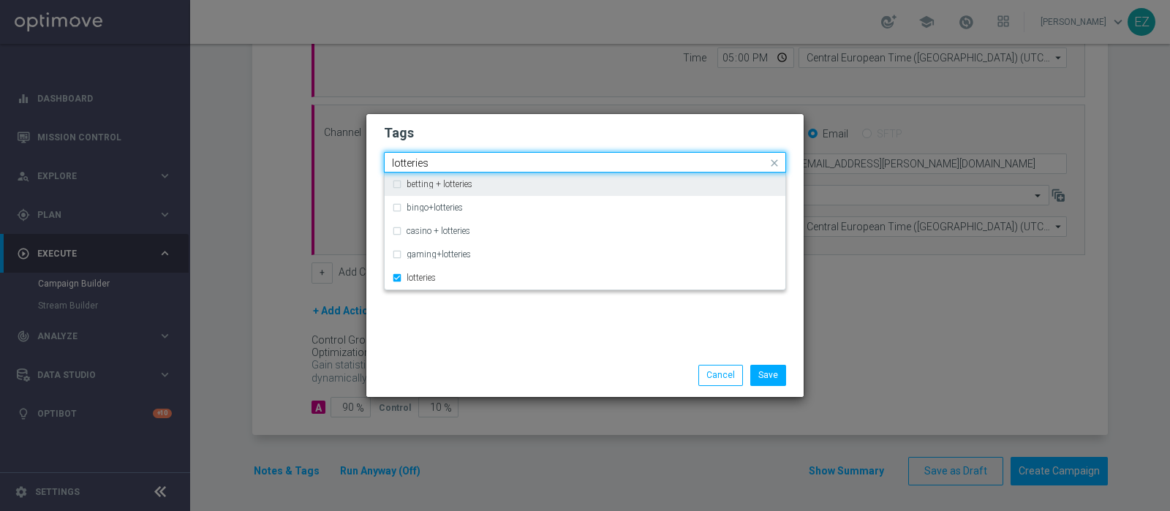
click at [420, 159] on input "lotteries" at bounding box center [579, 163] width 375 height 12
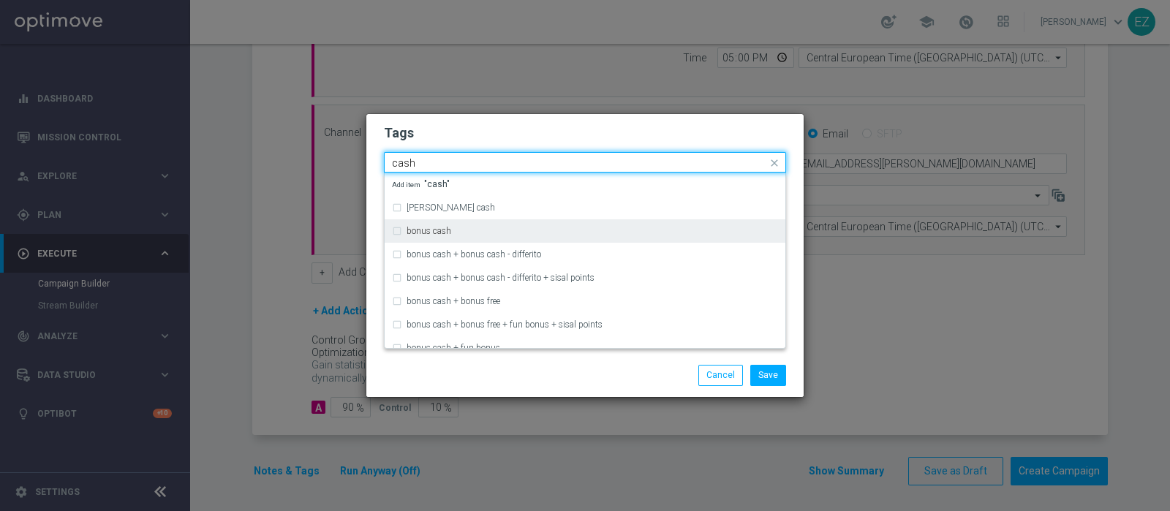
click at [479, 225] on div "bonus cash" at bounding box center [585, 230] width 386 height 23
type input "cash"
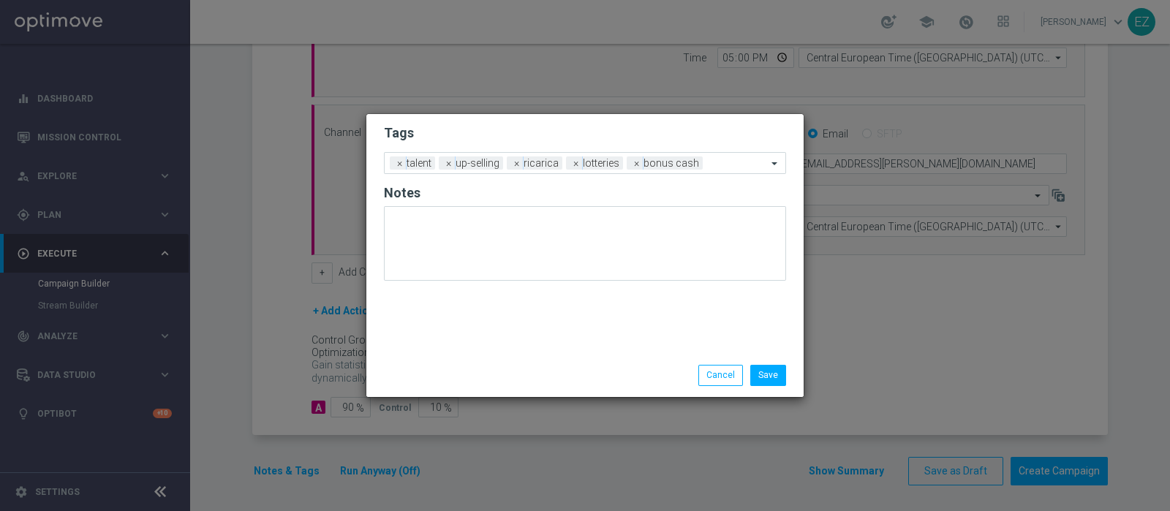
click at [609, 365] on div "Save Cancel" at bounding box center [655, 375] width 283 height 20
click at [767, 371] on button "Save" at bounding box center [768, 375] width 36 height 20
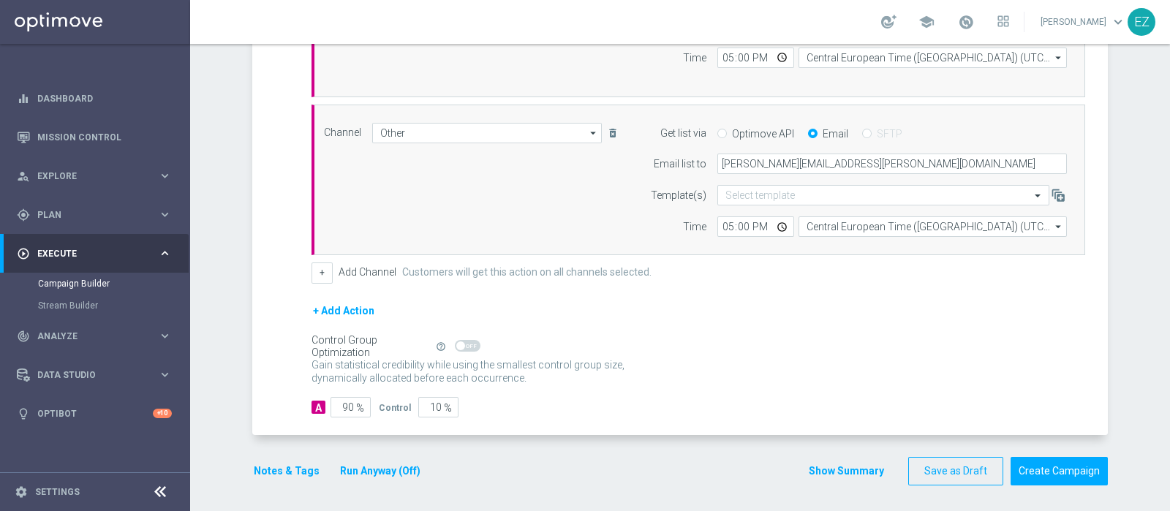
click at [854, 463] on button "Show Summary" at bounding box center [846, 471] width 77 height 17
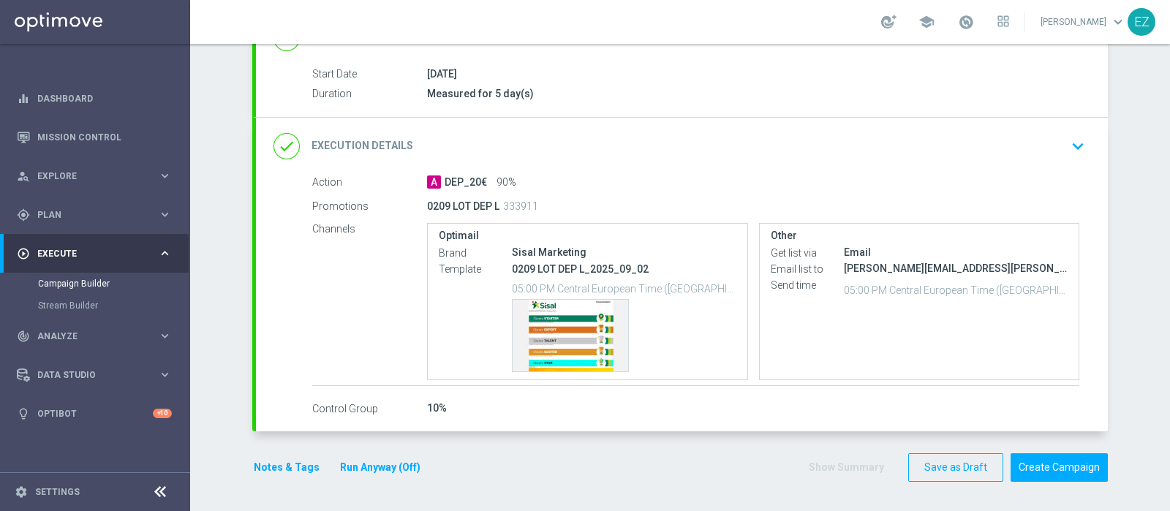
scroll to position [227, 0]
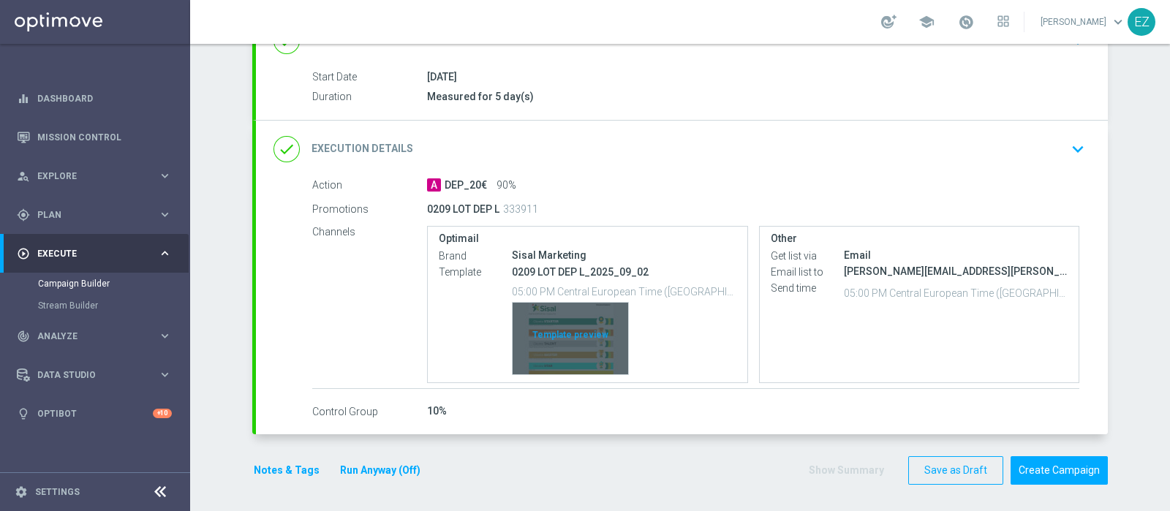
click at [590, 349] on div "Template preview" at bounding box center [571, 339] width 116 height 72
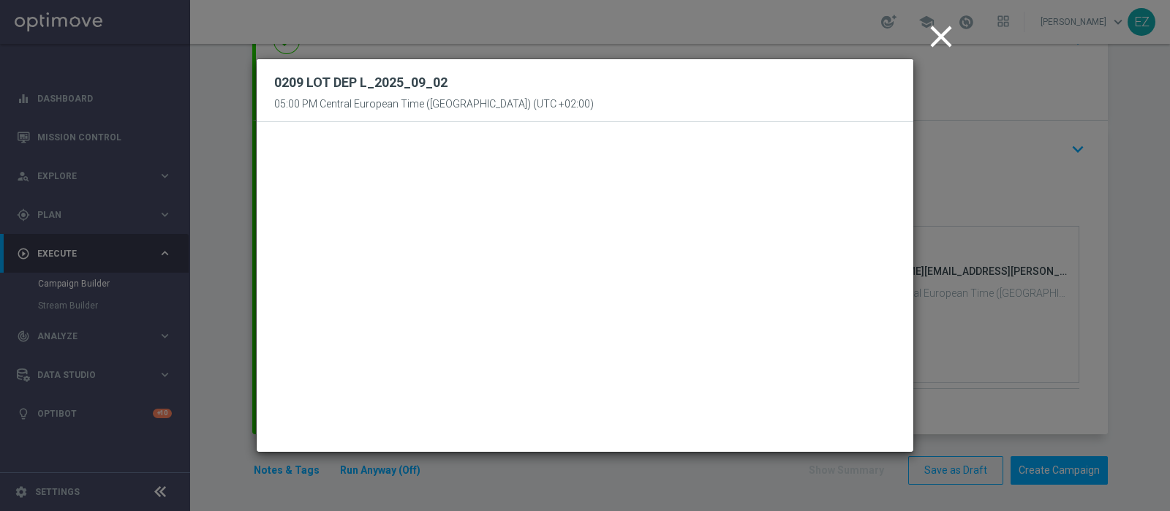
click at [938, 34] on icon "close" at bounding box center [941, 36] width 37 height 37
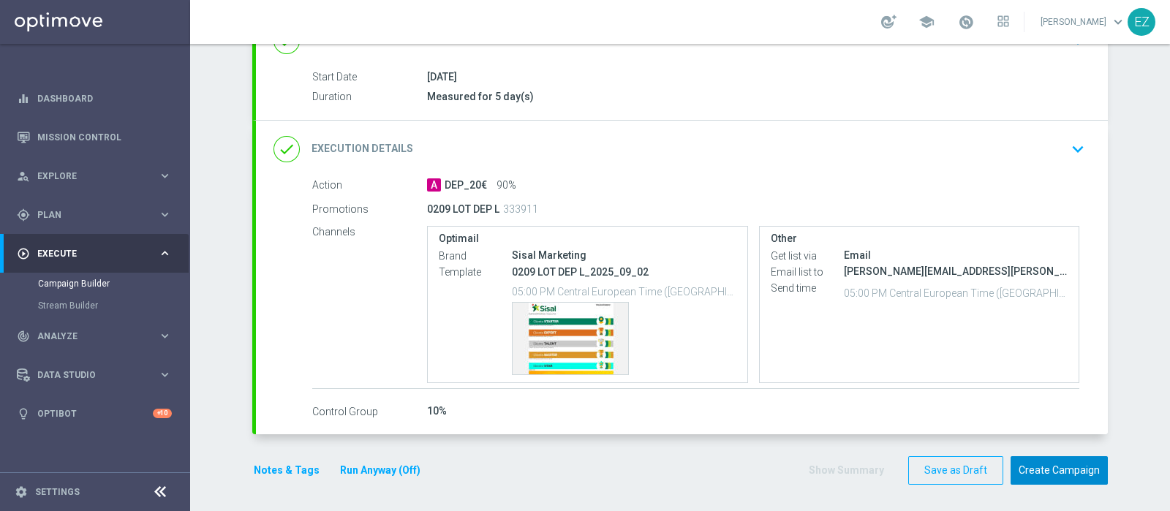
click at [1047, 468] on button "Create Campaign" at bounding box center [1059, 470] width 97 height 29
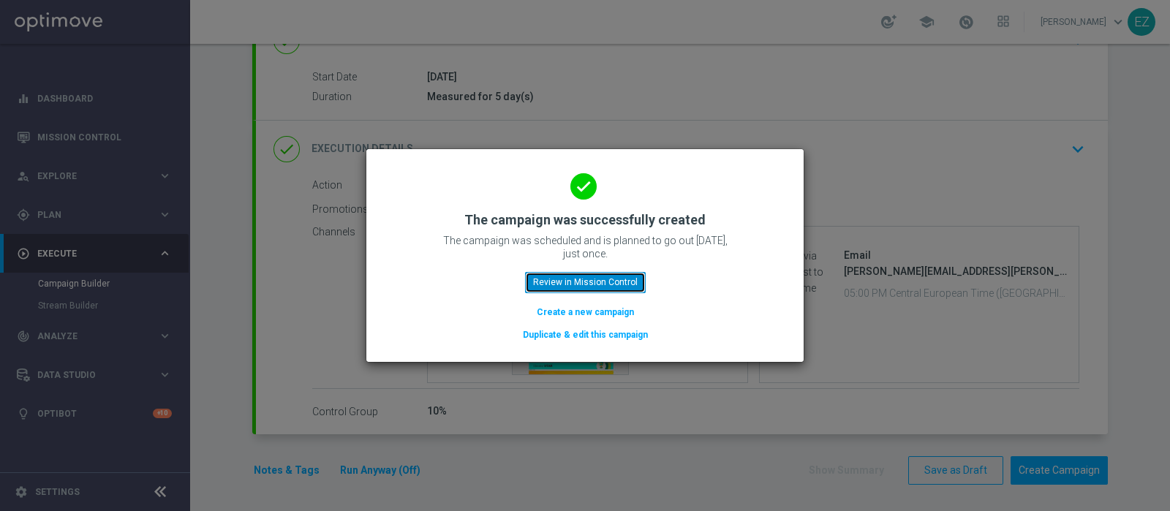
click at [592, 276] on button "Review in Mission Control" at bounding box center [585, 282] width 121 height 20
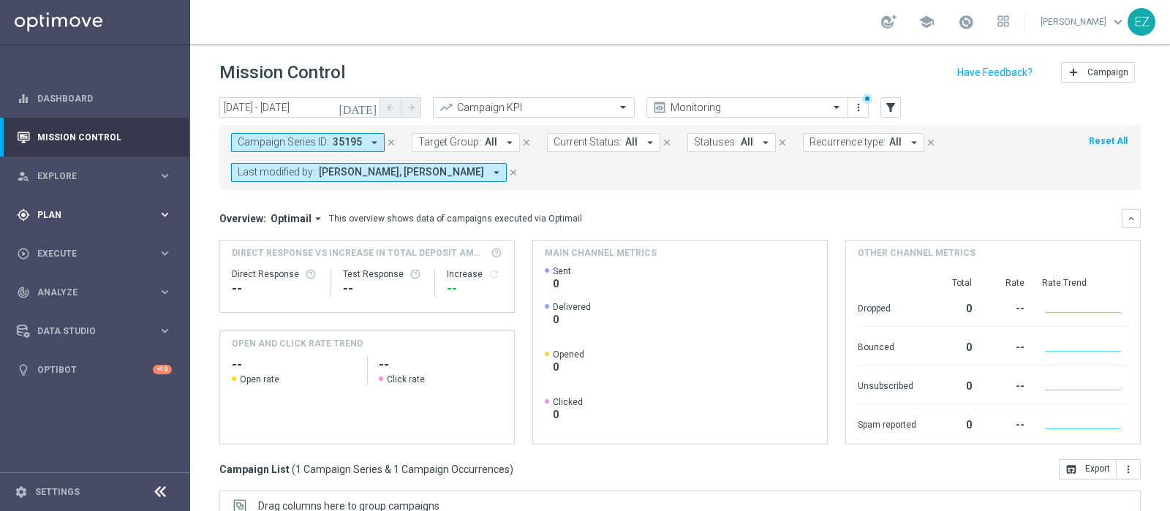
click at [83, 200] on div "gps_fixed Plan keyboard_arrow_right" at bounding box center [94, 214] width 189 height 39
click at [51, 247] on link "Target Groups" at bounding box center [95, 245] width 114 height 12
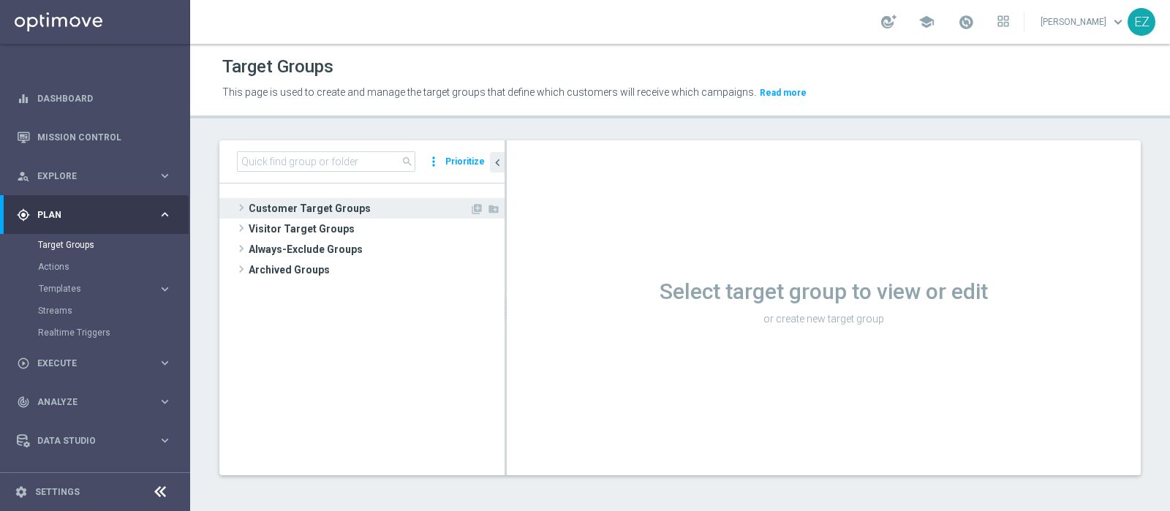
click at [311, 200] on span "Customer Target Groups" at bounding box center [359, 208] width 221 height 20
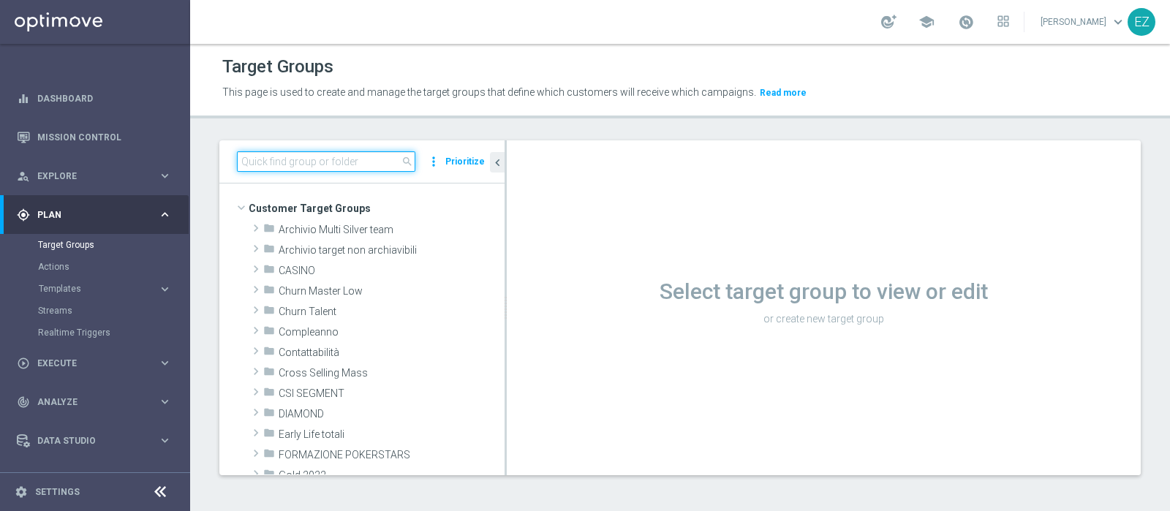
click at [309, 159] on input at bounding box center [326, 161] width 178 height 20
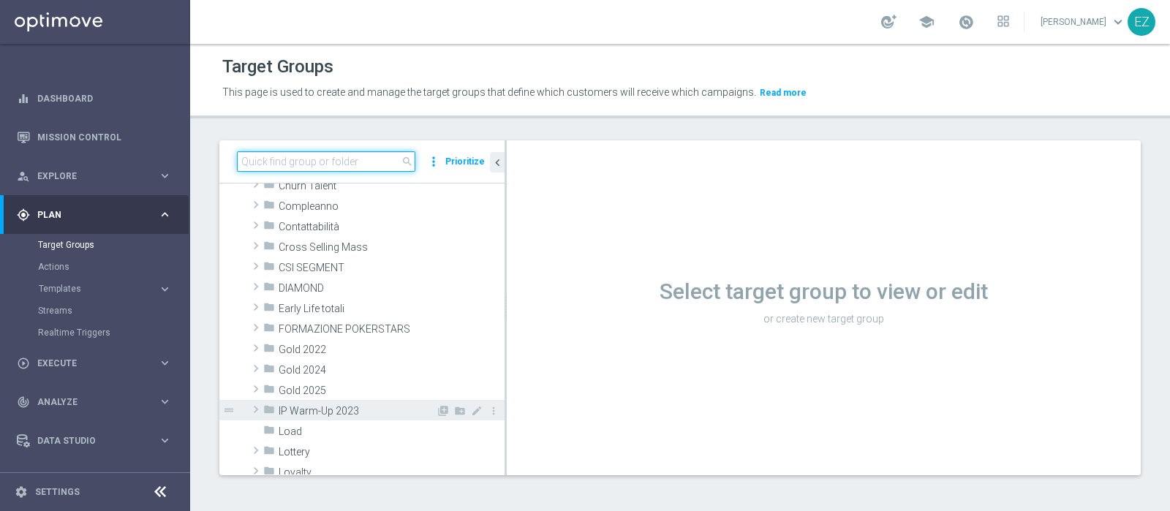
scroll to position [137, 0]
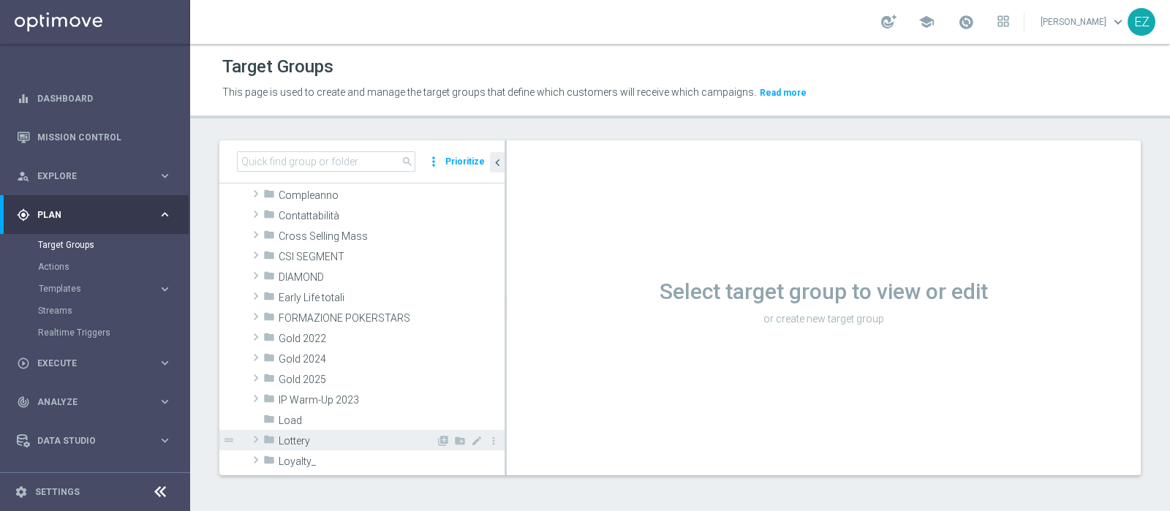
click at [307, 442] on span "Lottery" at bounding box center [357, 441] width 157 height 12
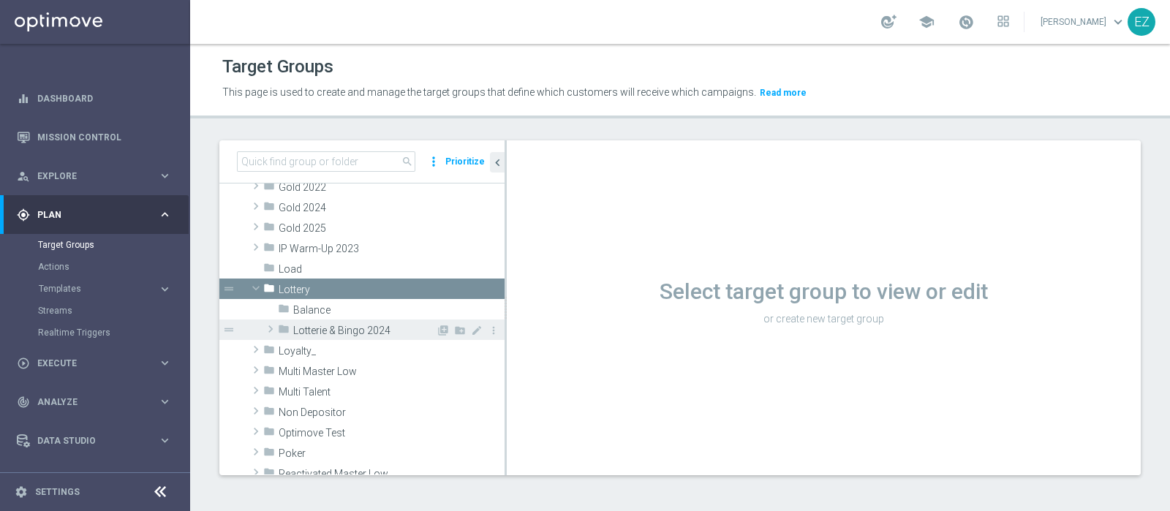
click at [318, 327] on span "Lotterie & Bingo 2024" at bounding box center [364, 331] width 143 height 12
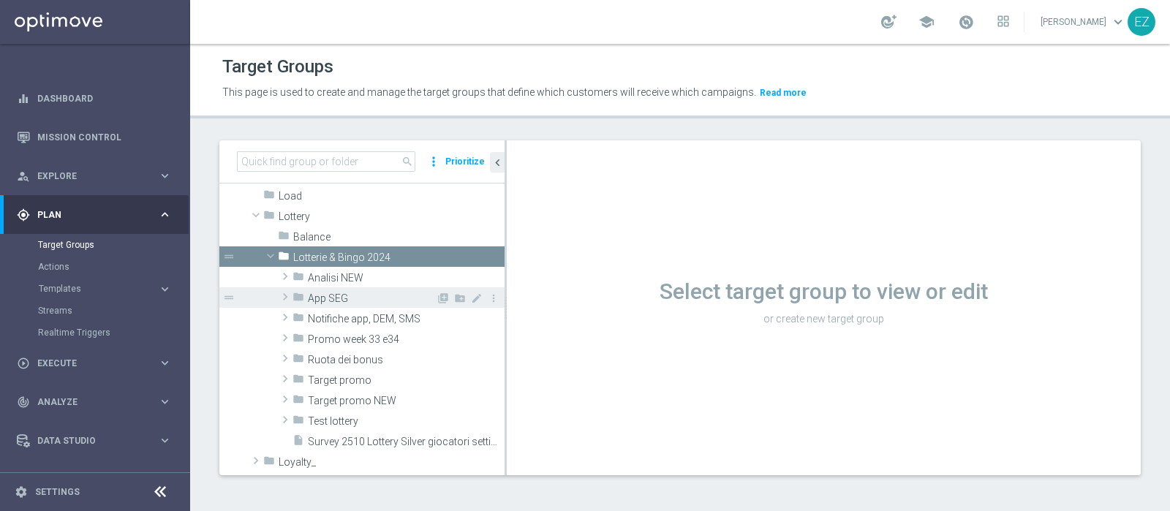
scroll to position [372, 0]
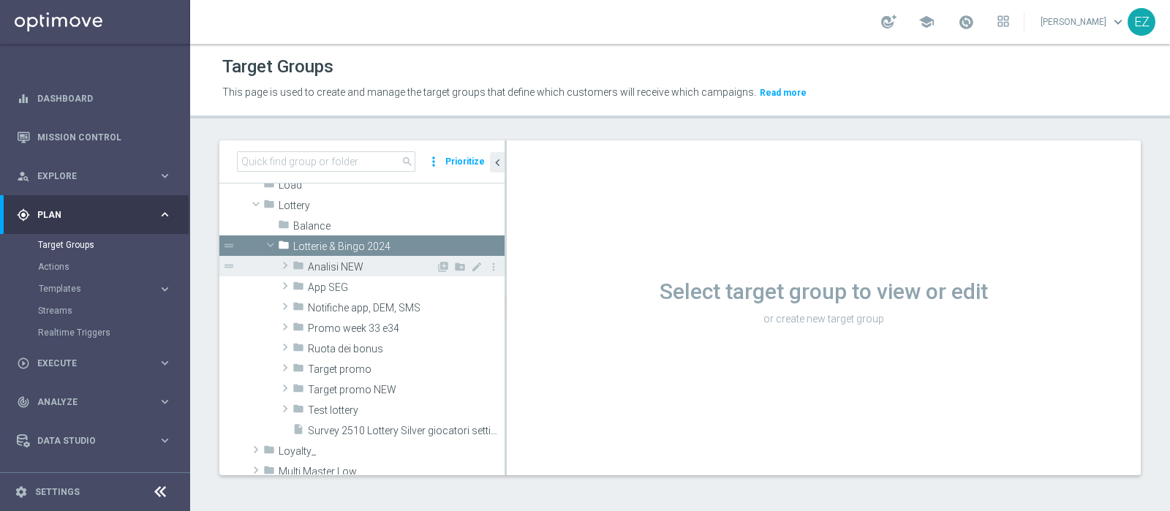
click at [358, 268] on span "Analisi NEW" at bounding box center [372, 267] width 128 height 12
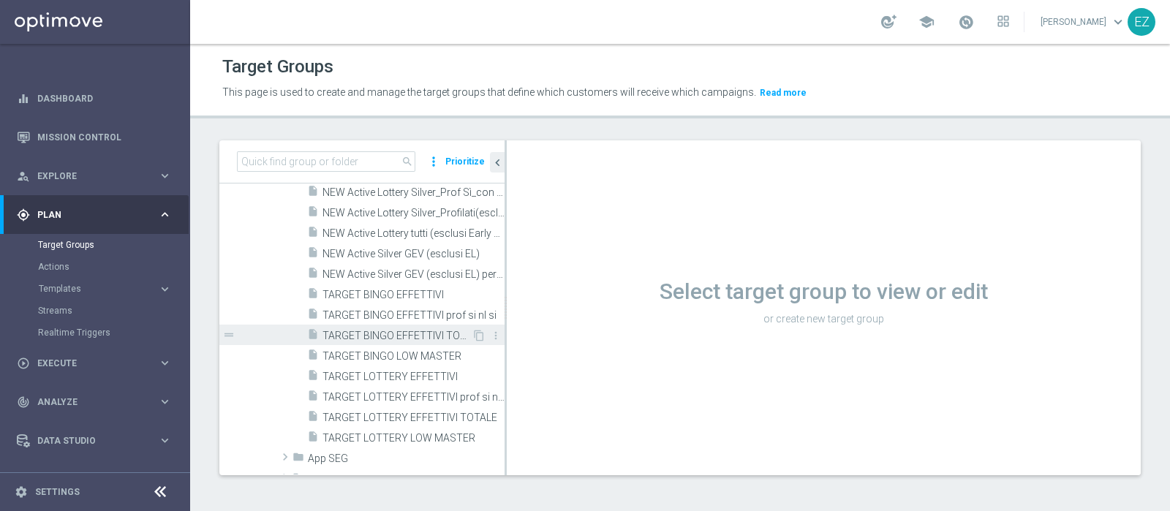
scroll to position [559, 0]
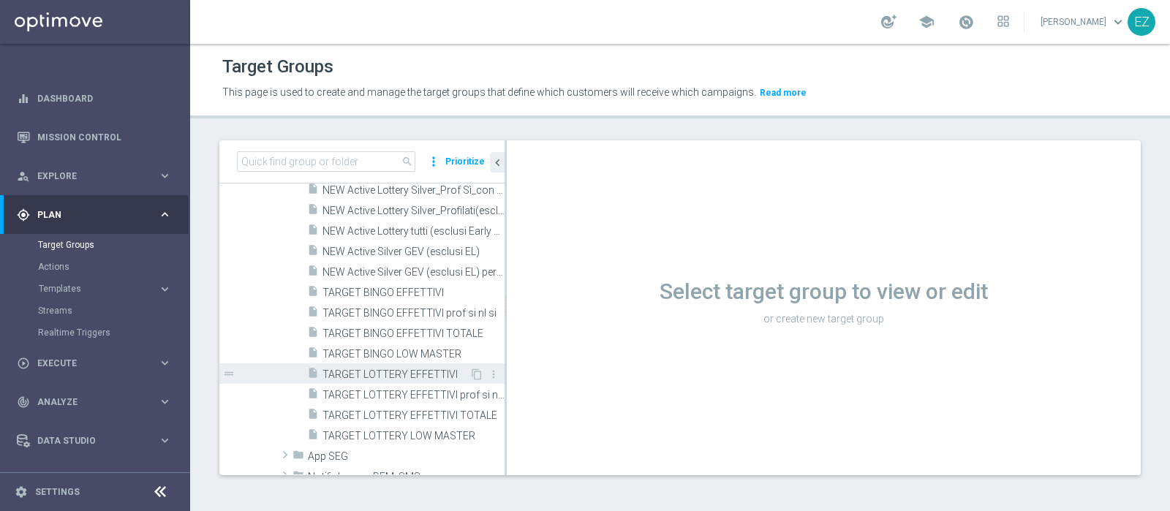
click at [391, 372] on span "TARGET LOTTERY EFFETTIVI" at bounding box center [396, 375] width 147 height 12
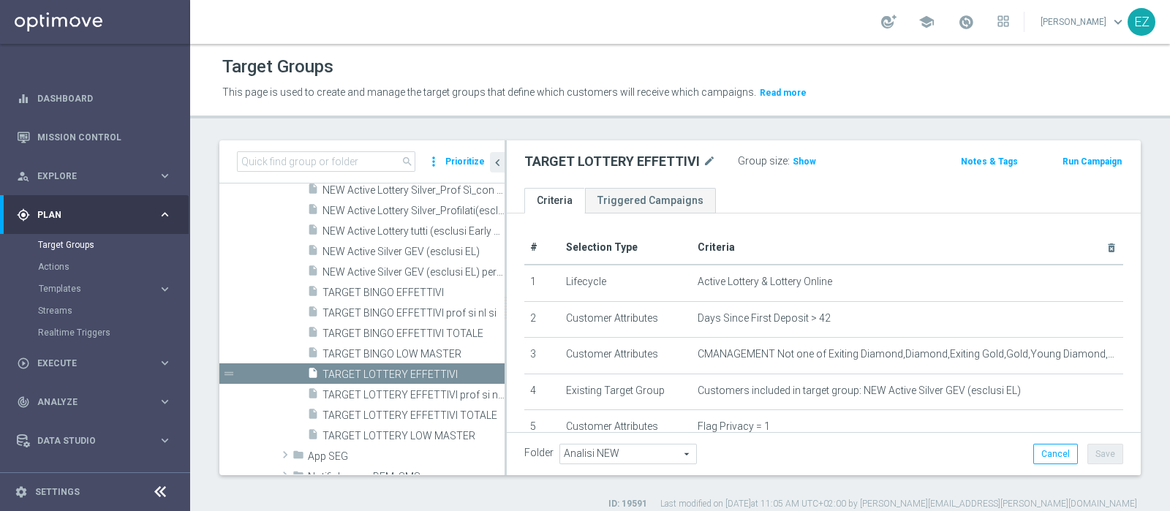
click at [796, 169] on div "Group size : Show" at bounding box center [811, 161] width 146 height 20
click at [804, 157] on span "Show" at bounding box center [804, 162] width 23 height 10
click at [801, 163] on span "68,483" at bounding box center [809, 164] width 31 height 14
click at [395, 437] on span "TARGET LOTTERY LOW MASTER" at bounding box center [397, 436] width 149 height 12
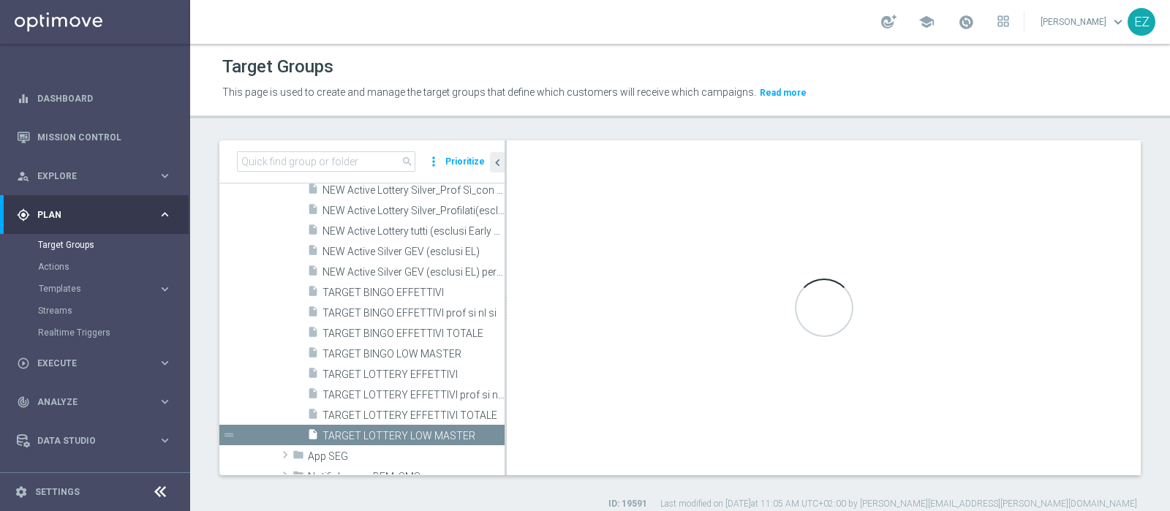
type textarea "(1 and 2 and 3 and 4 and 5 and 6 and 7 and 8 and 12 and 13 and (11 or (9 and 10…"
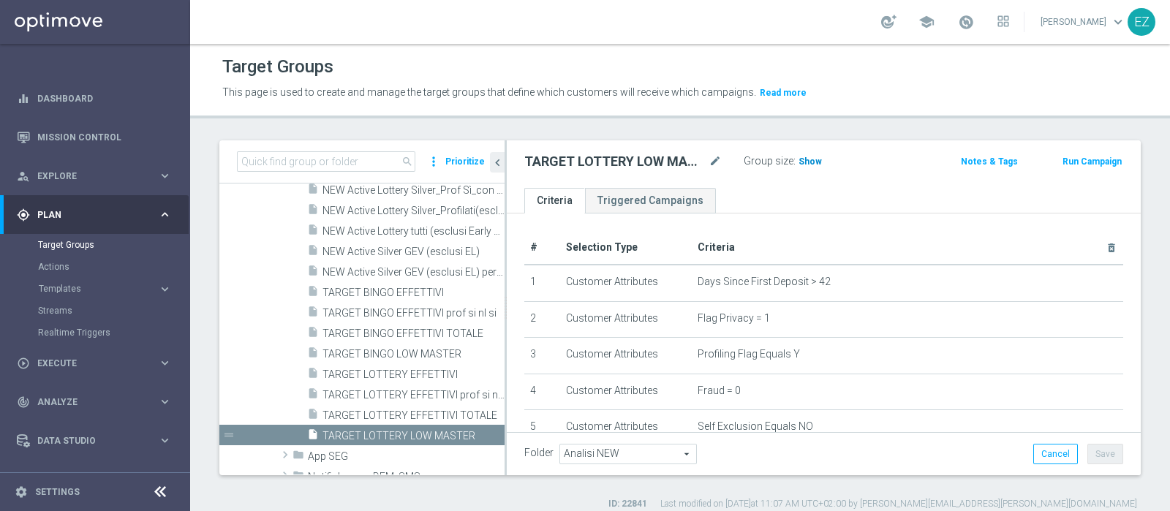
click at [805, 162] on span "Show" at bounding box center [810, 162] width 23 height 10
click at [805, 164] on span "2,432" at bounding box center [812, 164] width 26 height 14
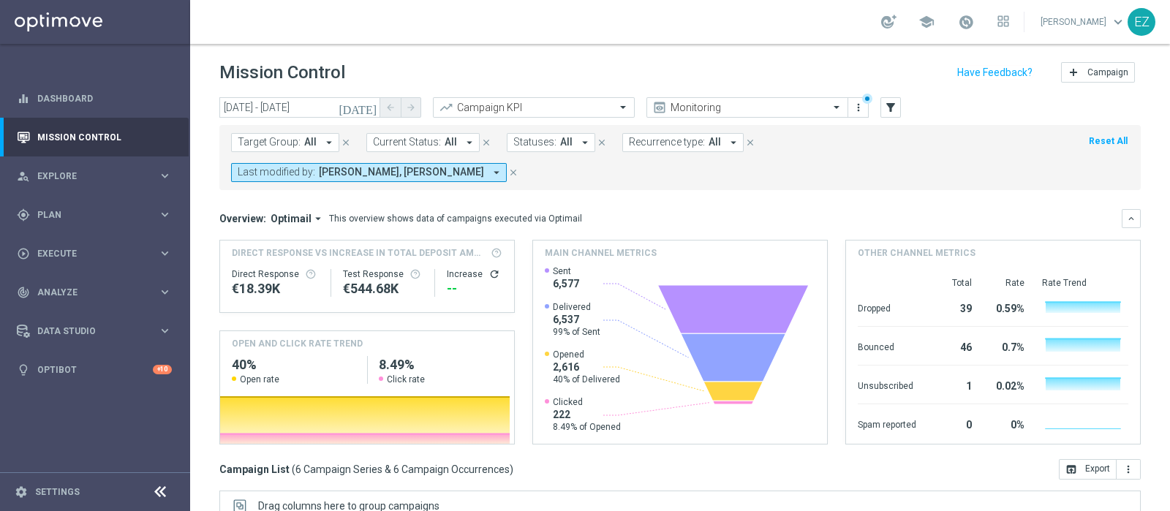
scroll to position [121, 0]
click at [371, 104] on icon "[DATE]" at bounding box center [358, 107] width 39 height 13
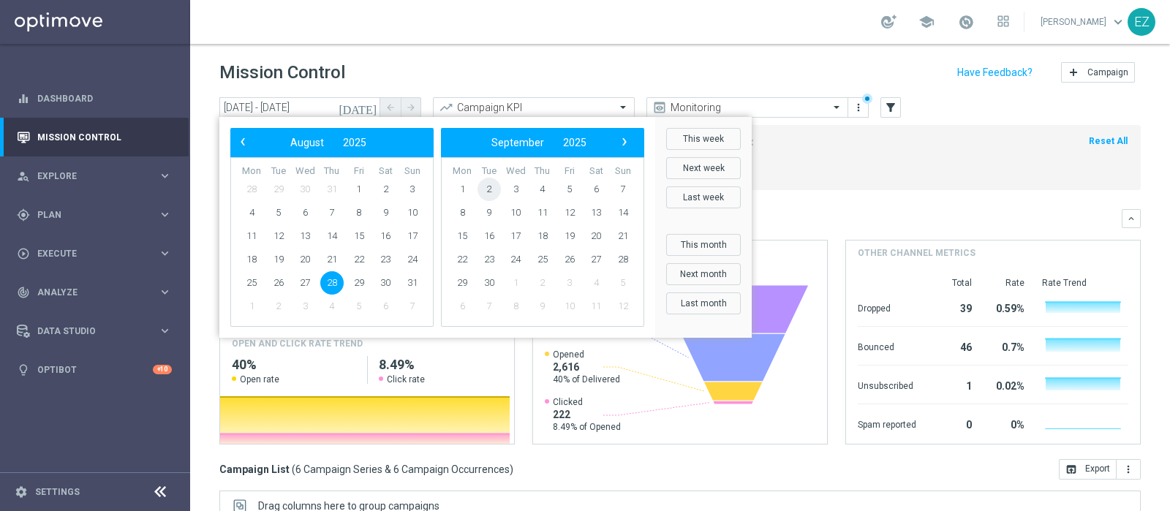
click at [490, 189] on span "2" at bounding box center [489, 189] width 23 height 23
click at [278, 189] on span "2" at bounding box center [278, 189] width 23 height 23
type input "02 Sep 2025 - 02 Sep 2025"
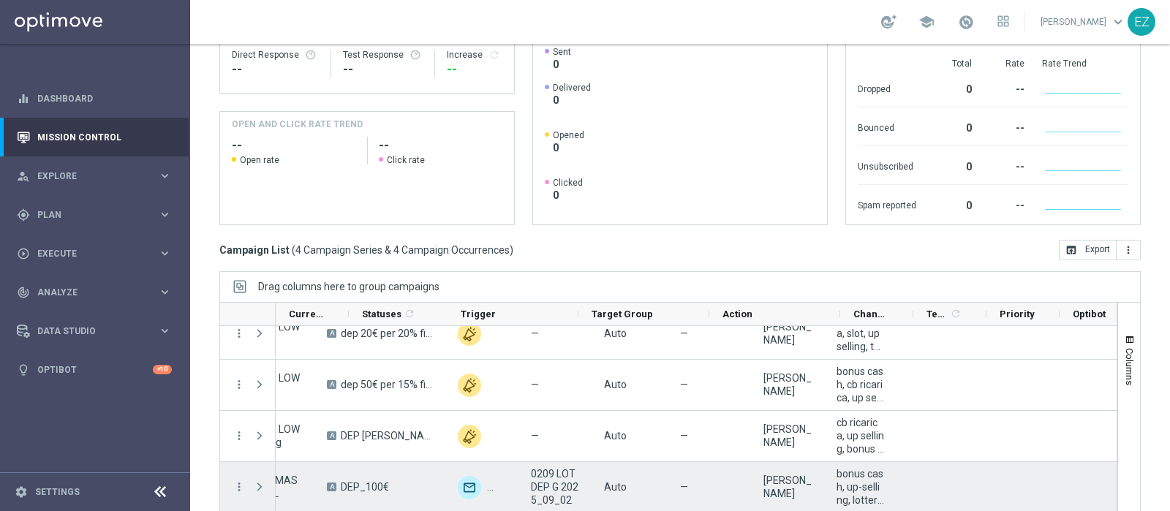
scroll to position [0, 0]
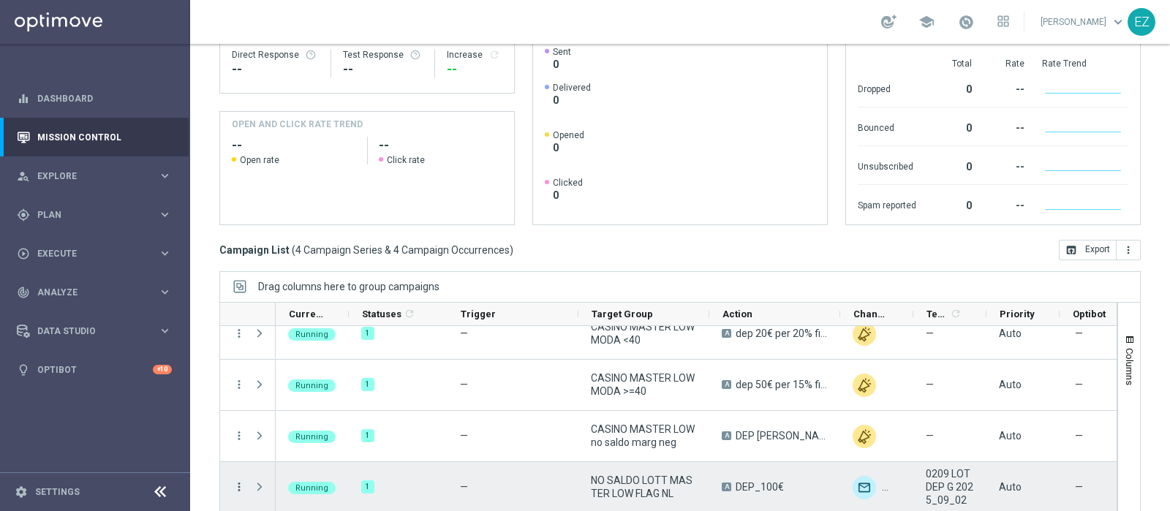
click at [239, 481] on icon "more_vert" at bounding box center [239, 487] width 13 height 13
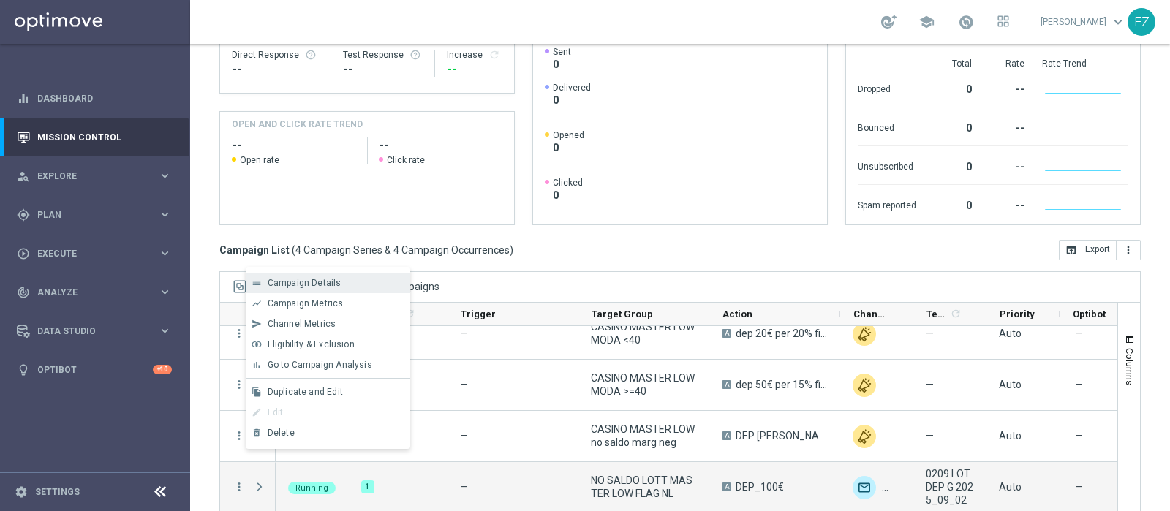
click at [331, 278] on span "Campaign Details" at bounding box center [305, 283] width 74 height 10
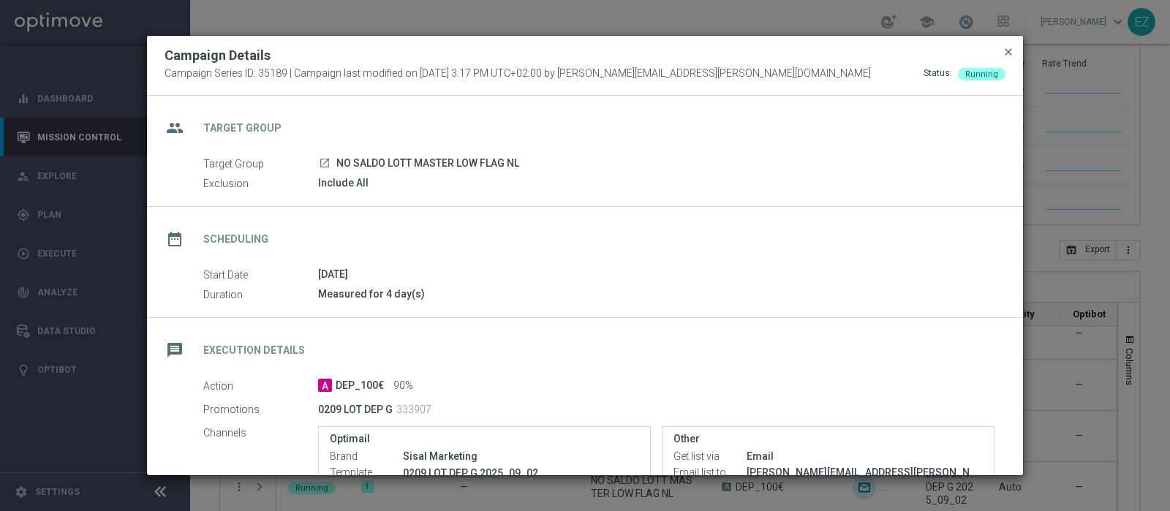
click at [1009, 53] on span "close" at bounding box center [1009, 52] width 12 height 12
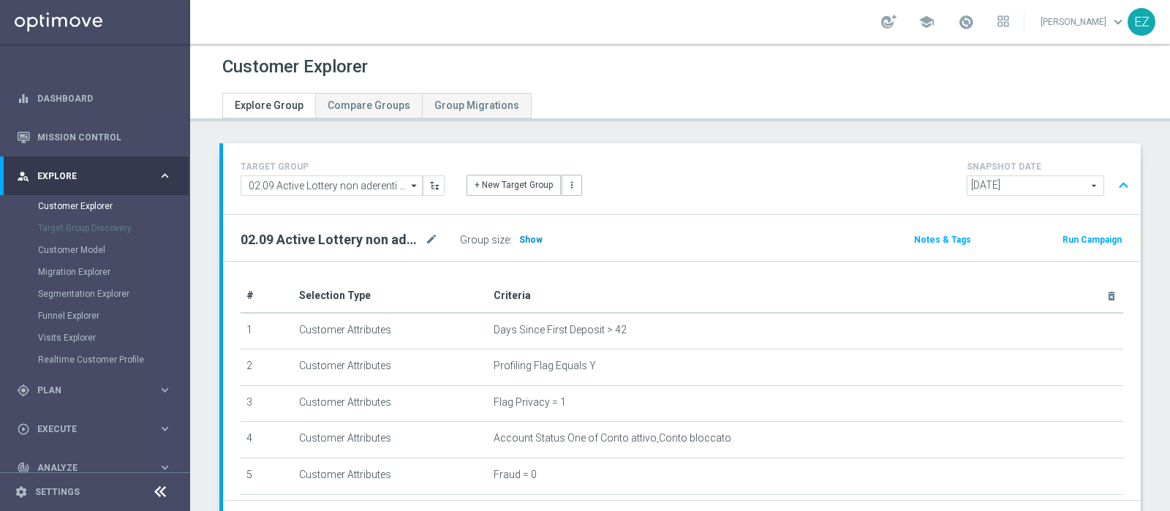
click at [524, 243] on span "Show" at bounding box center [530, 240] width 23 height 10
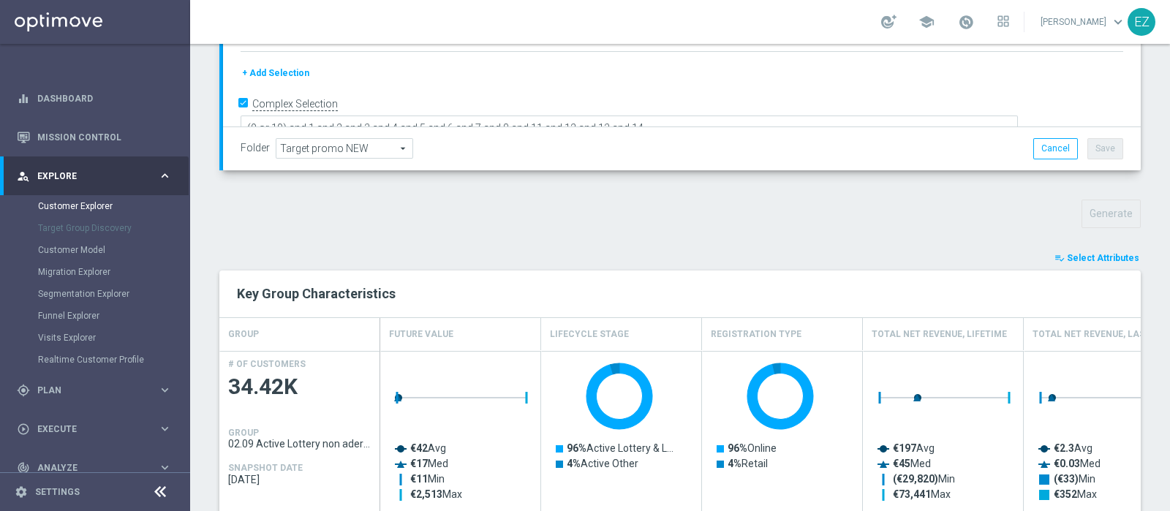
scroll to position [375, 0]
click at [1075, 254] on span "Select Attributes" at bounding box center [1103, 257] width 72 height 10
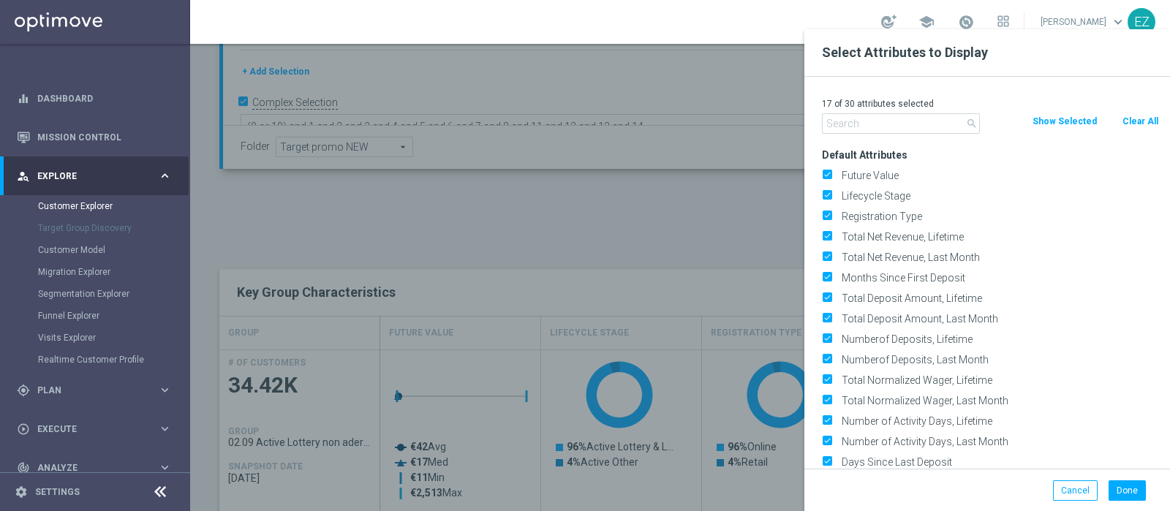
click at [1144, 116] on button "Clear All" at bounding box center [1140, 121] width 39 height 16
checkbox input "false"
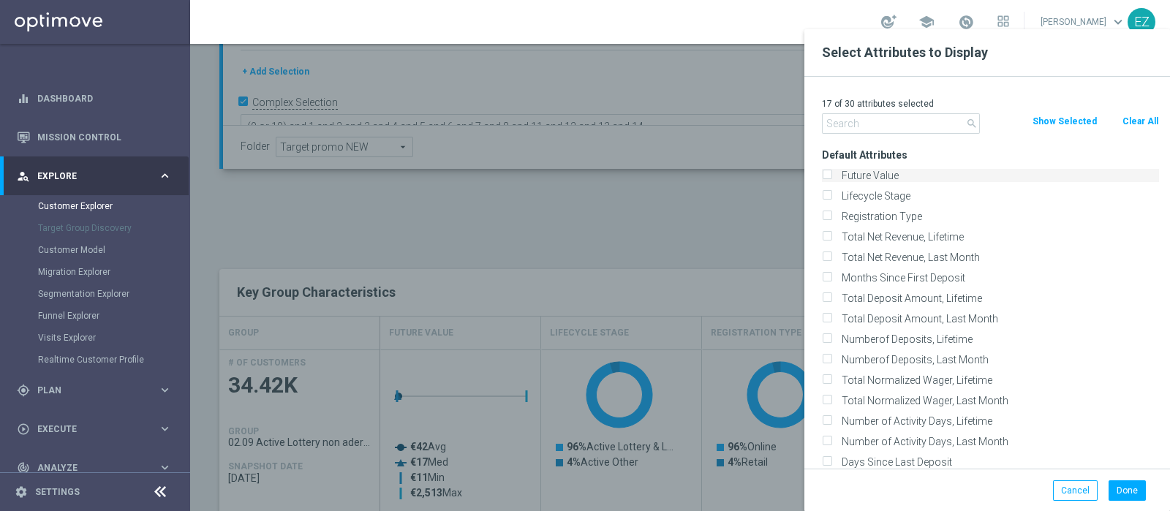
checkbox input "false"
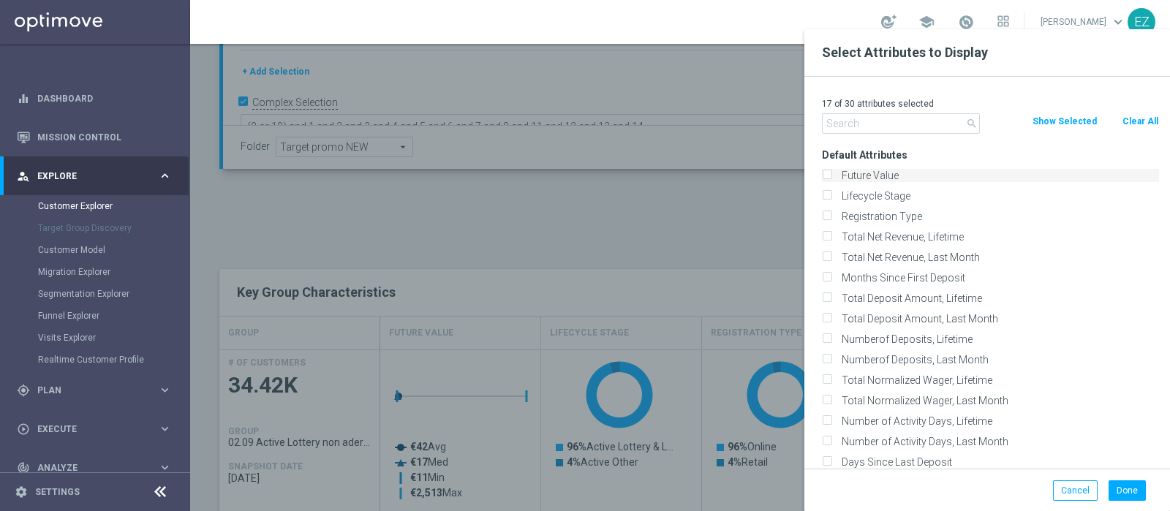
checkbox input "false"
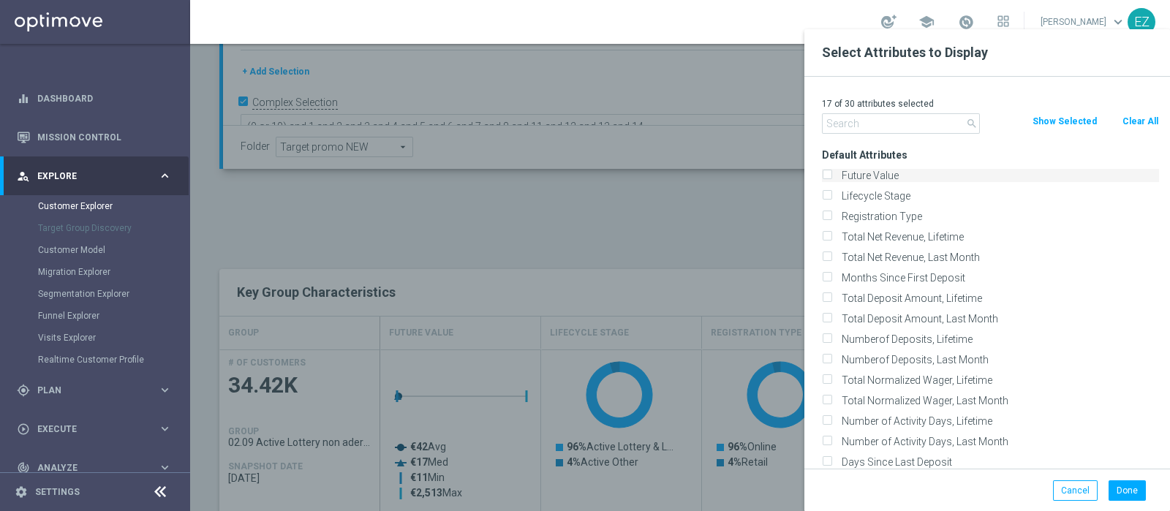
checkbox input "false"
click at [862, 199] on label "Lifecycle Stage" at bounding box center [998, 195] width 323 height 13
click at [832, 199] on input "Lifecycle Stage" at bounding box center [827, 198] width 10 height 10
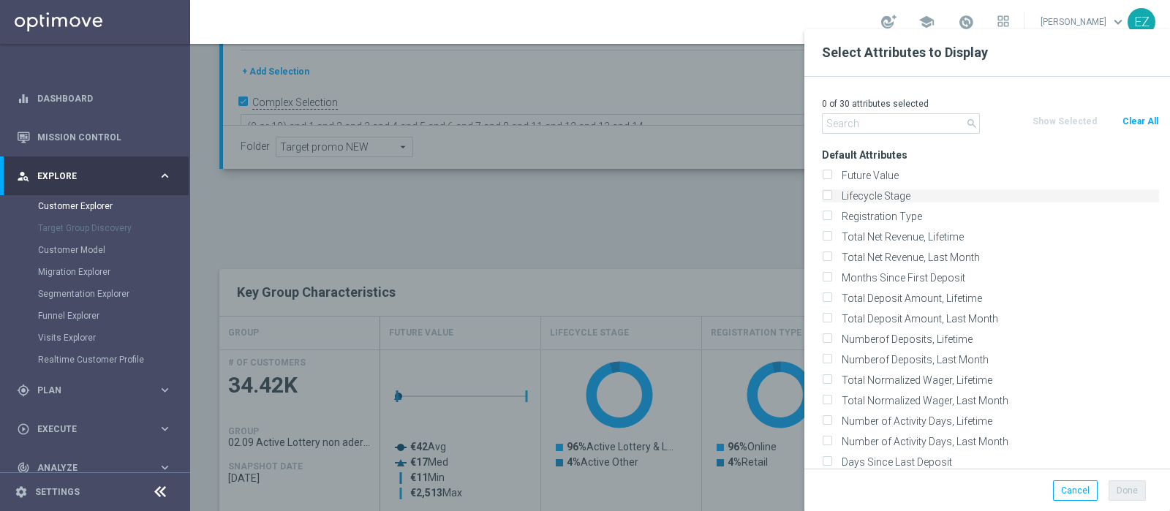
checkbox input "true"
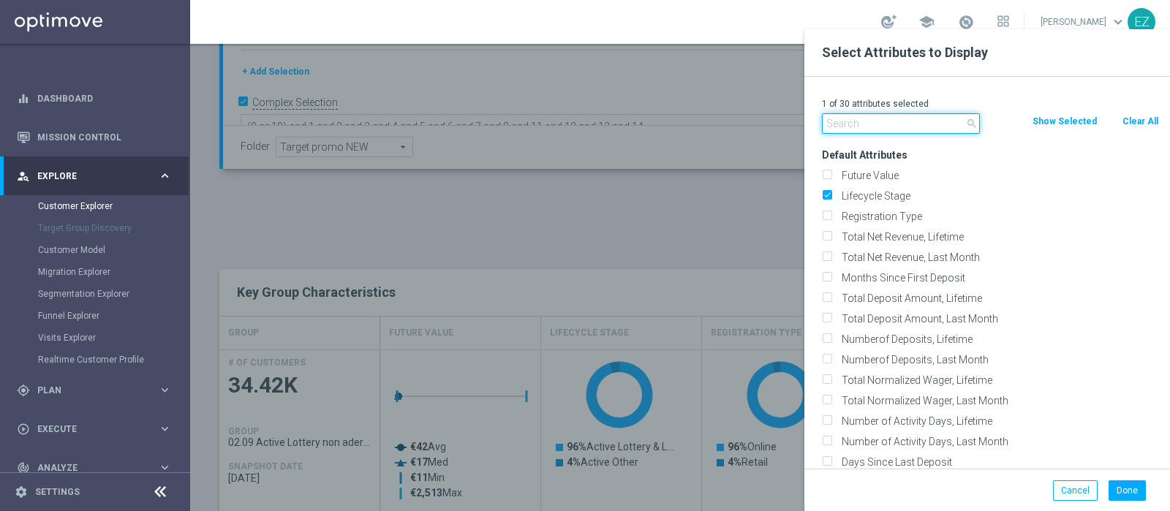
click at [853, 119] on input "text" at bounding box center [901, 123] width 158 height 20
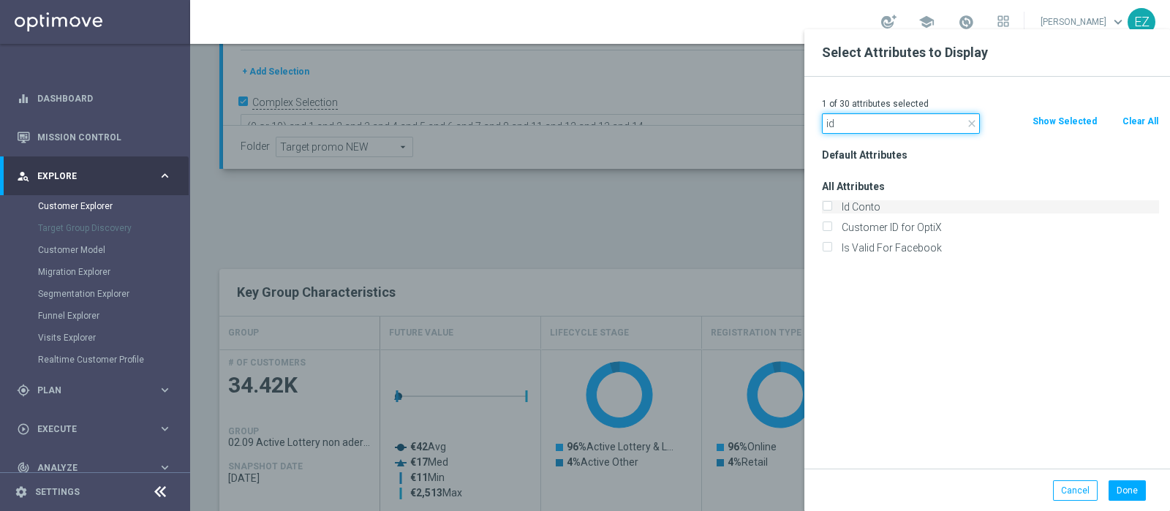
type input "id"
click at [862, 208] on label "Id Conto" at bounding box center [998, 206] width 323 height 13
click at [832, 208] on input "Id Conto" at bounding box center [827, 209] width 10 height 10
checkbox input "true"
click at [1130, 492] on button "Done" at bounding box center [1127, 491] width 37 height 20
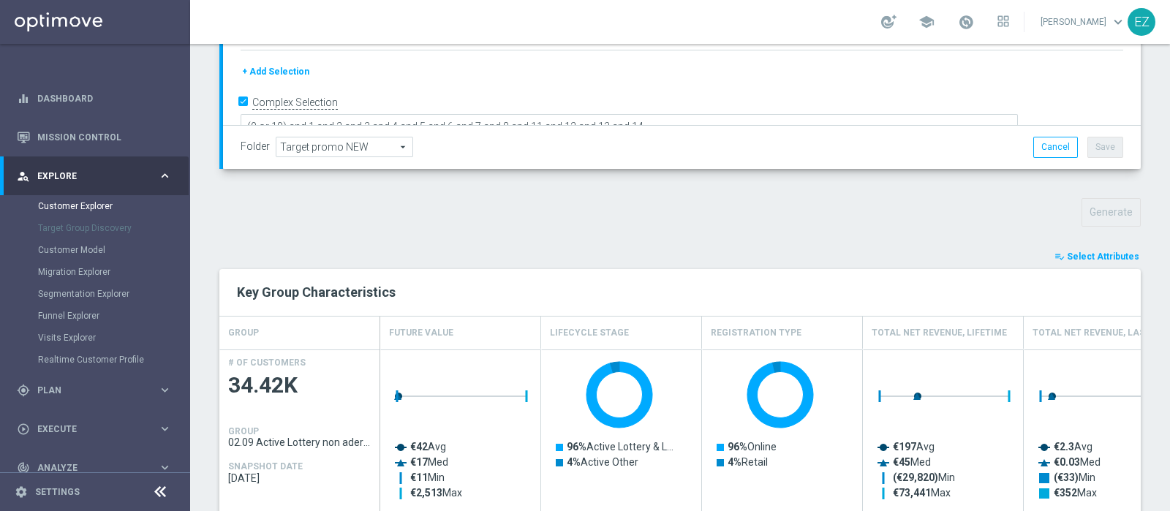
type input "Search"
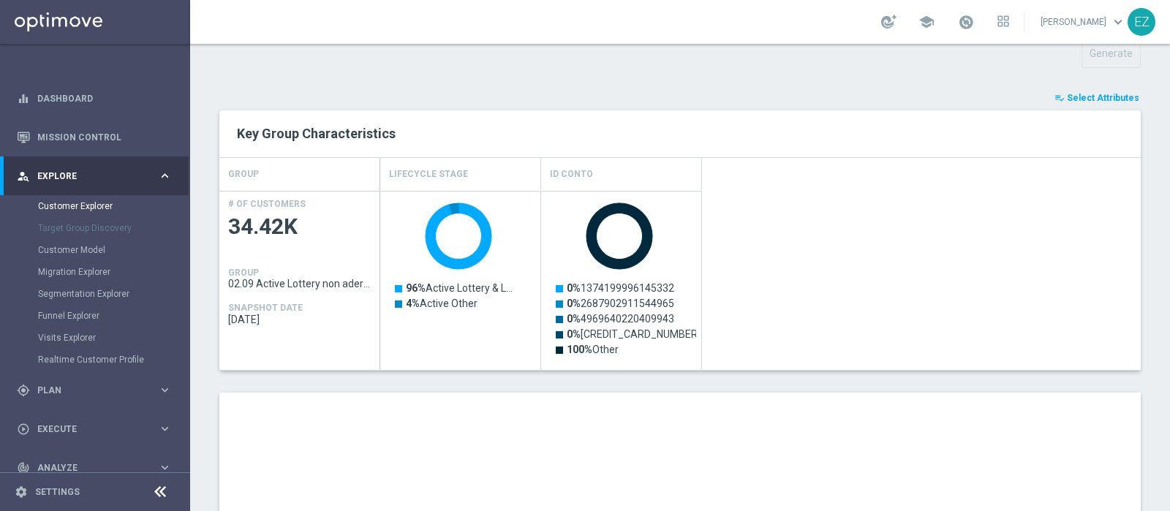
scroll to position [734, 0]
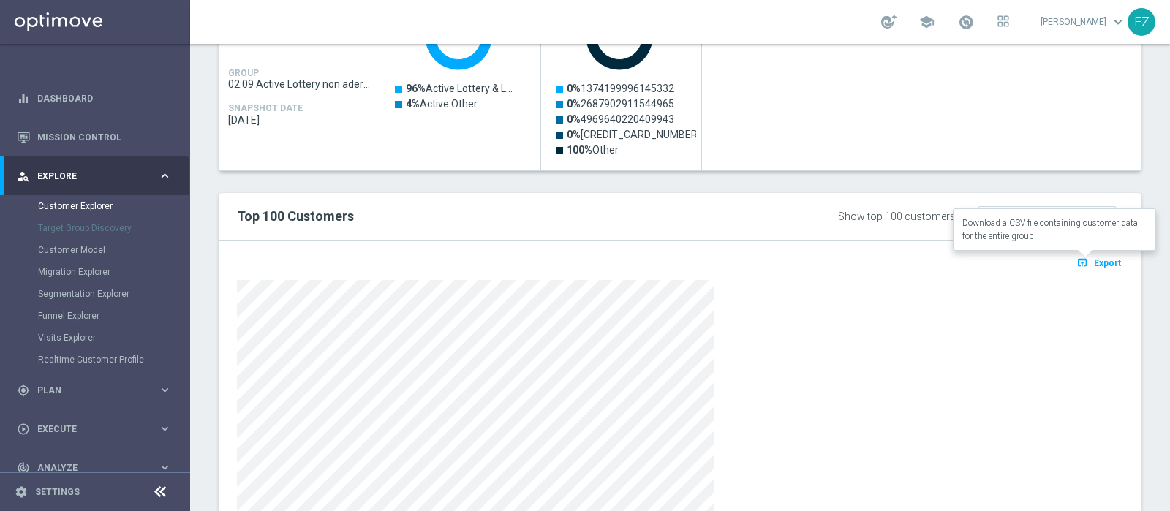
click at [1094, 261] on span "Export" at bounding box center [1107, 263] width 27 height 10
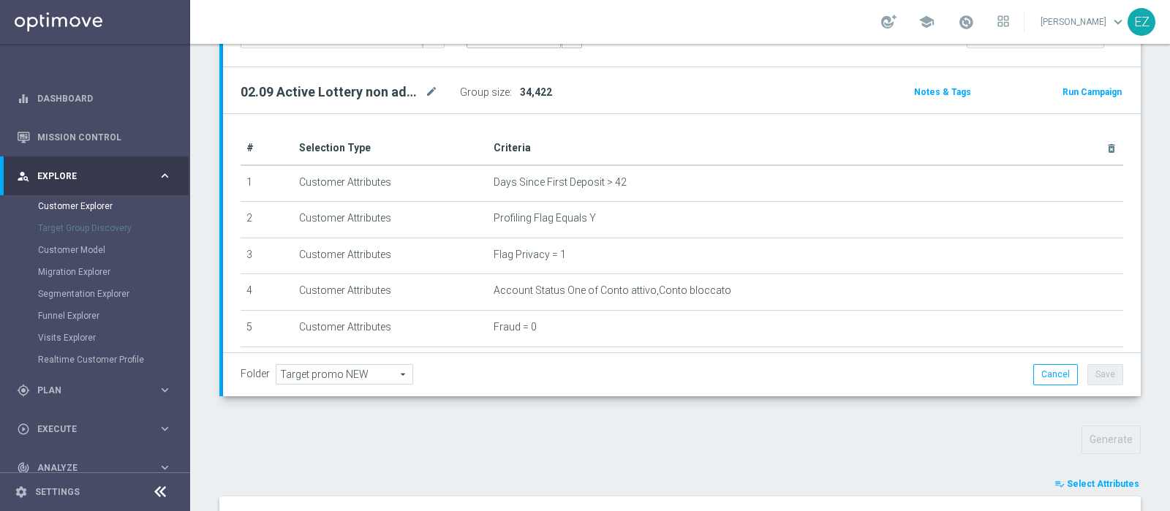
scroll to position [0, 0]
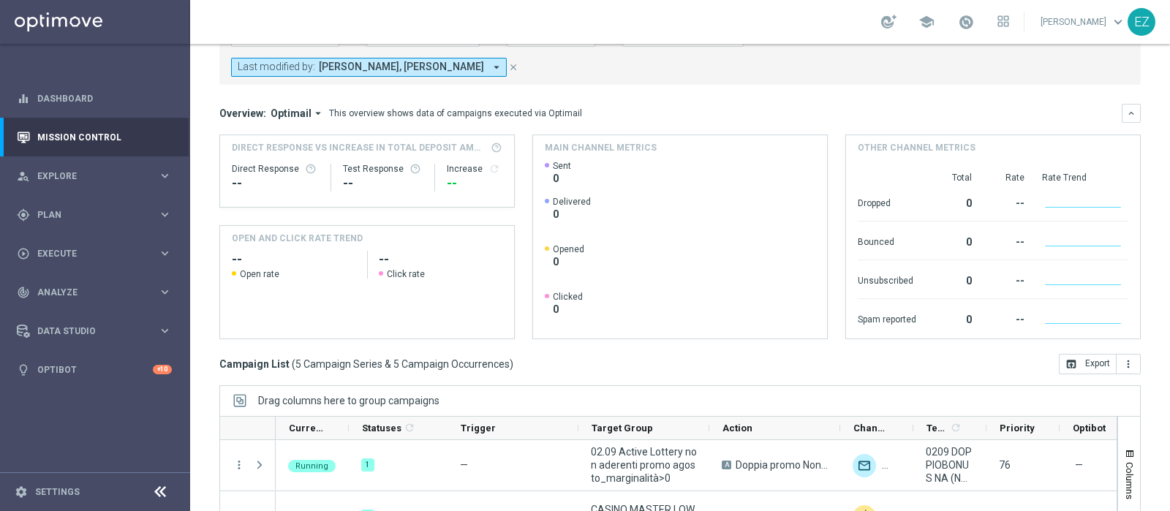
scroll to position [219, 0]
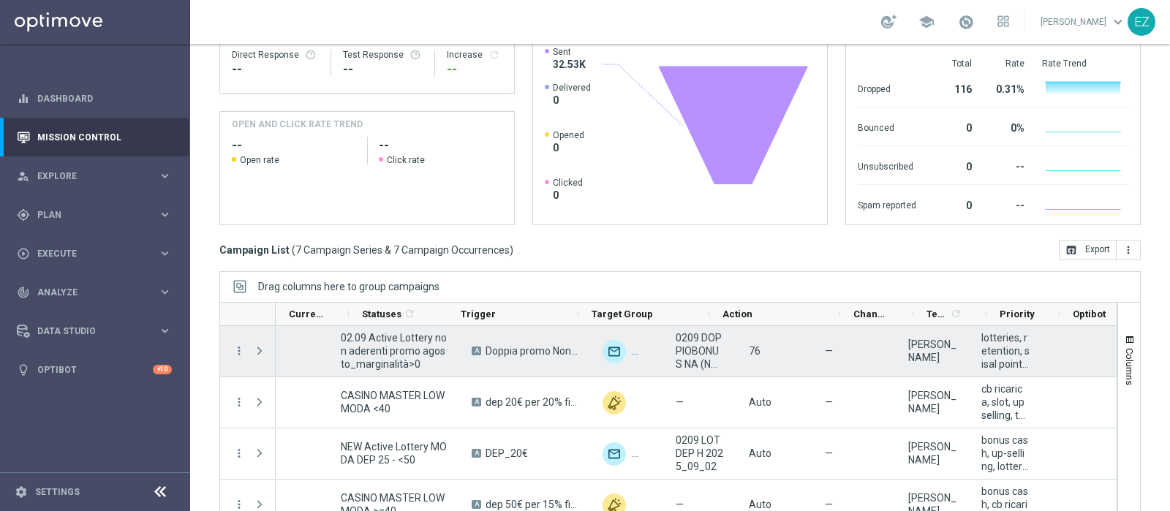
scroll to position [0, 422]
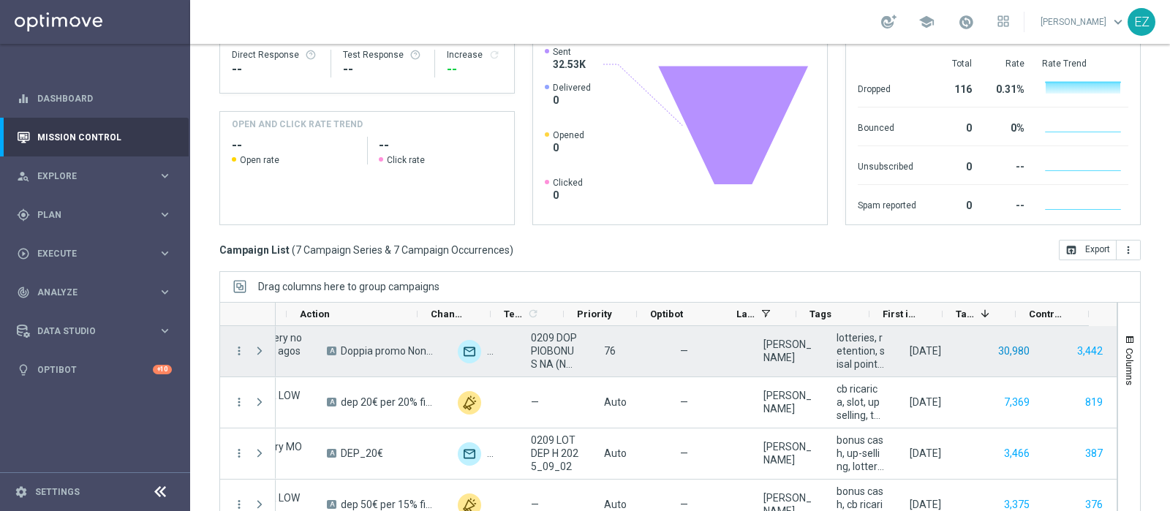
click at [997, 342] on button "30,980" at bounding box center [1014, 351] width 34 height 18
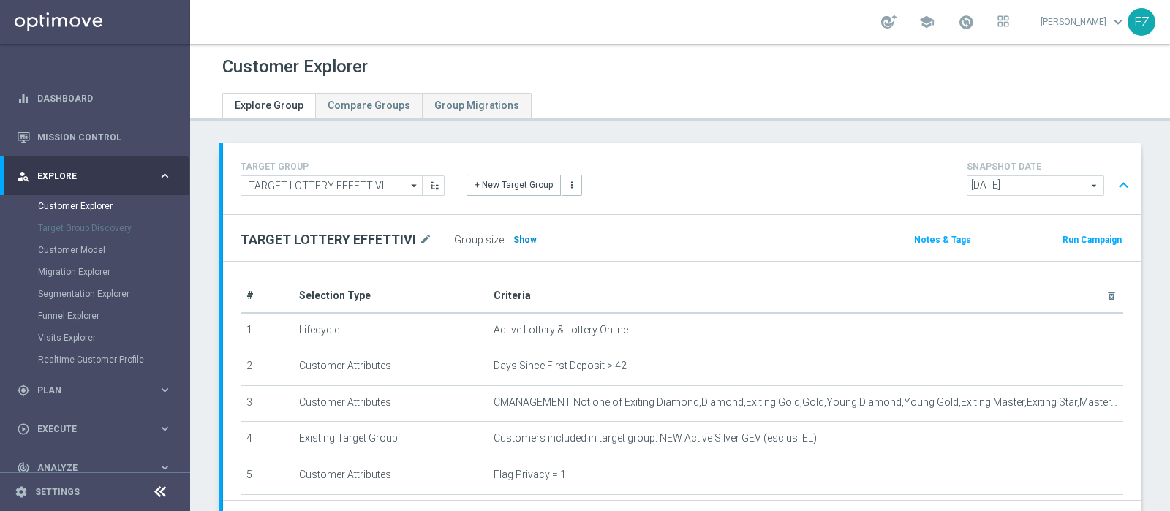
click at [521, 236] on span "Show" at bounding box center [524, 240] width 23 height 10
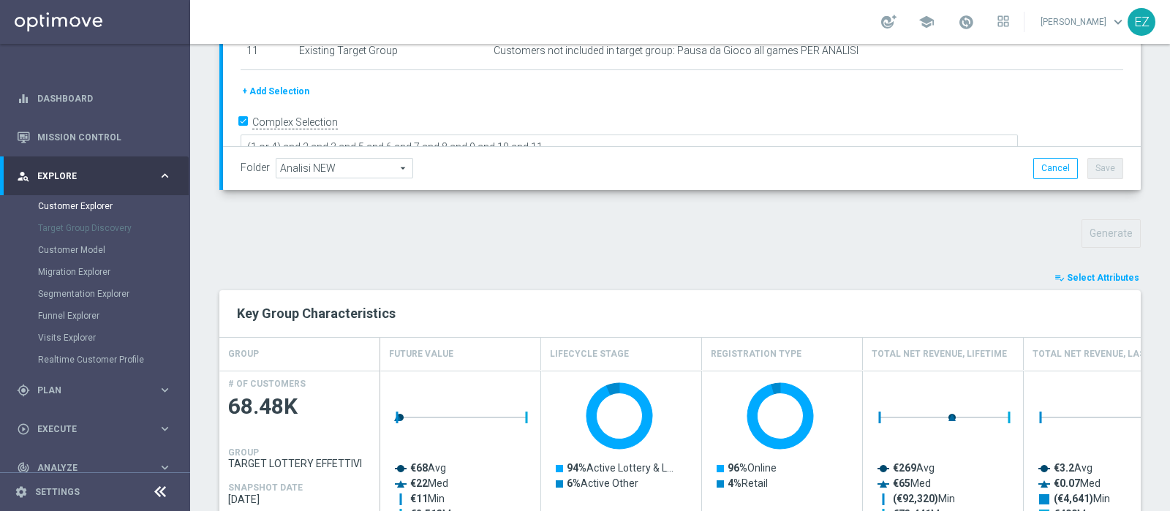
scroll to position [374, 0]
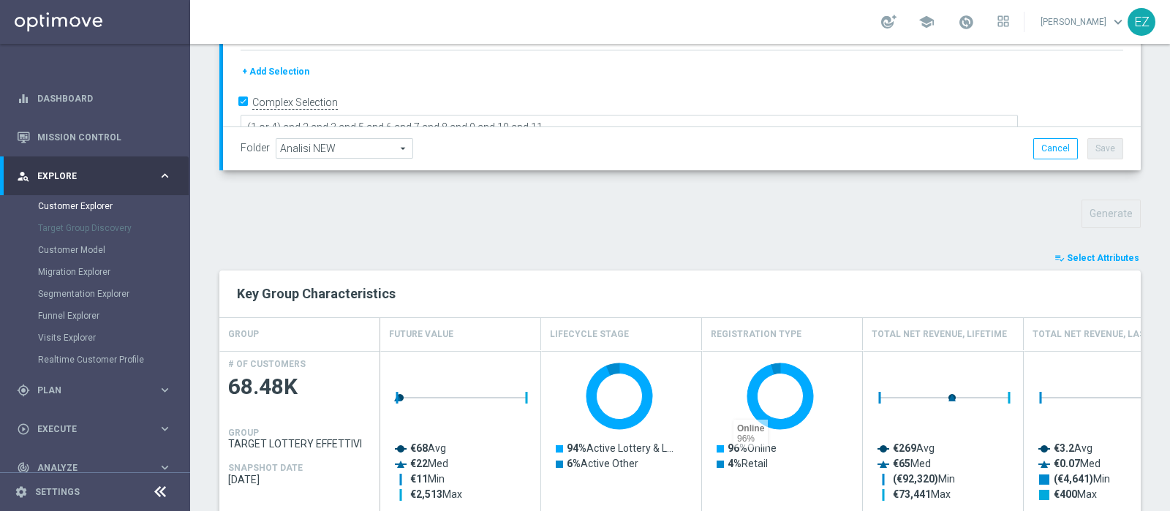
click at [1094, 254] on span "Select Attributes" at bounding box center [1103, 258] width 72 height 10
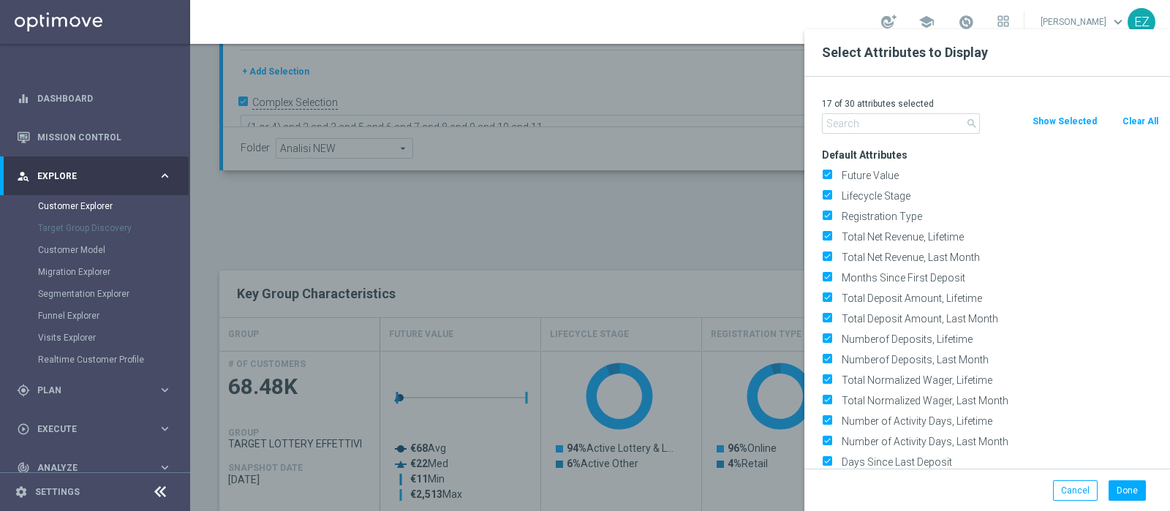
click at [1137, 120] on button "Clear All" at bounding box center [1140, 121] width 39 height 16
checkbox input "false"
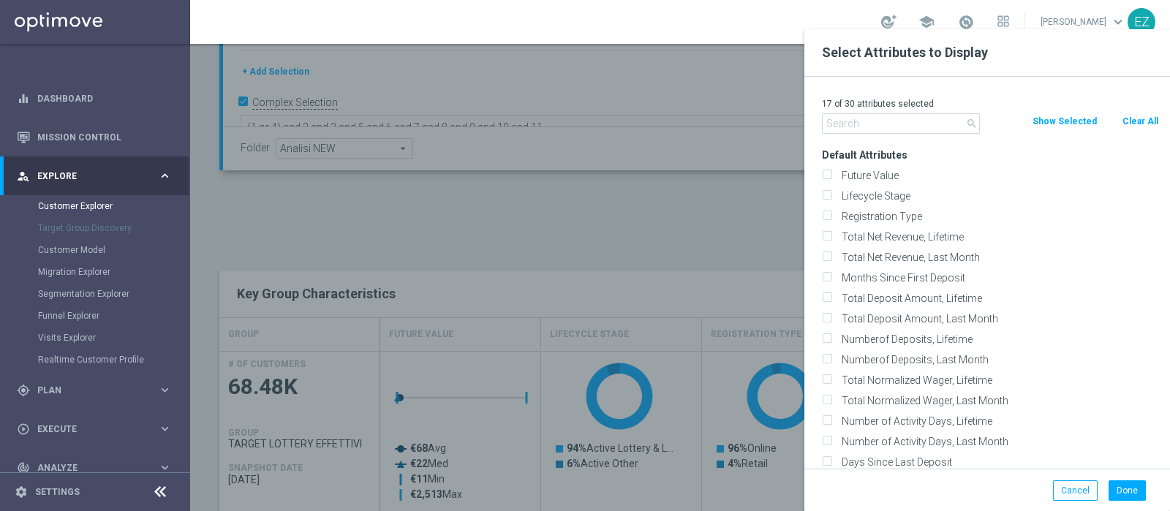
checkbox input "false"
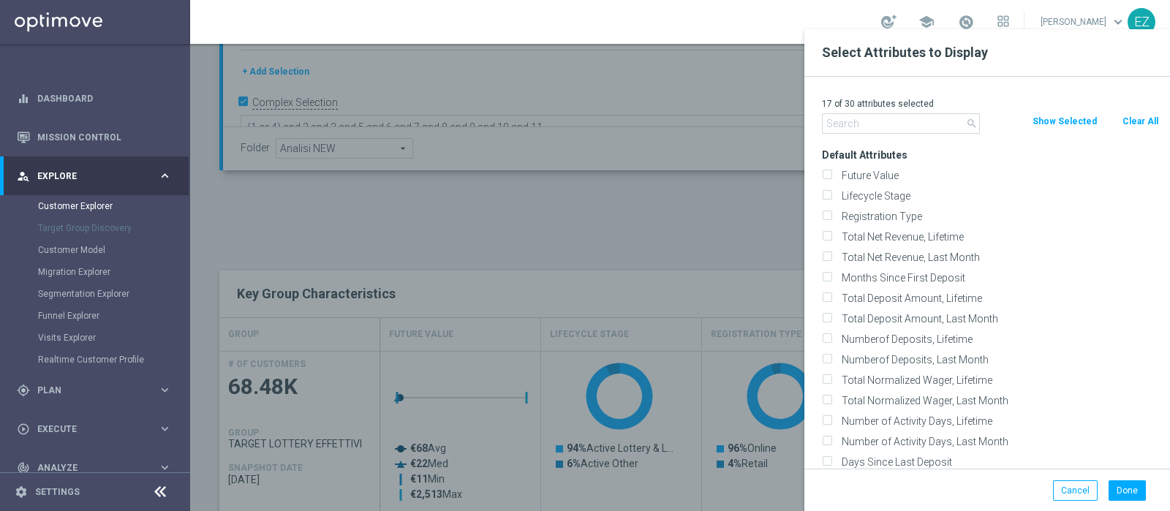
checkbox input "false"
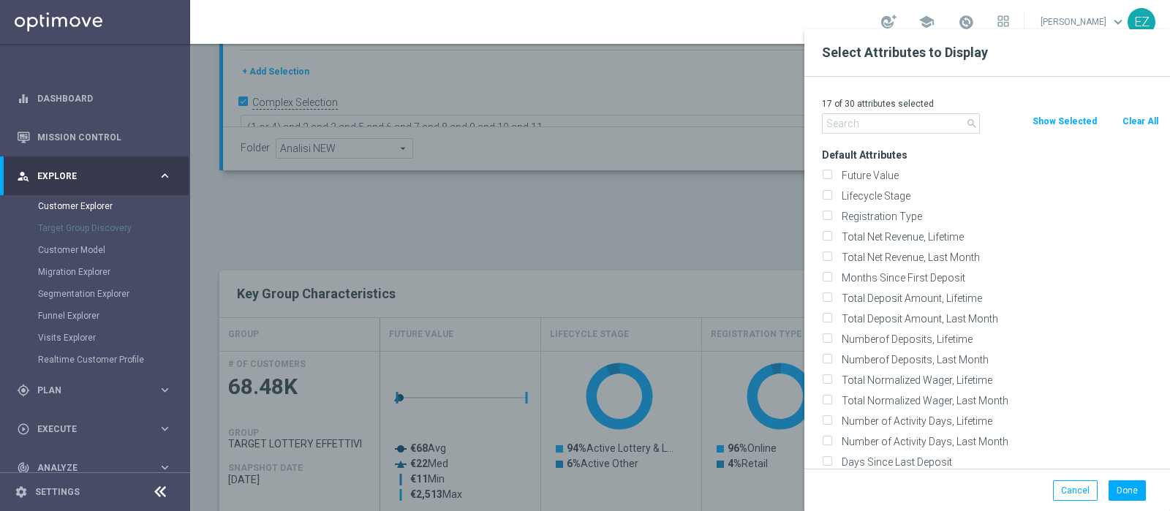
checkbox input "false"
click at [892, 199] on label "Lifecycle Stage" at bounding box center [998, 195] width 323 height 13
click at [832, 199] on input "Lifecycle Stage" at bounding box center [827, 198] width 10 height 10
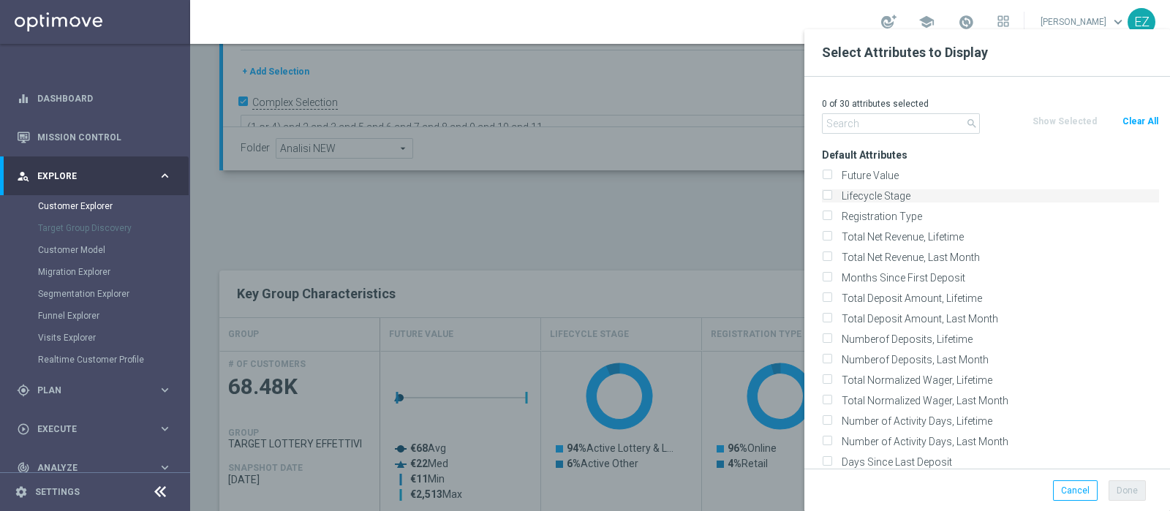
checkbox input "true"
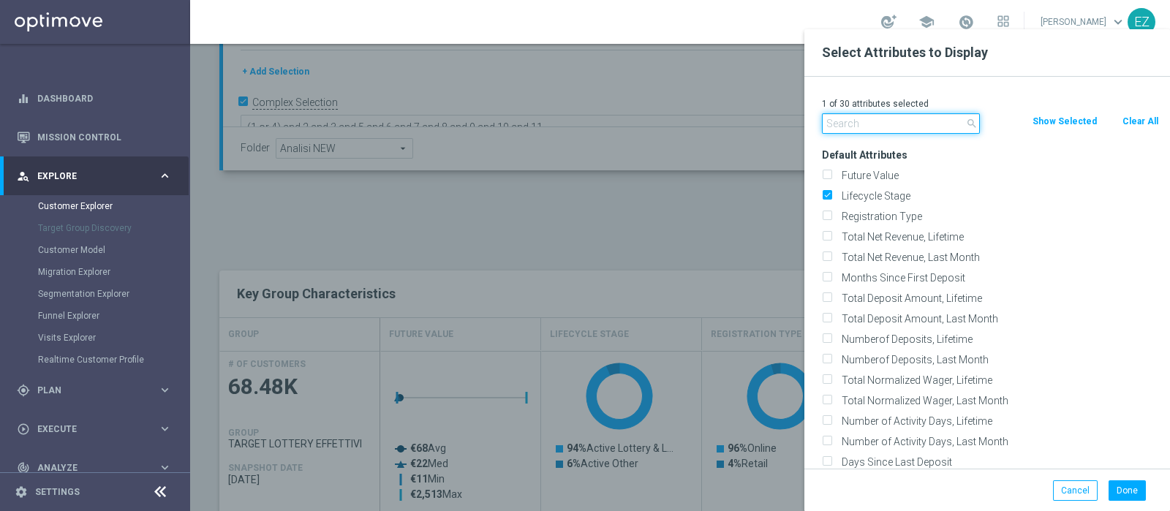
click at [872, 121] on input "text" at bounding box center [901, 123] width 158 height 20
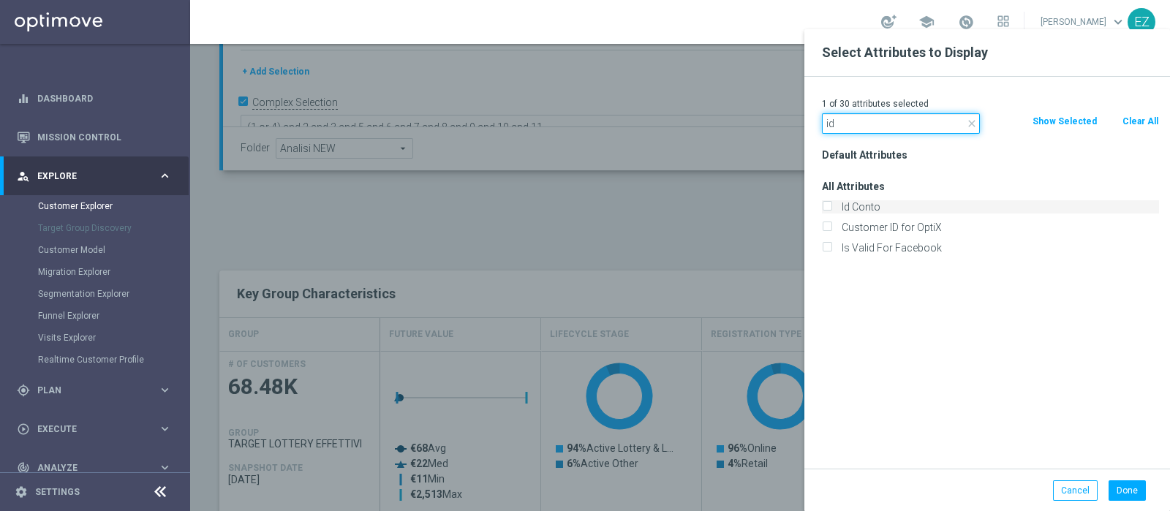
type input "id"
click at [878, 206] on label "Id Conto" at bounding box center [998, 206] width 323 height 13
click at [832, 206] on input "Id Conto" at bounding box center [827, 209] width 10 height 10
checkbox input "true"
click at [1126, 491] on button "Done" at bounding box center [1127, 491] width 37 height 20
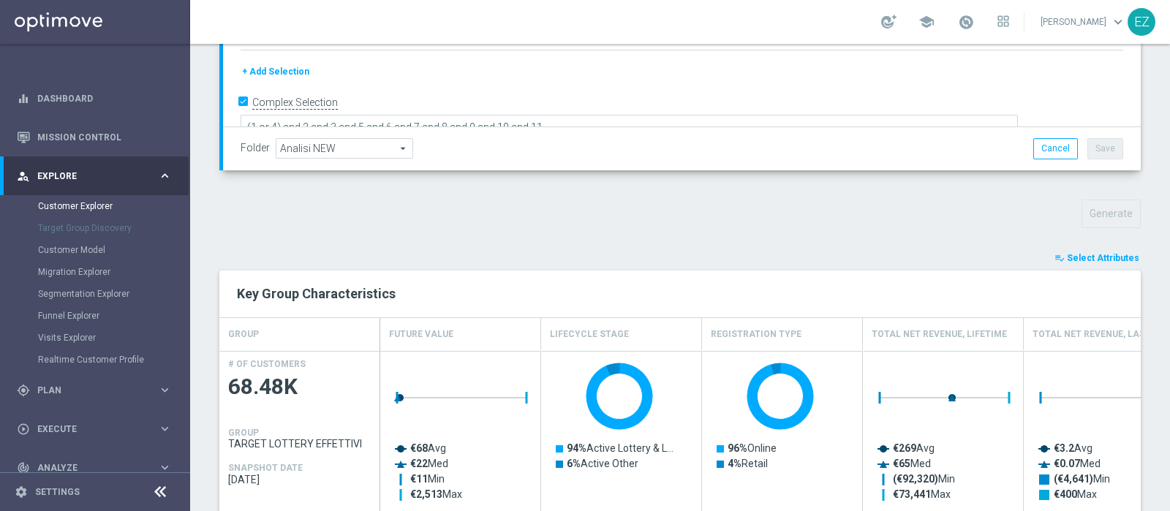
type input "Search"
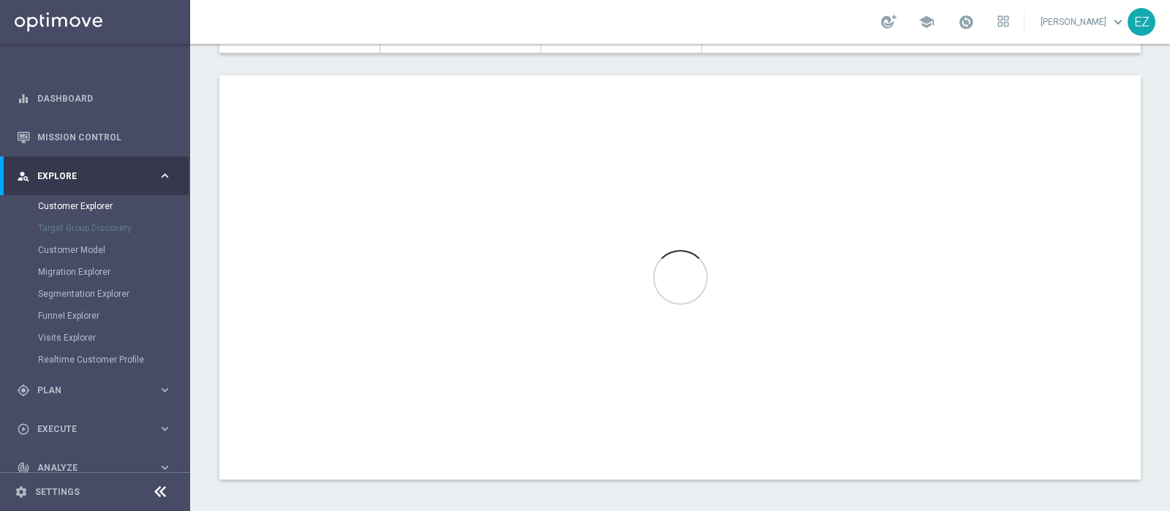
scroll to position [852, 0]
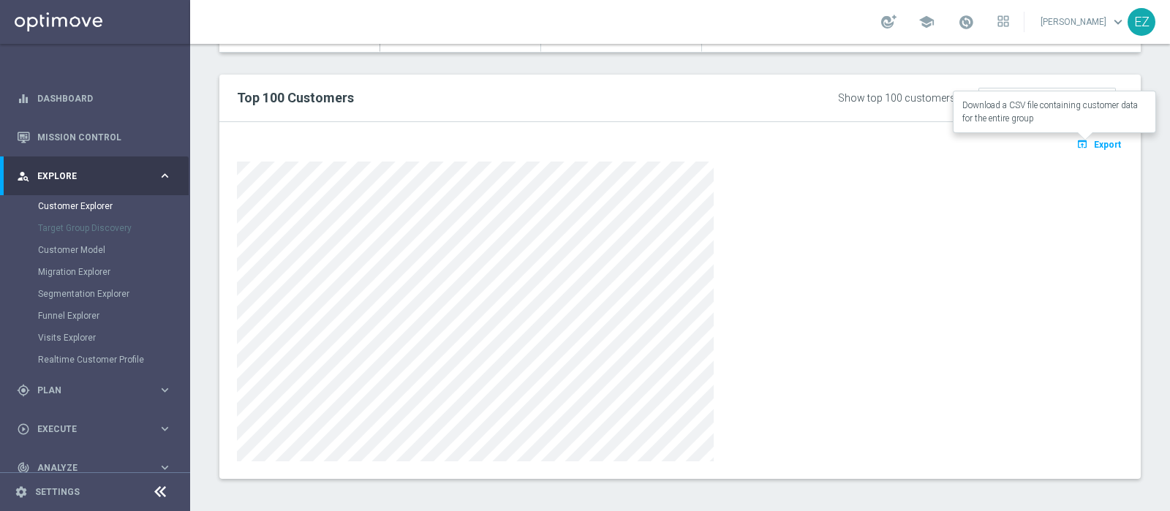
click at [1083, 148] on button "open_in_browser Export" at bounding box center [1099, 144] width 49 height 19
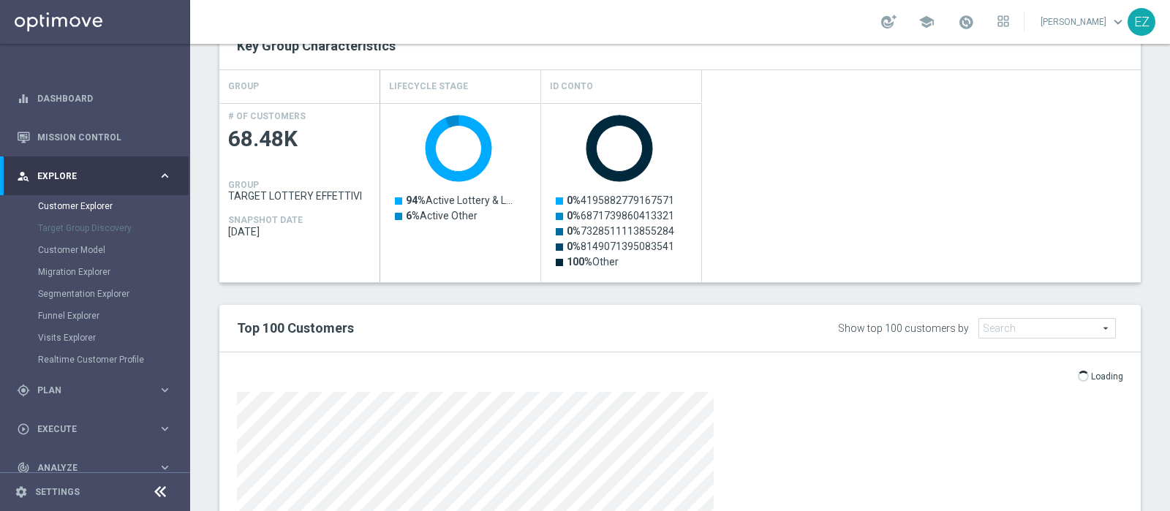
scroll to position [624, 0]
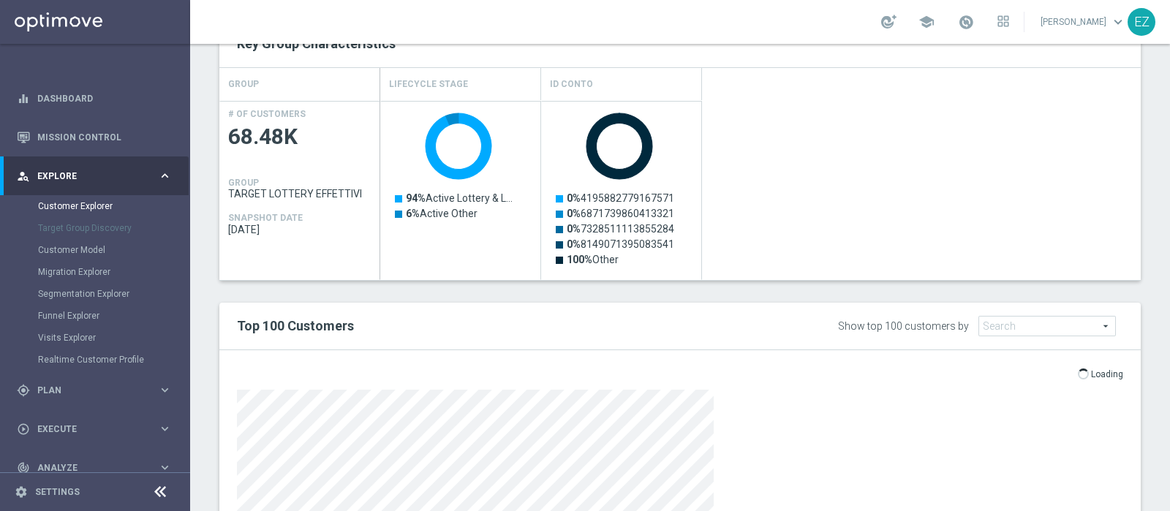
drag, startPoint x: 1155, startPoint y: 373, endPoint x: 1170, endPoint y: 418, distance: 47.7
click at [1170, 418] on div "Customer Explorer Explore Group Compare Groups Group Migrations TARGET GROUP TA…" at bounding box center [680, 277] width 980 height 467
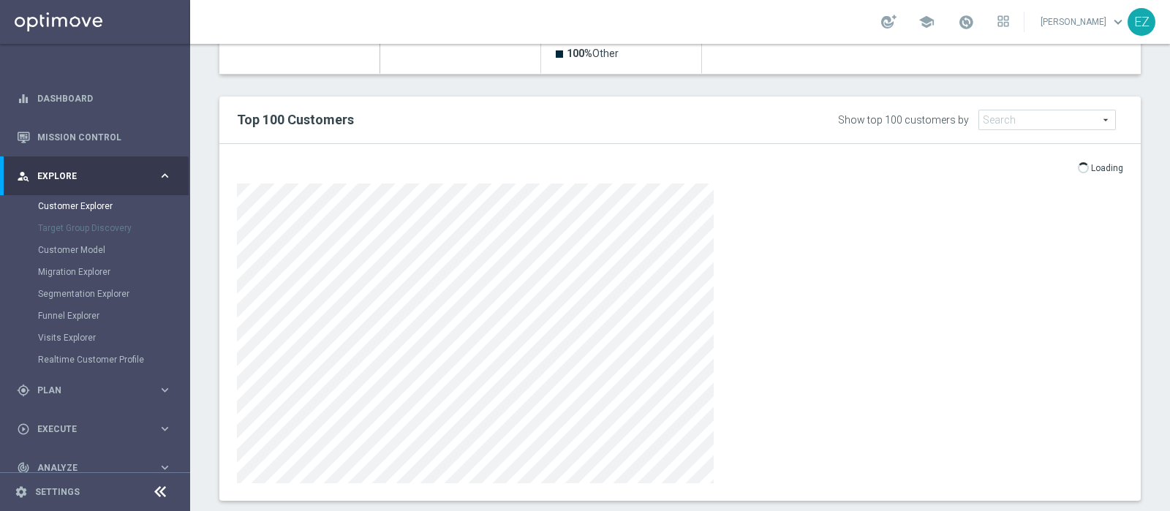
scroll to position [788, 0]
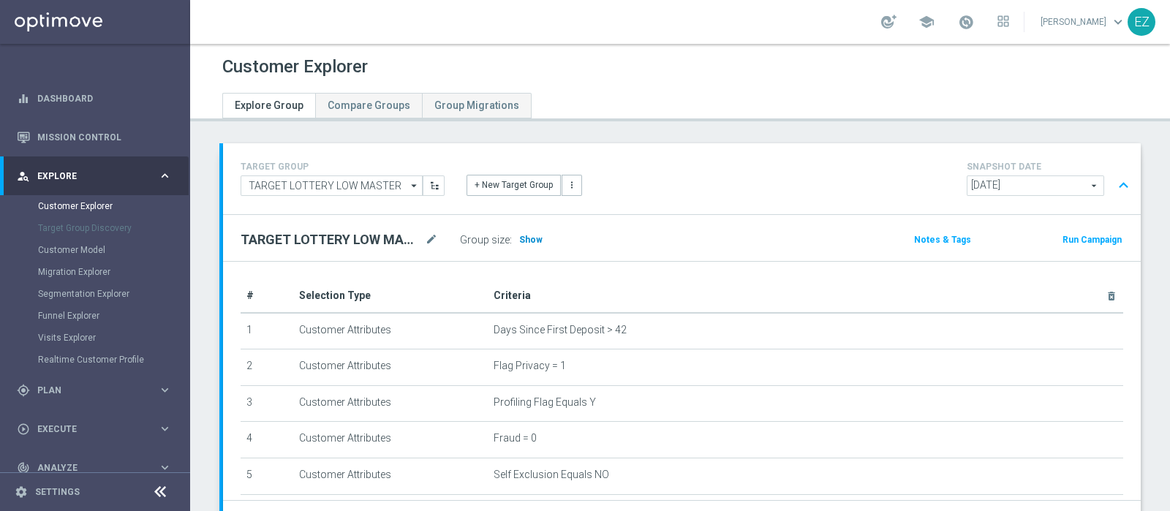
click at [518, 233] on h3 "Show" at bounding box center [531, 240] width 26 height 16
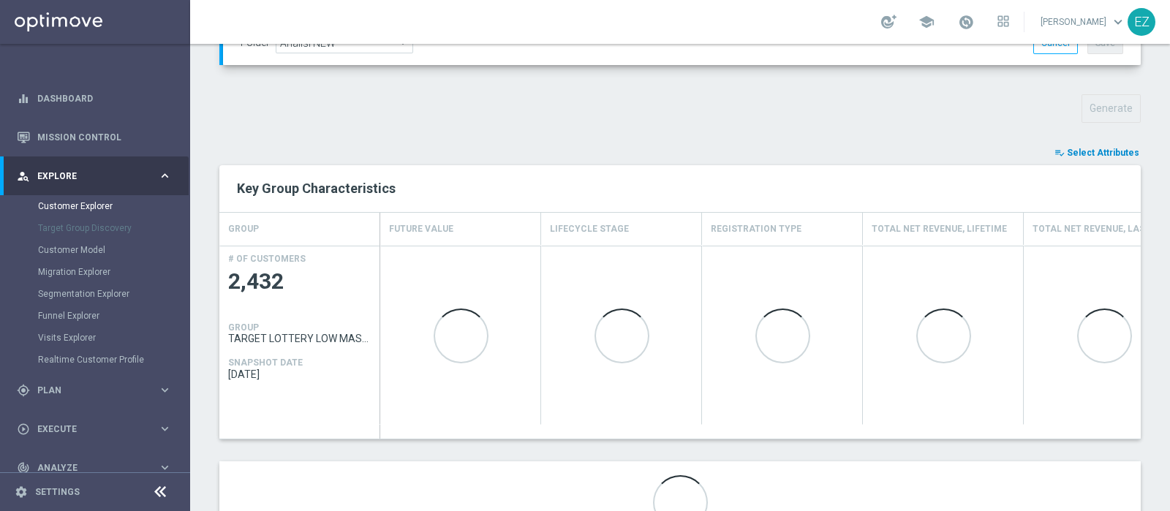
scroll to position [478, 0]
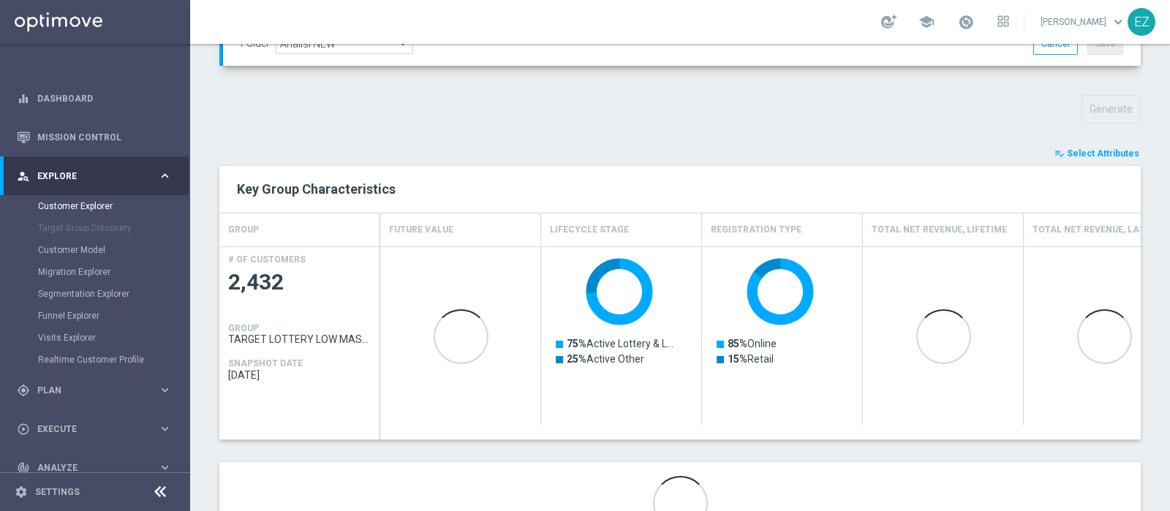
click at [1101, 154] on span "Select Attributes" at bounding box center [1103, 153] width 72 height 10
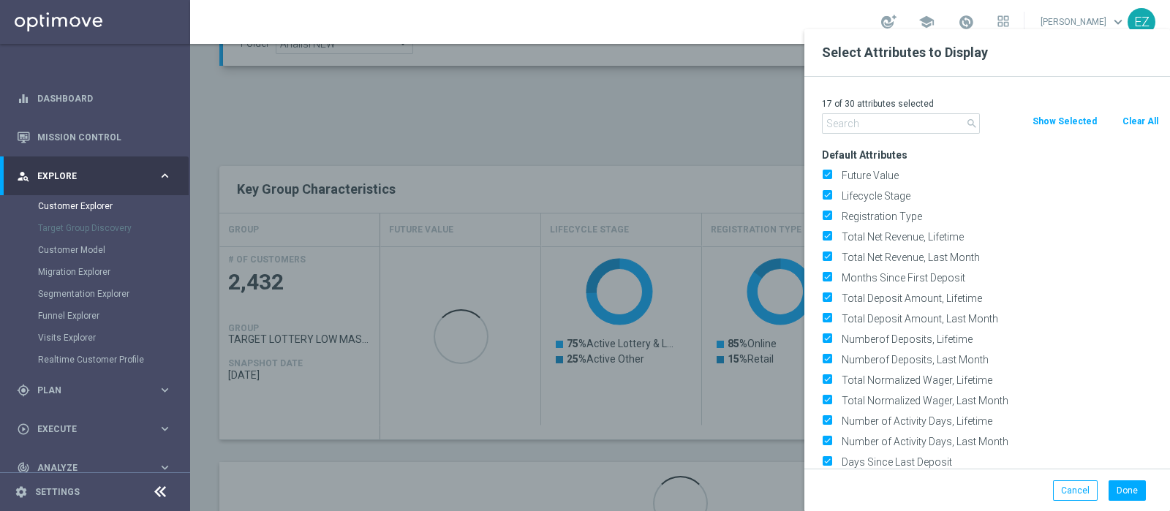
click at [1144, 115] on button "Clear All" at bounding box center [1140, 121] width 39 height 16
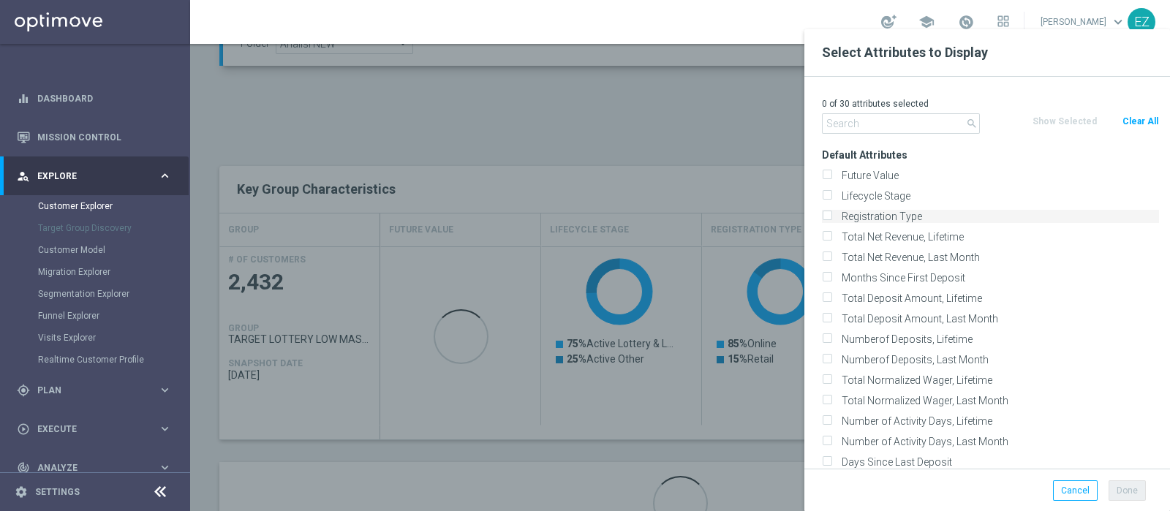
checkbox input "false"
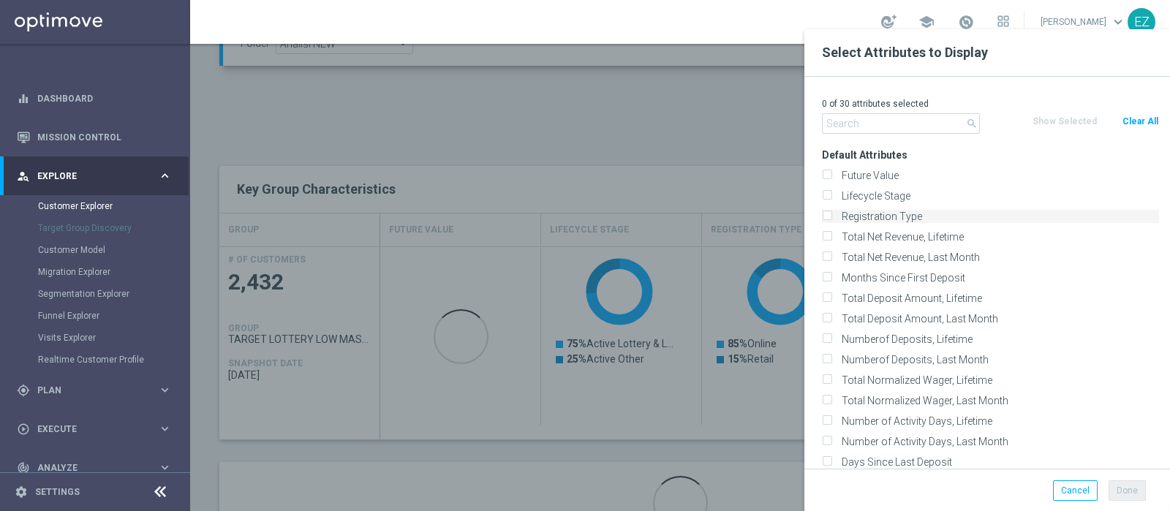
checkbox input "false"
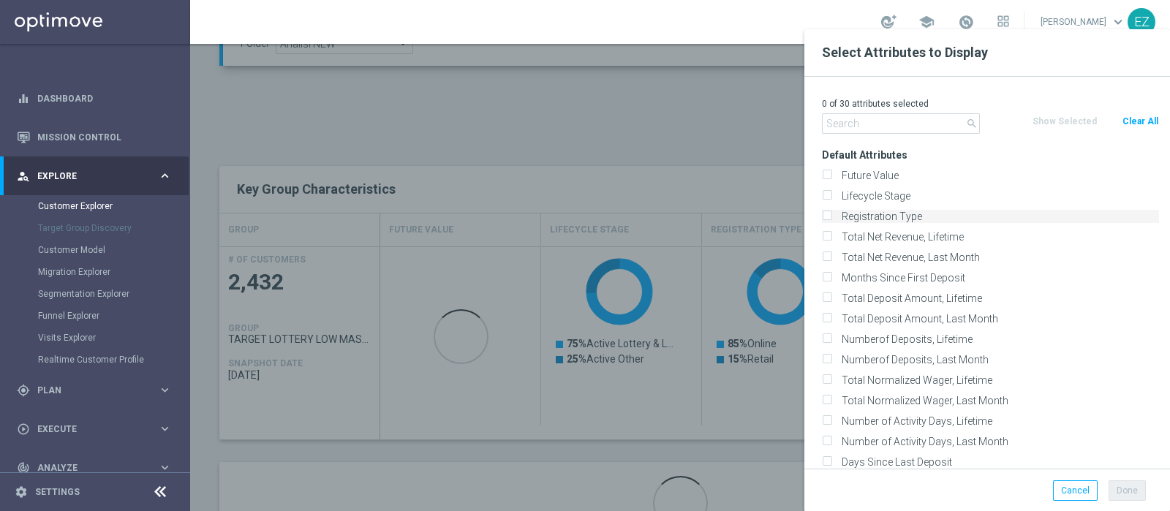
checkbox input "false"
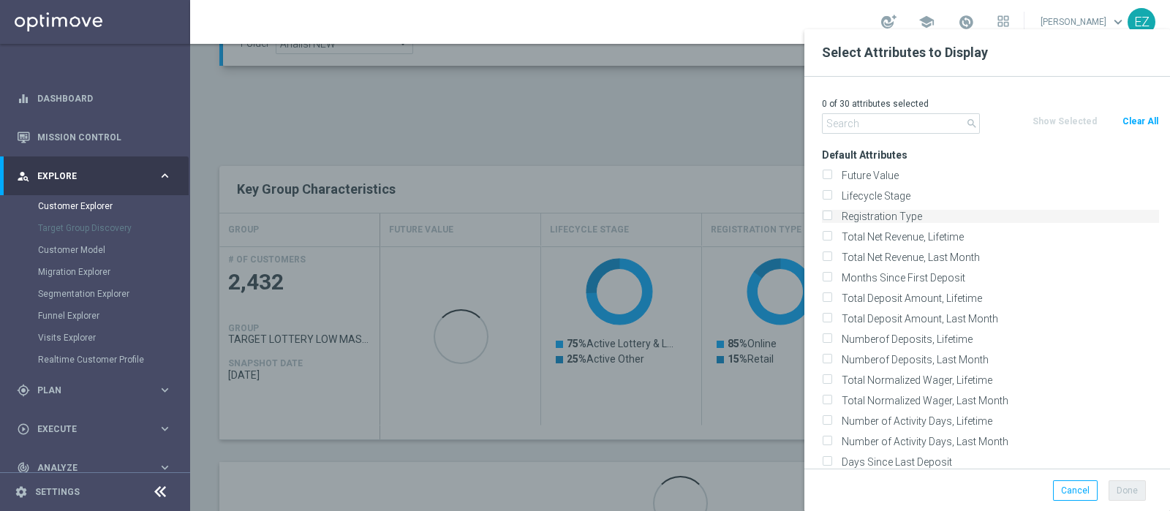
checkbox input "false"
click at [878, 197] on label "Lifecycle Stage" at bounding box center [998, 195] width 323 height 13
click at [832, 197] on input "Lifecycle Stage" at bounding box center [827, 198] width 10 height 10
checkbox input "true"
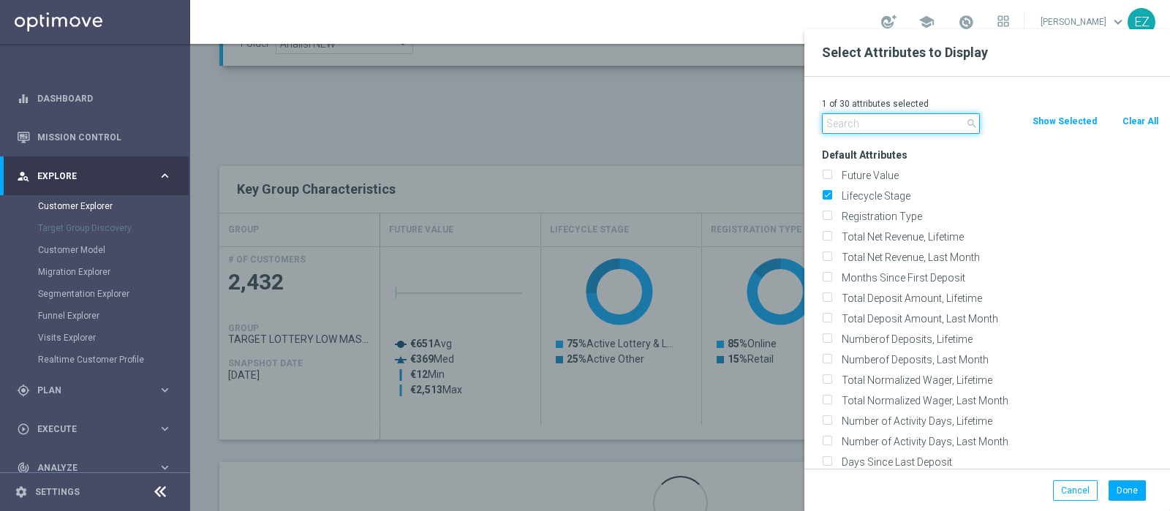
click at [864, 127] on input "text" at bounding box center [901, 123] width 158 height 20
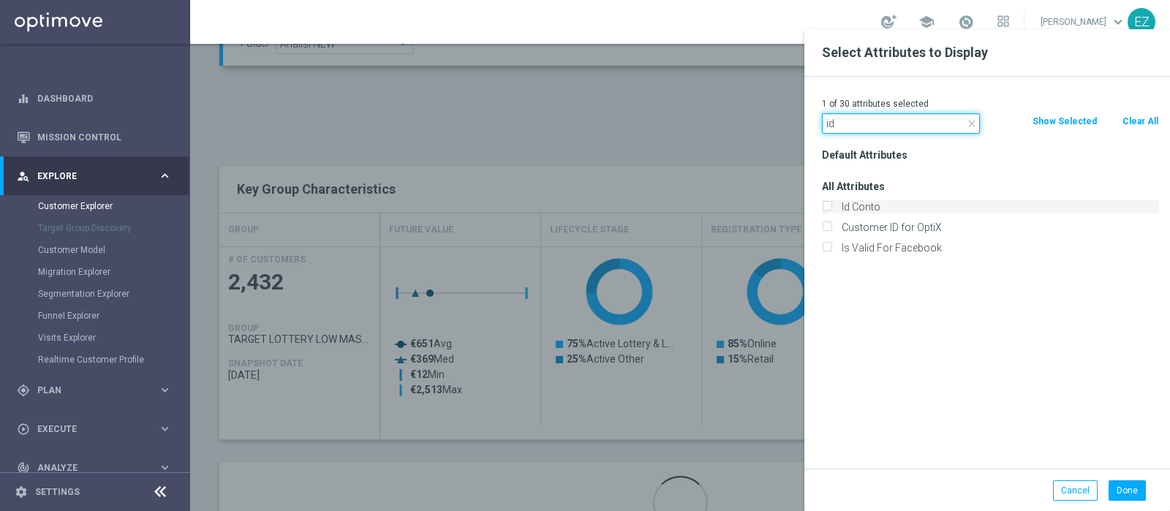
type input "id"
click at [867, 212] on label "Id Conto" at bounding box center [998, 206] width 323 height 13
click at [832, 212] on input "Id Conto" at bounding box center [827, 209] width 10 height 10
checkbox input "true"
click at [1126, 488] on button "Done" at bounding box center [1127, 491] width 37 height 20
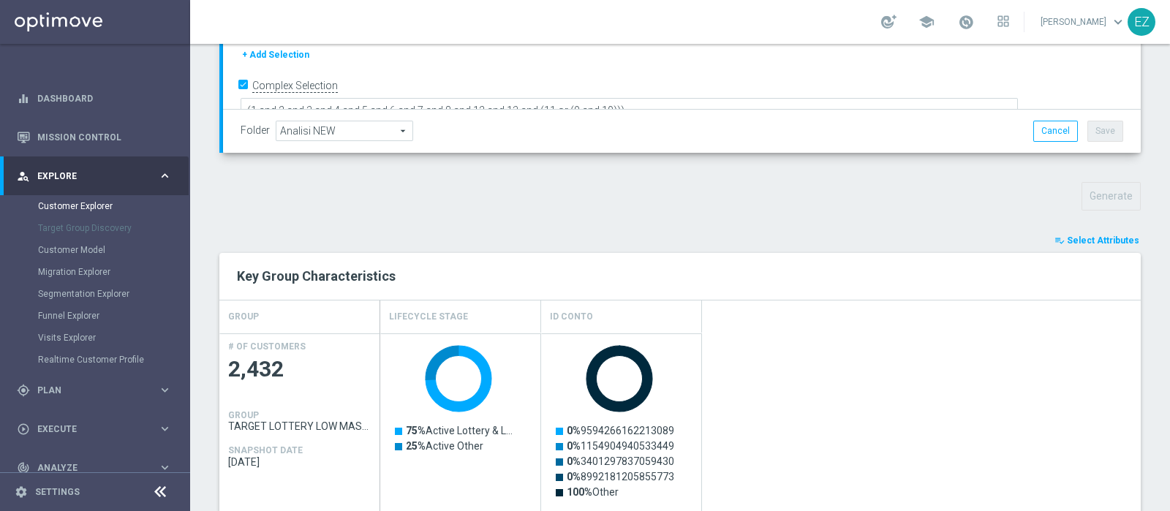
scroll to position [533, 0]
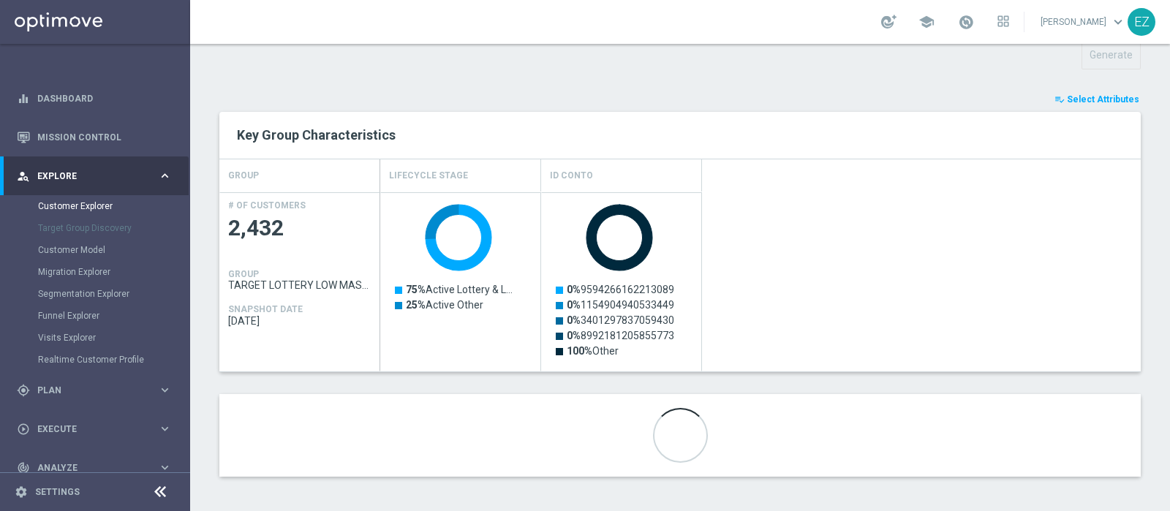
click at [778, 286] on div "Created with Highcharts 9.3.3 75% Active Lottery & Lottery Online 75% Active Lo…" at bounding box center [760, 281] width 761 height 179
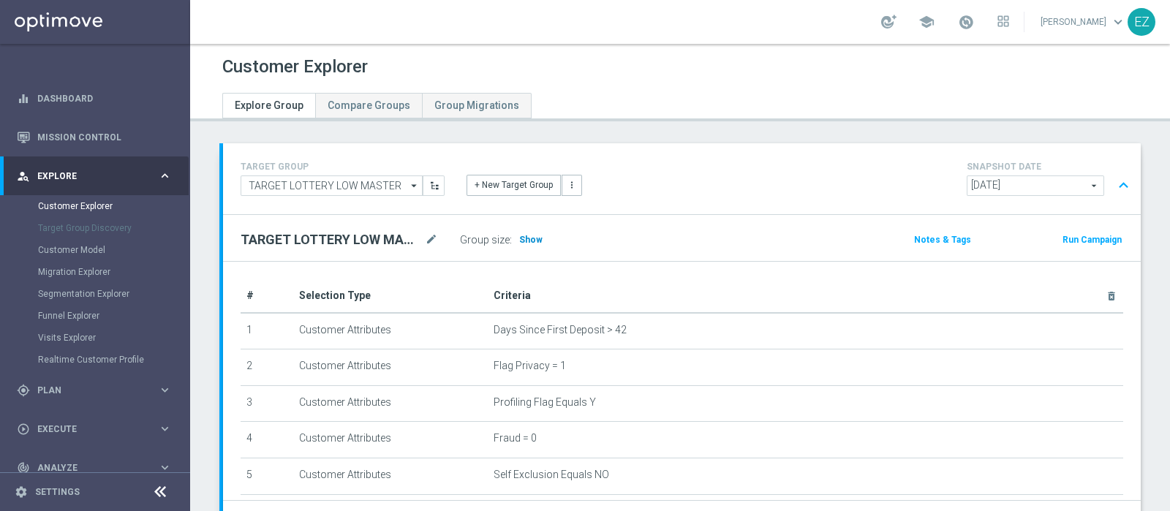
click at [527, 238] on span "Show" at bounding box center [530, 240] width 23 height 10
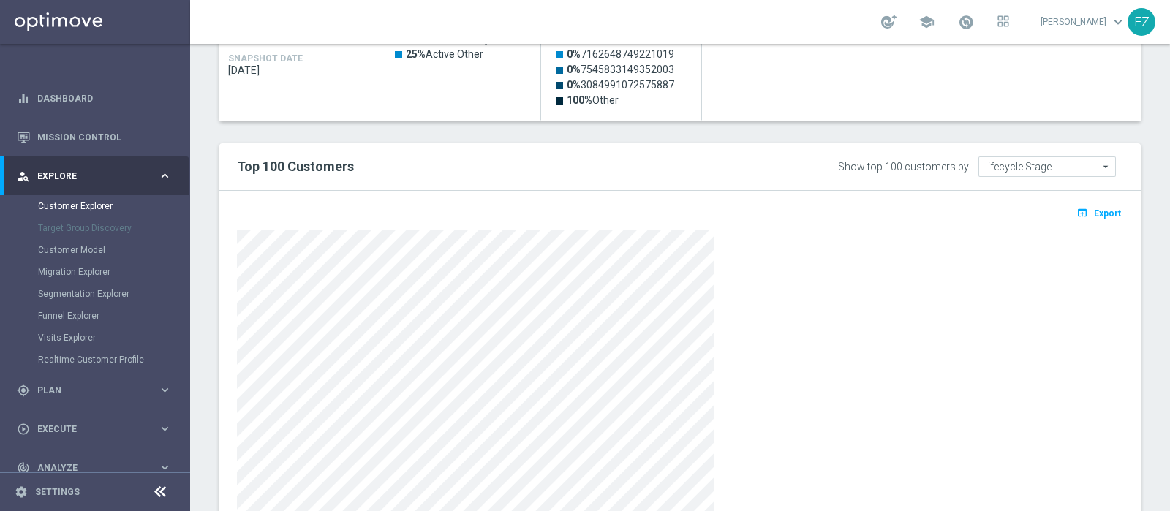
scroll to position [854, 0]
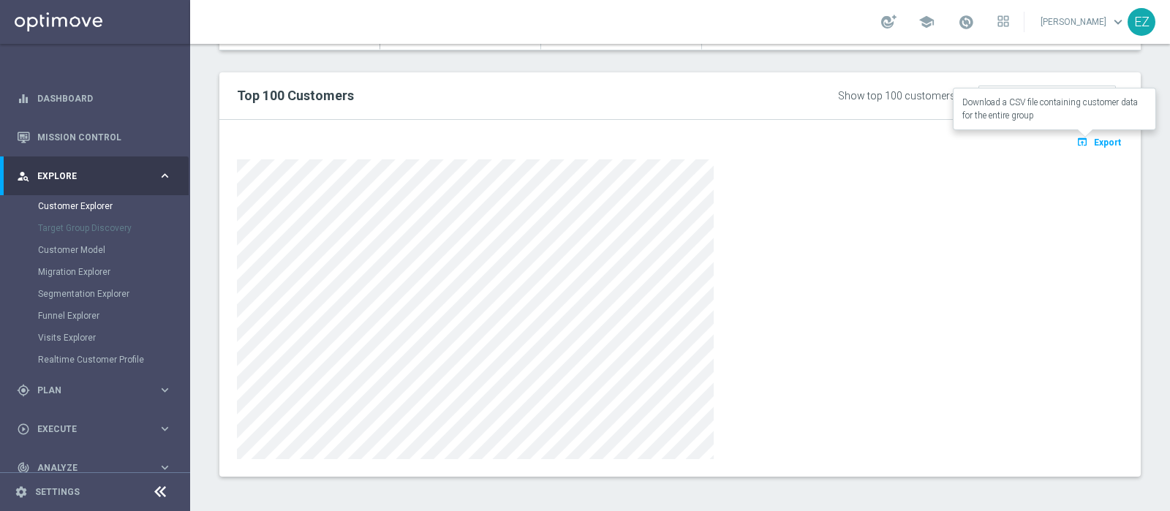
click at [1094, 143] on span "Export" at bounding box center [1107, 143] width 27 height 10
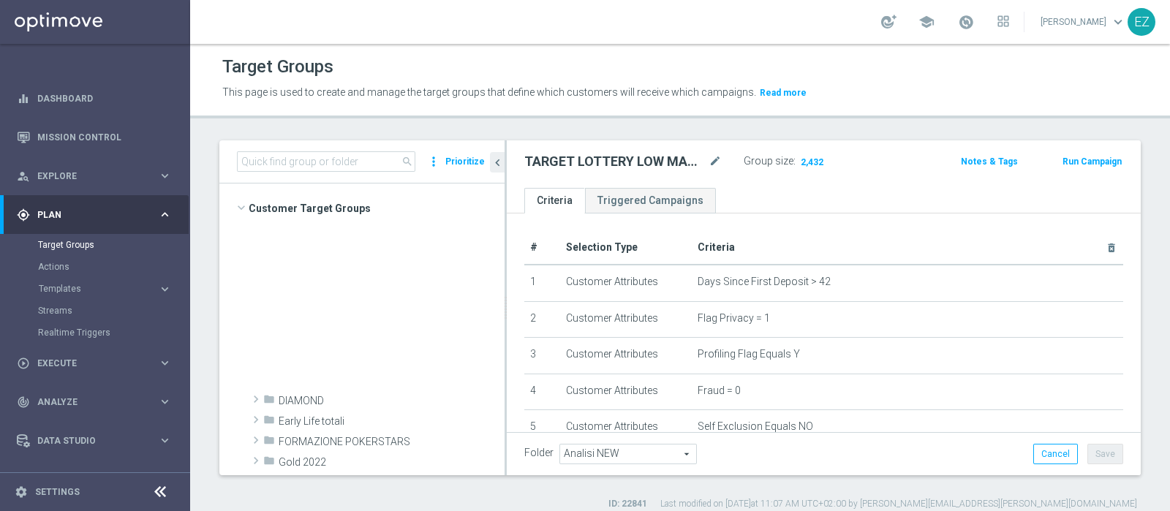
scroll to position [559, 0]
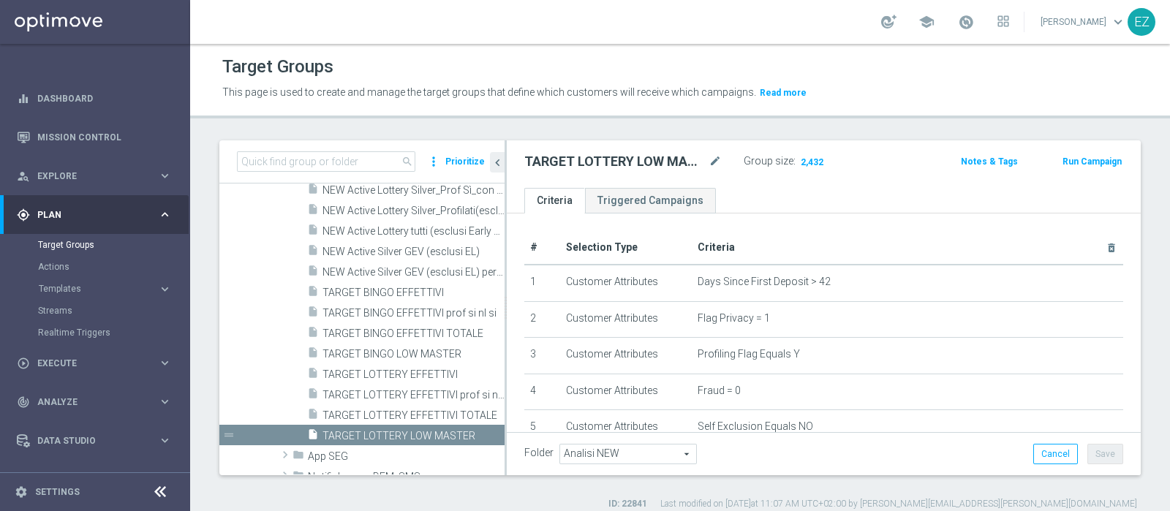
click at [541, 132] on div "Target Groups This page is used to create and manage the target groups that def…" at bounding box center [680, 277] width 980 height 467
